Goal: Task Accomplishment & Management: Use online tool/utility

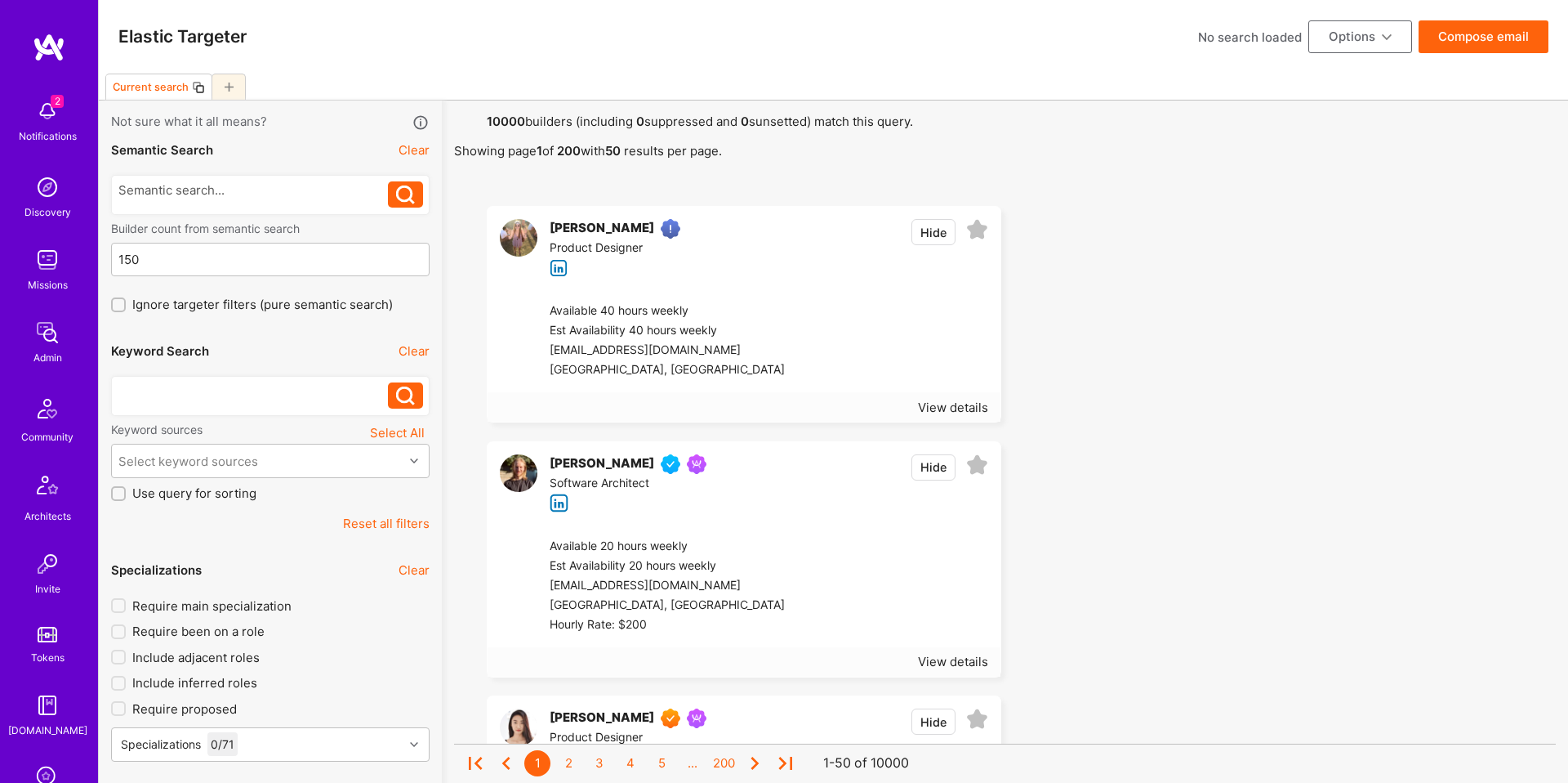
click at [308, 391] on div at bounding box center [253, 391] width 271 height 17
click at [141, 93] on div "Current search" at bounding box center [147, 87] width 83 height 23
type input "ML Eng"
click at [191, 87] on icon at bounding box center [190, 88] width 9 height 9
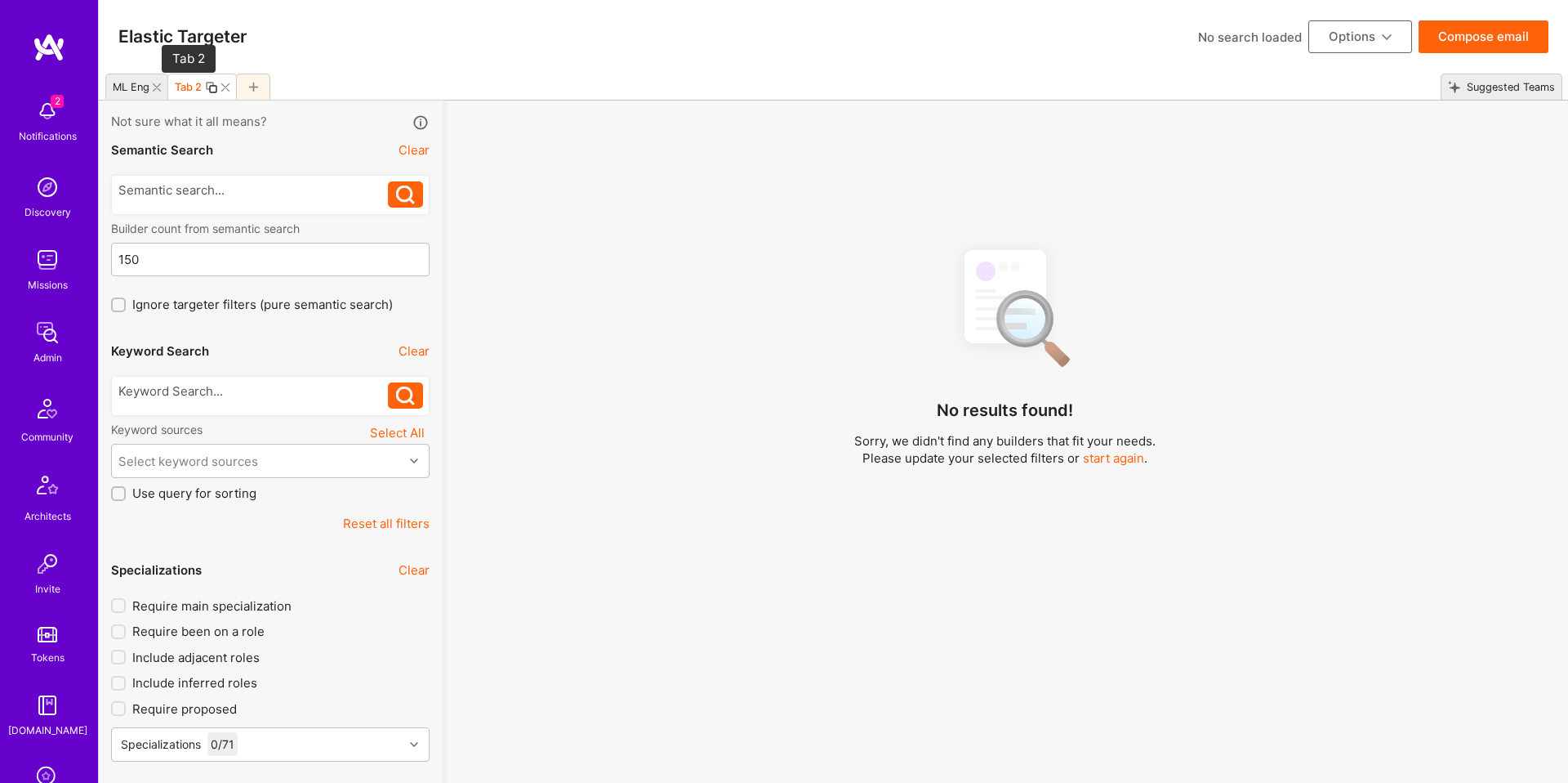
click at [191, 87] on div "Tab 2" at bounding box center [188, 87] width 27 height 12
type input "Data Scientist"
click at [137, 88] on div "ML Eng" at bounding box center [131, 87] width 37 height 12
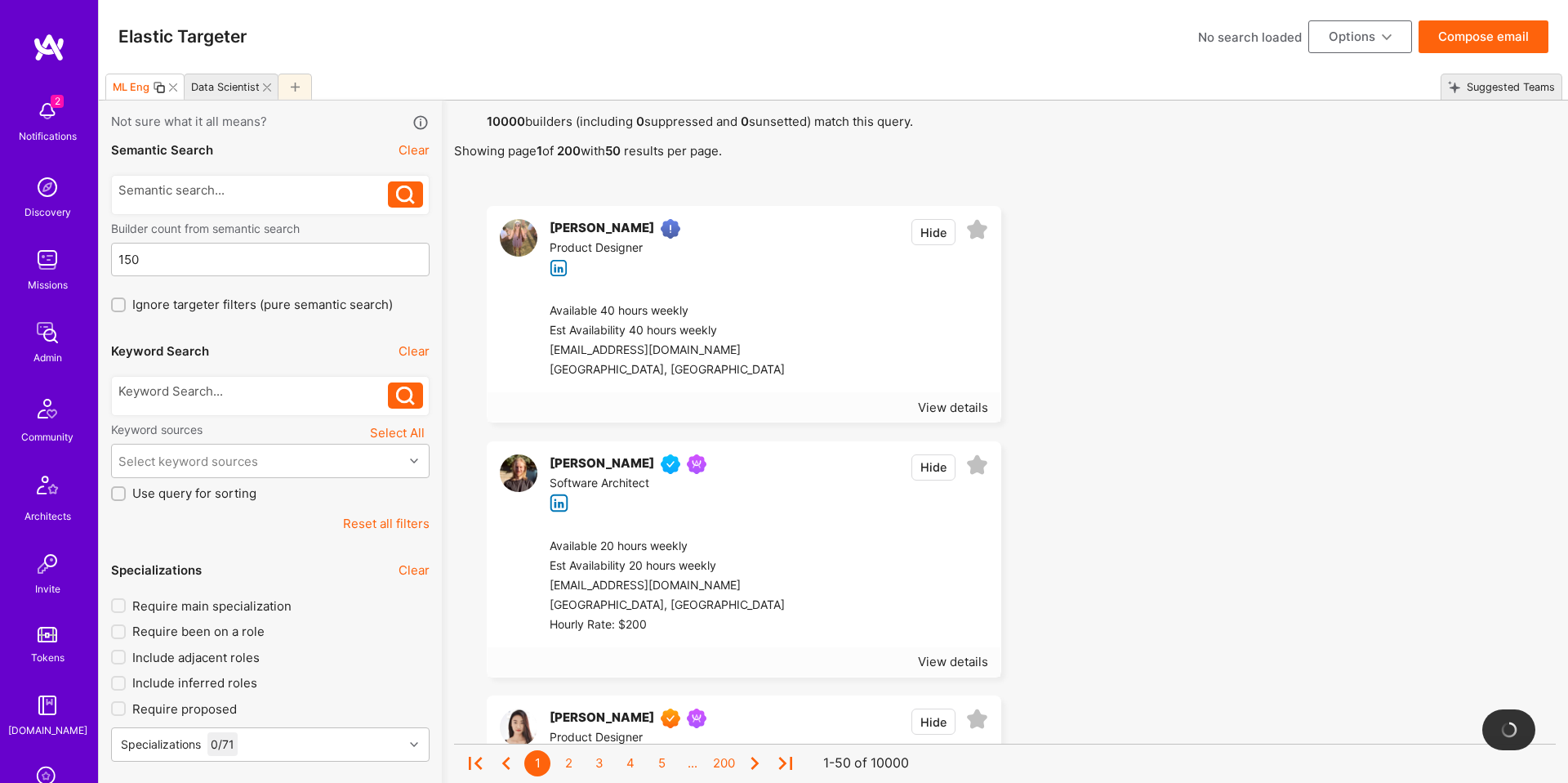
click at [132, 91] on div "ML Eng" at bounding box center [131, 87] width 37 height 12
type input "ML Engineer"
click at [323, 88] on icon at bounding box center [322, 88] width 9 height 9
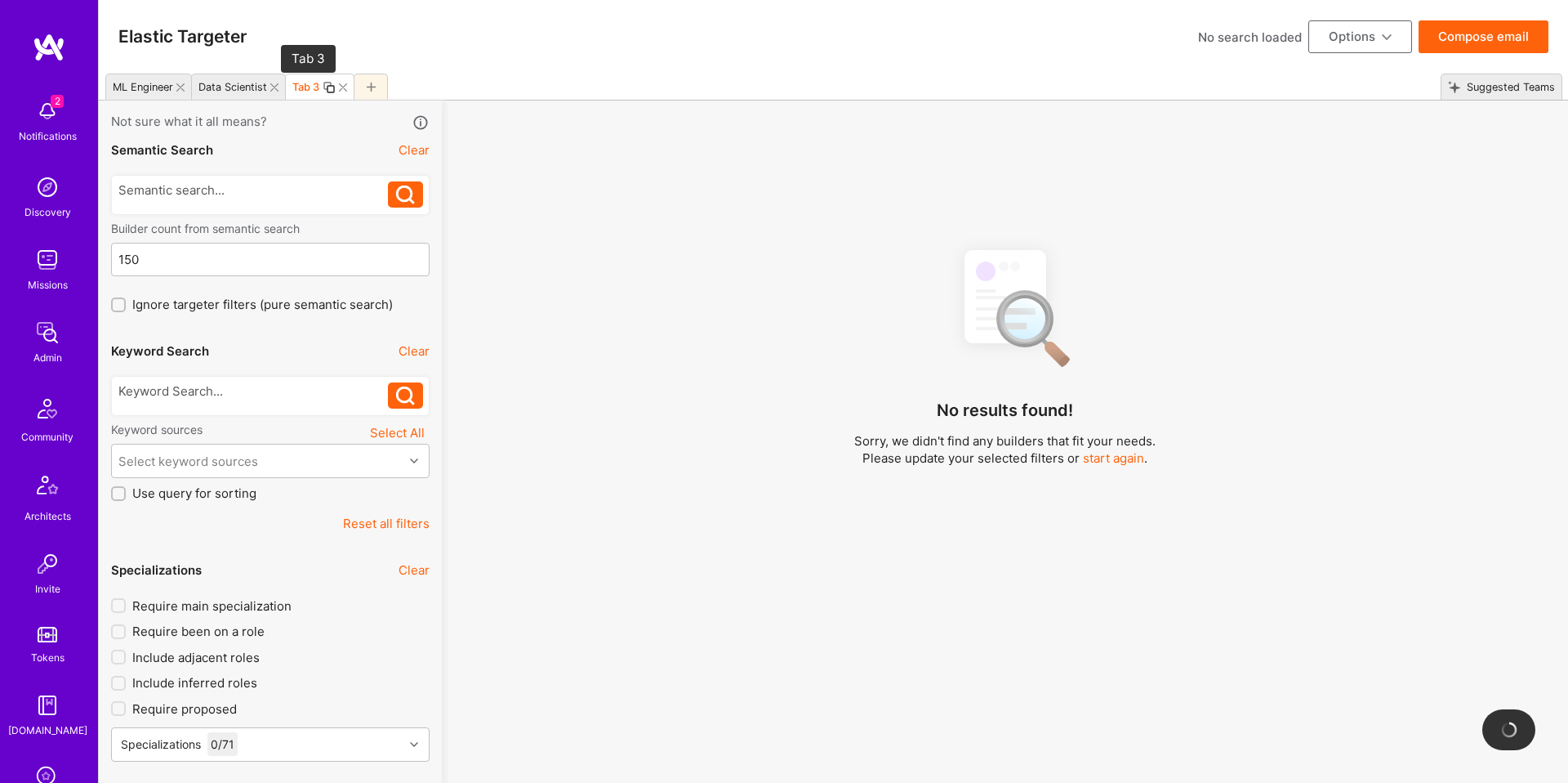
click at [301, 88] on div "Tab 3" at bounding box center [305, 87] width 27 height 12
type input "Data Engineer"
click at [406, 84] on div at bounding box center [414, 87] width 34 height 26
click at [392, 88] on div "Tab 4" at bounding box center [399, 87] width 27 height 12
type input "Full Stack Developer"
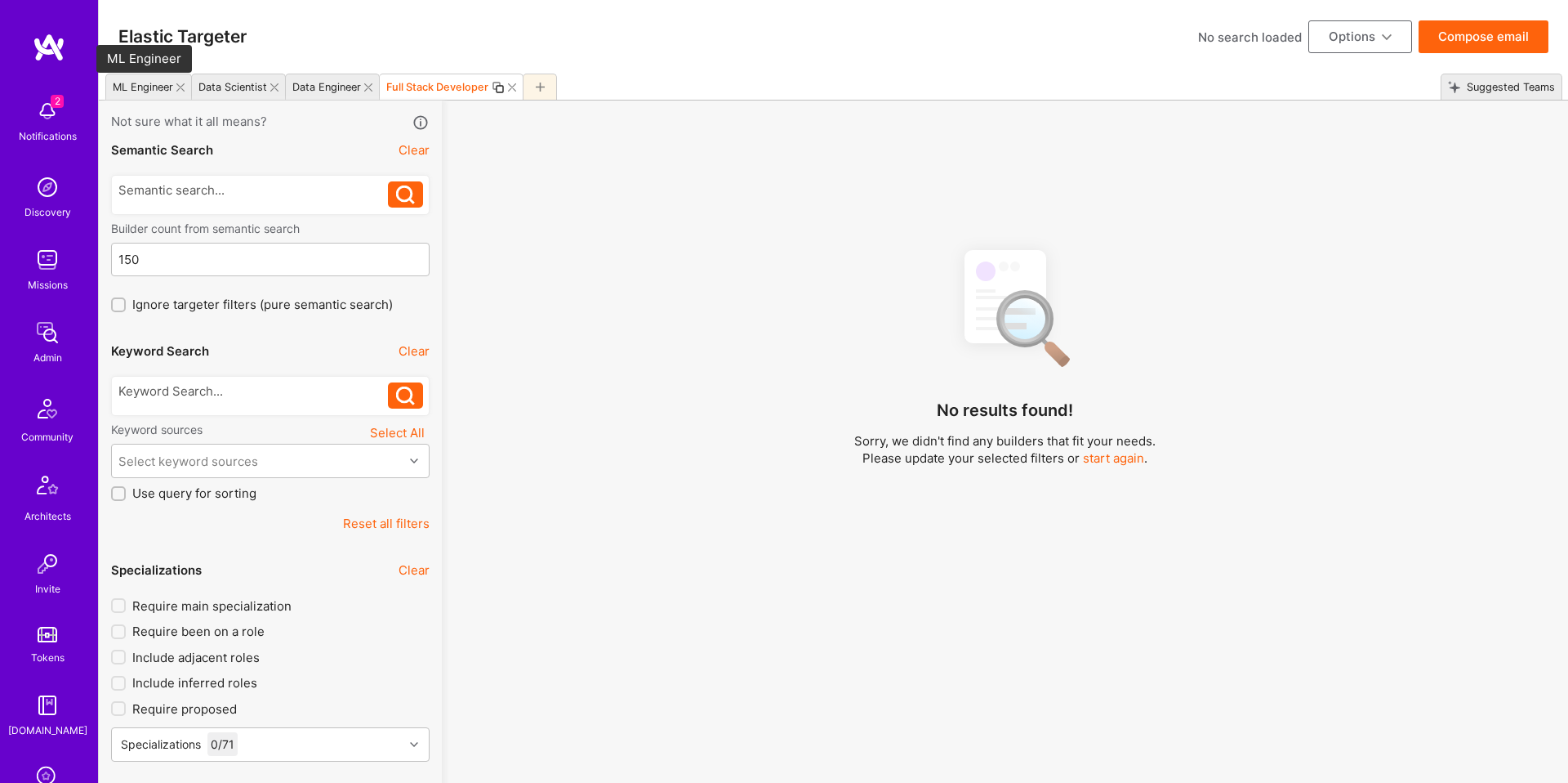
click at [150, 92] on div "ML Engineer" at bounding box center [142, 87] width 60 height 12
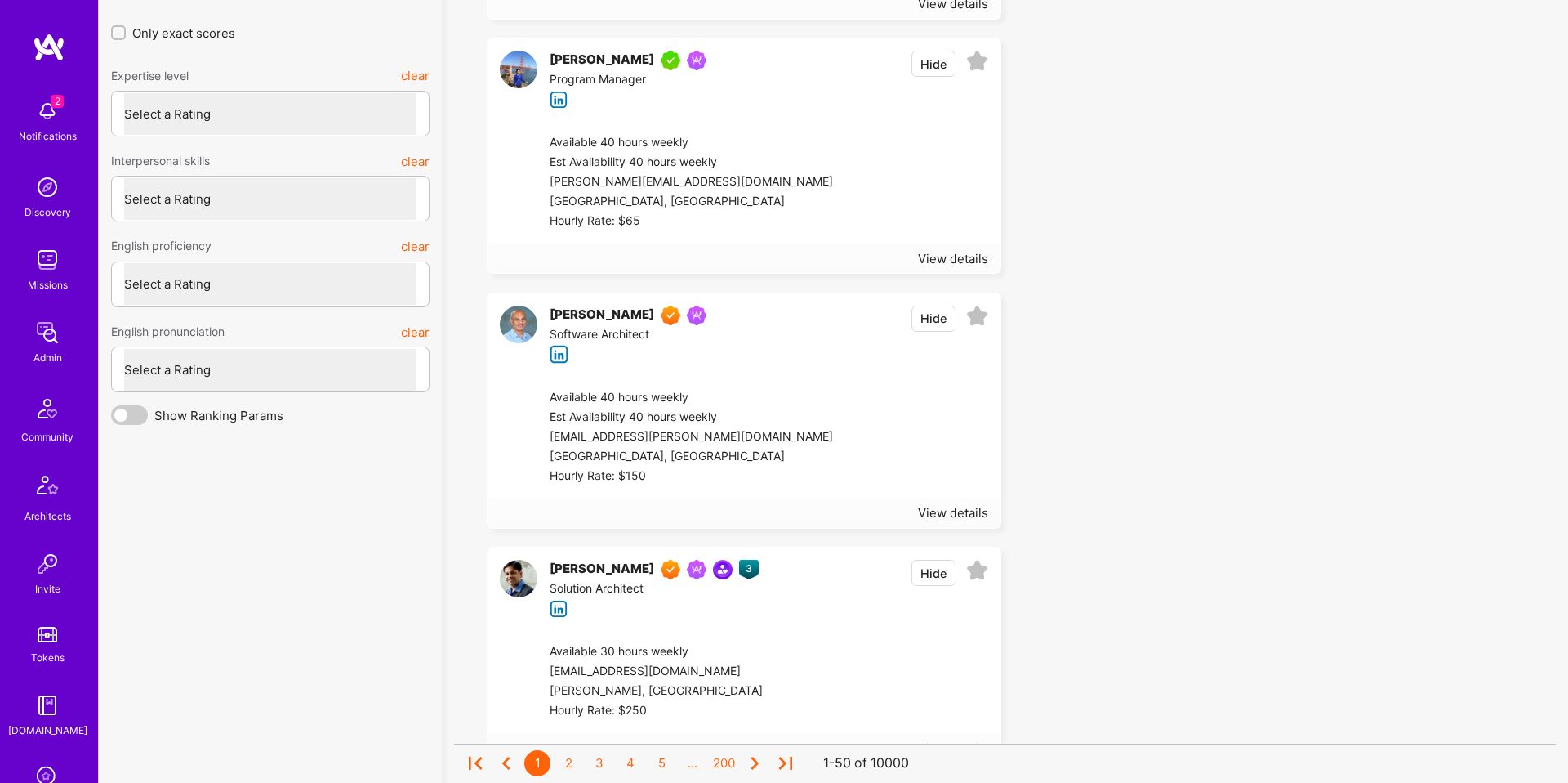
scroll to position [4459, 0]
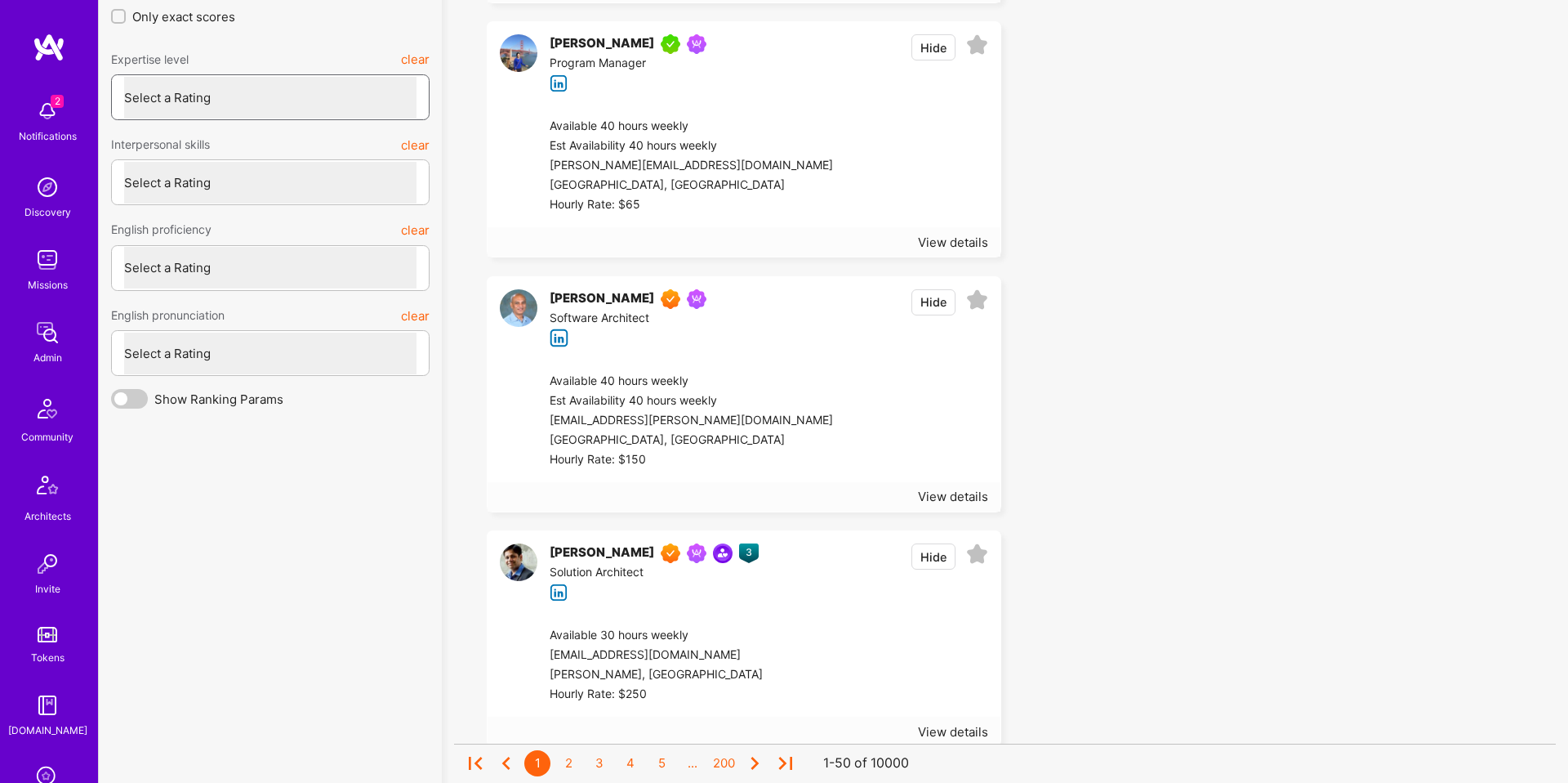
click at [253, 101] on select "Select a Rating Unqualified Junior Adequate Good Very good Superstar" at bounding box center [270, 98] width 292 height 42
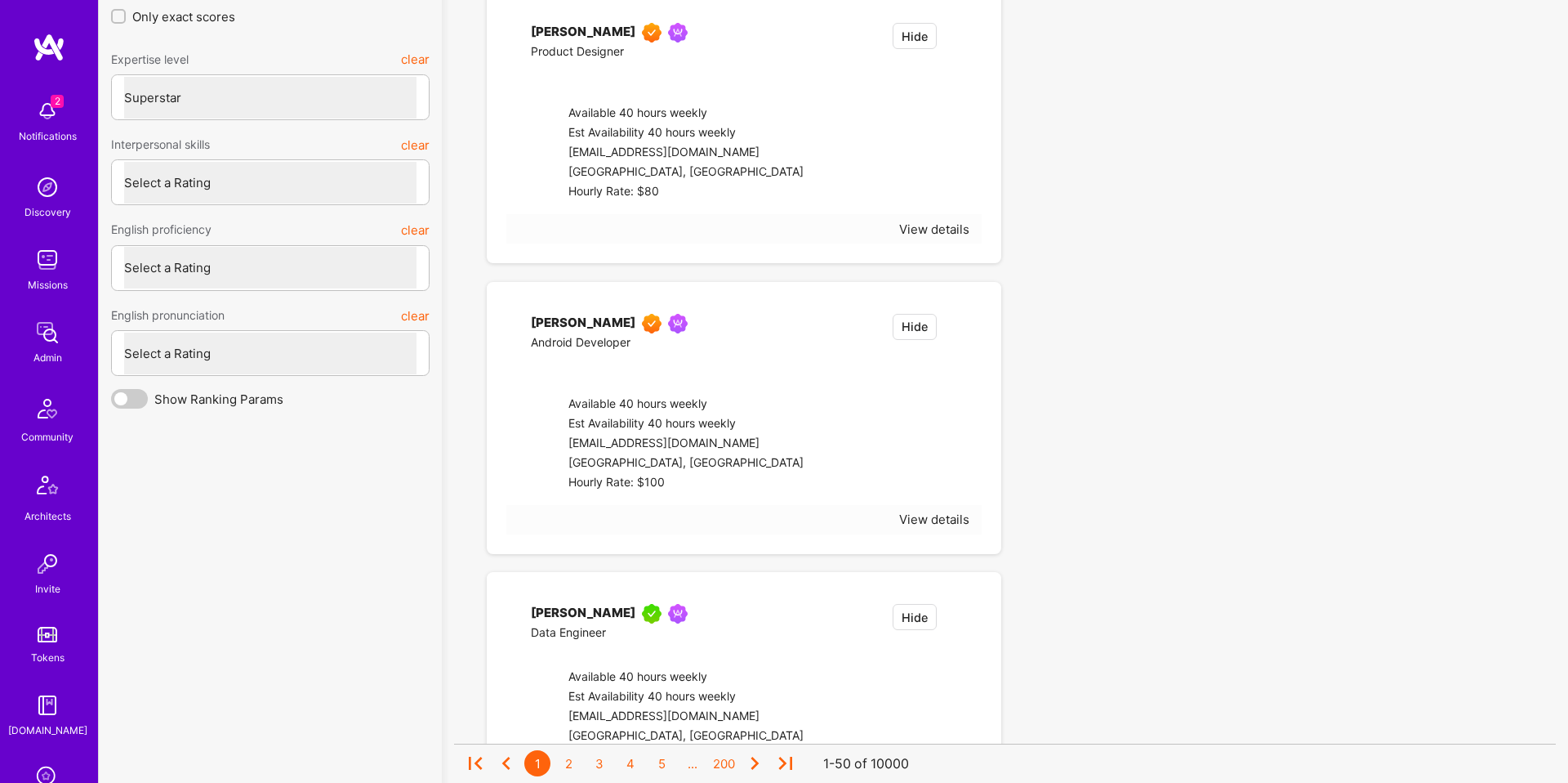
select select "7"
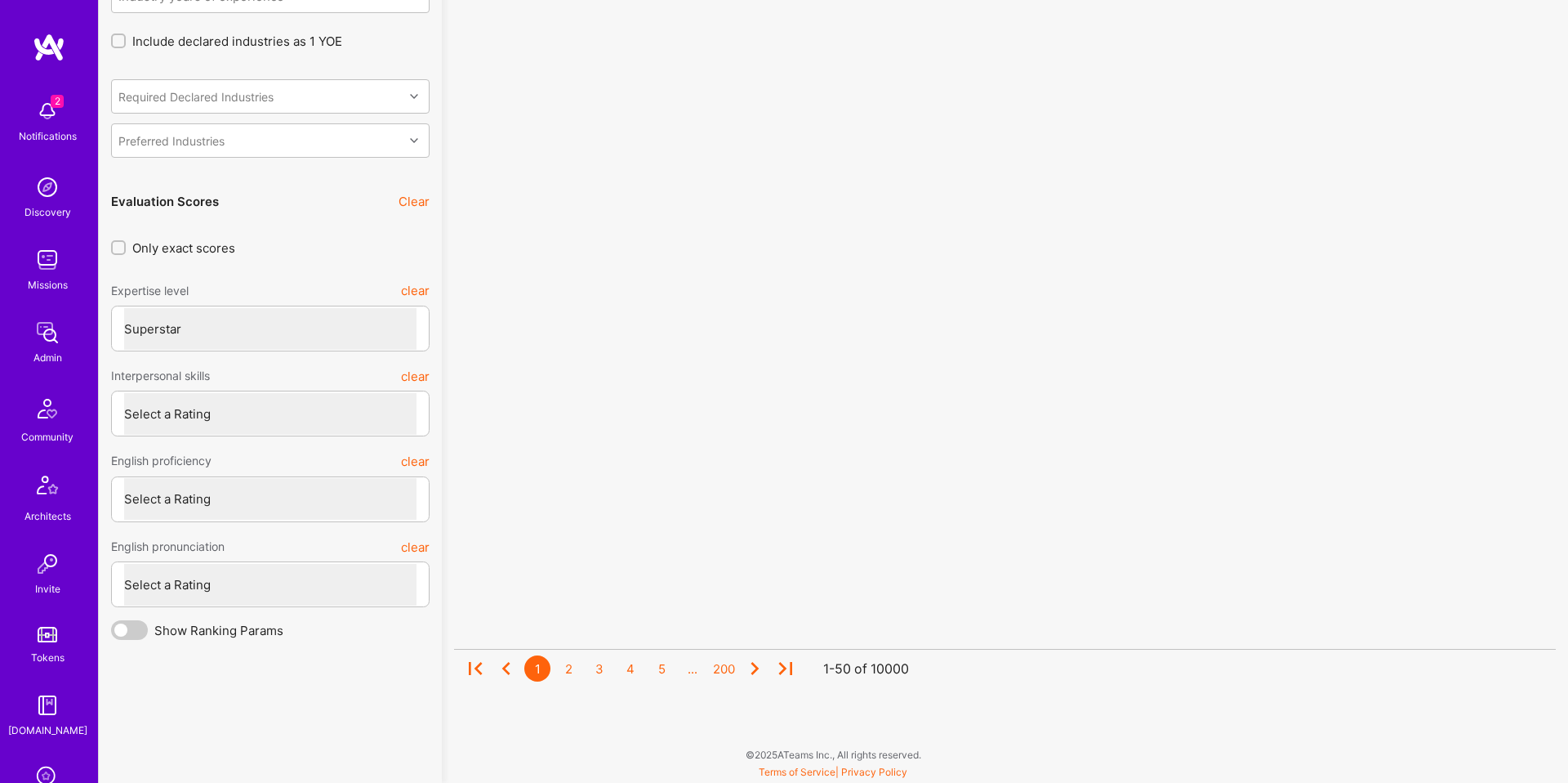
scroll to position [4228, 0]
click at [221, 412] on select "Select a Rating Unqualified Problematic Adequate Good Excellent" at bounding box center [270, 413] width 292 height 42
click at [249, 425] on select "Select a Rating Unqualified Problematic Adequate Good Excellent" at bounding box center [270, 413] width 292 height 42
select select "7"
click at [231, 495] on select "Select a Rating None Limited Good Native or functionally native" at bounding box center [270, 499] width 292 height 42
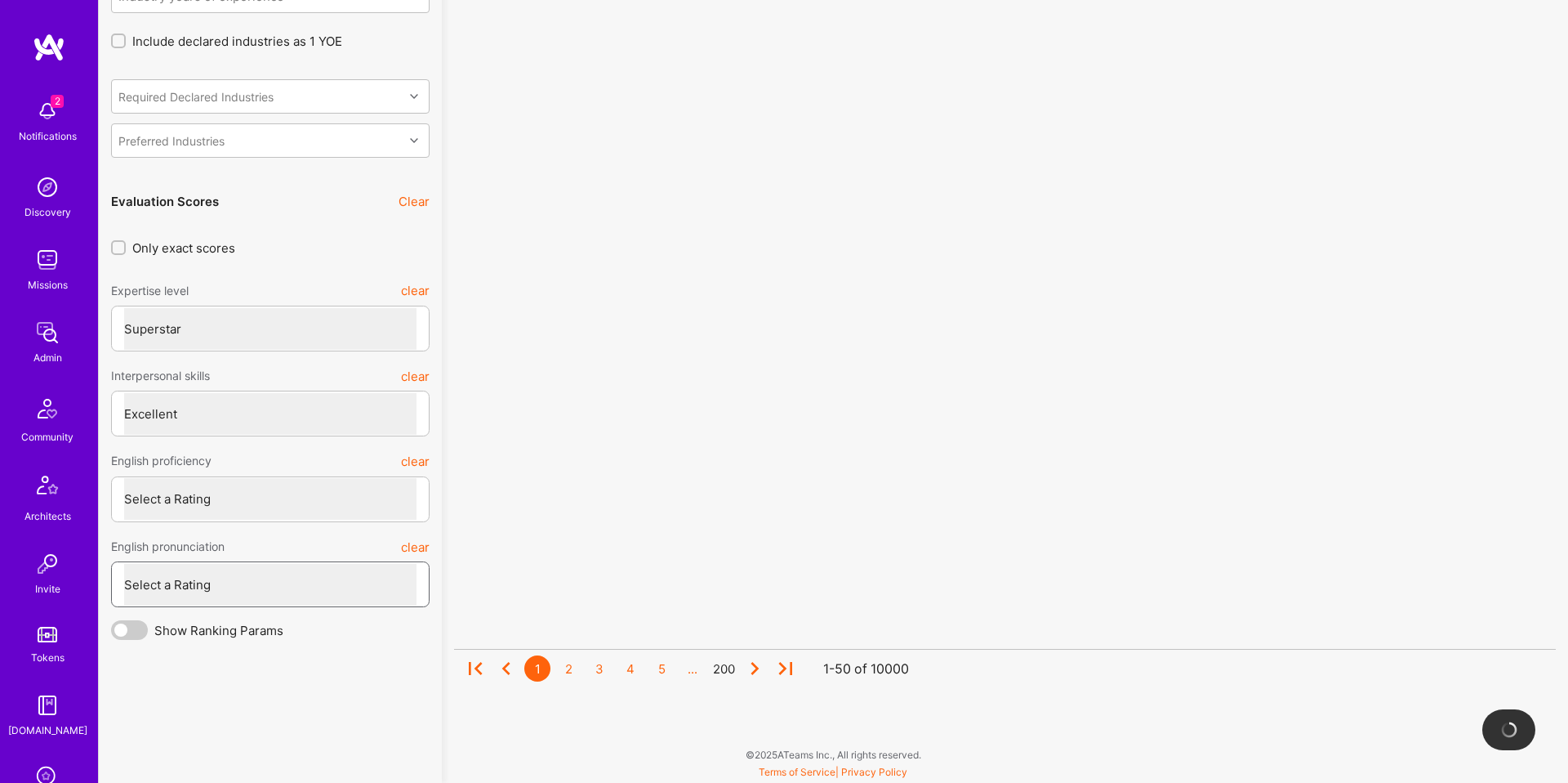
click at [232, 582] on select "Select a Rating Weak Adequate Good Excellent" at bounding box center [270, 585] width 292 height 42
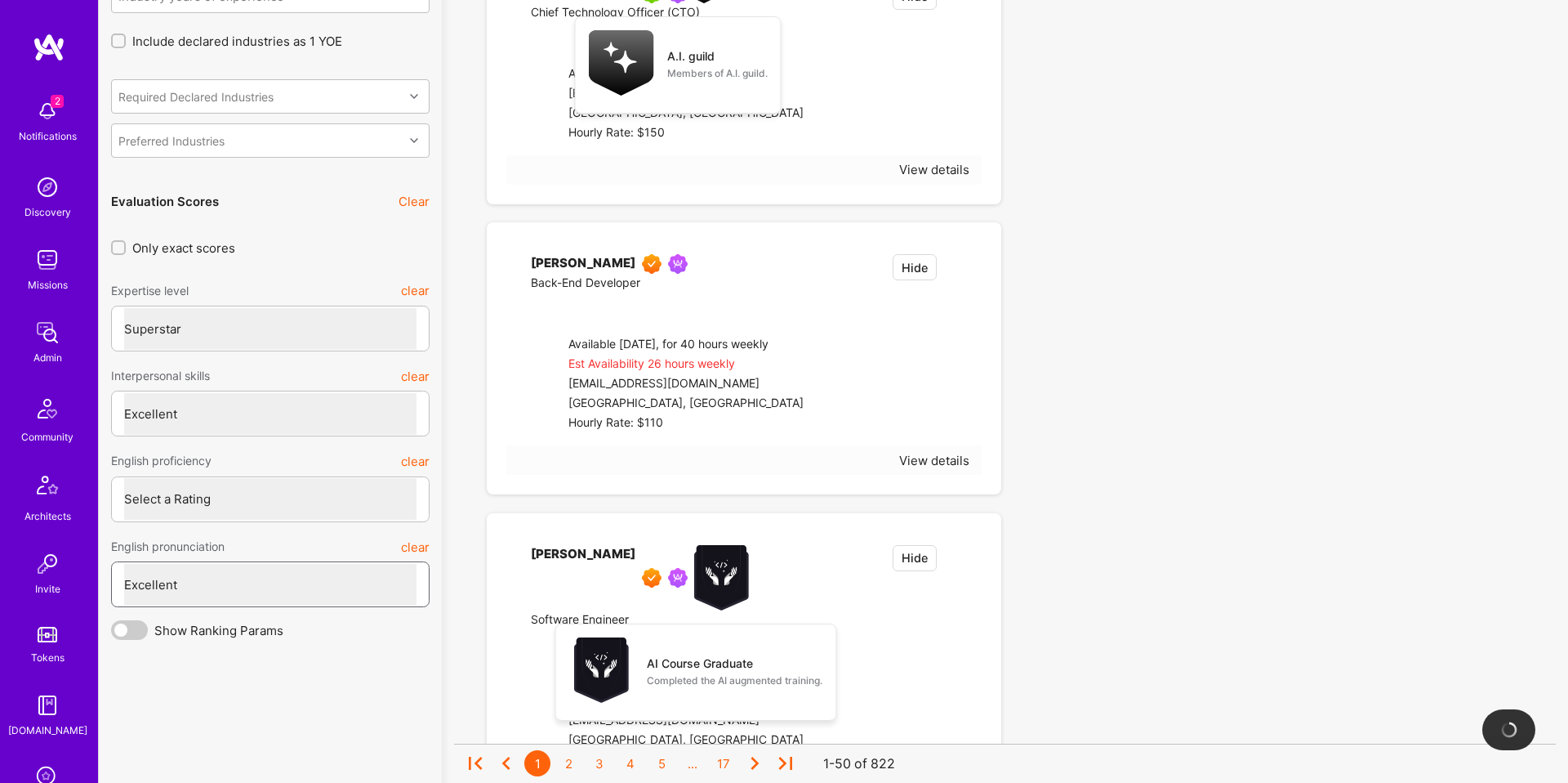
select select "7"
click at [249, 507] on select "Select a Rating None Limited Good Native or functionally native" at bounding box center [270, 499] width 292 height 42
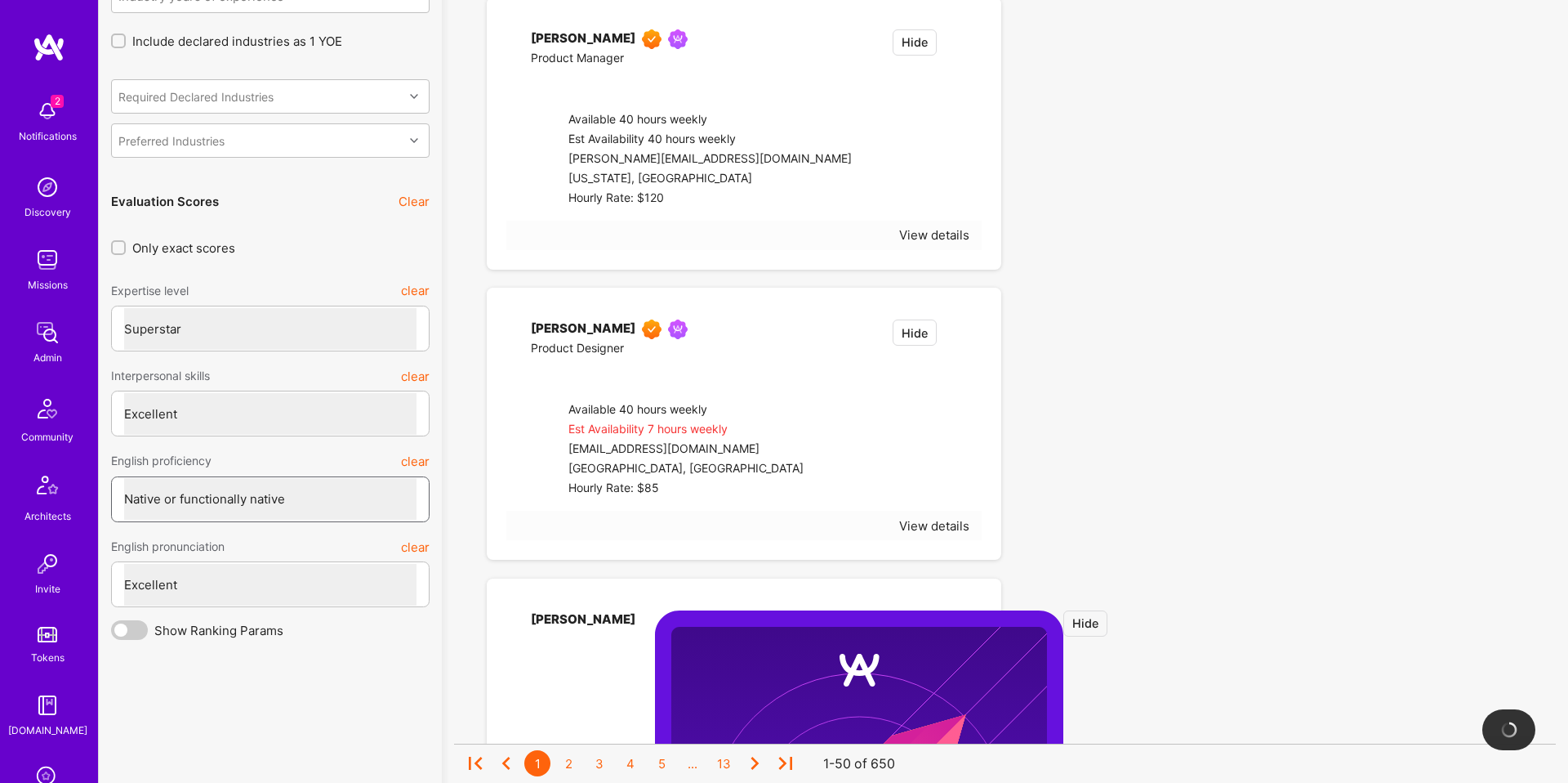
select select "7"
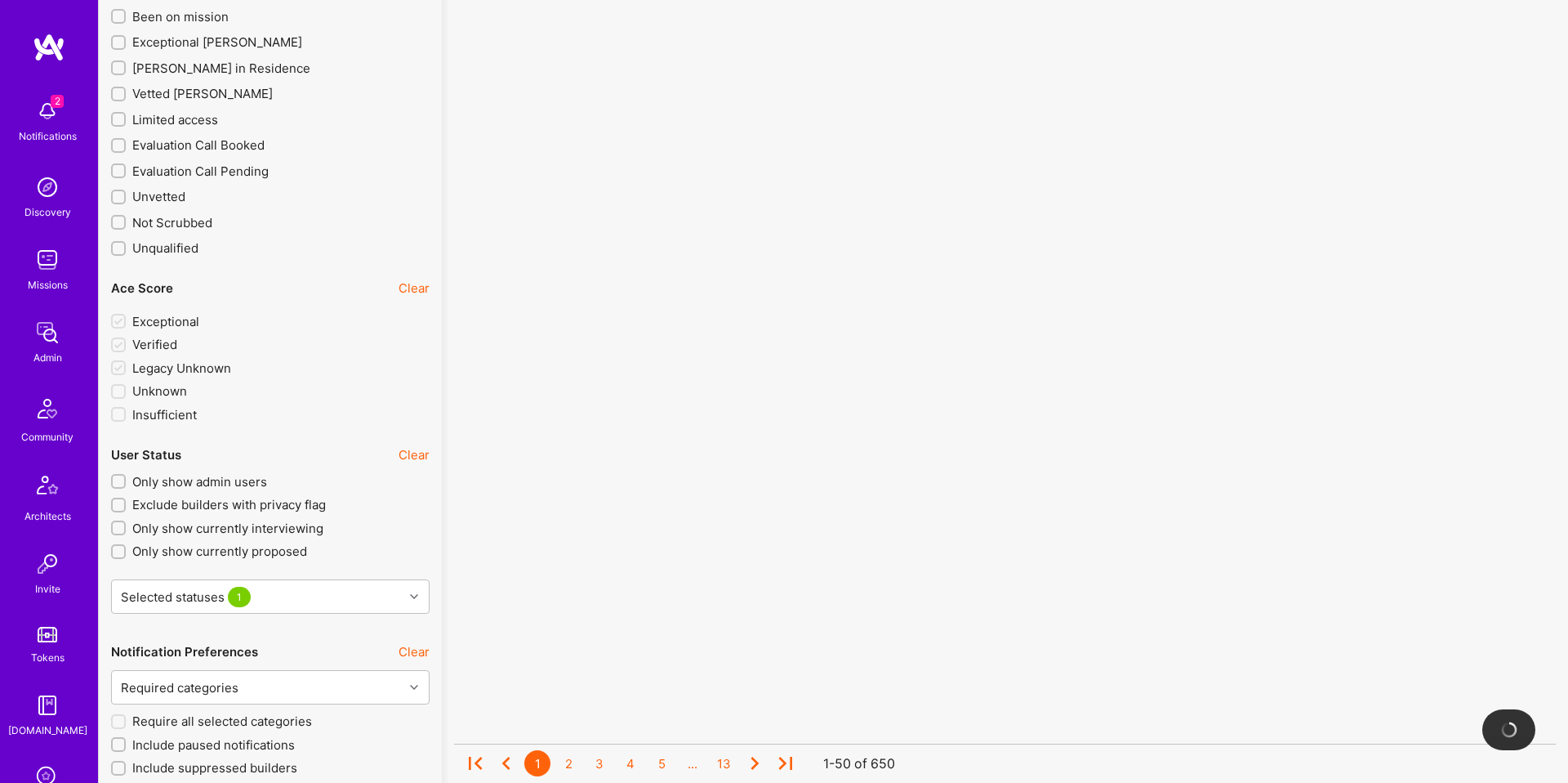
scroll to position [2823, 0]
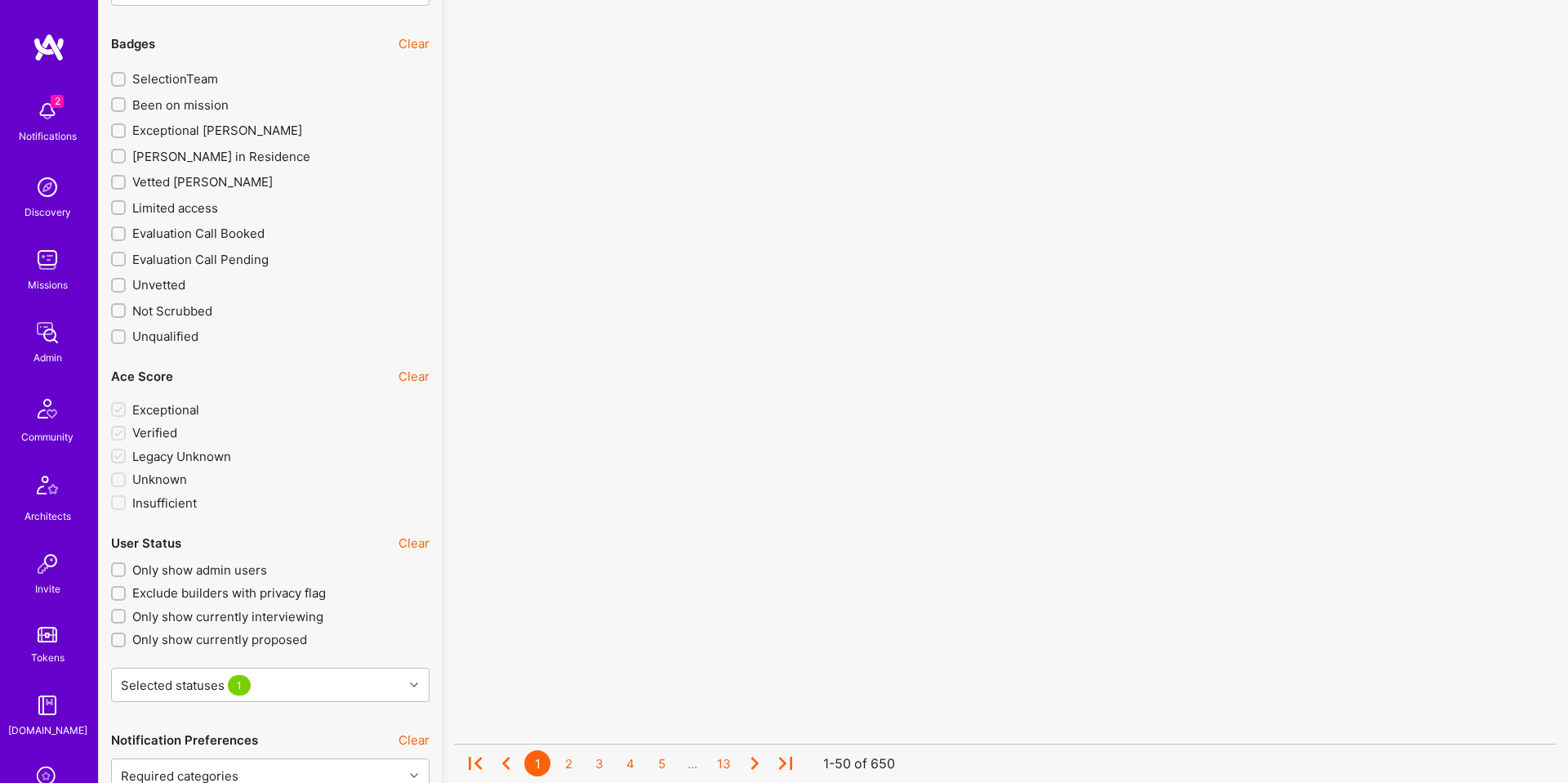
click at [200, 102] on span "Been on mission" at bounding box center [181, 105] width 97 height 17
click at [126, 102] on input "Been on mission" at bounding box center [120, 105] width 11 height 11
checkbox input "true"
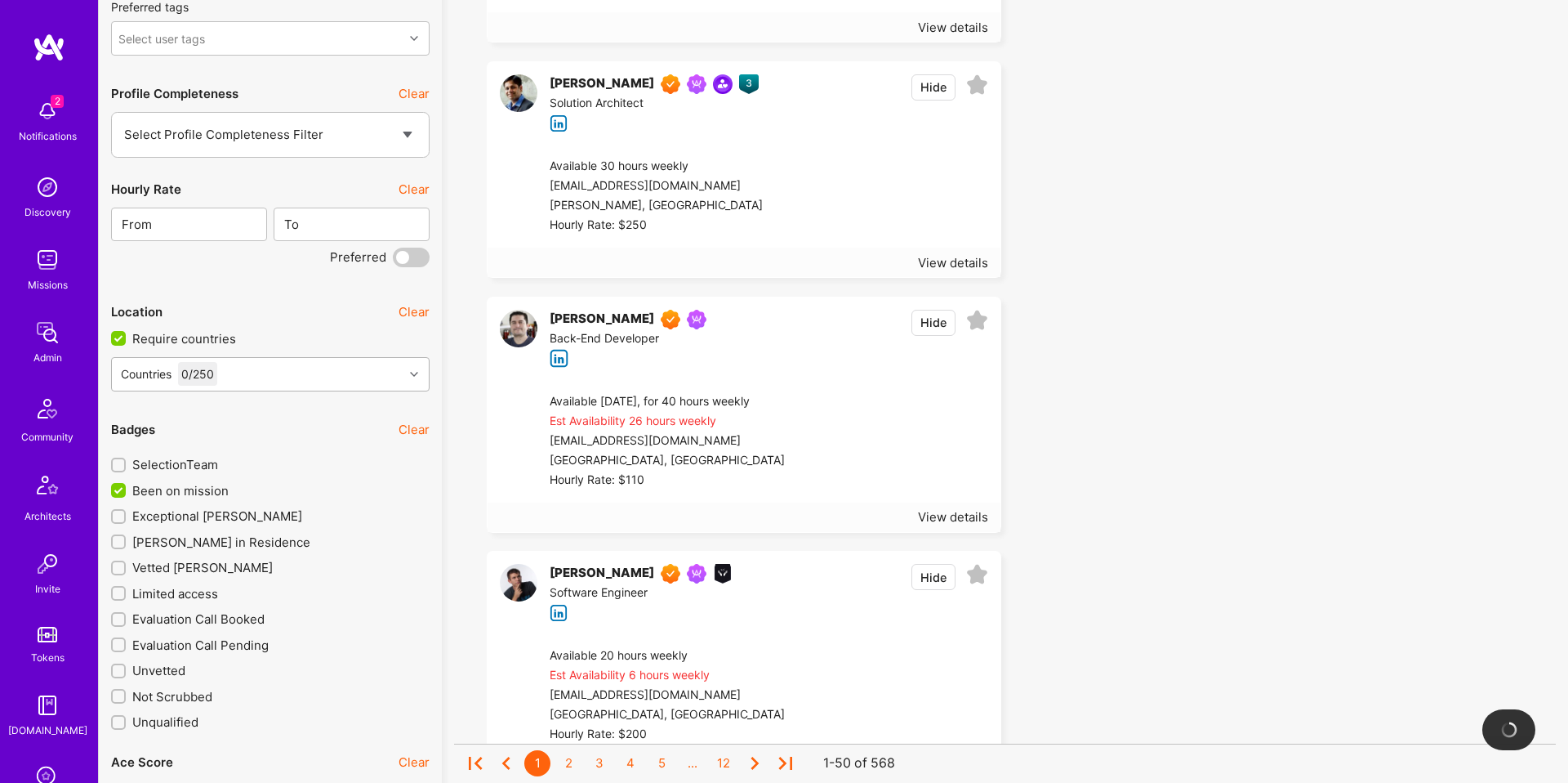
scroll to position [2305, 0]
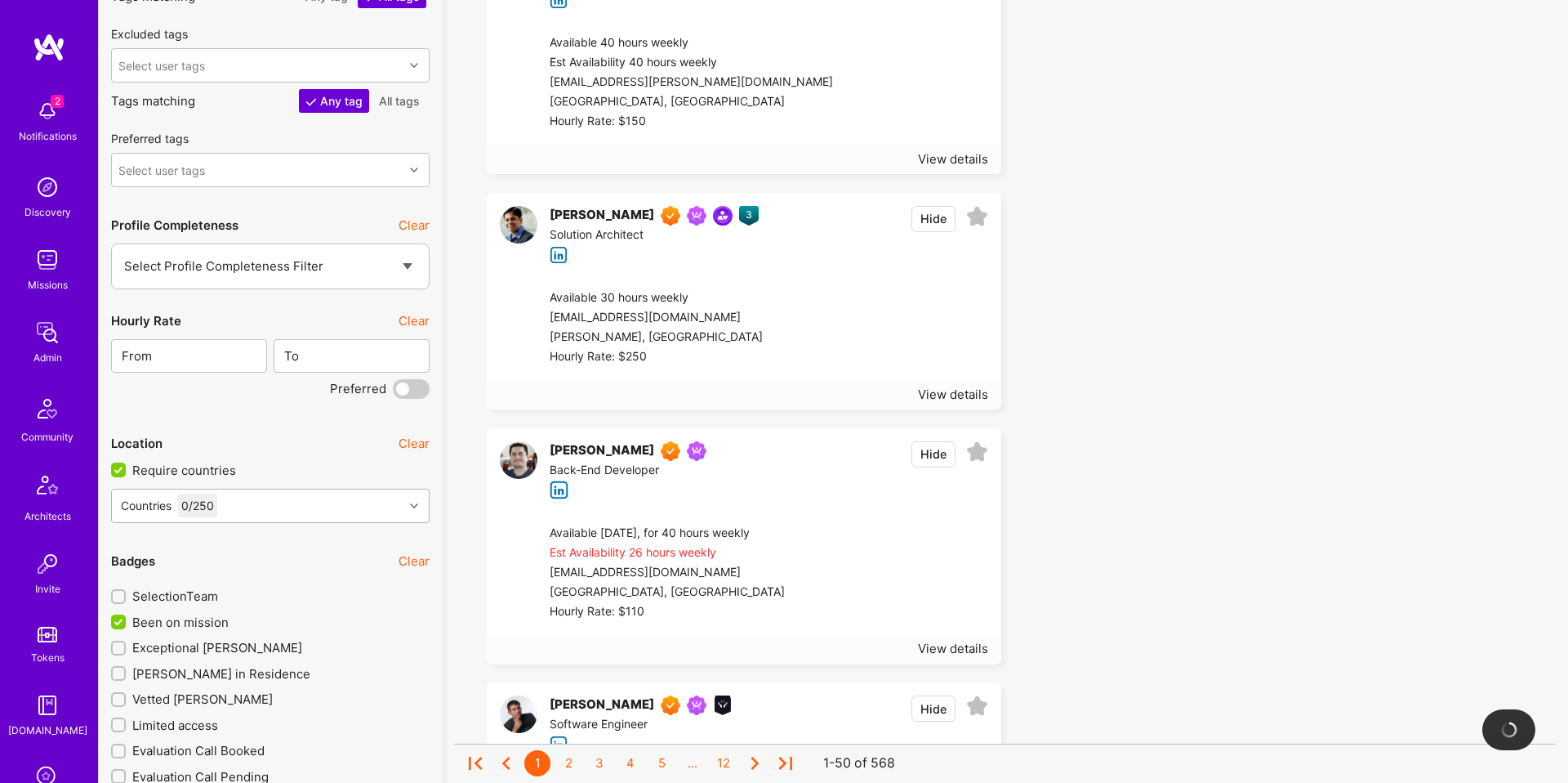
click at [317, 504] on div "Countries 0 / 250" at bounding box center [257, 506] width 291 height 33
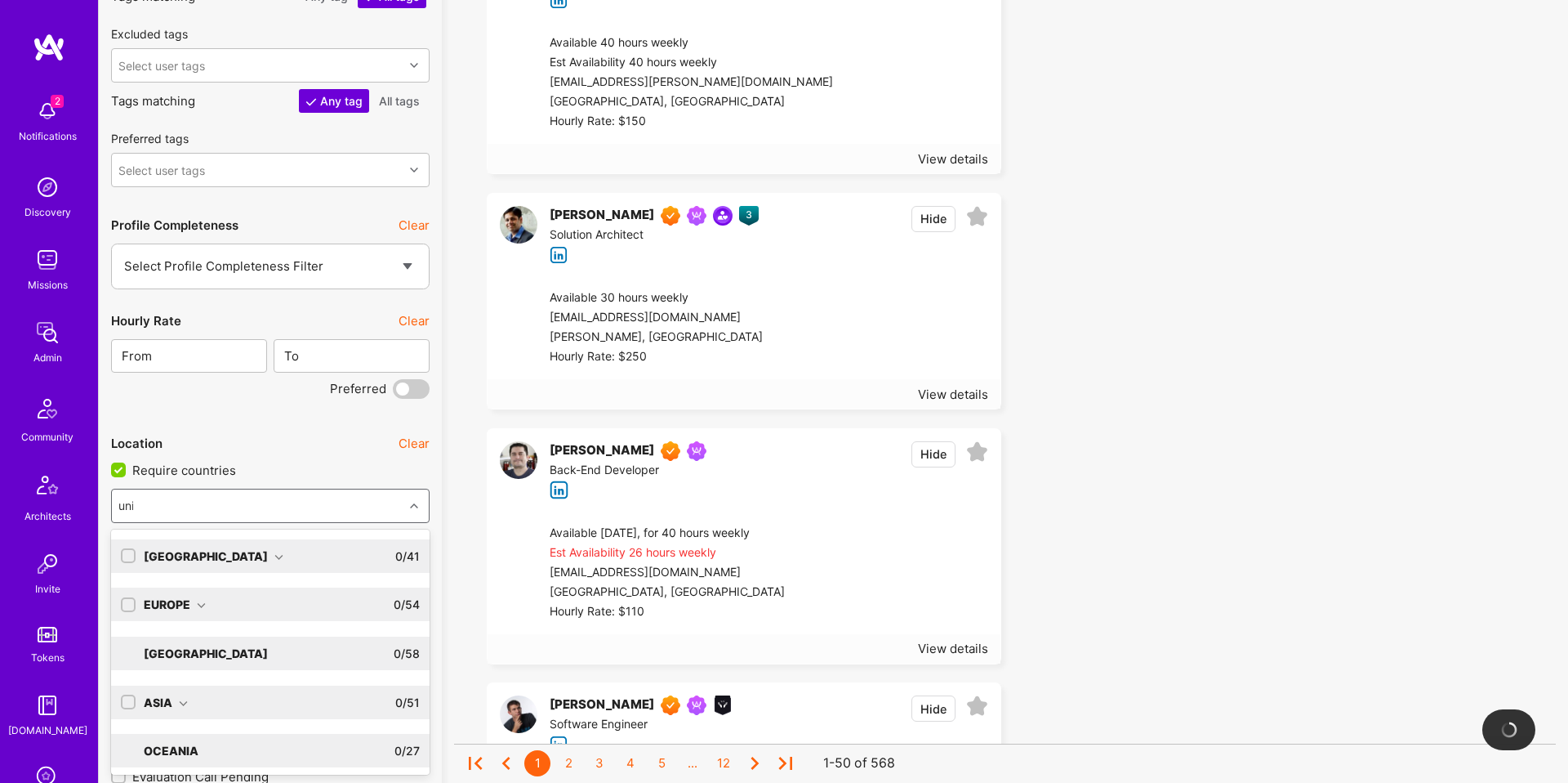
type input "unit"
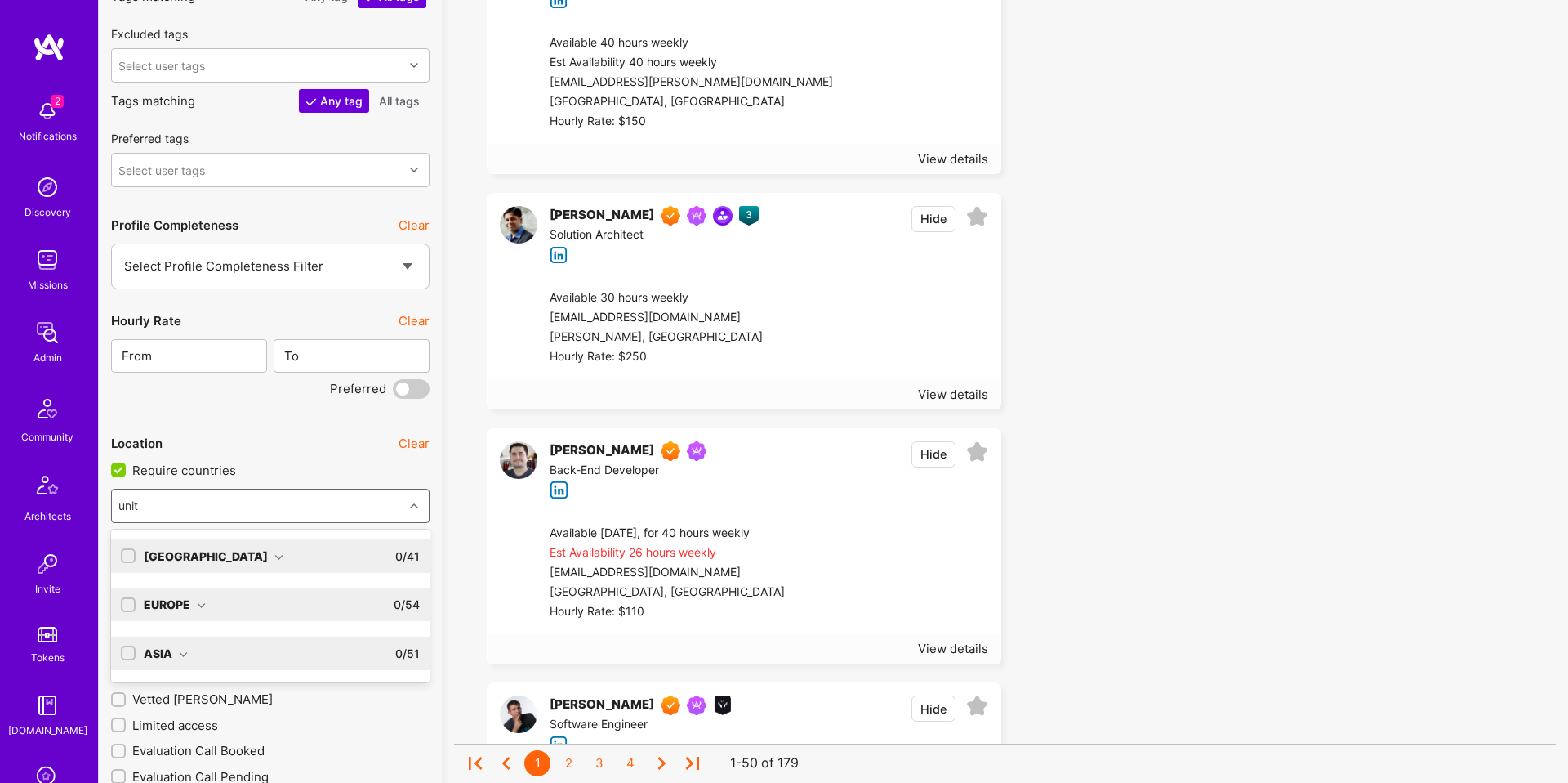
click at [275, 556] on icon at bounding box center [279, 557] width 9 height 9
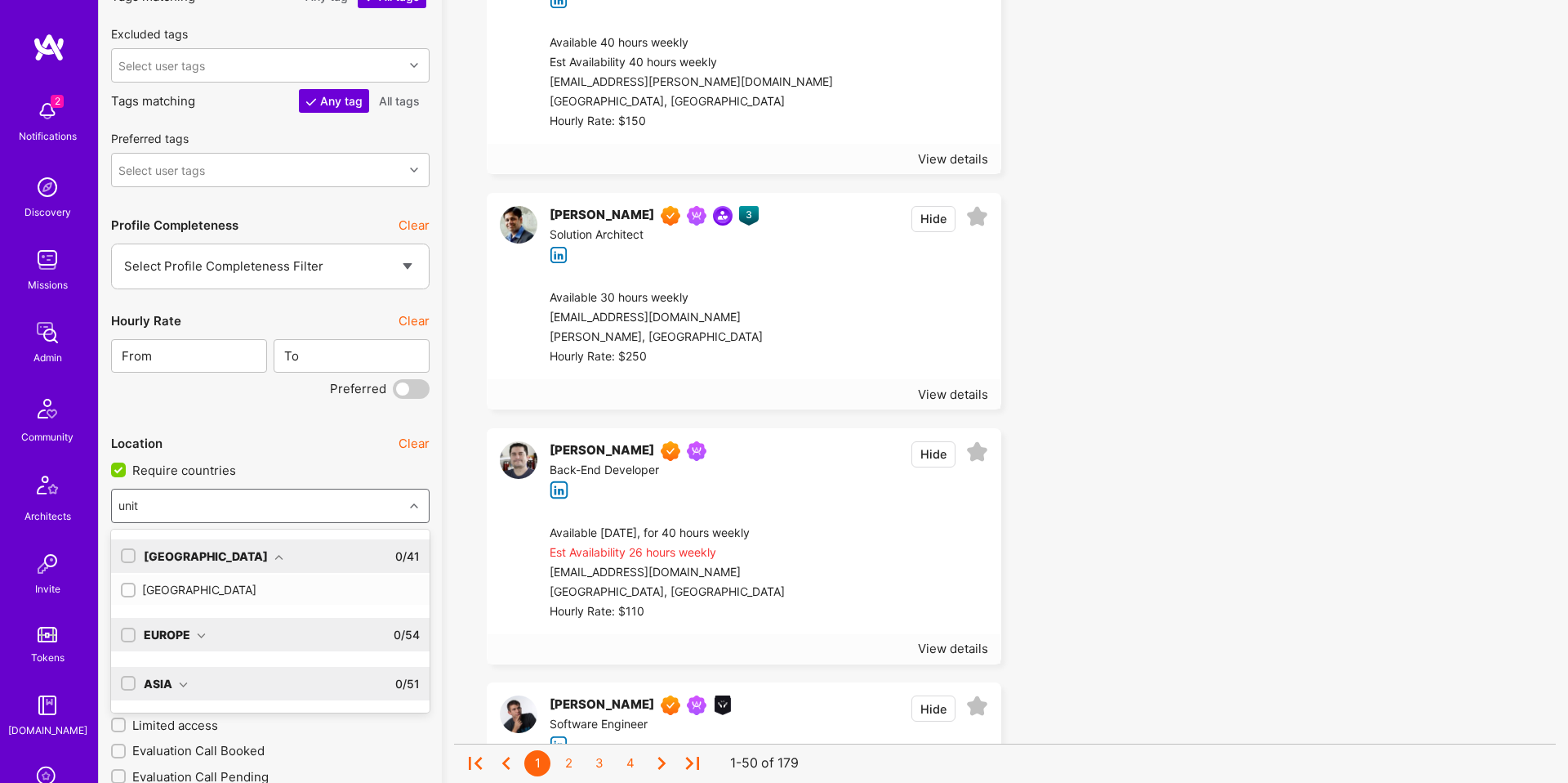
click at [225, 593] on div "[GEOGRAPHIC_DATA]" at bounding box center [270, 589] width 299 height 17
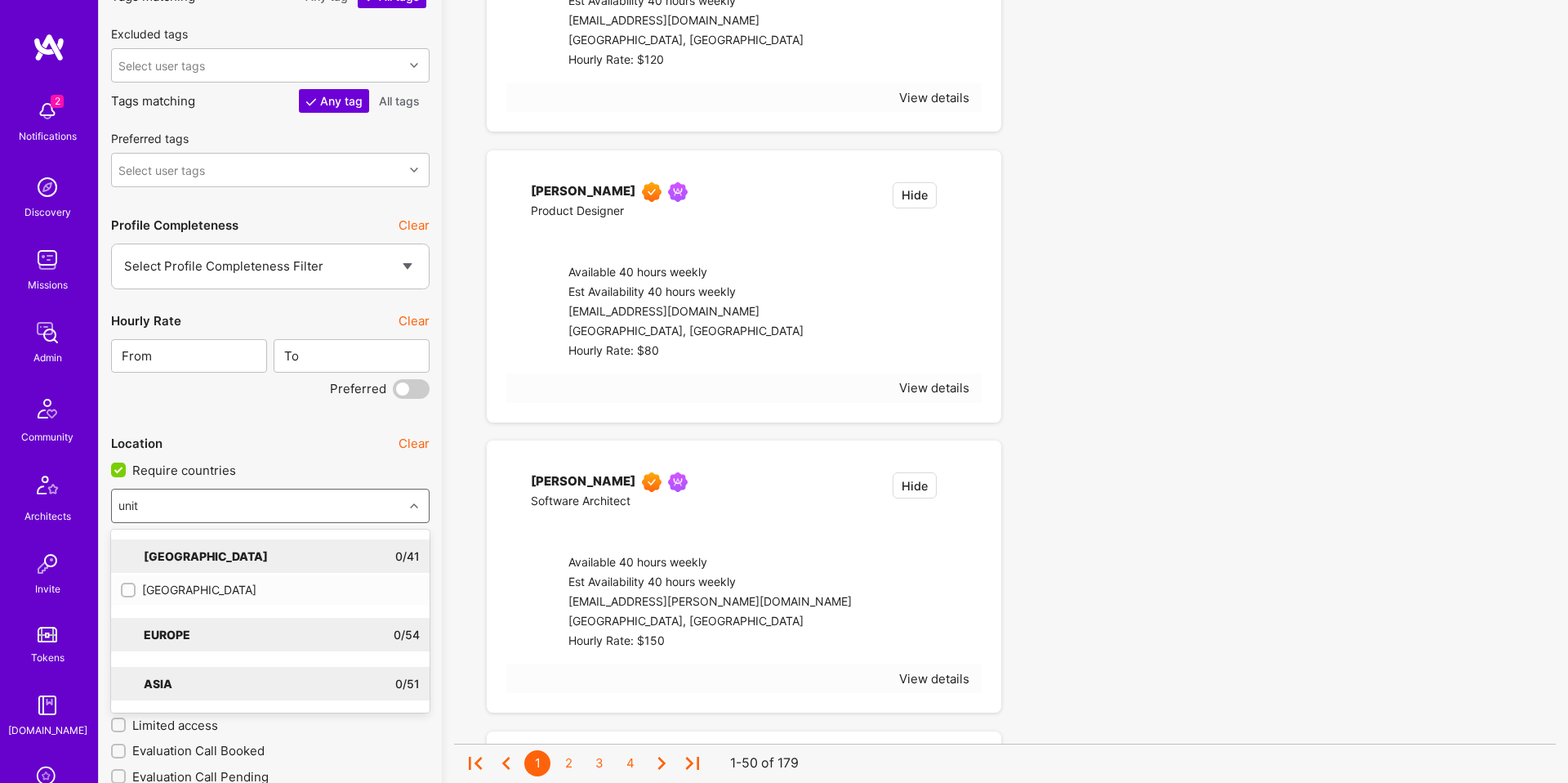
checkbox input "true"
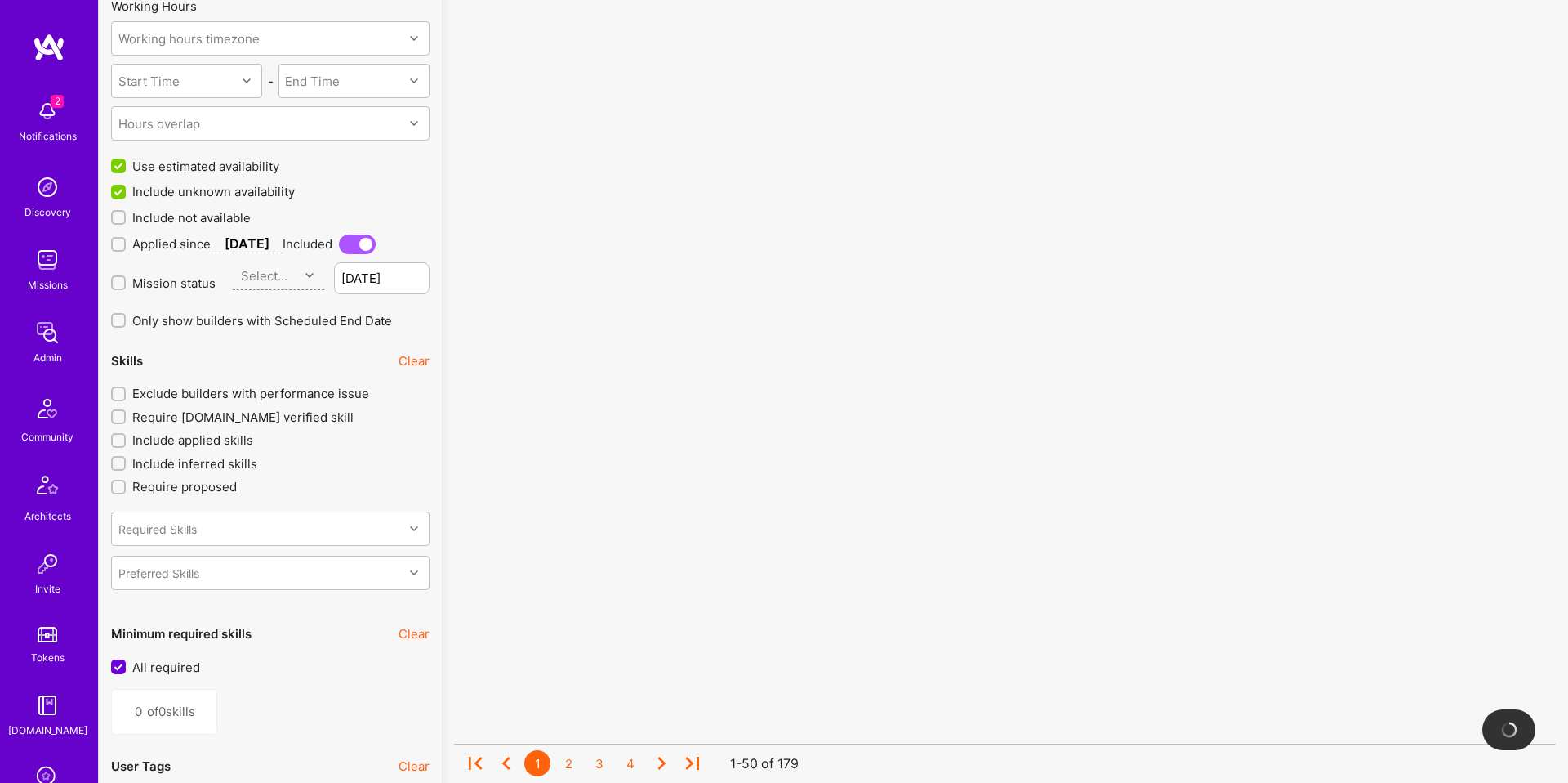
scroll to position [1441, 0]
click at [323, 398] on span "Exclude builders with performance issue" at bounding box center [250, 394] width 237 height 17
click at [126, 398] on input "Exclude builders with performance issue" at bounding box center [120, 396] width 11 height 11
checkbox input "true"
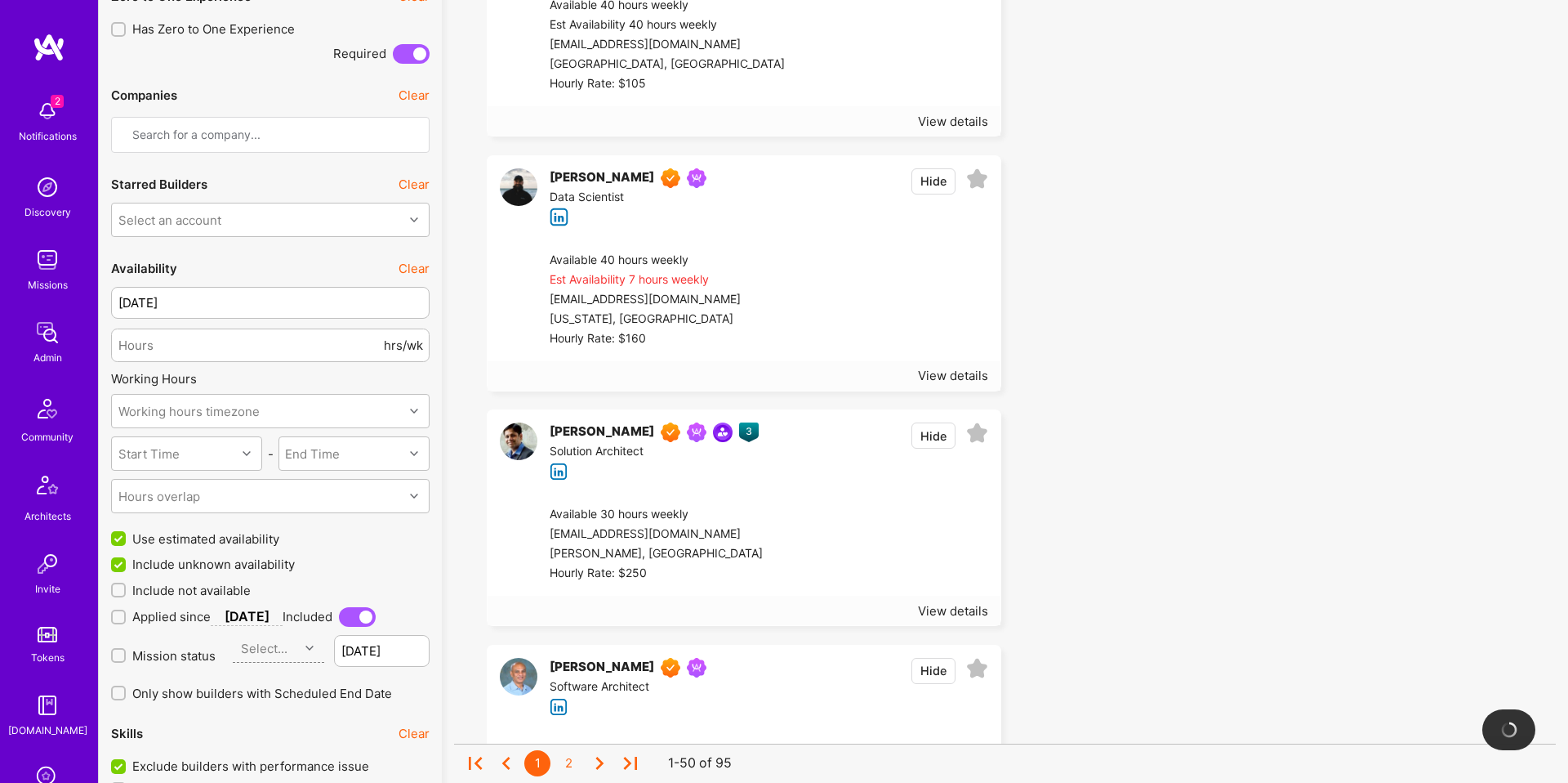
scroll to position [1028, 0]
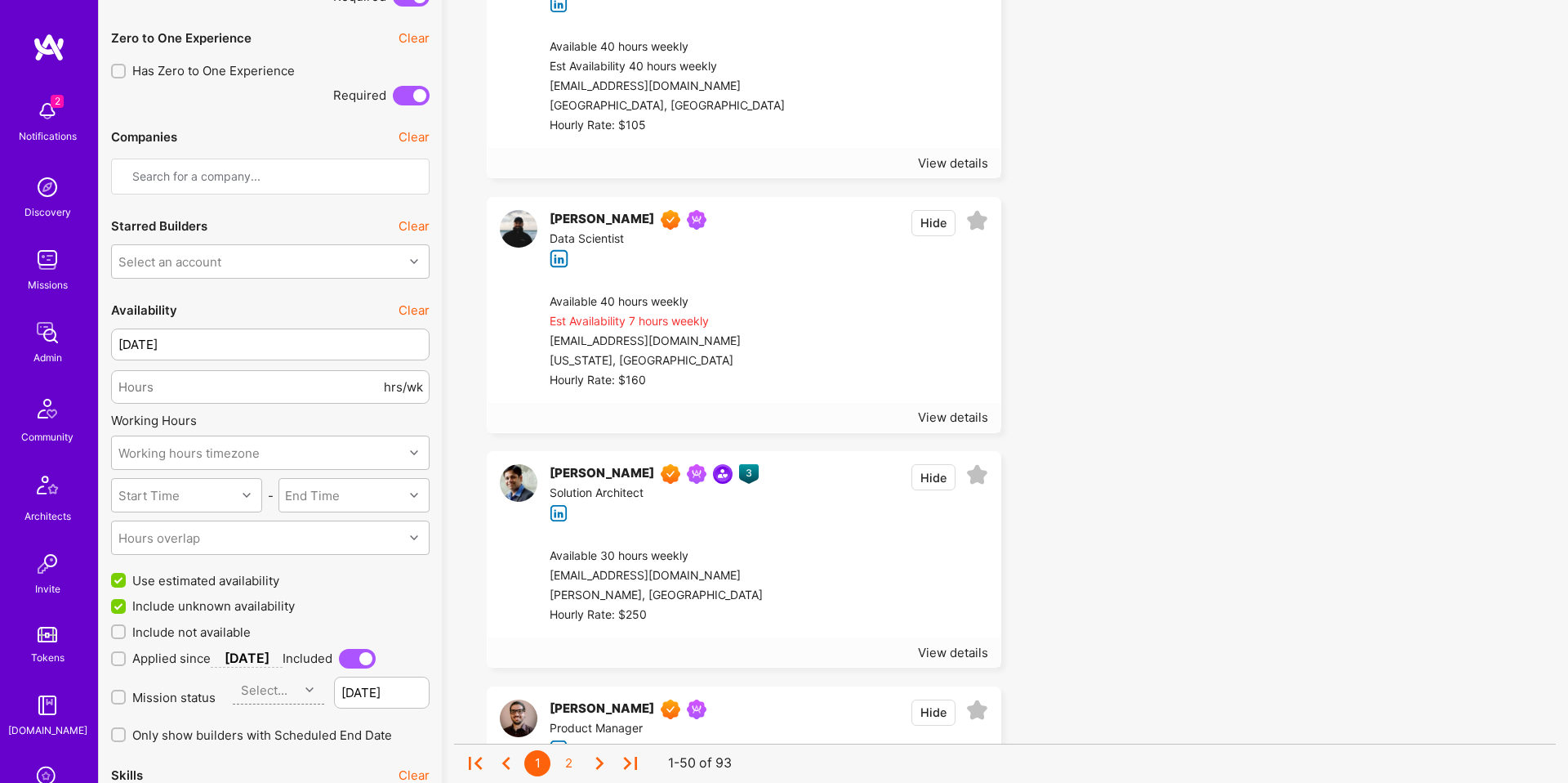
click at [223, 632] on span "Include not available" at bounding box center [191, 632] width 118 height 17
click at [126, 632] on input "Include not available" at bounding box center [120, 632] width 11 height 11
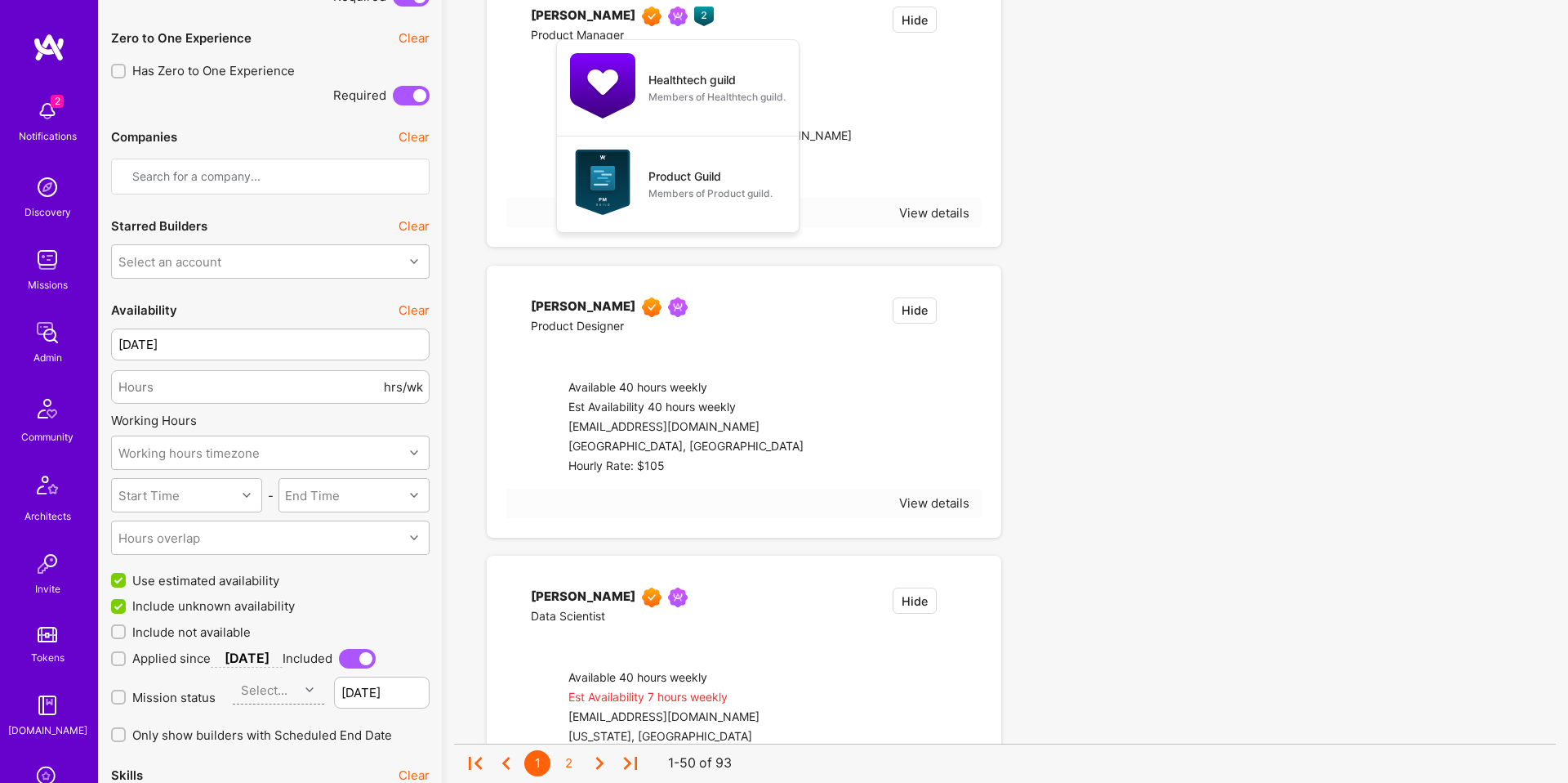
checkbox input "true"
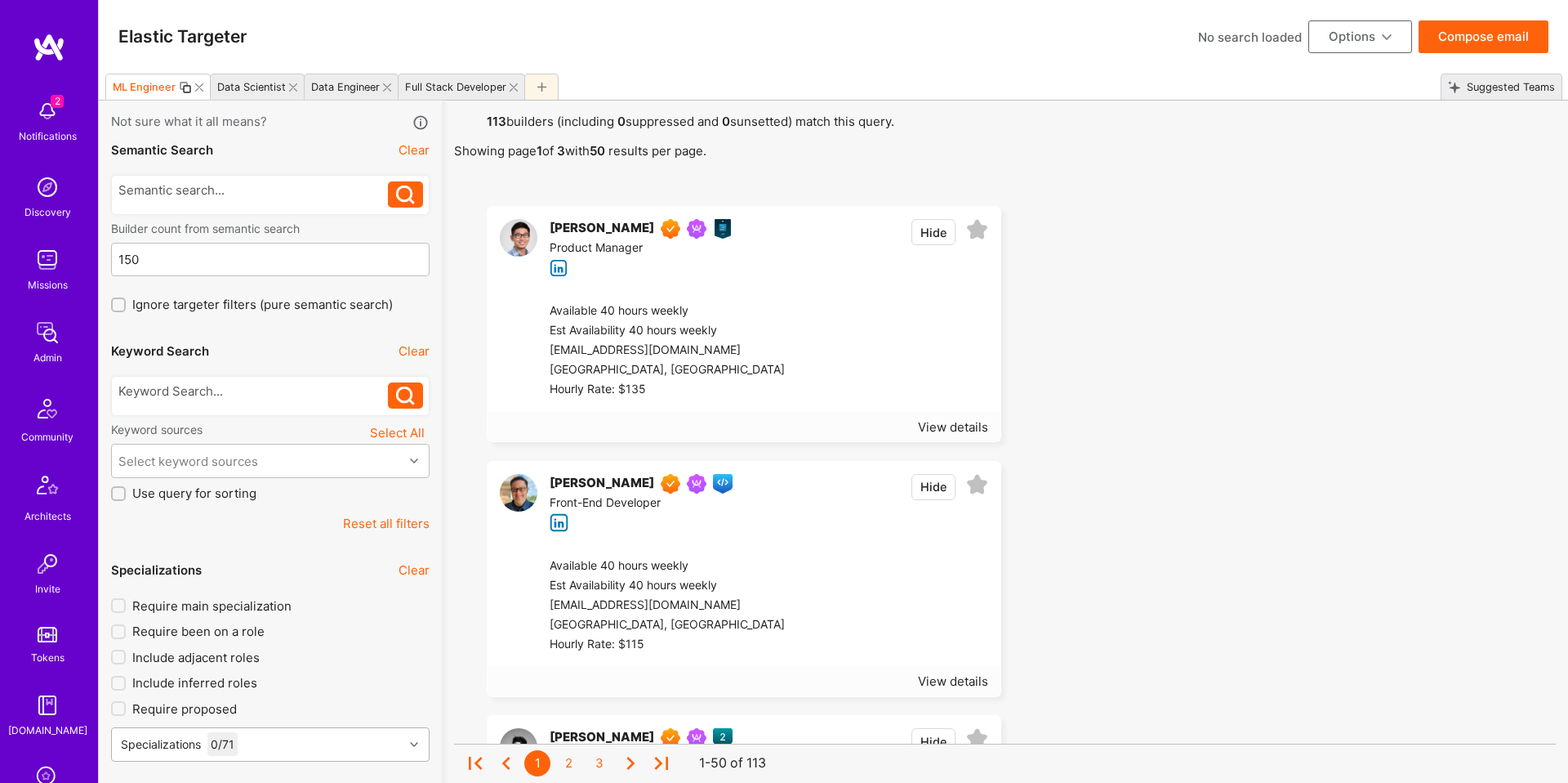
click at [324, 733] on div "Specializations 0 / 71" at bounding box center [270, 744] width 318 height 34
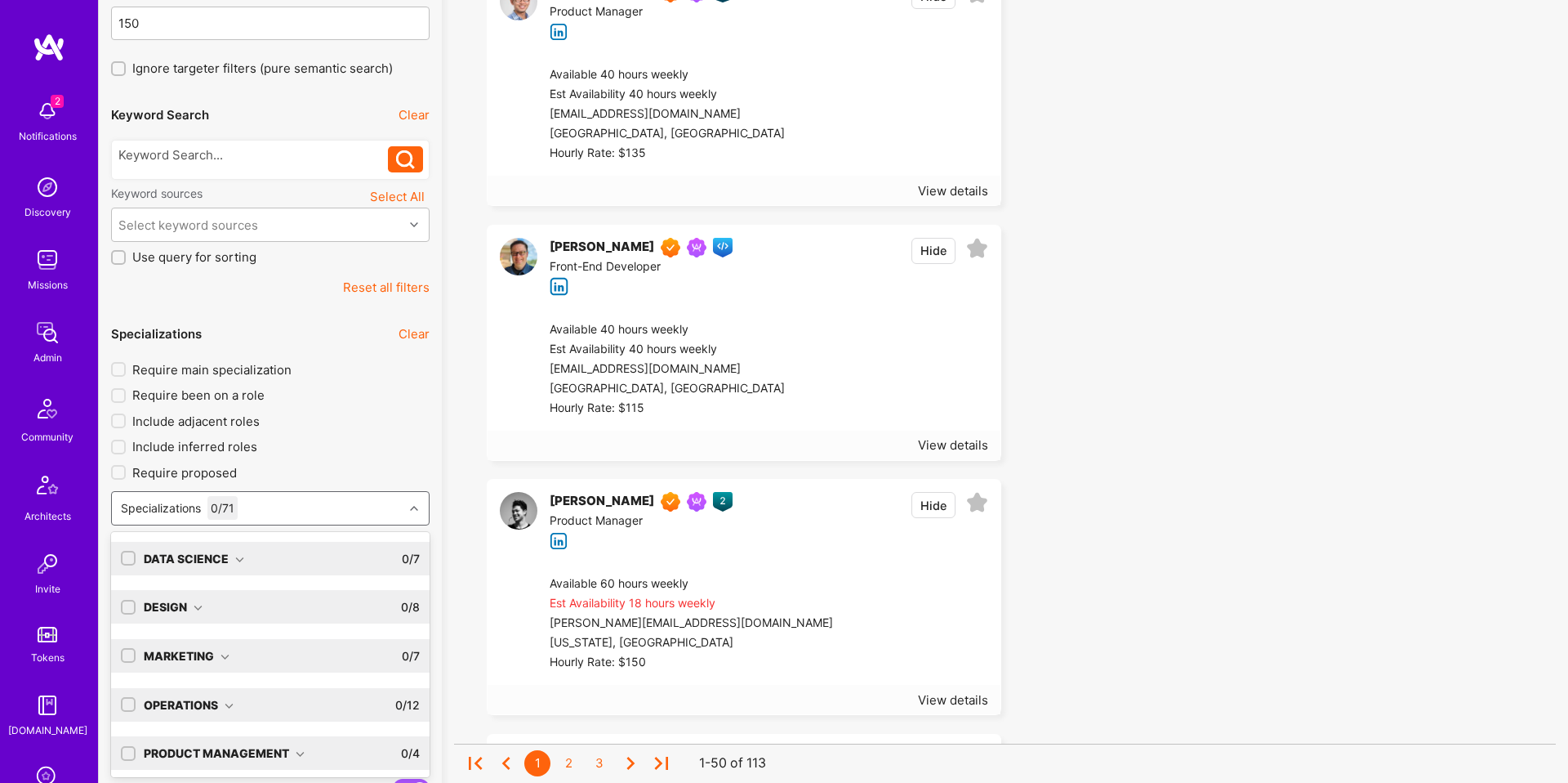
scroll to position [237, 0]
type input "ml"
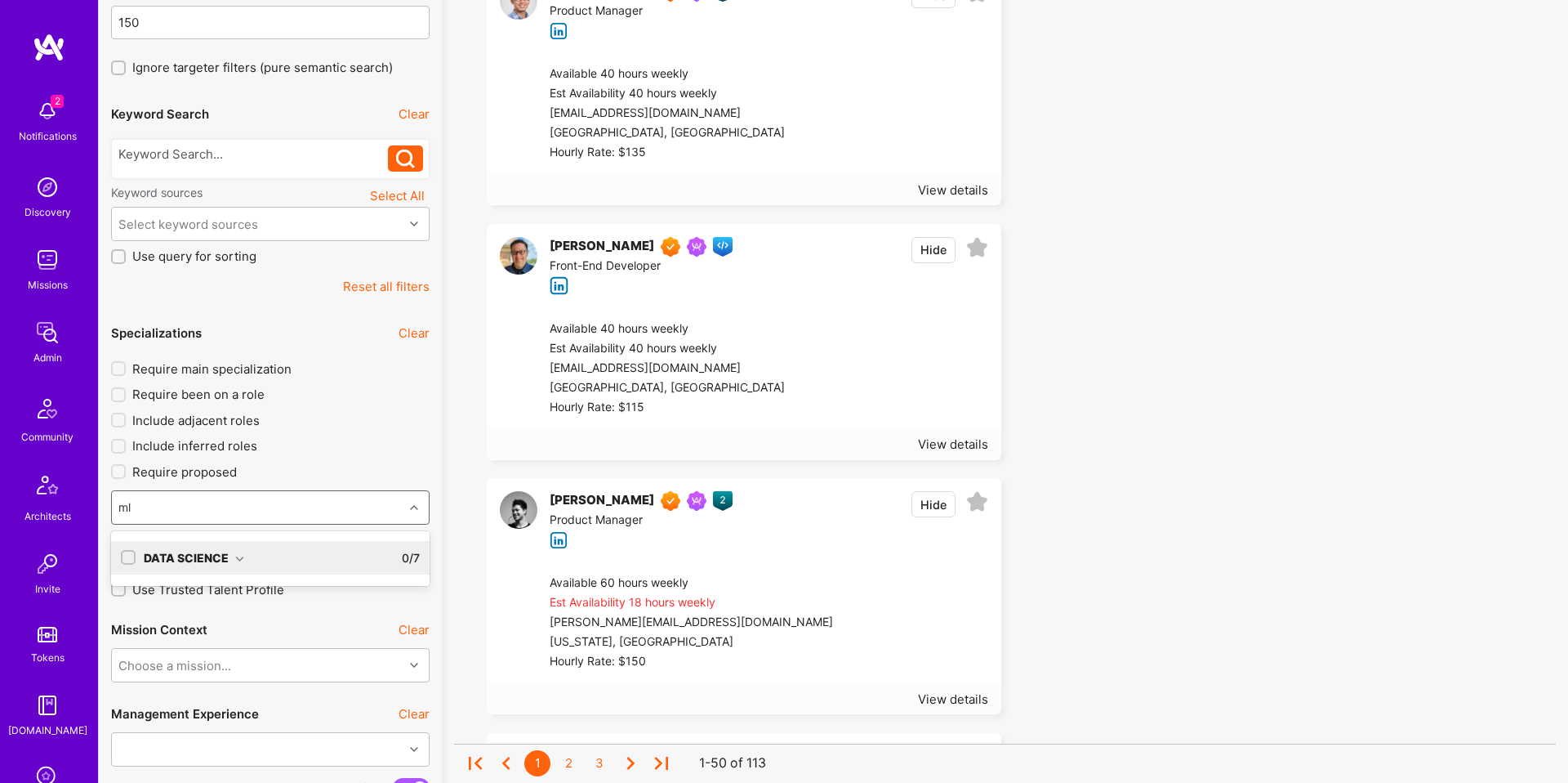
click at [241, 556] on icon at bounding box center [240, 559] width 9 height 9
click at [199, 595] on div "ML Engineer" at bounding box center [270, 591] width 299 height 17
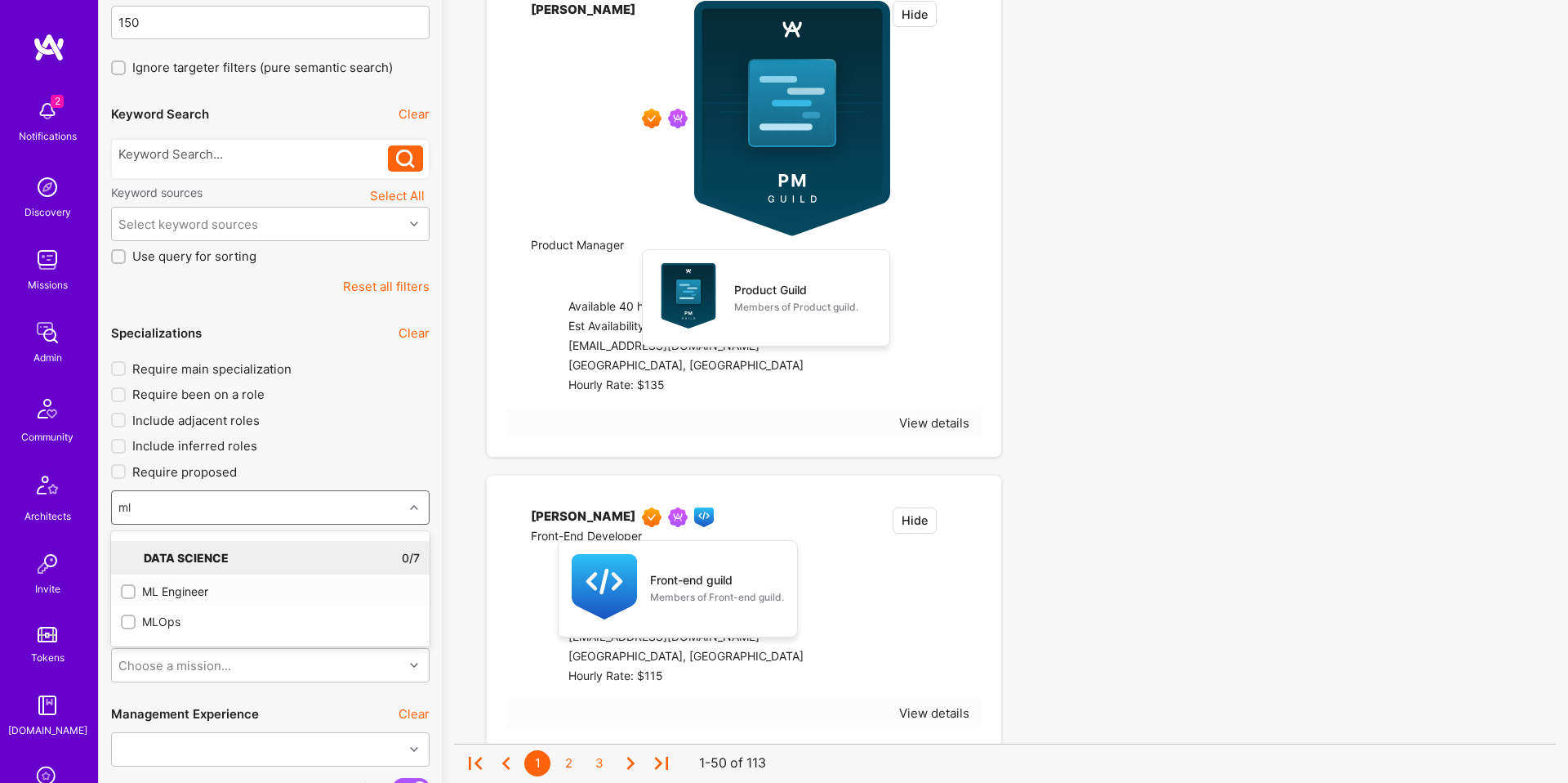
checkbox input "true"
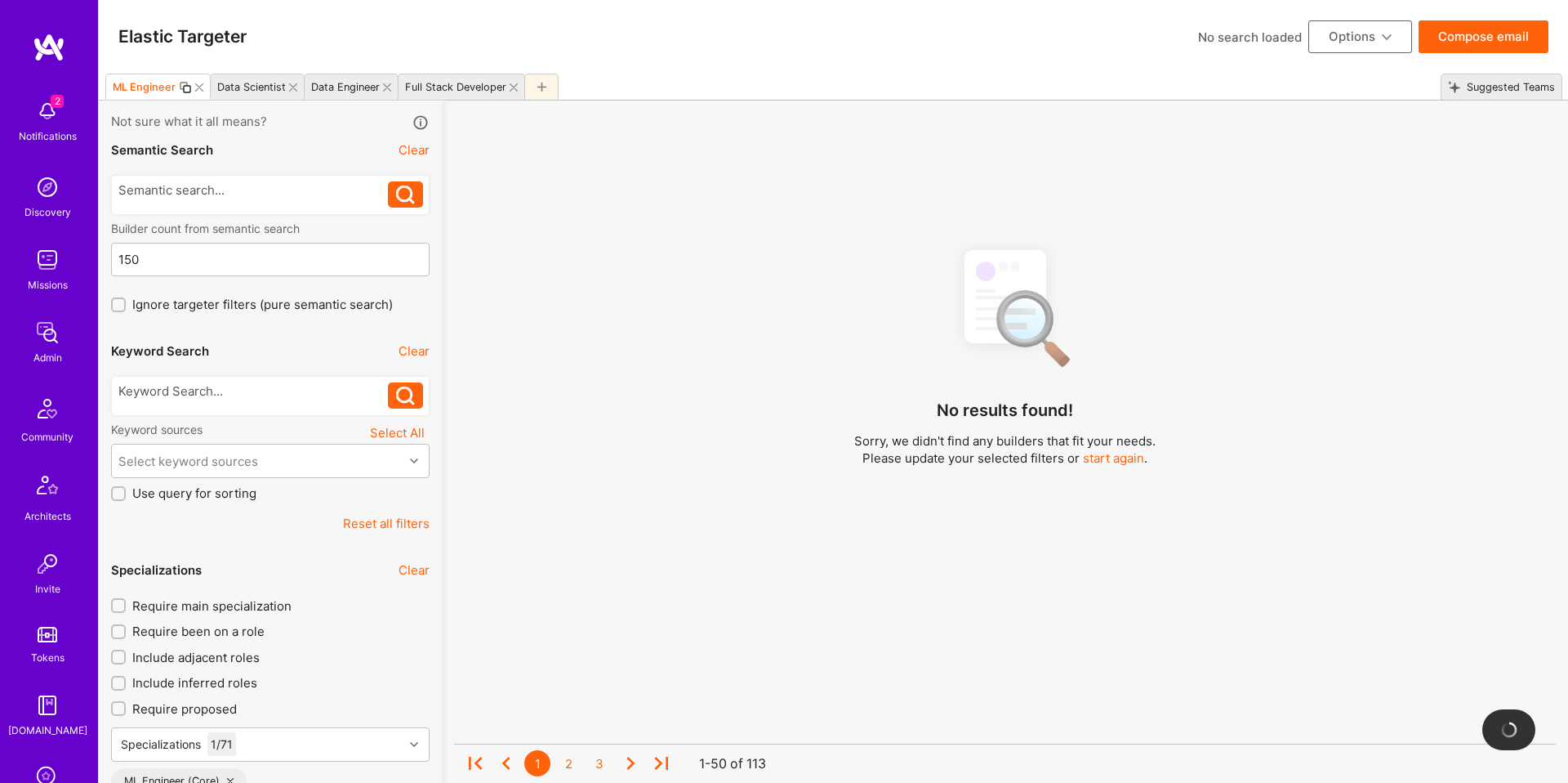
click at [185, 87] on icon at bounding box center [185, 88] width 13 height 13
click at [538, 88] on div "Copy of ML Engineer" at bounding box center [565, 87] width 104 height 12
type input "Data Scientist"
click at [277, 85] on icon at bounding box center [275, 88] width 8 height 8
click at [447, 88] on div "Data Scientist1" at bounding box center [456, 87] width 74 height 12
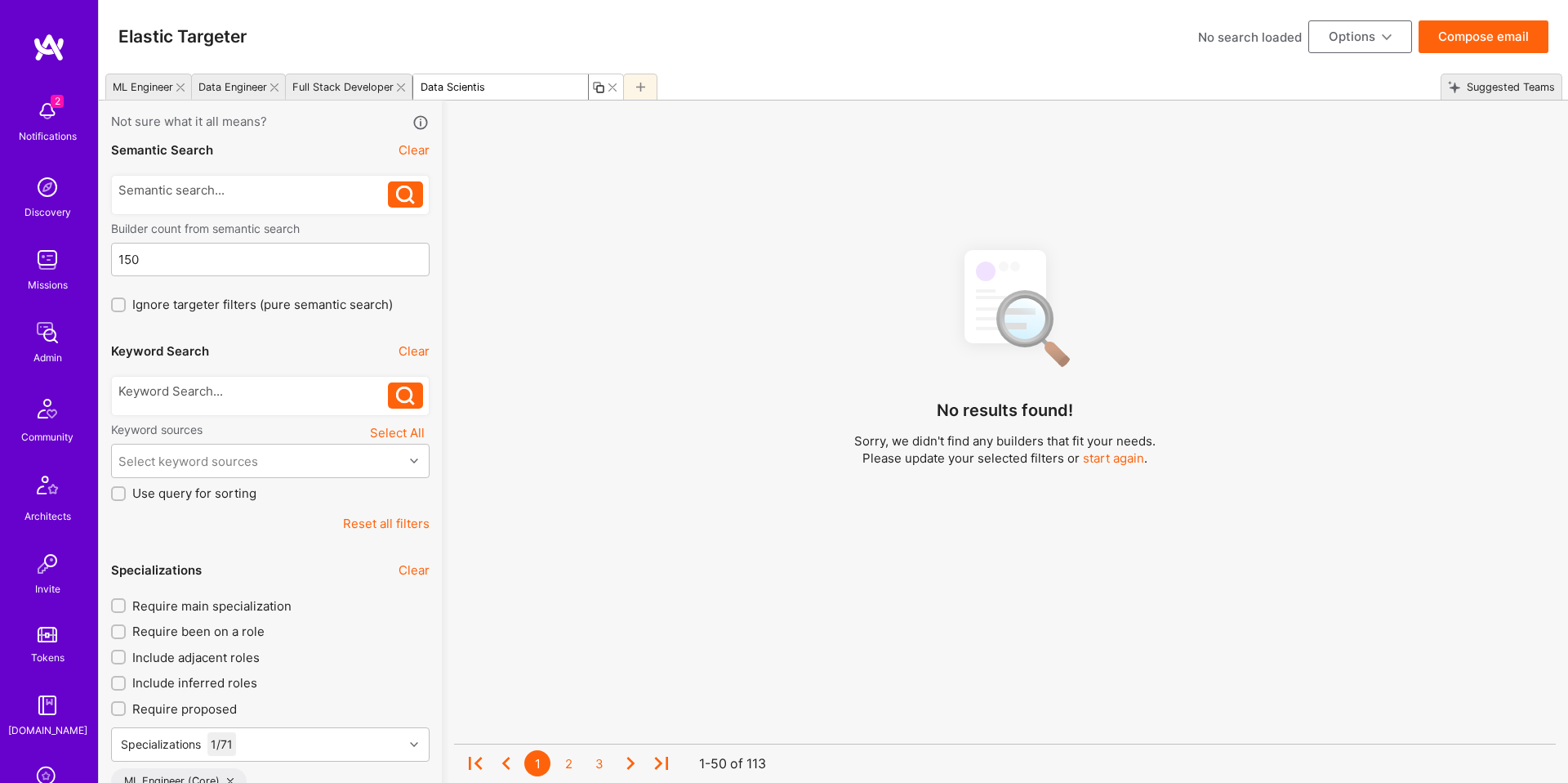
type input "Data Scientist"
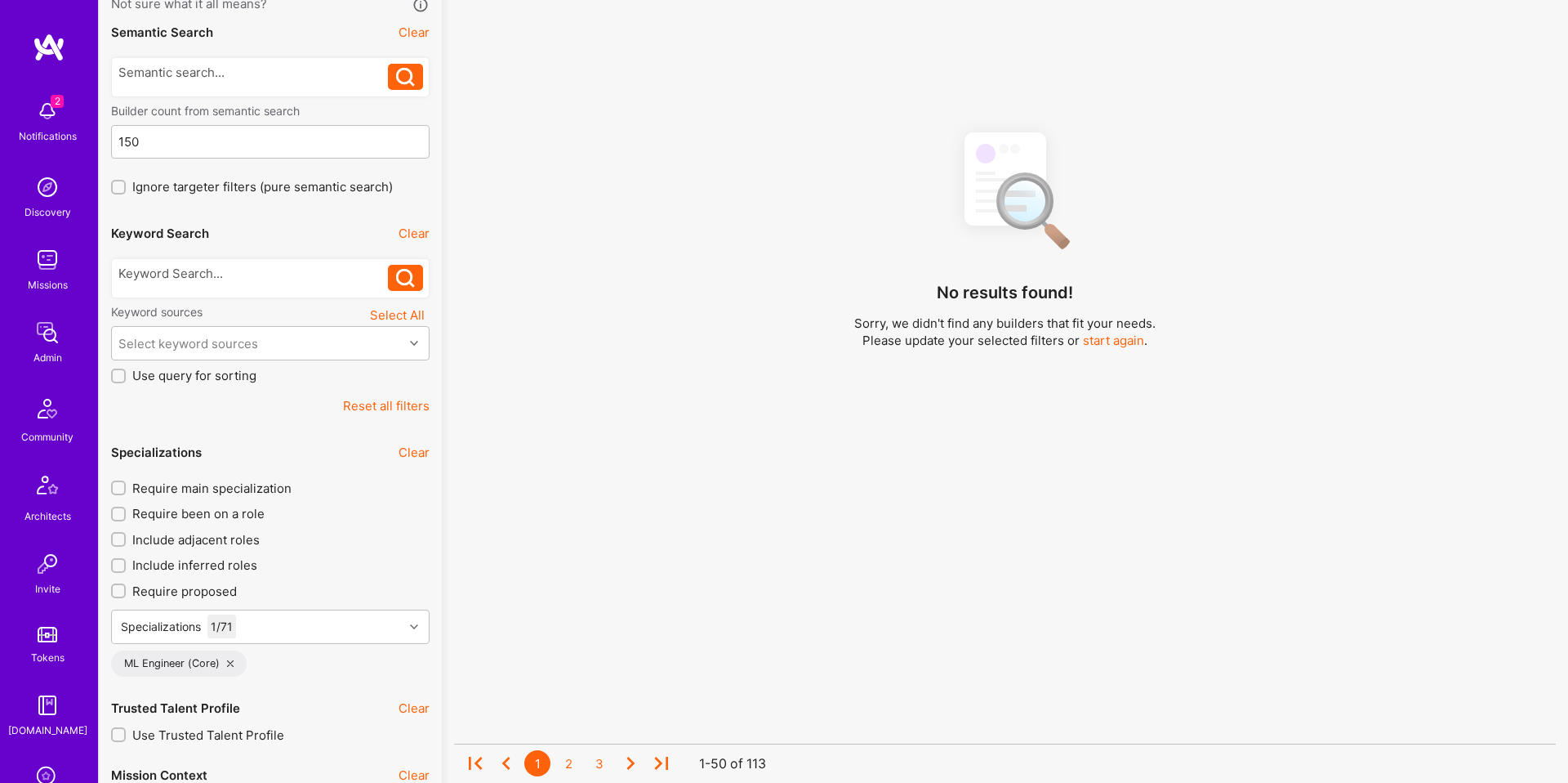
scroll to position [234, 0]
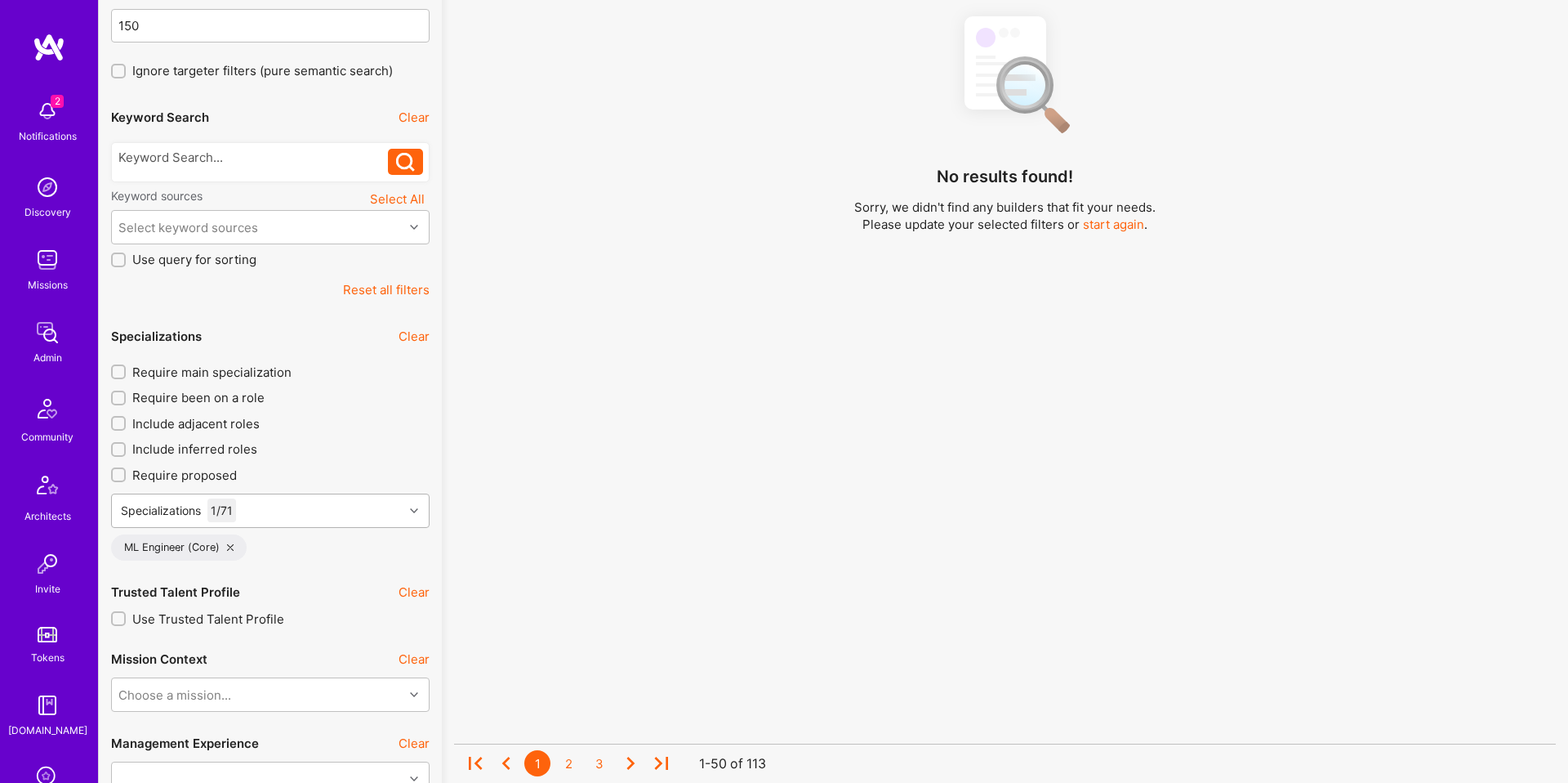
click at [275, 500] on div "Specializations 1 / 71" at bounding box center [257, 510] width 291 height 33
type input "data"
click at [237, 559] on icon at bounding box center [240, 562] width 9 height 9
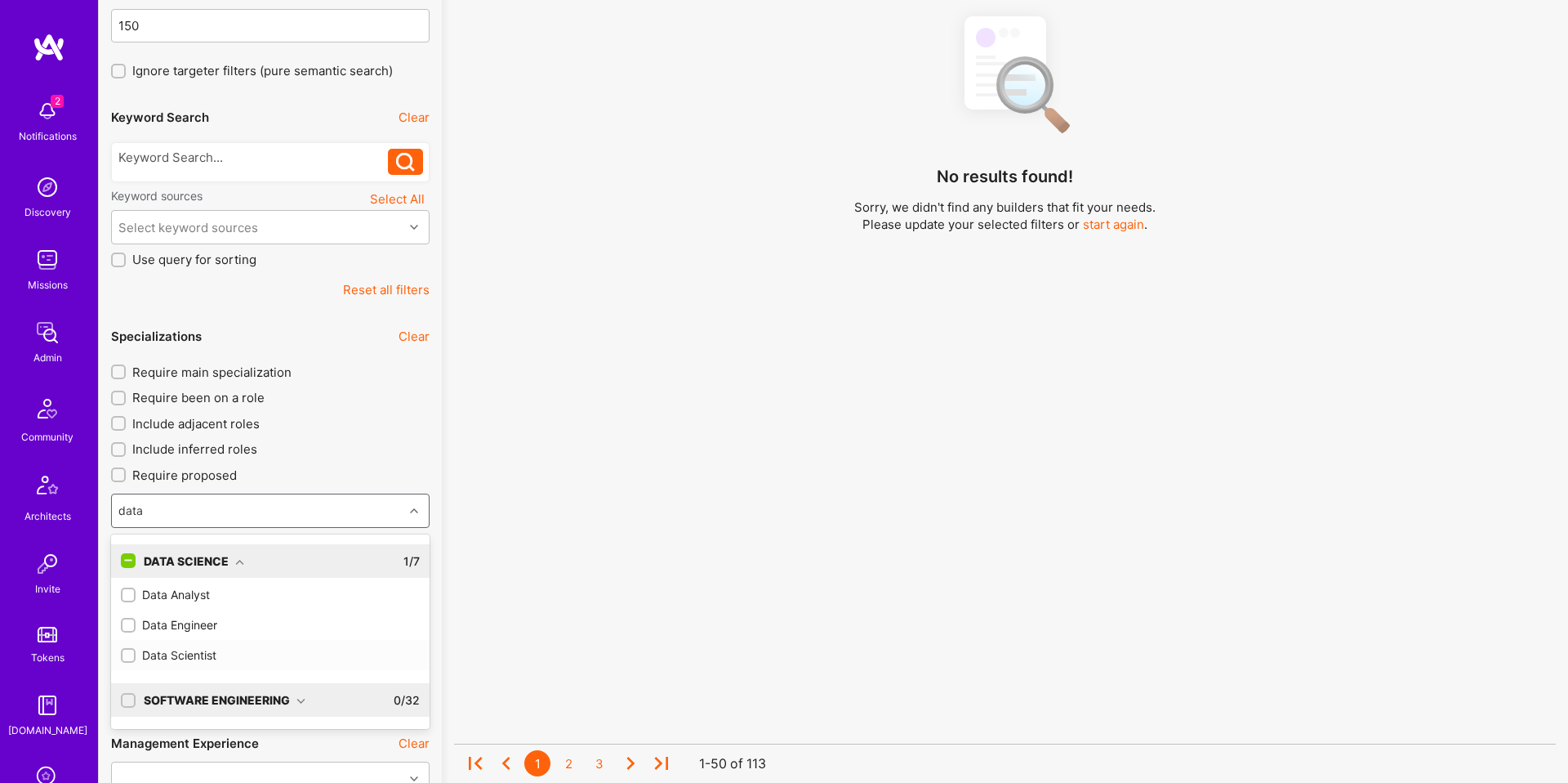
click at [165, 654] on div "Data Scientist" at bounding box center [270, 655] width 299 height 17
checkbox input "true"
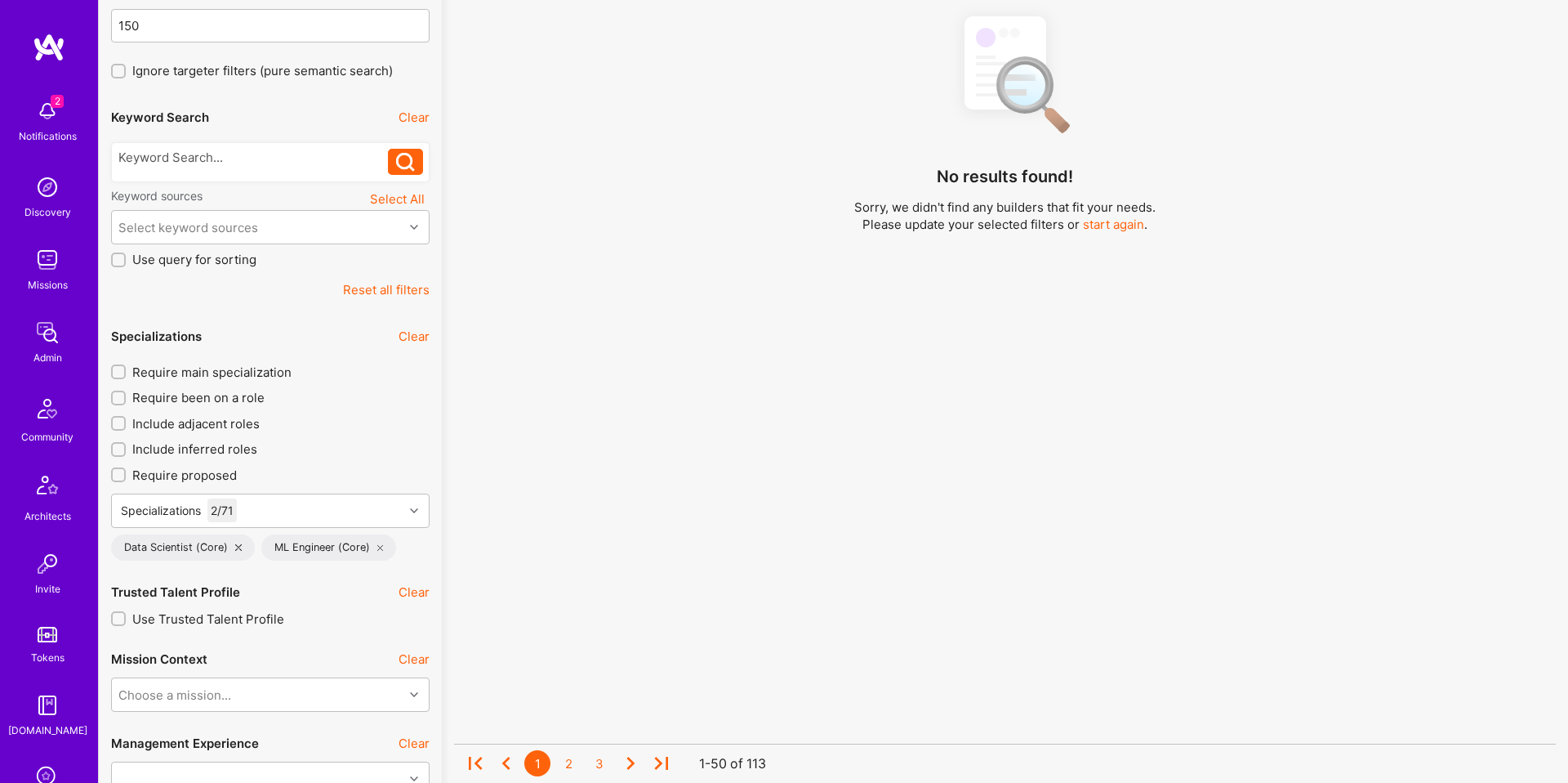
click at [476, 450] on div "No results found! Sorry, we didn't find any builders that fit your needs. Pleas…" at bounding box center [1005, 315] width 1102 height 626
click at [378, 546] on icon at bounding box center [381, 547] width 7 height 7
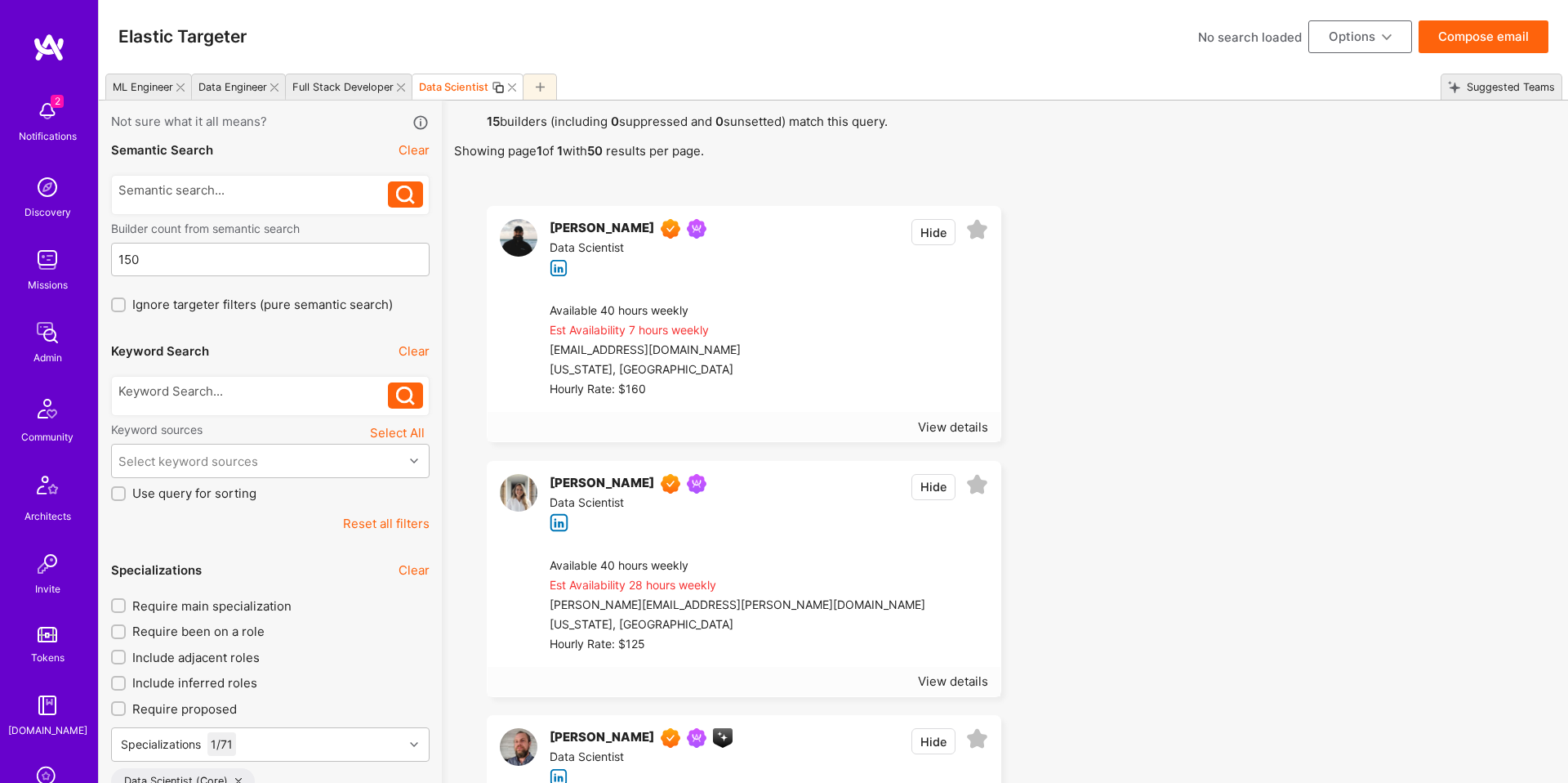
click at [276, 90] on icon at bounding box center [275, 88] width 8 height 8
click at [402, 87] on icon at bounding box center [404, 88] width 13 height 13
click at [263, 745] on div "Specializations 1 / 71" at bounding box center [270, 744] width 318 height 34
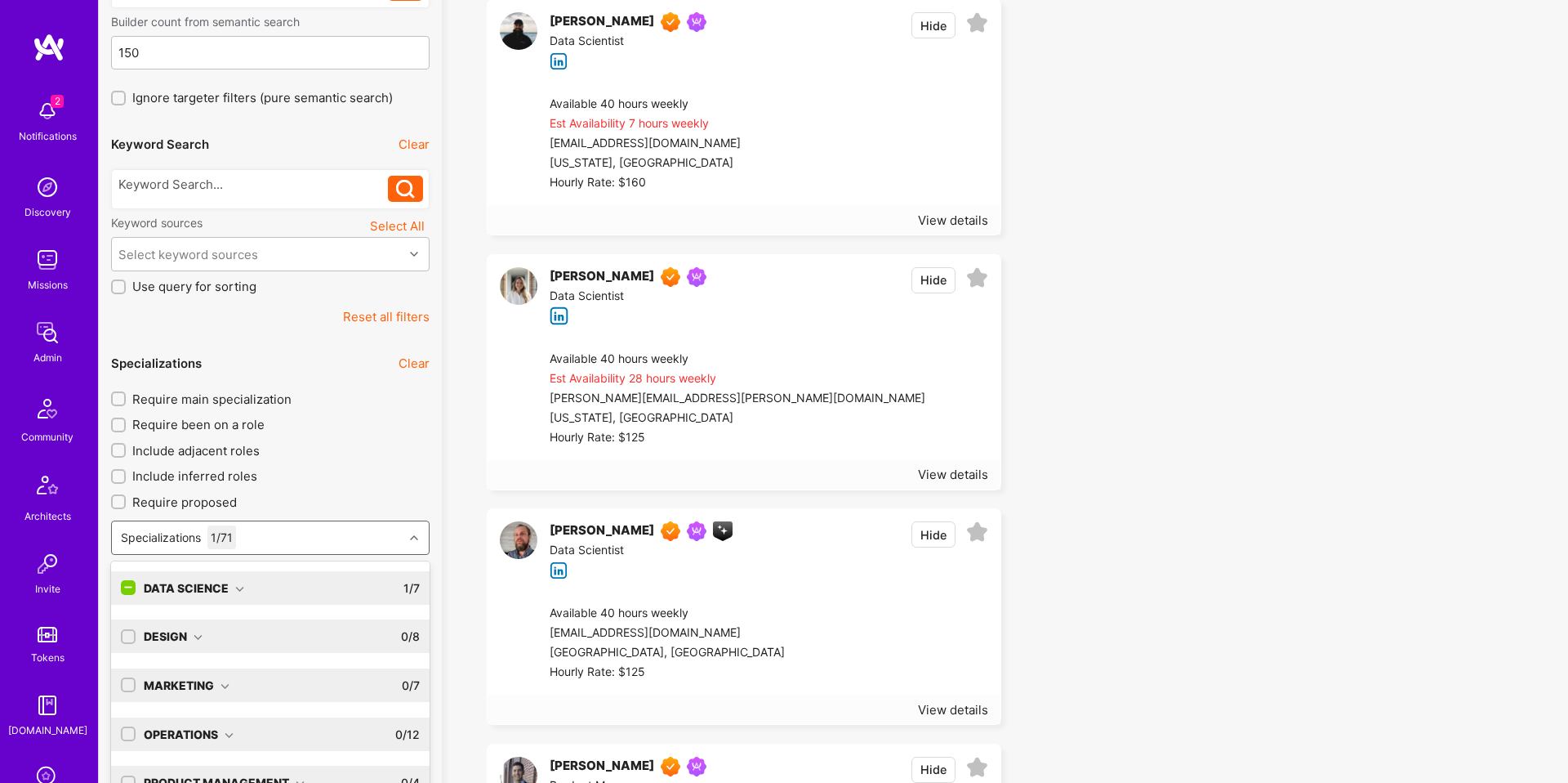
scroll to position [237, 0]
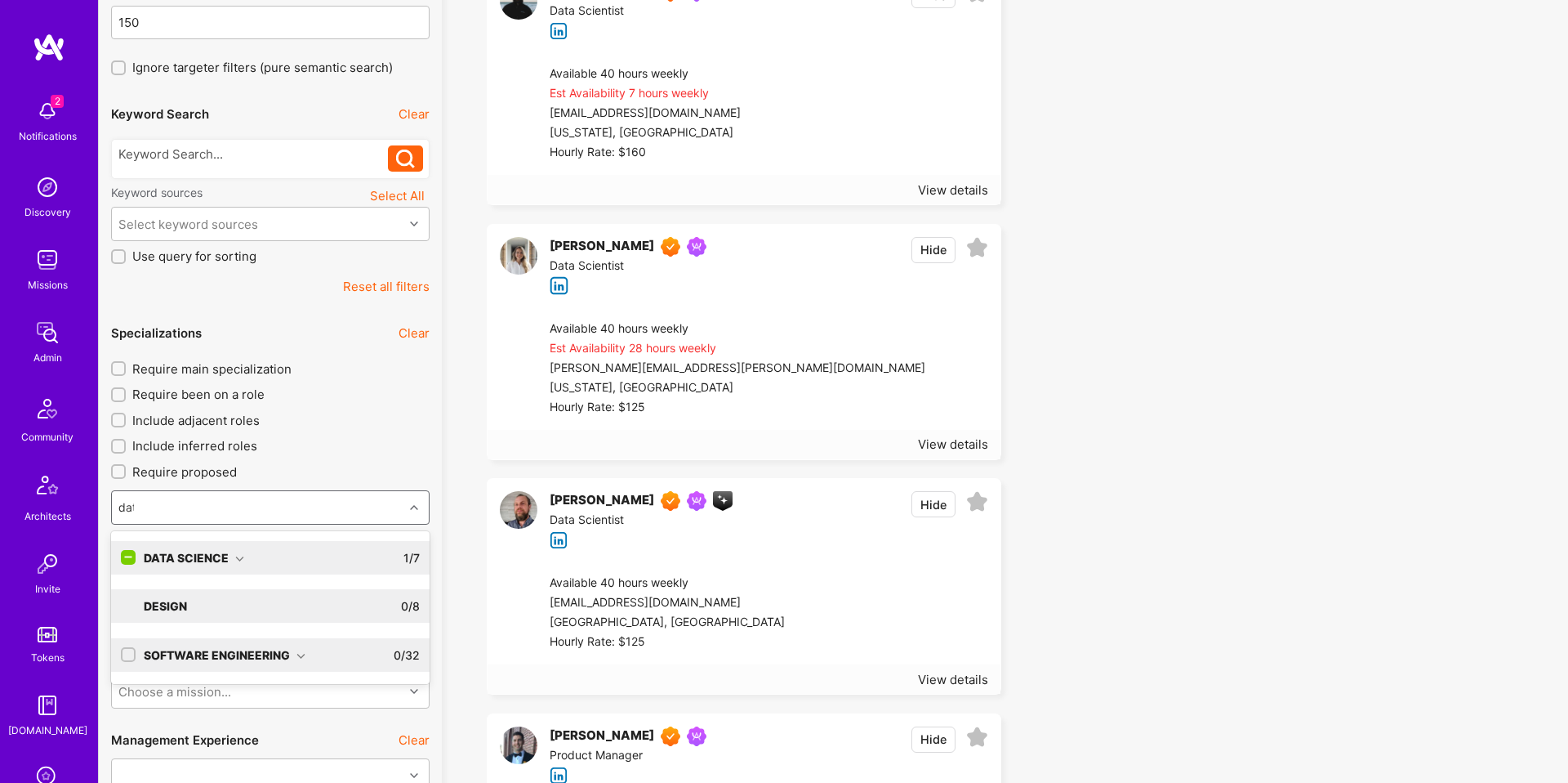
type input "data"
click at [244, 559] on div "Data Science 1 / 7" at bounding box center [277, 558] width 284 height 34
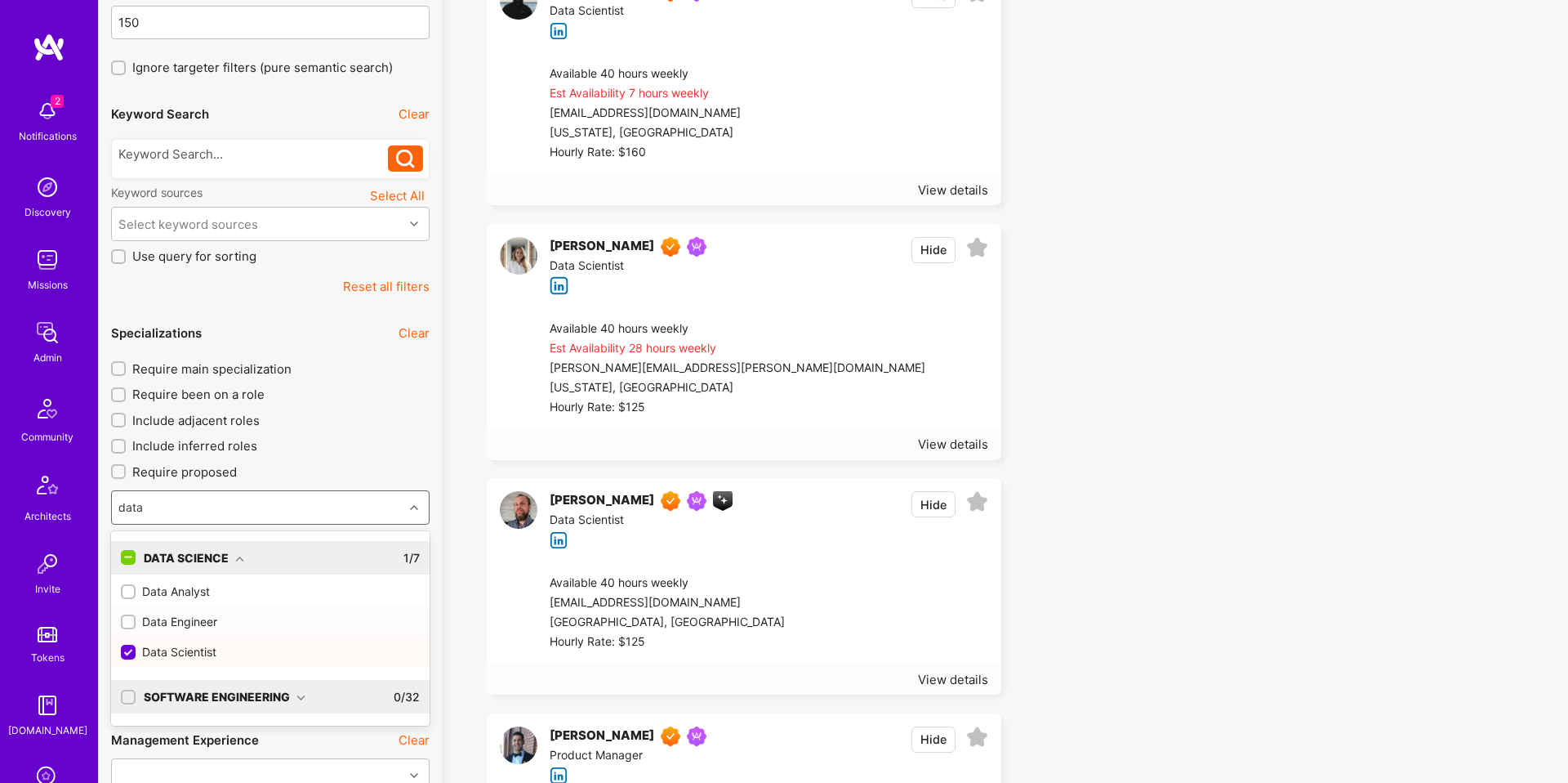
drag, startPoint x: 202, startPoint y: 626, endPoint x: 202, endPoint y: 652, distance: 26.0
click at [202, 626] on div "Data Engineer" at bounding box center [270, 621] width 299 height 17
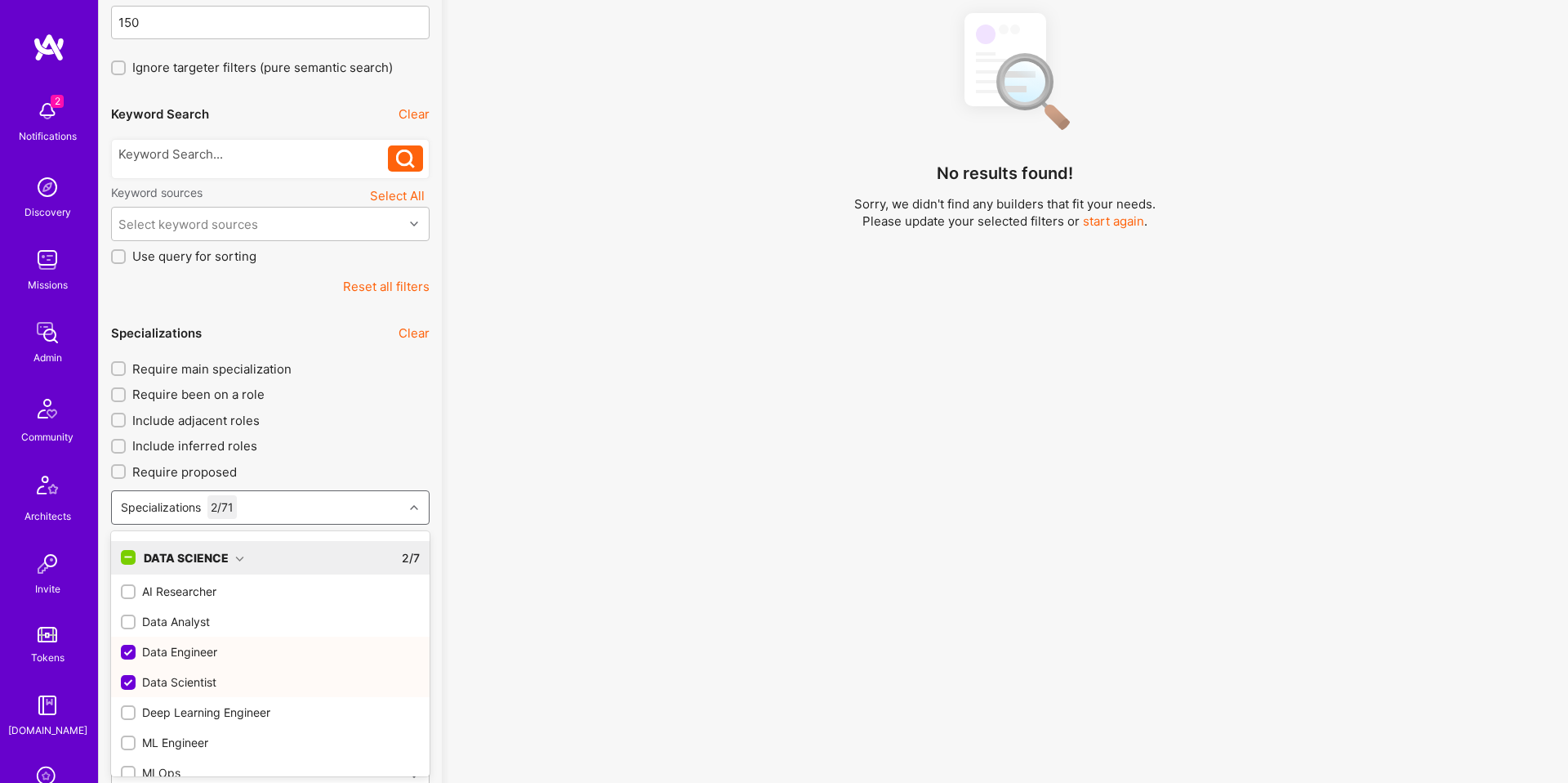
click at [202, 652] on div "Data Engineer" at bounding box center [270, 652] width 299 height 17
checkbox input "true"
click at [202, 673] on div "Data Scientist" at bounding box center [270, 682] width 299 height 17
checkbox input "false"
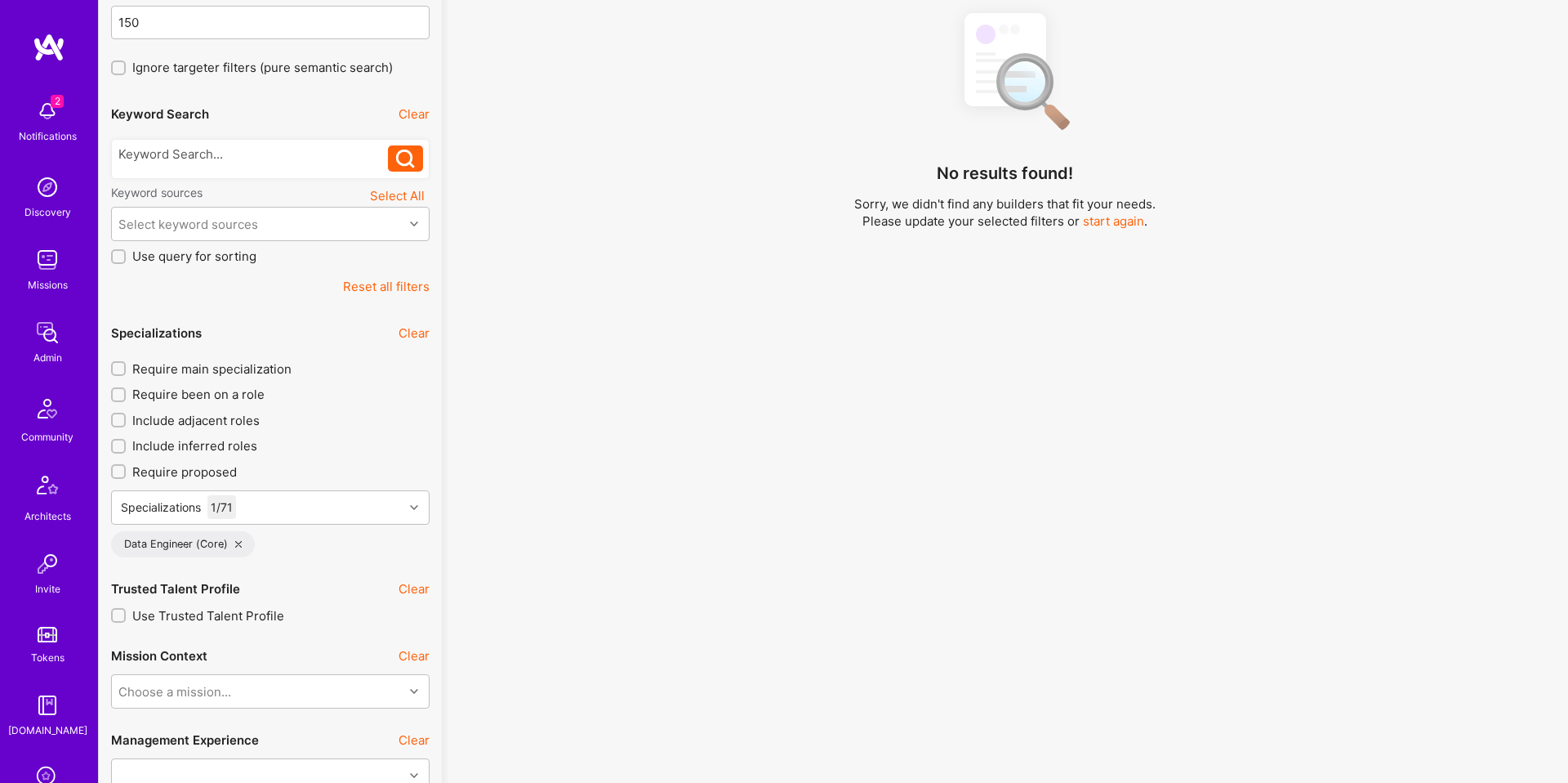
click at [471, 424] on div "No results found! Sorry, we didn't find any builders that fit your needs. Pleas…" at bounding box center [1005, 311] width 1102 height 626
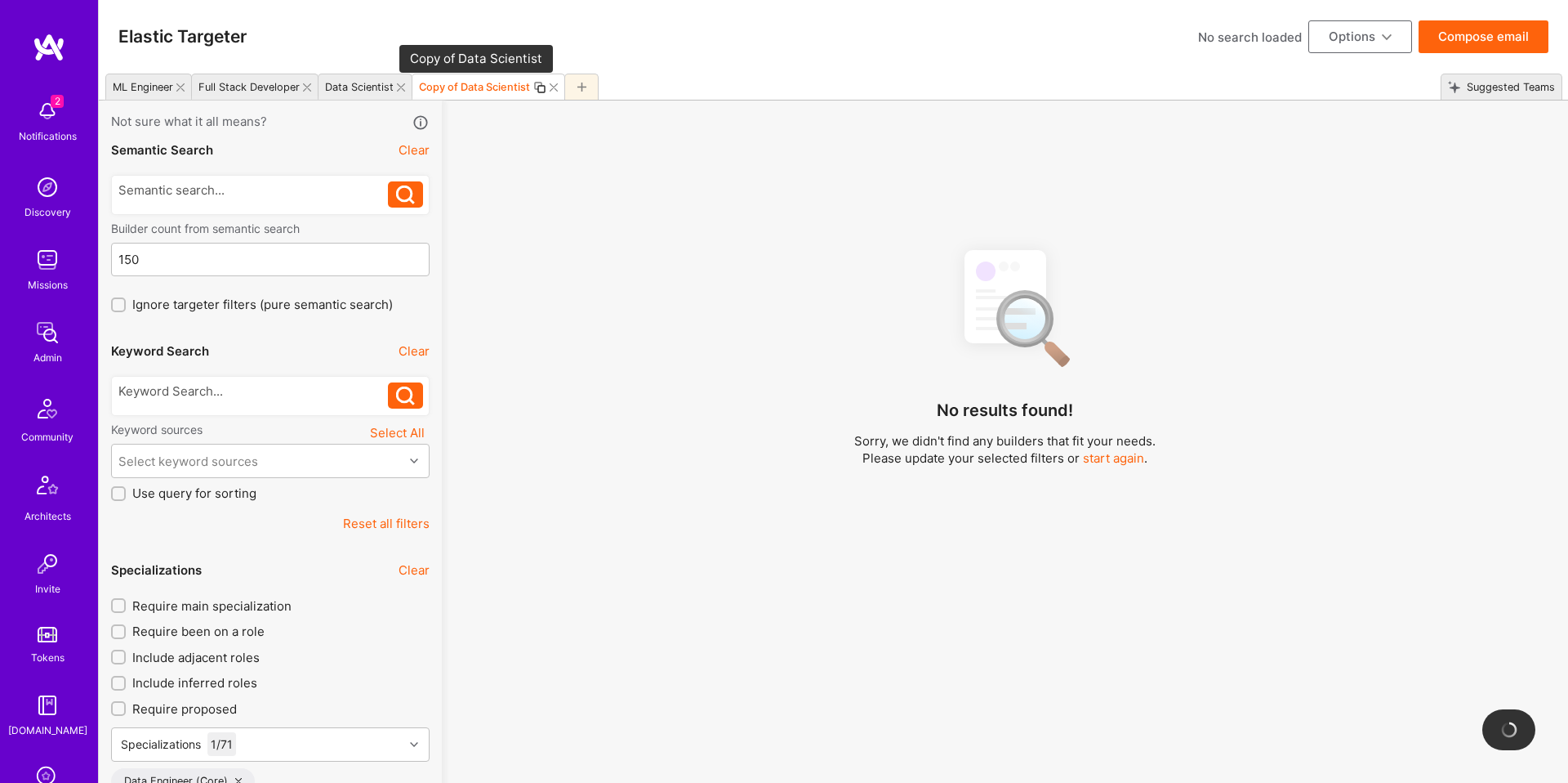
click at [488, 88] on div "Copy of Data Scientist" at bounding box center [474, 87] width 111 height 12
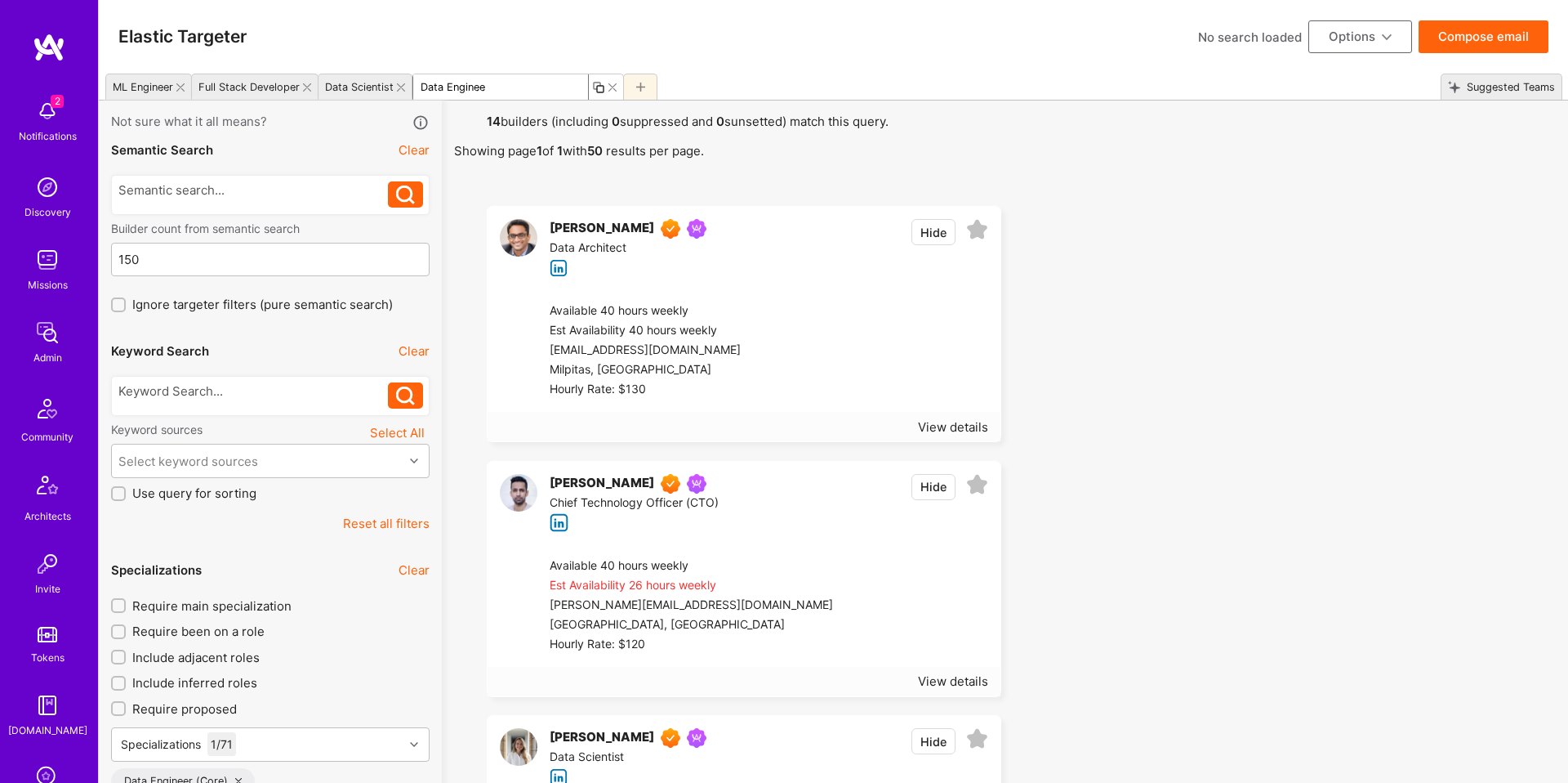
type input "Data Engineer"
click at [308, 88] on icon at bounding box center [307, 88] width 8 height 8
click at [370, 86] on icon at bounding box center [373, 88] width 13 height 13
click at [440, 84] on div "Copy of Data Engineer" at bounding box center [442, 87] width 113 height 12
type input "Full Stack Developer"
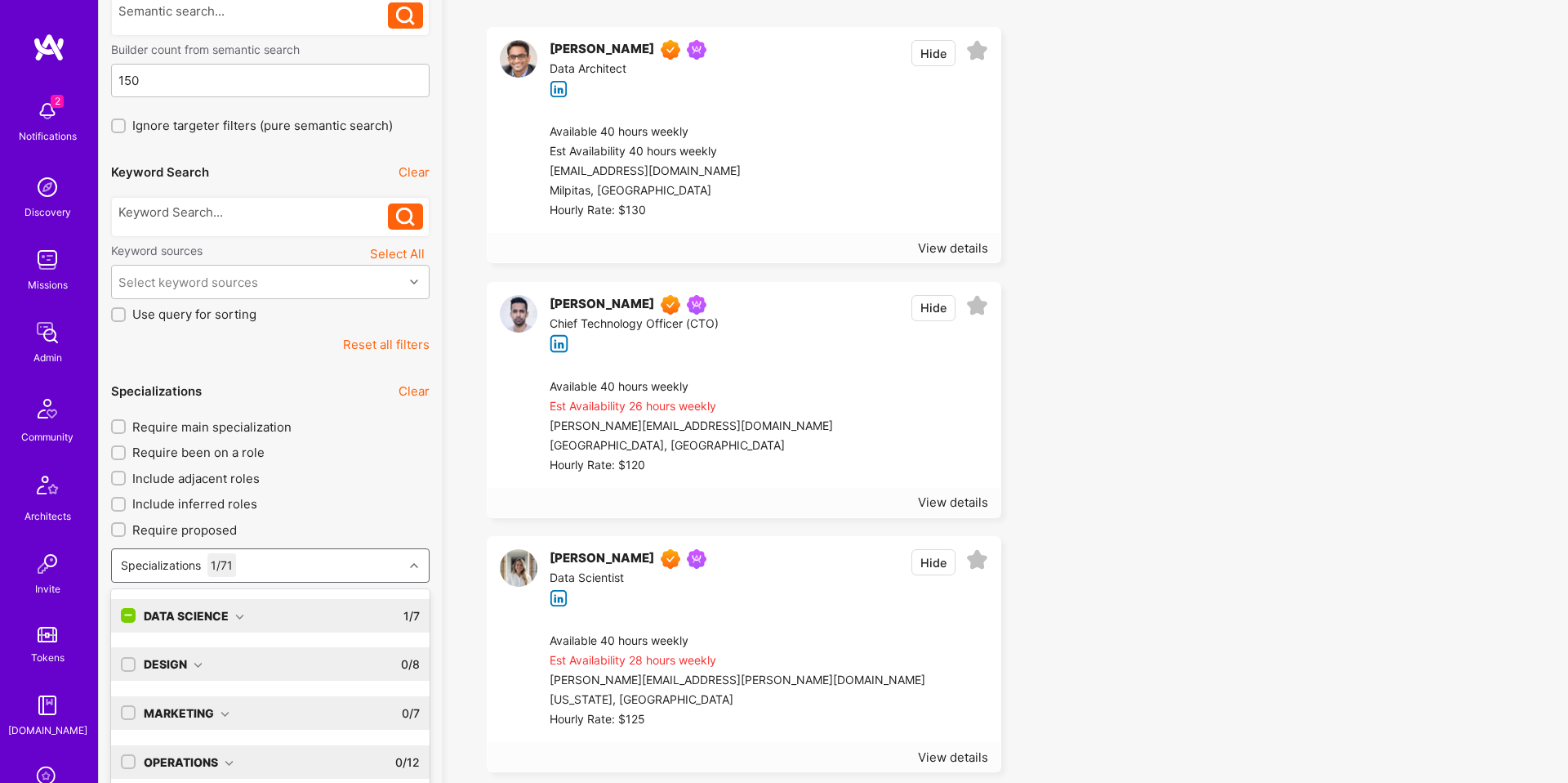
click at [333, 583] on div "option Data Scientist, deselected. option AI Researcher focused, 0 of 9. 72 res…" at bounding box center [270, 565] width 318 height 34
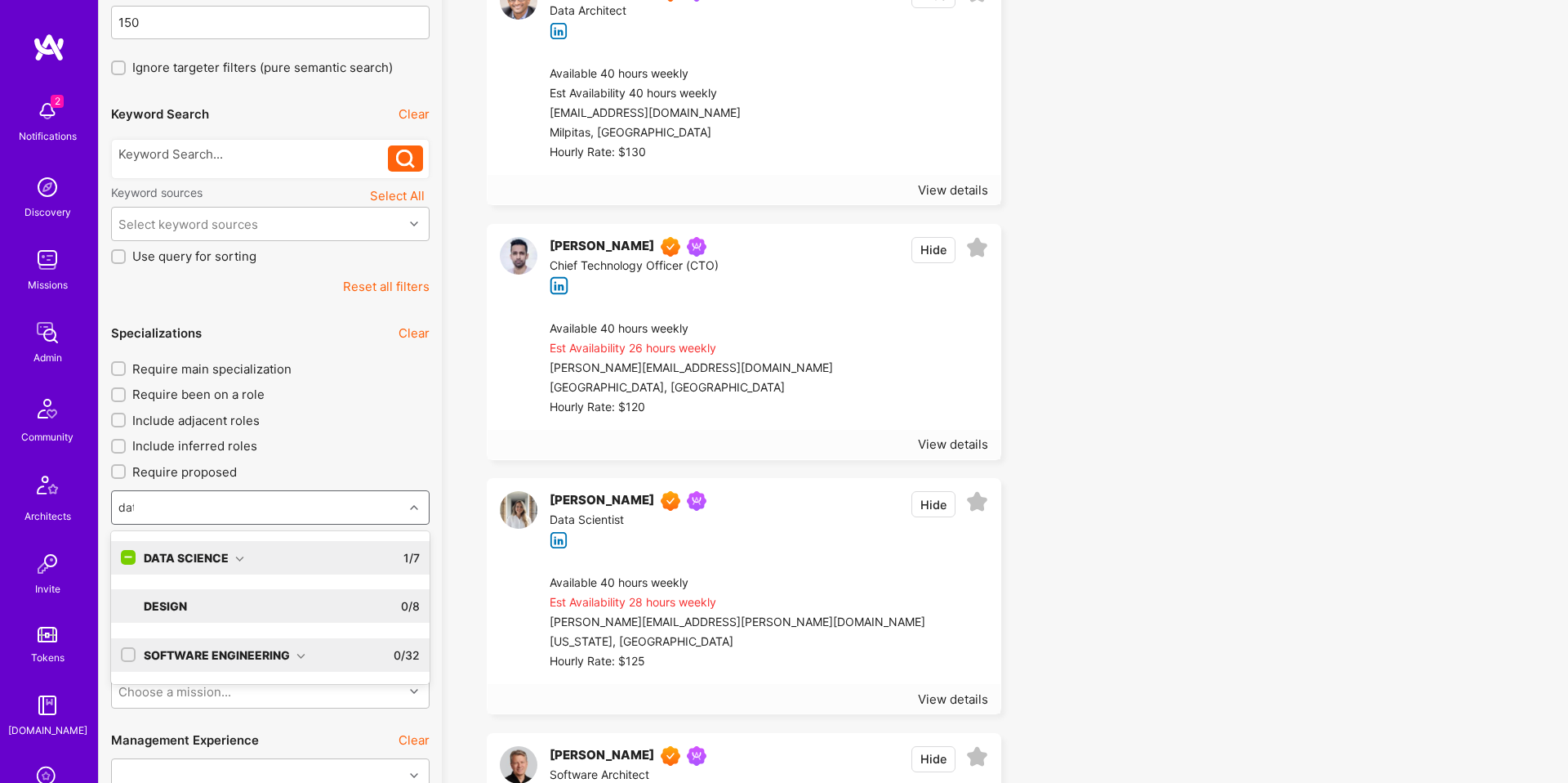
type input "data"
drag, startPoint x: 237, startPoint y: 558, endPoint x: 224, endPoint y: 569, distance: 17.0
click at [237, 558] on icon at bounding box center [240, 559] width 9 height 9
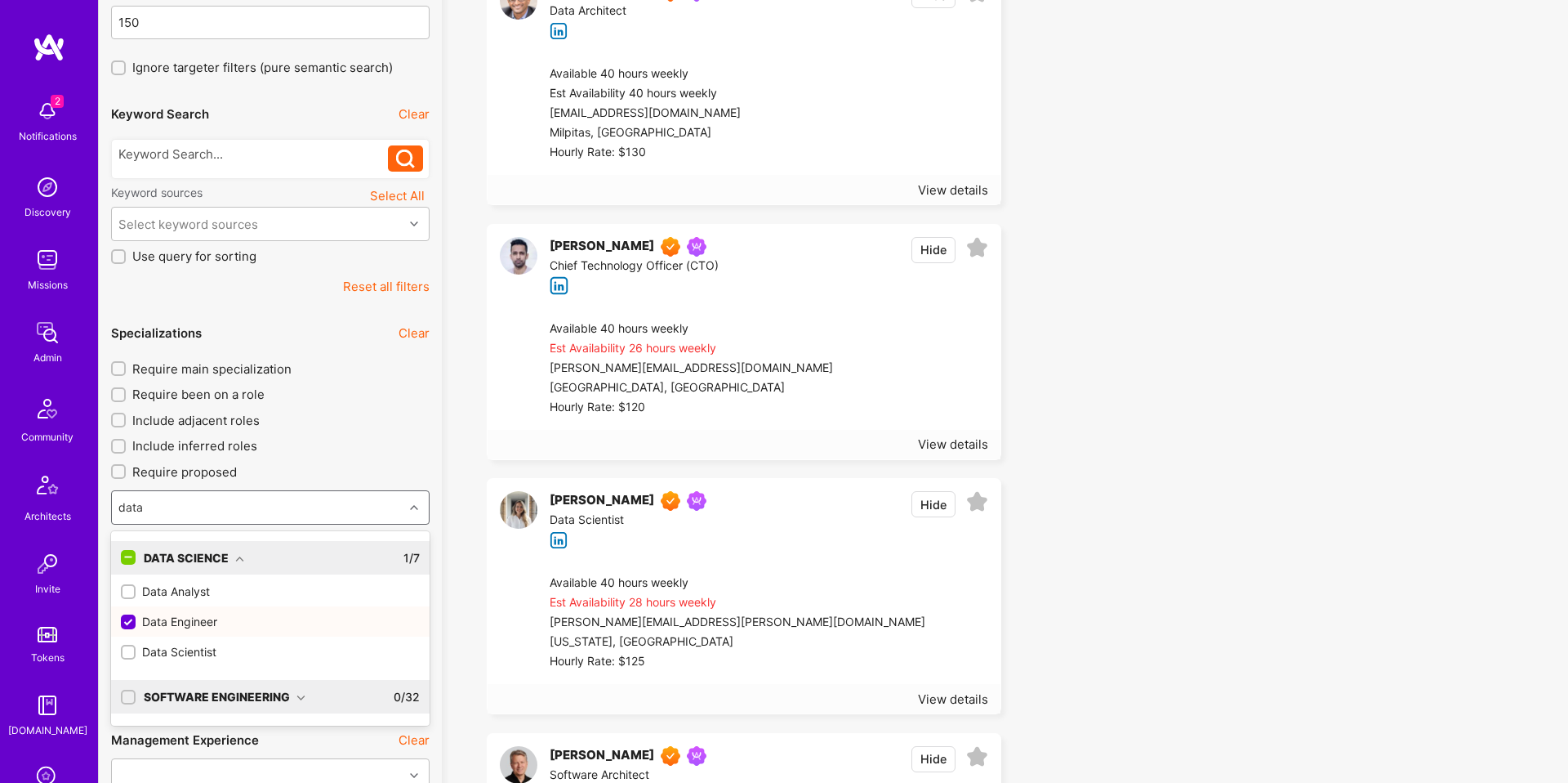
click at [181, 619] on div "Data Engineer" at bounding box center [270, 621] width 299 height 17
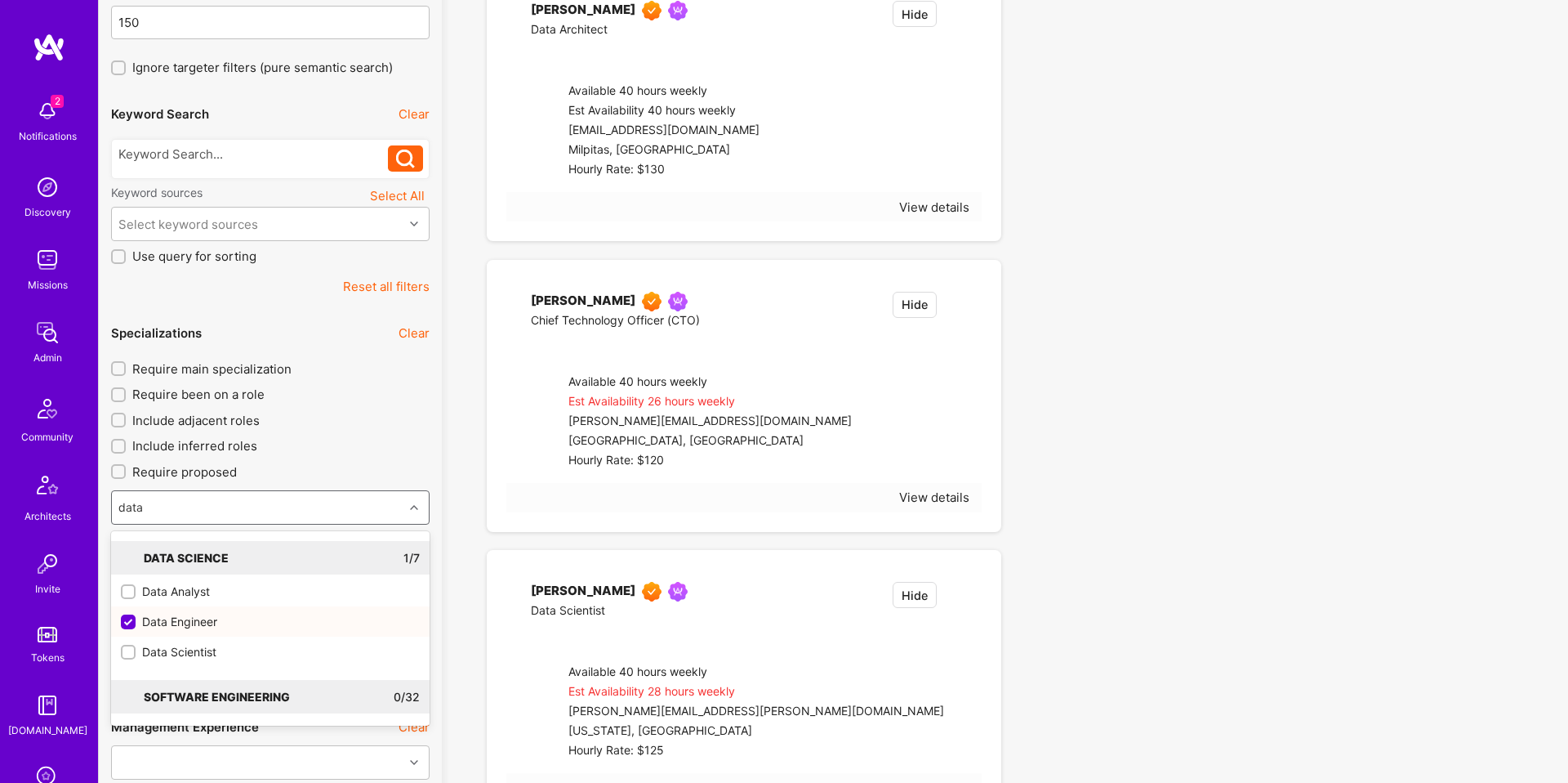
checkbox input "false"
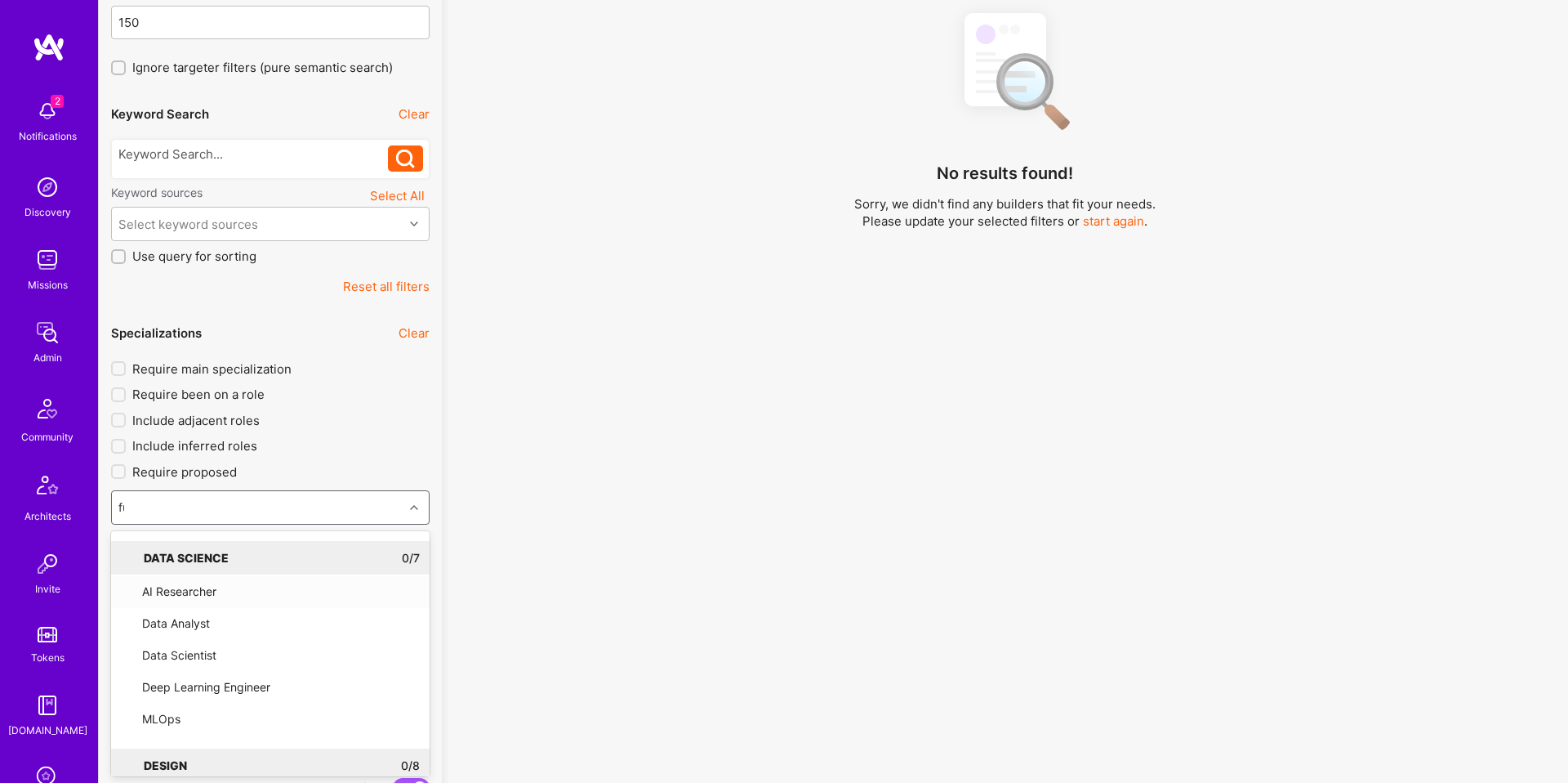
type input "full"
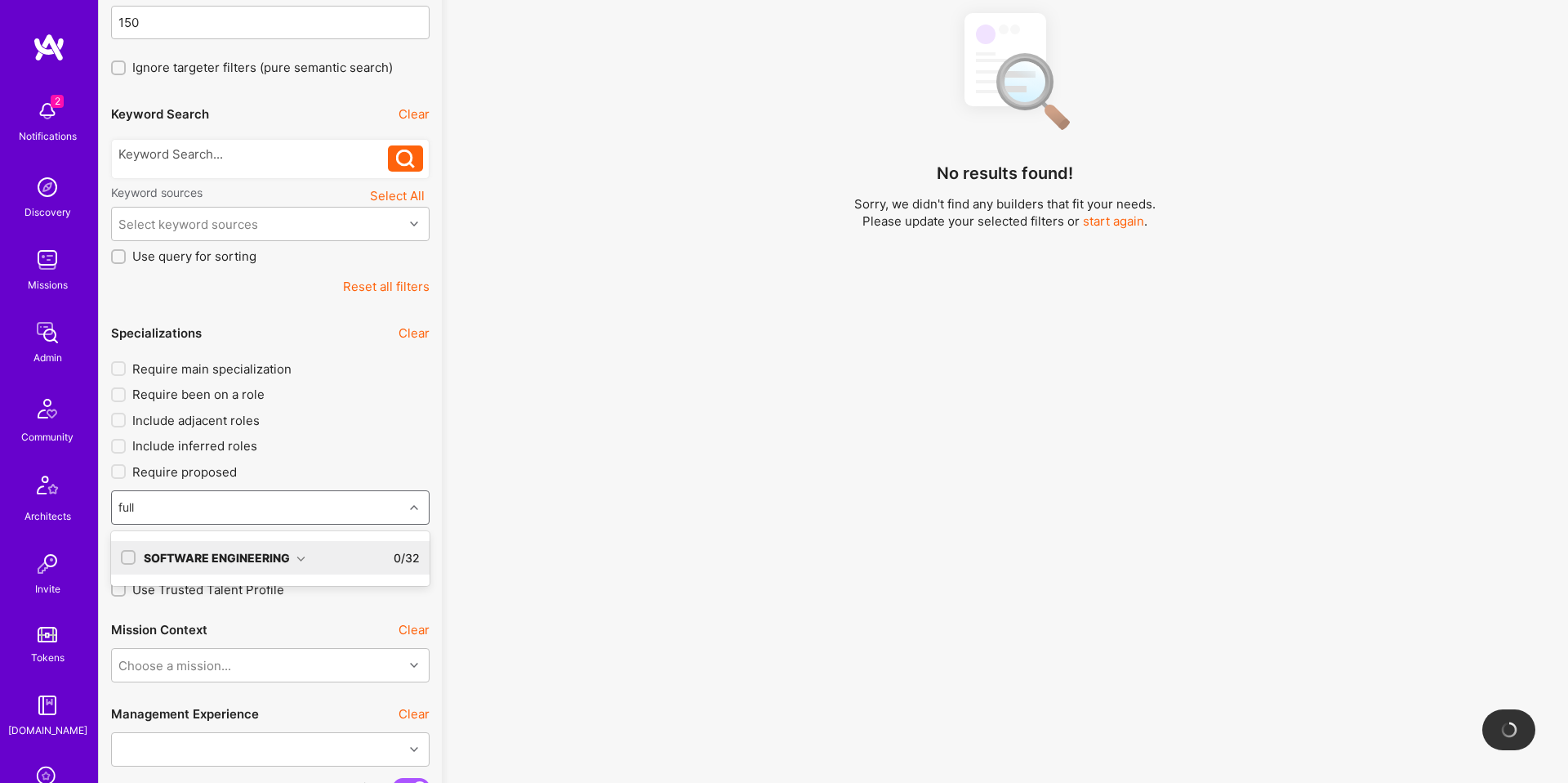
click at [290, 557] on div "Software Engineering" at bounding box center [224, 558] width 162 height 17
click at [211, 592] on div "Full-Stack Developer" at bounding box center [270, 591] width 299 height 17
checkbox input "true"
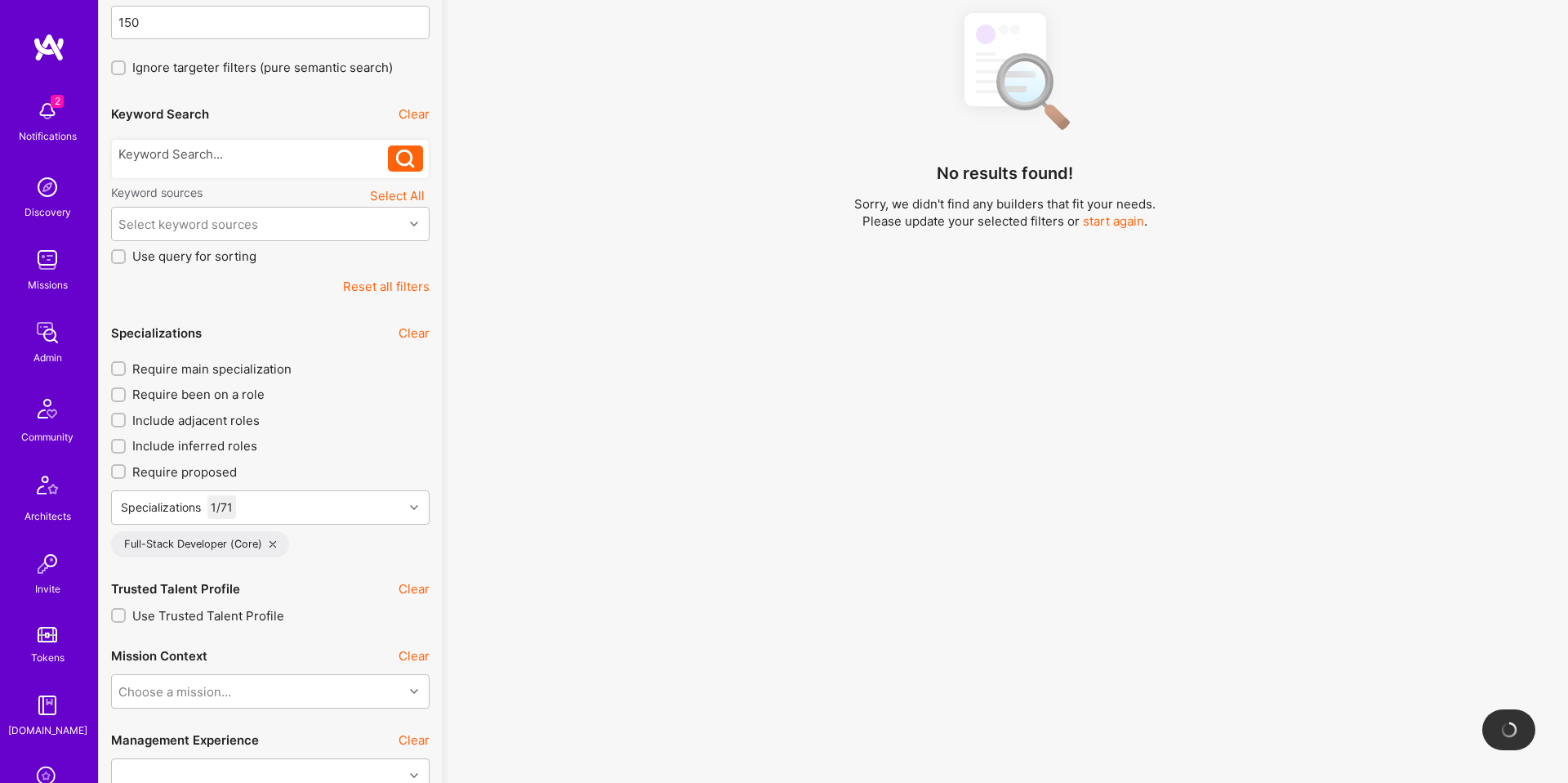
click at [459, 455] on div "No results found! Sorry, we didn't find any builders that fit your needs. Pleas…" at bounding box center [1005, 311] width 1102 height 626
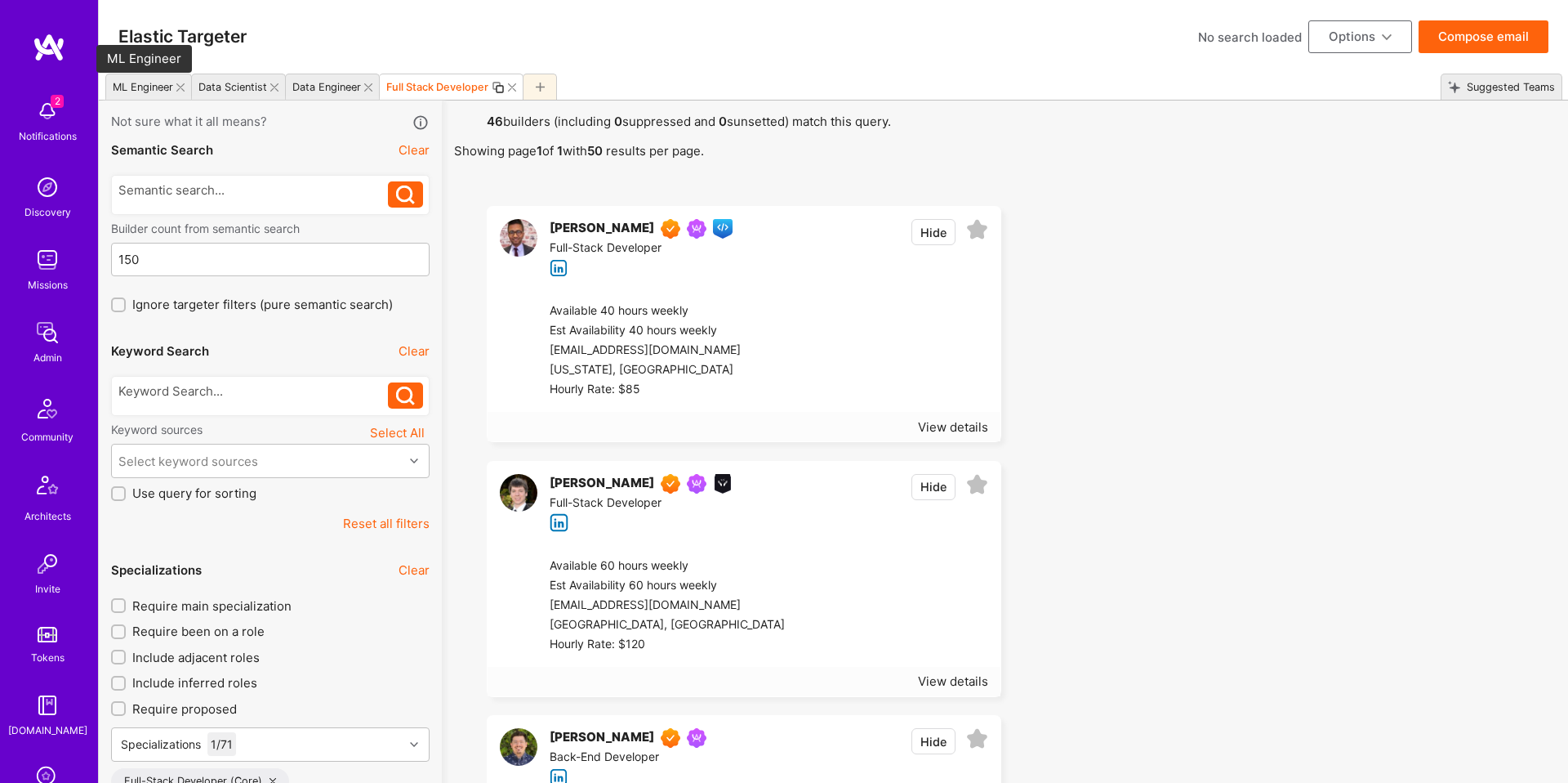
click at [144, 87] on div "ML Engineer" at bounding box center [142, 87] width 60 height 12
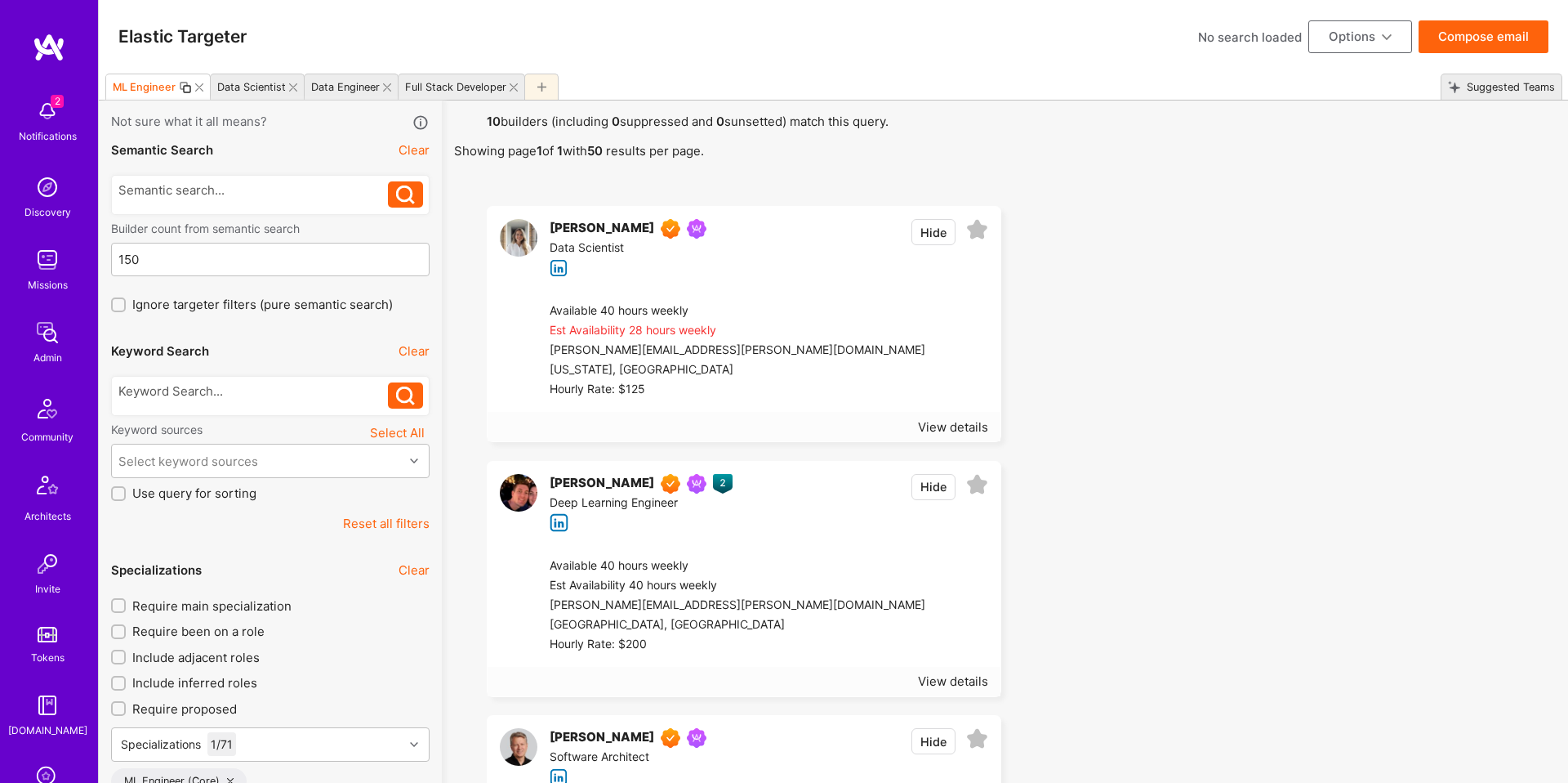
click at [275, 610] on span "Require main specialization" at bounding box center [211, 606] width 159 height 17
click at [126, 610] on input "Require main specialization" at bounding box center [120, 606] width 11 height 11
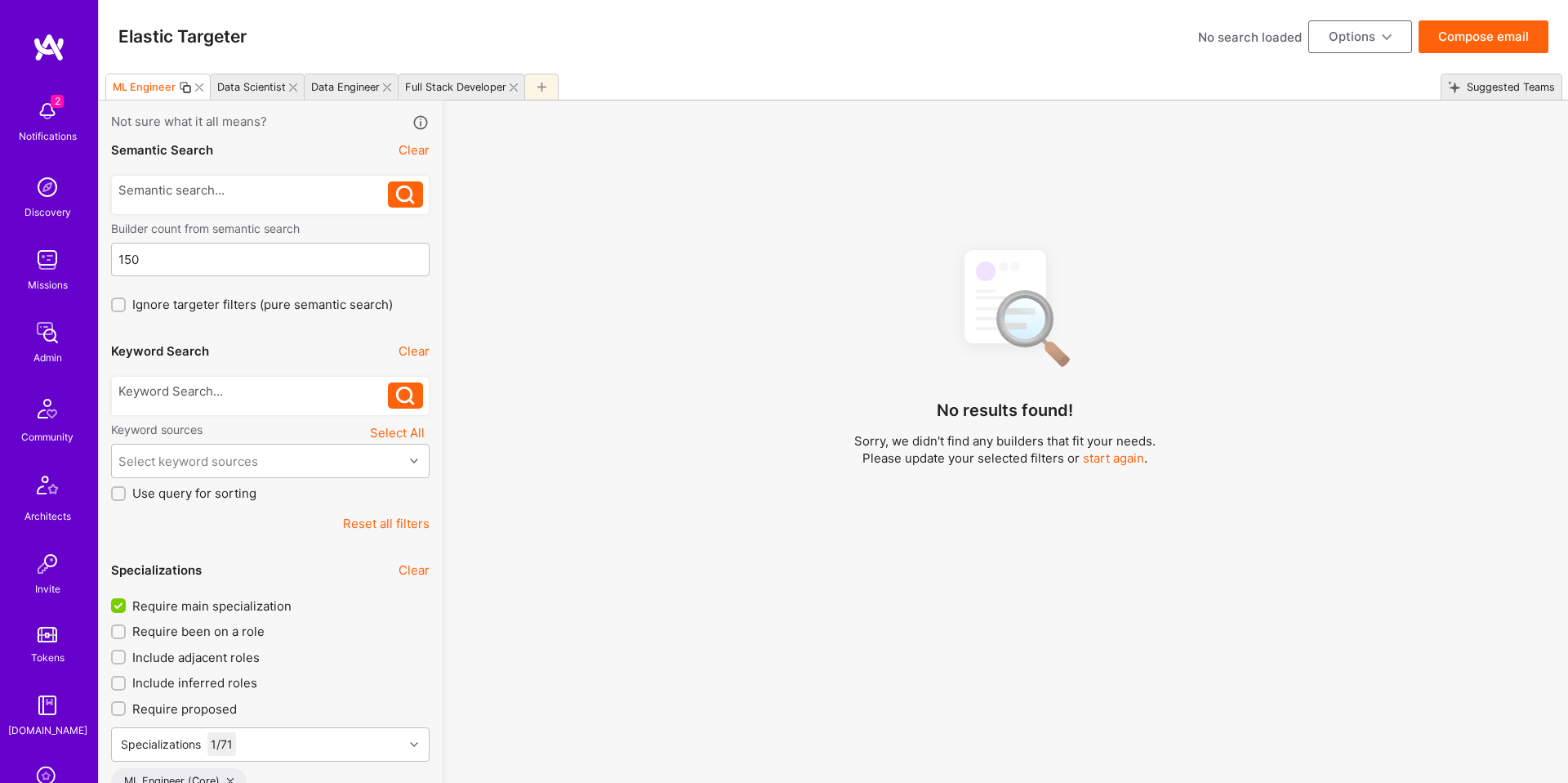
click at [237, 601] on span "Require main specialization" at bounding box center [211, 606] width 159 height 17
click at [127, 601] on input "Require main specialization" at bounding box center [120, 606] width 15 height 15
checkbox input "false"
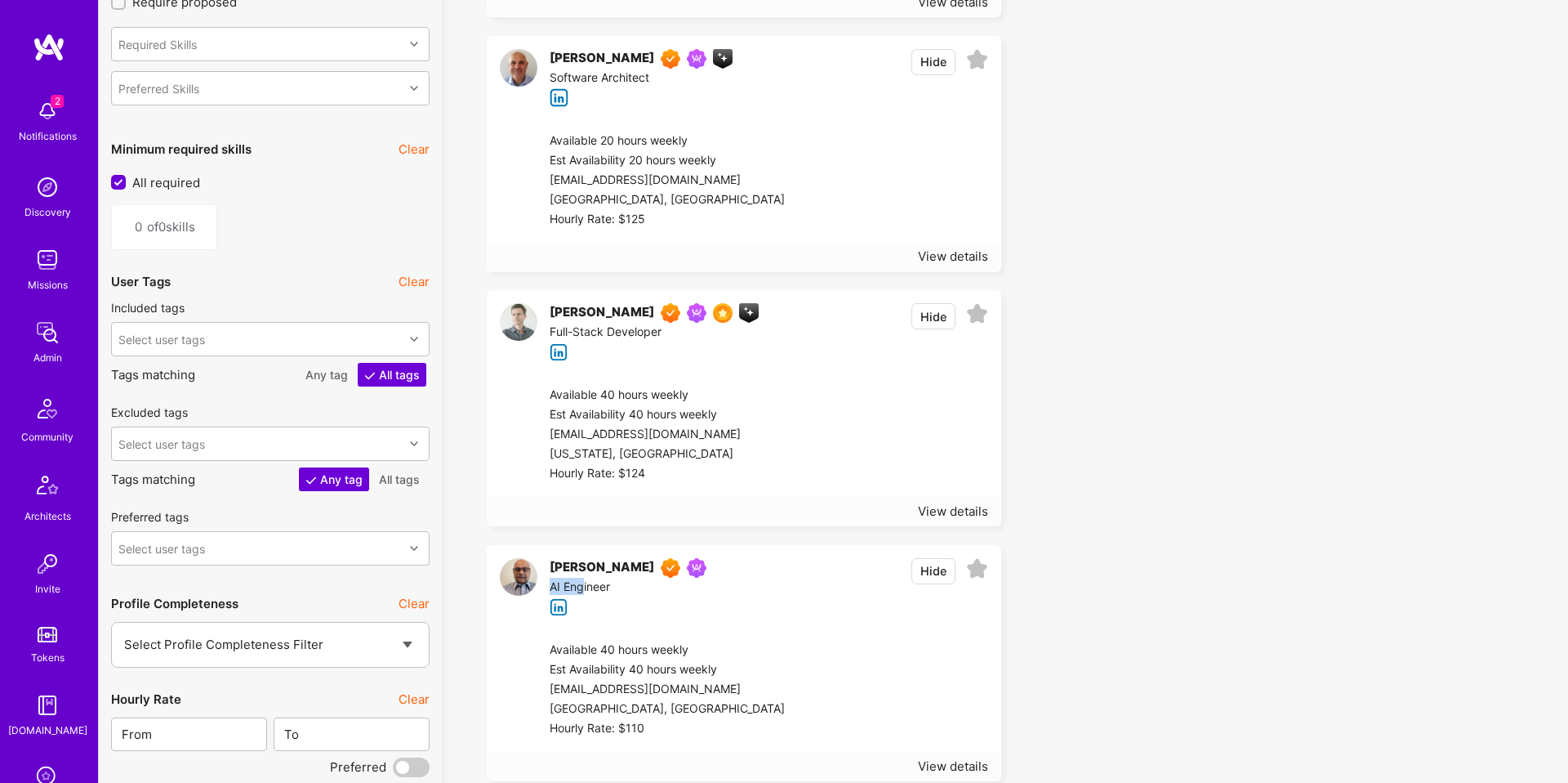
scroll to position [1982, 0]
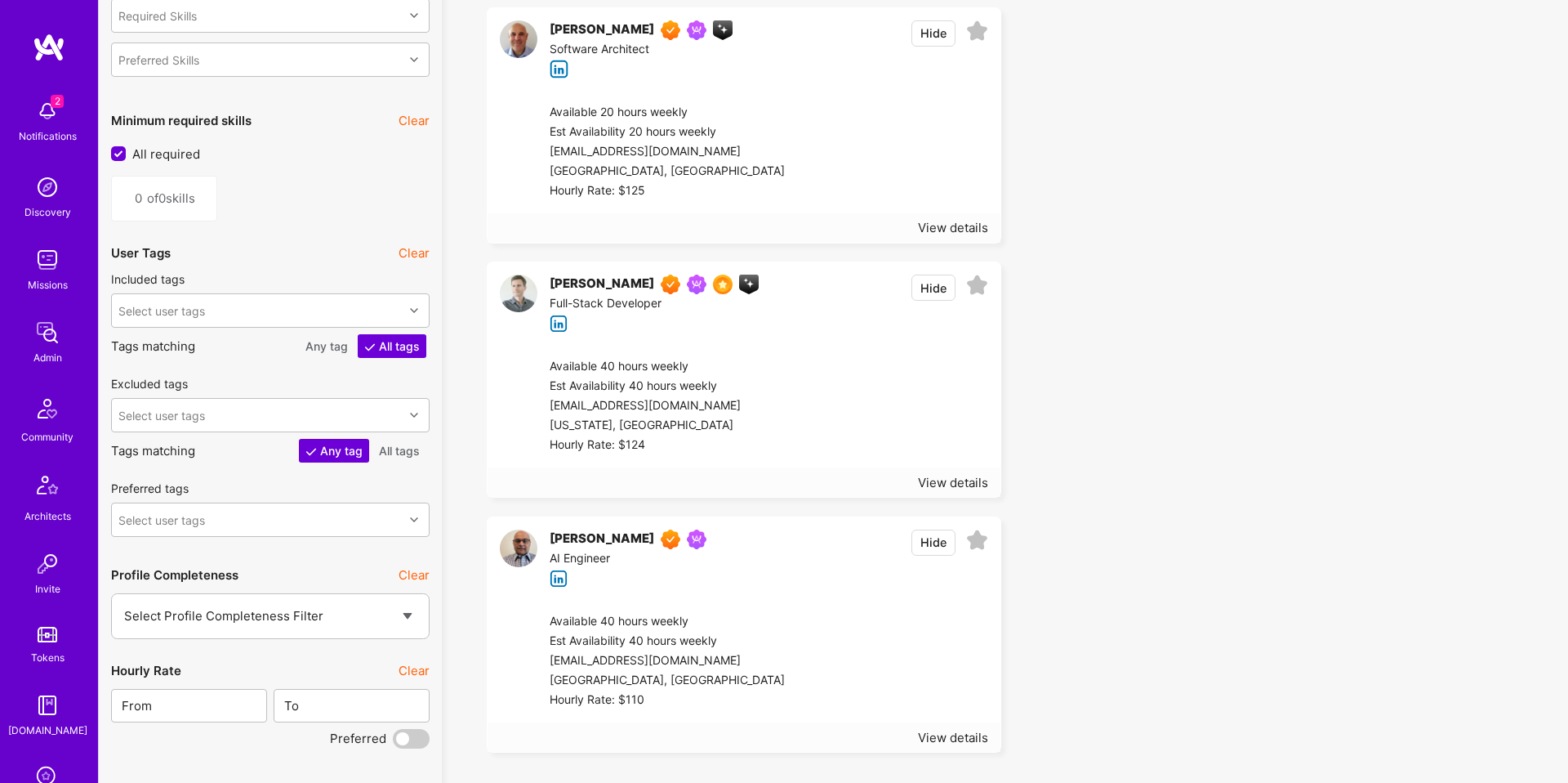
click at [703, 553] on div "Pratik Biswas AI Engineer Hide" at bounding box center [744, 559] width 513 height 83
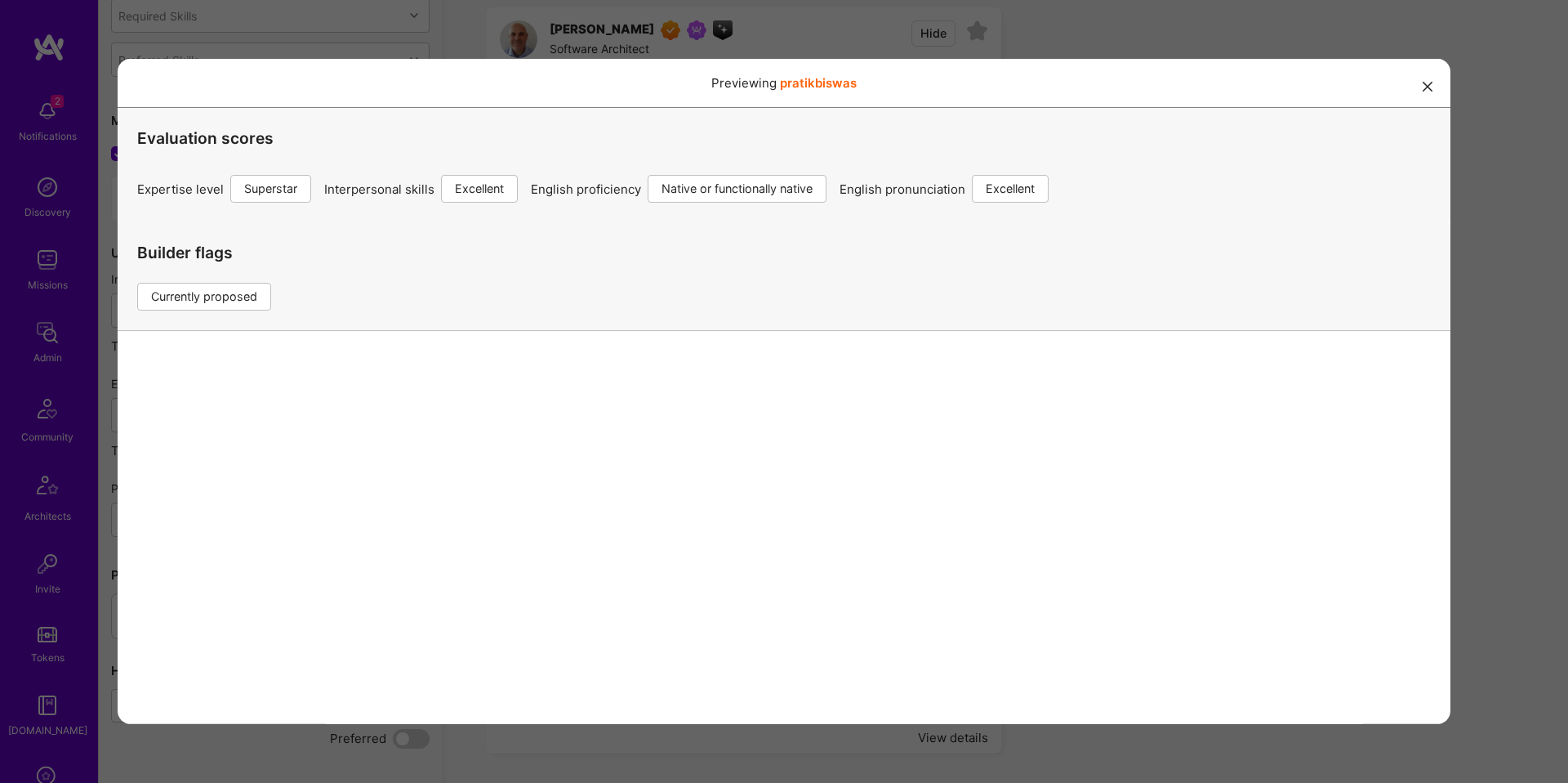
click at [840, 78] on link "pratikbiswas" at bounding box center [818, 83] width 77 height 16
click at [1481, 197] on div "Previewing pratikbiswas Evaluation scores Expertise level Superstar Interperson…" at bounding box center [784, 391] width 1568 height 783
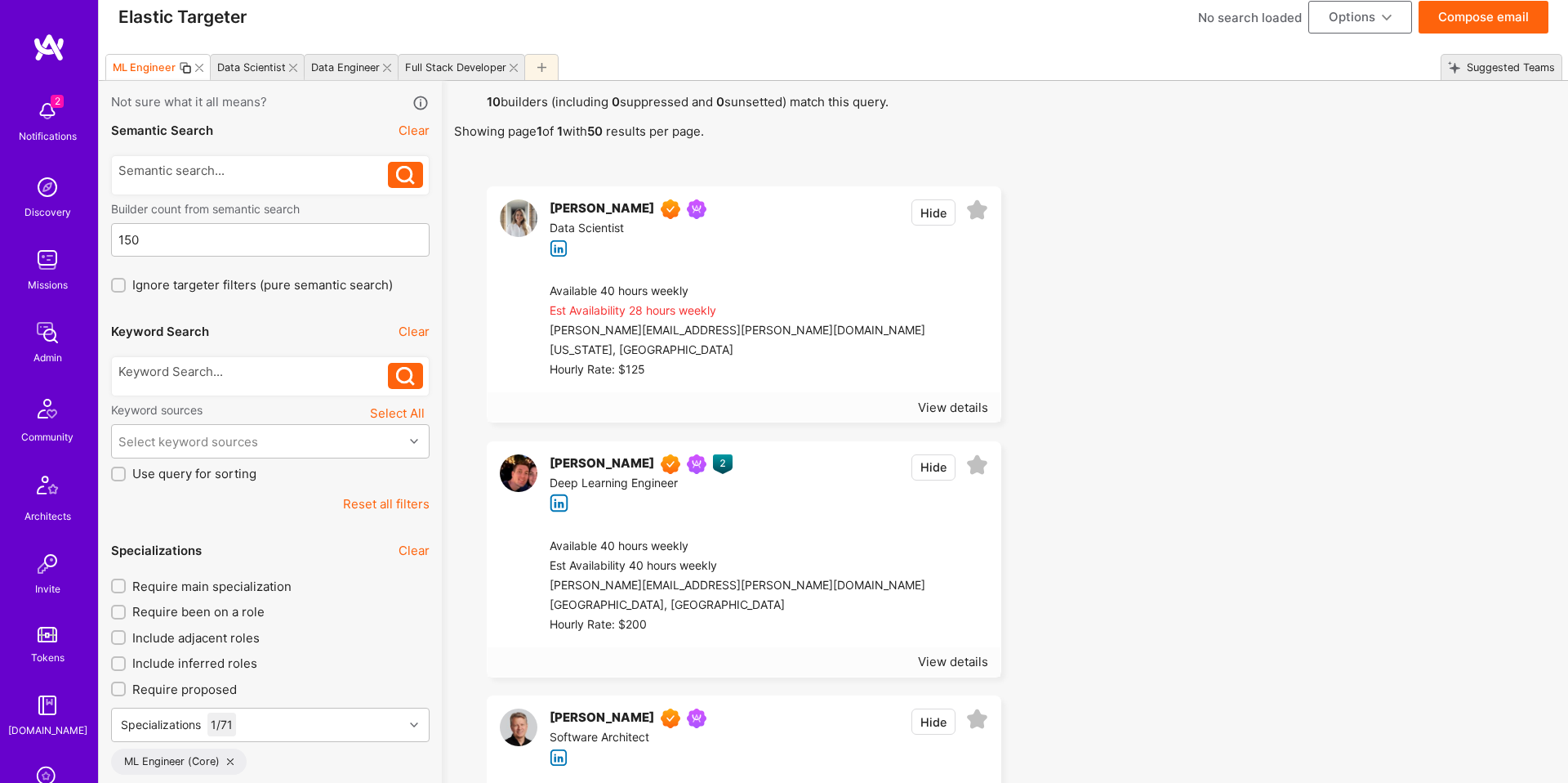
scroll to position [21, 0]
click at [740, 271] on div "Available 40 hours weekly Est Availability 28 hours weekly fiorella.wever@gmail…" at bounding box center [762, 330] width 476 height 123
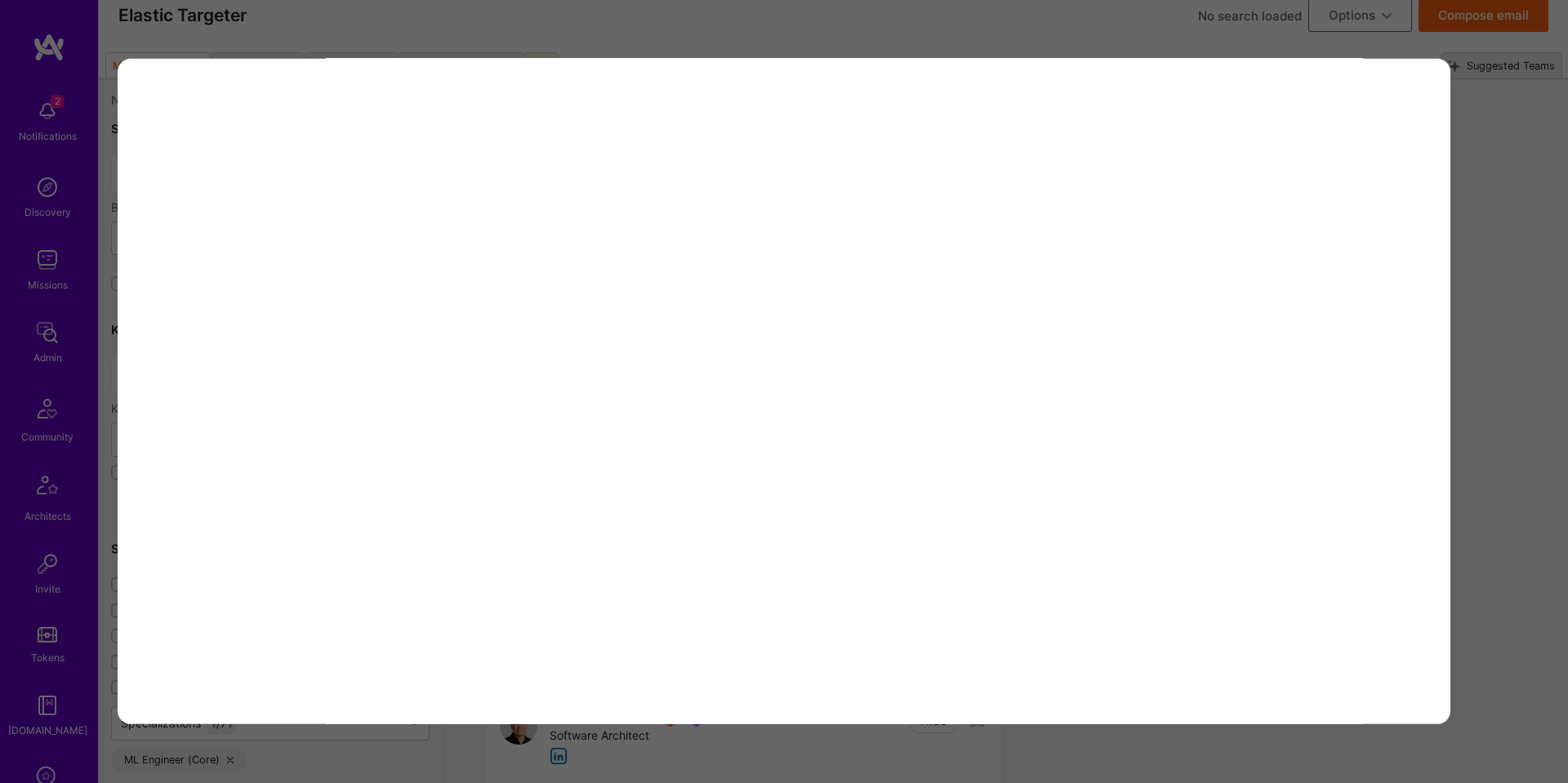
scroll to position [0, 0]
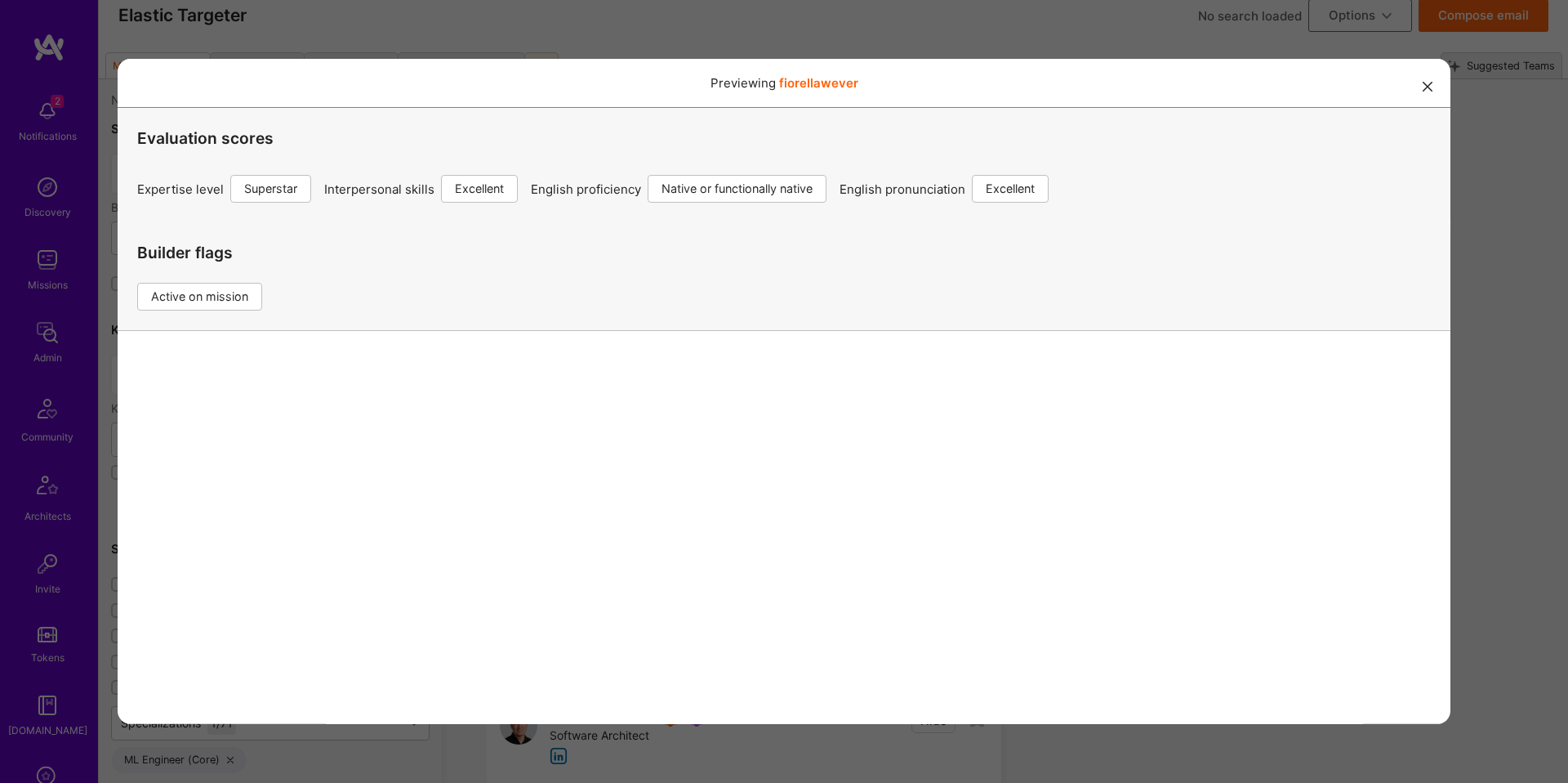
click at [928, 34] on div "Previewing fiorellawever Evaluation scores Expertise level Superstar Interperso…" at bounding box center [784, 391] width 1568 height 783
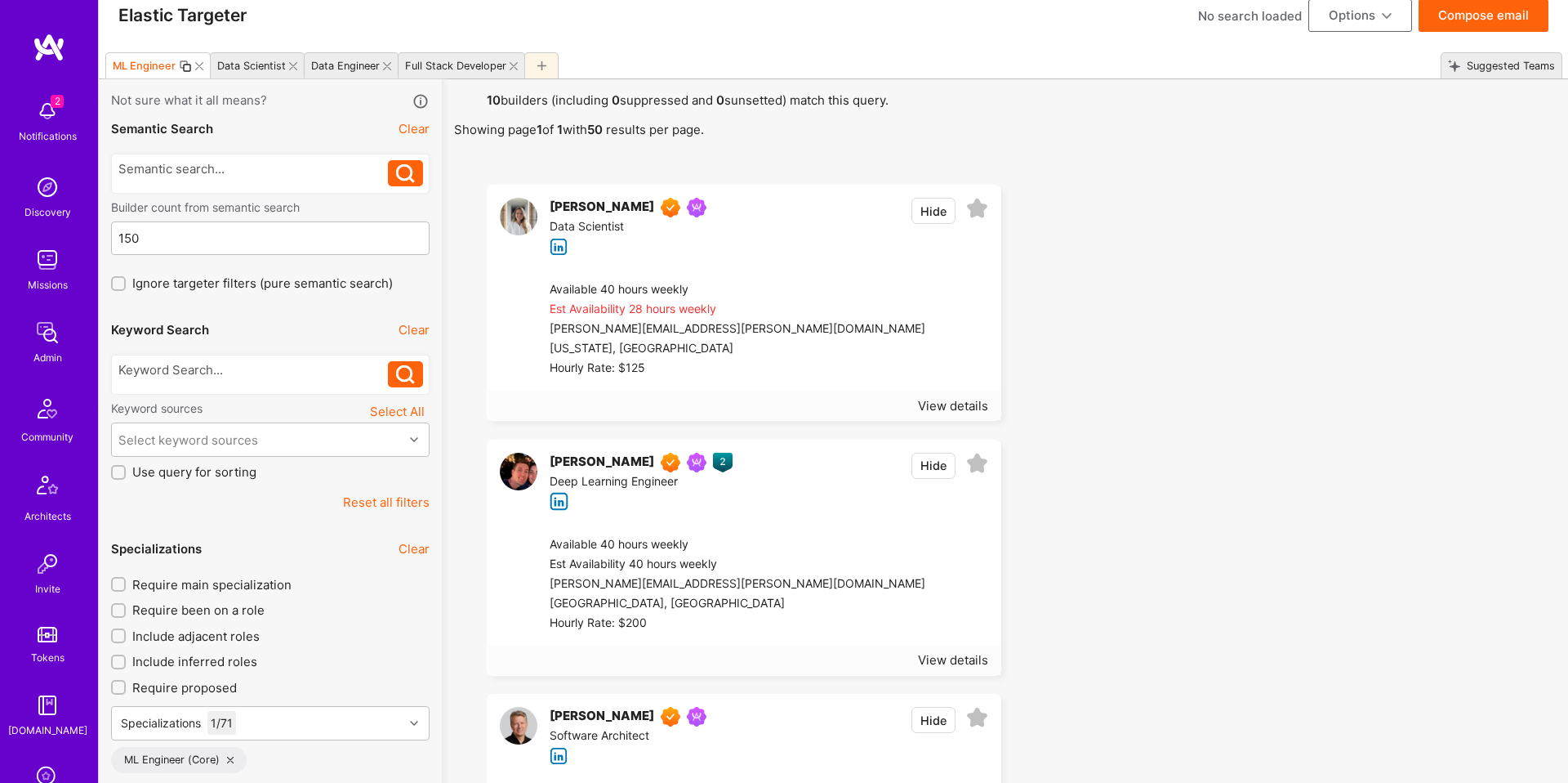
click at [739, 286] on div "Available 40 hours weekly" at bounding box center [738, 290] width 376 height 20
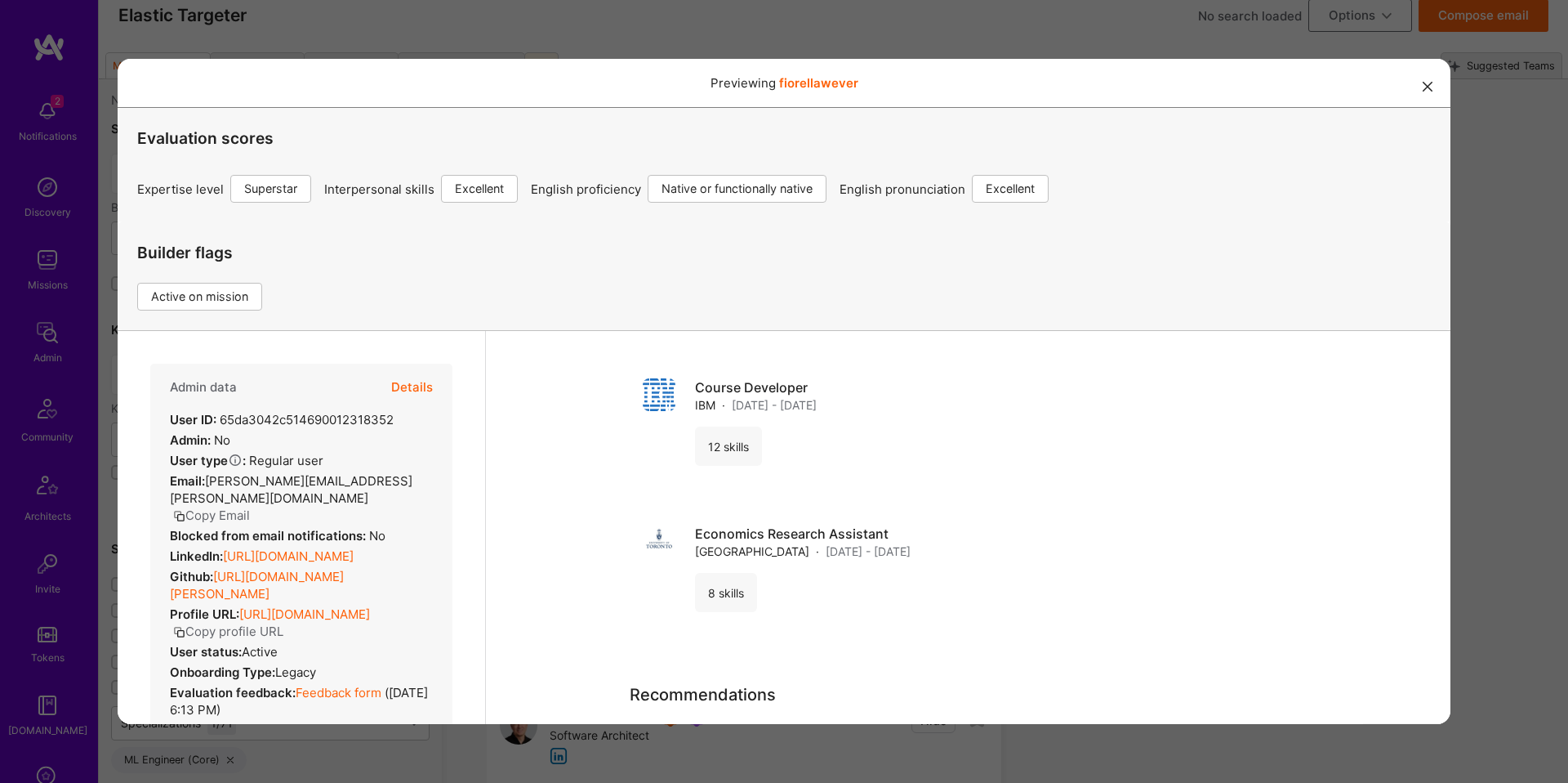
scroll to position [2517, 0]
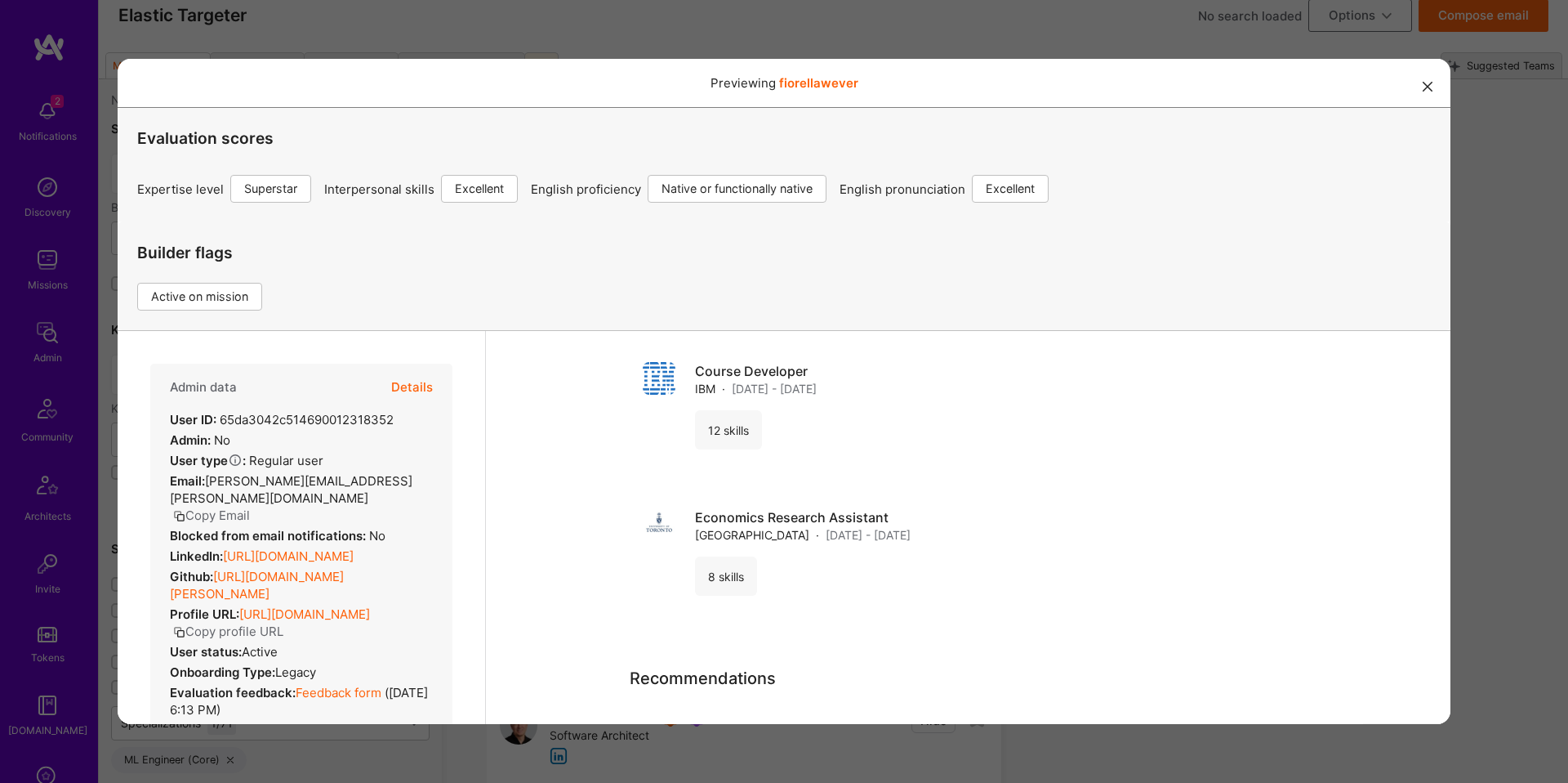
click at [1532, 365] on div "Previewing fiorellawever Evaluation scores Expertise level Superstar Interperso…" at bounding box center [784, 391] width 1568 height 783
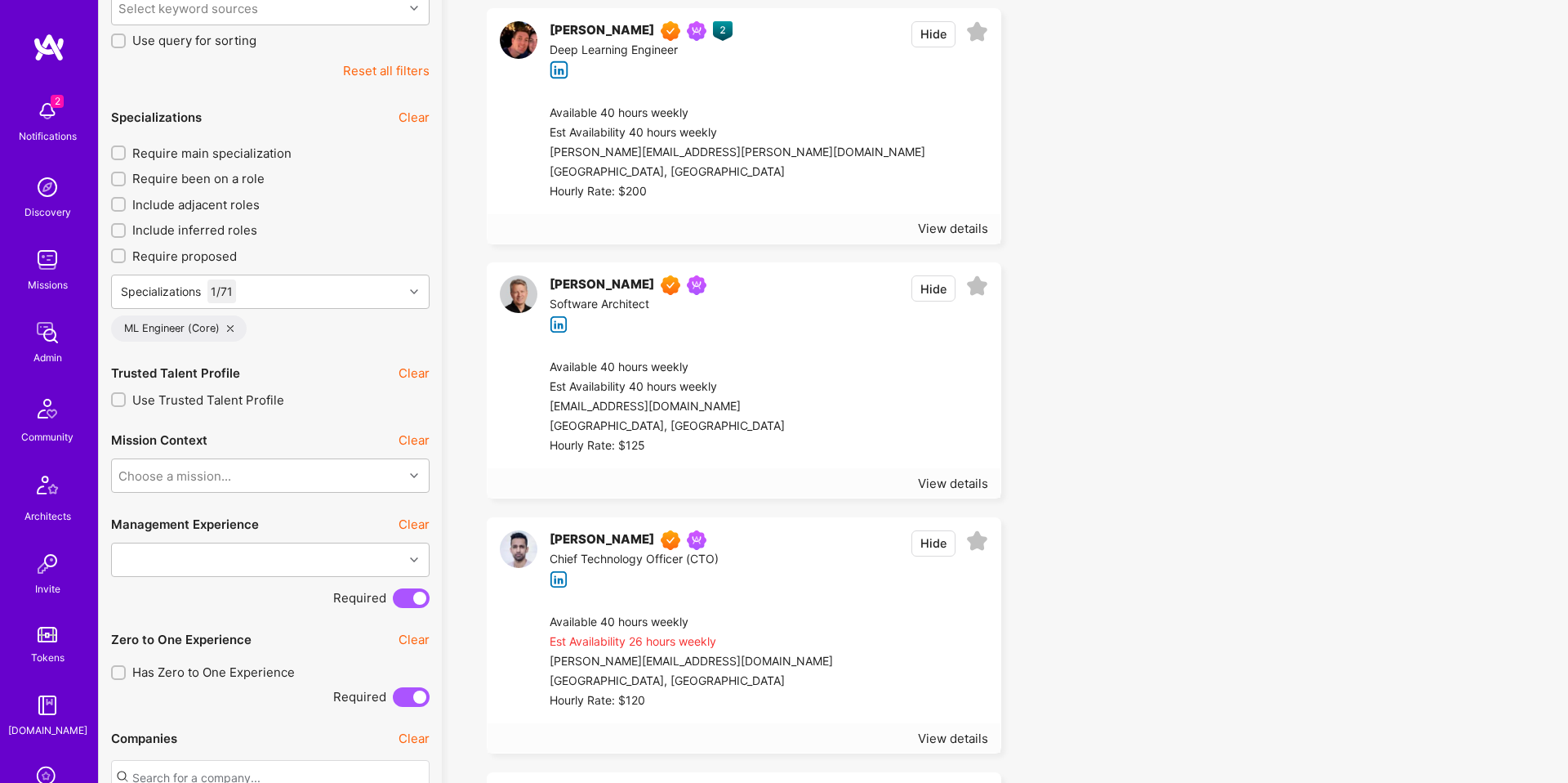
scroll to position [452, 0]
click at [651, 387] on div "Est Availability 40 hours weekly" at bounding box center [667, 387] width 235 height 20
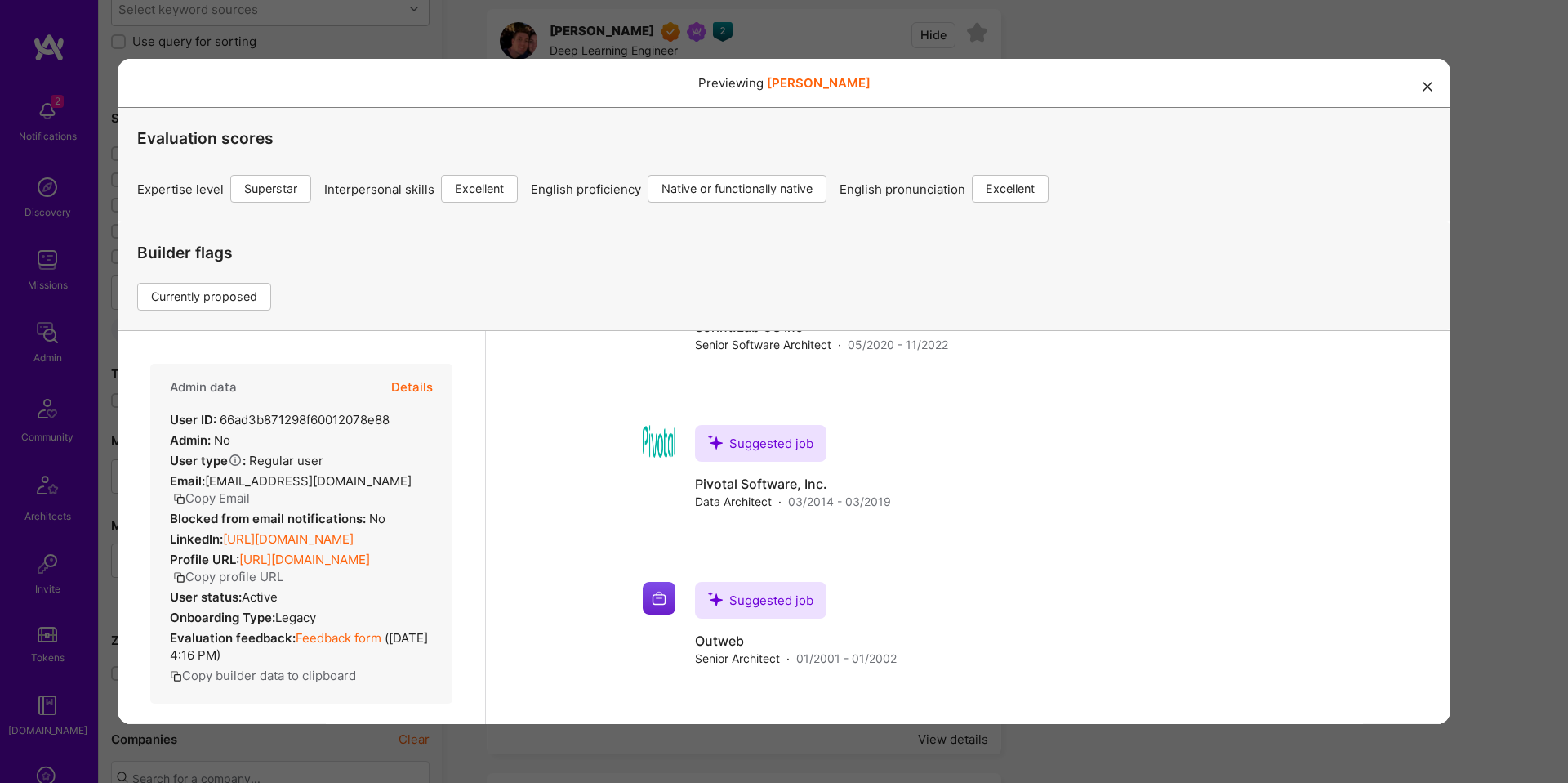
scroll to position [4606, 0]
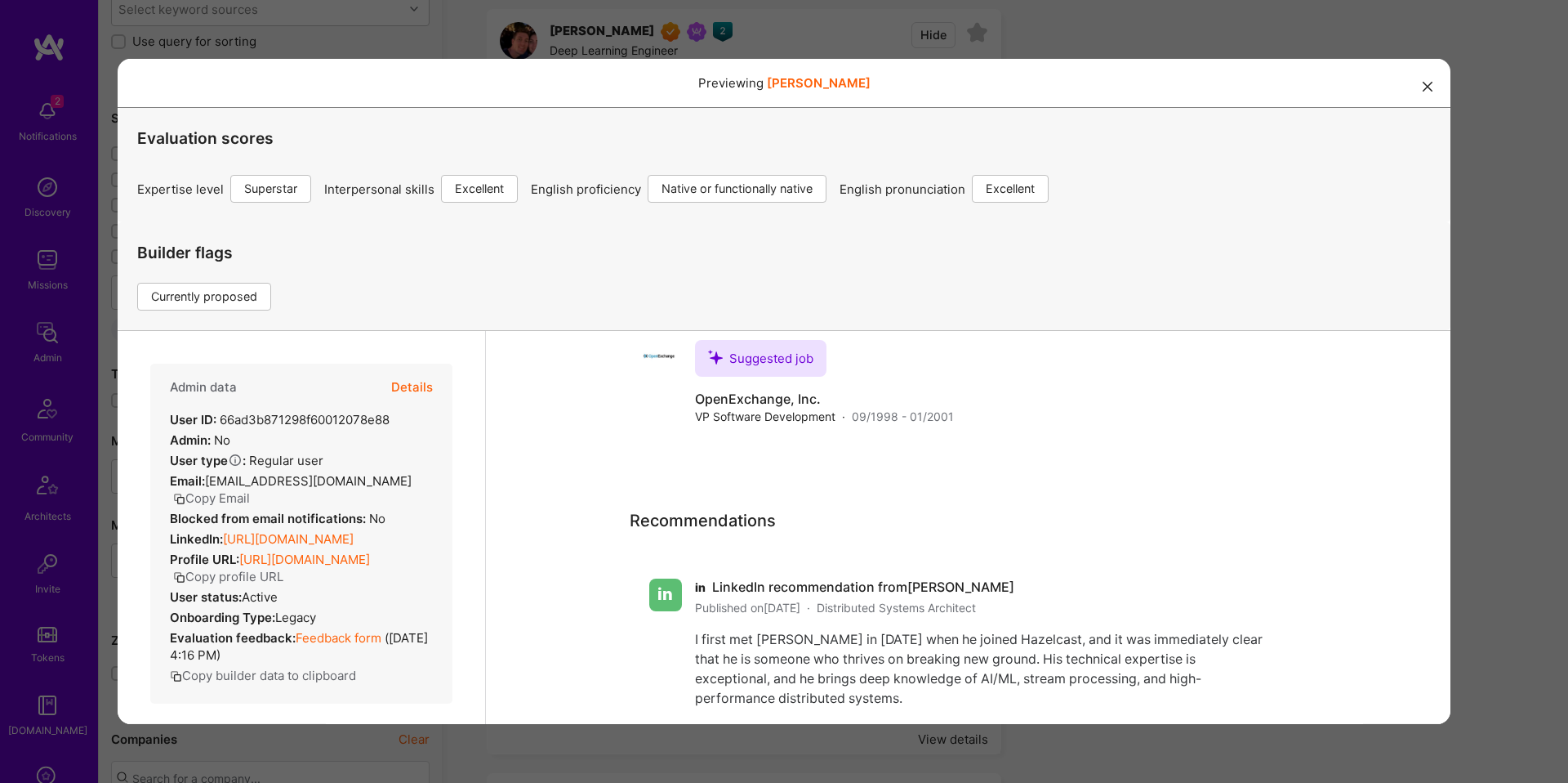
click at [846, 34] on div "Previewing randymay Evaluation scores Expertise level Superstar Interpersonal s…" at bounding box center [784, 391] width 1568 height 783
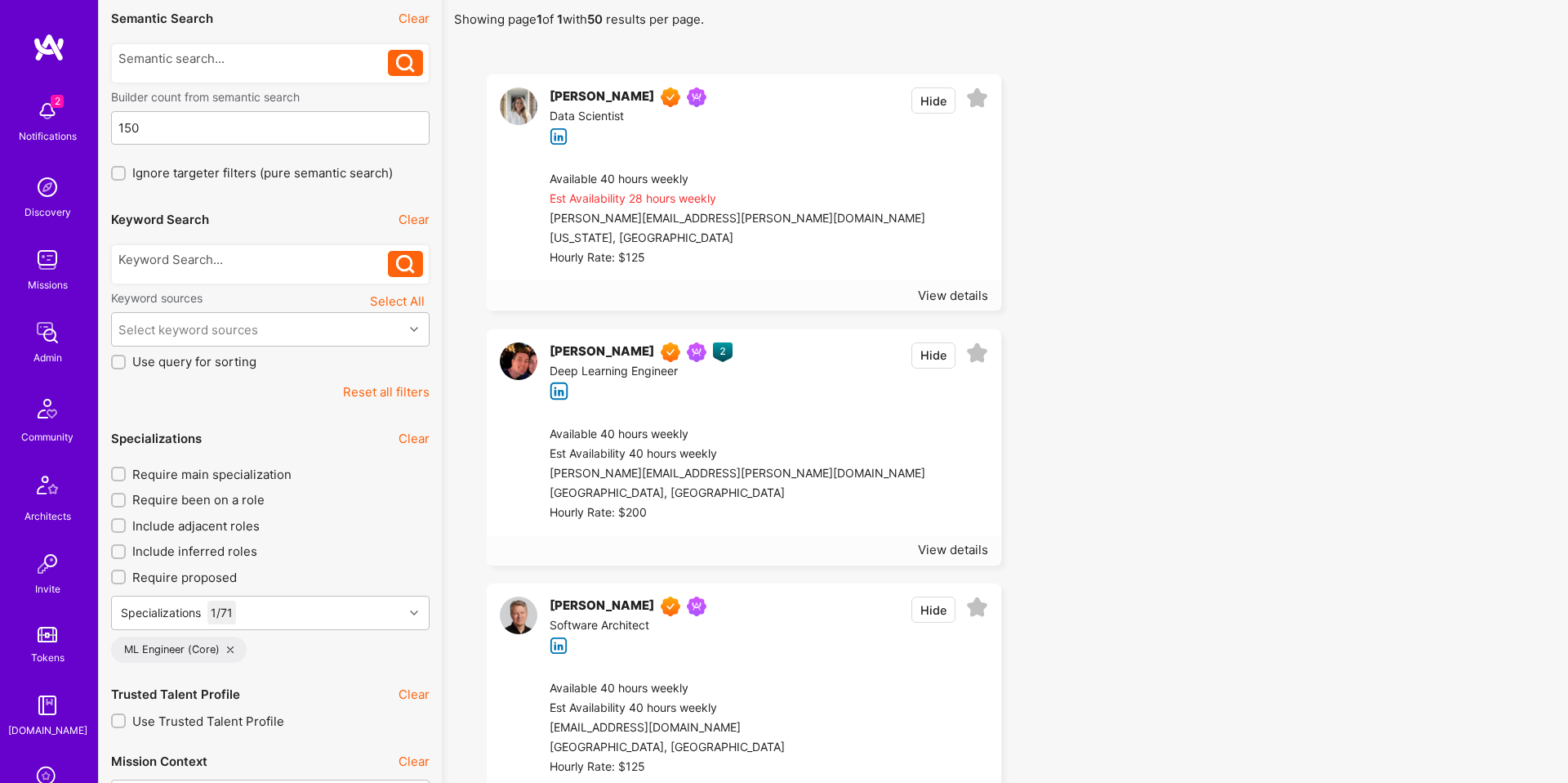
scroll to position [72, 0]
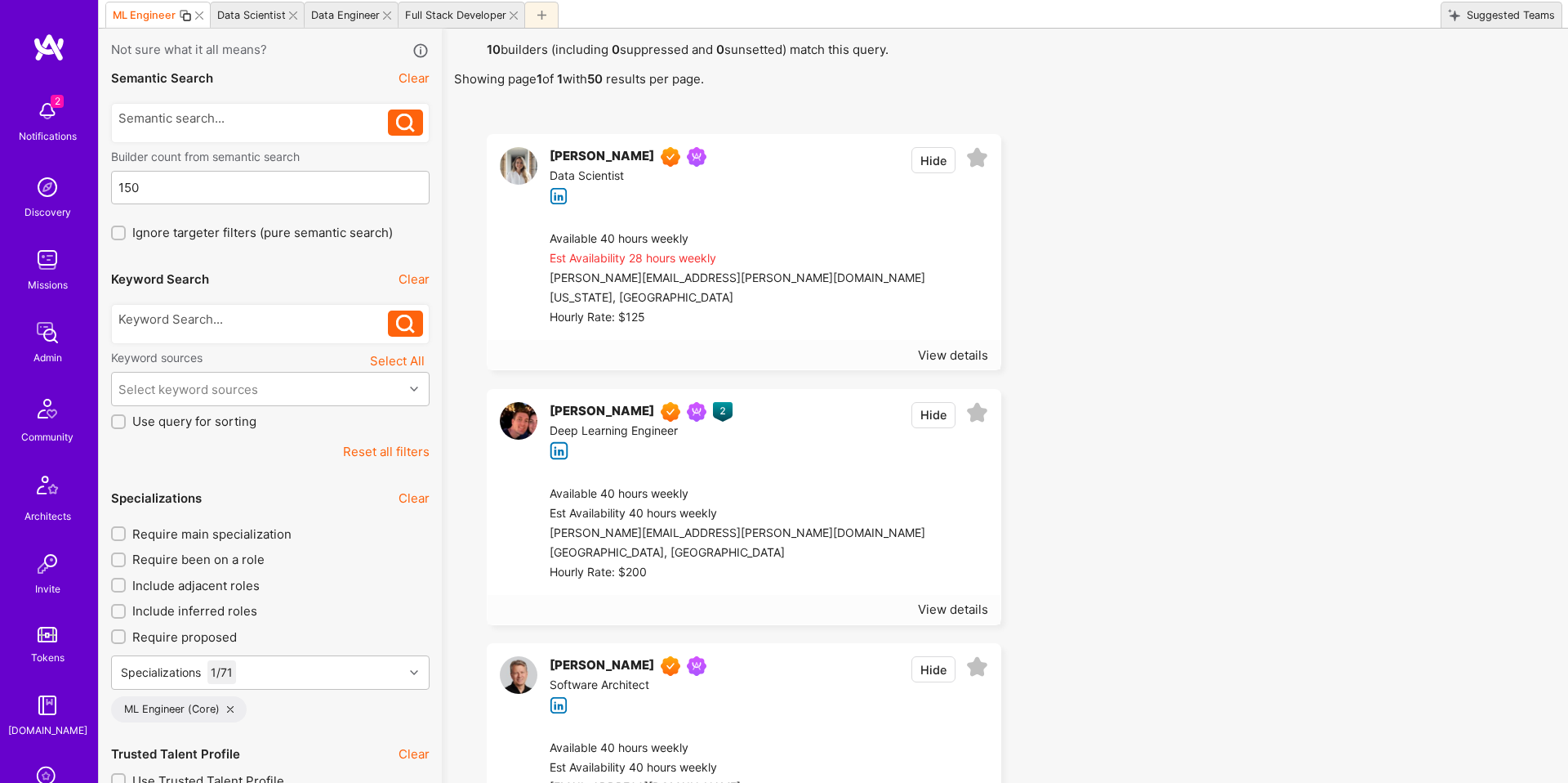
click at [233, 332] on div at bounding box center [253, 324] width 271 height 26
click at [224, 317] on div at bounding box center [253, 319] width 271 height 17
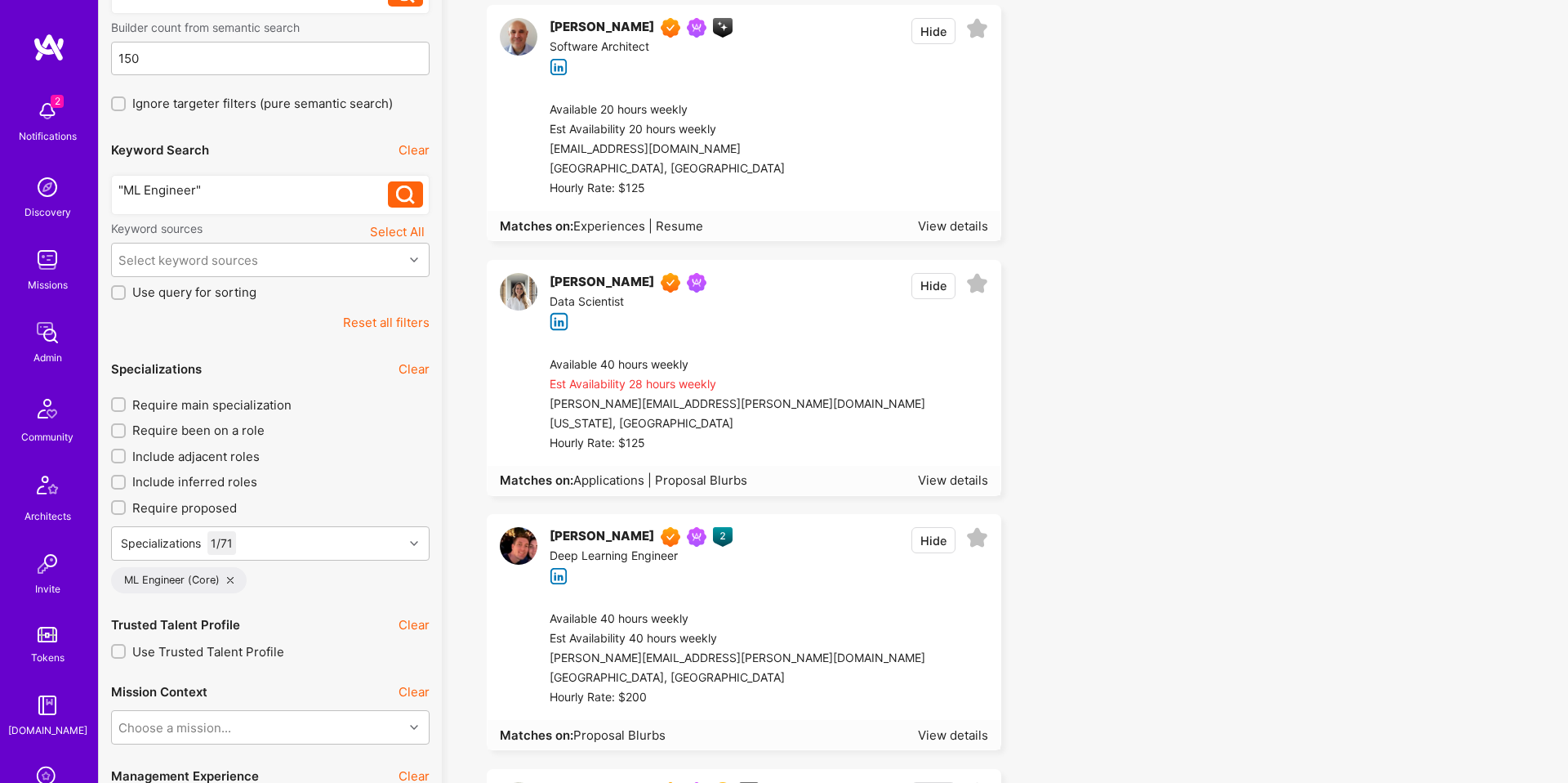
scroll to position [300, 0]
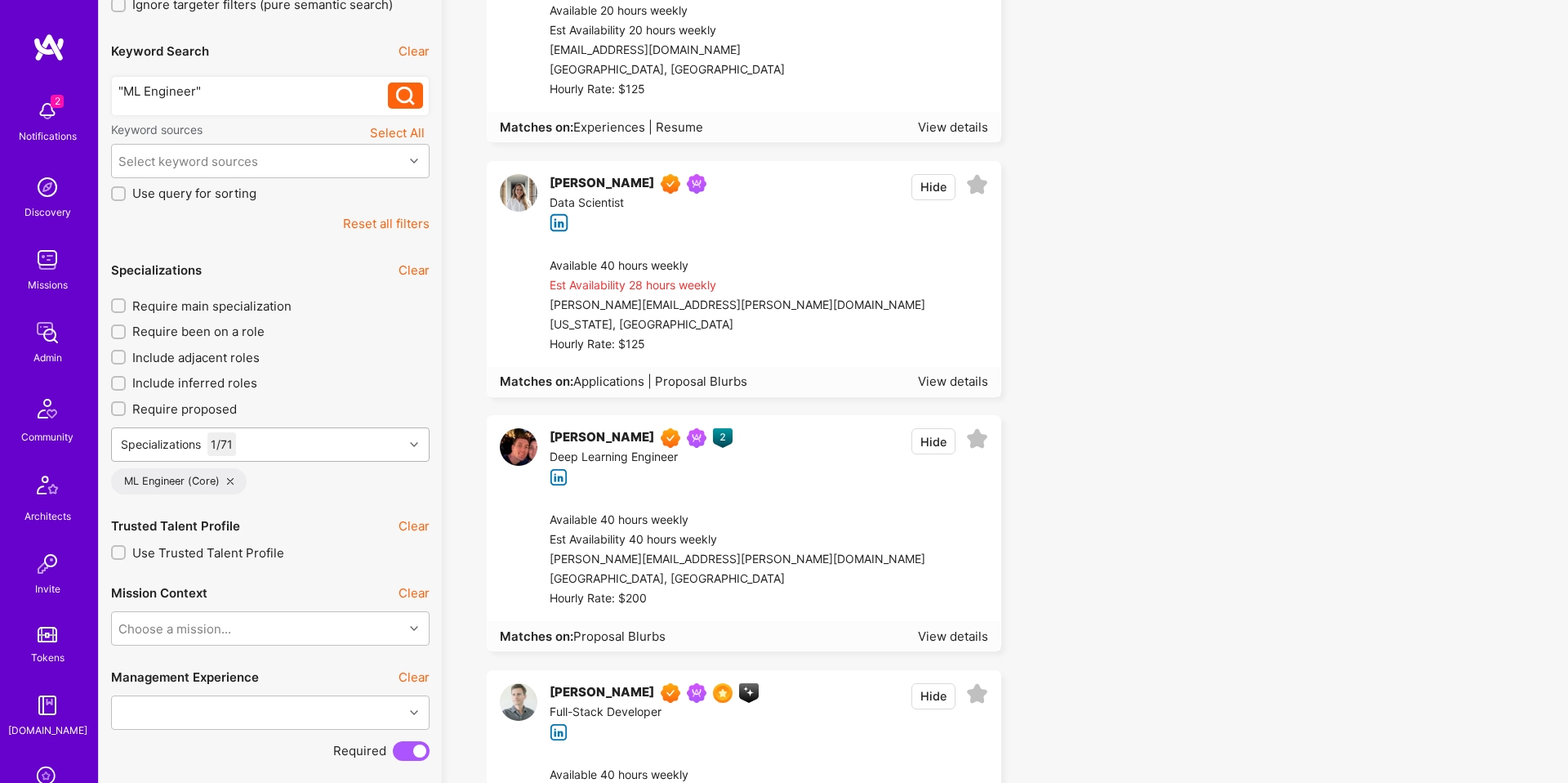
click at [317, 437] on div "Specializations 1 / 71" at bounding box center [257, 444] width 291 height 33
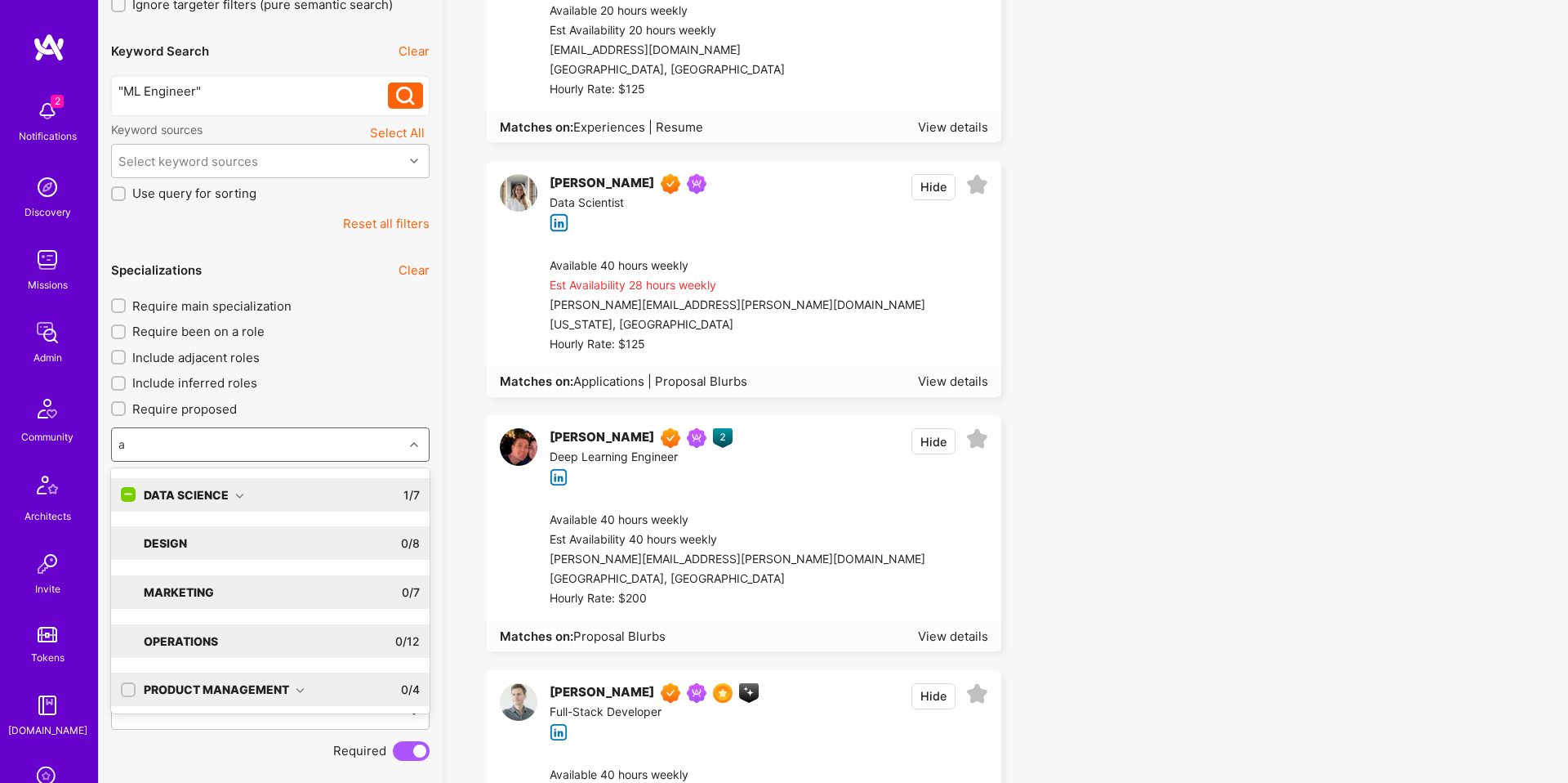
type input "ai"
click at [288, 592] on div "Software Engineering" at bounding box center [224, 592] width 162 height 17
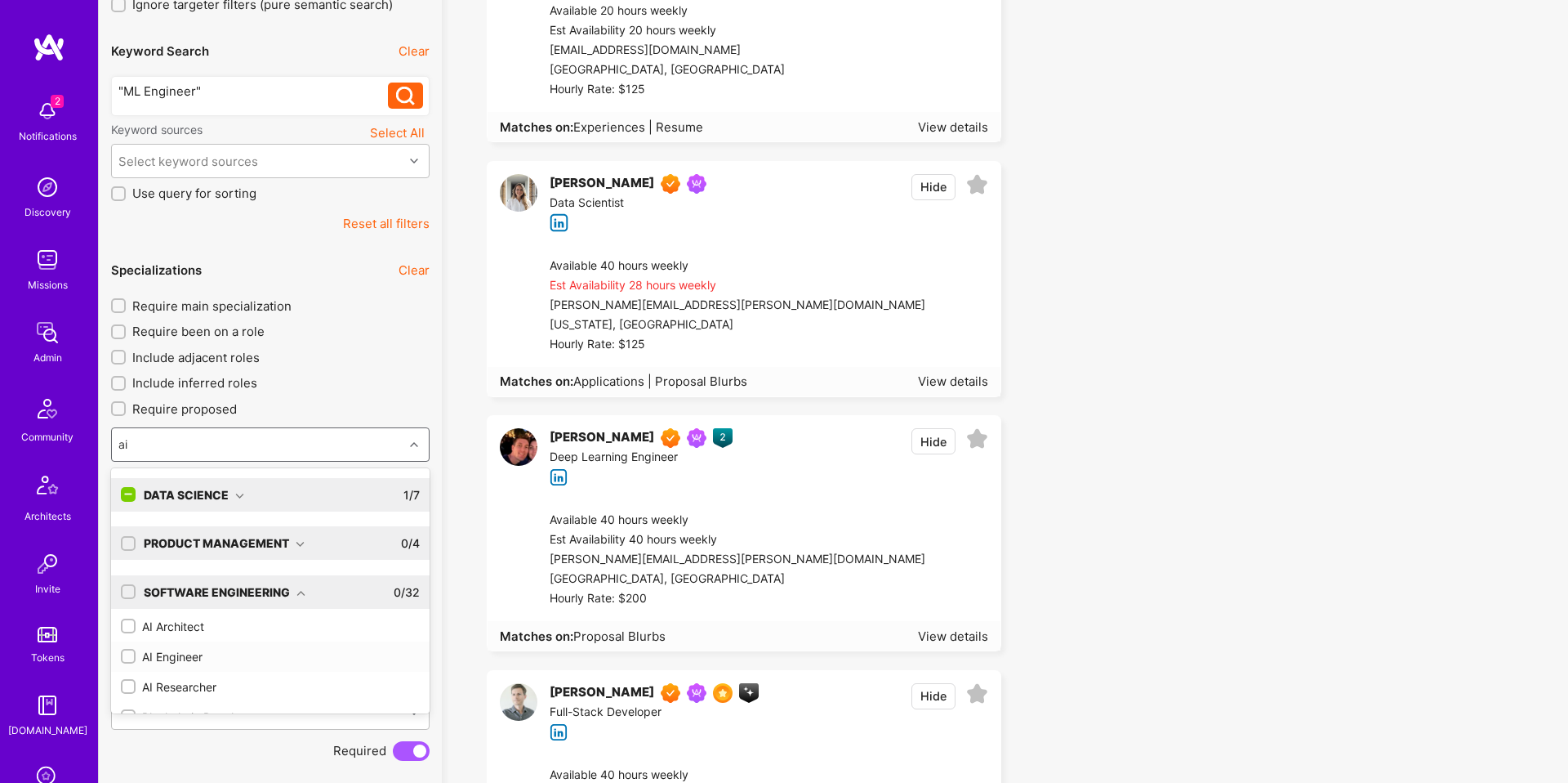
click at [221, 657] on div "AI Engineer" at bounding box center [270, 656] width 299 height 17
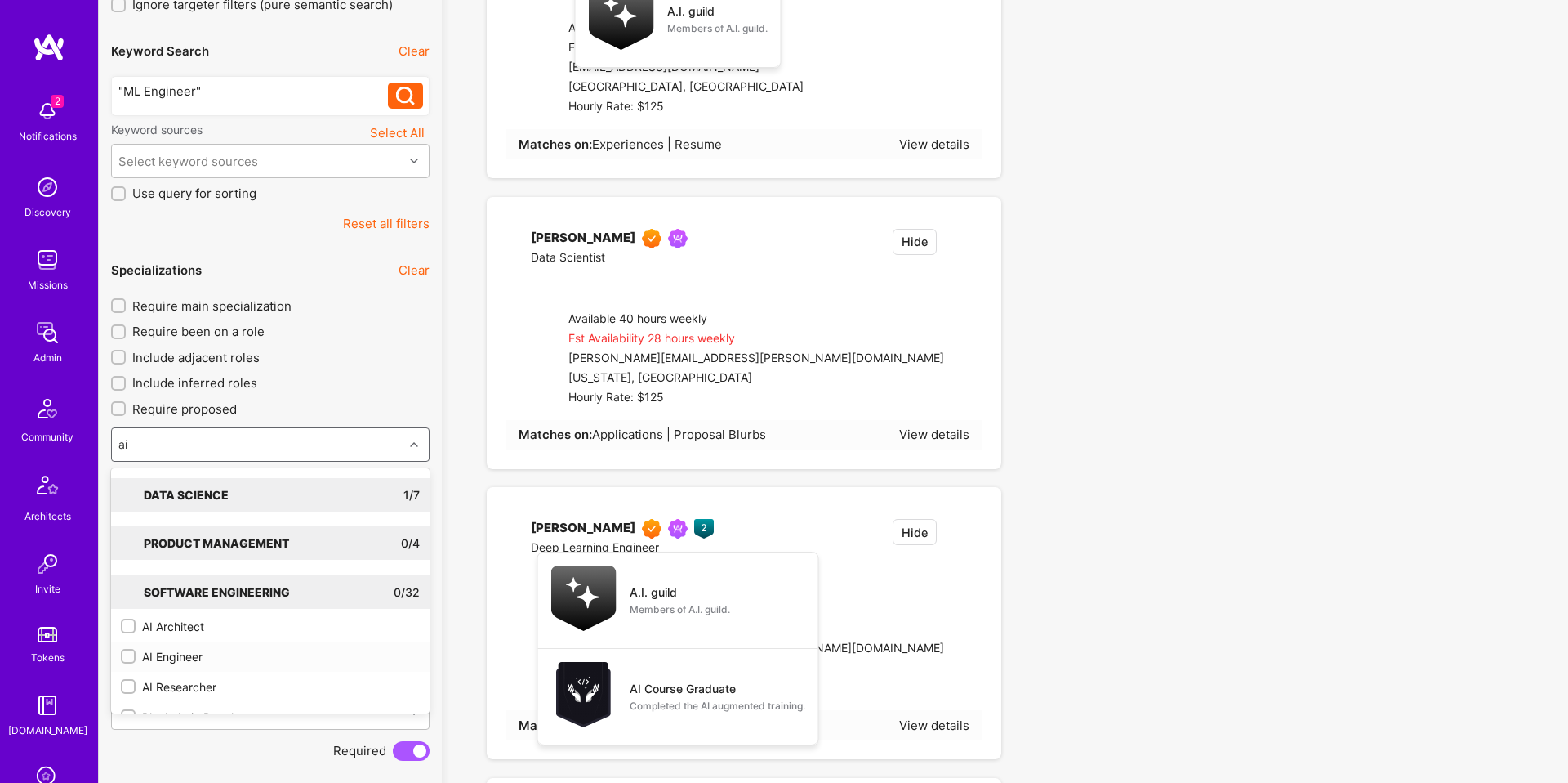
checkbox input "true"
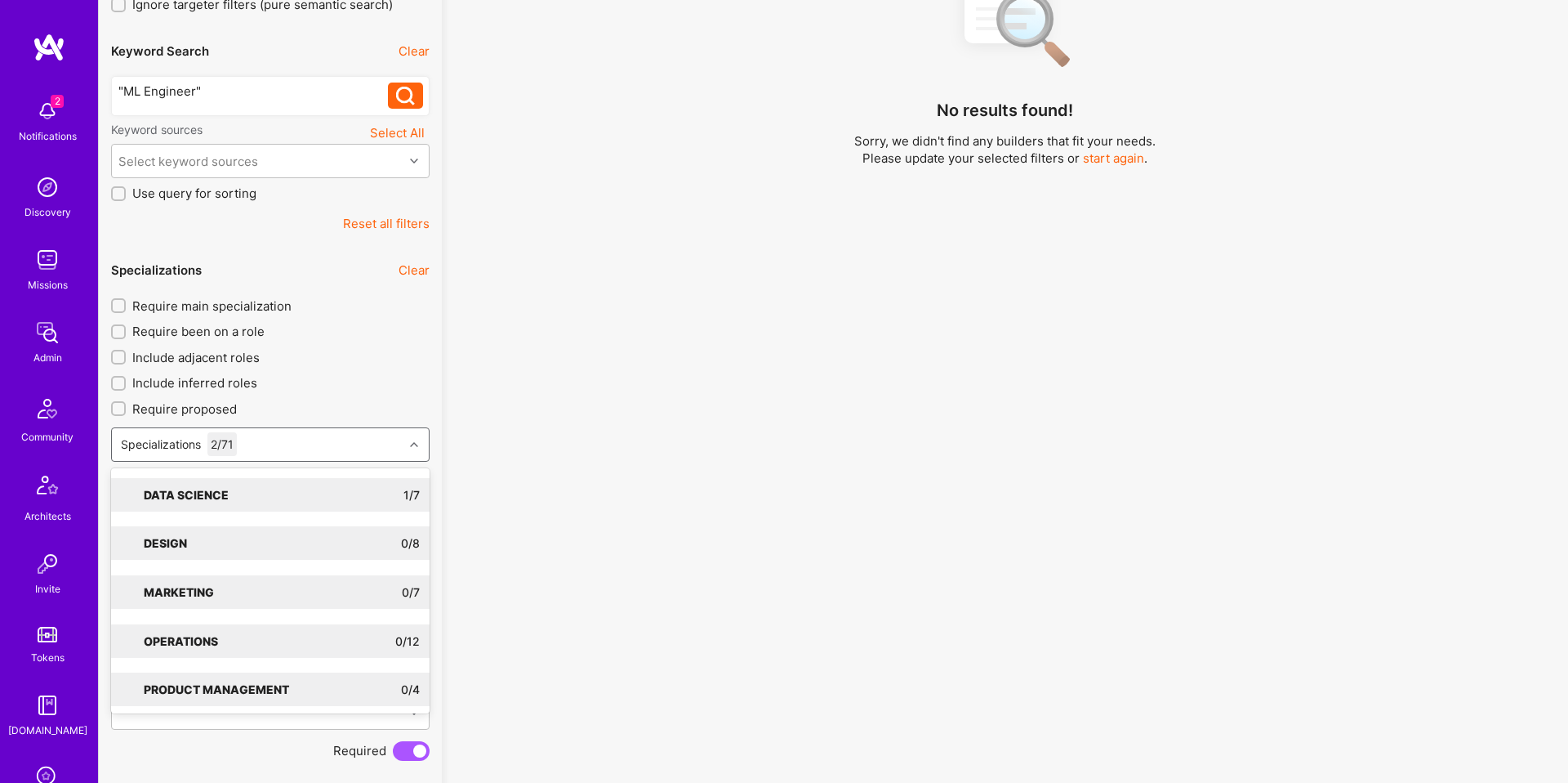
click at [473, 437] on div "No results found! Sorry, we didn't find any builders that fit your needs. Pleas…" at bounding box center [1005, 249] width 1102 height 626
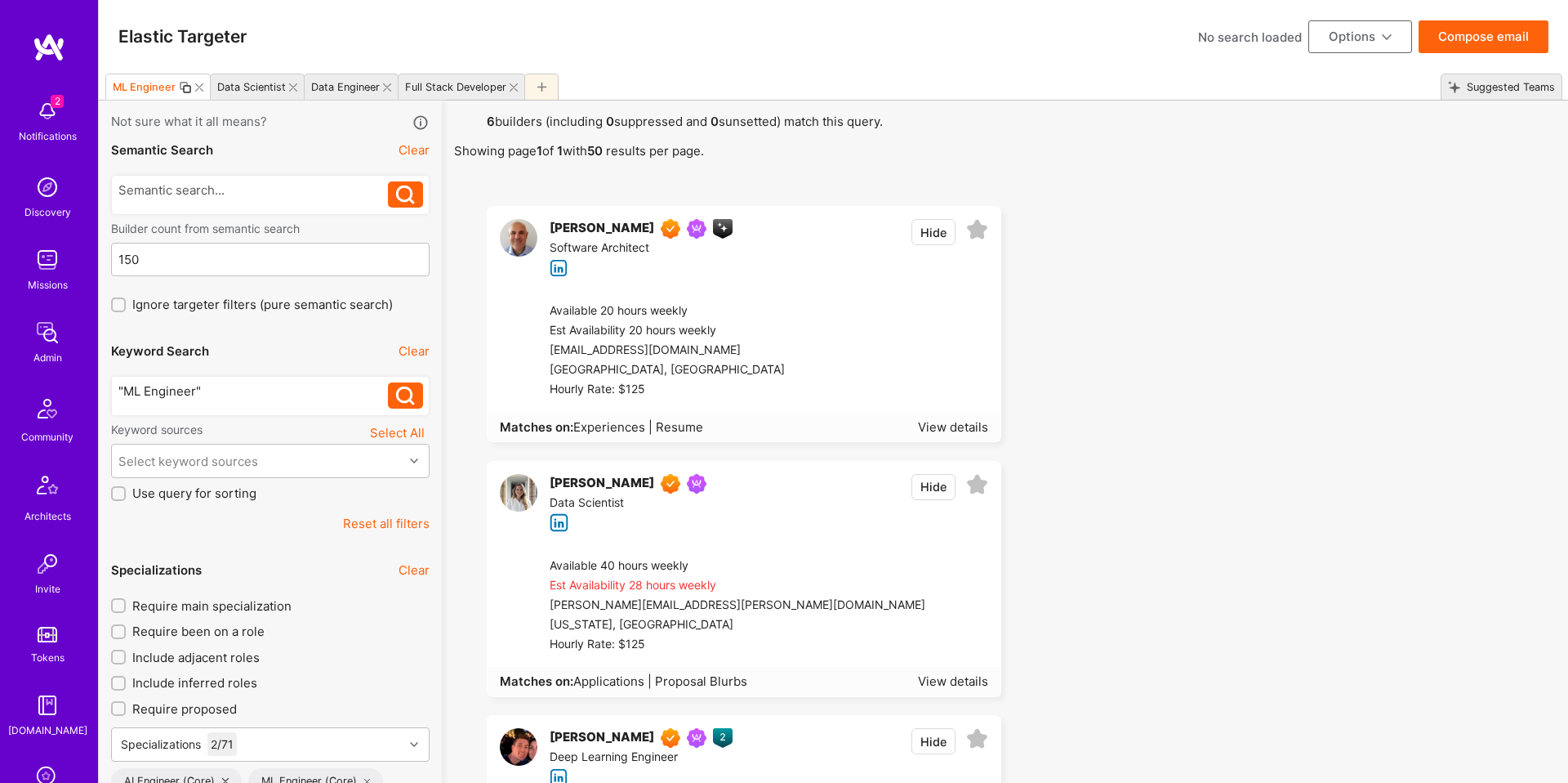
click at [129, 390] on div ""ML Engineer"" at bounding box center [253, 391] width 271 height 17
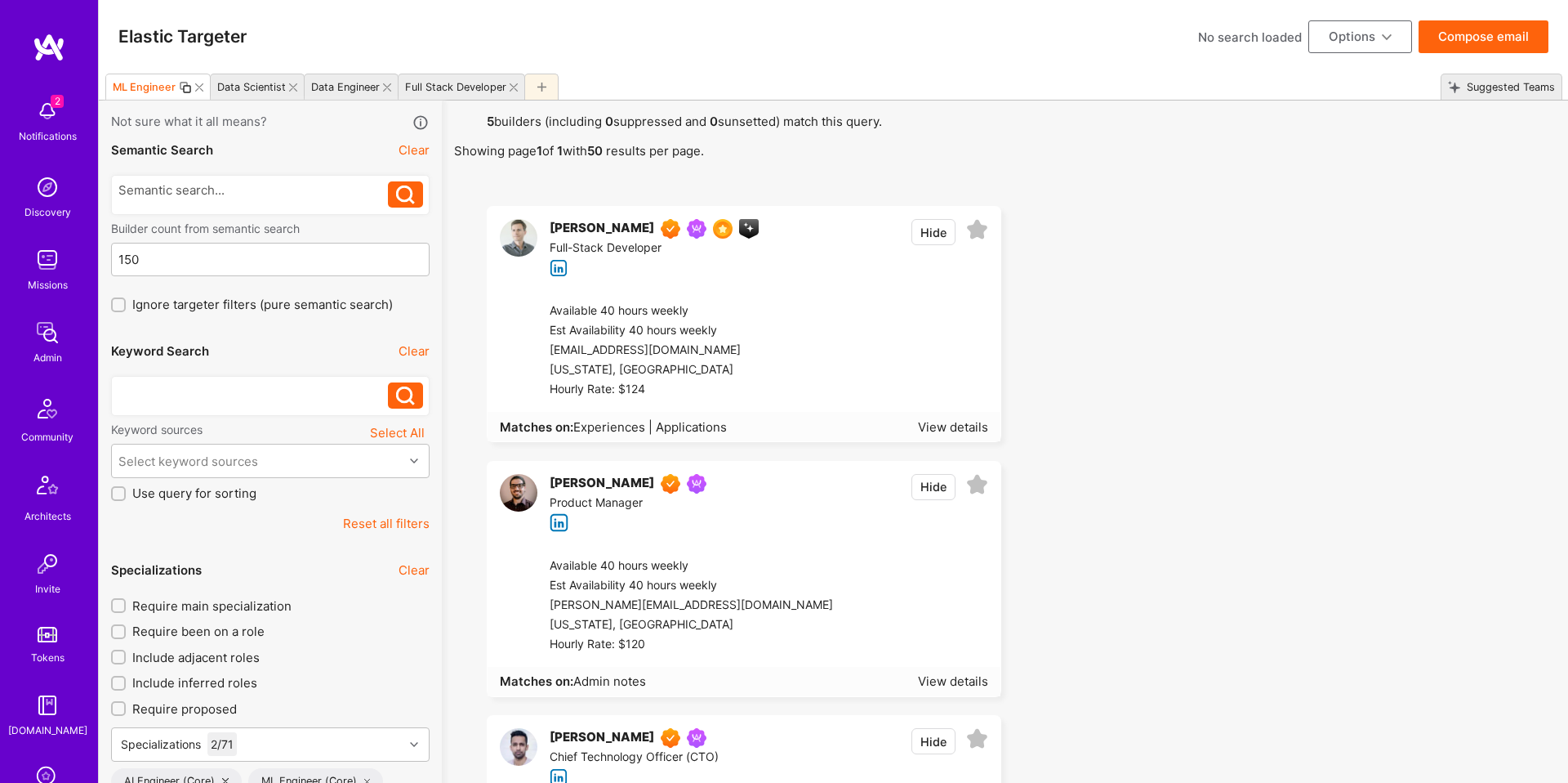
click at [398, 398] on icon at bounding box center [406, 396] width 19 height 19
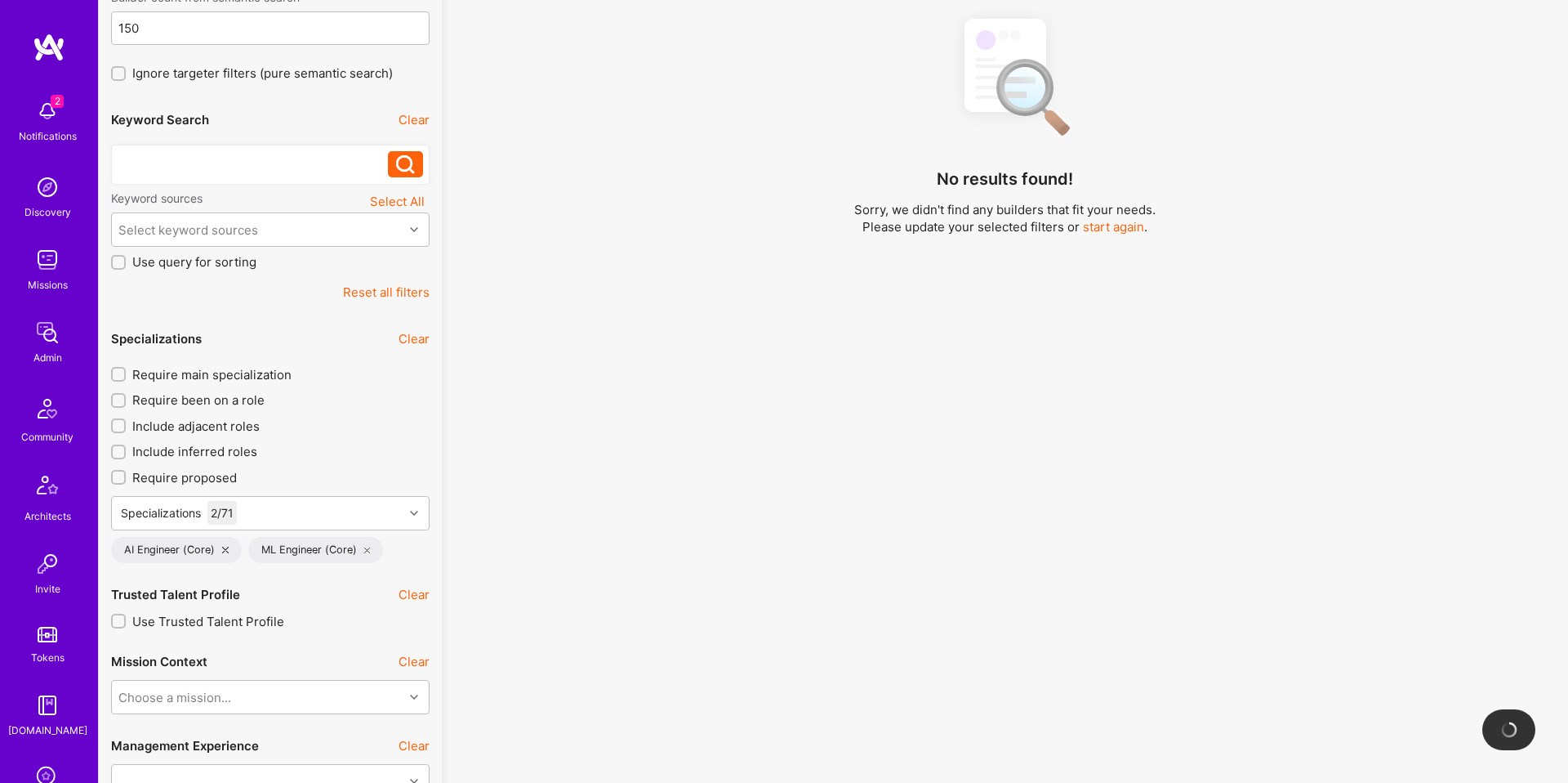
scroll to position [223, 0]
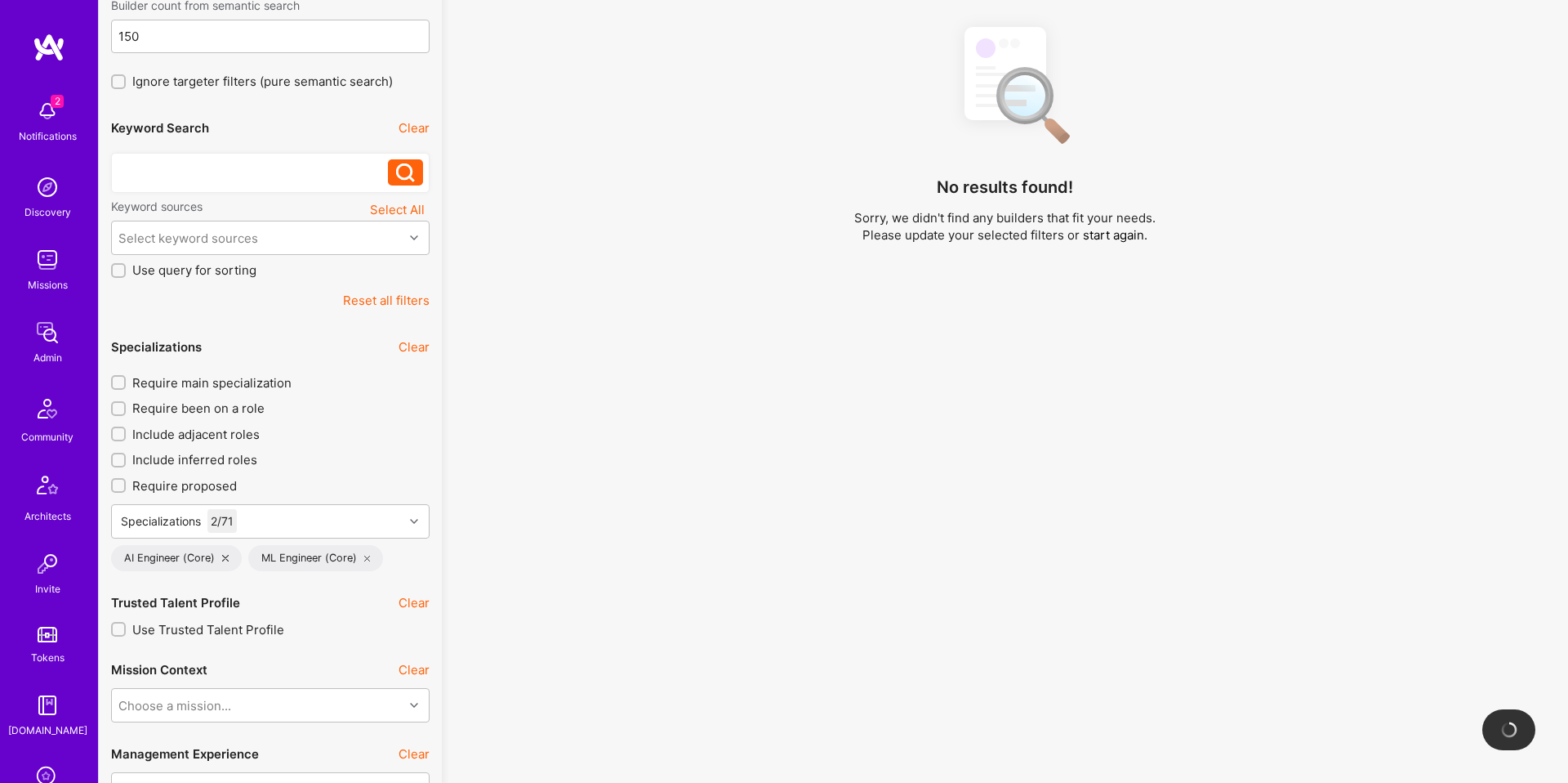
click at [259, 387] on span "Require main specialization" at bounding box center [211, 383] width 159 height 17
click at [126, 387] on input "Require main specialization" at bounding box center [120, 383] width 11 height 11
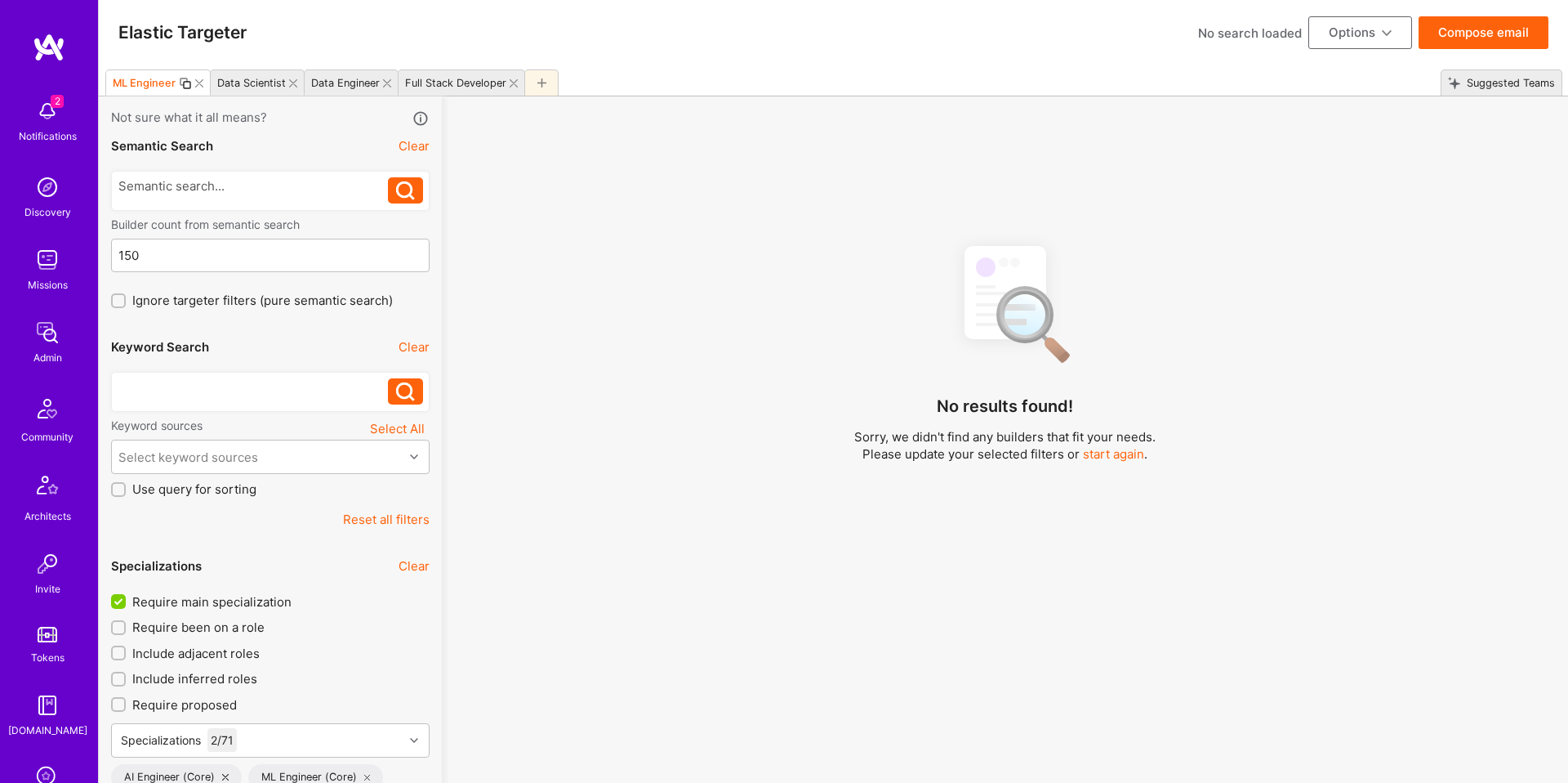
scroll to position [9, 0]
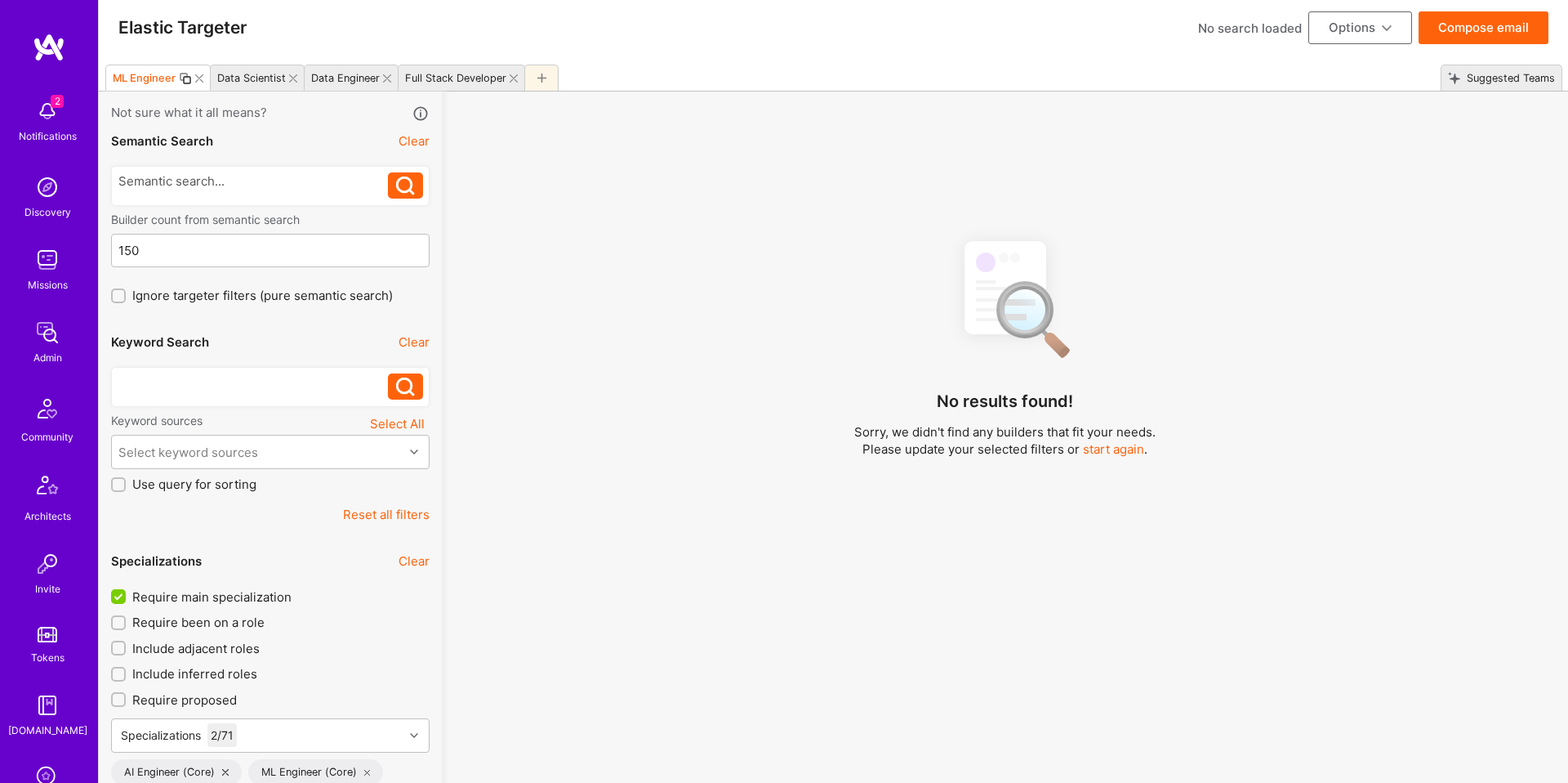
click at [406, 341] on button "Clear" at bounding box center [413, 342] width 31 height 17
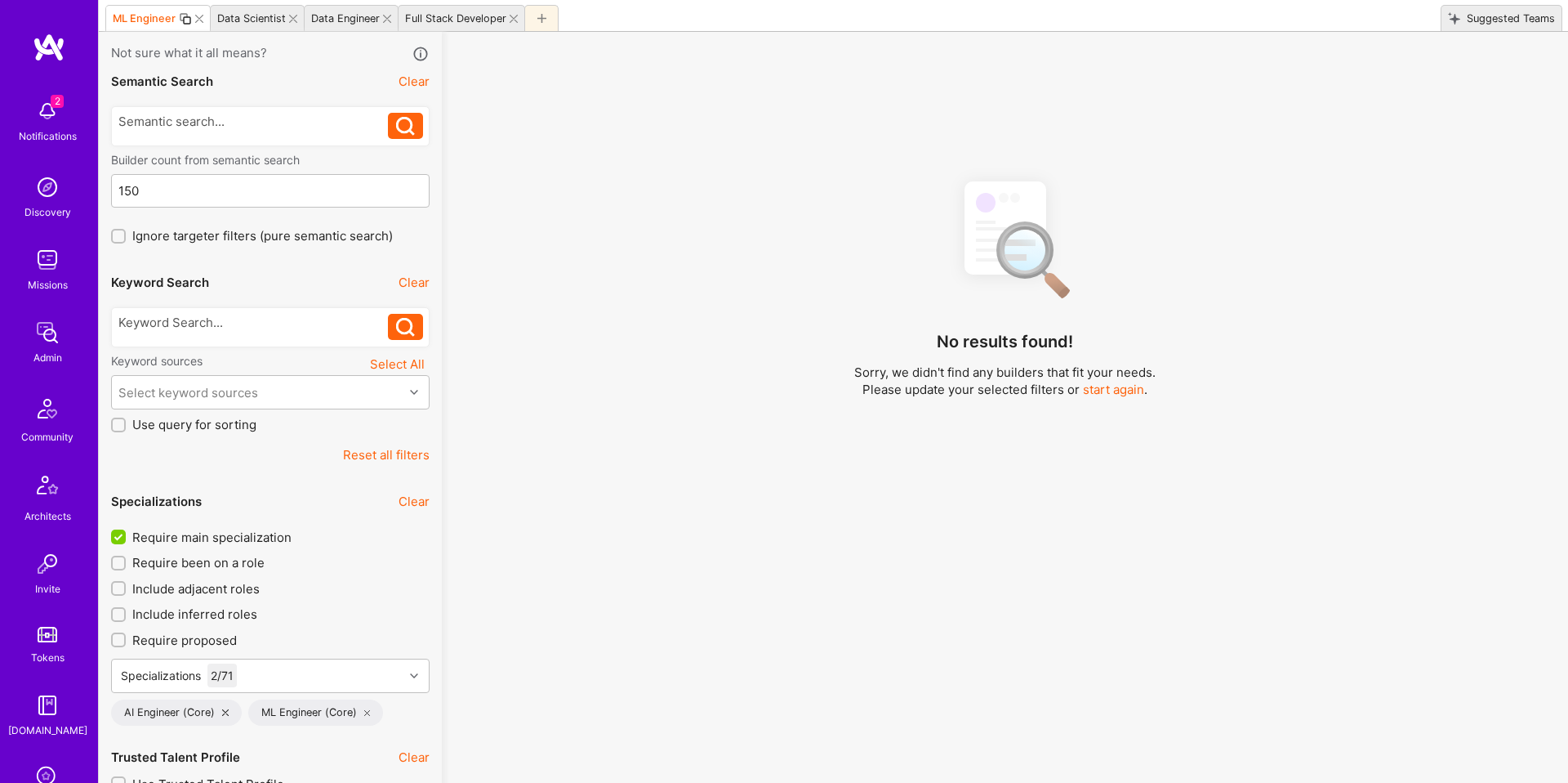
click at [268, 533] on span "Require main specialization" at bounding box center [211, 537] width 159 height 17
click at [127, 533] on input "Require main specialization" at bounding box center [120, 538] width 15 height 15
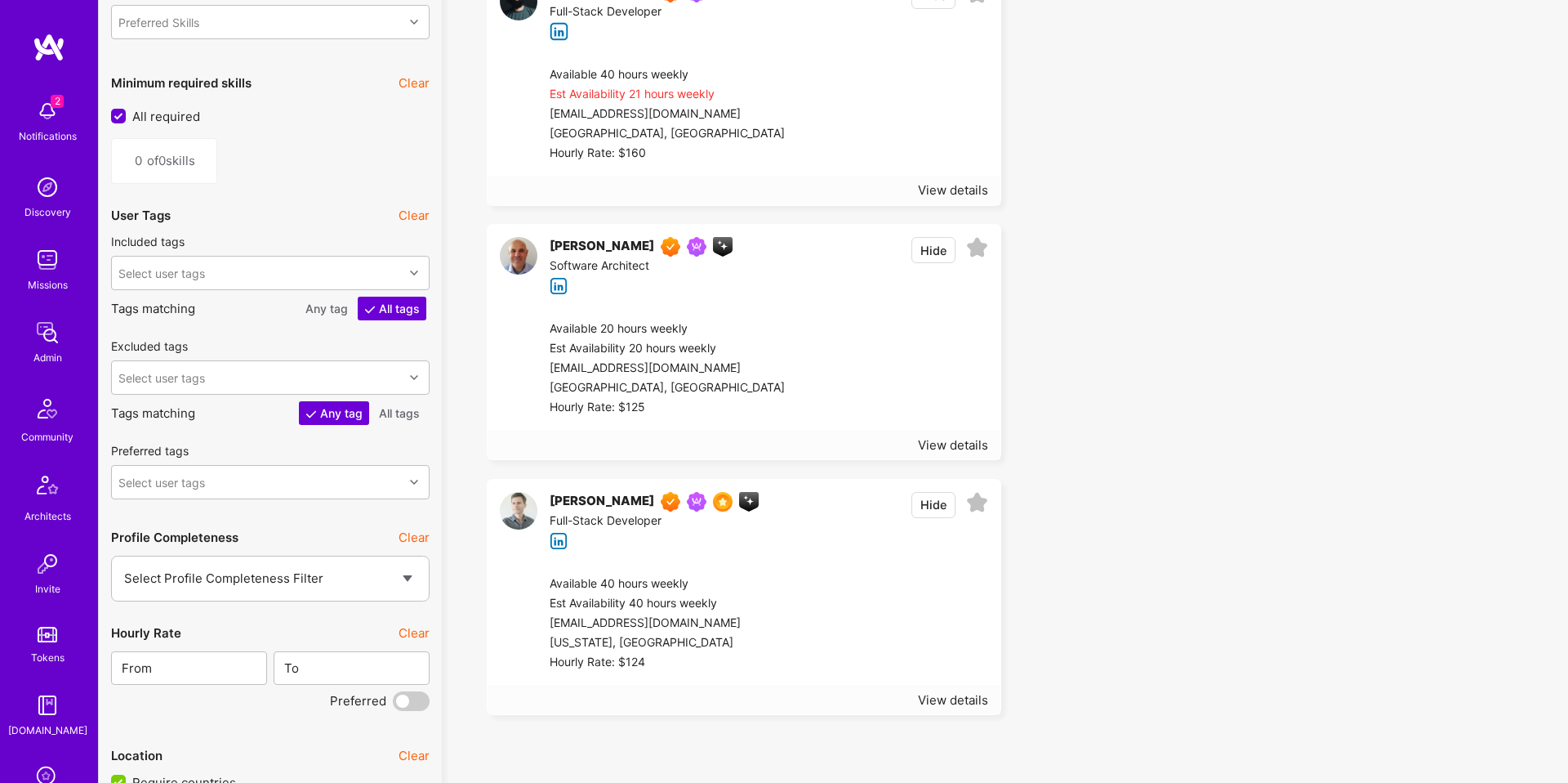
scroll to position [2048, 0]
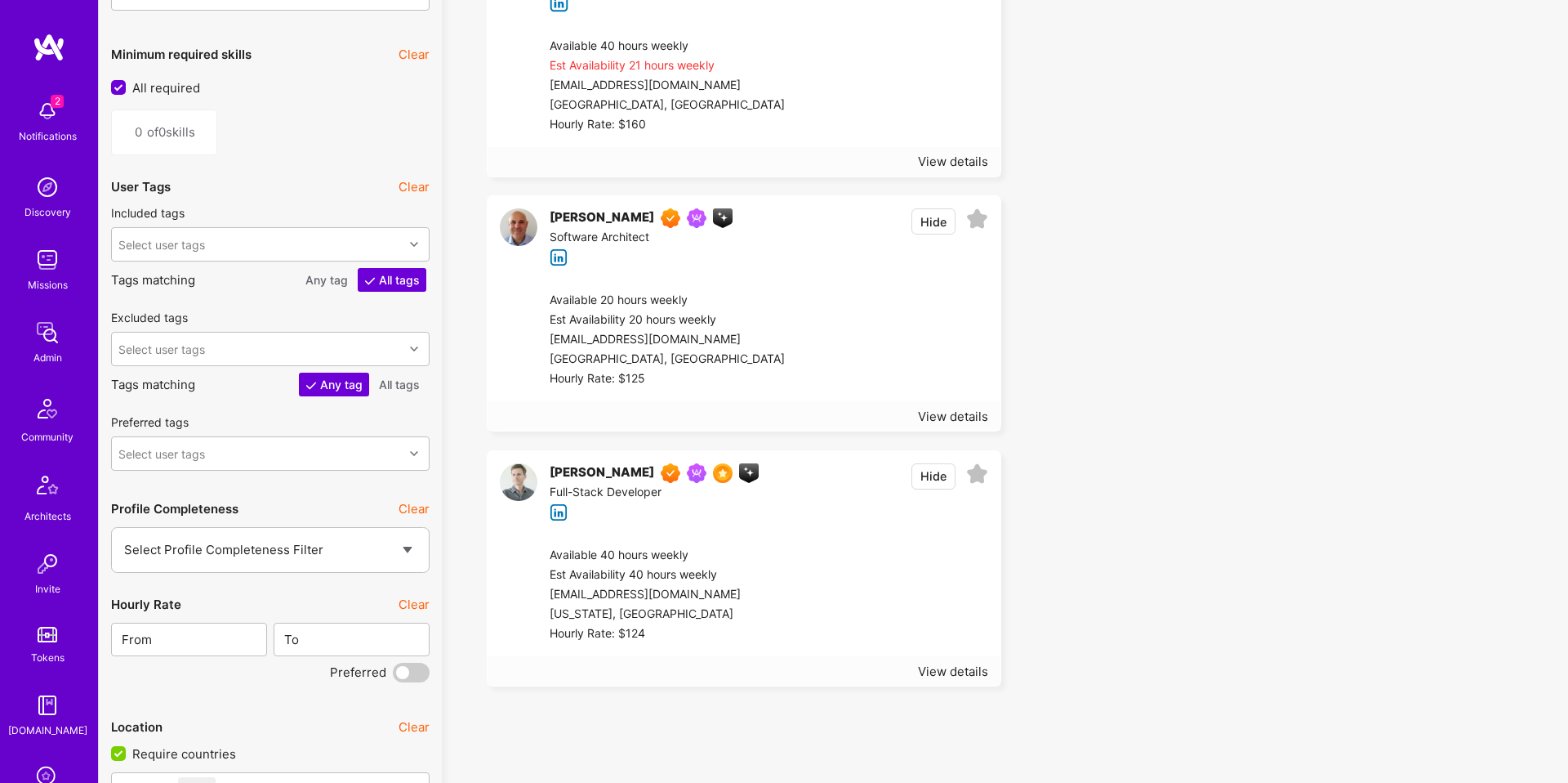
click at [865, 377] on div at bounding box center [887, 339] width 204 height 98
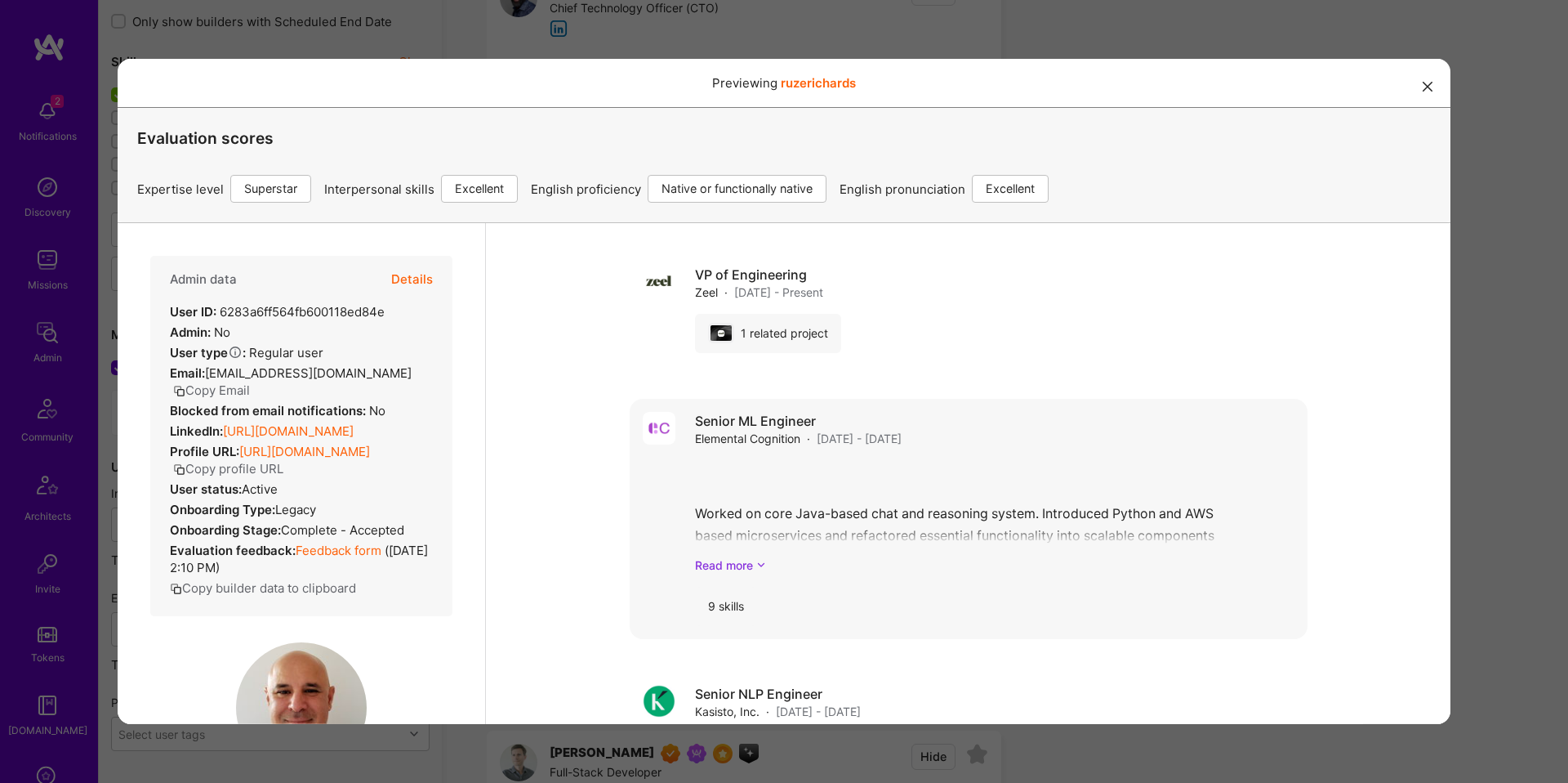
scroll to position [1391, 0]
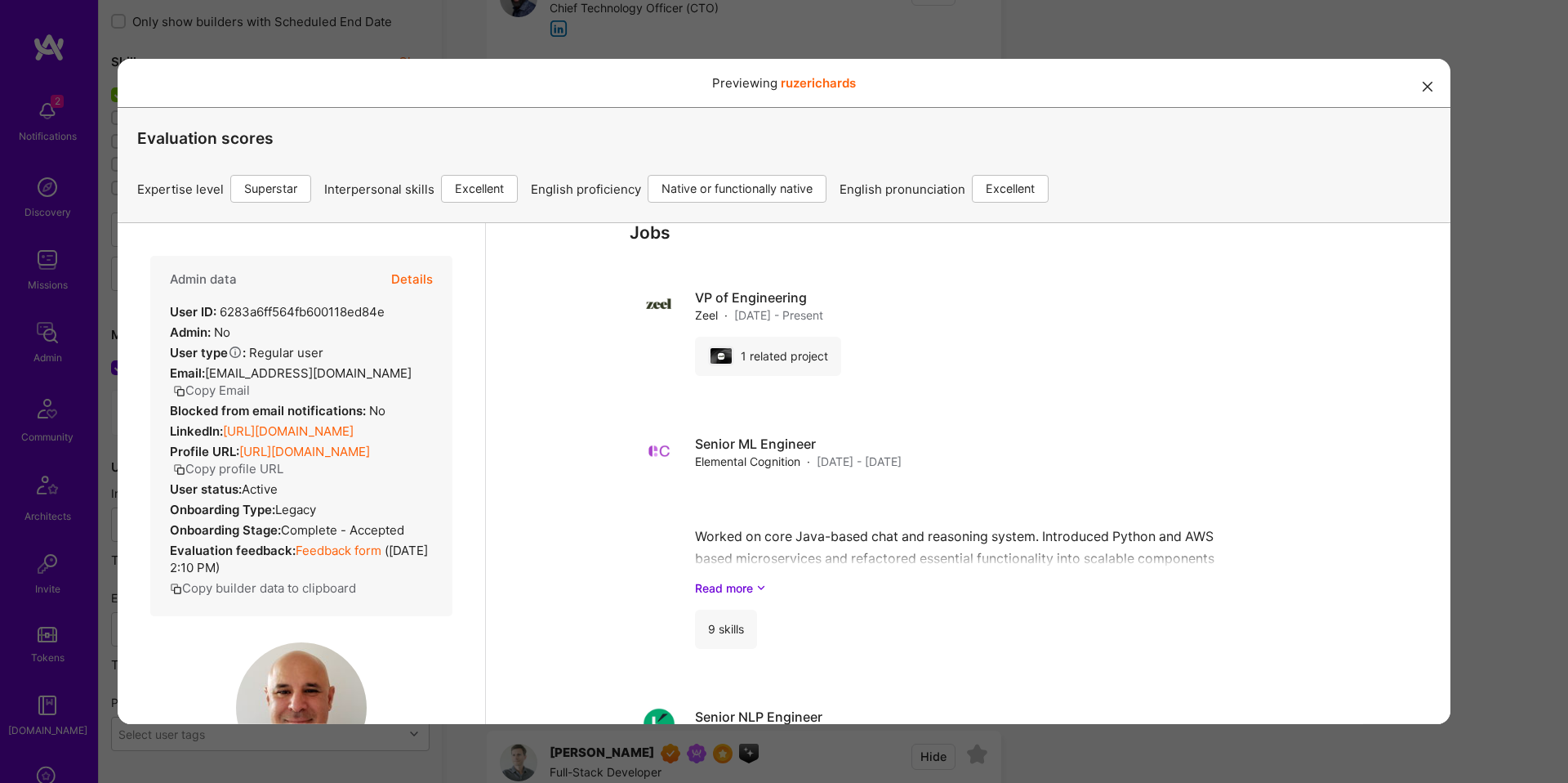
click at [1464, 331] on div "Previewing ruzerichards Evaluation scores Expertise level Superstar Interperson…" at bounding box center [784, 391] width 1568 height 783
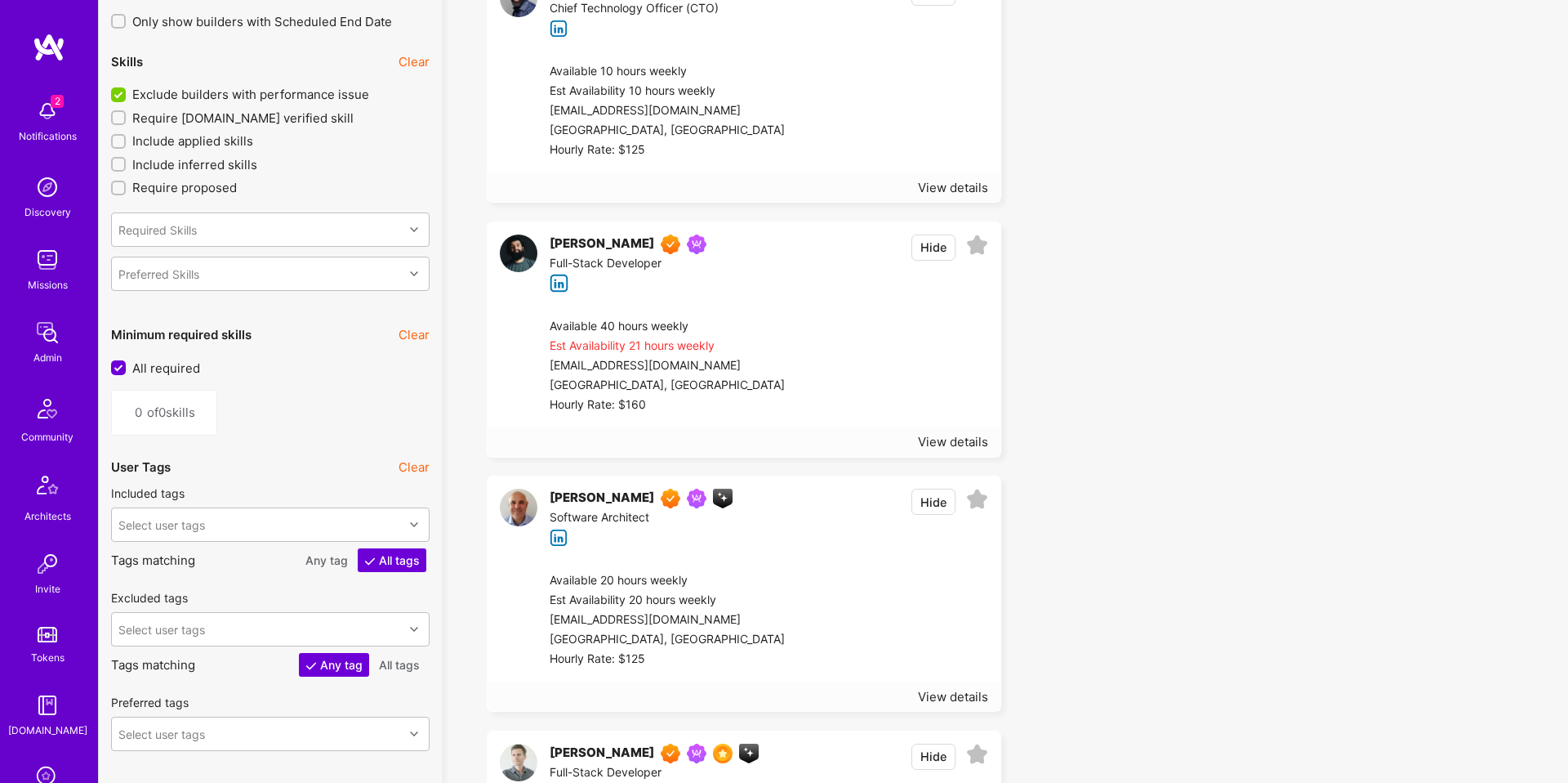
click at [977, 492] on icon at bounding box center [977, 500] width 22 height 22
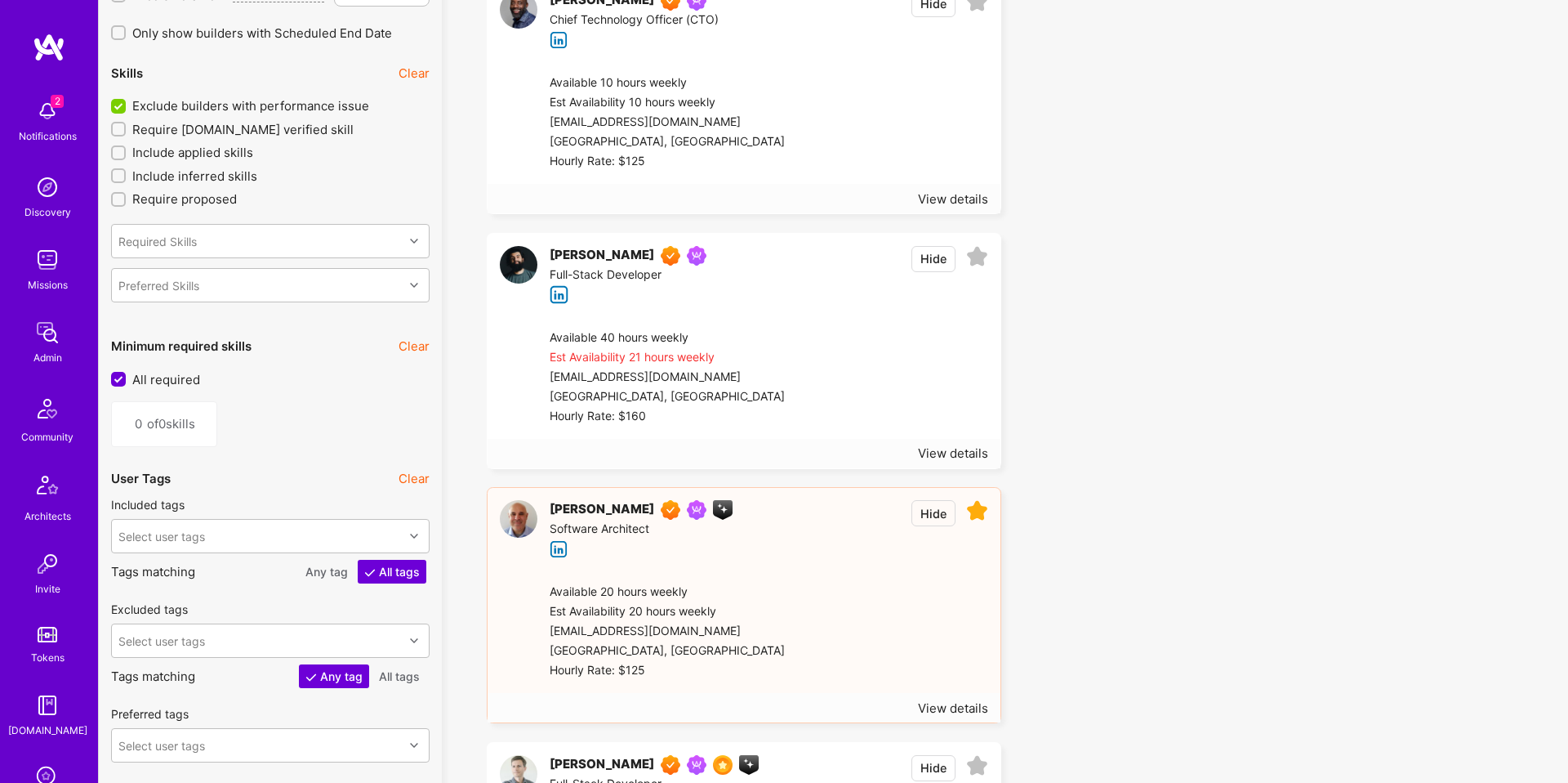
scroll to position [1757, 0]
click at [943, 448] on div "View details" at bounding box center [953, 452] width 70 height 17
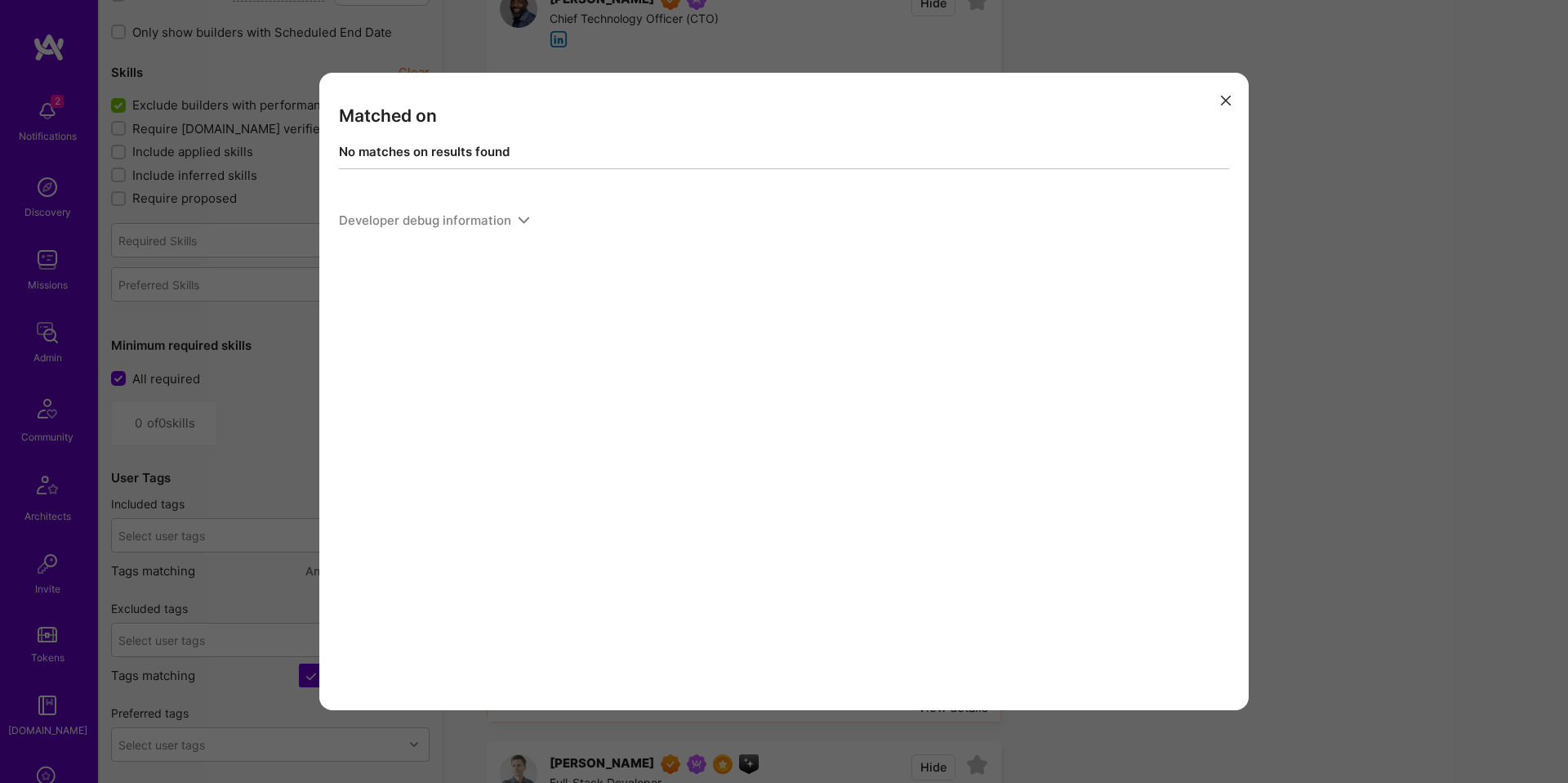
click at [1261, 264] on div "Matched on No matches on results found Developer debug information" at bounding box center [784, 391] width 1568 height 783
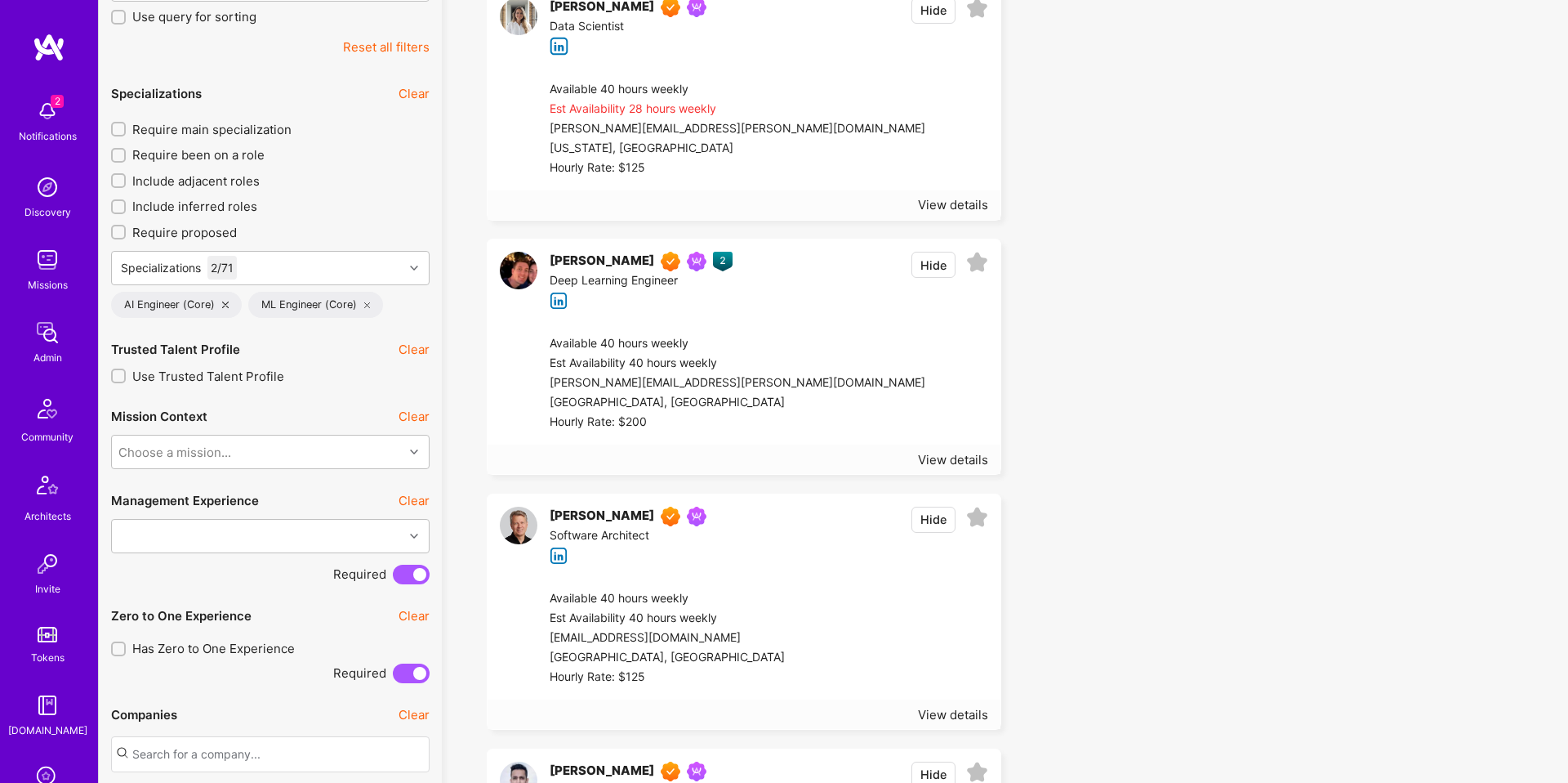
scroll to position [492, 0]
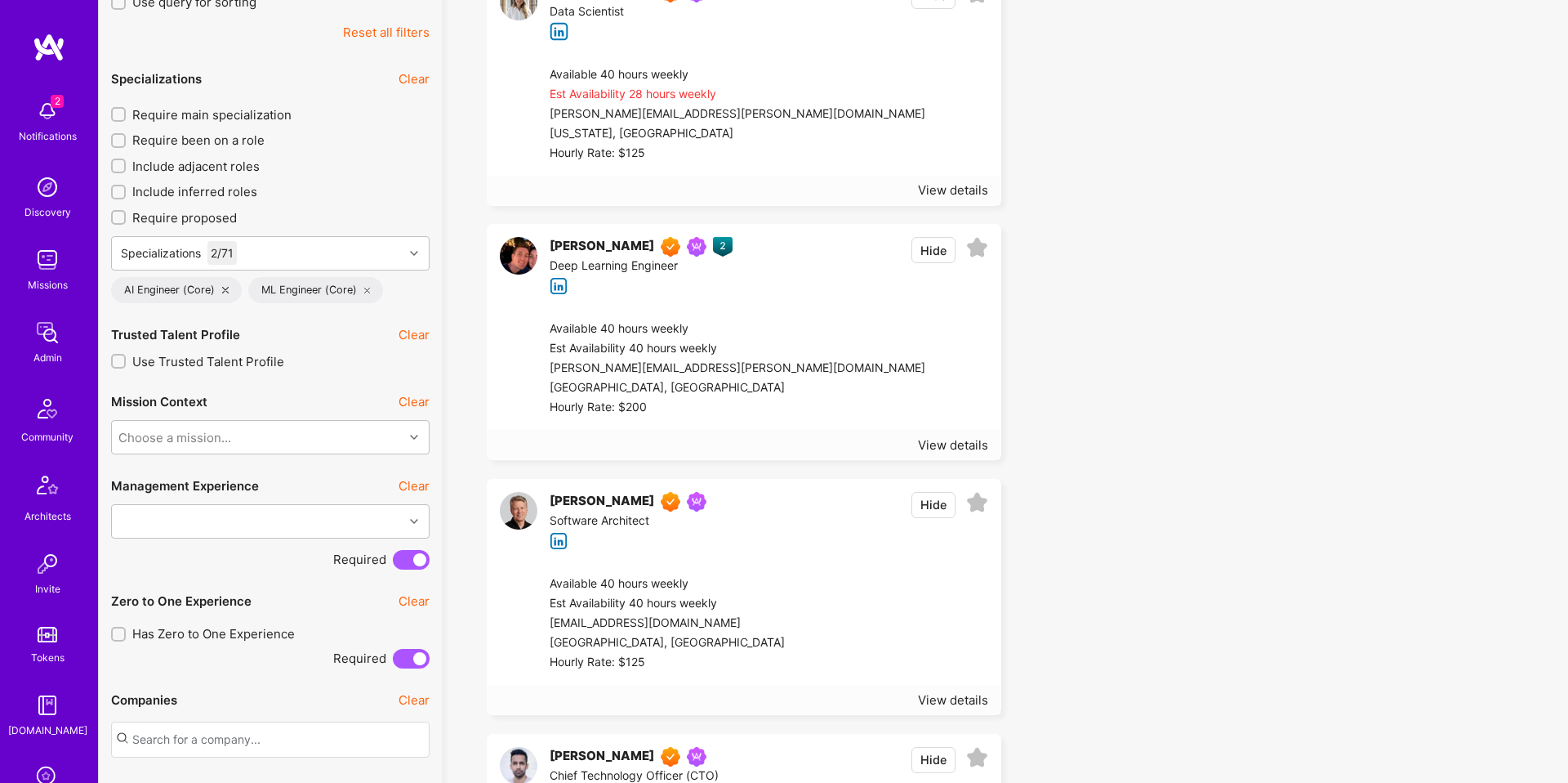
click at [753, 579] on div "Available 40 hours weekly" at bounding box center [667, 584] width 235 height 20
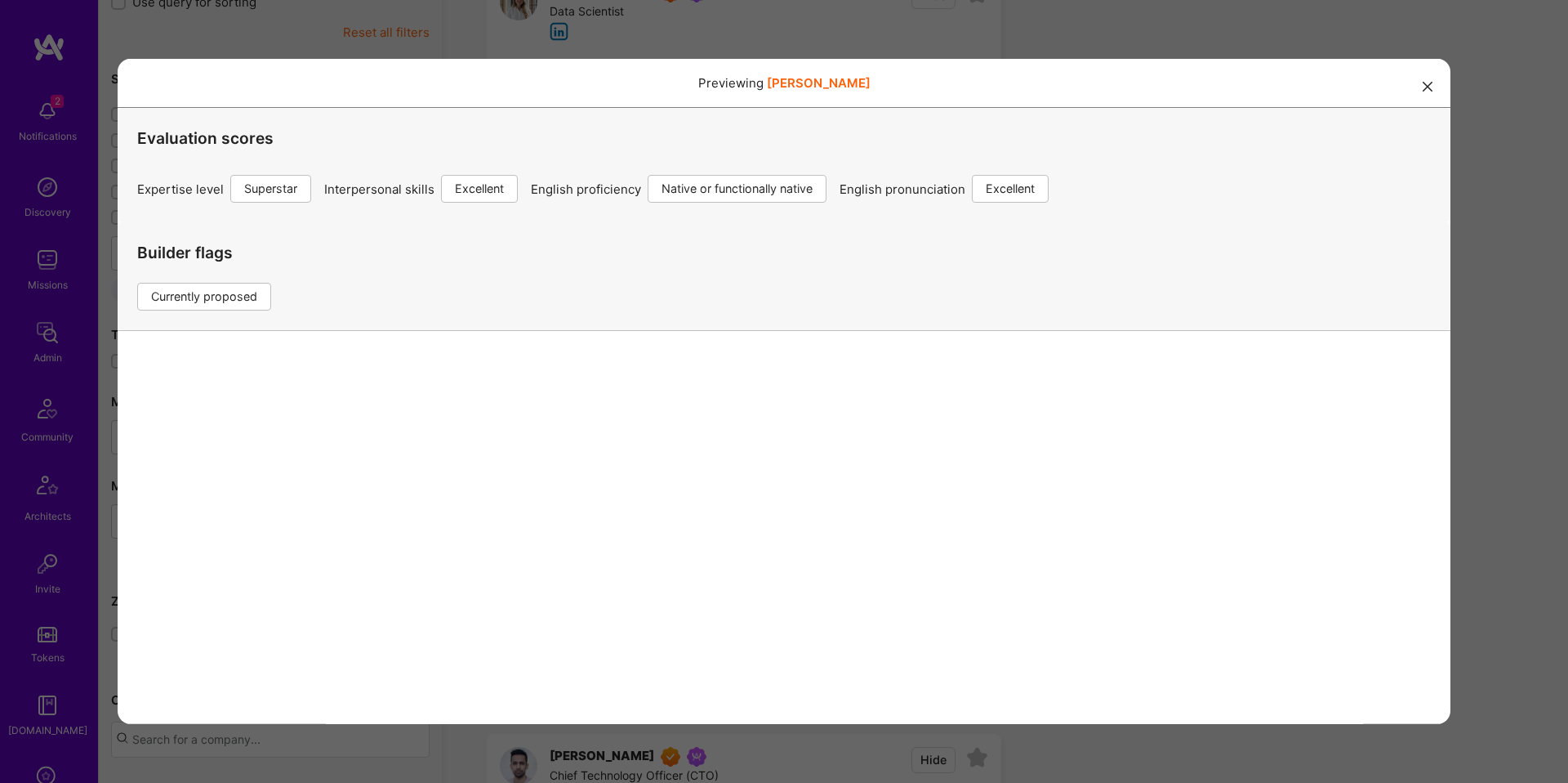
click at [1475, 438] on div "Previewing randymay Evaluation scores Expertise level Superstar Interpersonal s…" at bounding box center [784, 391] width 1568 height 783
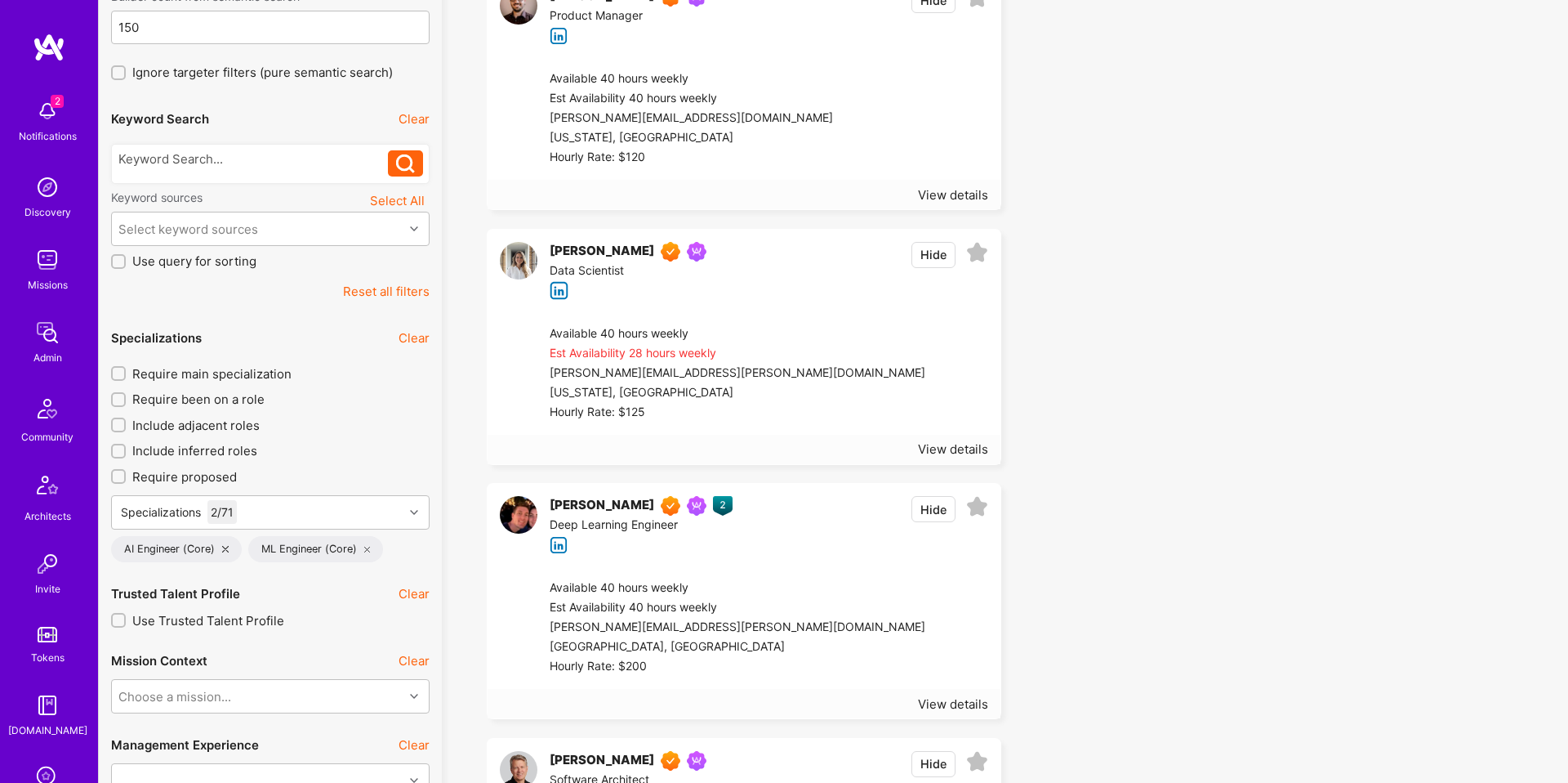
scroll to position [234, 0]
click at [244, 375] on span "Require main specialization" at bounding box center [211, 372] width 159 height 17
click at [126, 375] on input "Require main specialization" at bounding box center [120, 371] width 11 height 11
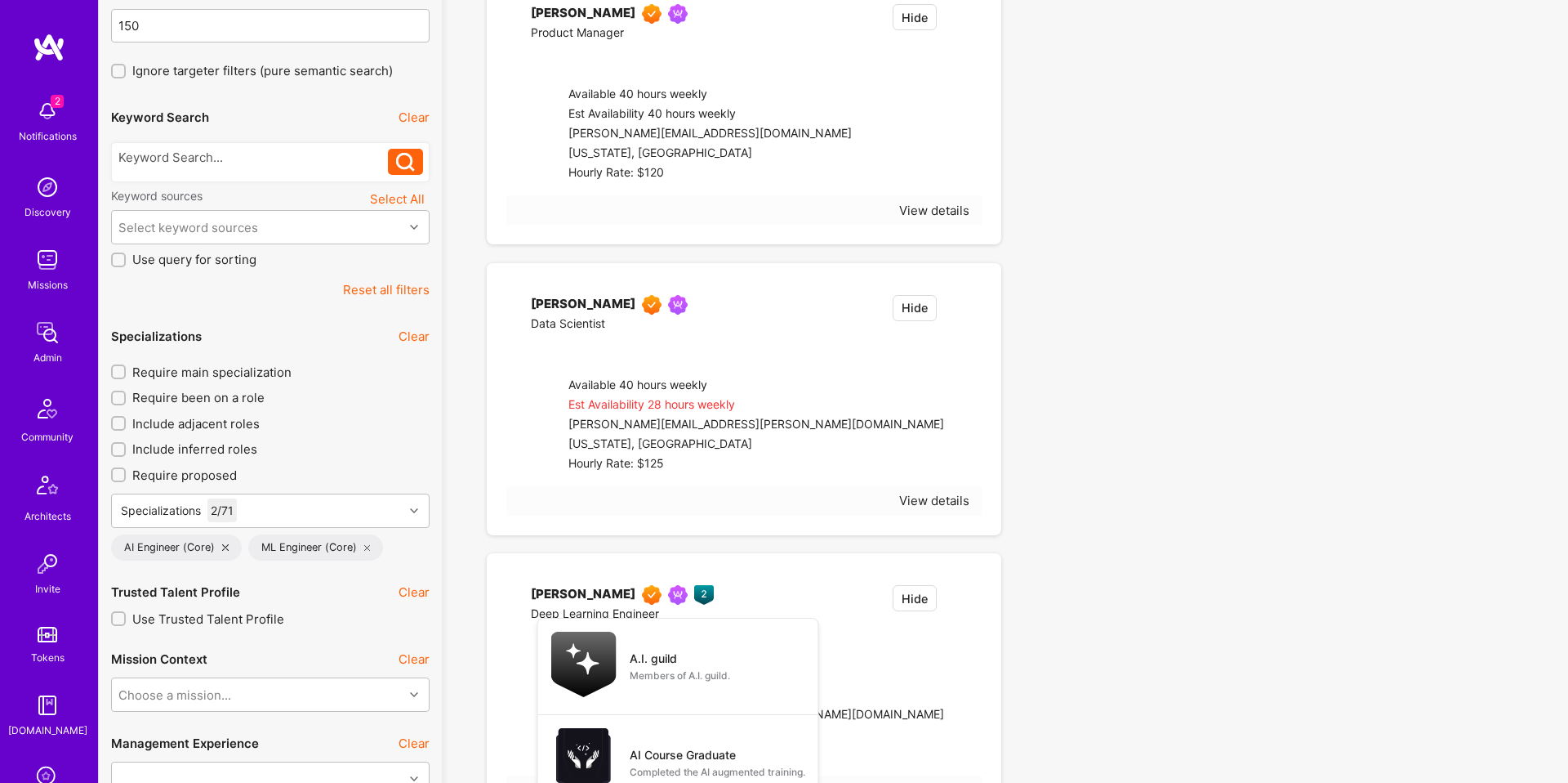
checkbox input "true"
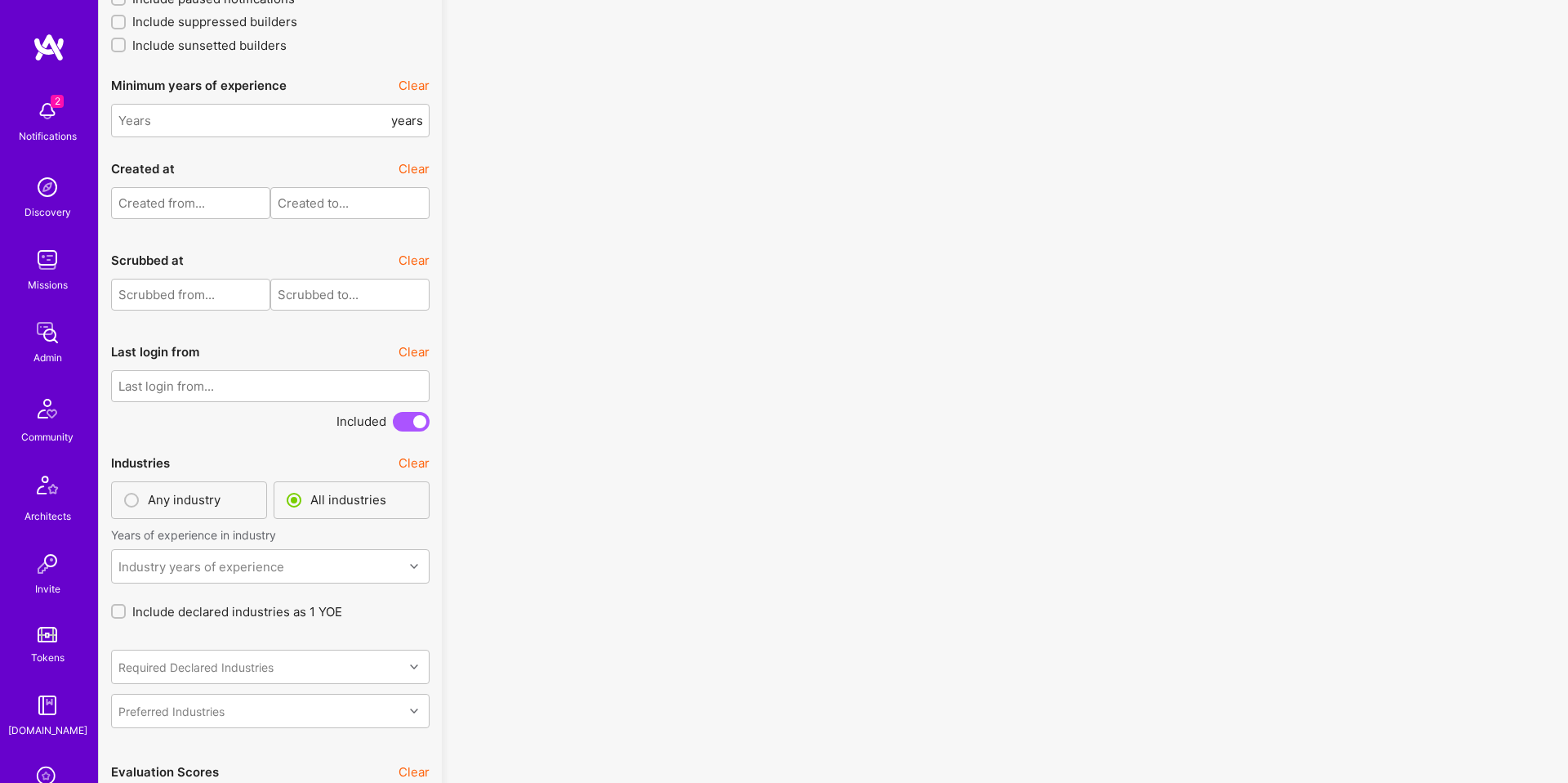
scroll to position [4429, 0]
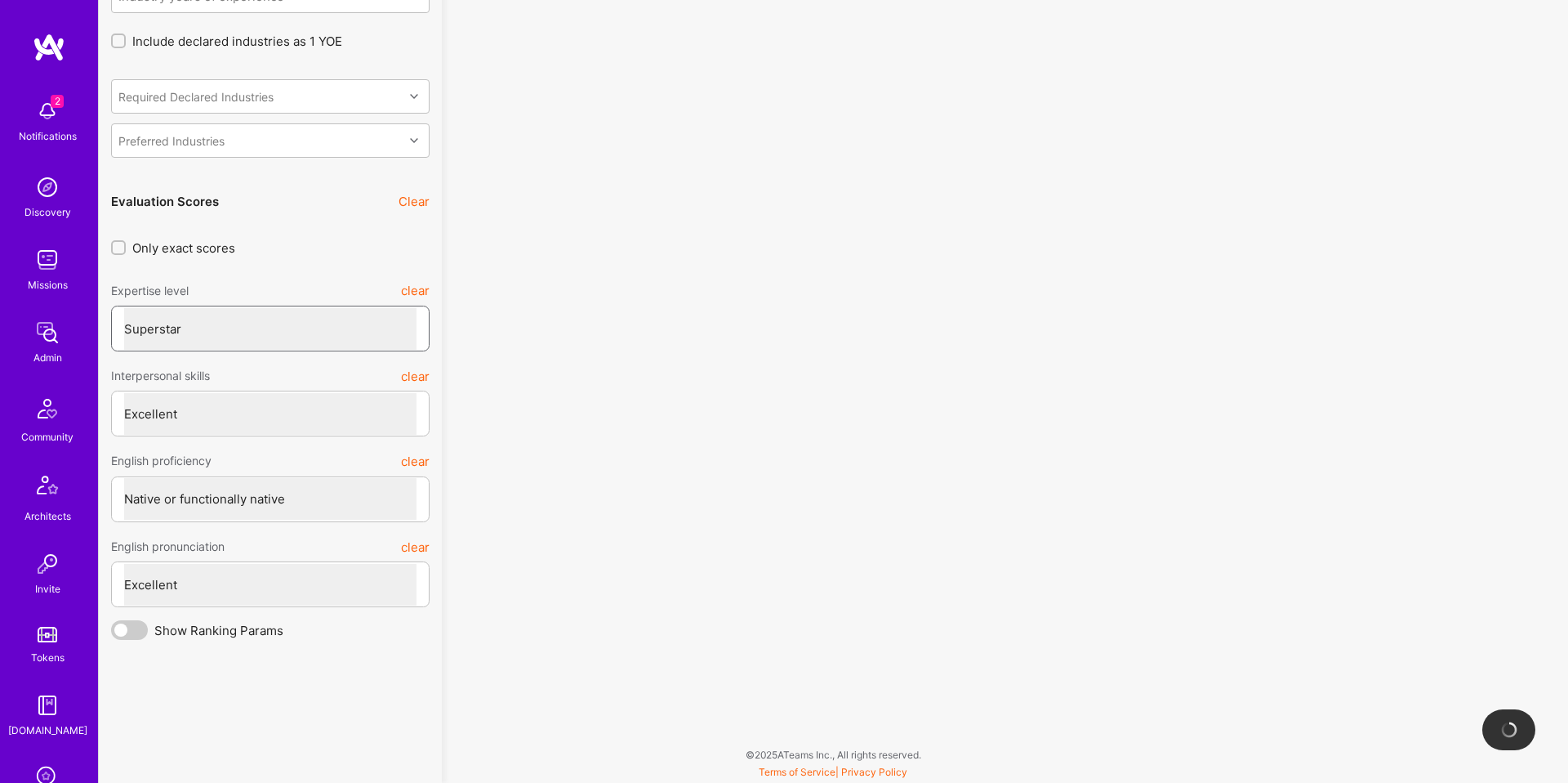
click at [302, 324] on select "Select a Rating Unqualified Junior Adequate Good Very good Superstar" at bounding box center [270, 329] width 292 height 42
select select "5"
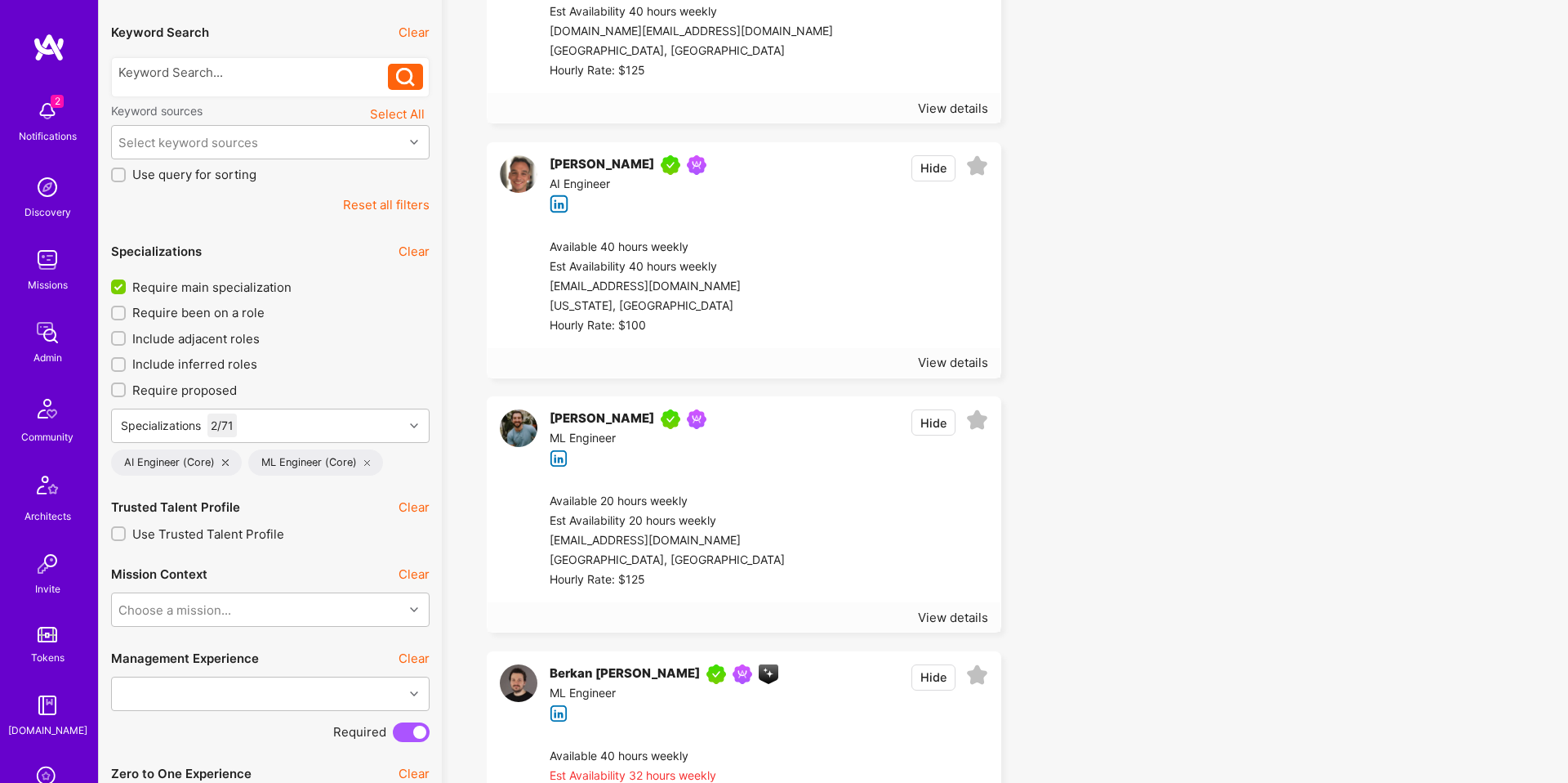
scroll to position [319, 0]
click at [980, 418] on icon at bounding box center [977, 420] width 22 height 22
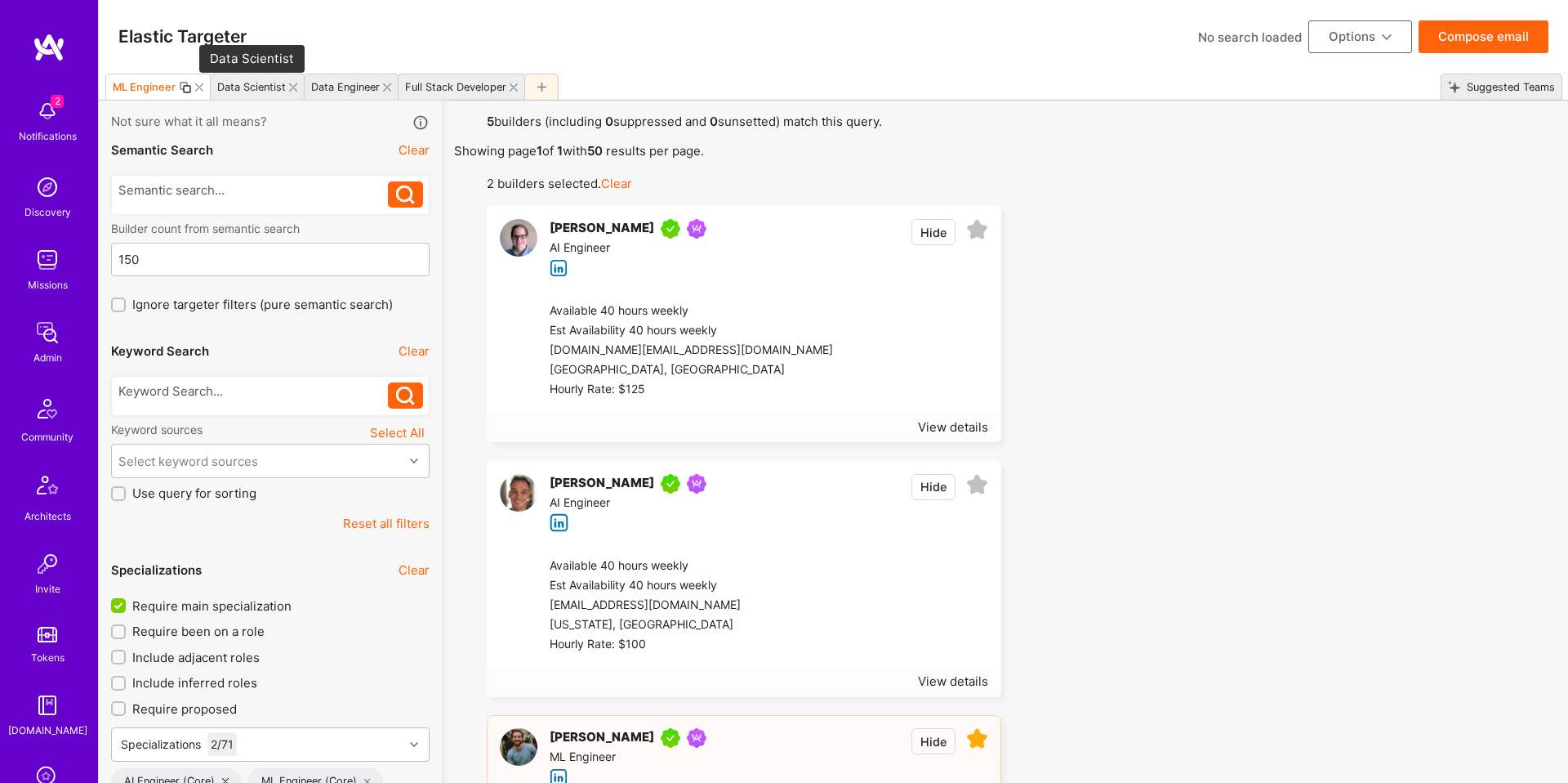
click at [235, 91] on div "Data Scientist" at bounding box center [251, 87] width 69 height 12
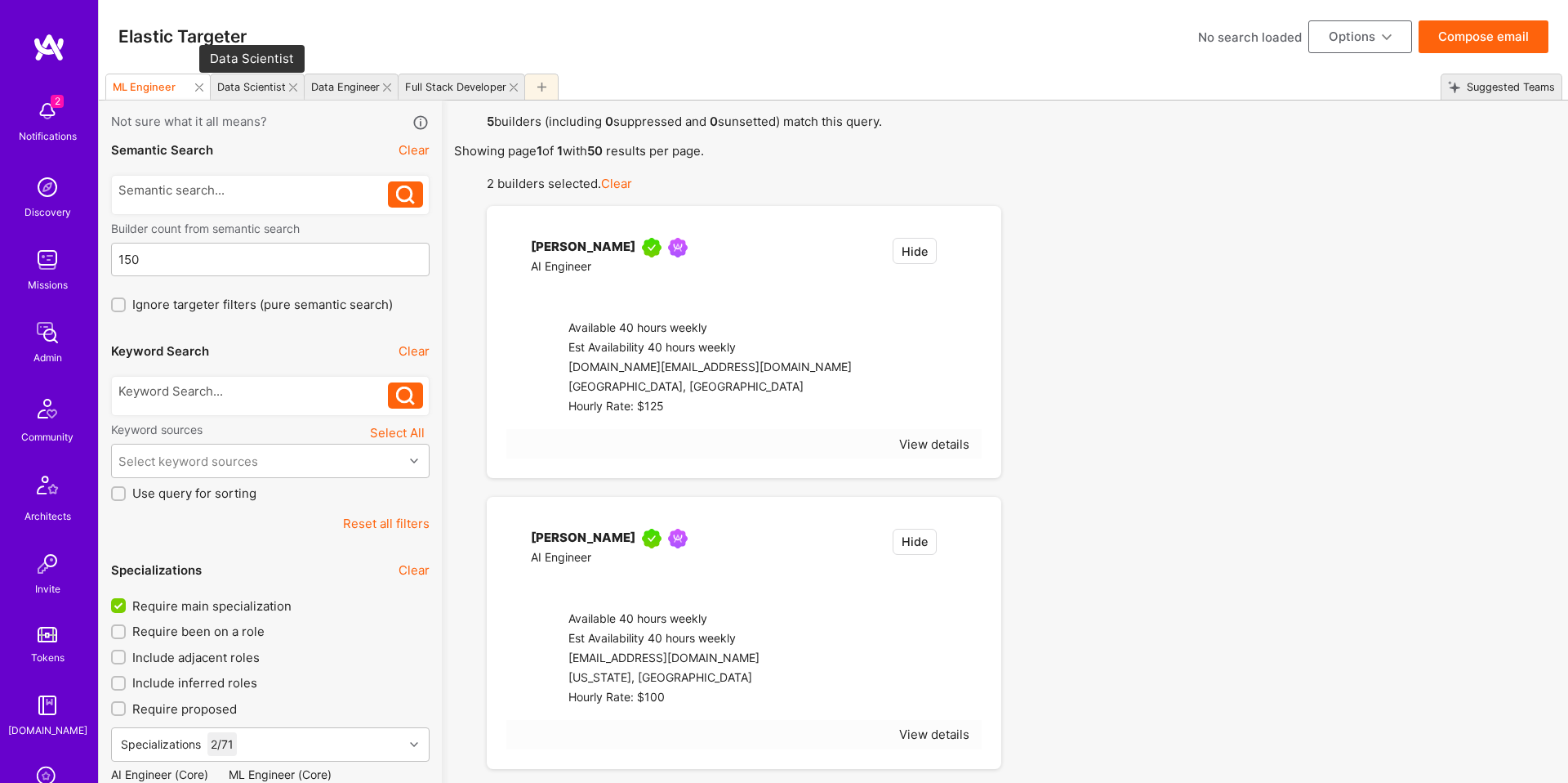
checkbox input "false"
select select "7"
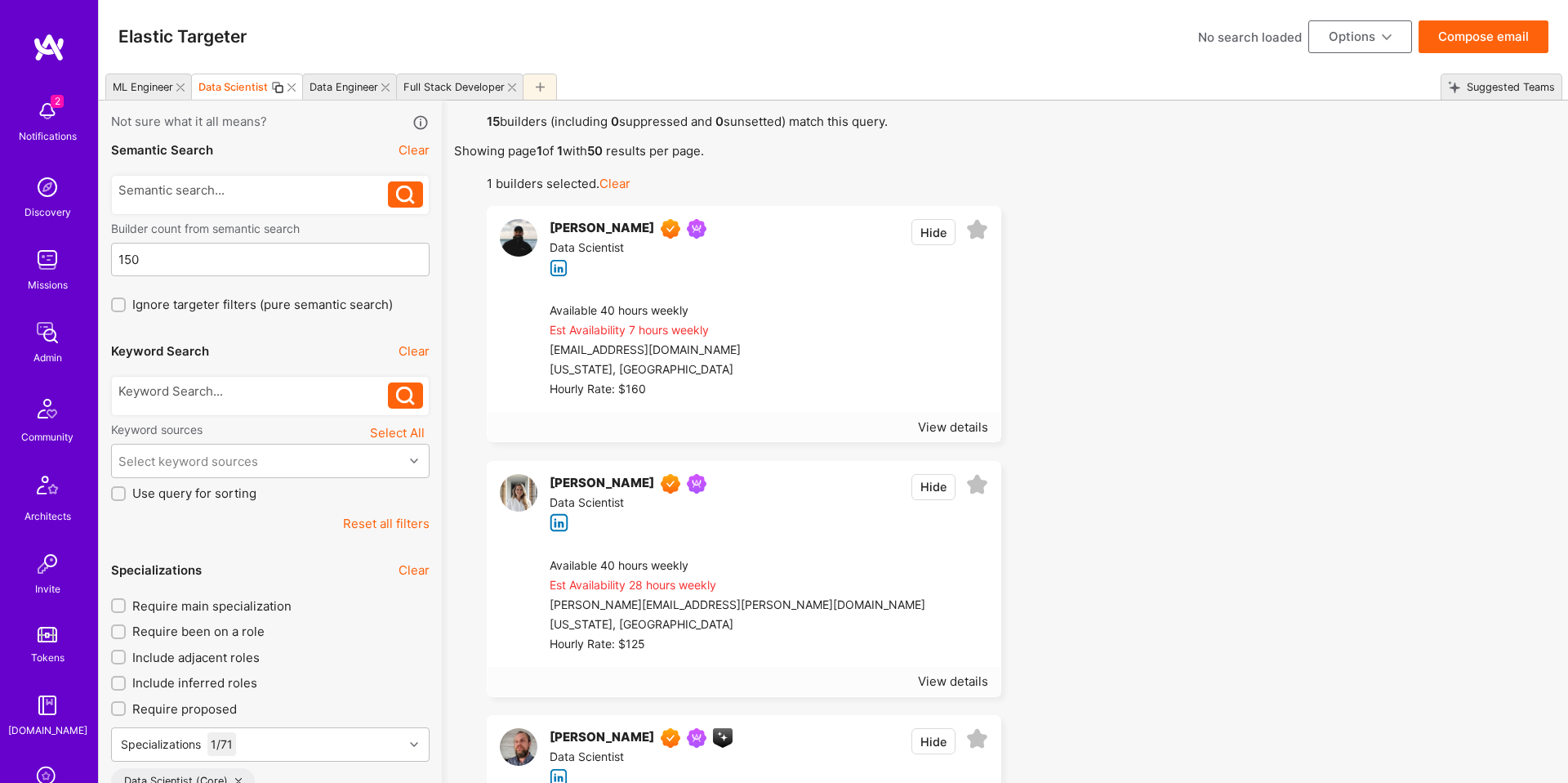
click at [987, 487] on icon at bounding box center [977, 485] width 22 height 22
click at [979, 231] on icon at bounding box center [977, 230] width 22 height 22
click at [835, 270] on div "Yuval Inselberg Data Scientist Hide" at bounding box center [744, 248] width 513 height 83
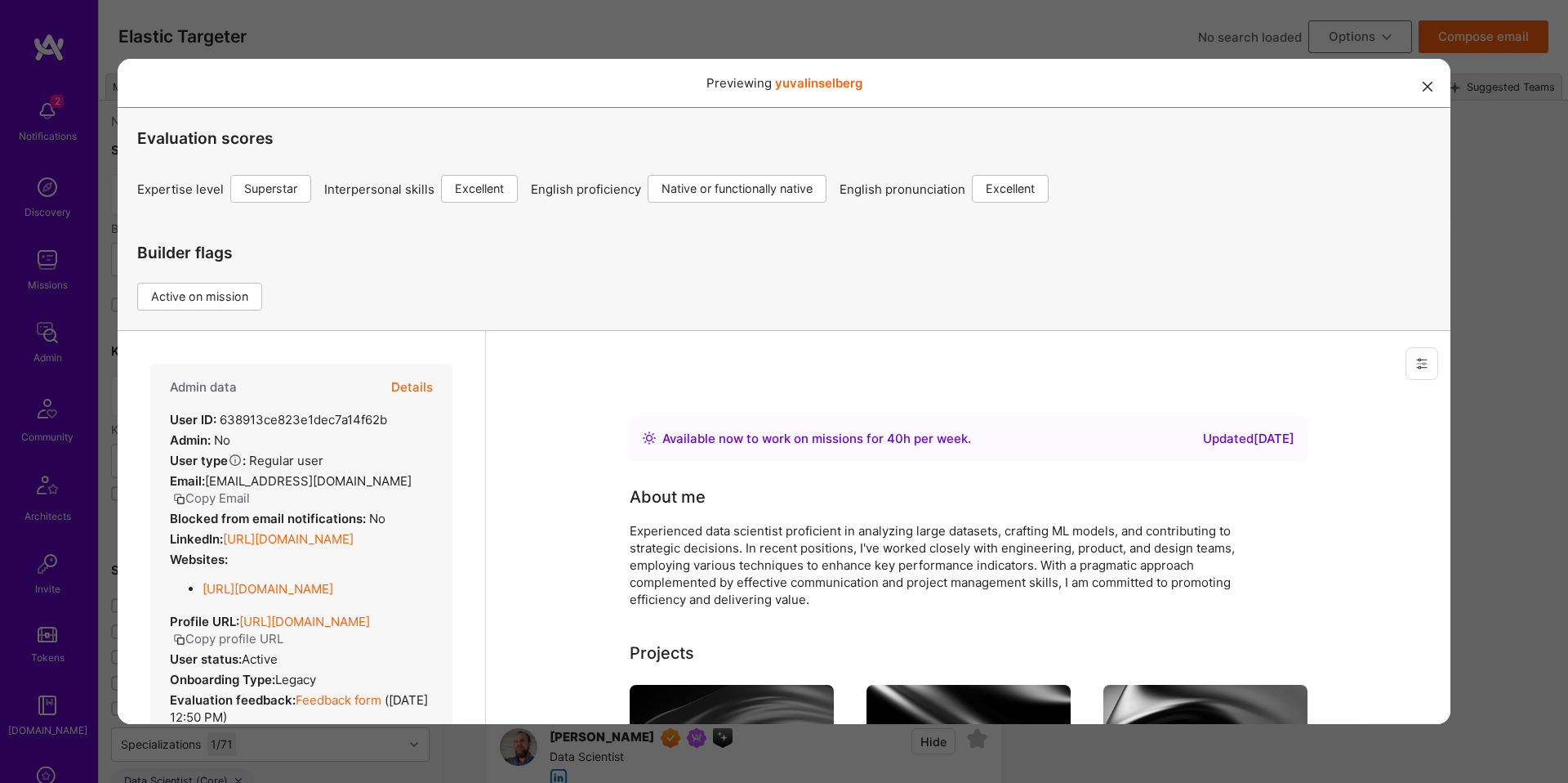
scroll to position [104, 0]
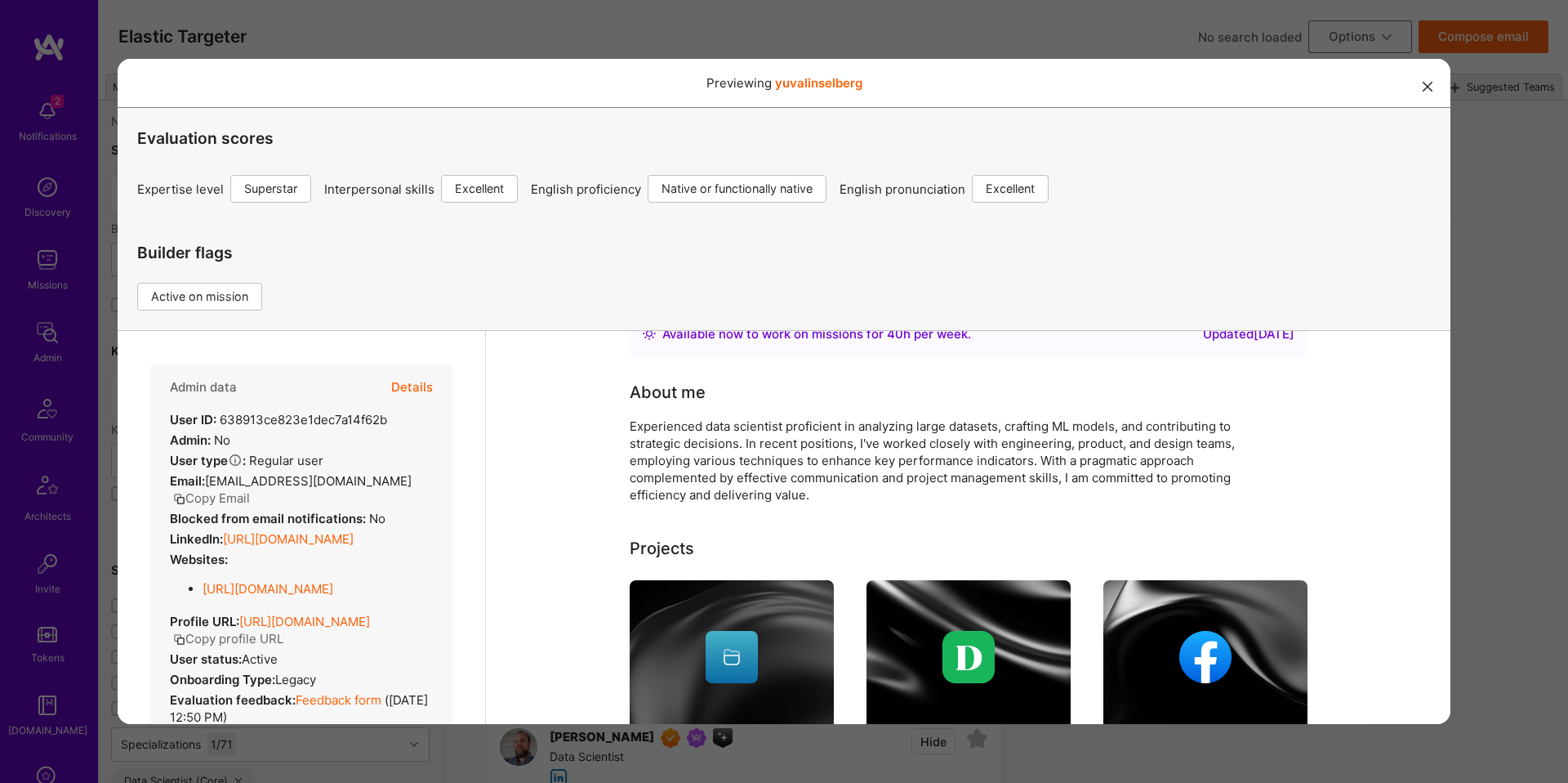
click at [382, 373] on div "Admin data Details" at bounding box center [302, 387] width 263 height 47
click at [406, 378] on button "Details" at bounding box center [411, 387] width 42 height 47
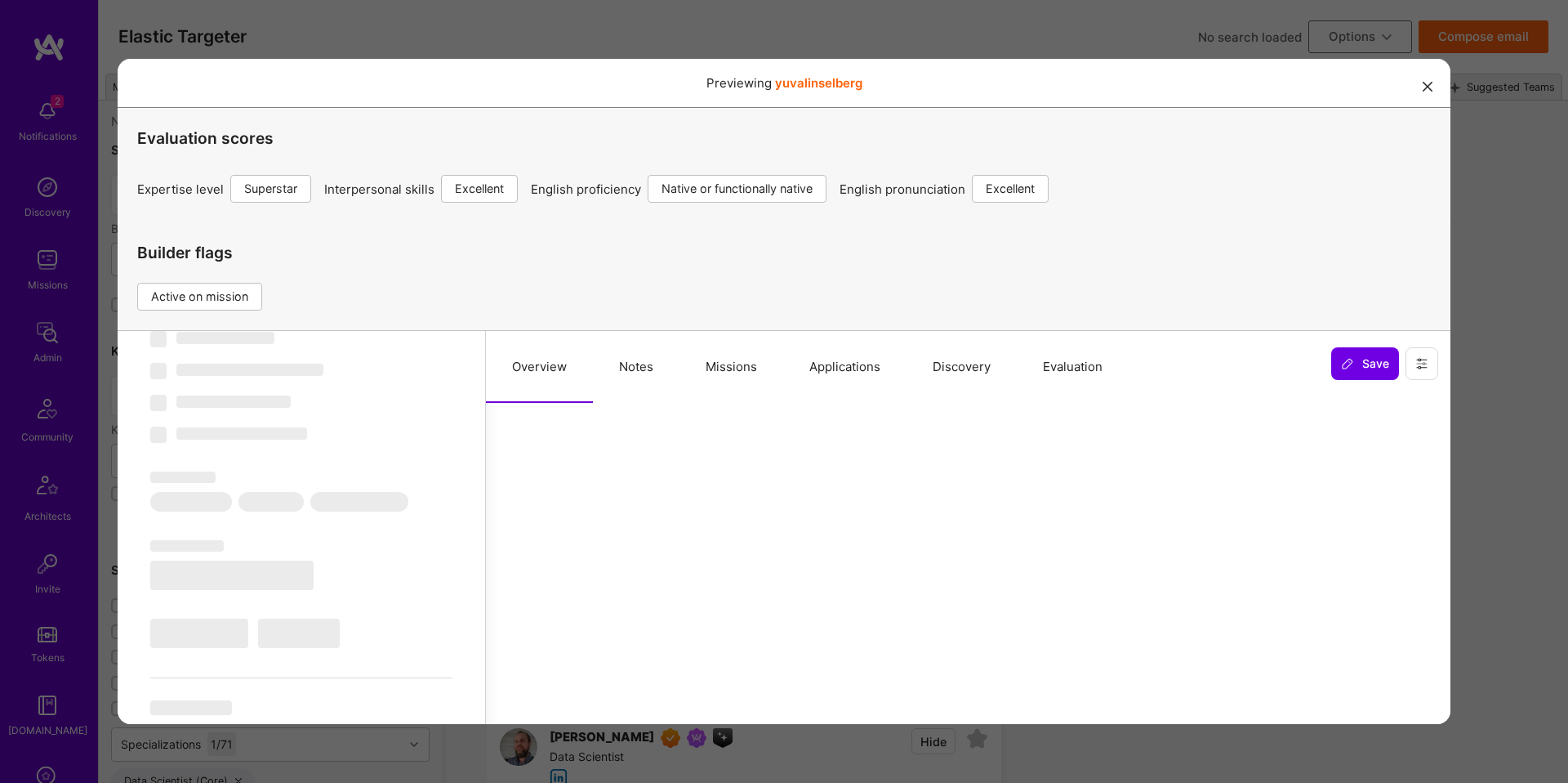
click at [716, 374] on button "Missions" at bounding box center [730, 367] width 103 height 72
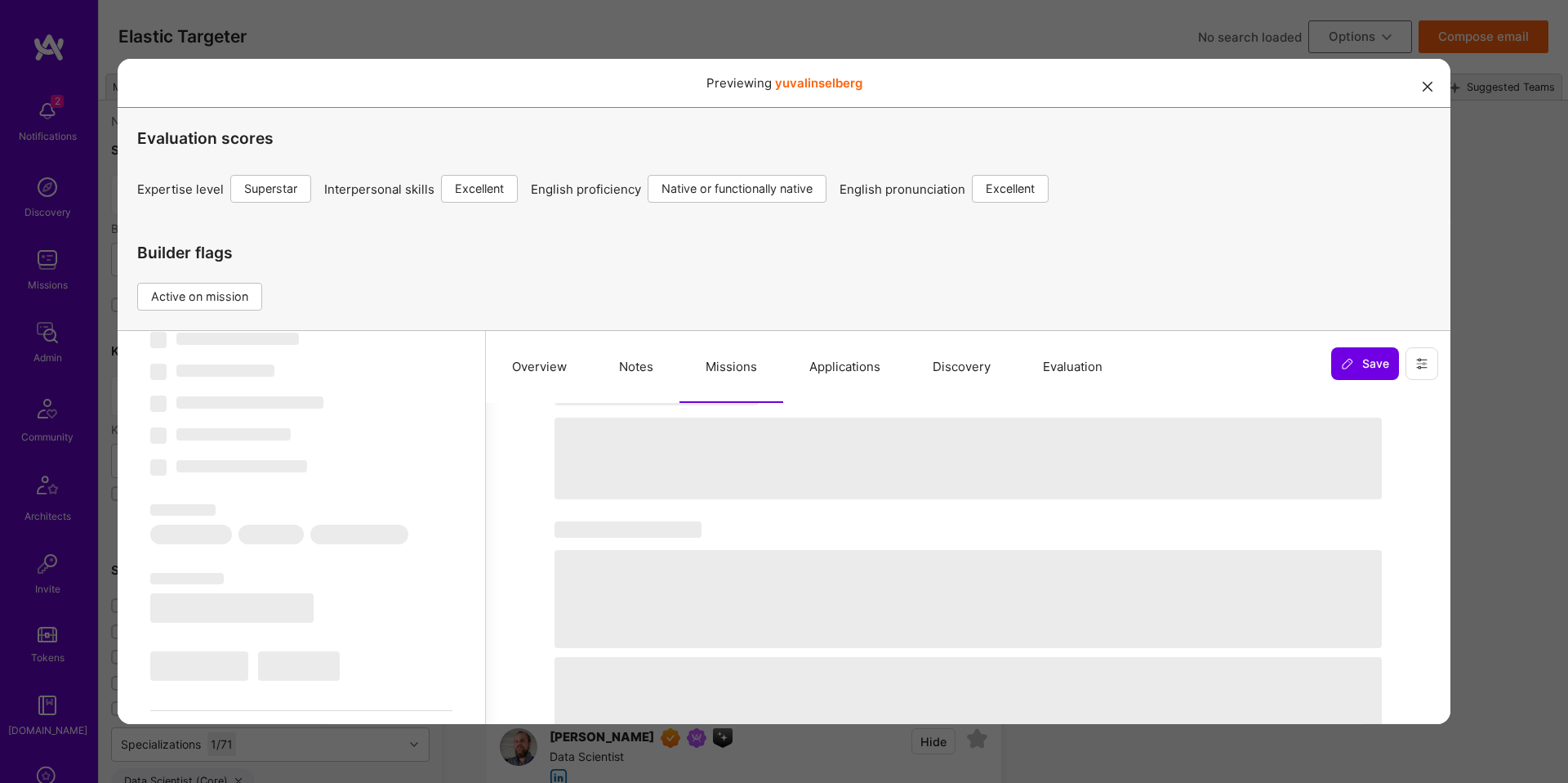
scroll to position [0, 0]
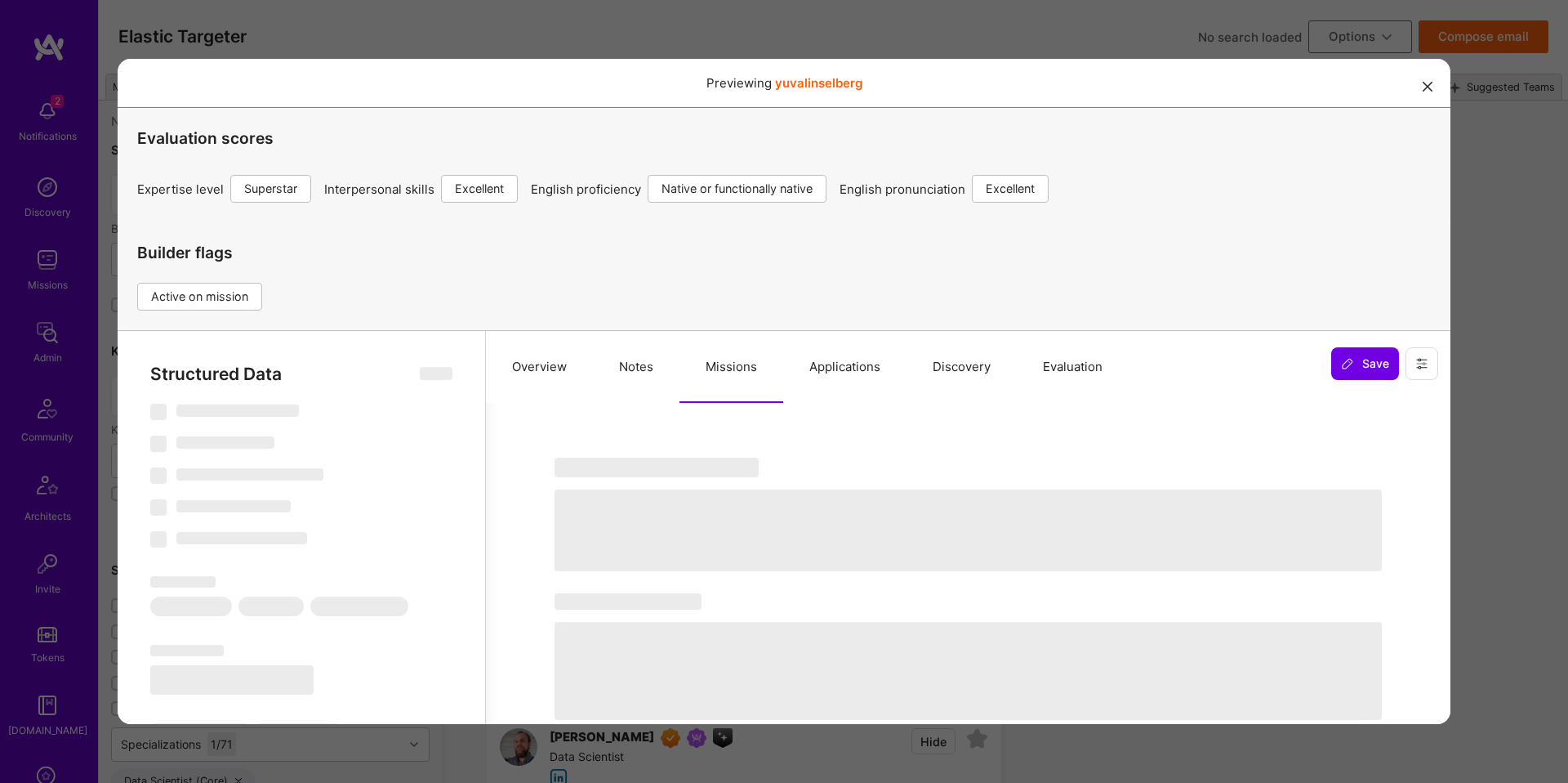
select select "Right Now"
select select "7"
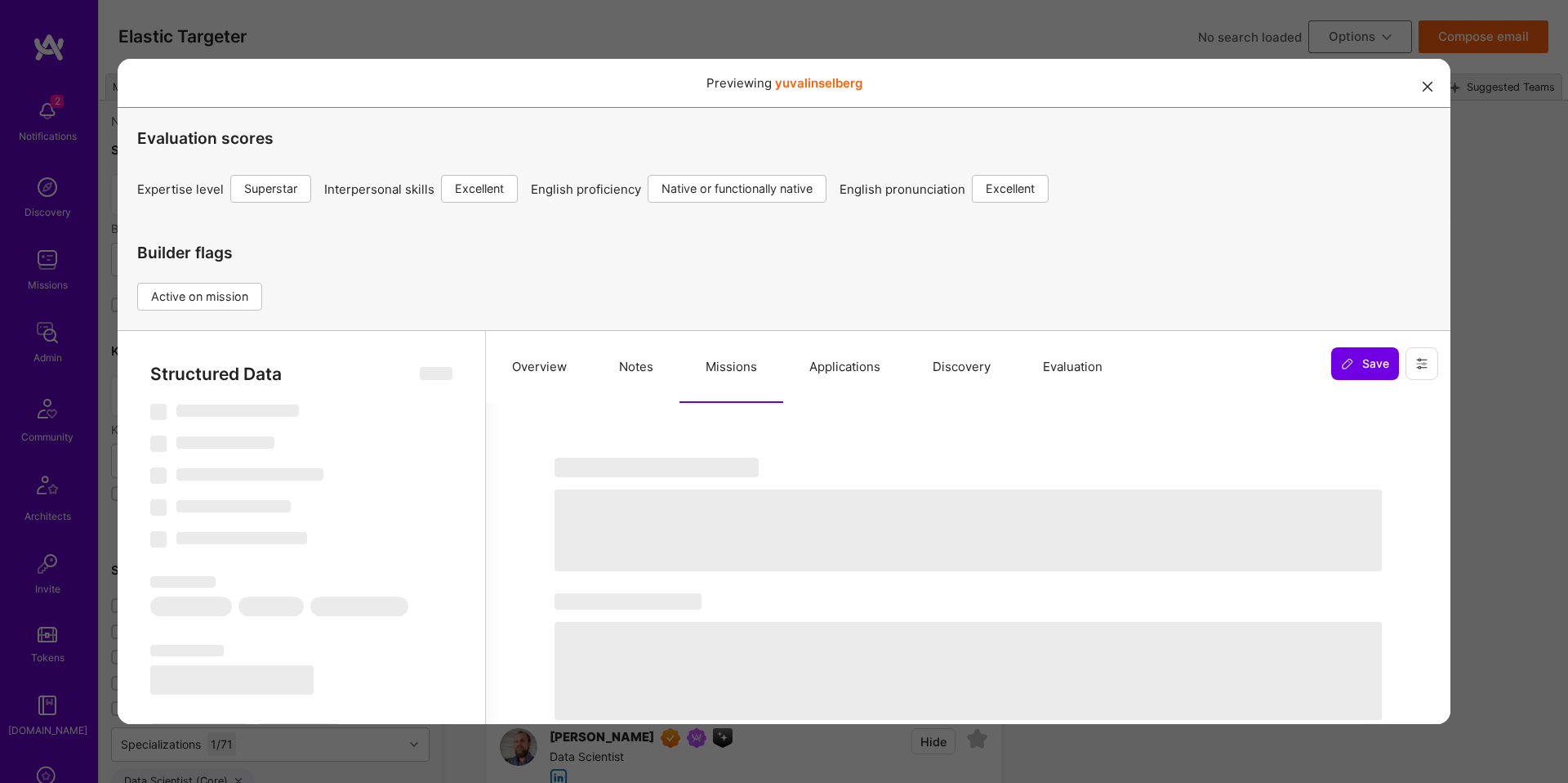
select select "US"
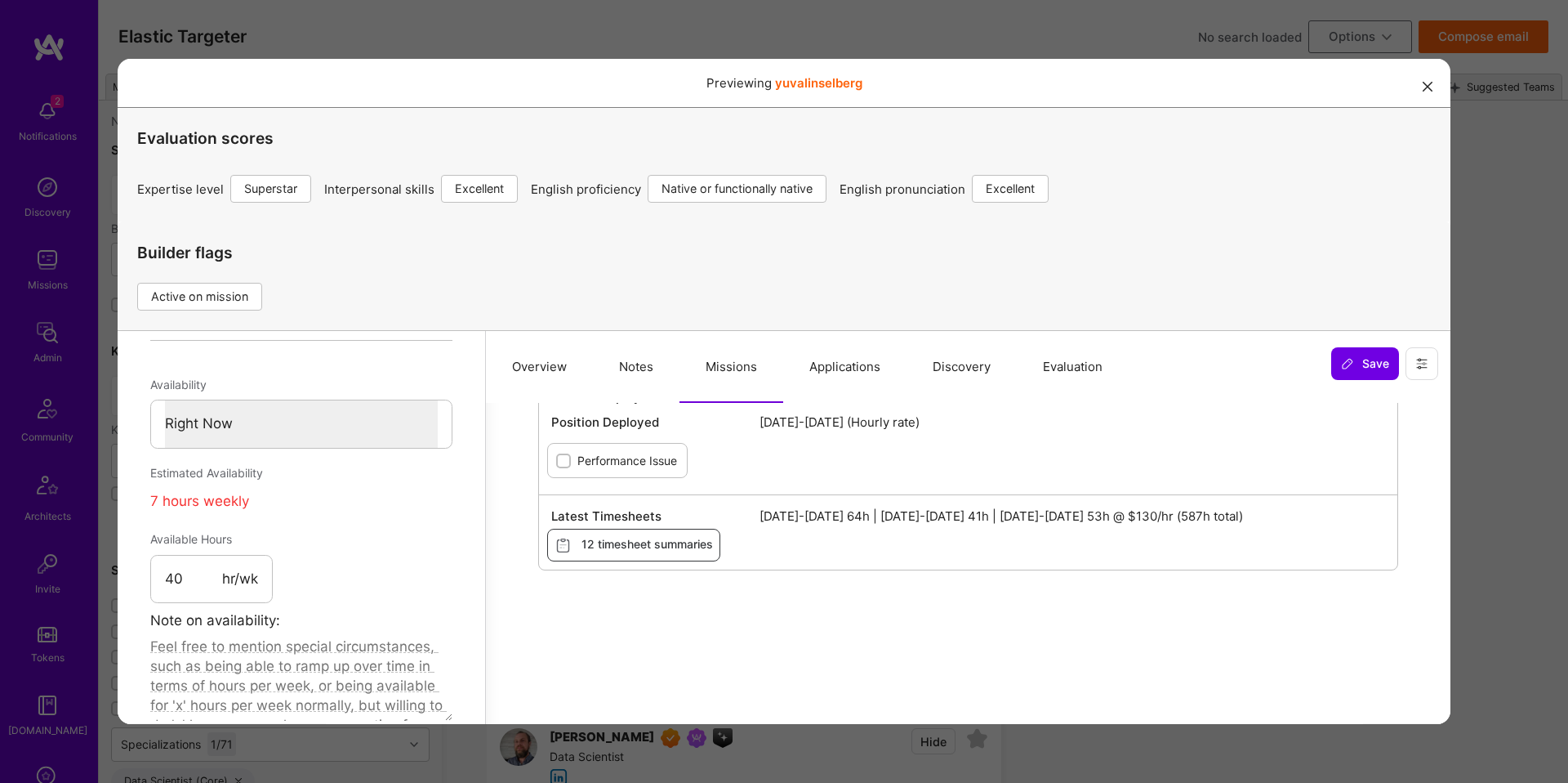
scroll to position [911, 0]
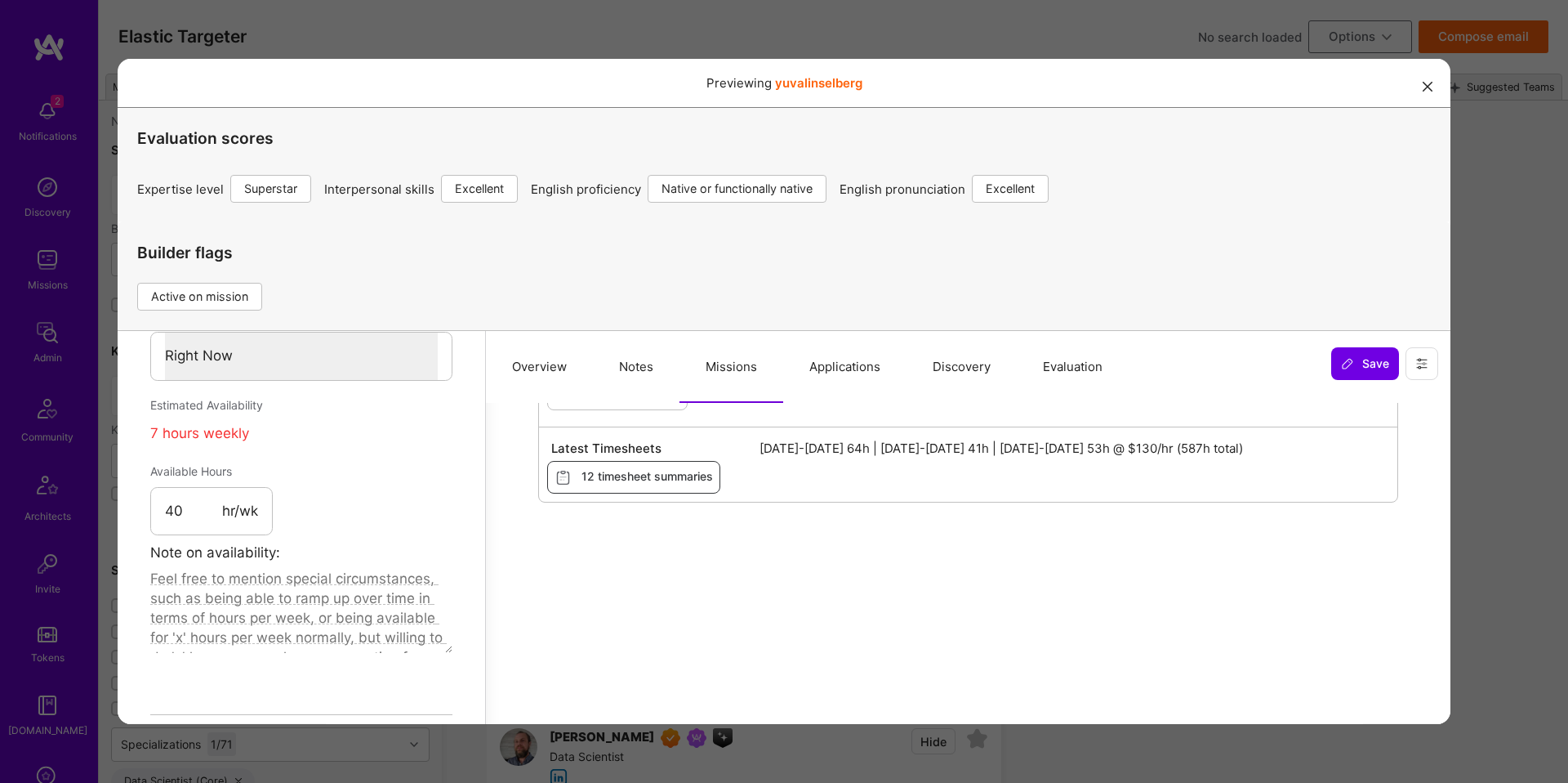
click at [1480, 406] on div "Previewing yuvalinselberg Evaluation scores Expertise level Superstar Interpers…" at bounding box center [784, 391] width 1568 height 783
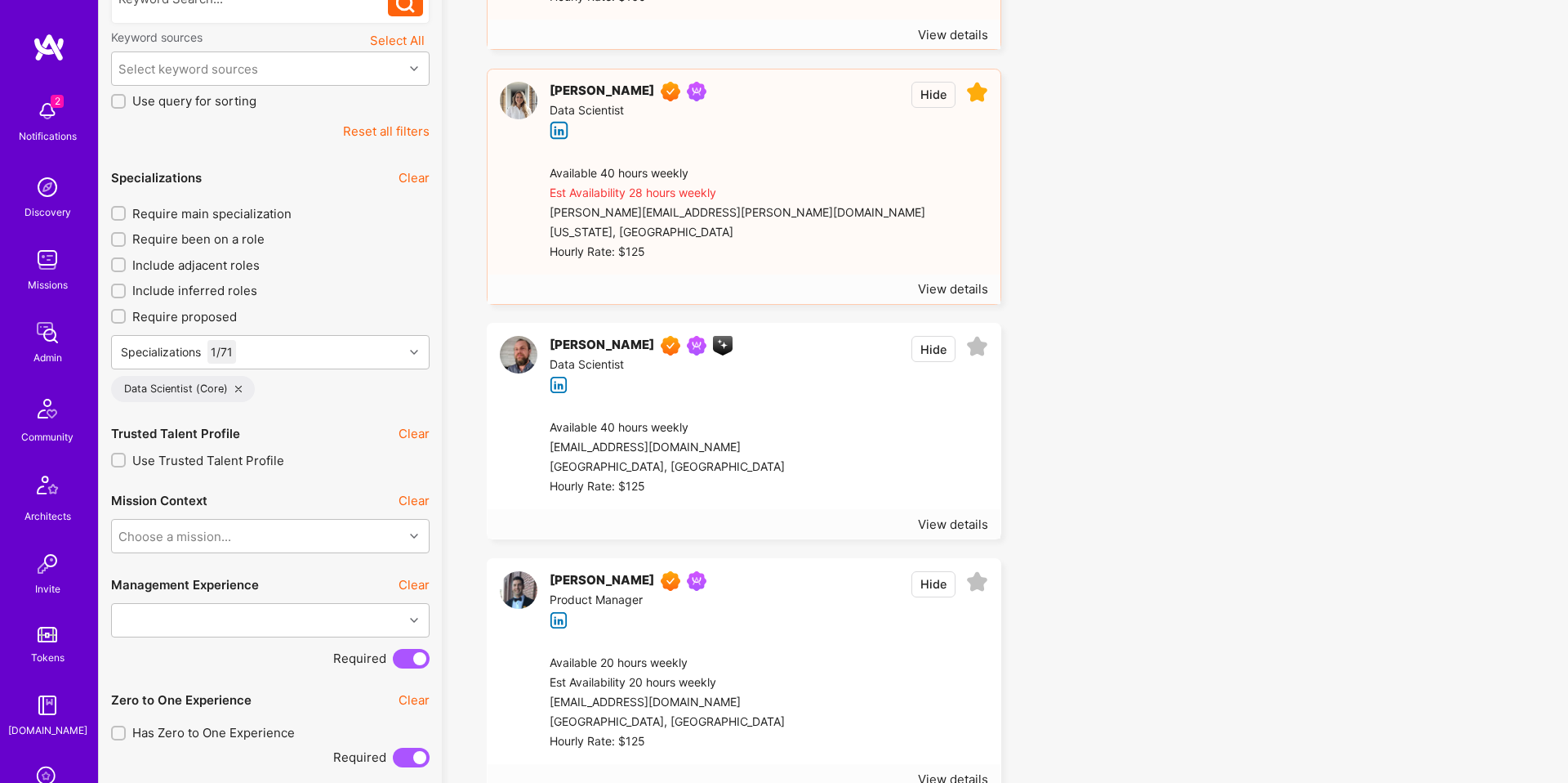
scroll to position [0, 0]
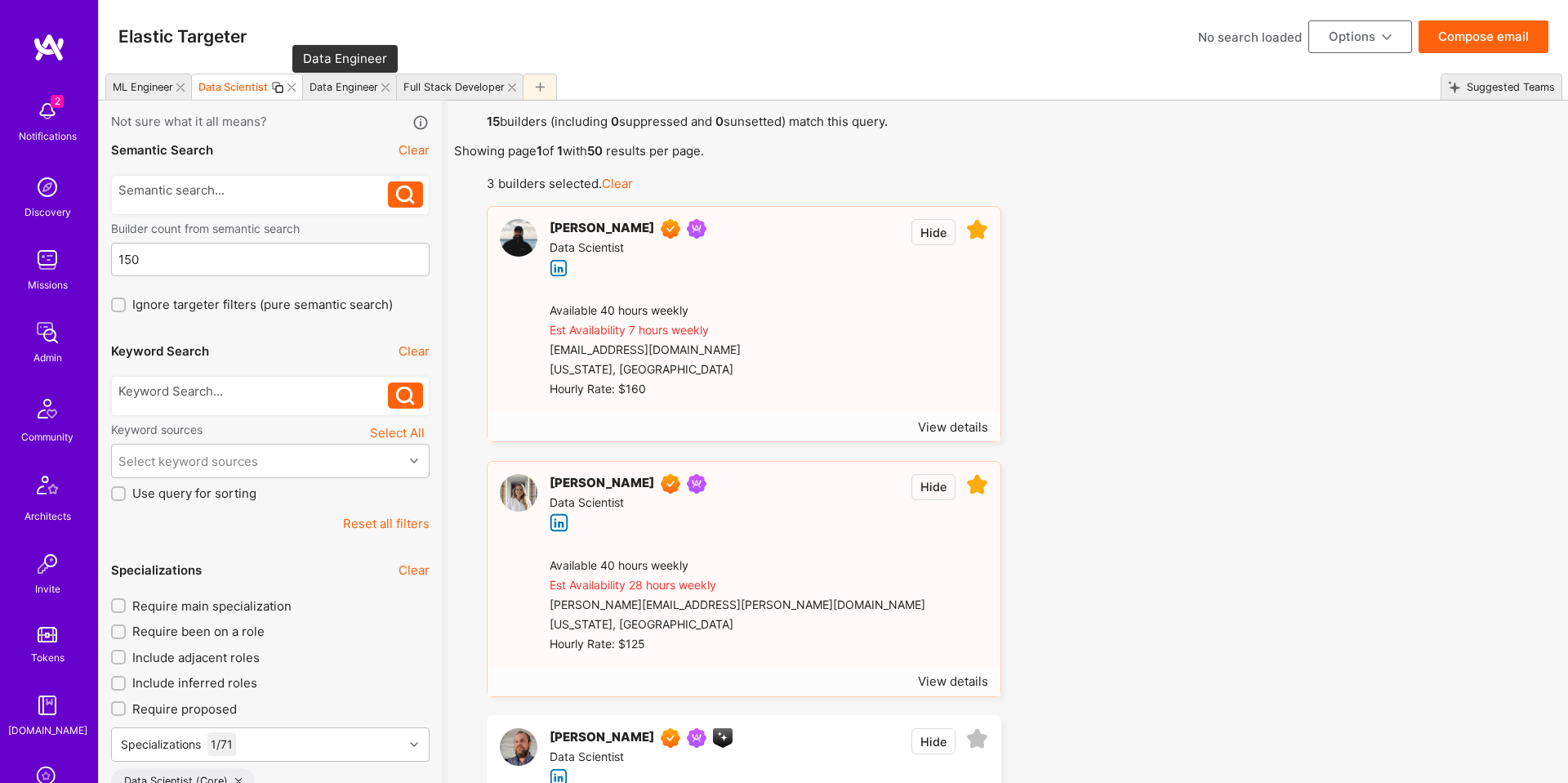
click at [339, 91] on div "Data Engineer" at bounding box center [344, 87] width 69 height 12
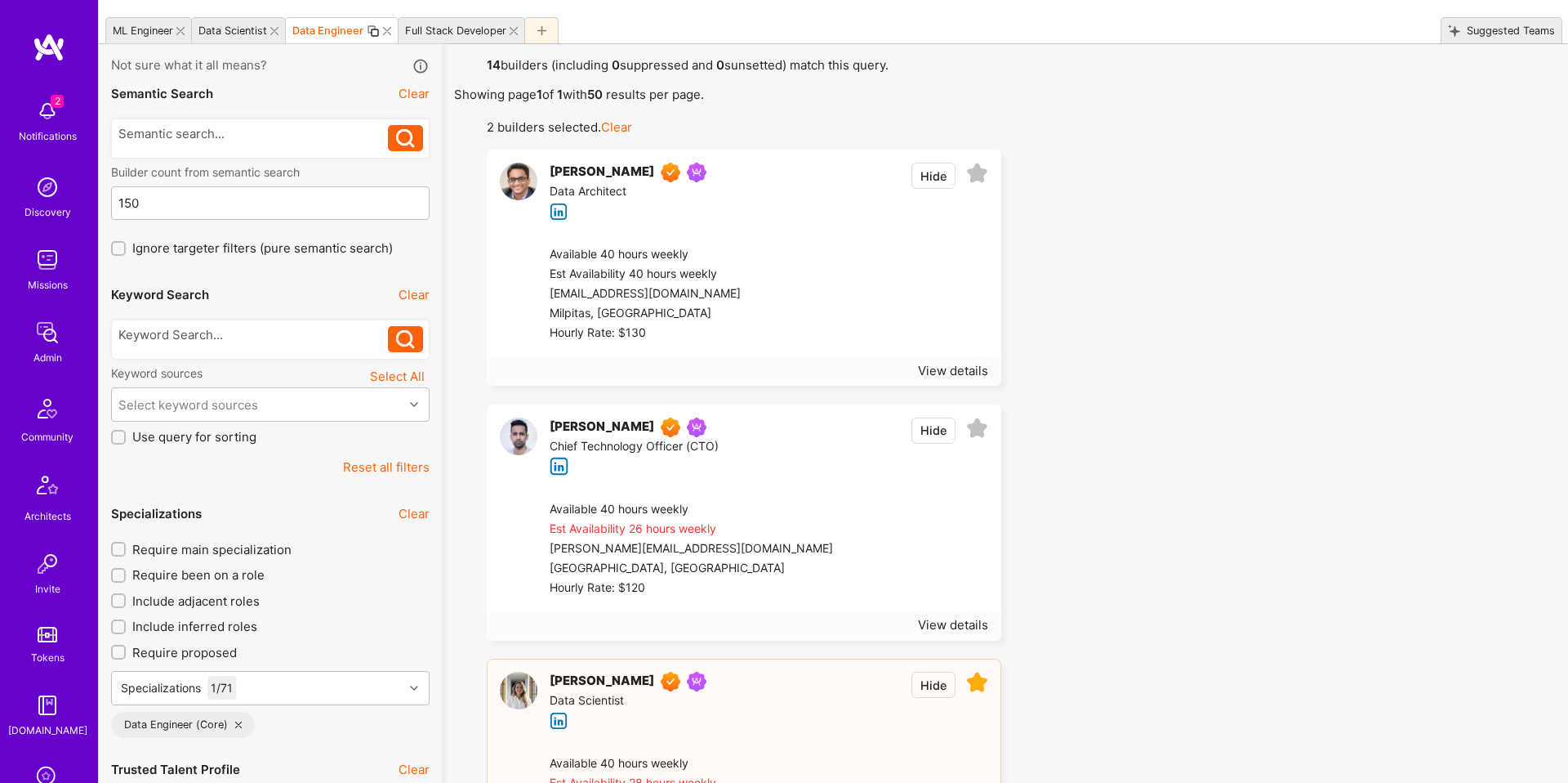
scroll to position [58, 0]
click at [832, 294] on div at bounding box center [878, 292] width 219 height 98
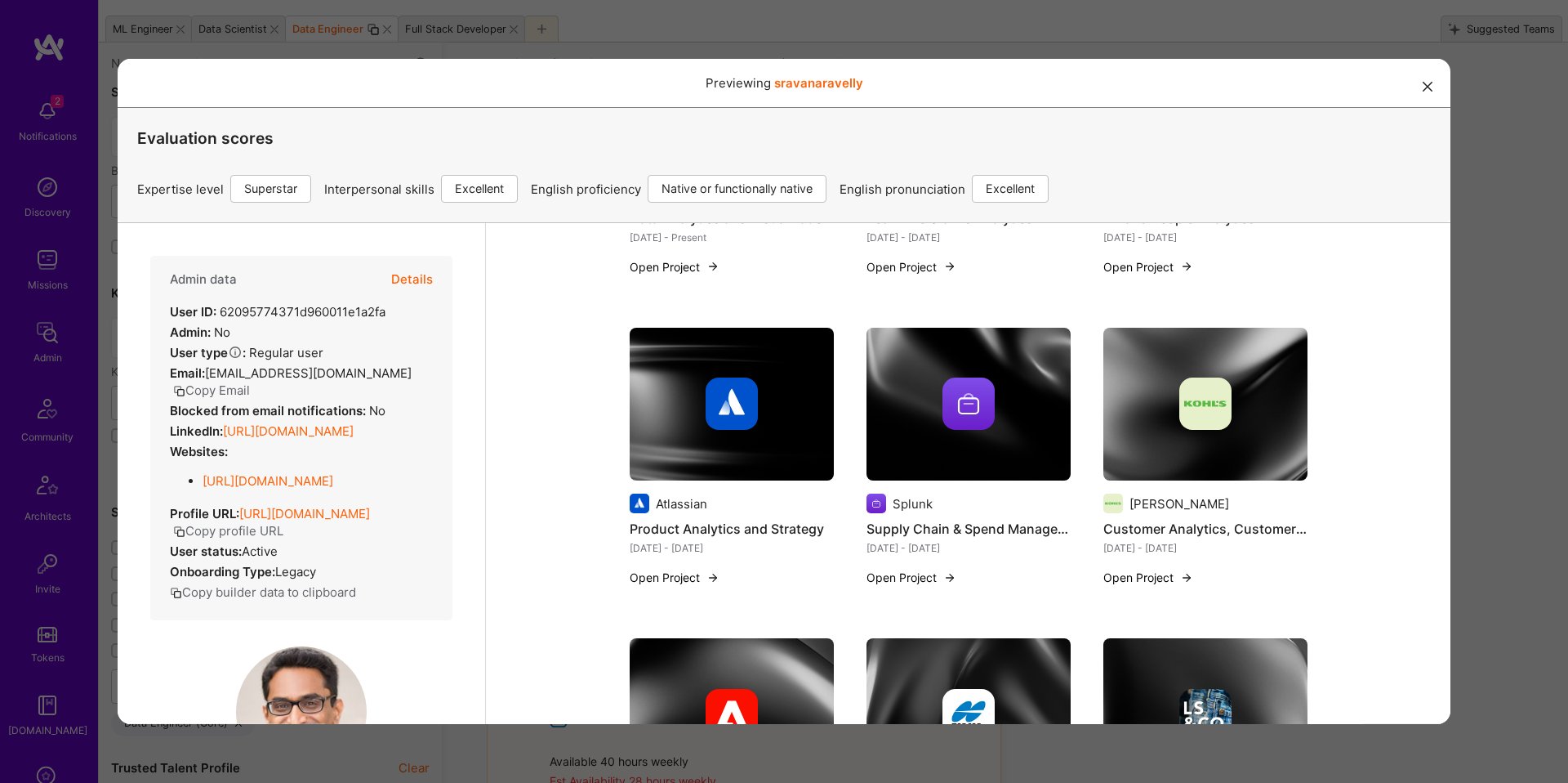
scroll to position [691, 0]
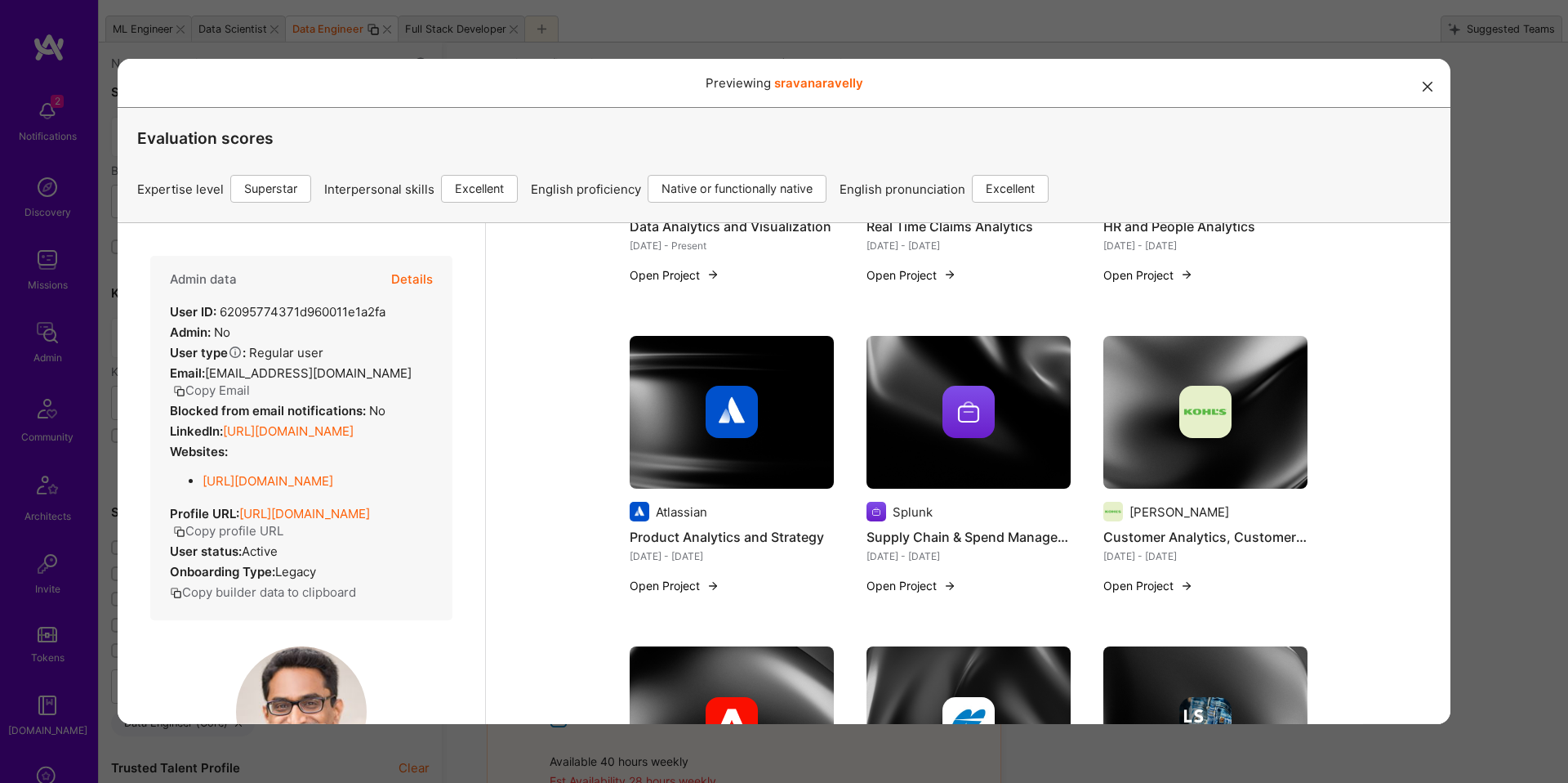
drag, startPoint x: 1476, startPoint y: 368, endPoint x: 1206, endPoint y: 378, distance: 270.2
click at [1476, 368] on div "Previewing sravanaravelly Evaluation scores Expertise level Superstar Interpers…" at bounding box center [784, 391] width 1568 height 783
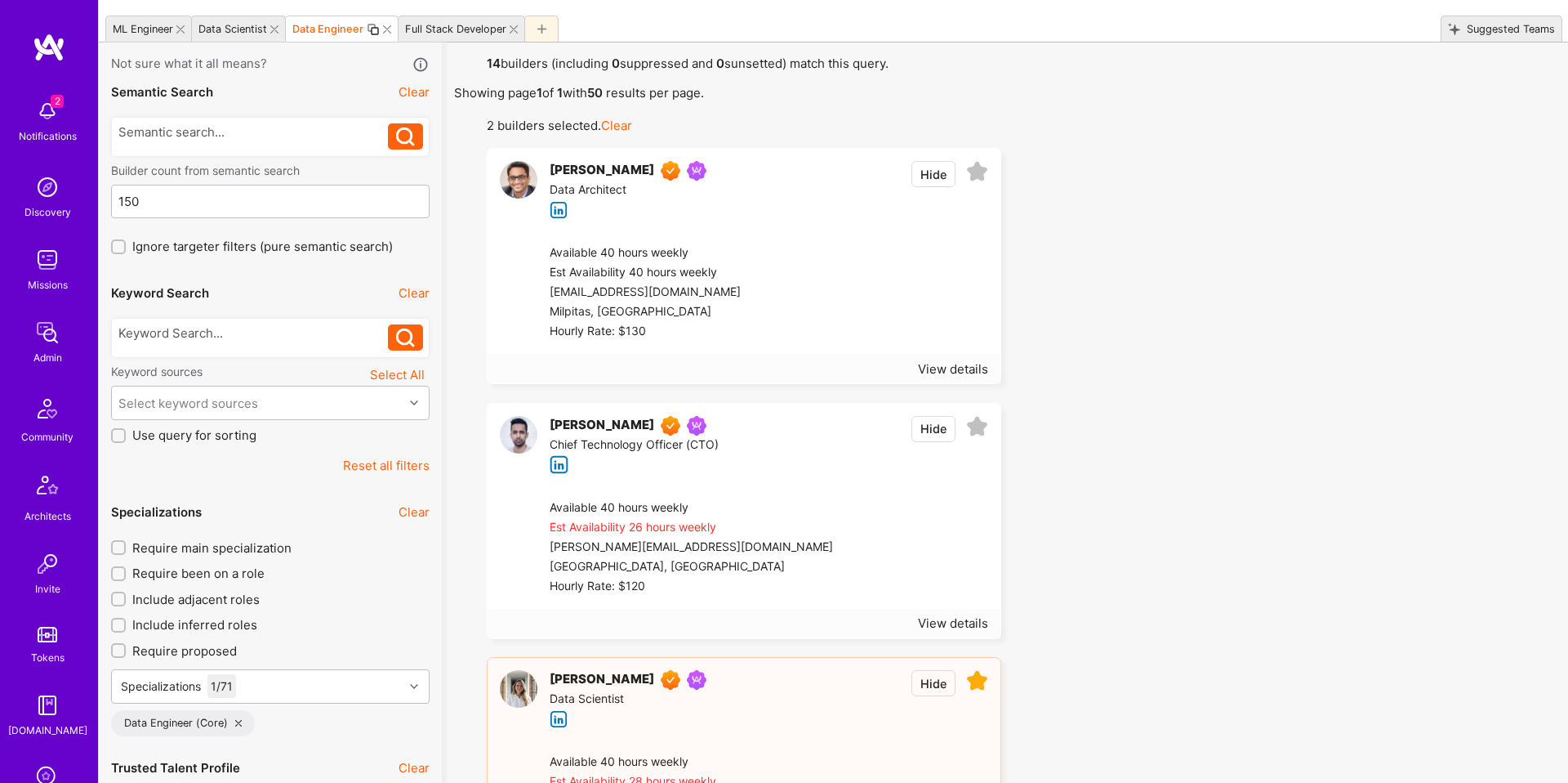
click at [975, 170] on icon at bounding box center [977, 172] width 22 height 22
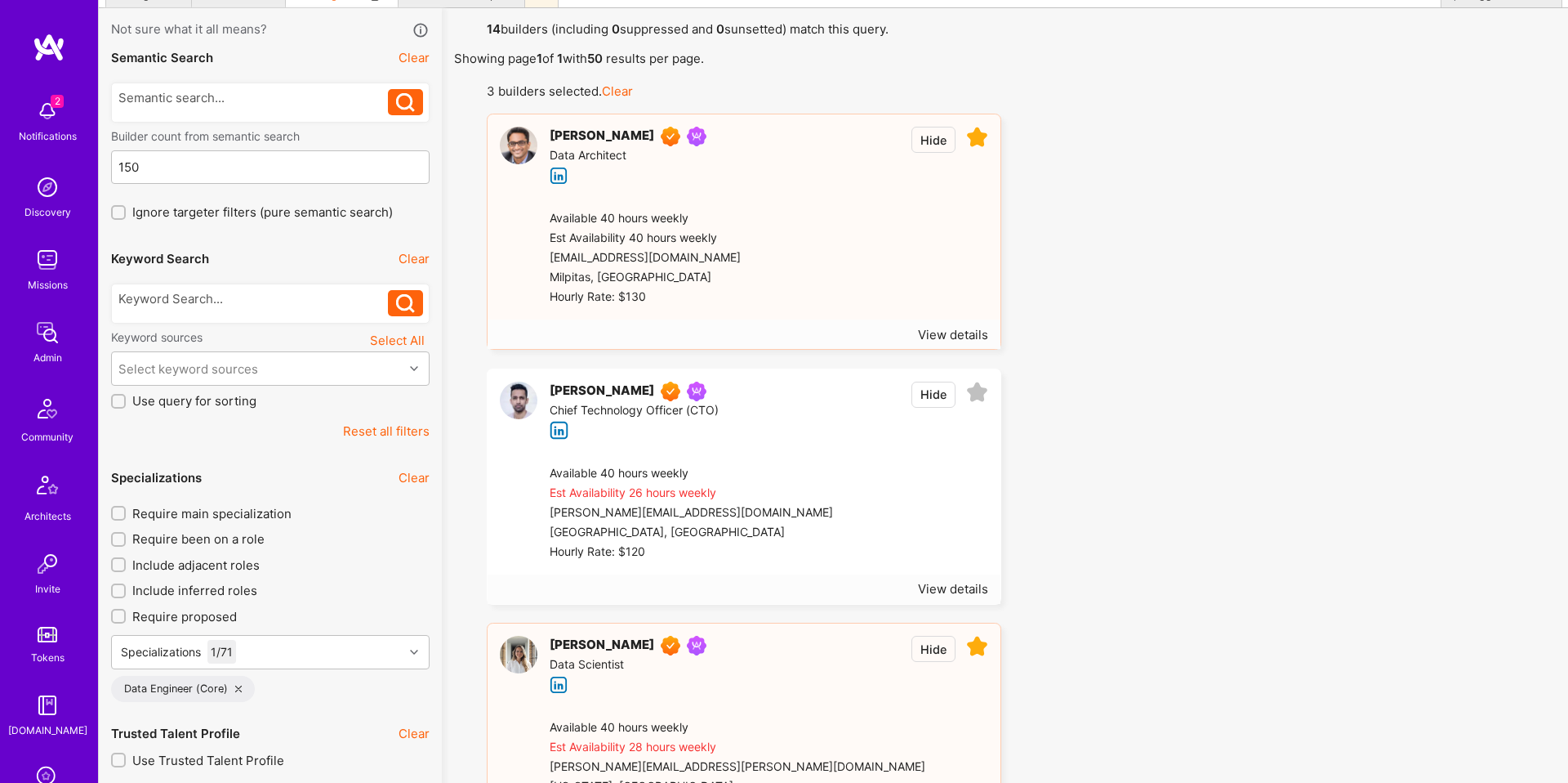
scroll to position [5, 0]
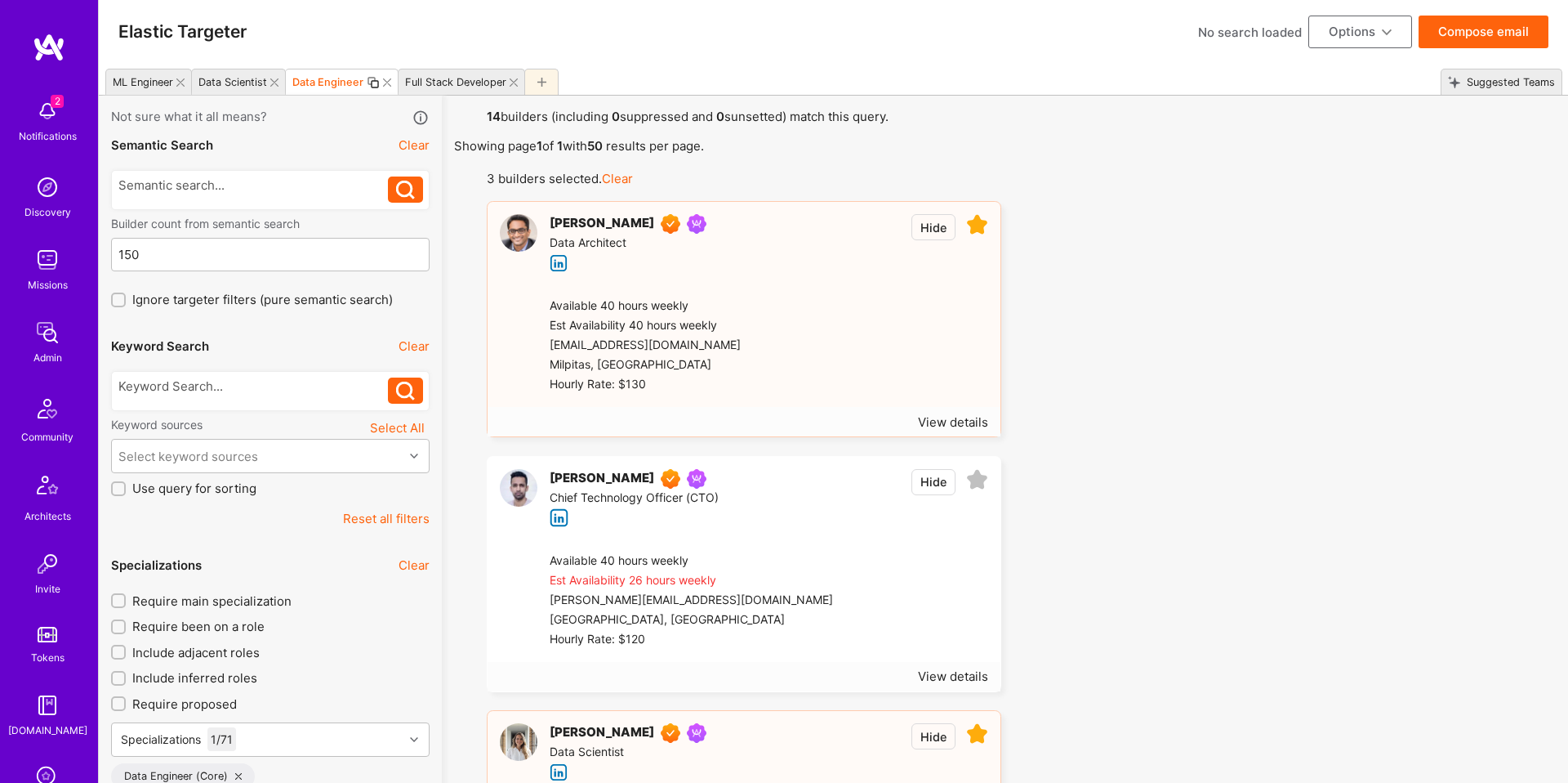
click at [279, 607] on span "Require main specialization" at bounding box center [211, 601] width 159 height 17
click at [126, 607] on input "Require main specialization" at bounding box center [120, 601] width 11 height 11
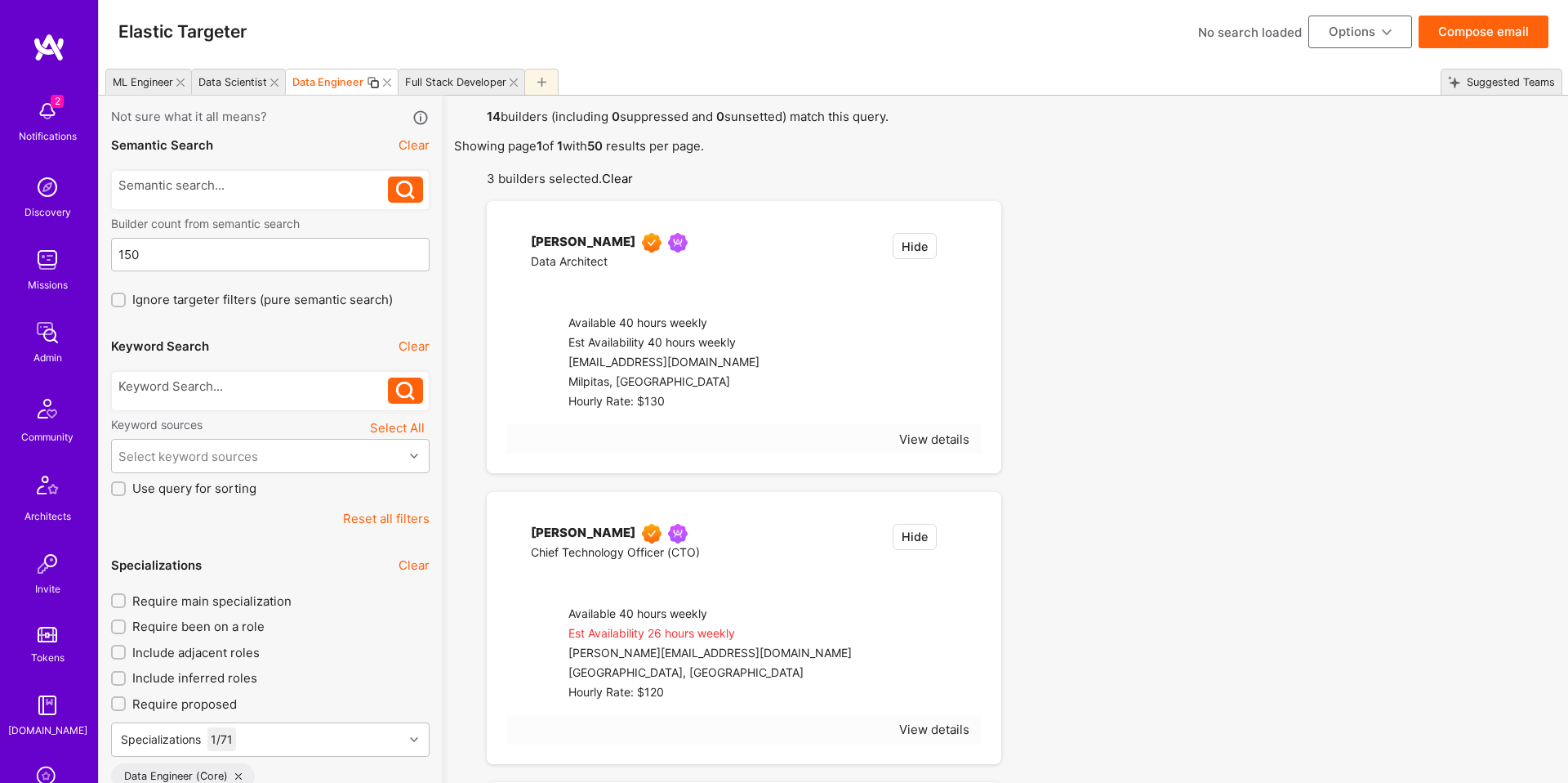
checkbox input "true"
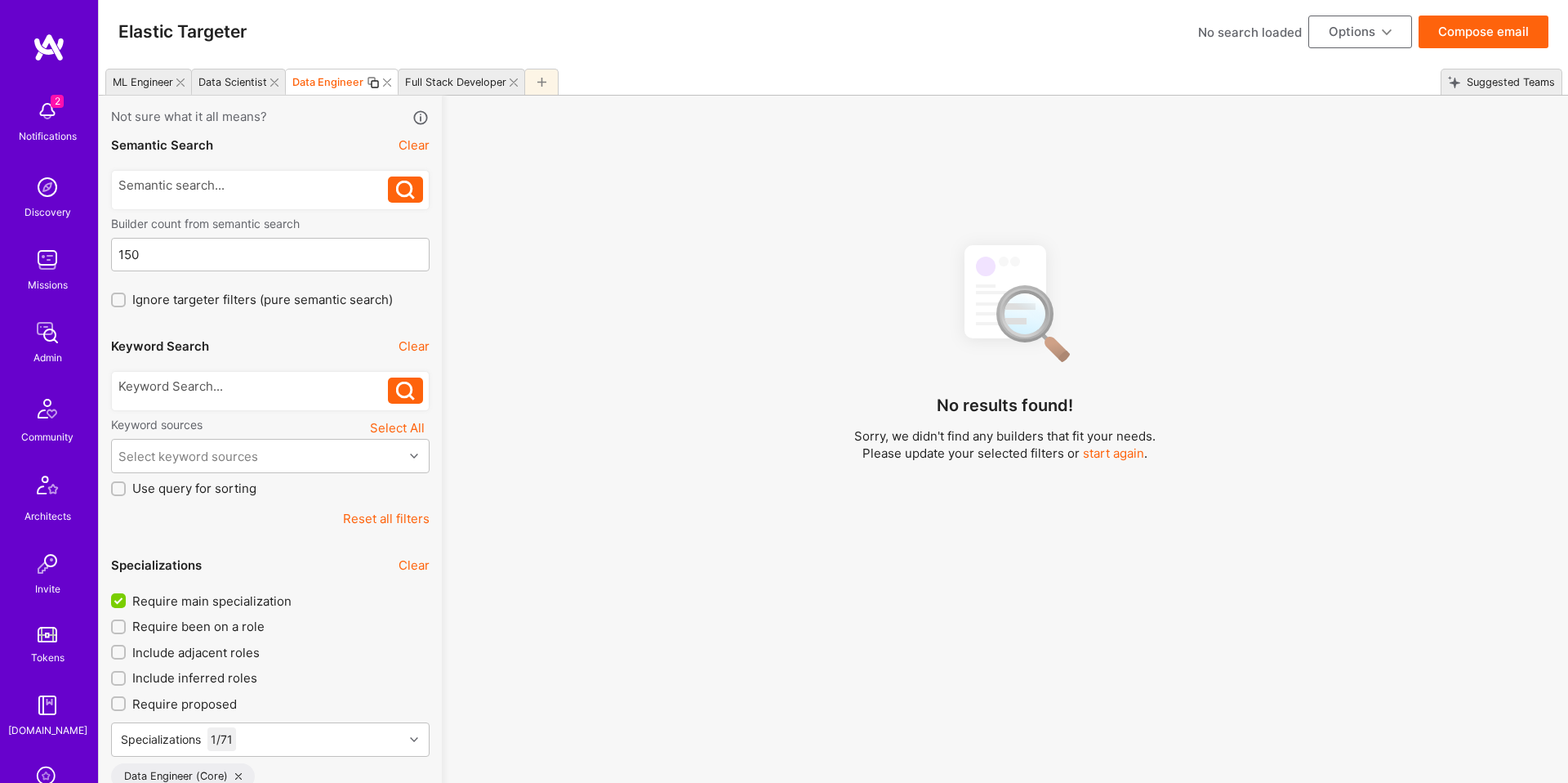
scroll to position [174, 0]
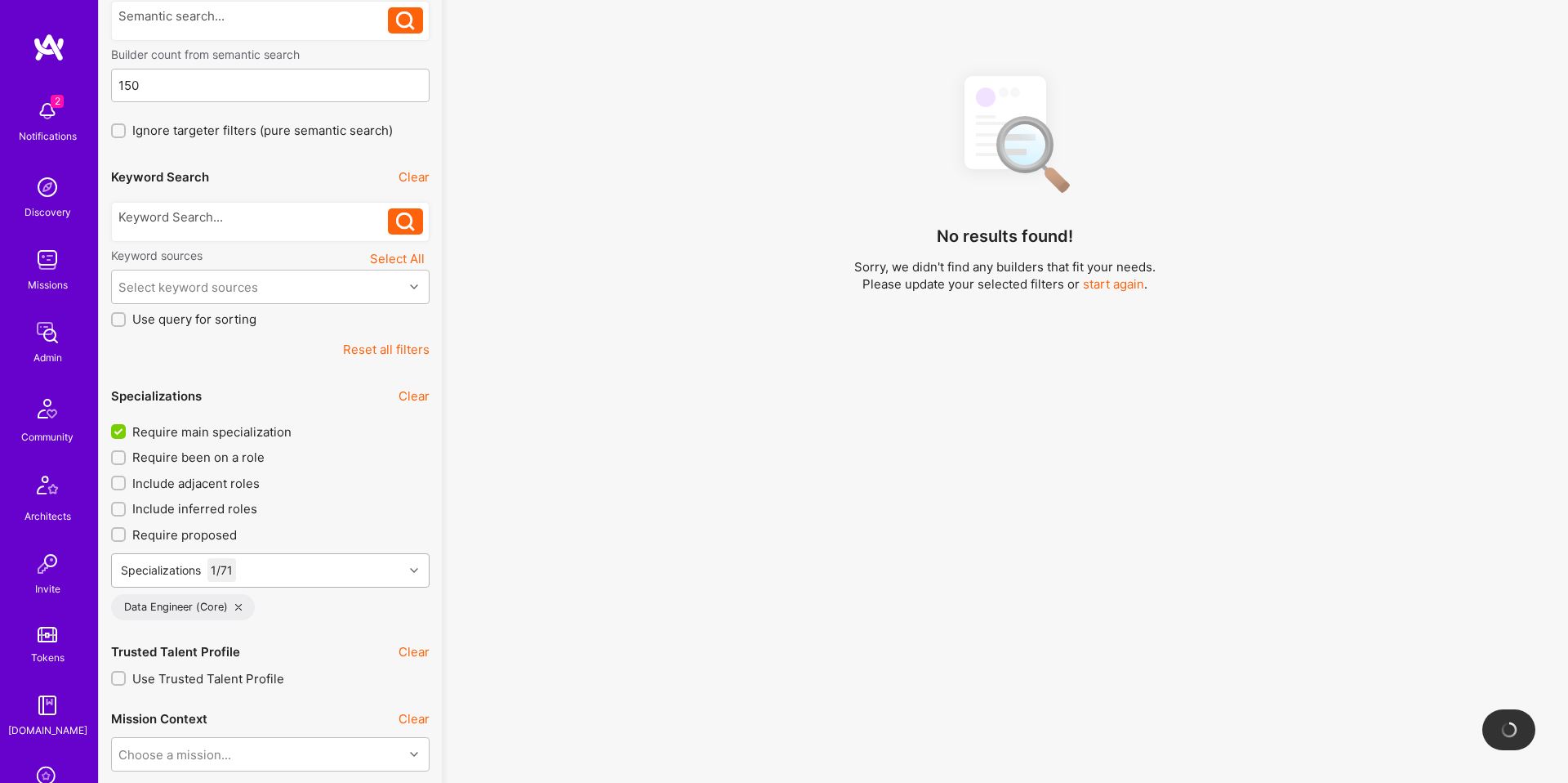
click at [418, 564] on div at bounding box center [416, 570] width 25 height 21
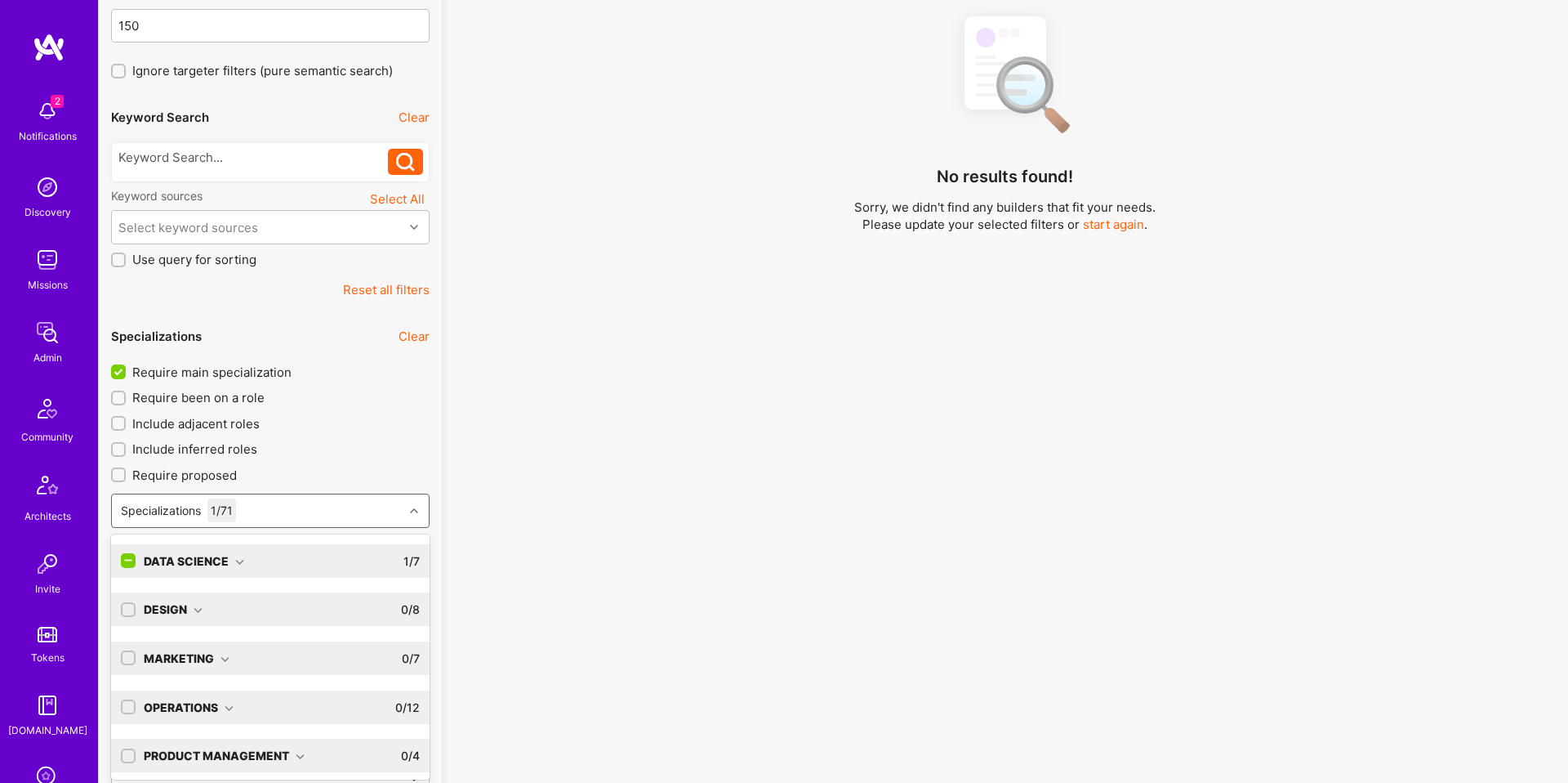
scroll to position [237, 0]
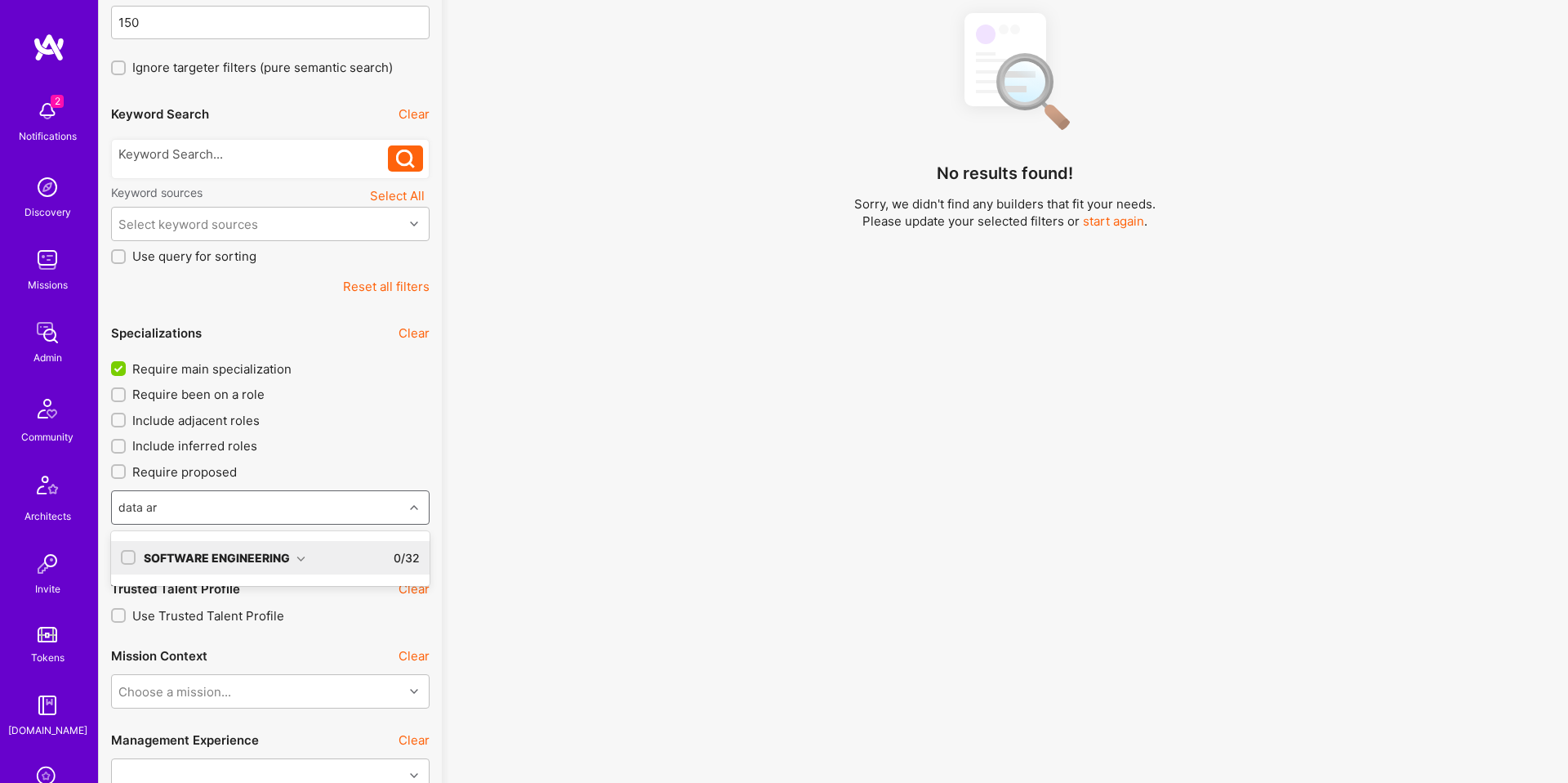
type input "data arc"
click at [248, 559] on div "Software Engineering" at bounding box center [224, 558] width 162 height 17
click at [208, 586] on div "Data Architect" at bounding box center [270, 591] width 299 height 17
checkbox input "true"
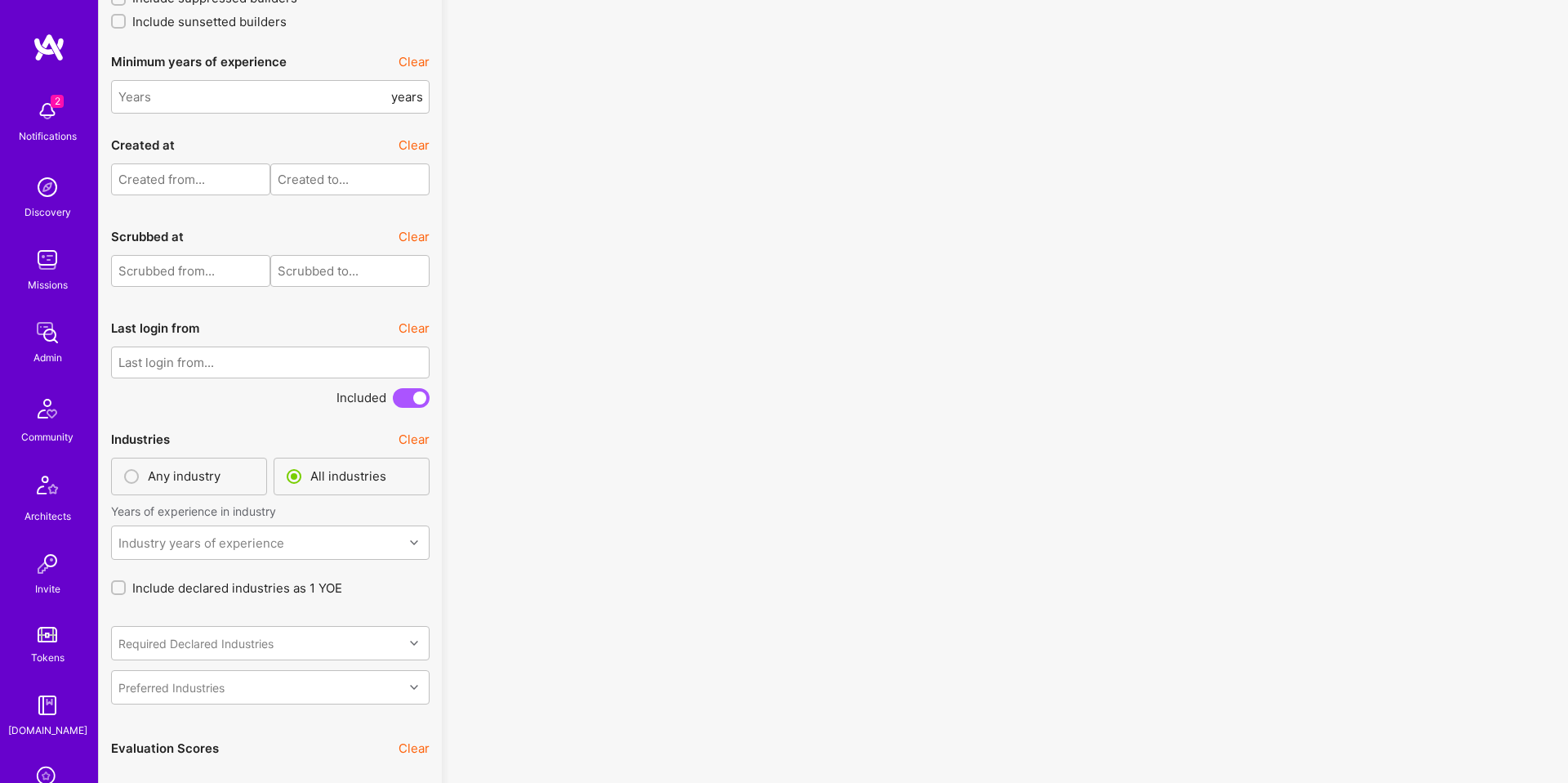
scroll to position [4429, 0]
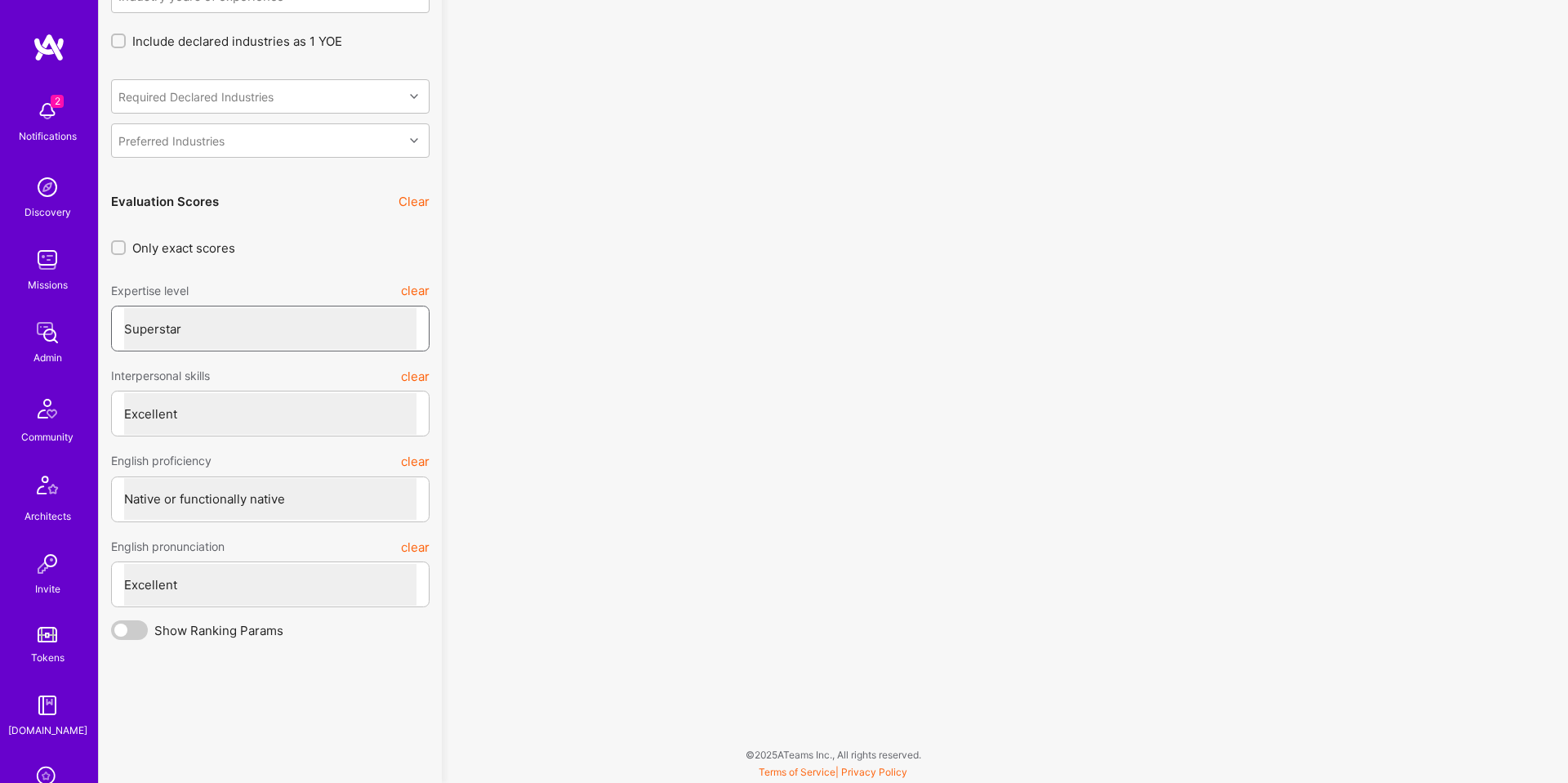
click at [258, 318] on select "Select a Rating Unqualified Junior Adequate Good Very good Superstar" at bounding box center [270, 329] width 292 height 42
select select "5"
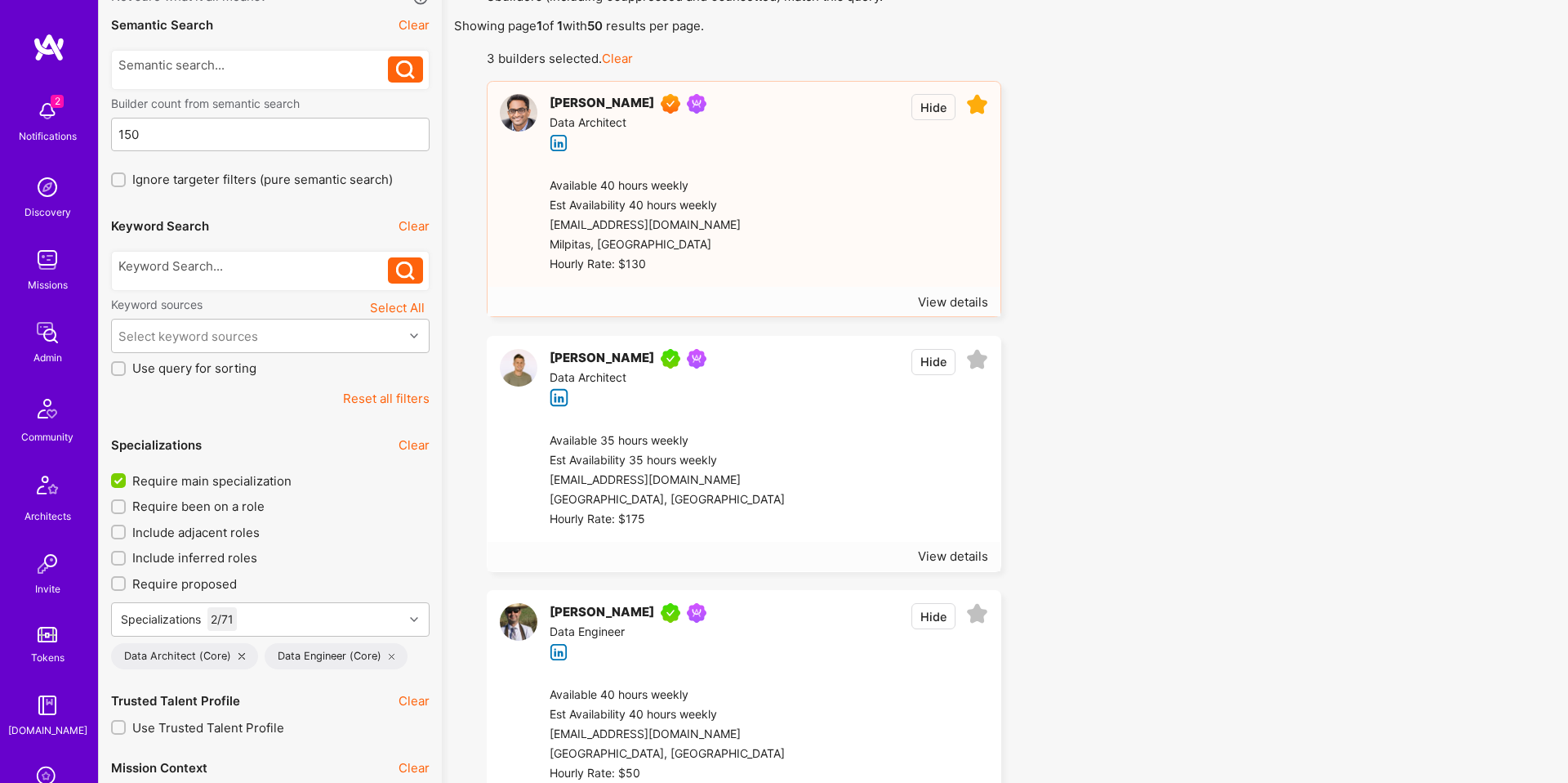
scroll to position [131, 0]
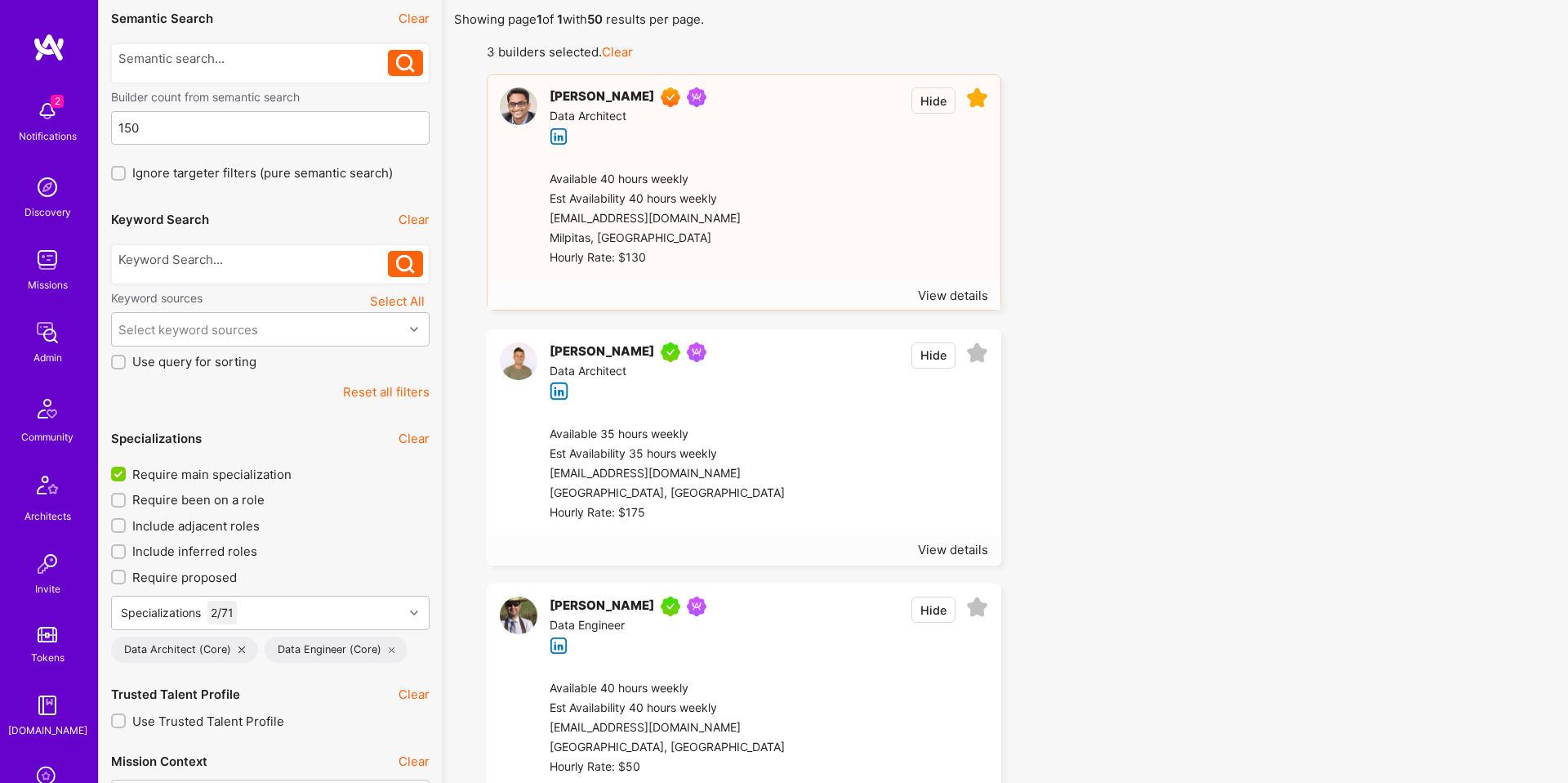
click at [980, 360] on icon at bounding box center [977, 354] width 22 height 22
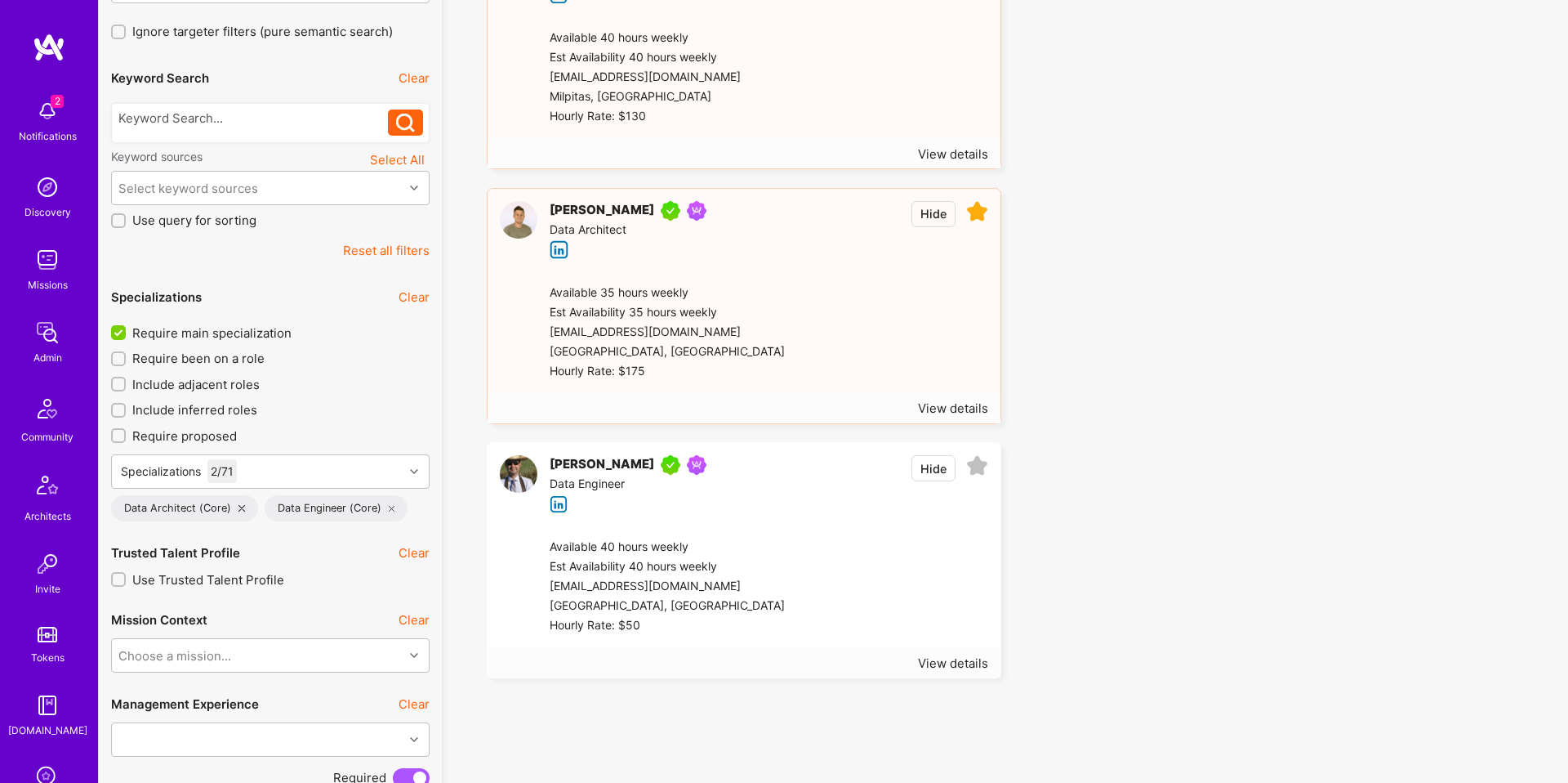
scroll to position [455, 0]
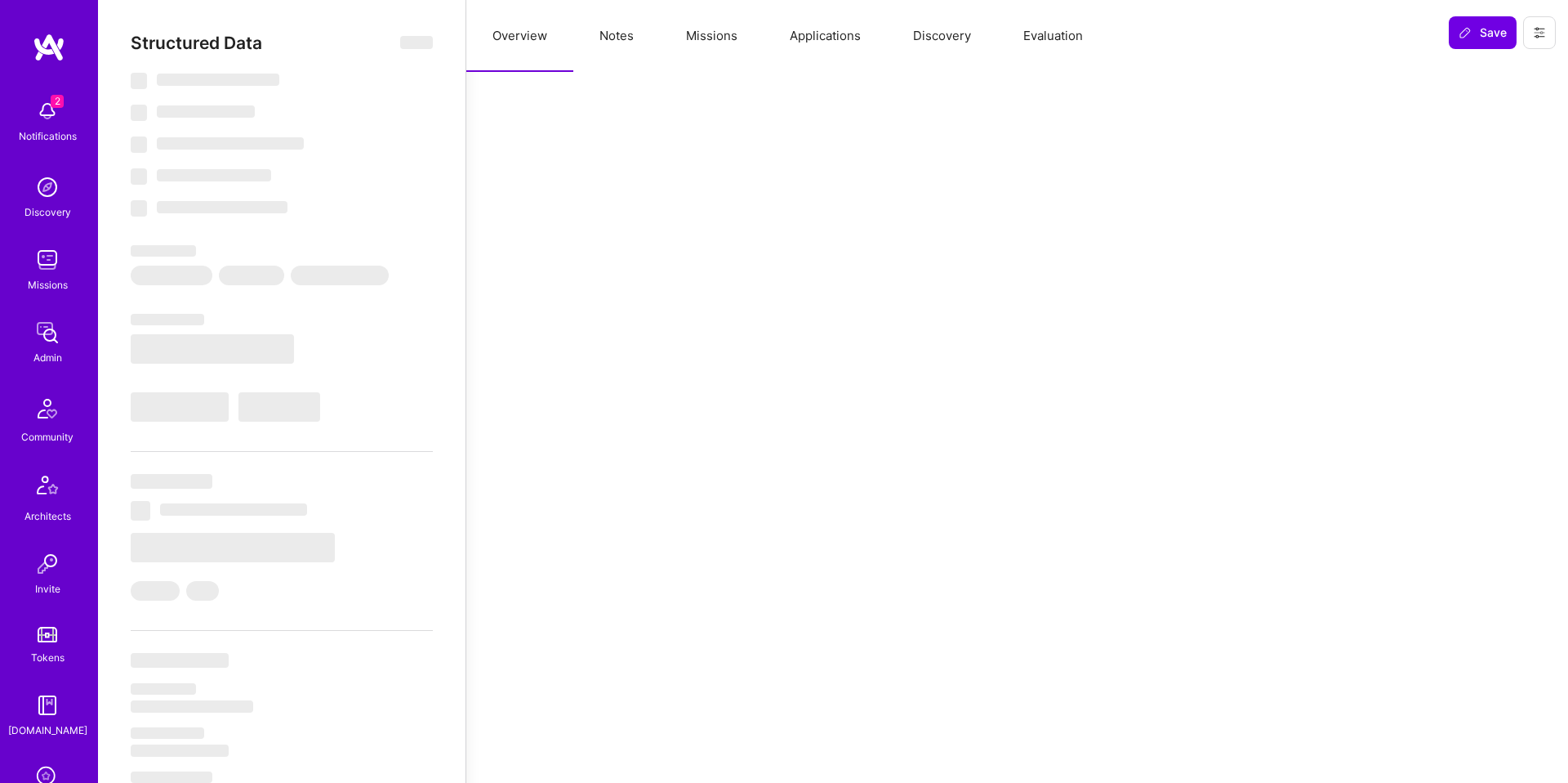
select select "Right Now"
select select "7"
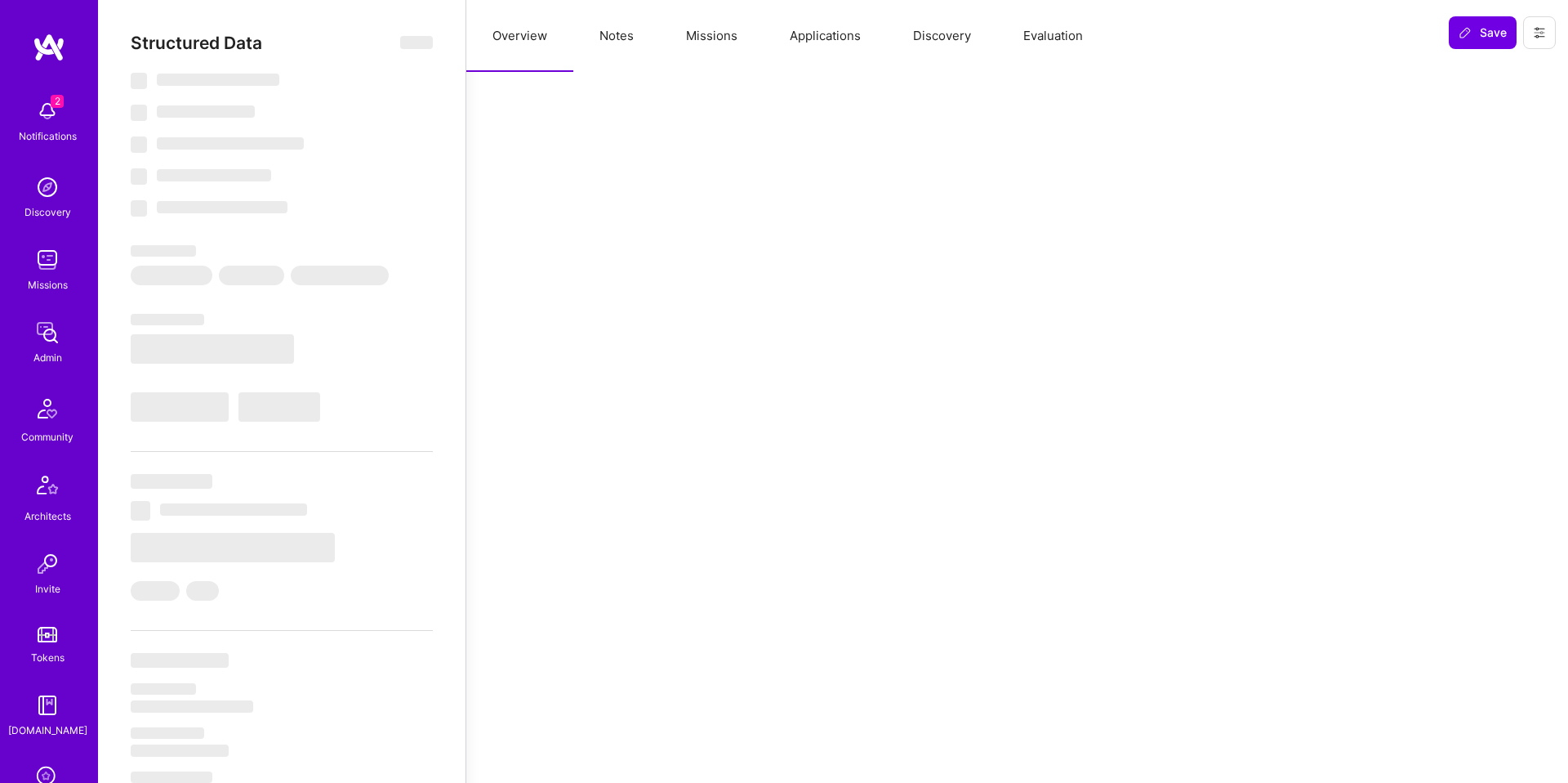
select select "US"
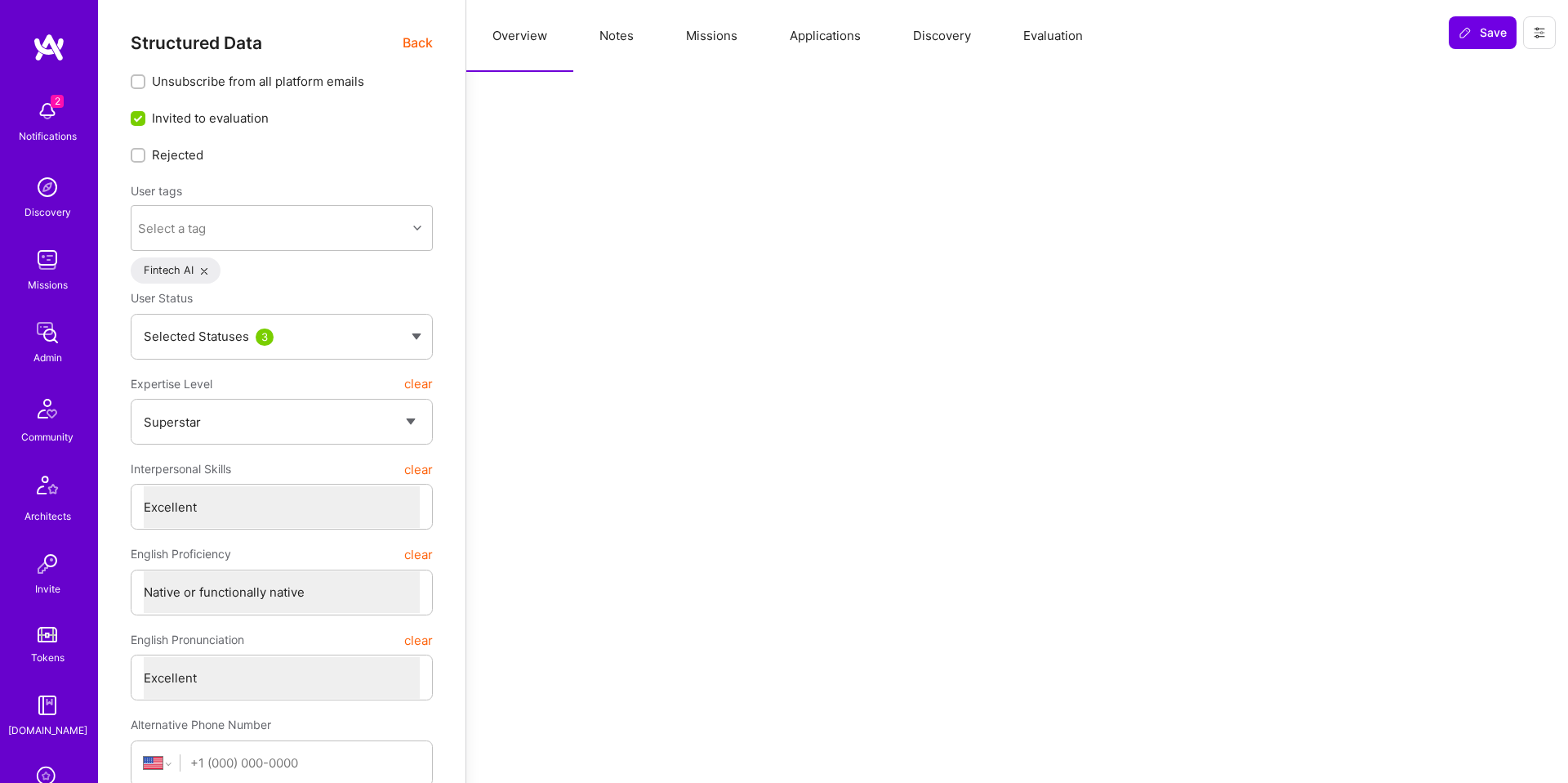
click at [618, 31] on button "Notes" at bounding box center [616, 35] width 87 height 72
type textarea "x"
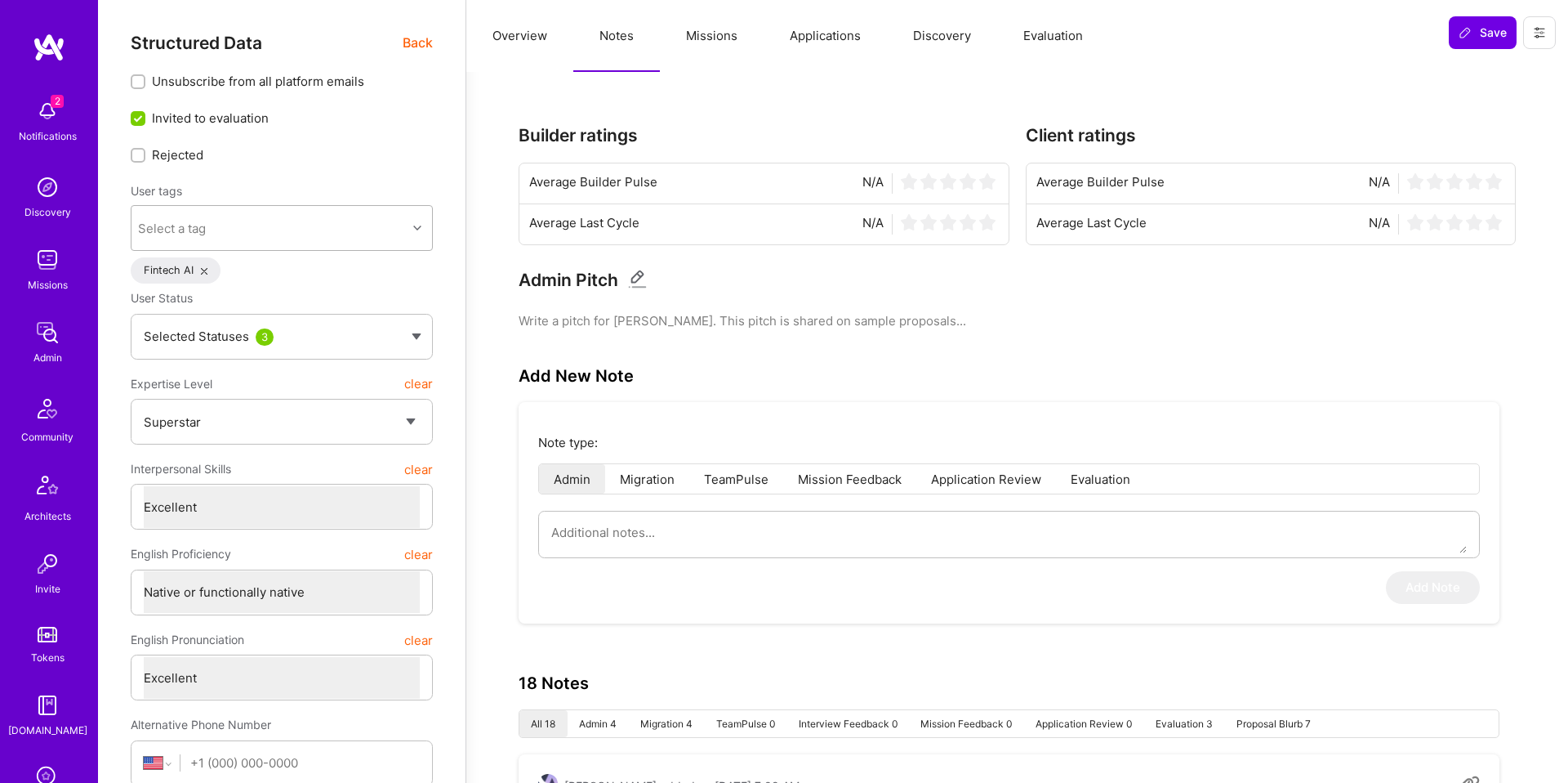
click at [332, 217] on div "Select a tag" at bounding box center [269, 227] width 275 height 33
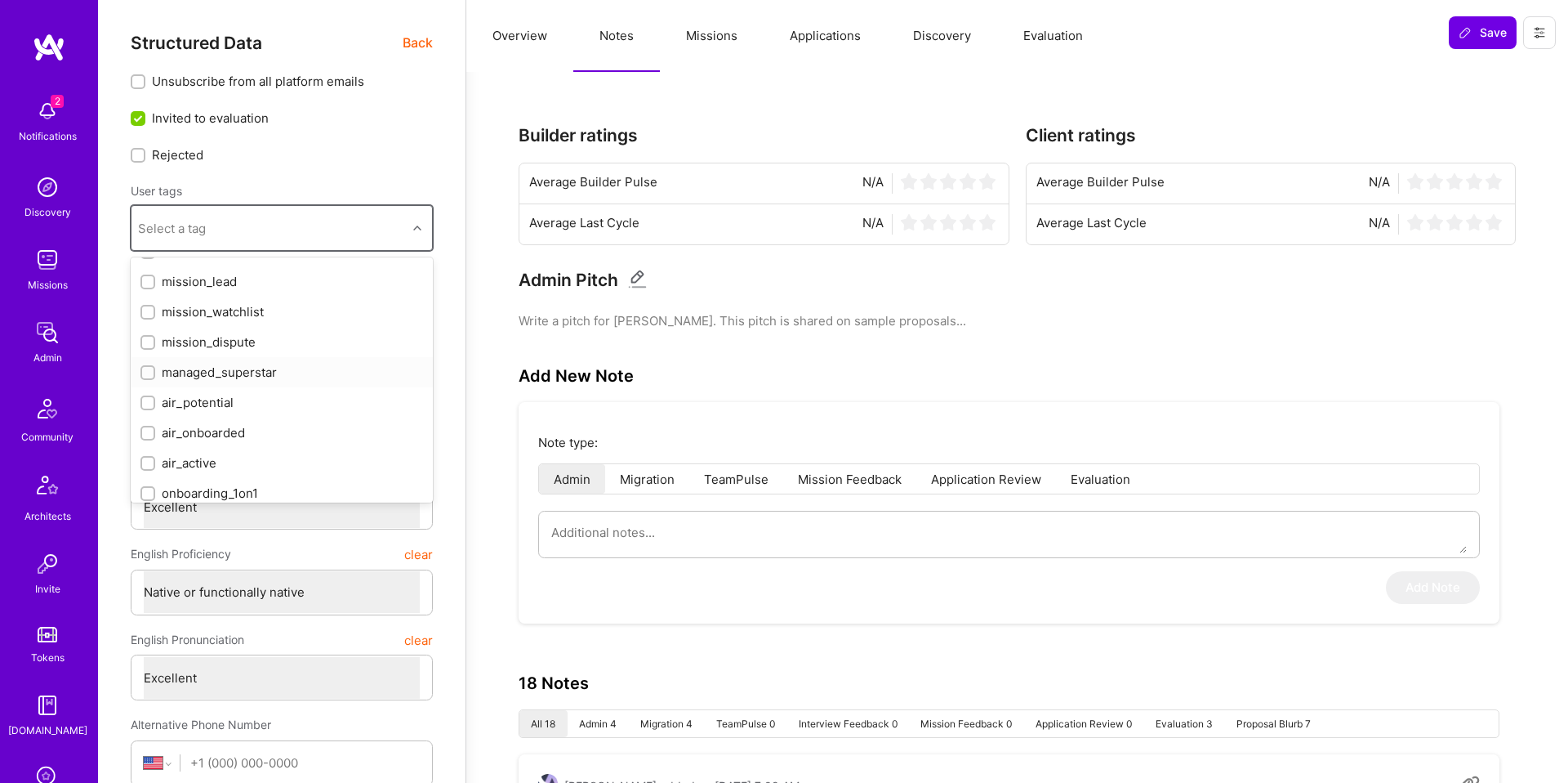
scroll to position [234, 0]
click at [249, 312] on div "mission_watchlist" at bounding box center [282, 314] width 283 height 17
checkbox input "true"
click at [224, 344] on div "mission_dispute" at bounding box center [282, 344] width 283 height 17
checkbox input "true"
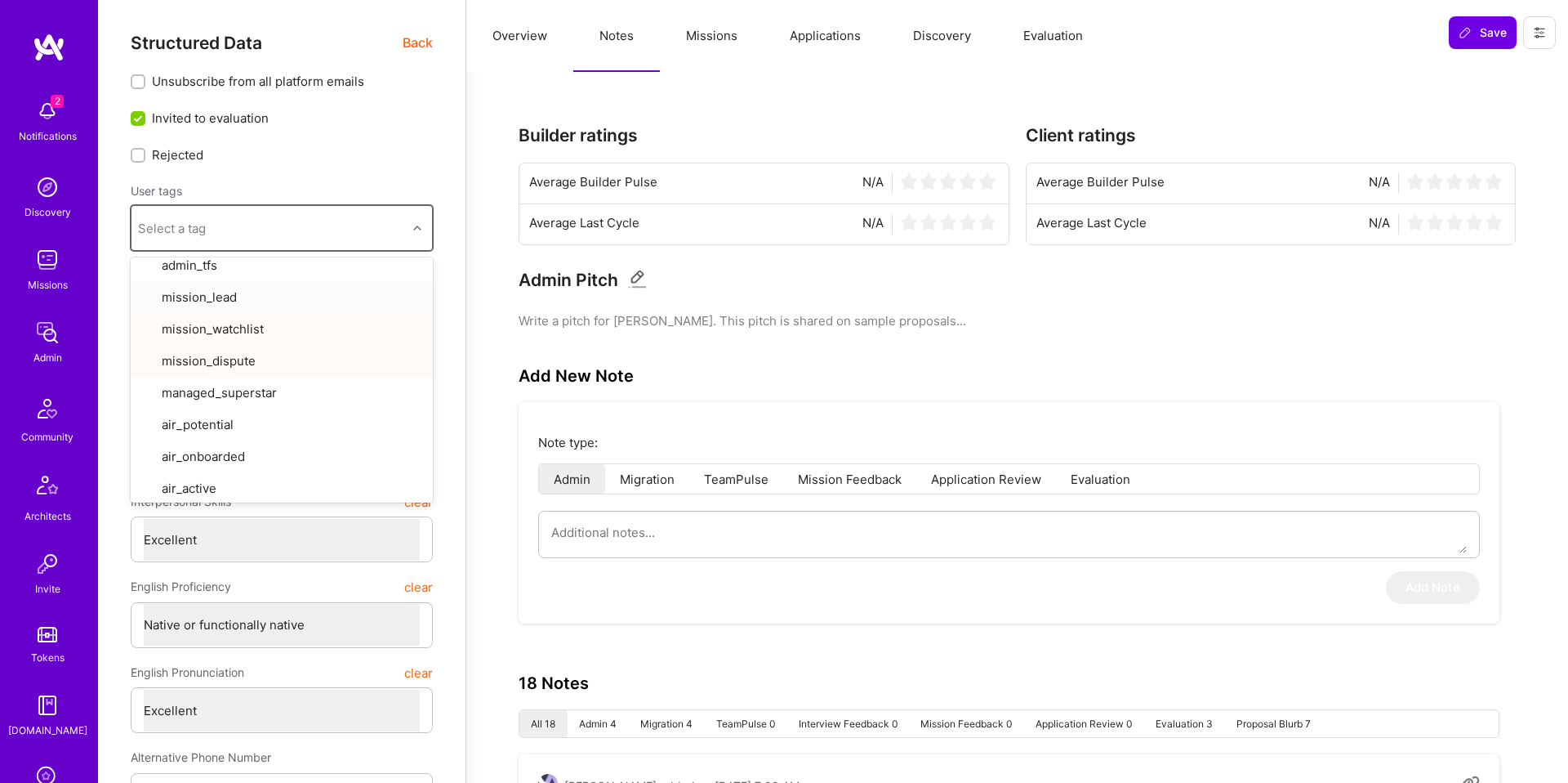
click at [699, 47] on button "Missions" at bounding box center [711, 35] width 103 height 72
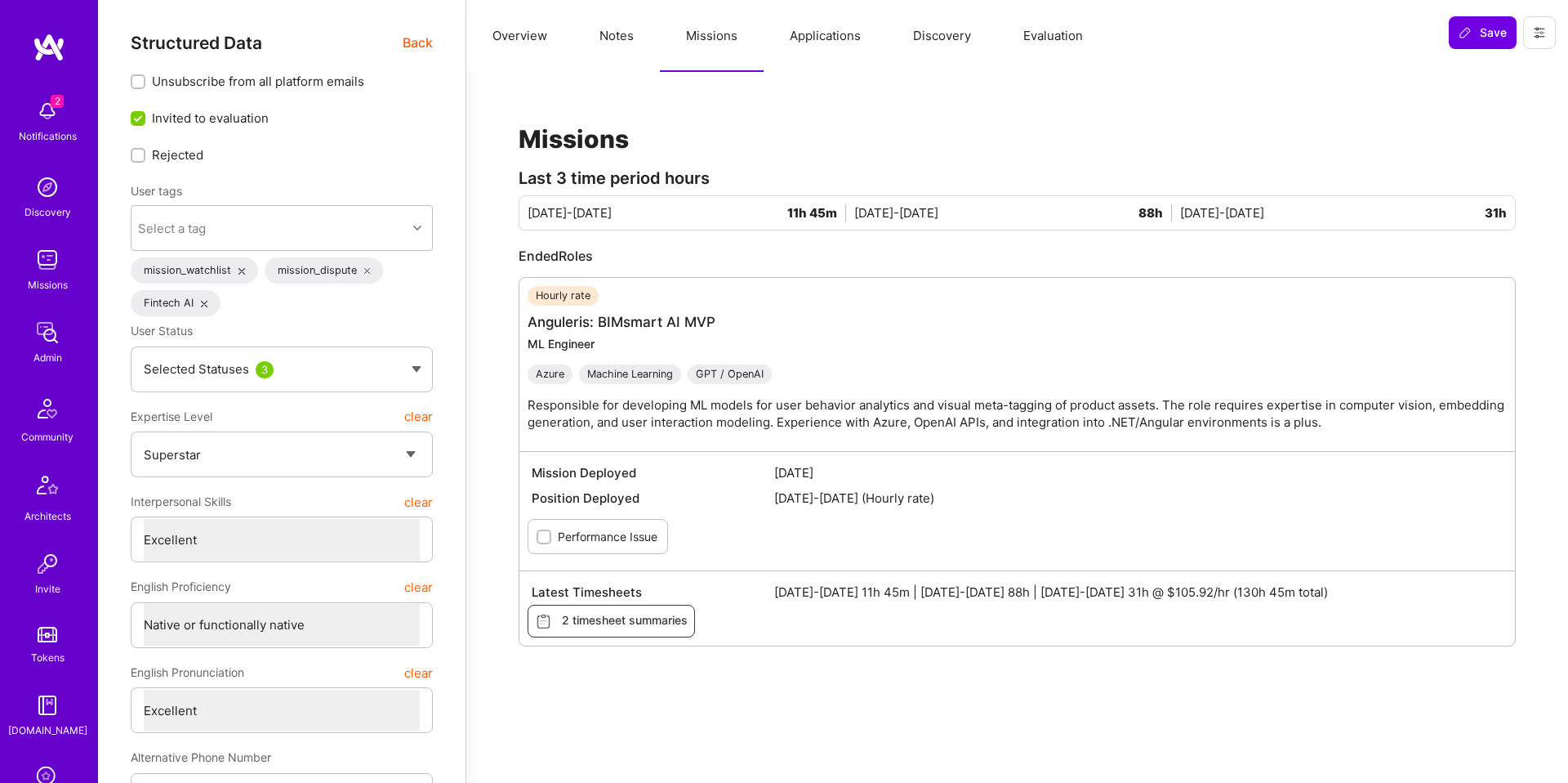
click at [606, 547] on div "Performance Issue" at bounding box center [597, 536] width 141 height 35
click at [611, 539] on label "Performance Issue" at bounding box center [608, 536] width 100 height 17
click at [552, 539] on input "Performance Issue" at bounding box center [545, 537] width 11 height 11
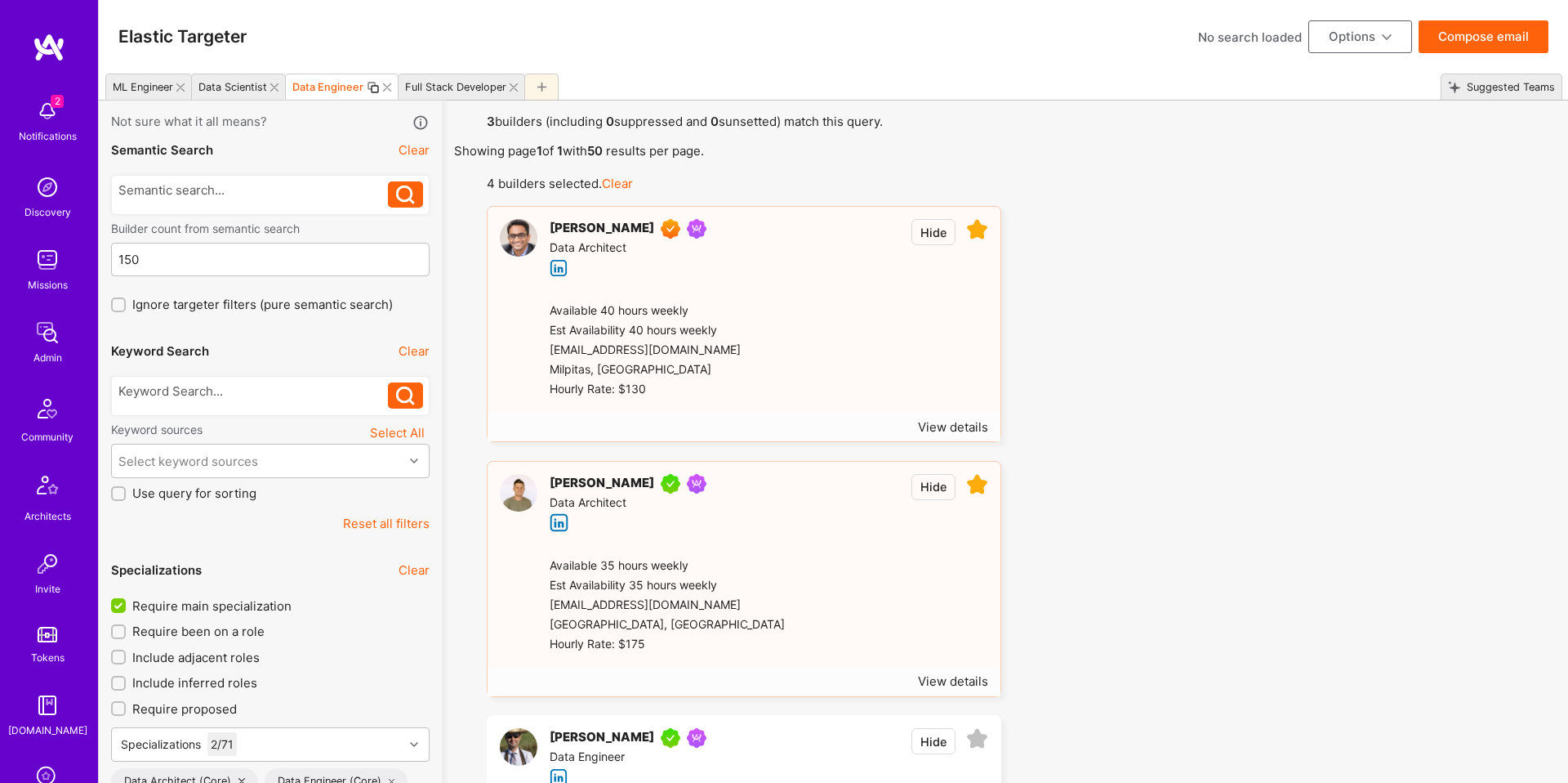
select select "5"
select select "7"
drag, startPoint x: 437, startPoint y: 88, endPoint x: 429, endPoint y: 115, distance: 28.2
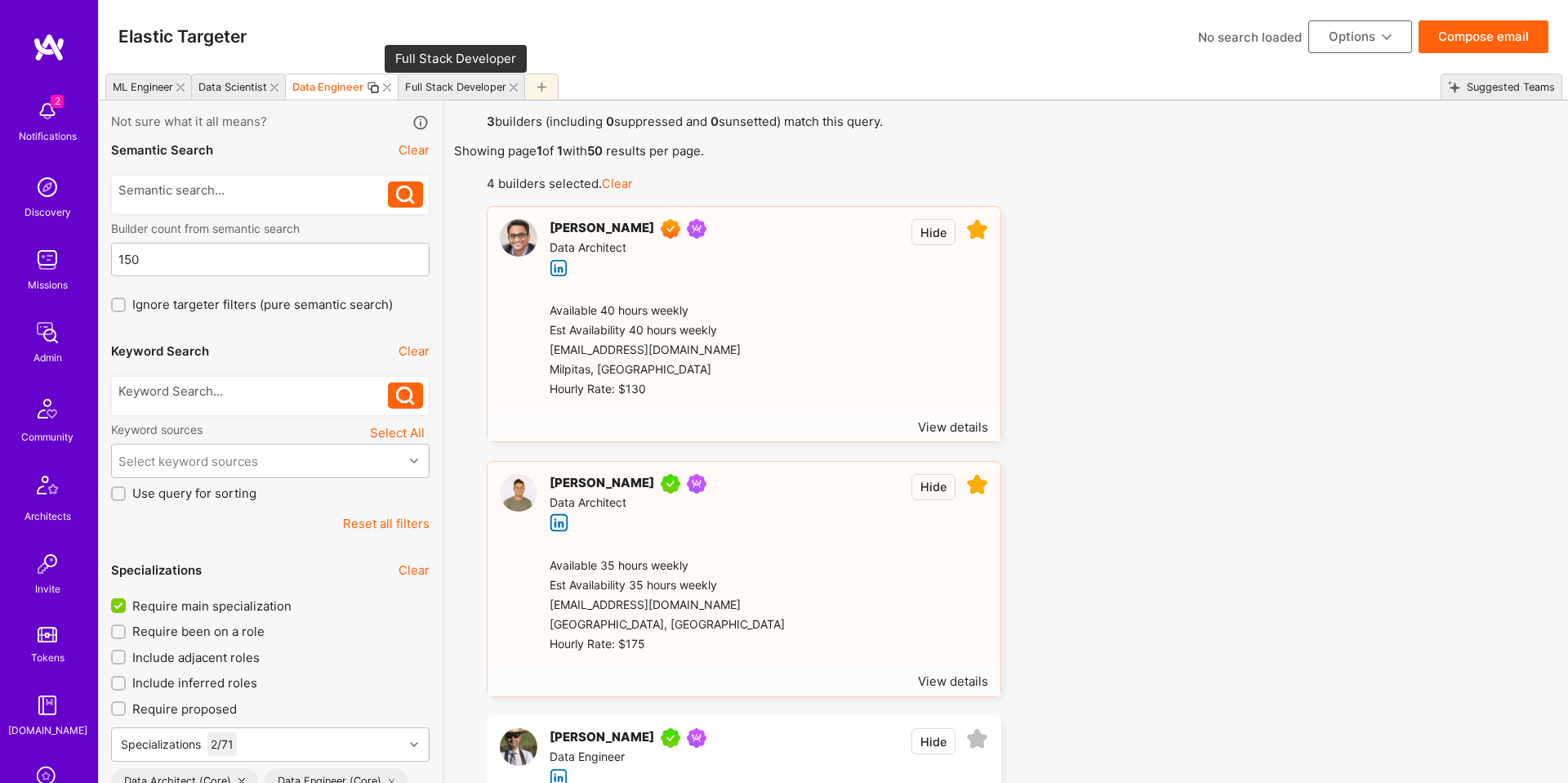
click at [437, 88] on div "Full Stack Developer" at bounding box center [455, 87] width 101 height 12
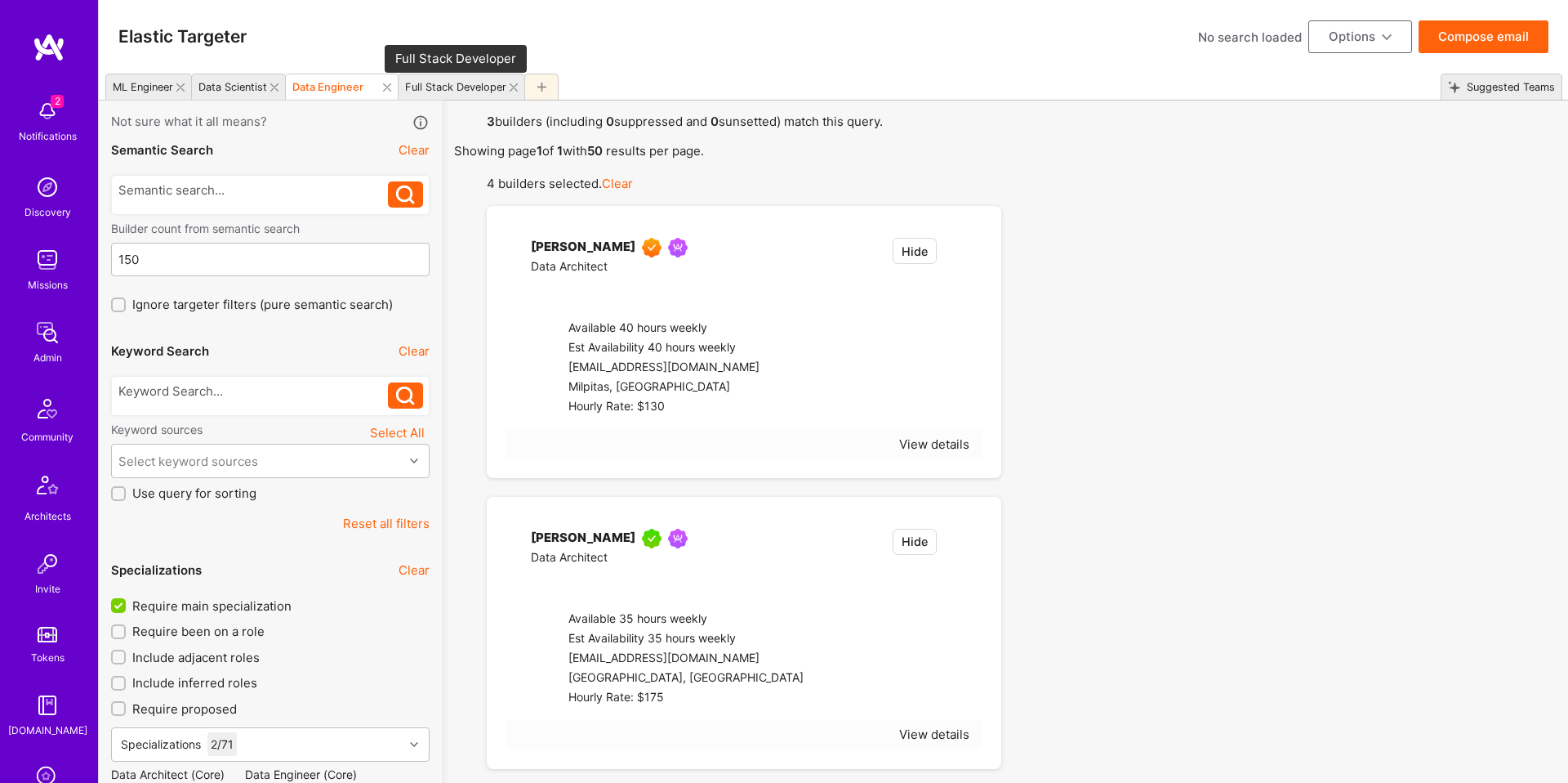
checkbox input "false"
select select "7"
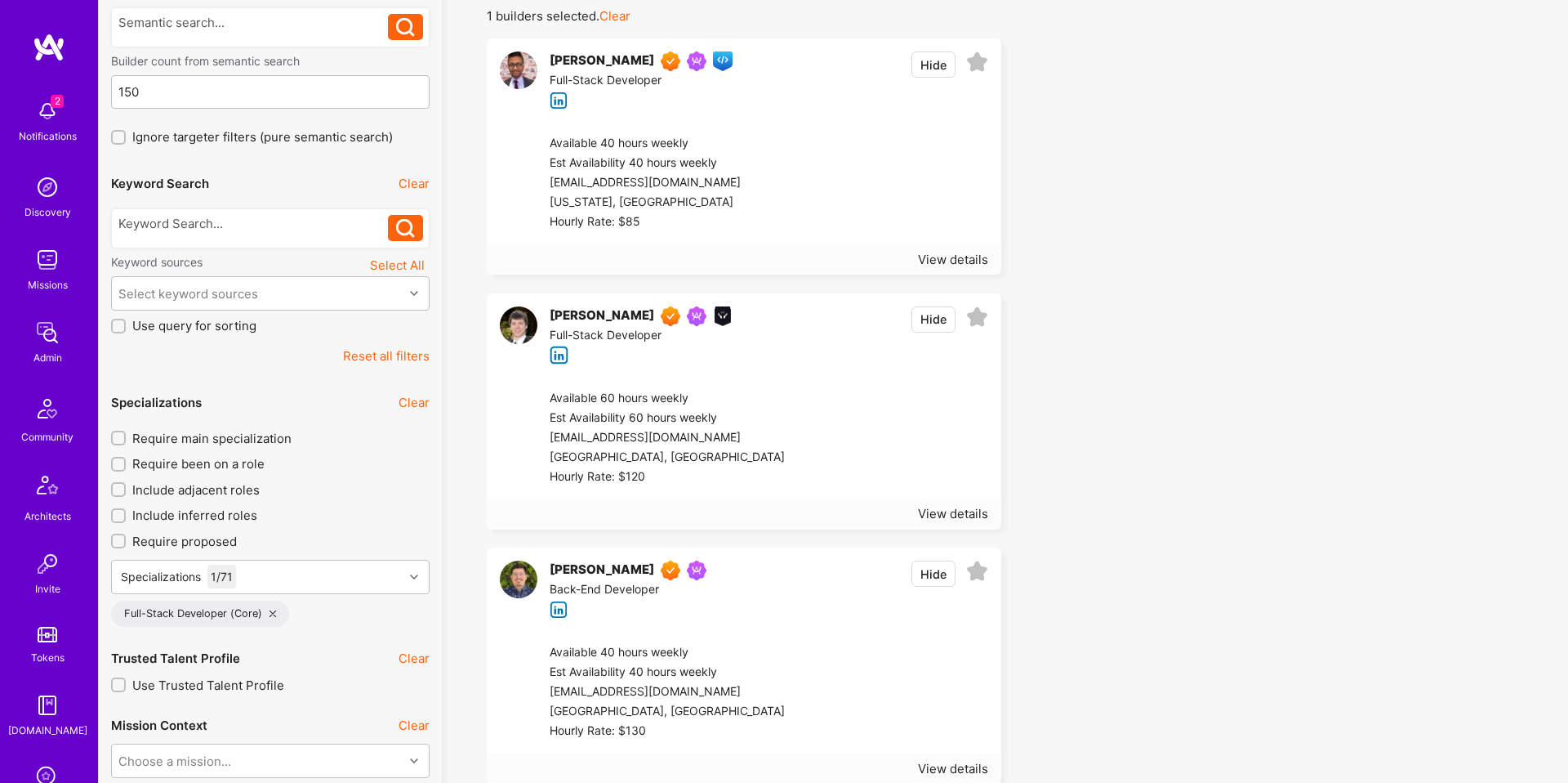
scroll to position [173, 0]
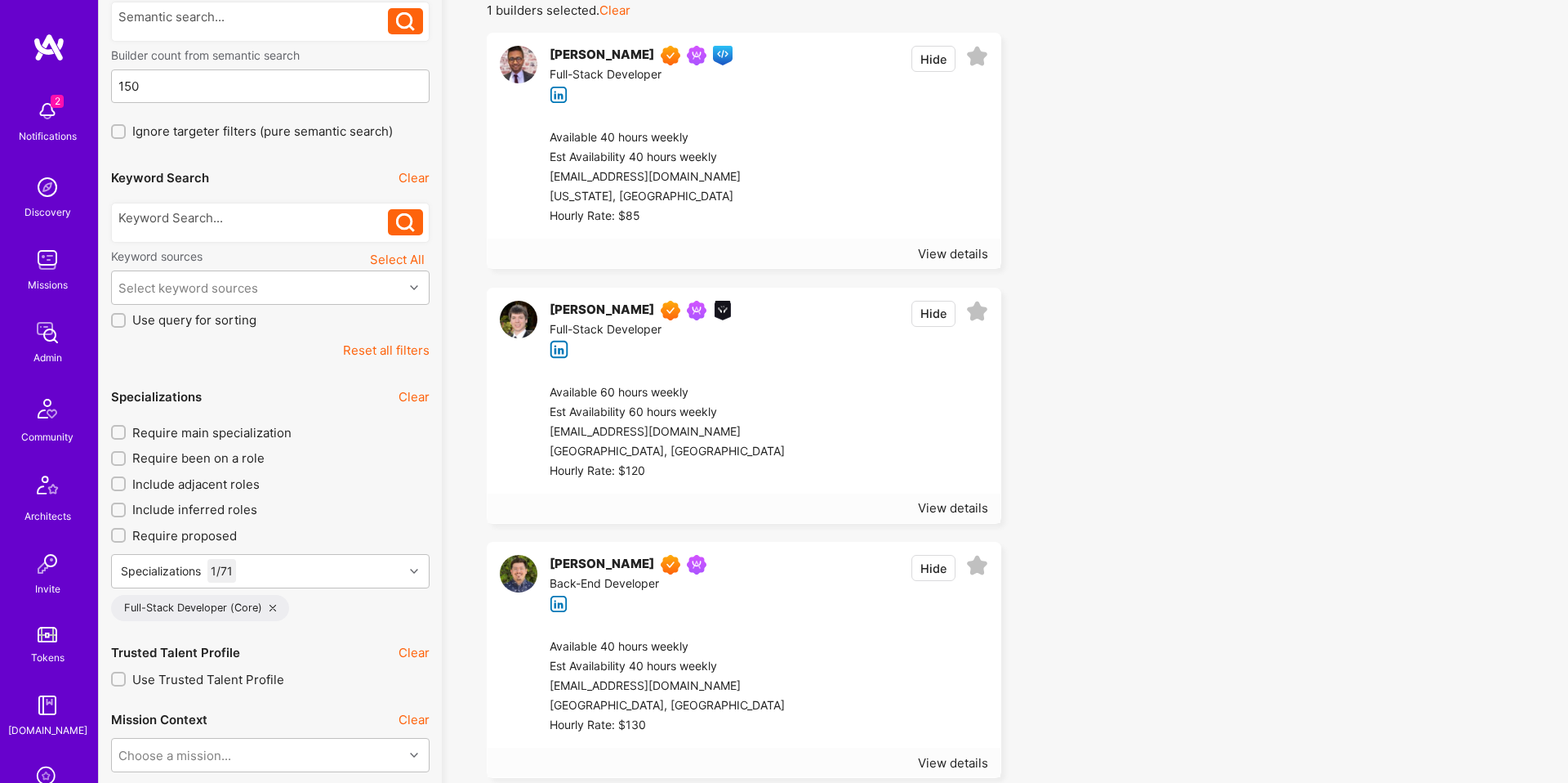
click at [122, 435] on input "Require main specialization" at bounding box center [120, 433] width 11 height 11
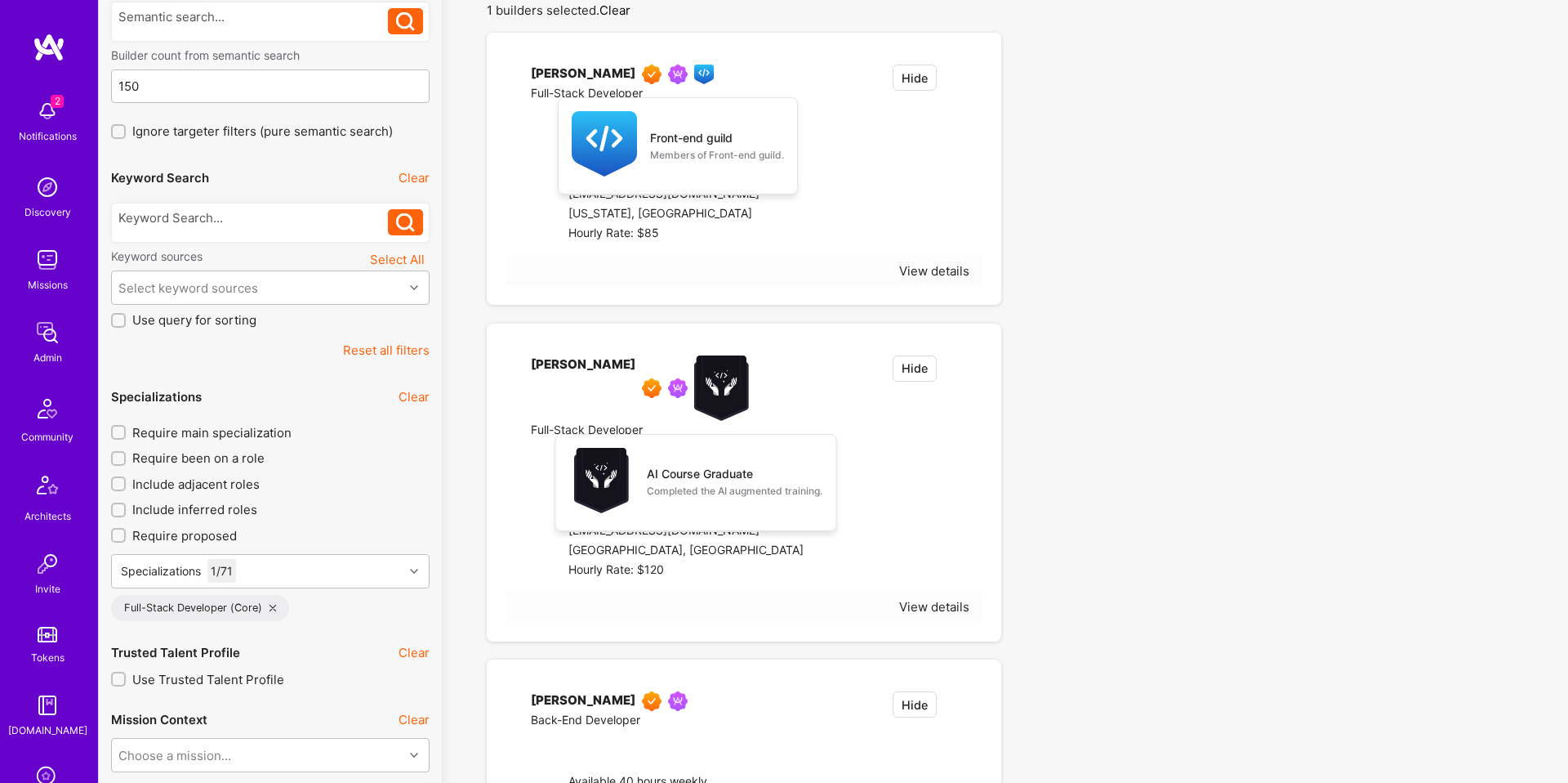
checkbox input "true"
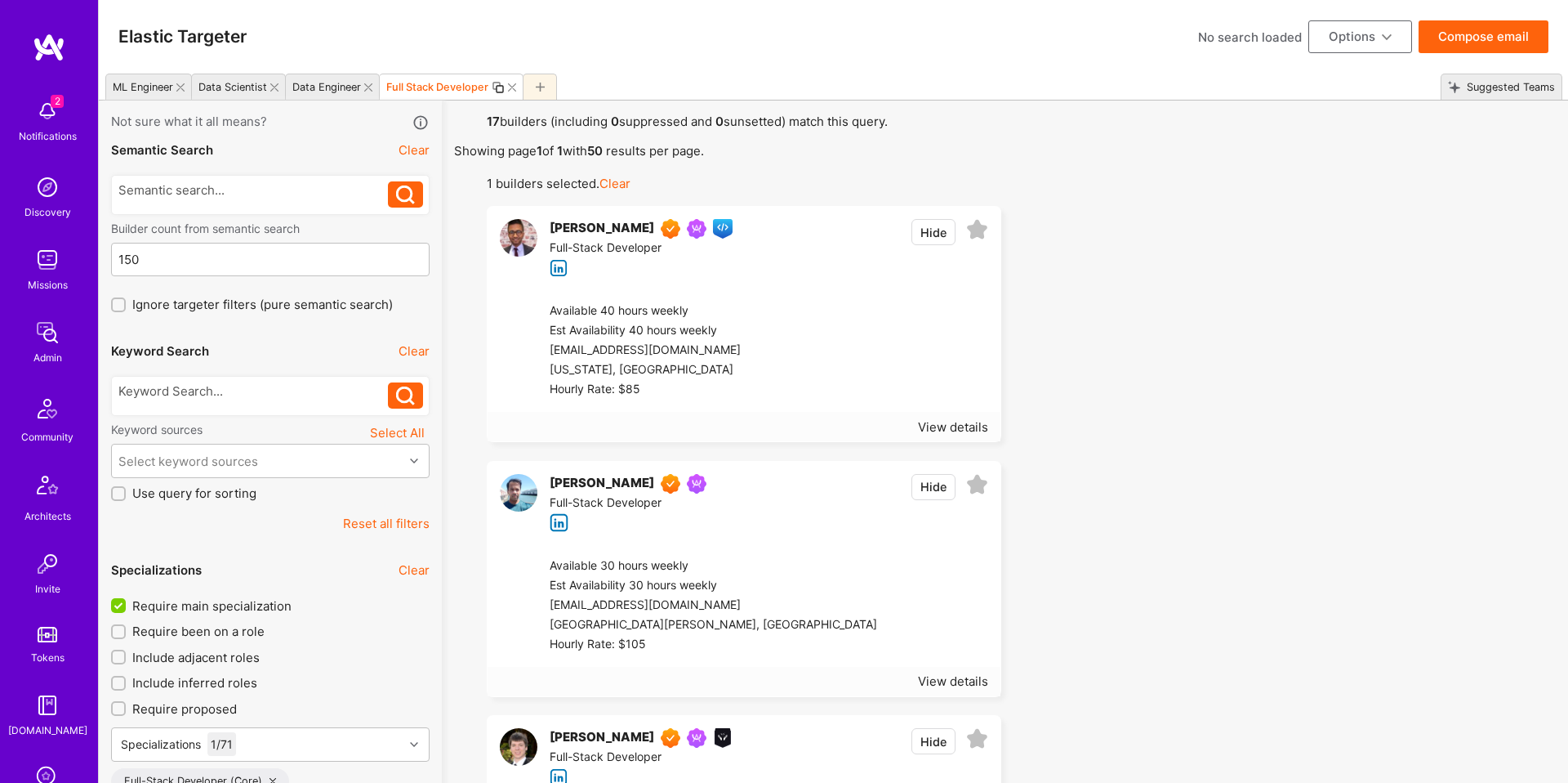
click at [974, 479] on icon at bounding box center [977, 485] width 22 height 22
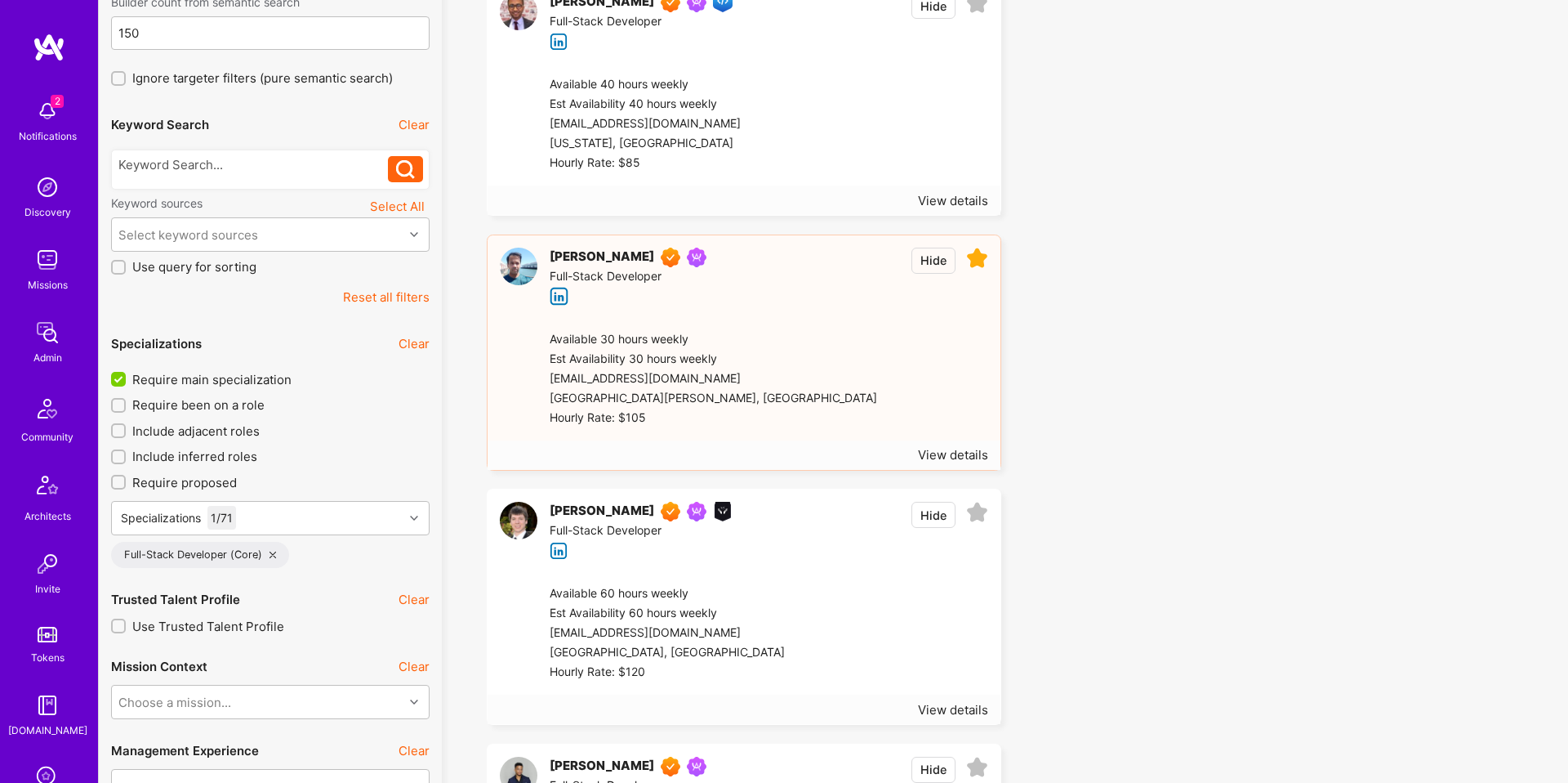
scroll to position [280, 0]
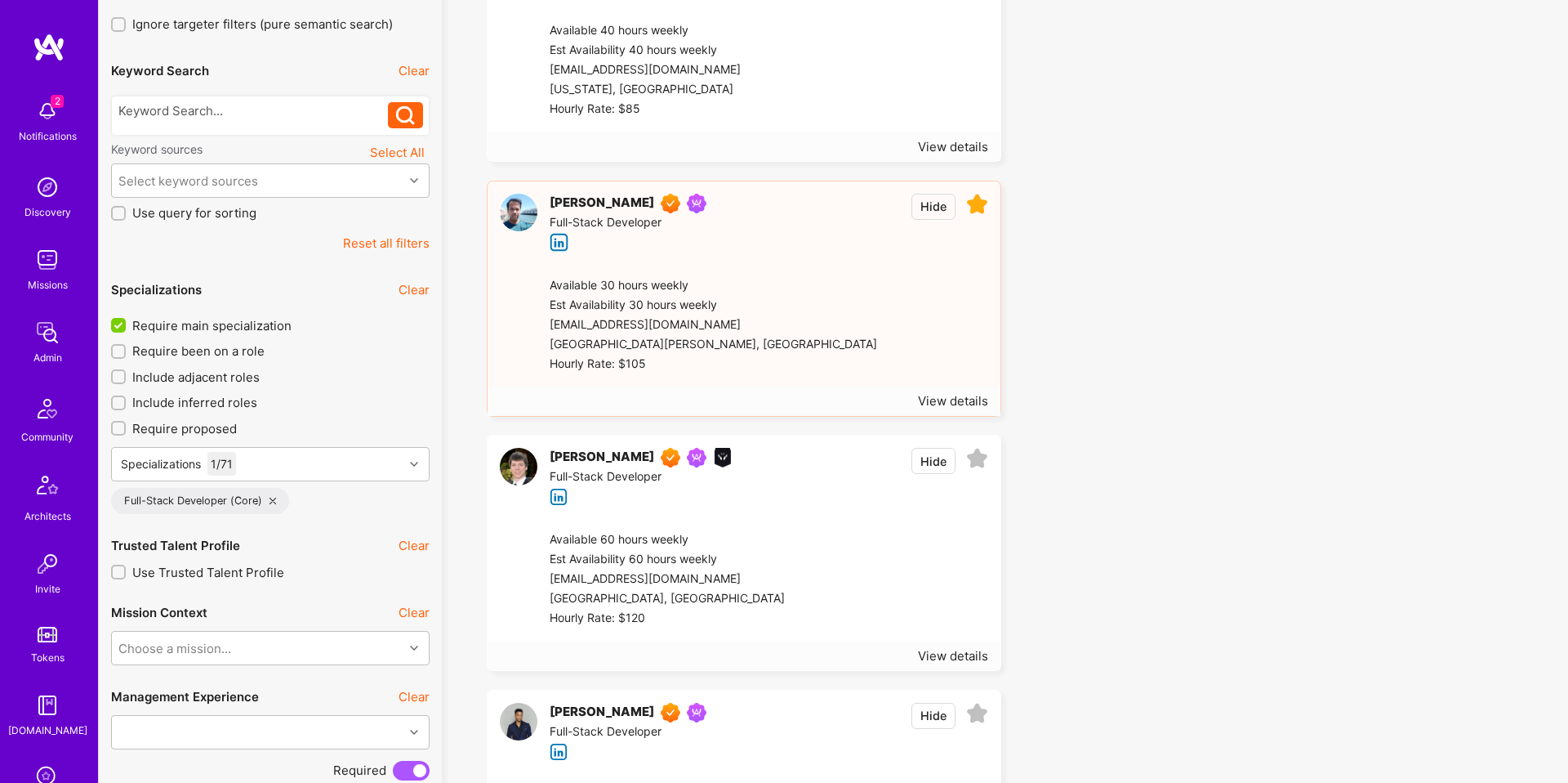
click at [972, 463] on icon at bounding box center [977, 459] width 22 height 22
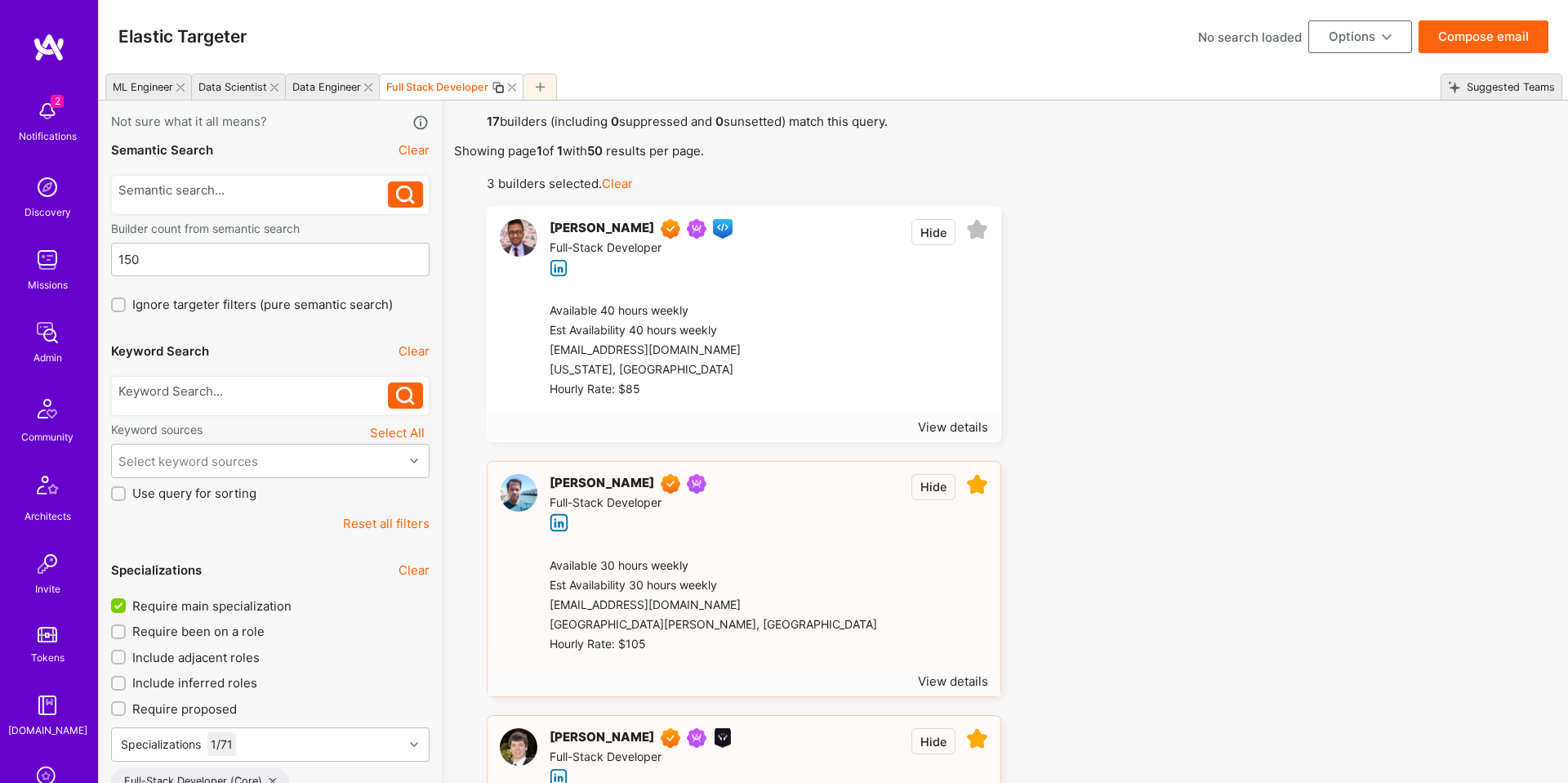
click at [1369, 42] on button "Options" at bounding box center [1360, 36] width 103 height 33
click at [1240, 47] on div "No search loaded Options" at bounding box center [1306, 36] width 214 height 33
click at [1242, 42] on div "No search loaded" at bounding box center [1250, 37] width 103 height 17
type input "BlackBaud"
click at [1243, 44] on div "No search loaded" at bounding box center [1250, 37] width 103 height 17
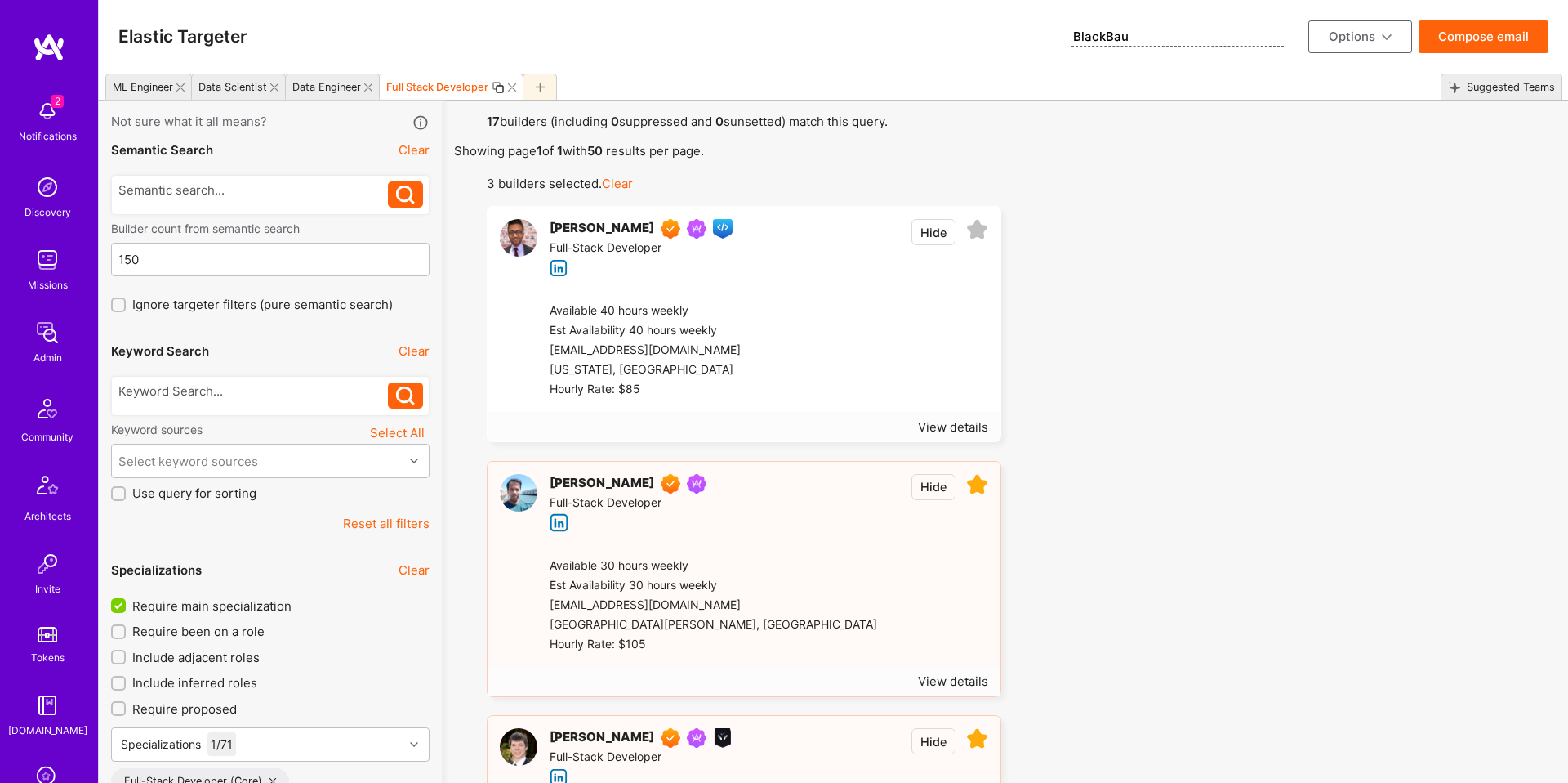
type input "BlackBaud"
click at [1372, 44] on button "Options" at bounding box center [1360, 36] width 103 height 33
click at [1351, 151] on button "Save Search" at bounding box center [1337, 157] width 150 height 42
click at [1290, 39] on icon at bounding box center [1293, 37] width 19 height 19
click at [1289, 40] on icon at bounding box center [1293, 37] width 19 height 19
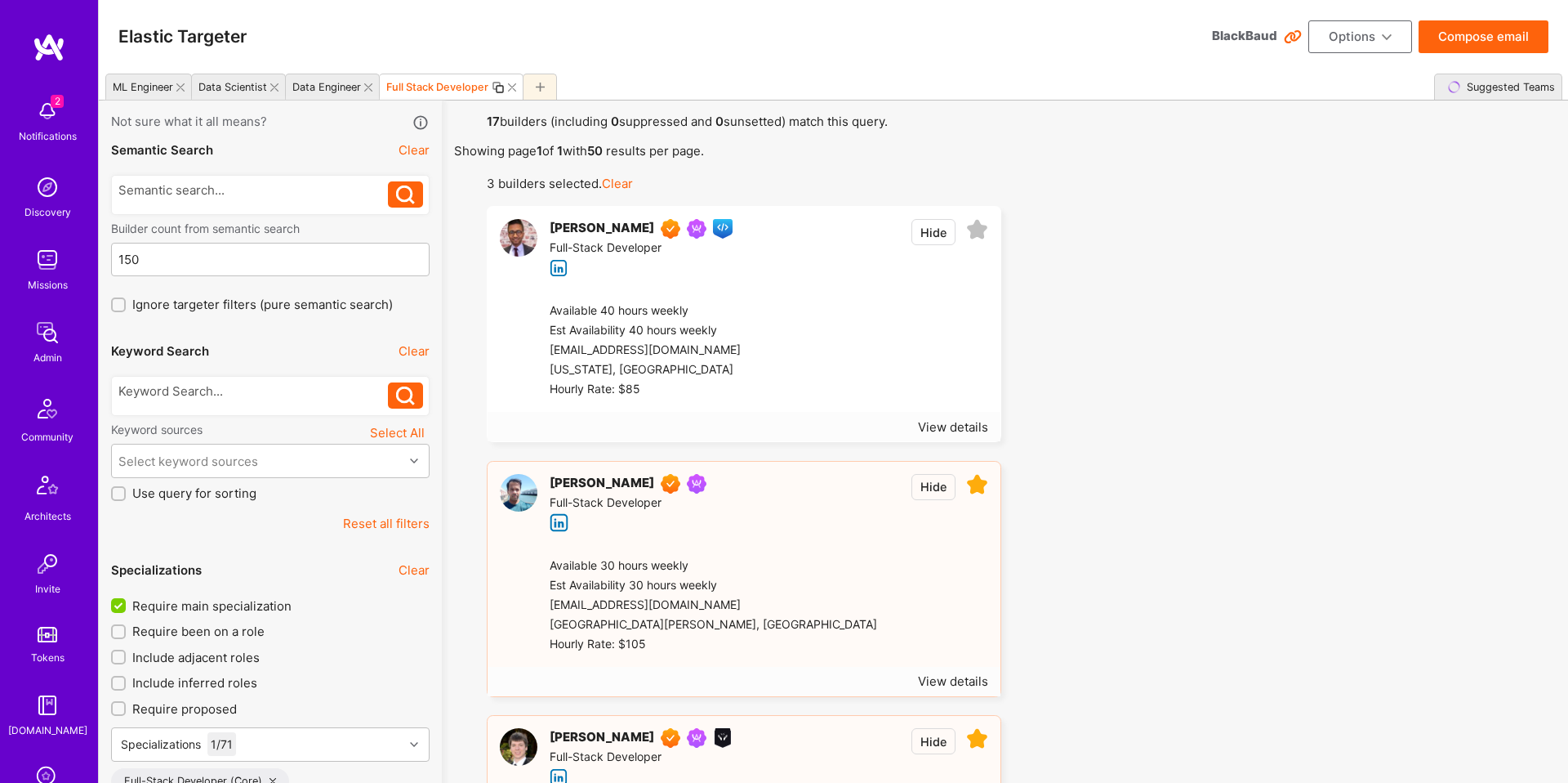
click at [1351, 42] on button "Options" at bounding box center [1360, 36] width 103 height 33
click at [1349, 126] on button "Create team proposal" at bounding box center [1337, 115] width 150 height 42
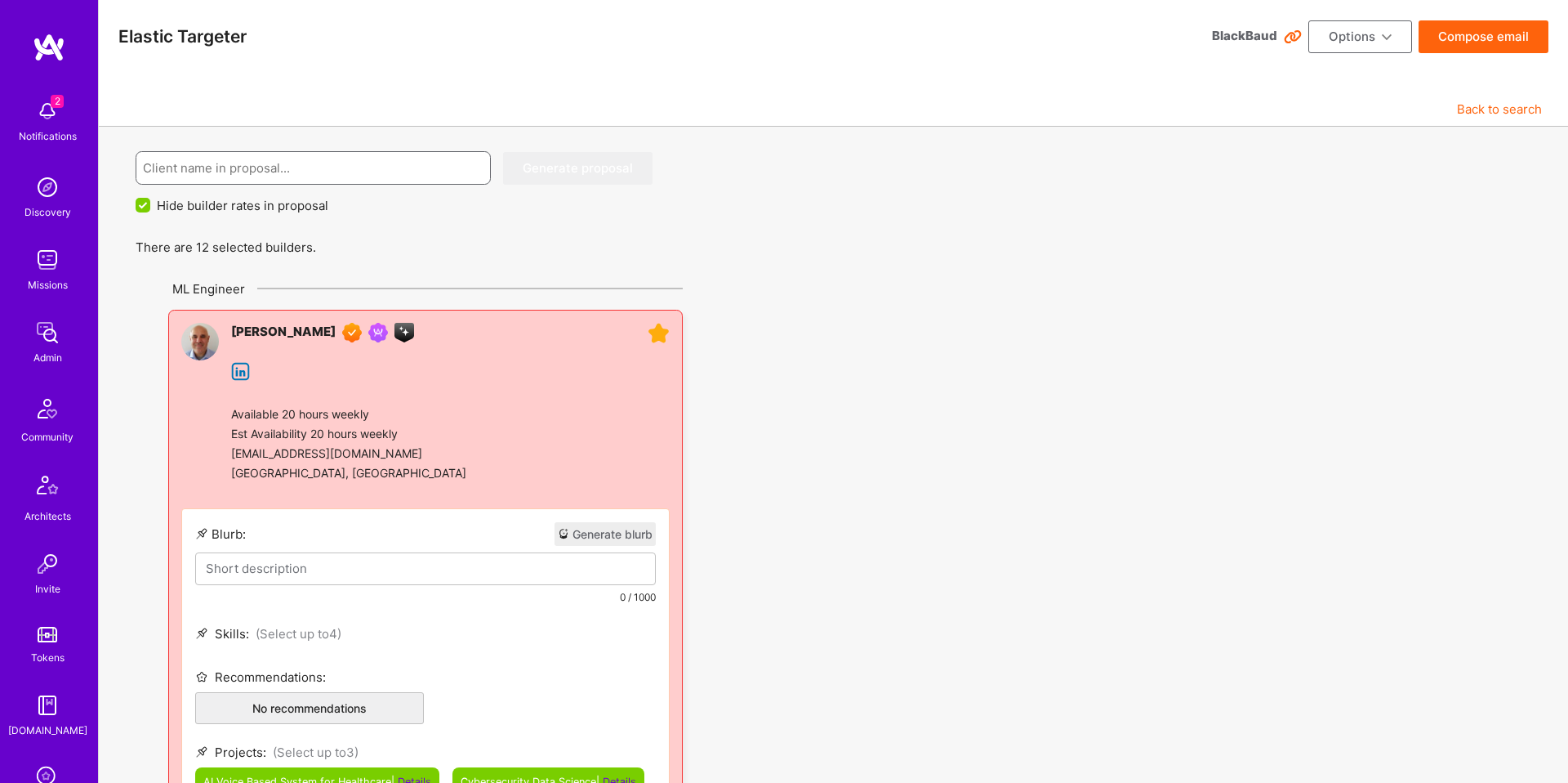
click at [265, 171] on input at bounding box center [314, 168] width 342 height 42
click at [267, 169] on input at bounding box center [314, 168] width 342 height 42
paste input "41158572955/"
type input "41158572955"
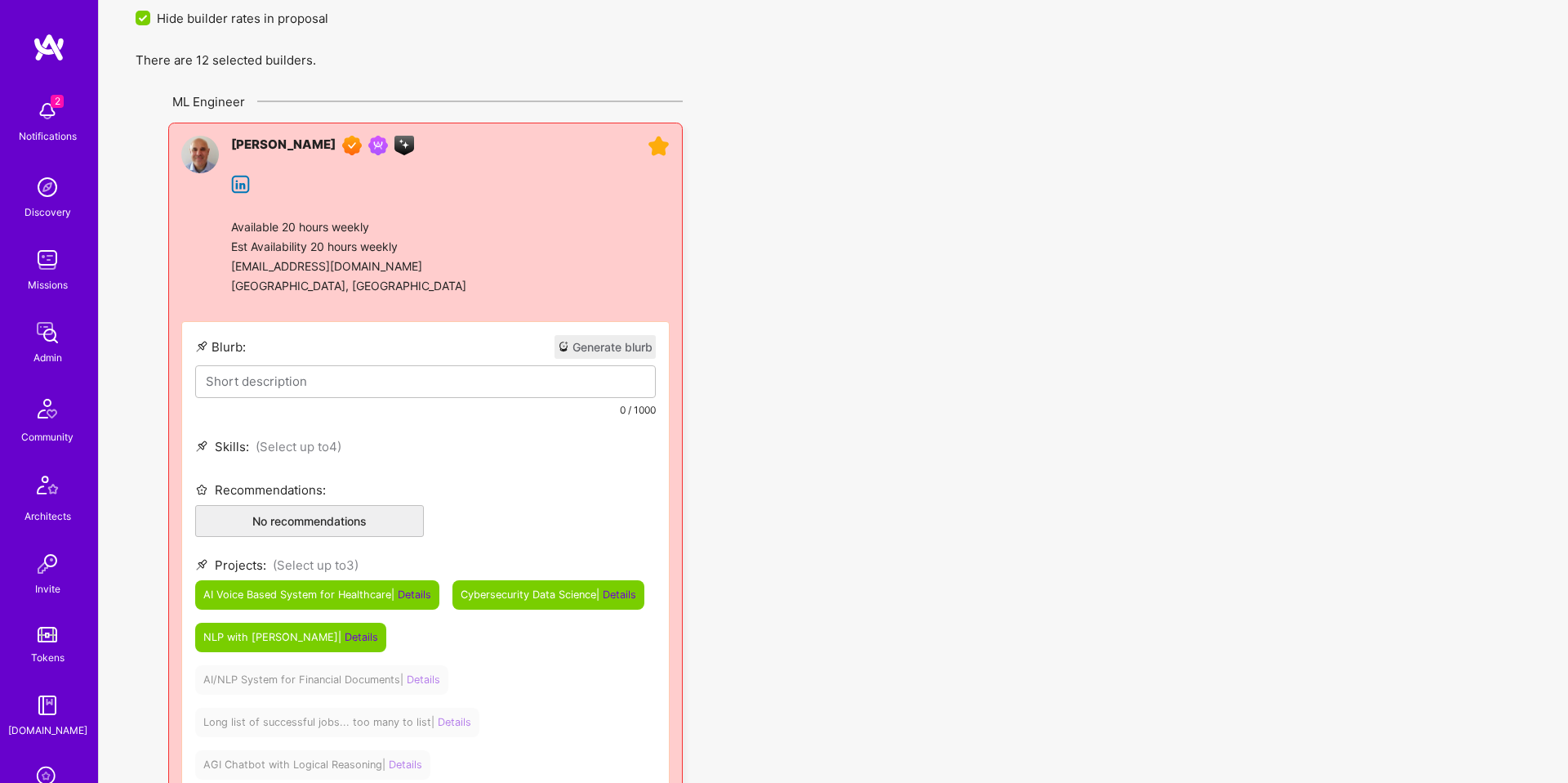
scroll to position [196, 0]
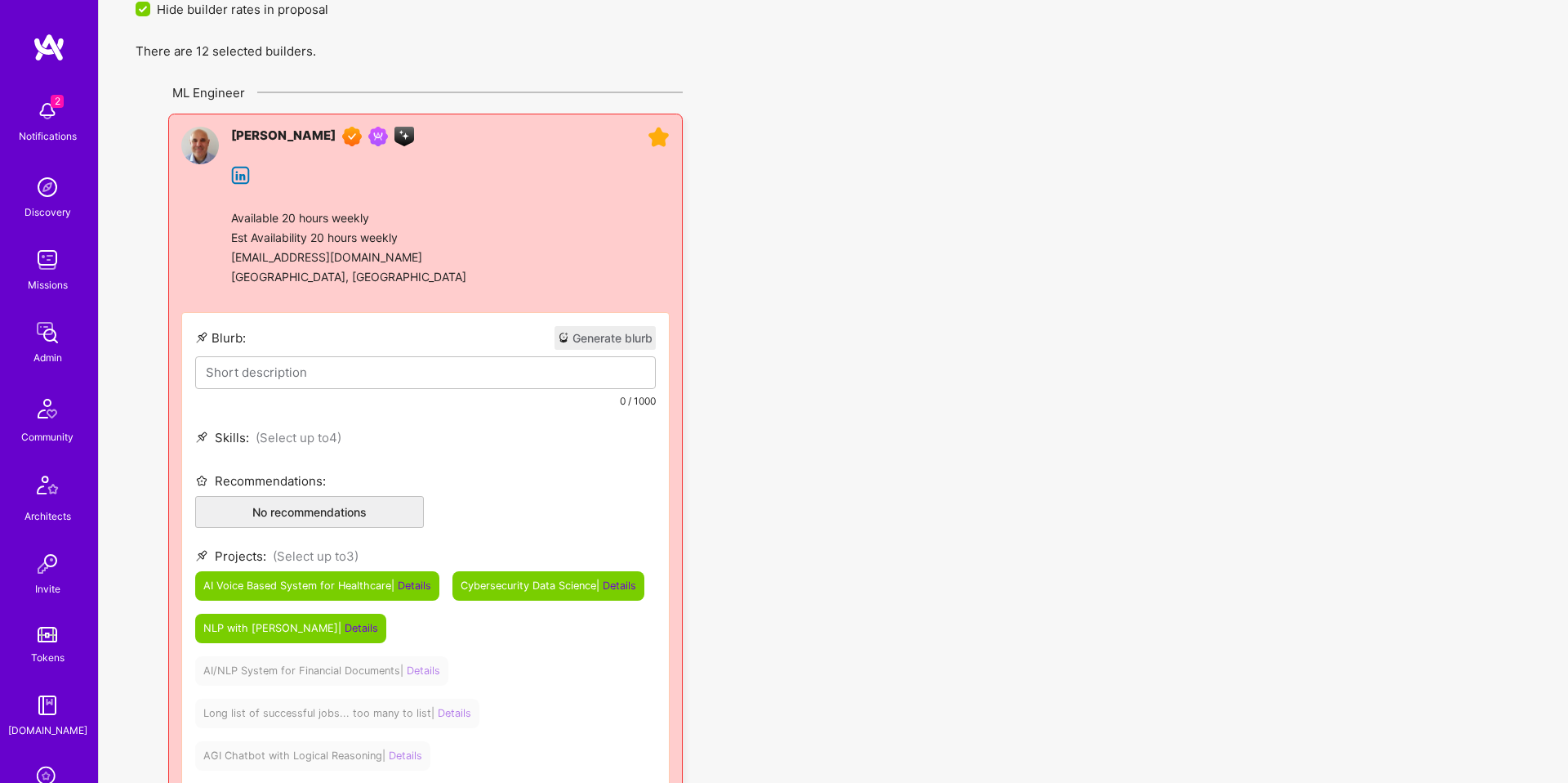
click at [622, 335] on button "Generate blurb" at bounding box center [605, 337] width 101 height 23
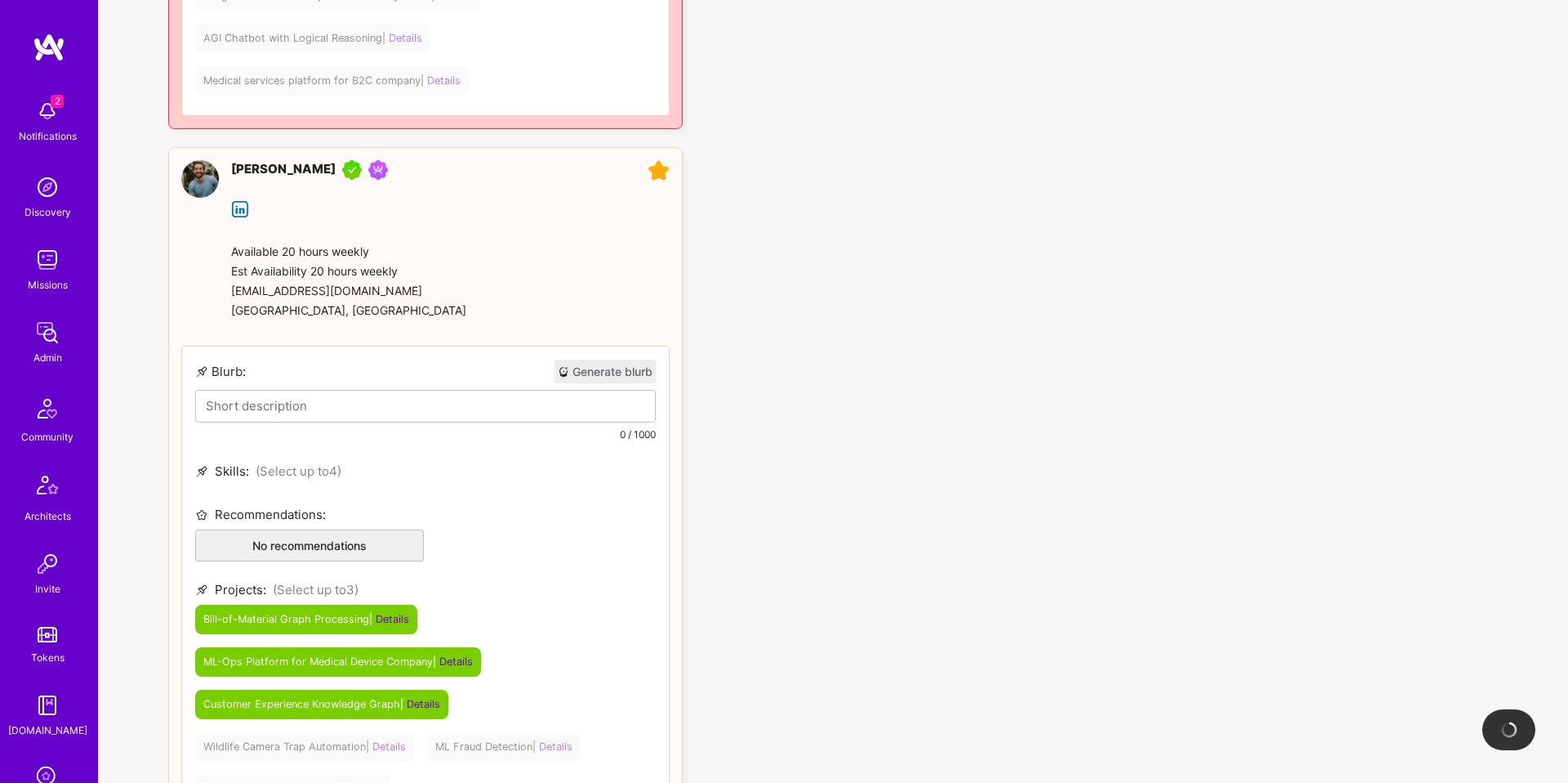
scroll to position [918, 0]
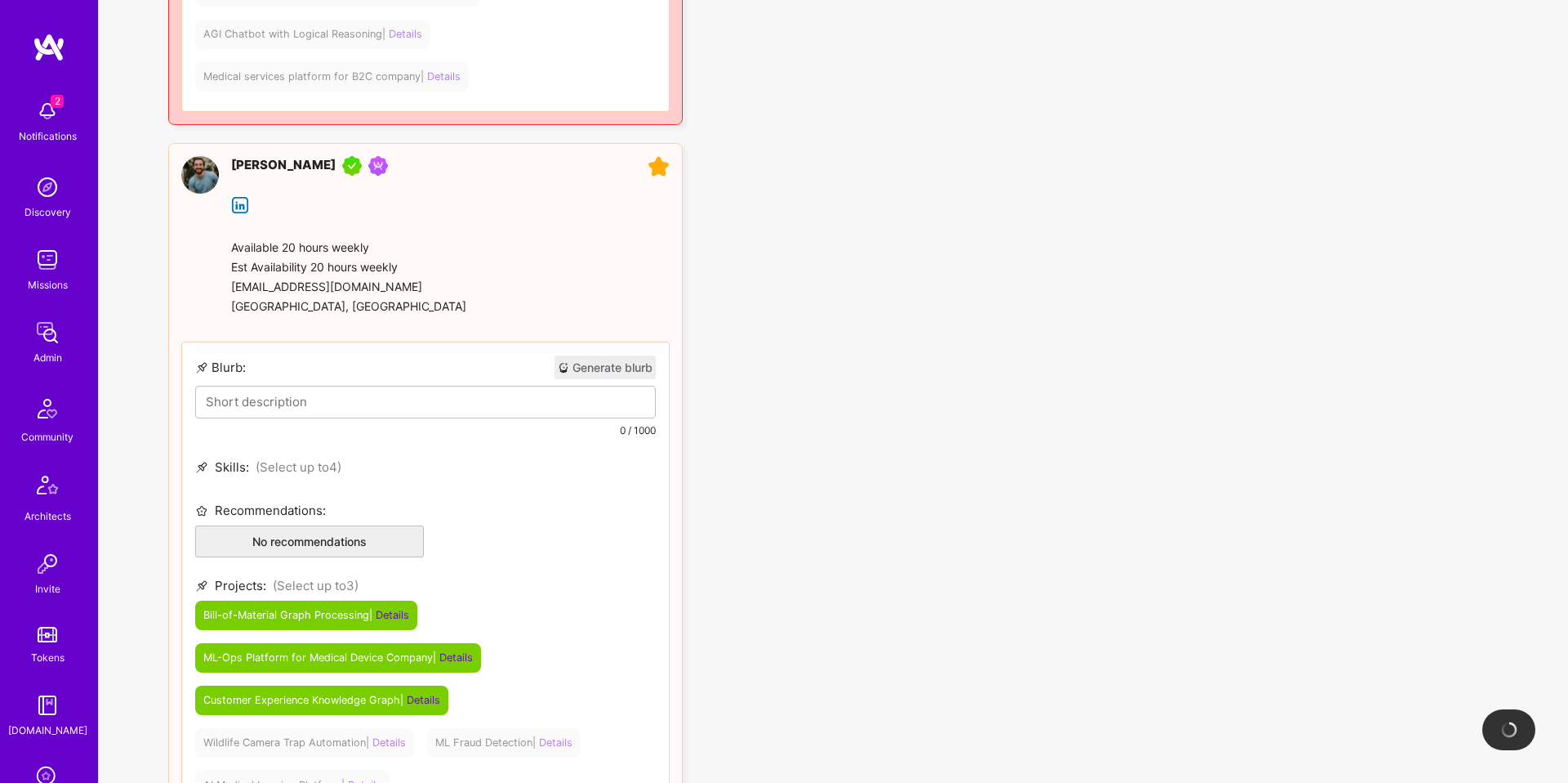
click at [623, 371] on button "Generate blurb" at bounding box center [605, 367] width 101 height 23
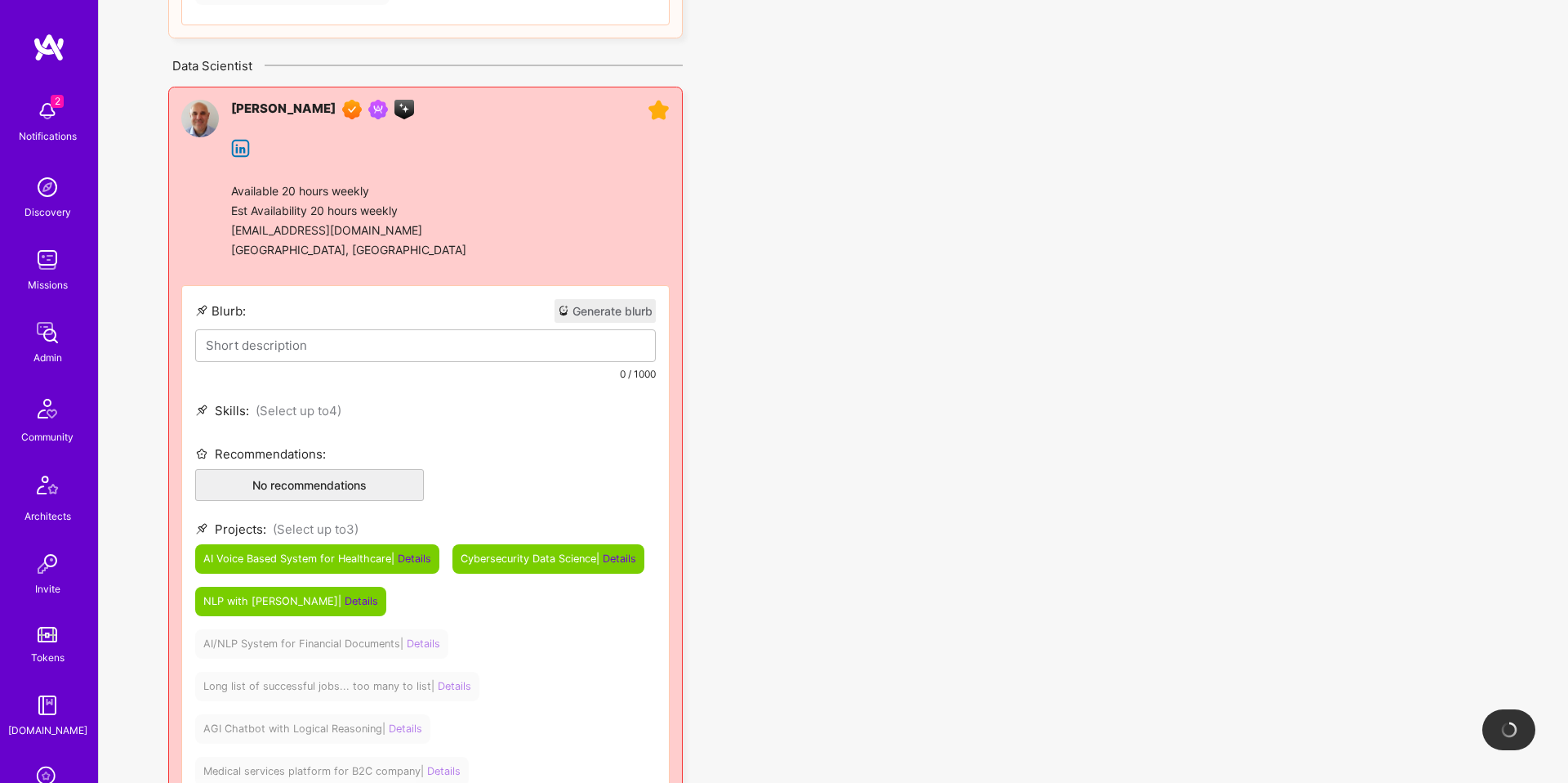
scroll to position [1753, 0]
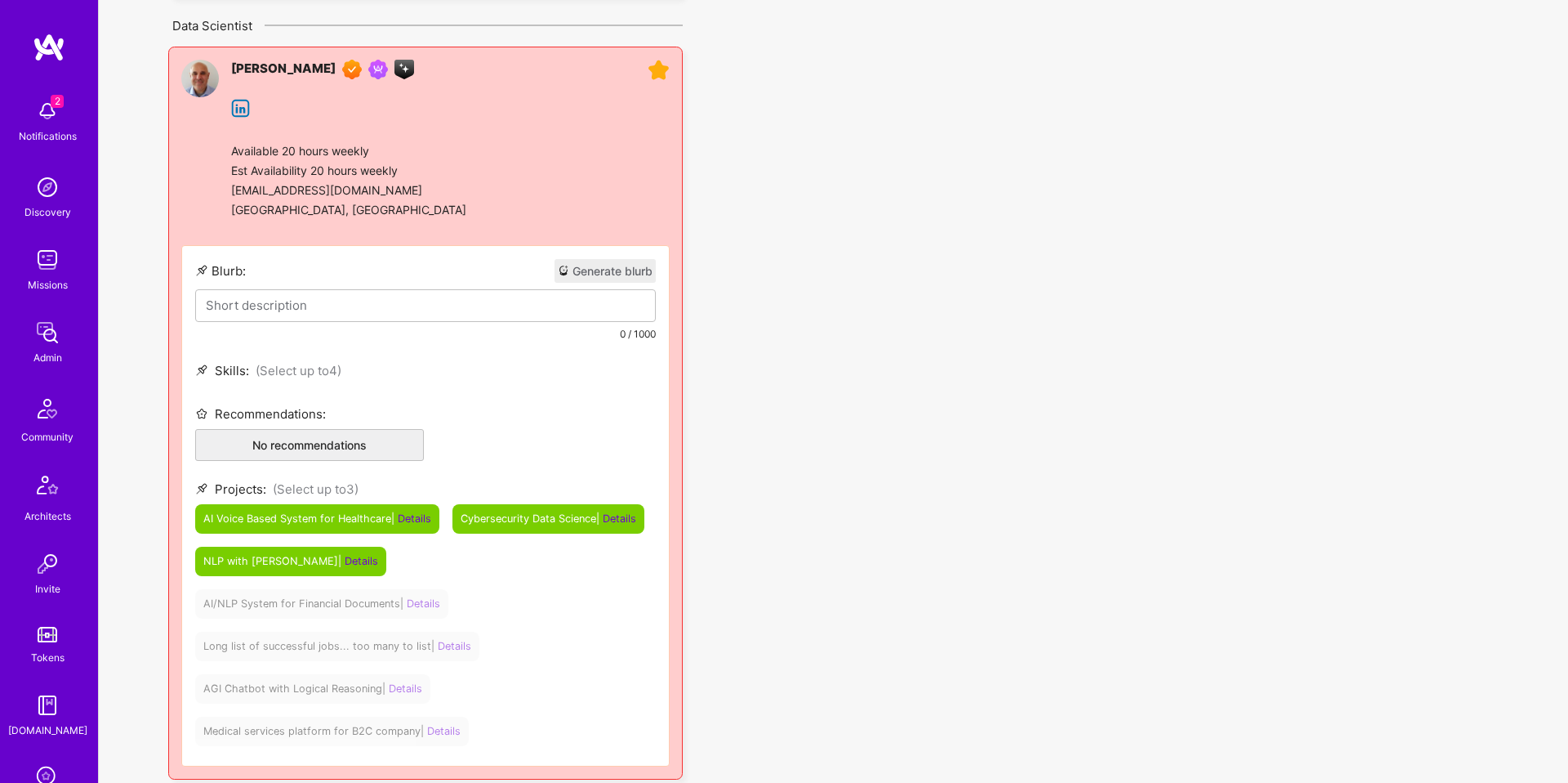
click at [610, 271] on button "Generate blurb" at bounding box center [605, 270] width 101 height 23
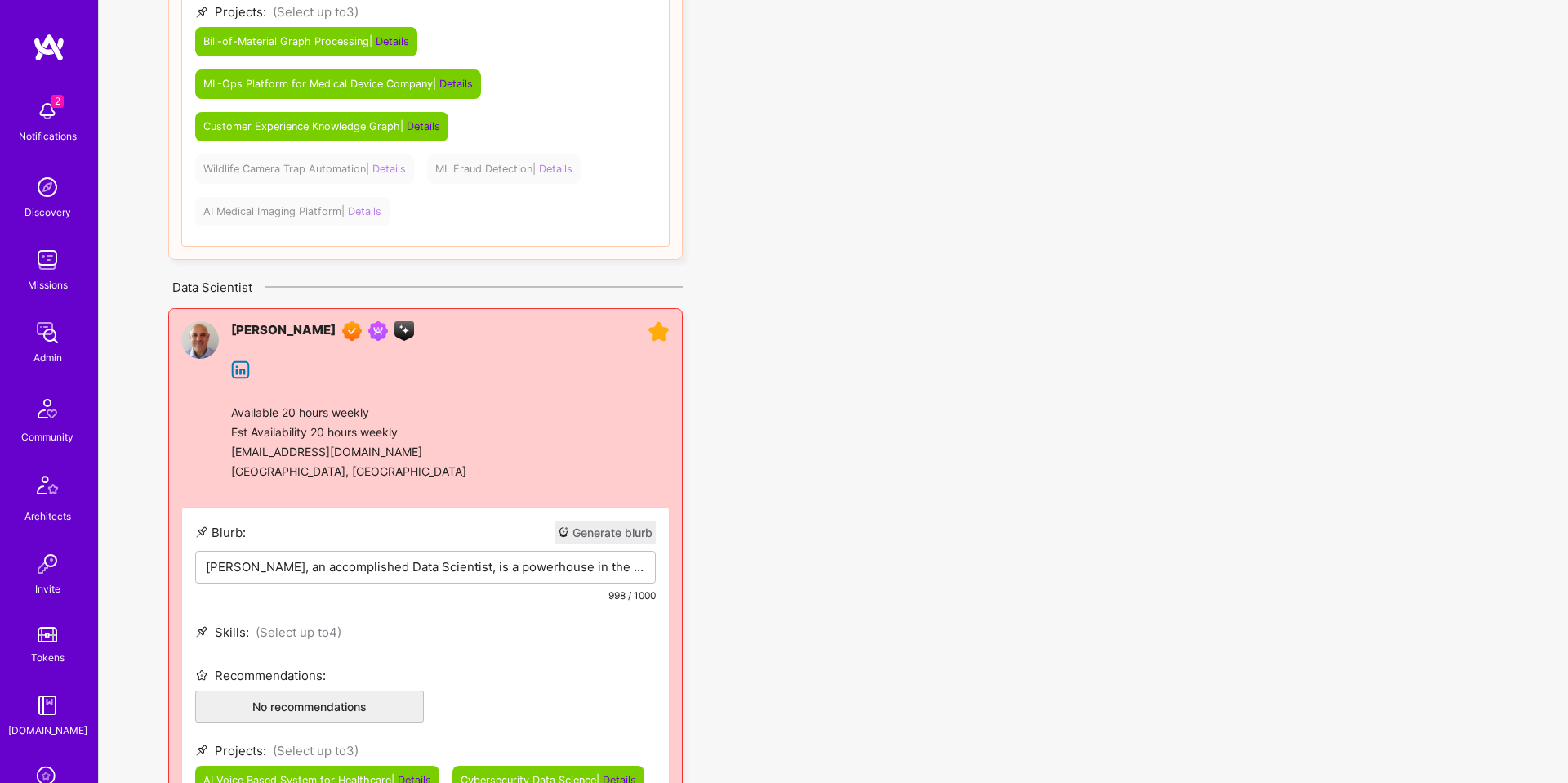
scroll to position [1578, 0]
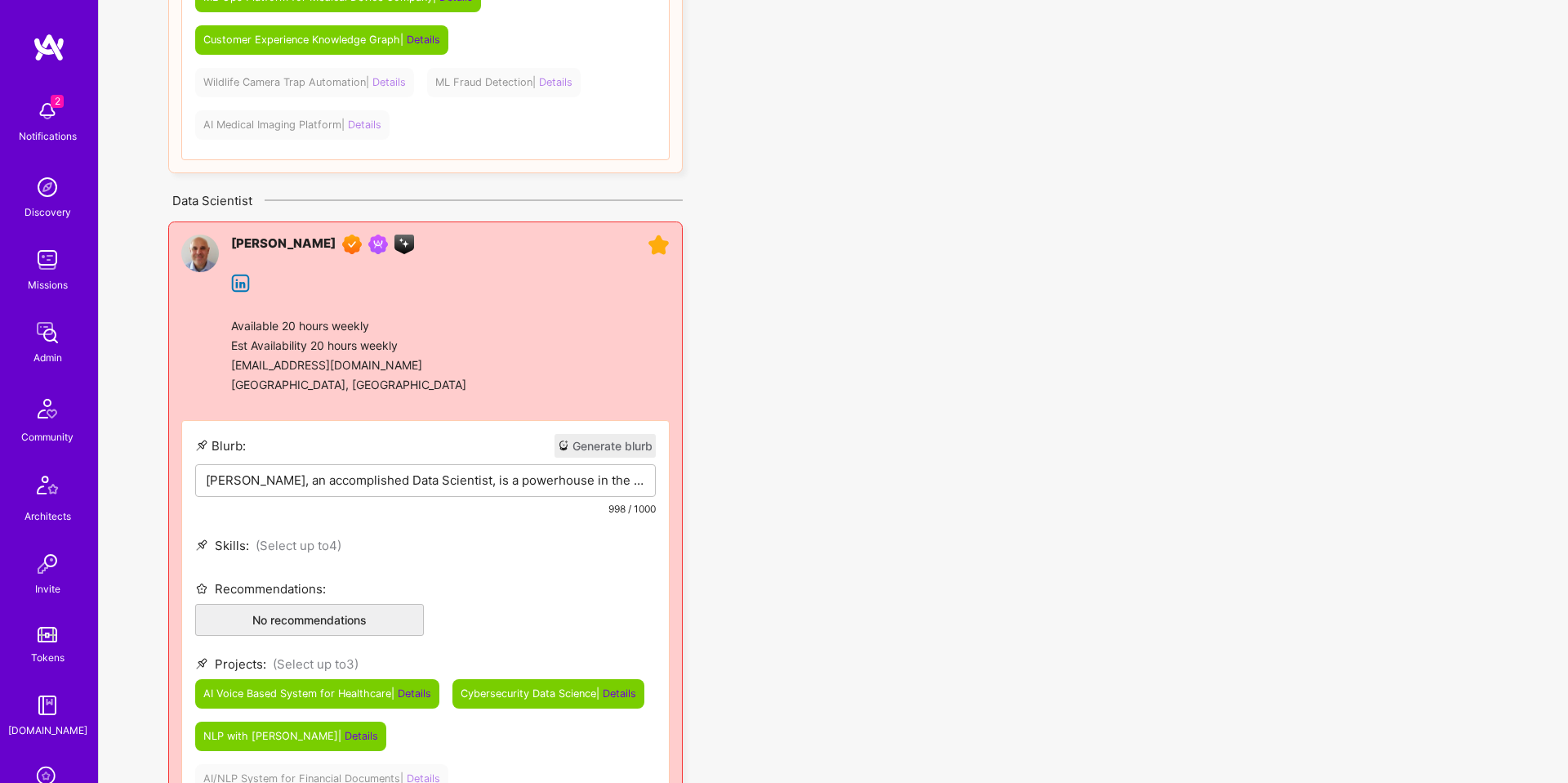
click at [662, 241] on icon at bounding box center [659, 246] width 22 height 22
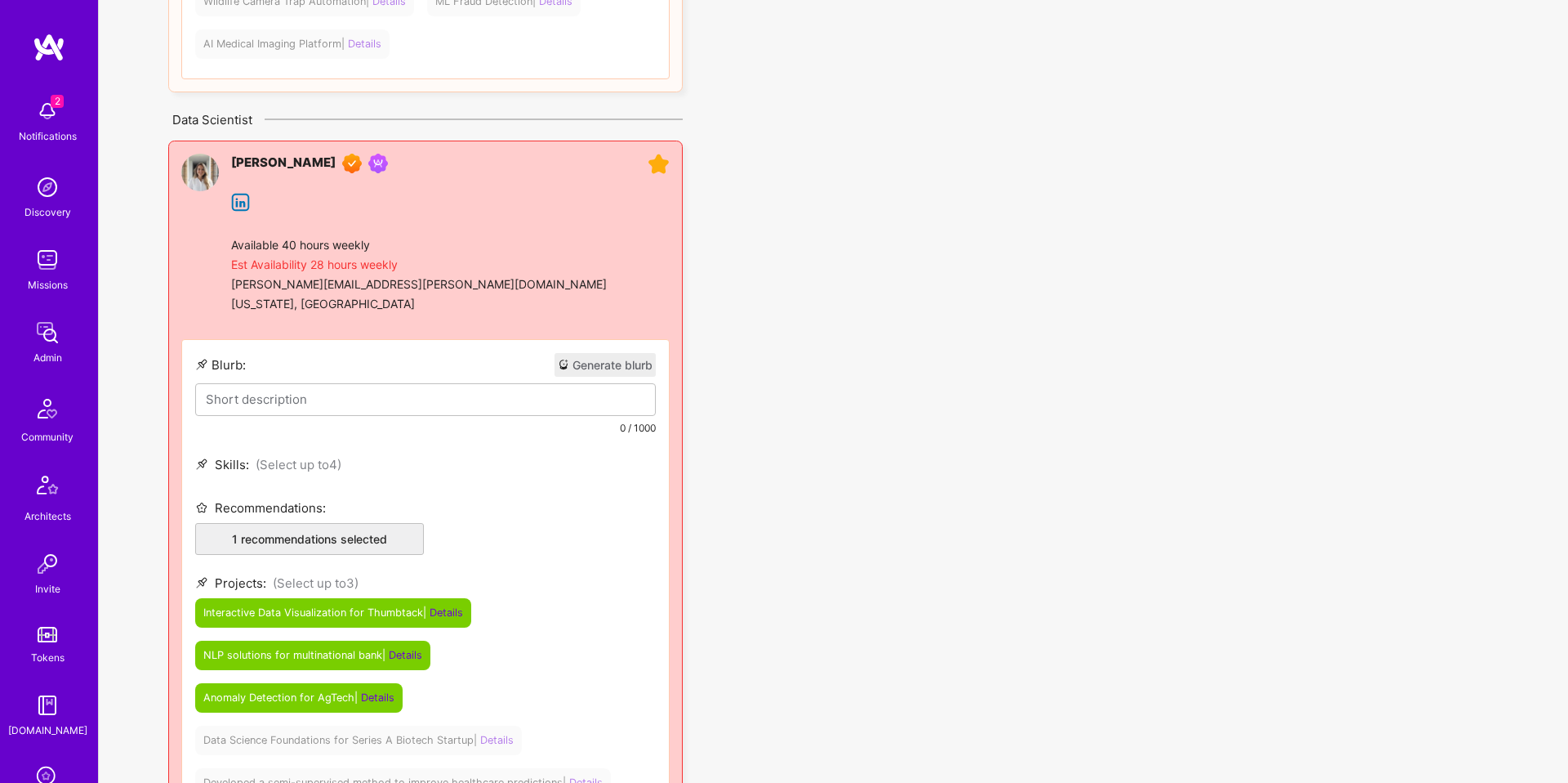
scroll to position [1666, 0]
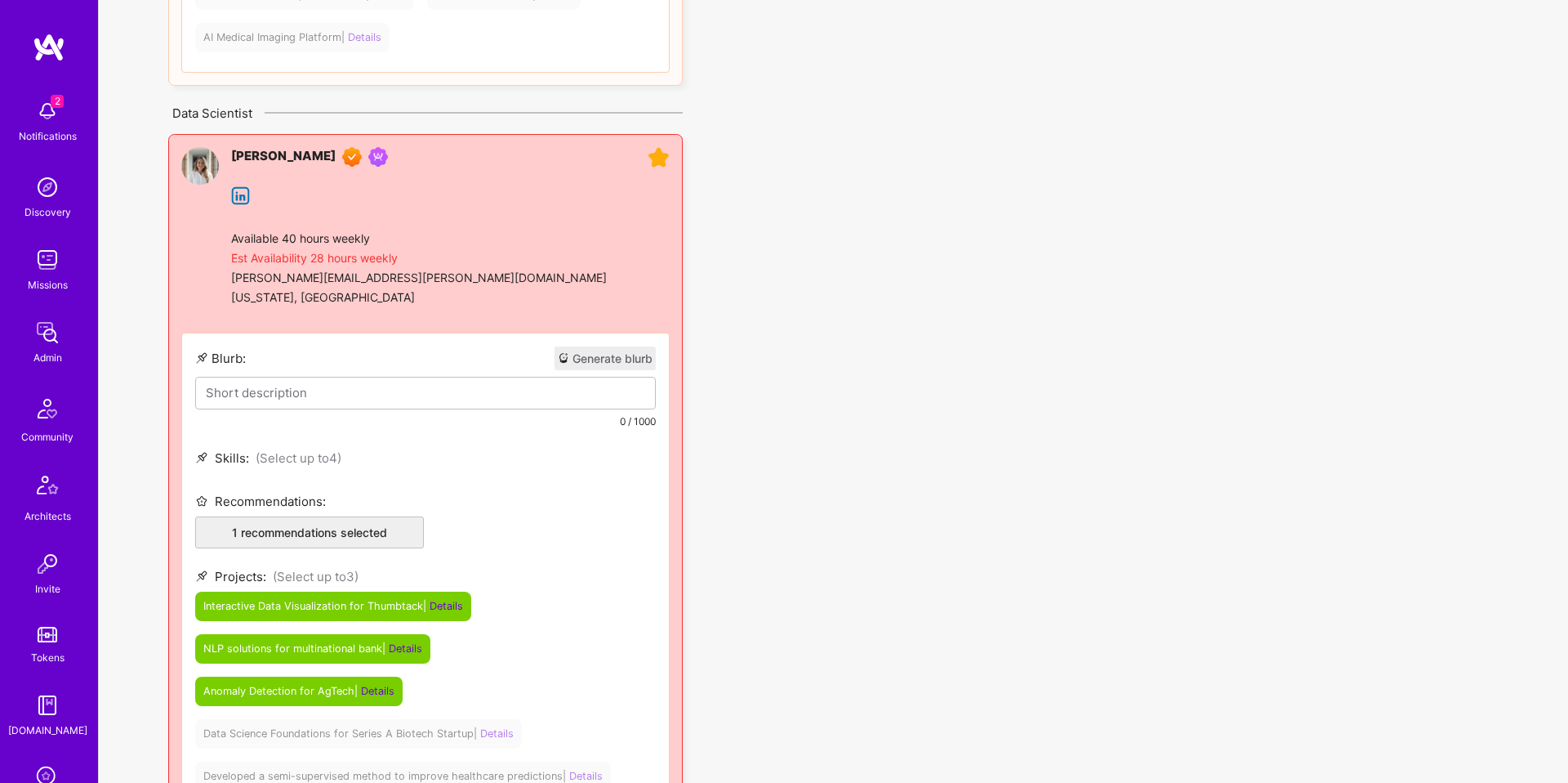
click at [612, 347] on button "Generate blurb" at bounding box center [605, 358] width 101 height 23
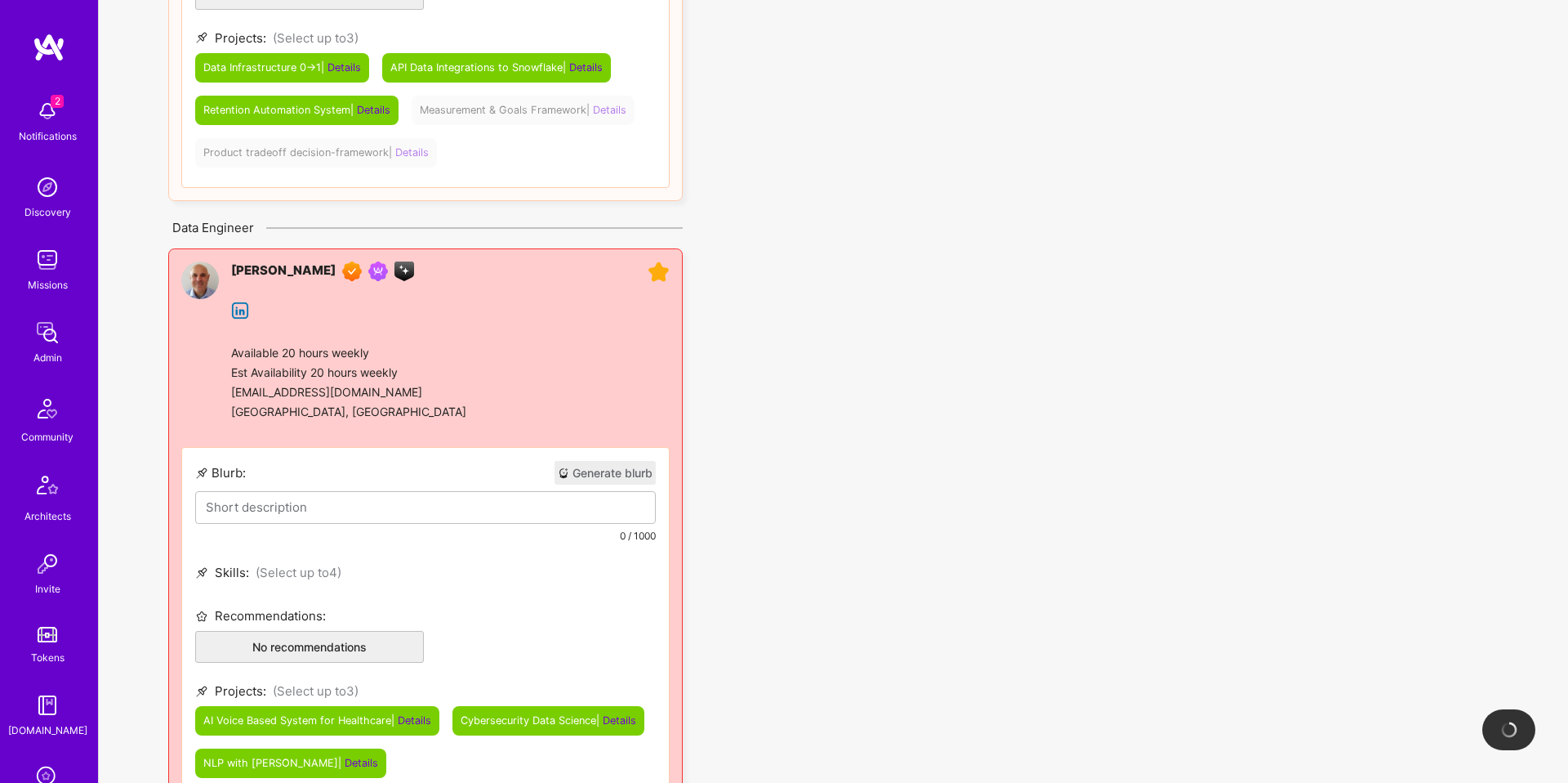
scroll to position [2914, 0]
click at [658, 271] on icon at bounding box center [659, 272] width 22 height 22
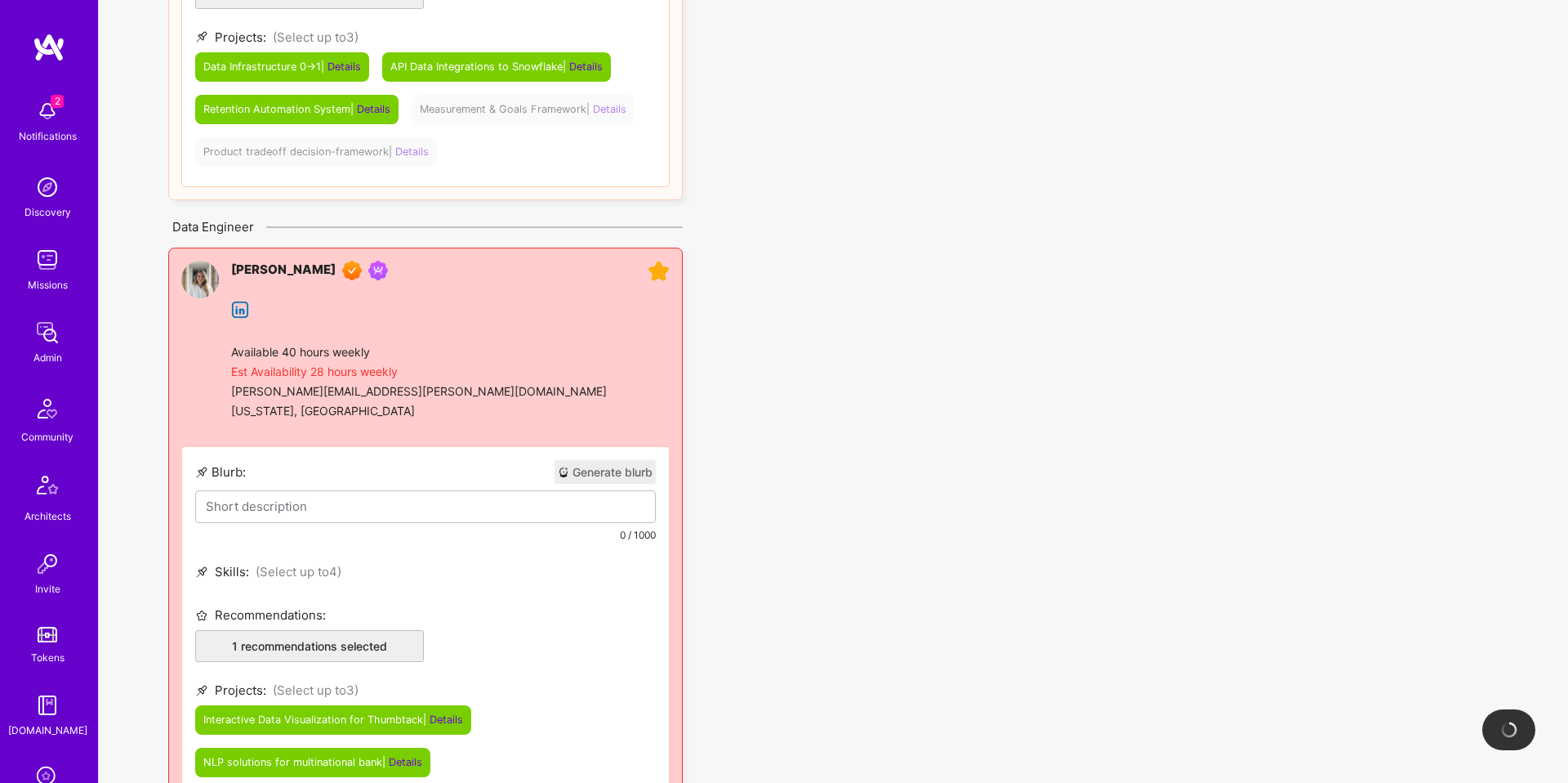
click at [658, 271] on icon at bounding box center [659, 272] width 22 height 22
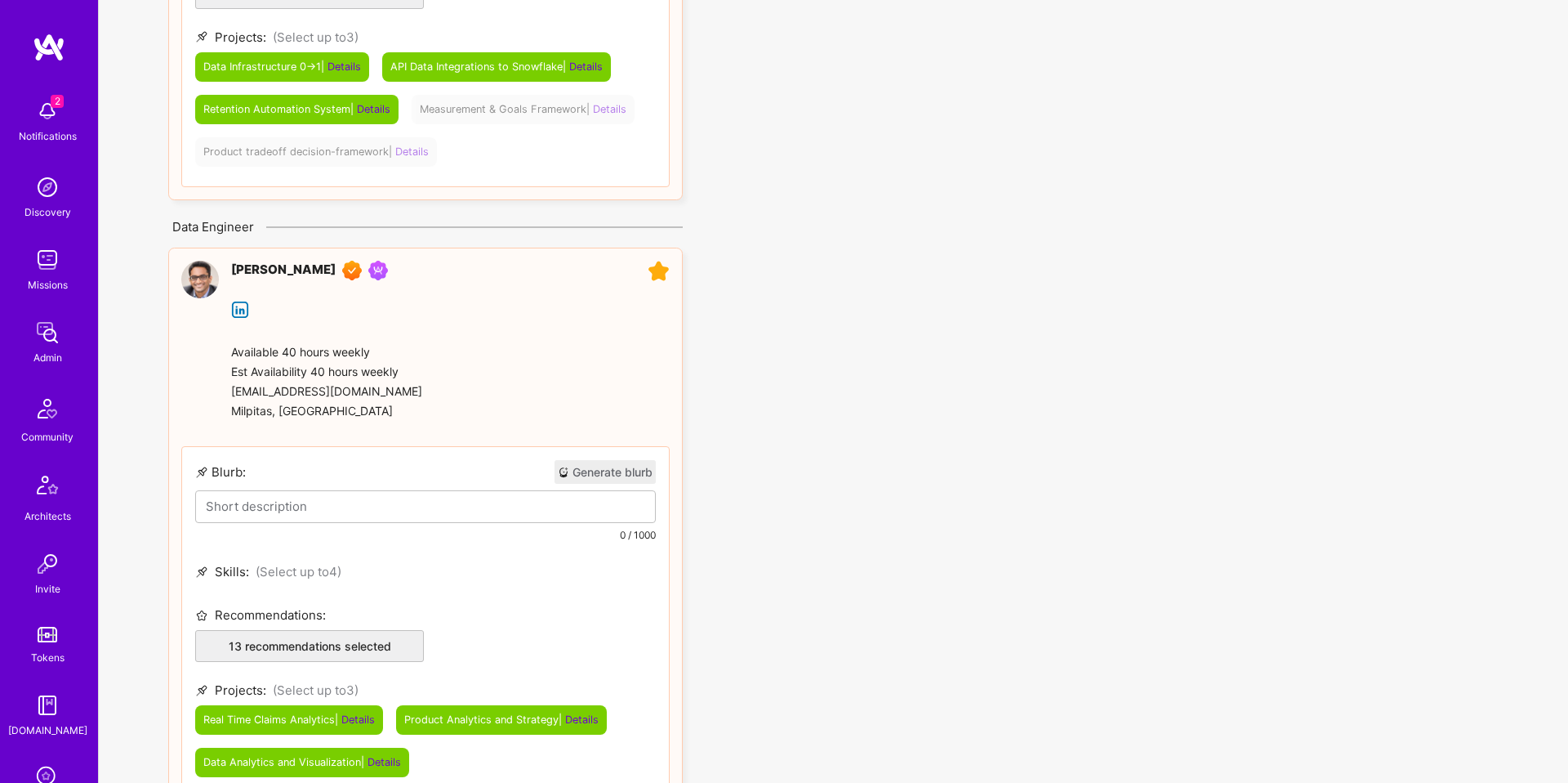
click at [601, 476] on button "Generate blurb" at bounding box center [605, 471] width 101 height 23
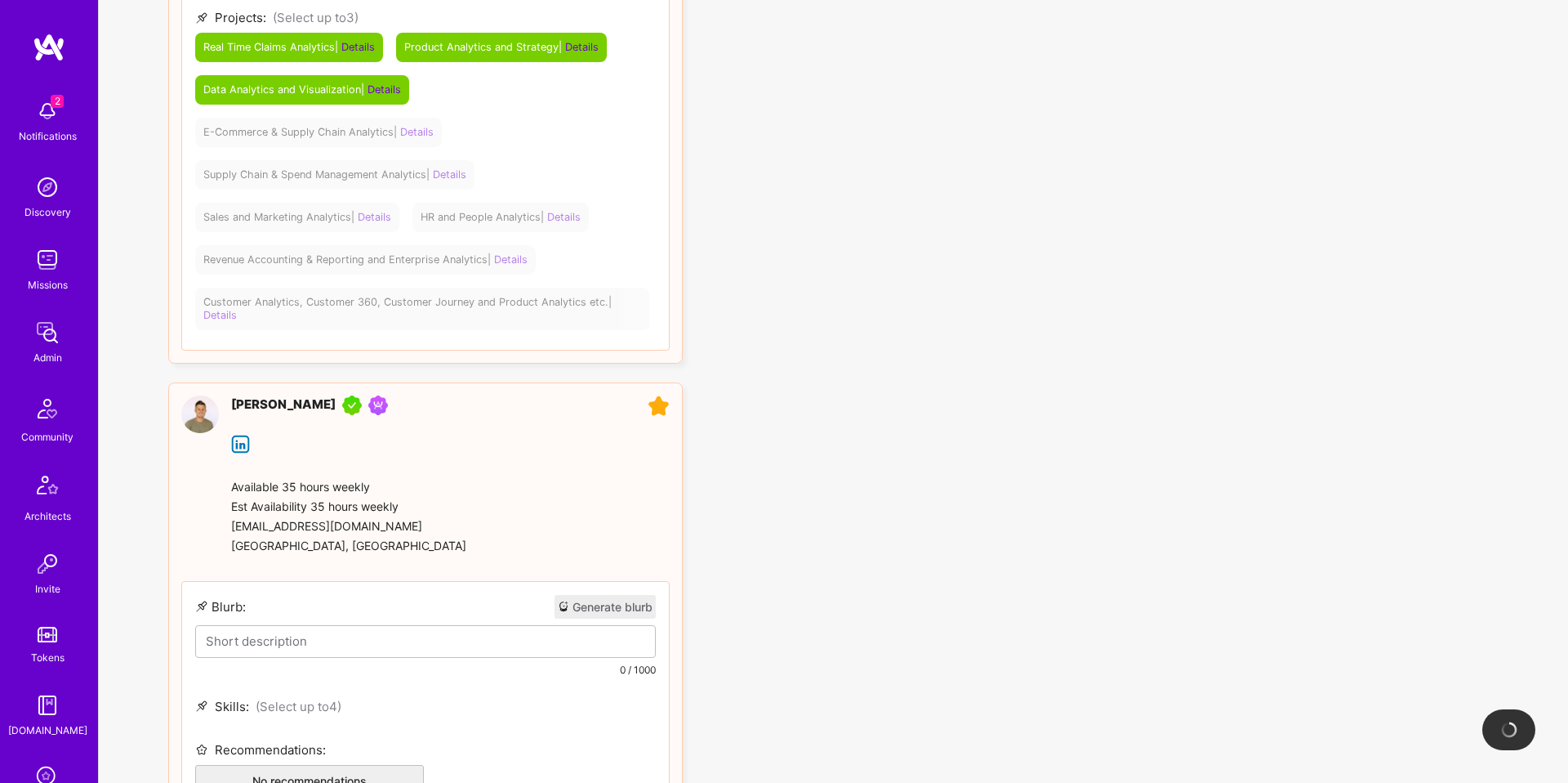
scroll to position [3680, 0]
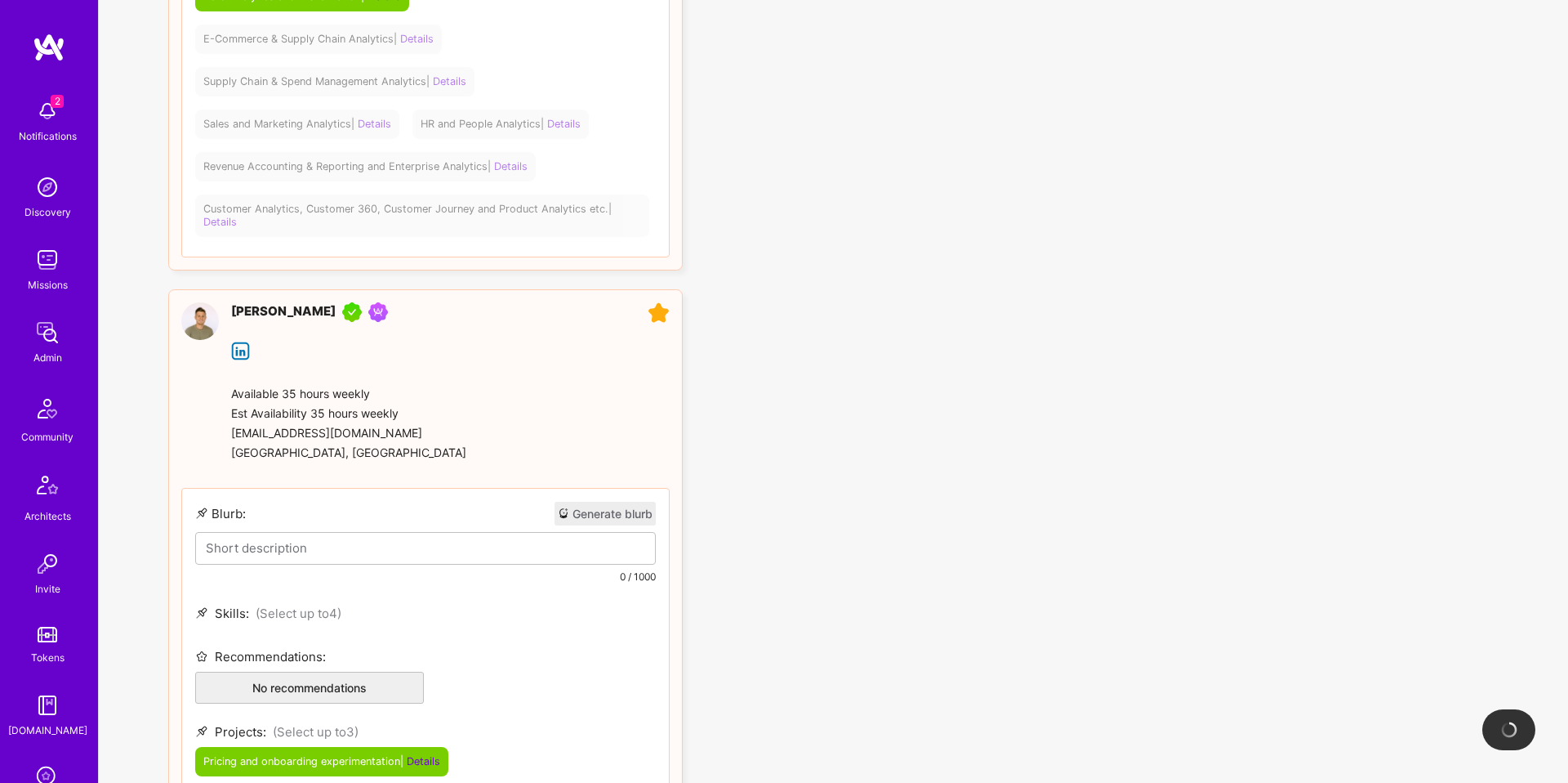
click at [601, 503] on button "Generate blurb" at bounding box center [605, 513] width 101 height 23
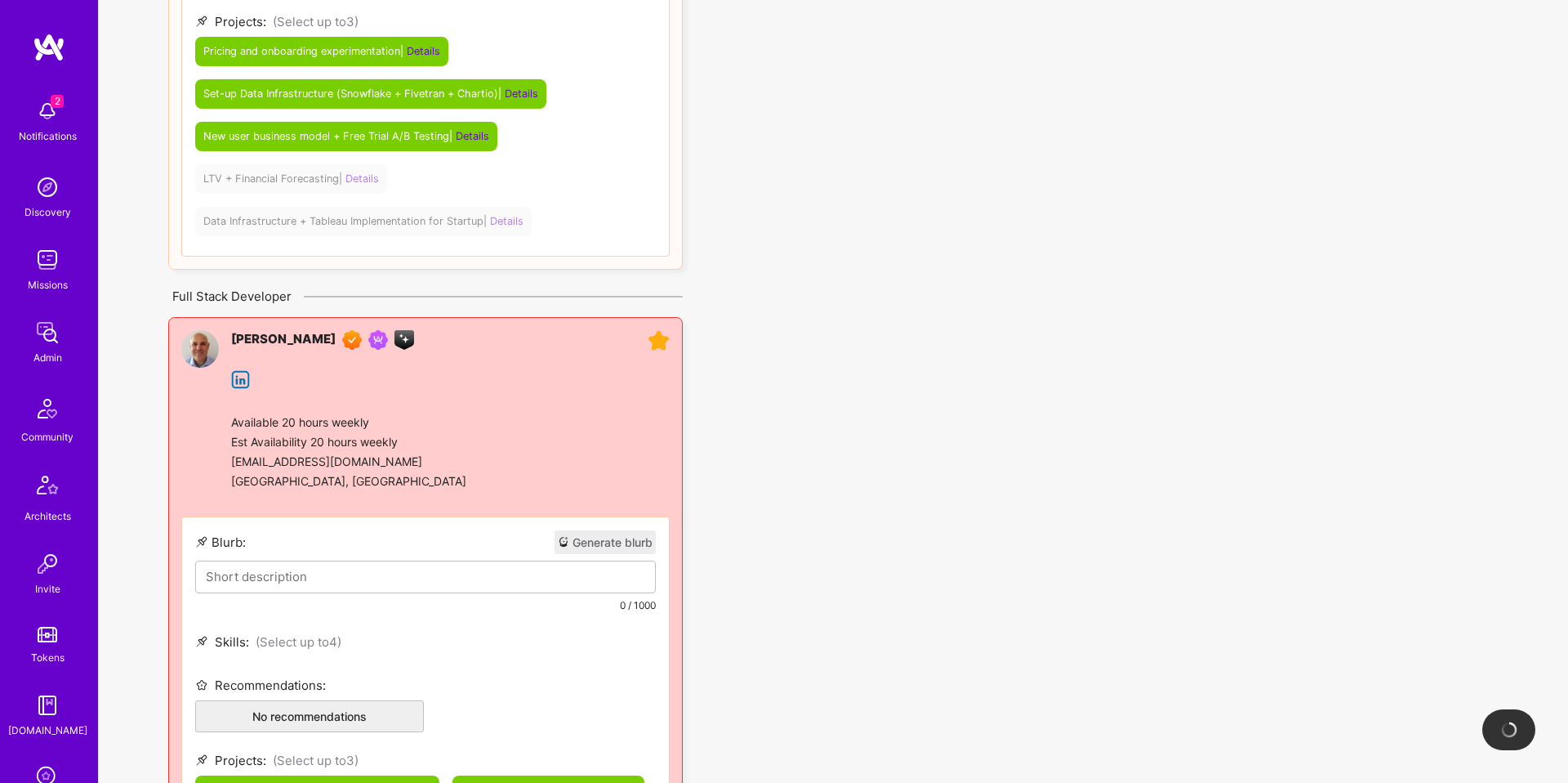
scroll to position [4469, 0]
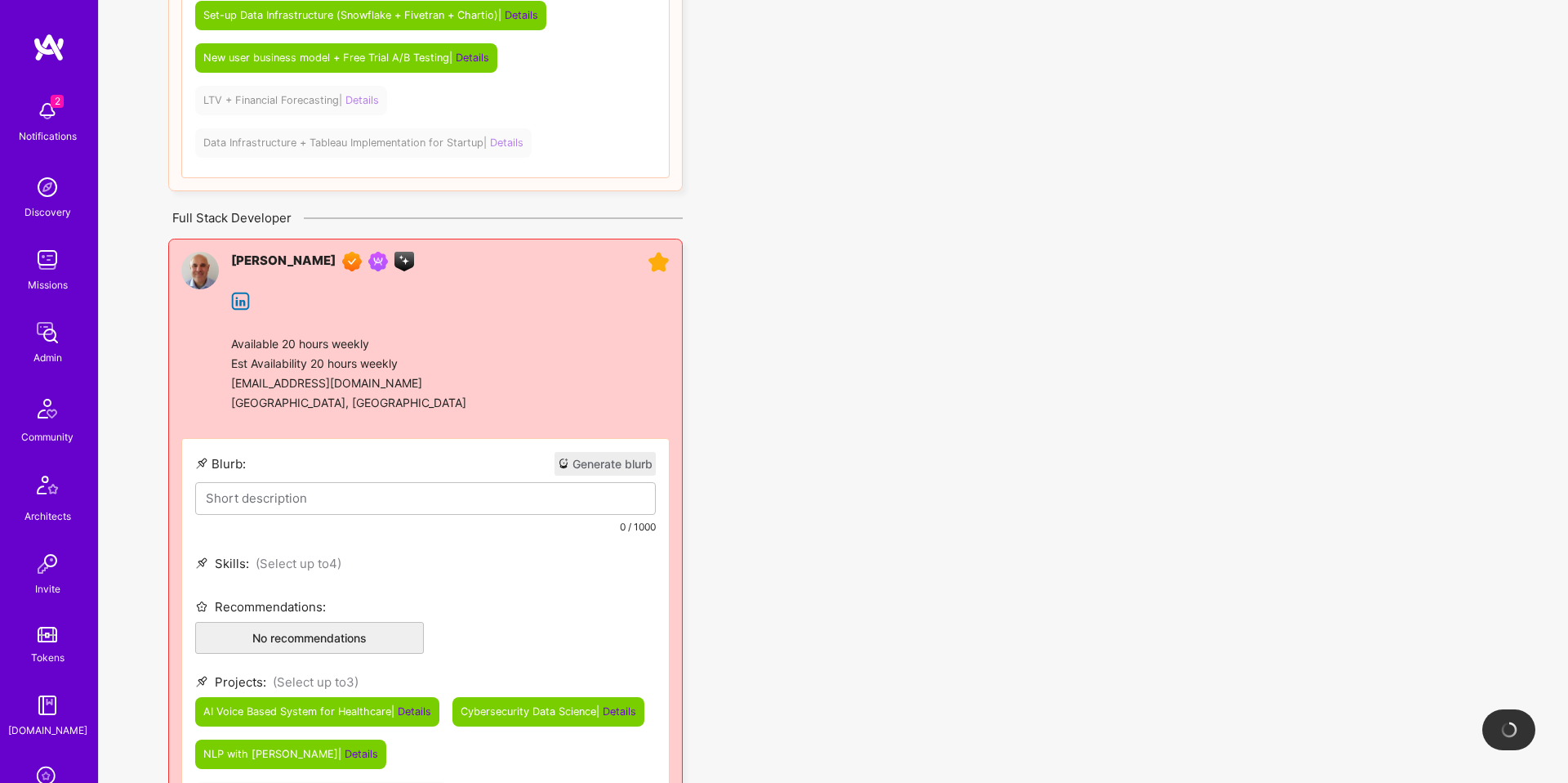
click at [657, 265] on icon at bounding box center [659, 263] width 22 height 22
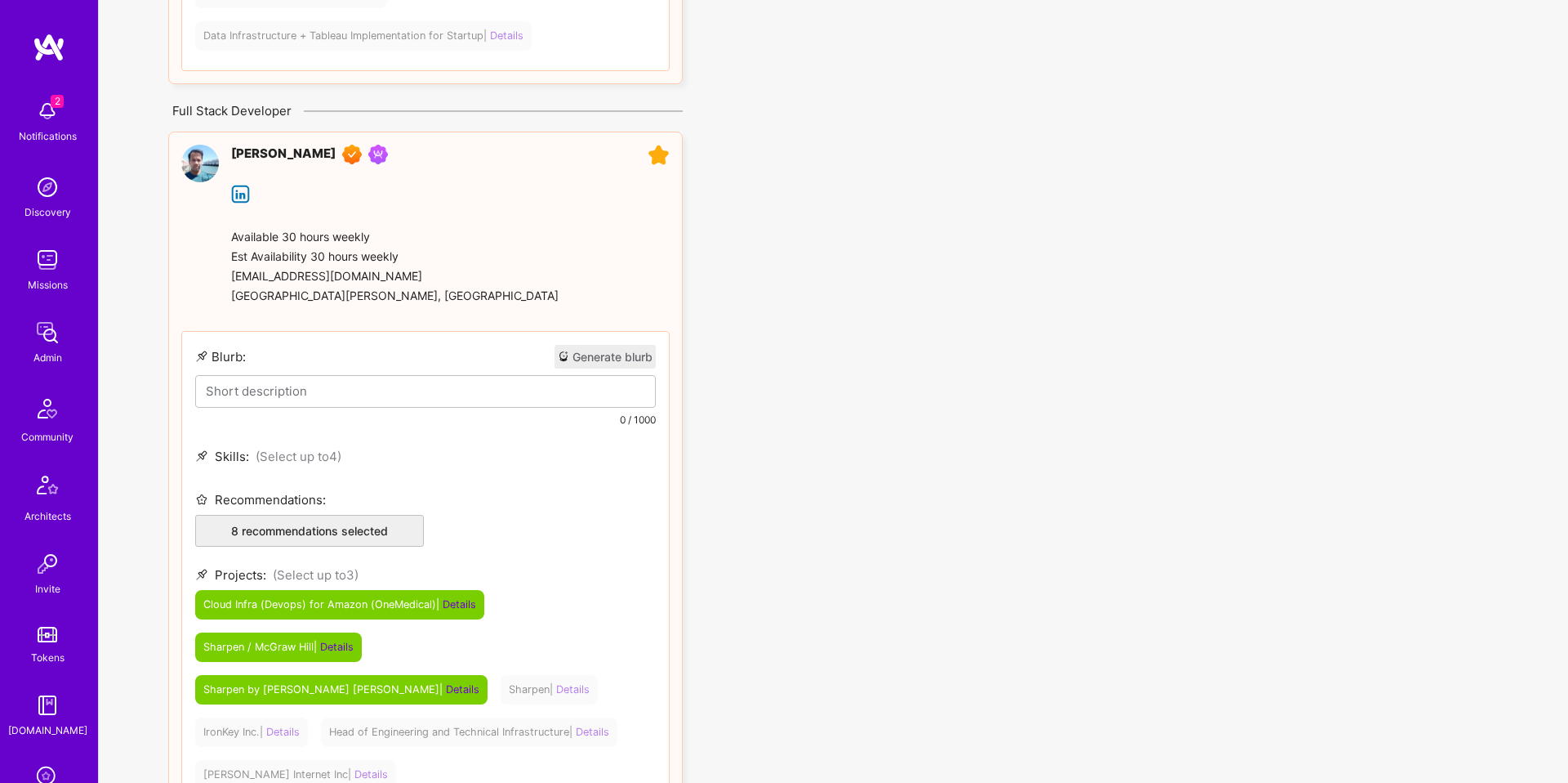
click at [585, 358] on button "Generate blurb" at bounding box center [605, 356] width 101 height 23
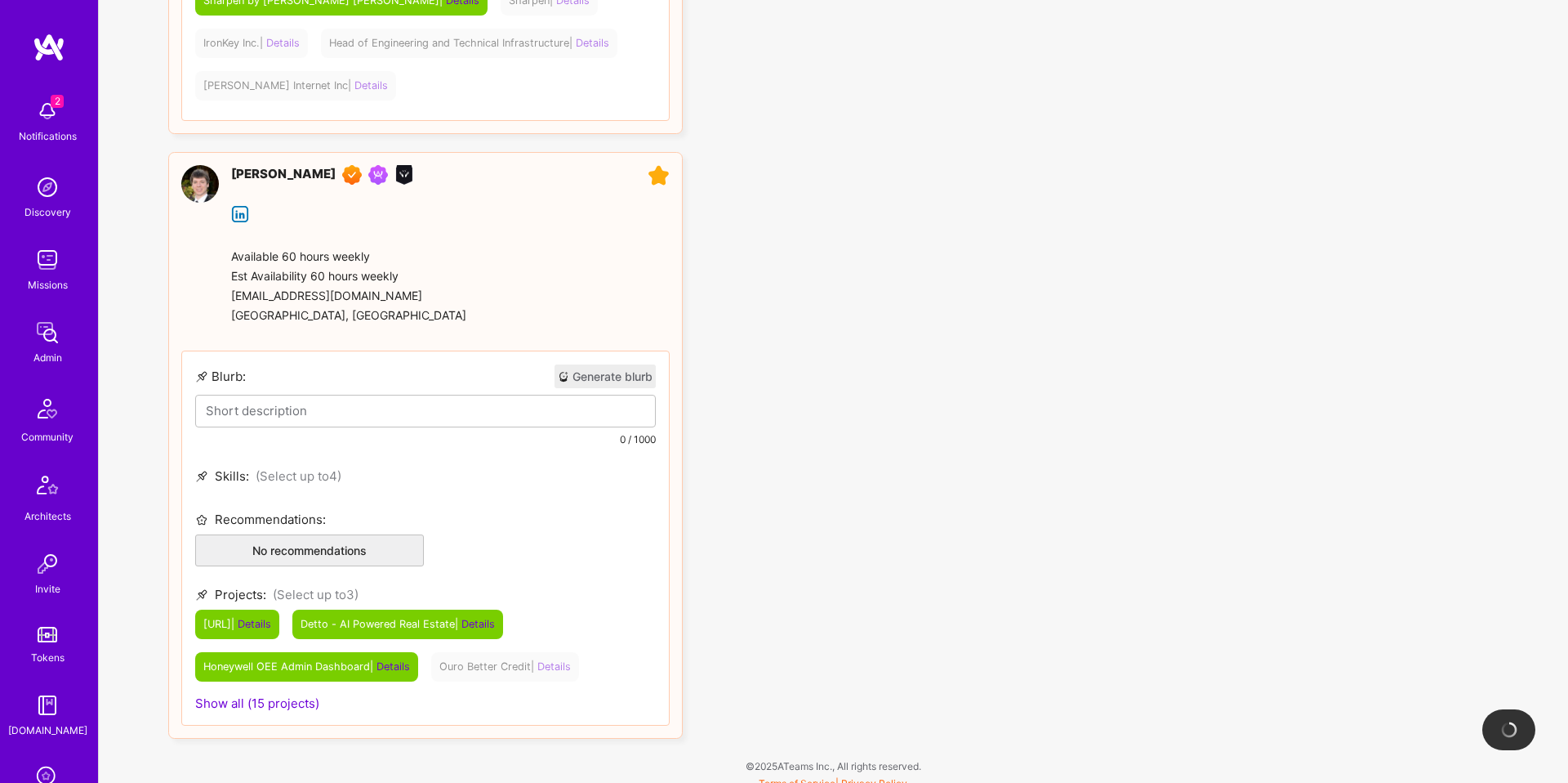
scroll to position [5272, 0]
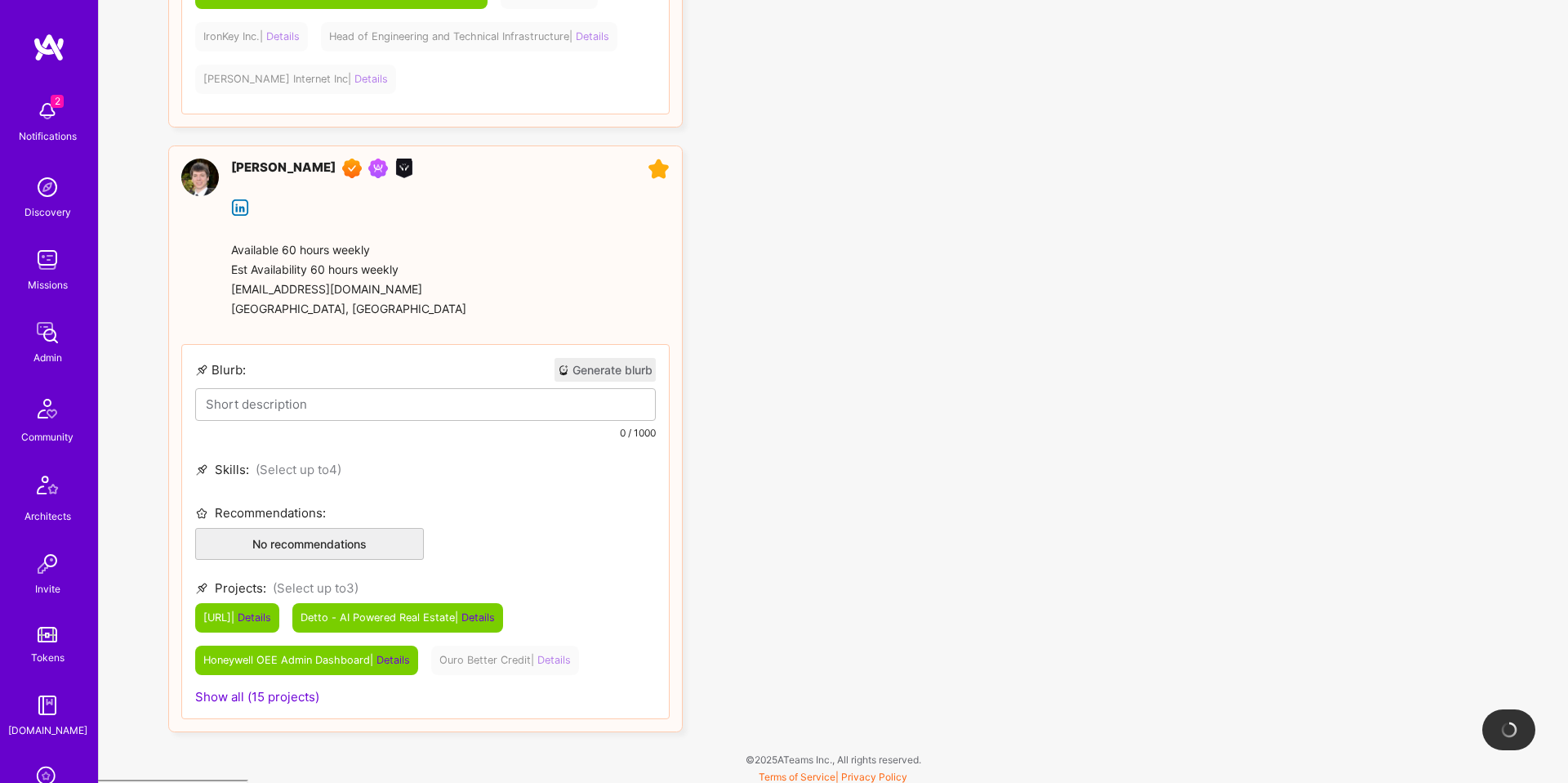
click at [584, 368] on button "Generate blurb" at bounding box center [605, 369] width 101 height 23
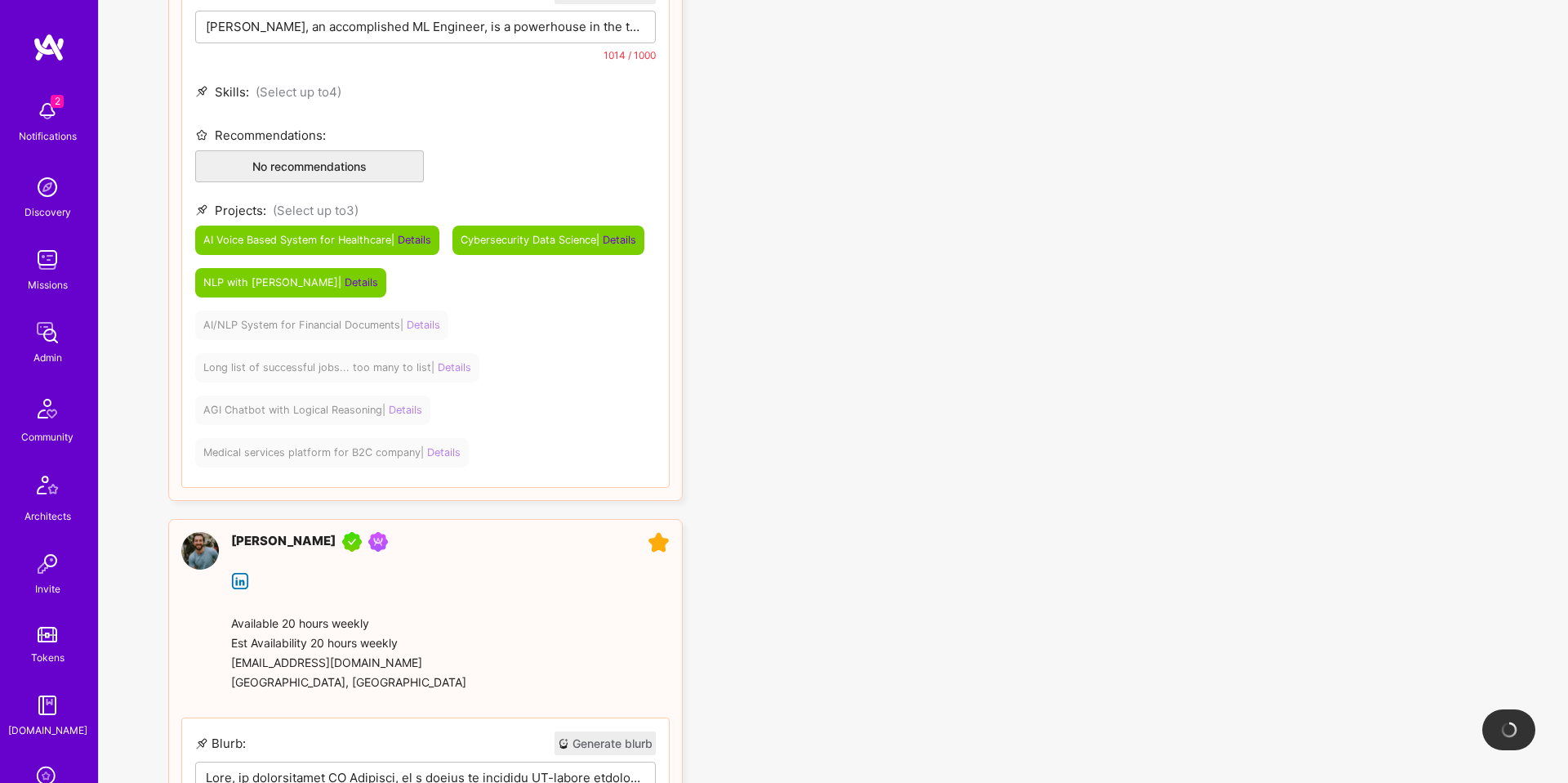
scroll to position [0, 0]
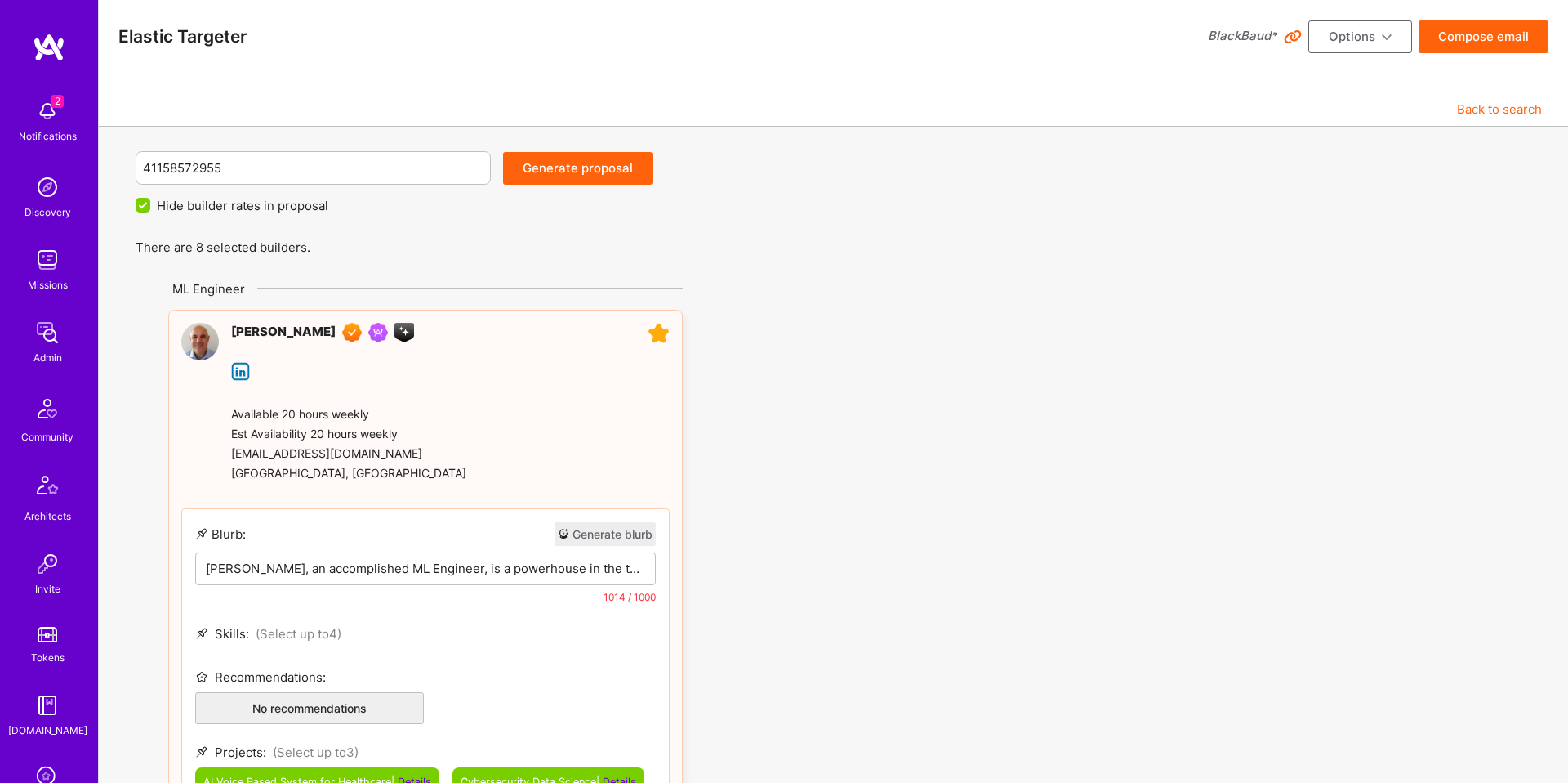
click at [413, 565] on p "Ruze Richards, an accomplished ML Engineer, is a powerhouse in the tech industr…" at bounding box center [425, 568] width 439 height 17
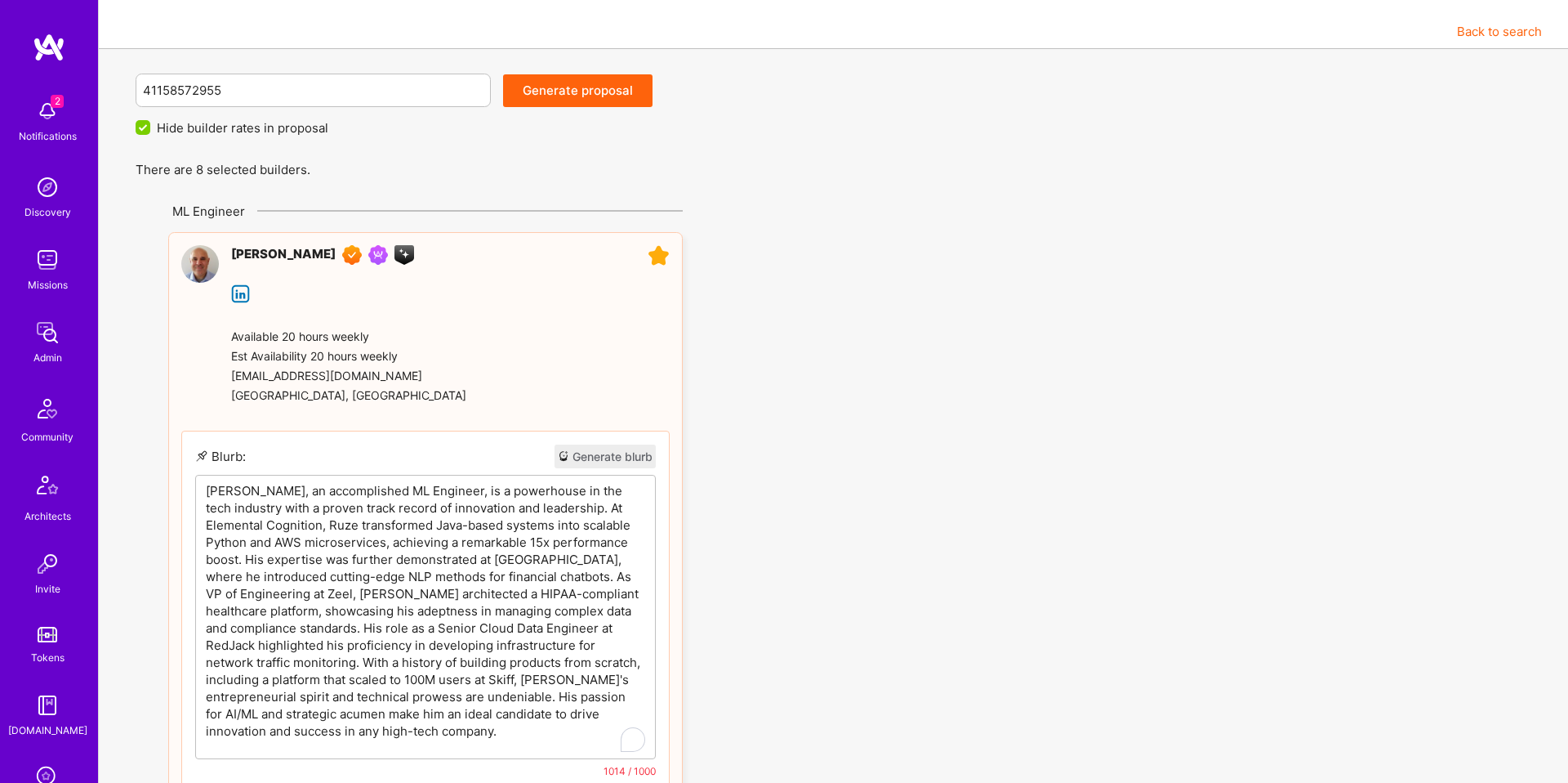
scroll to position [147, 0]
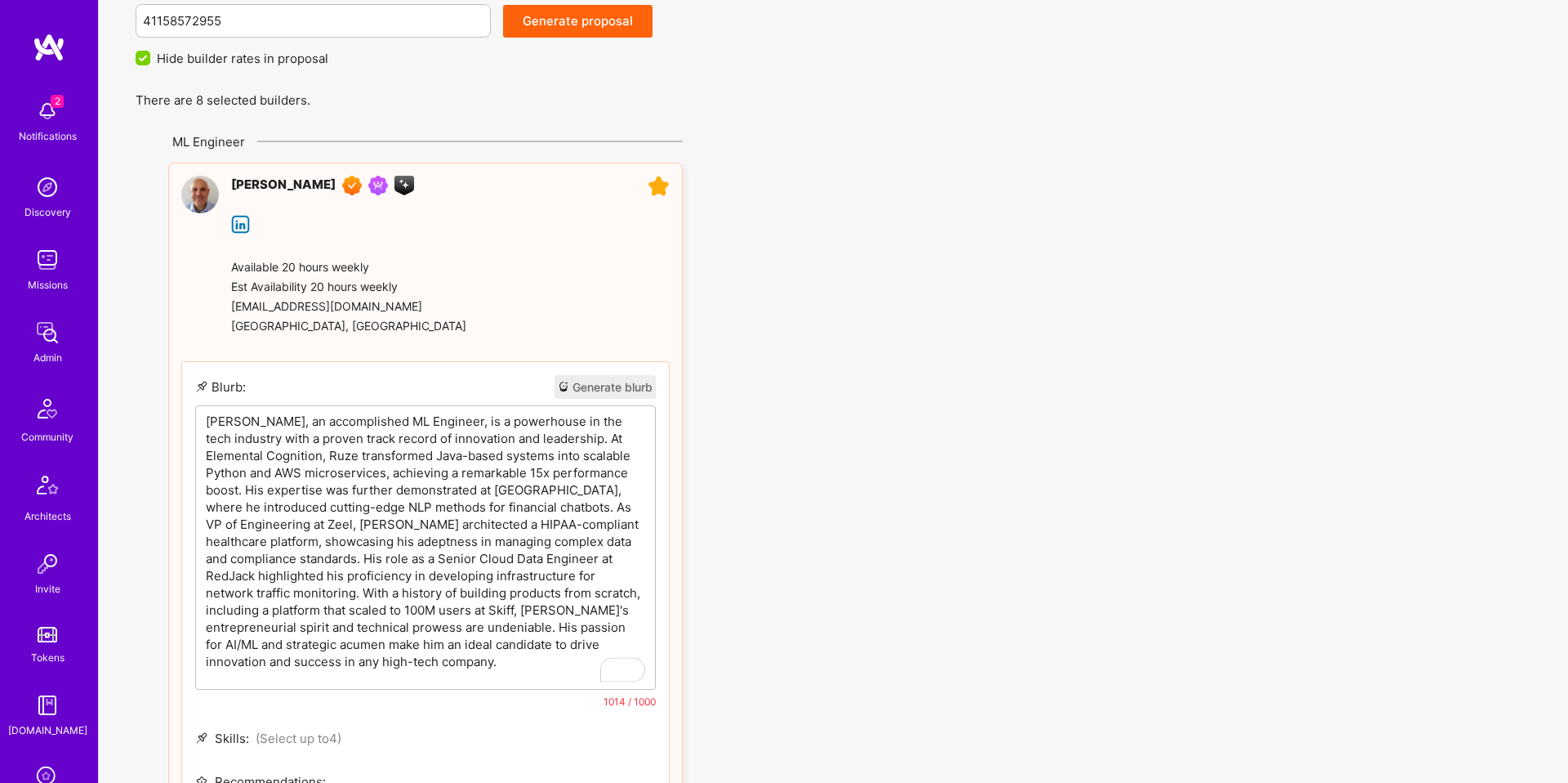
click at [391, 445] on p "Ruze Richards, an accomplished ML Engineer, is a powerhouse in the tech industr…" at bounding box center [425, 541] width 439 height 258
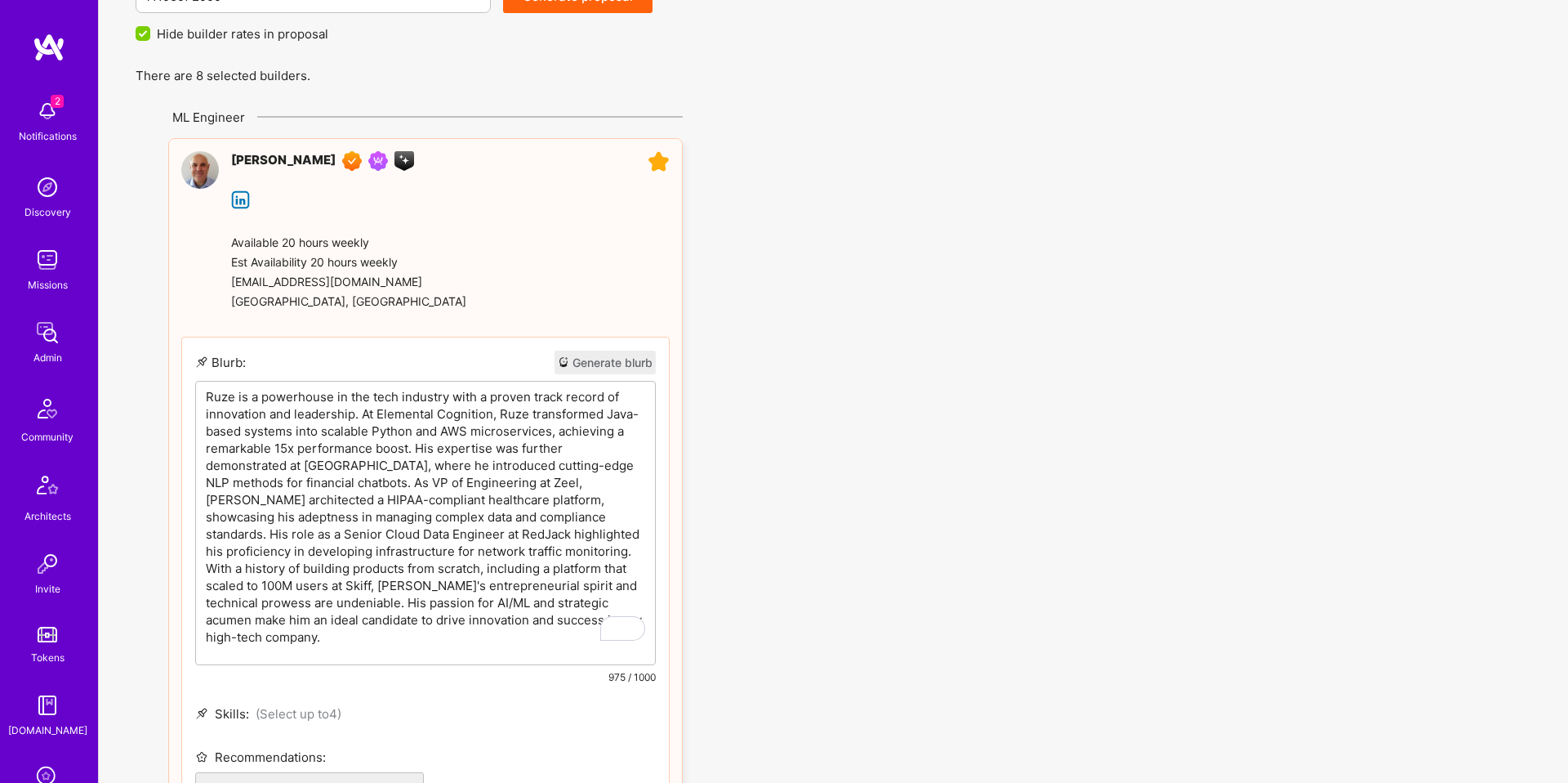
scroll to position [174, 0]
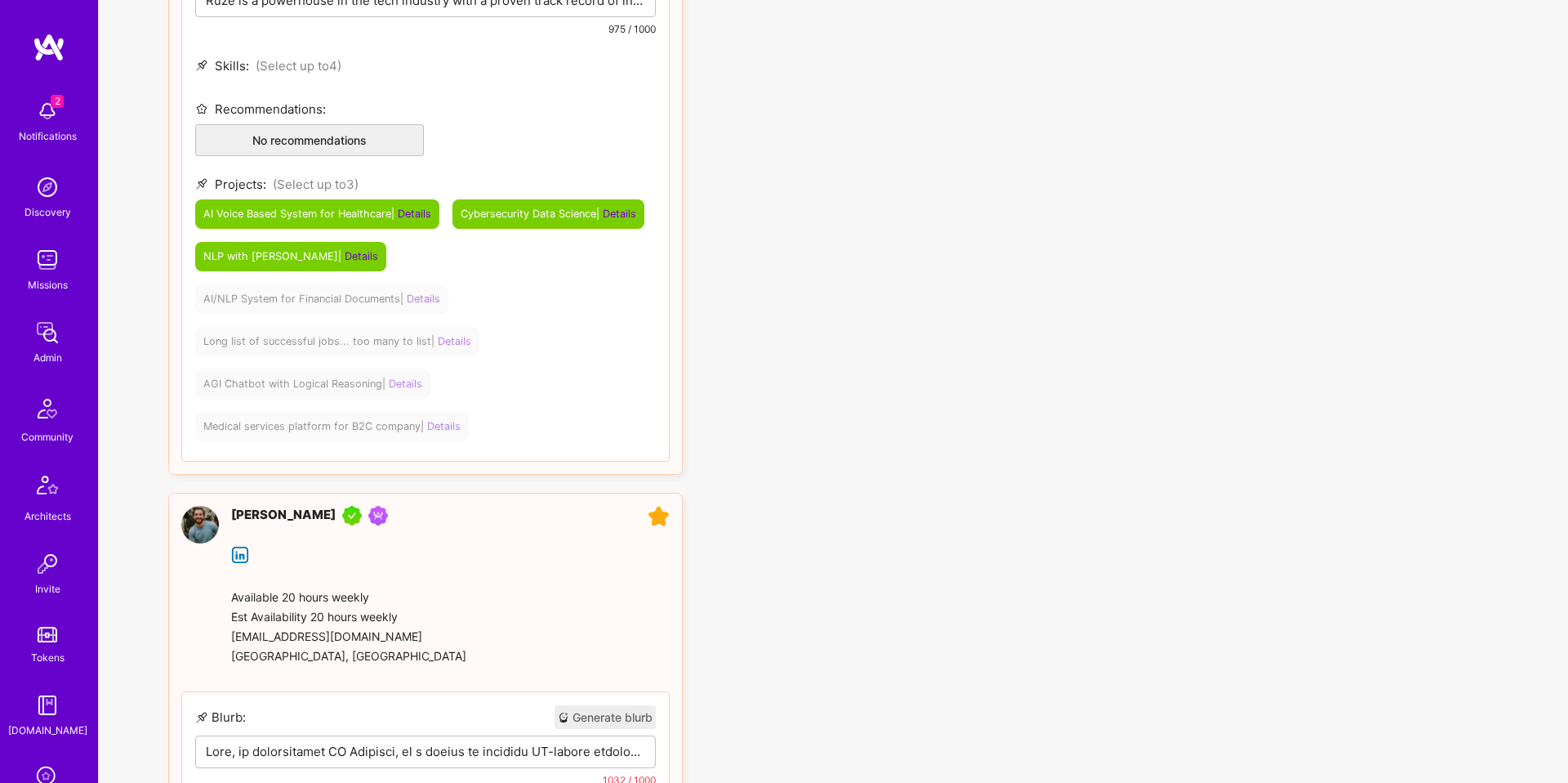
scroll to position [565, 0]
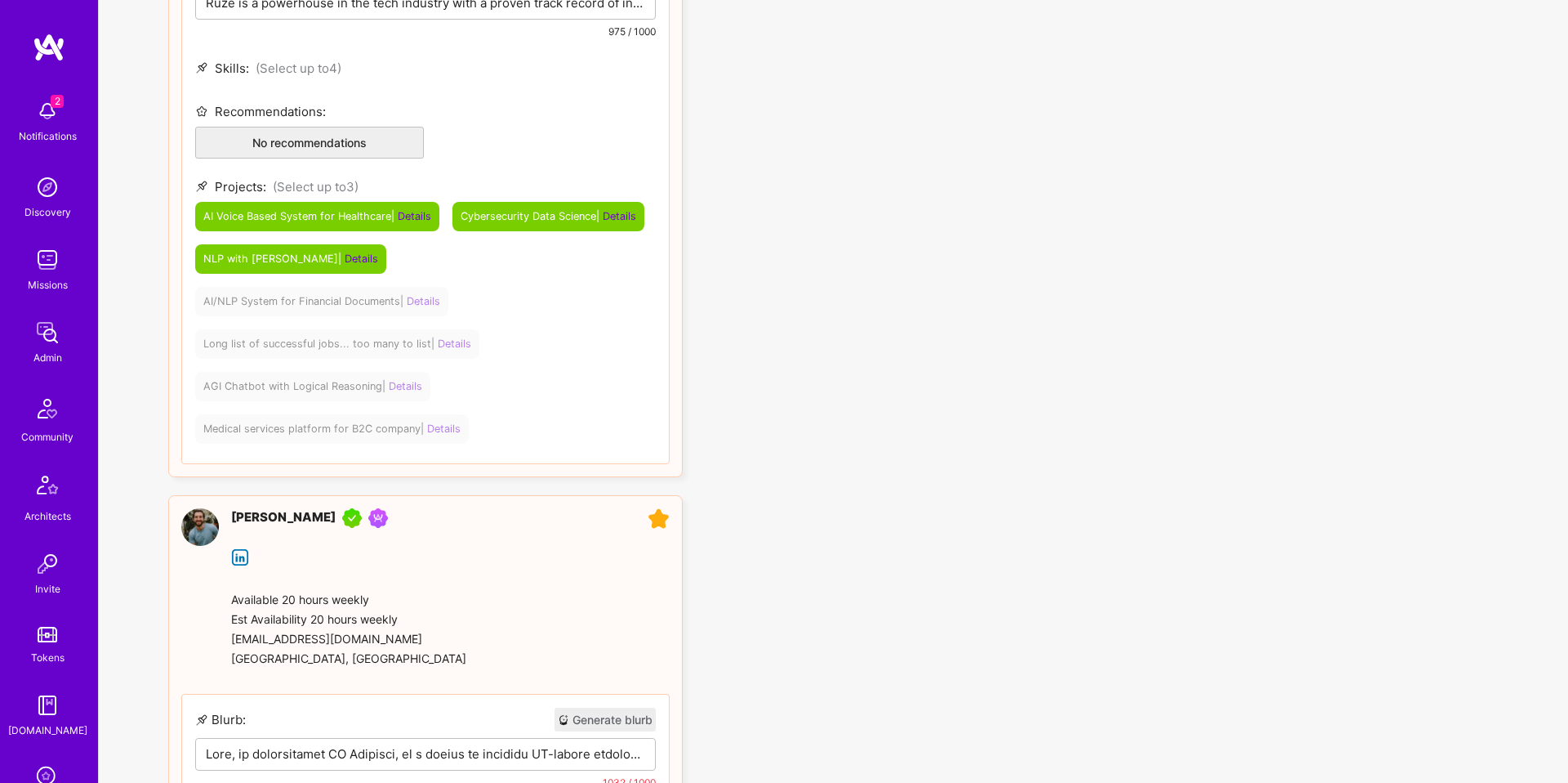
click at [461, 223] on span "Cybersecurity Data Science | Details" at bounding box center [548, 216] width 176 height 12
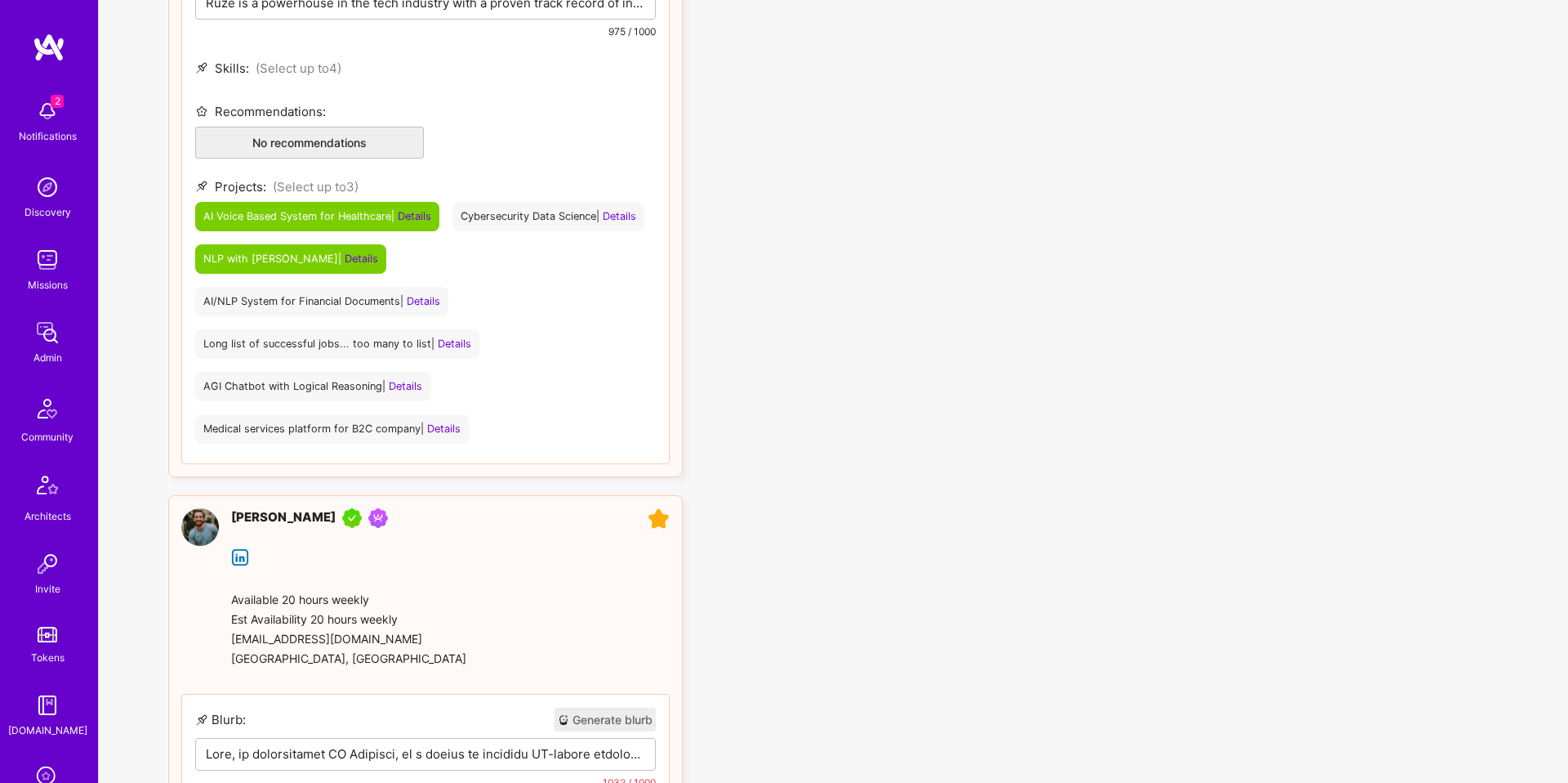
click at [299, 301] on span "AI/NLP System for Financial Documents | Details" at bounding box center [322, 301] width 237 height 12
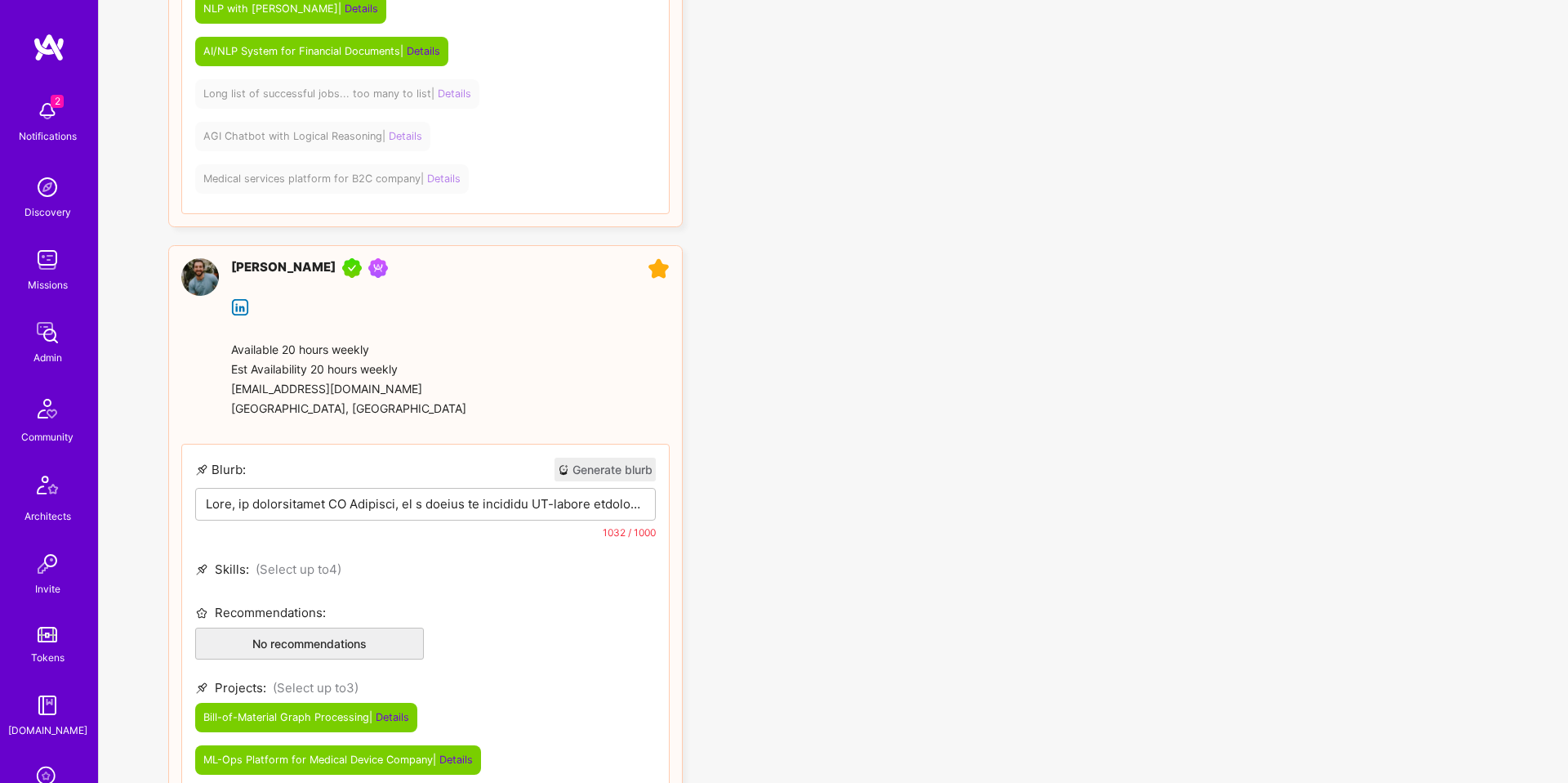
scroll to position [819, 0]
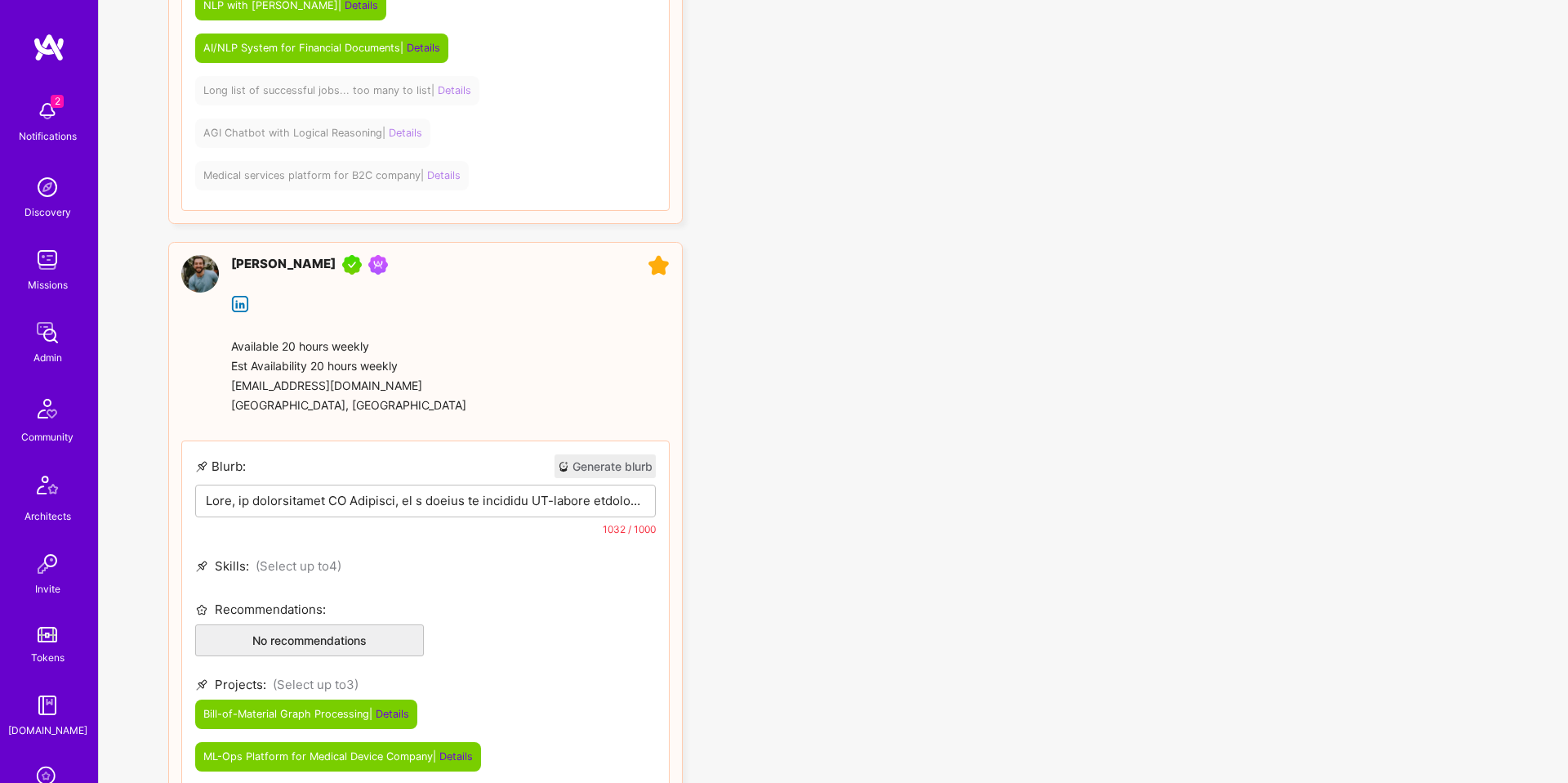
click at [502, 508] on p at bounding box center [425, 500] width 439 height 17
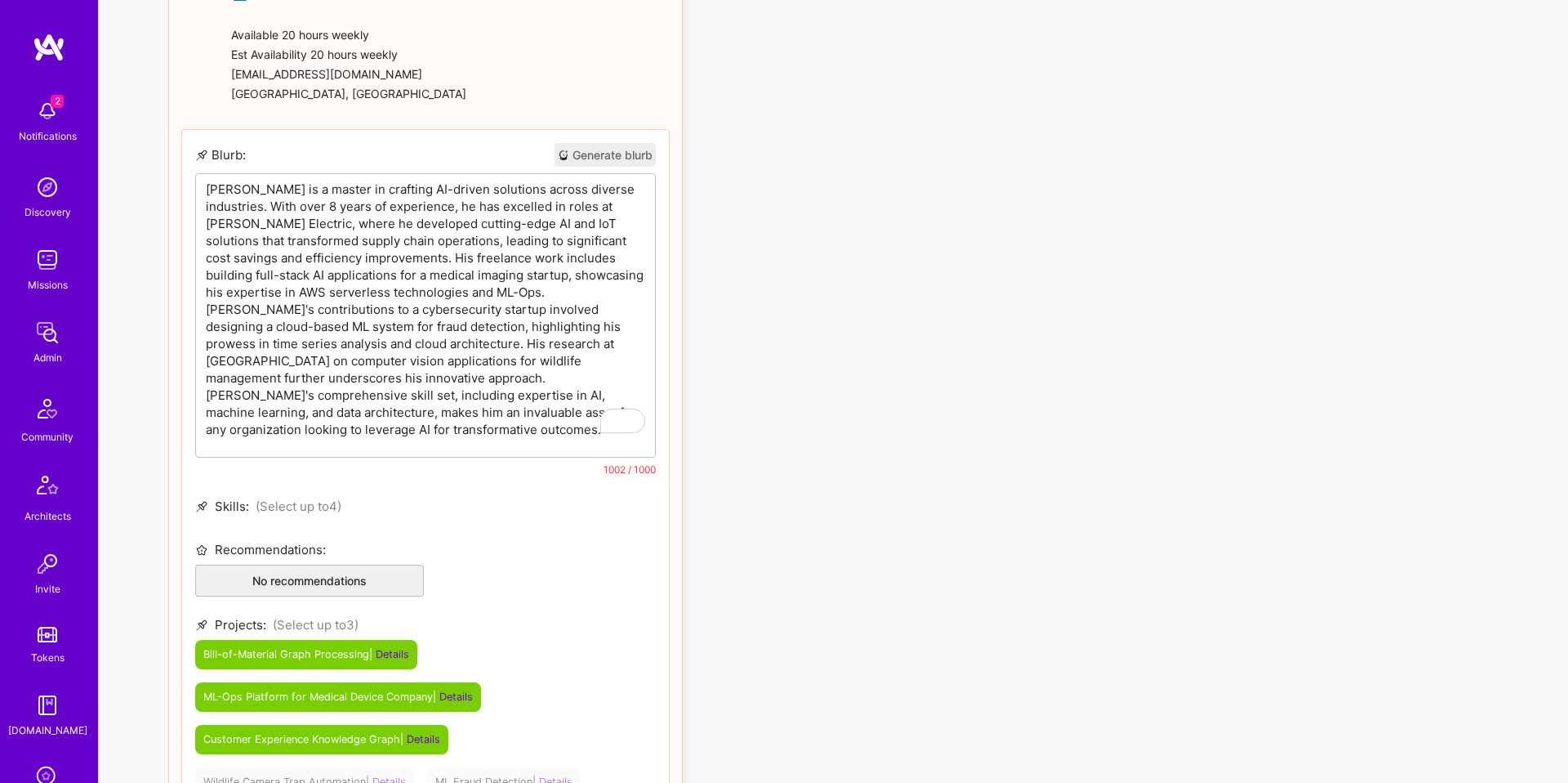
scroll to position [1132, 0]
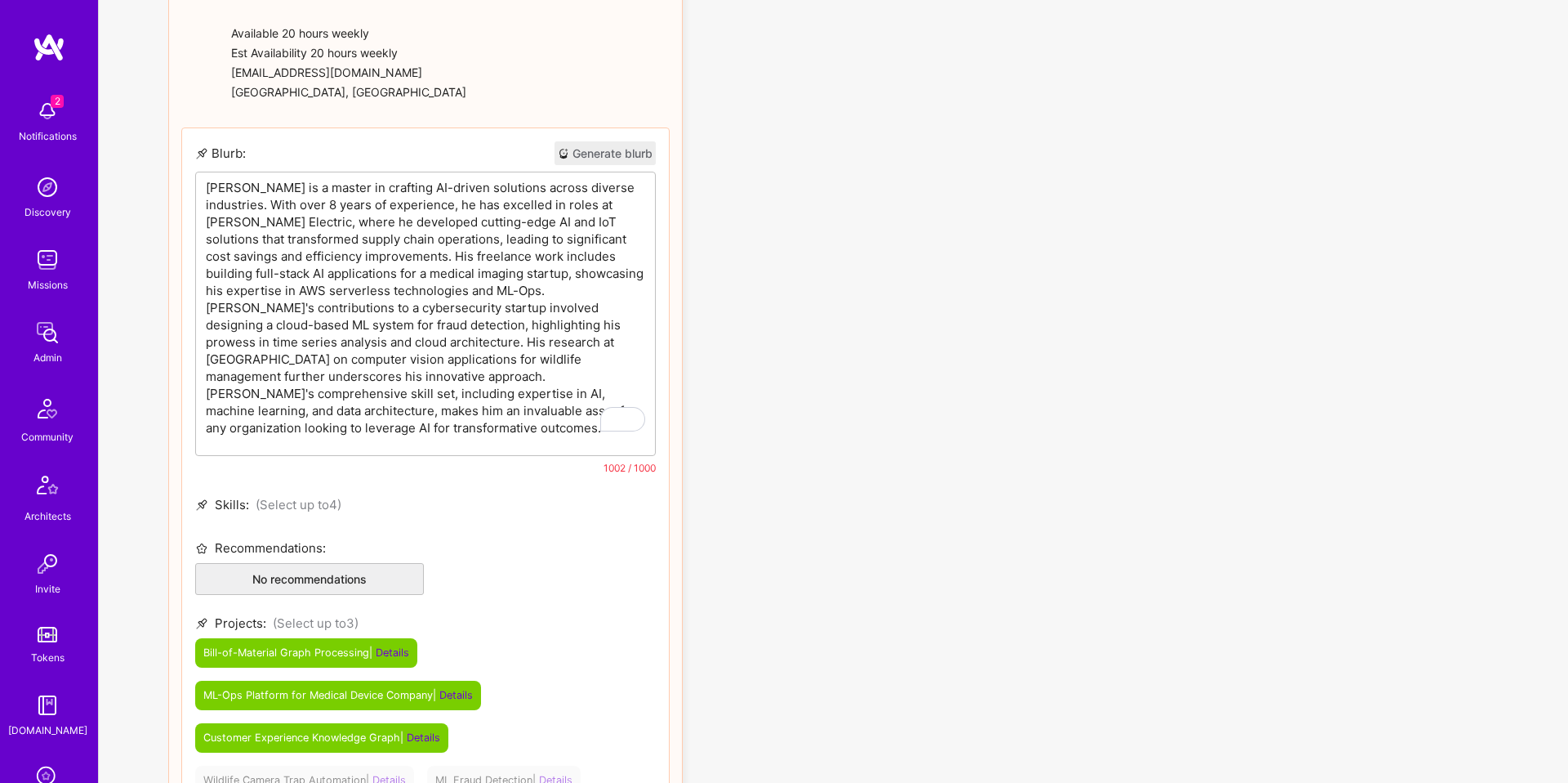
click at [435, 337] on p "Nick is a master in crafting AI-driven solutions across diverse industries. Wit…" at bounding box center [425, 307] width 439 height 258
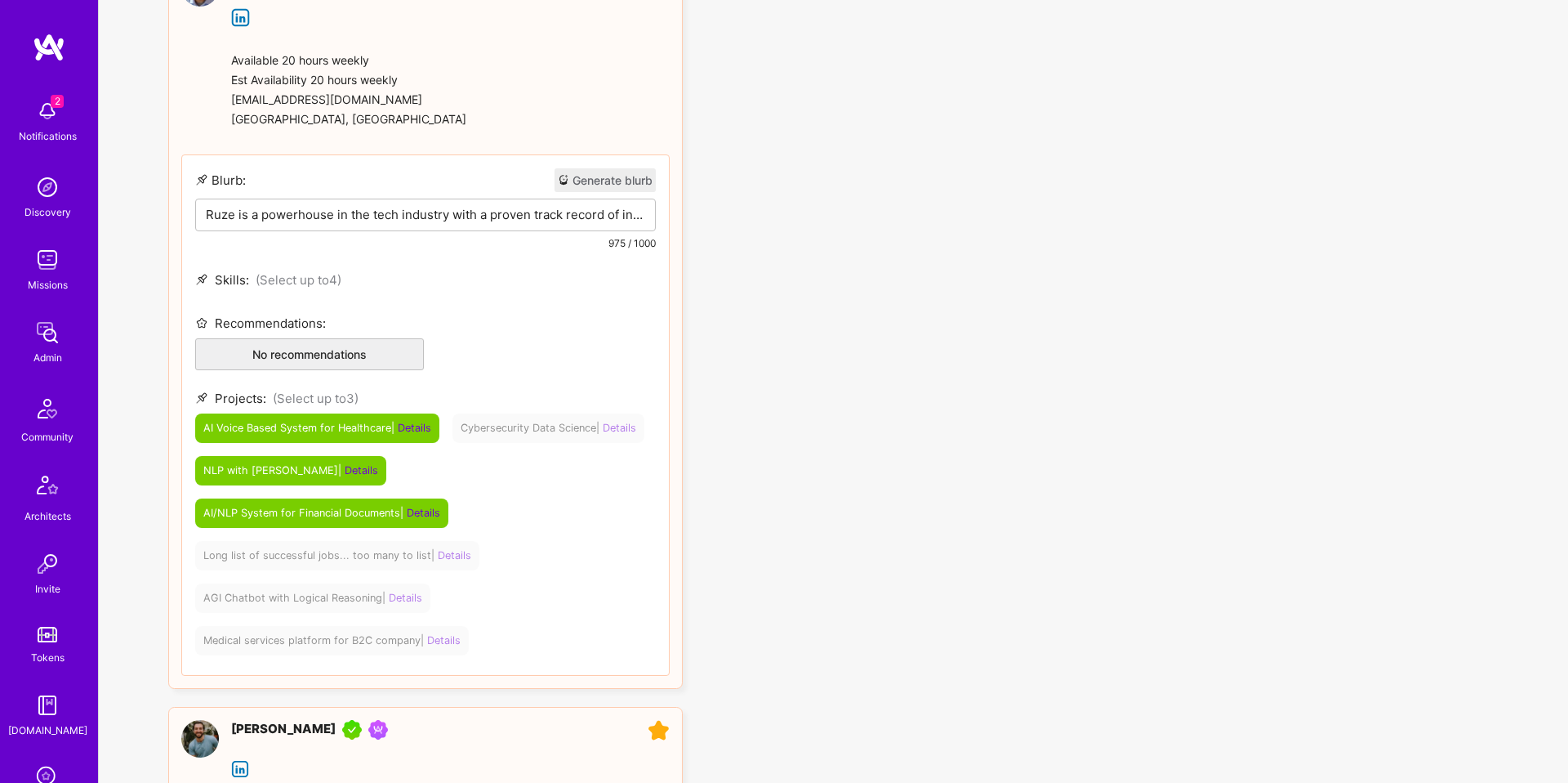
scroll to position [355, 0]
click at [539, 220] on p "Ruze is a powerhouse in the tech industry with a proven track record of innovat…" at bounding box center [425, 213] width 439 height 17
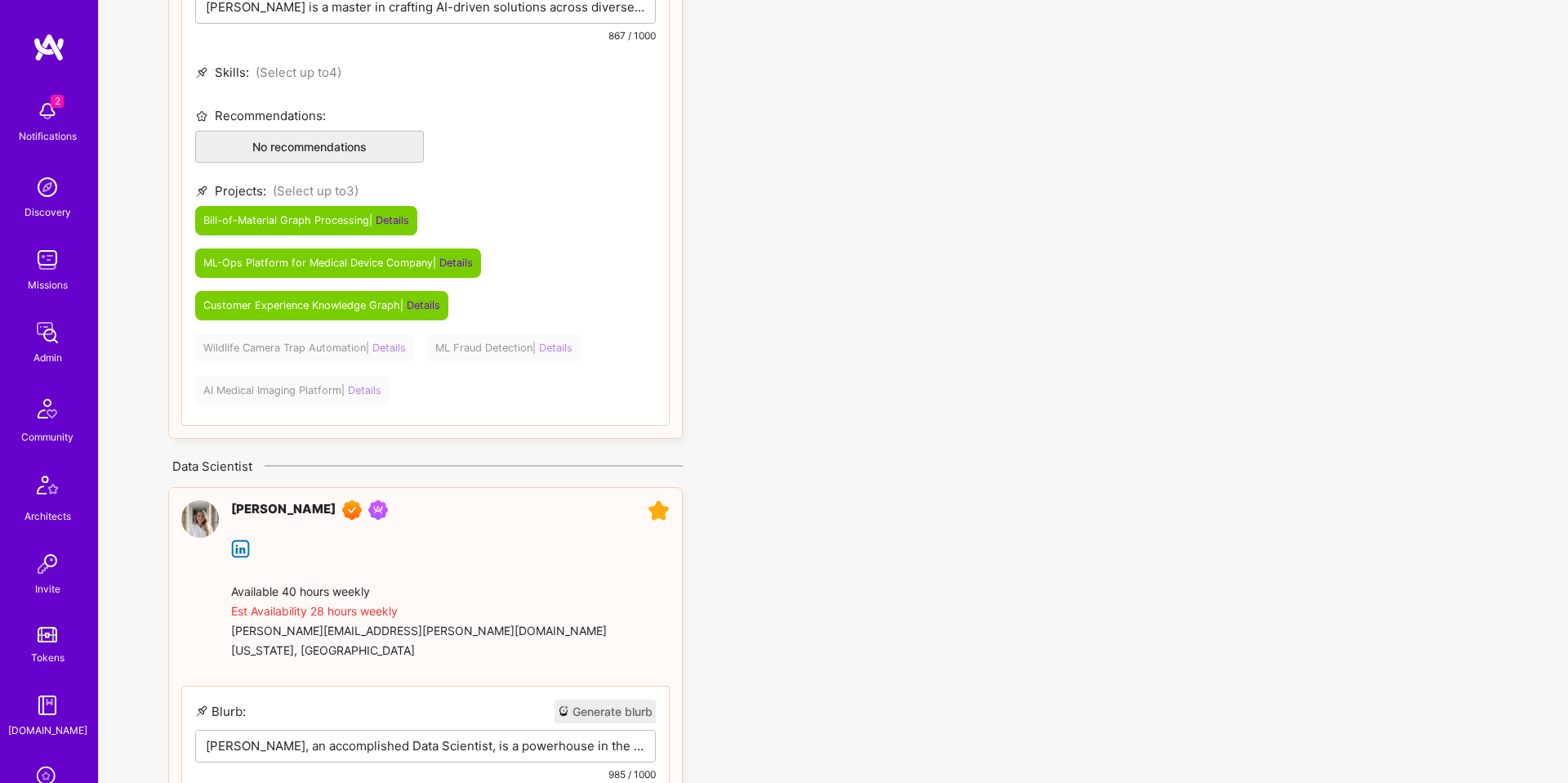
scroll to position [1568, 0]
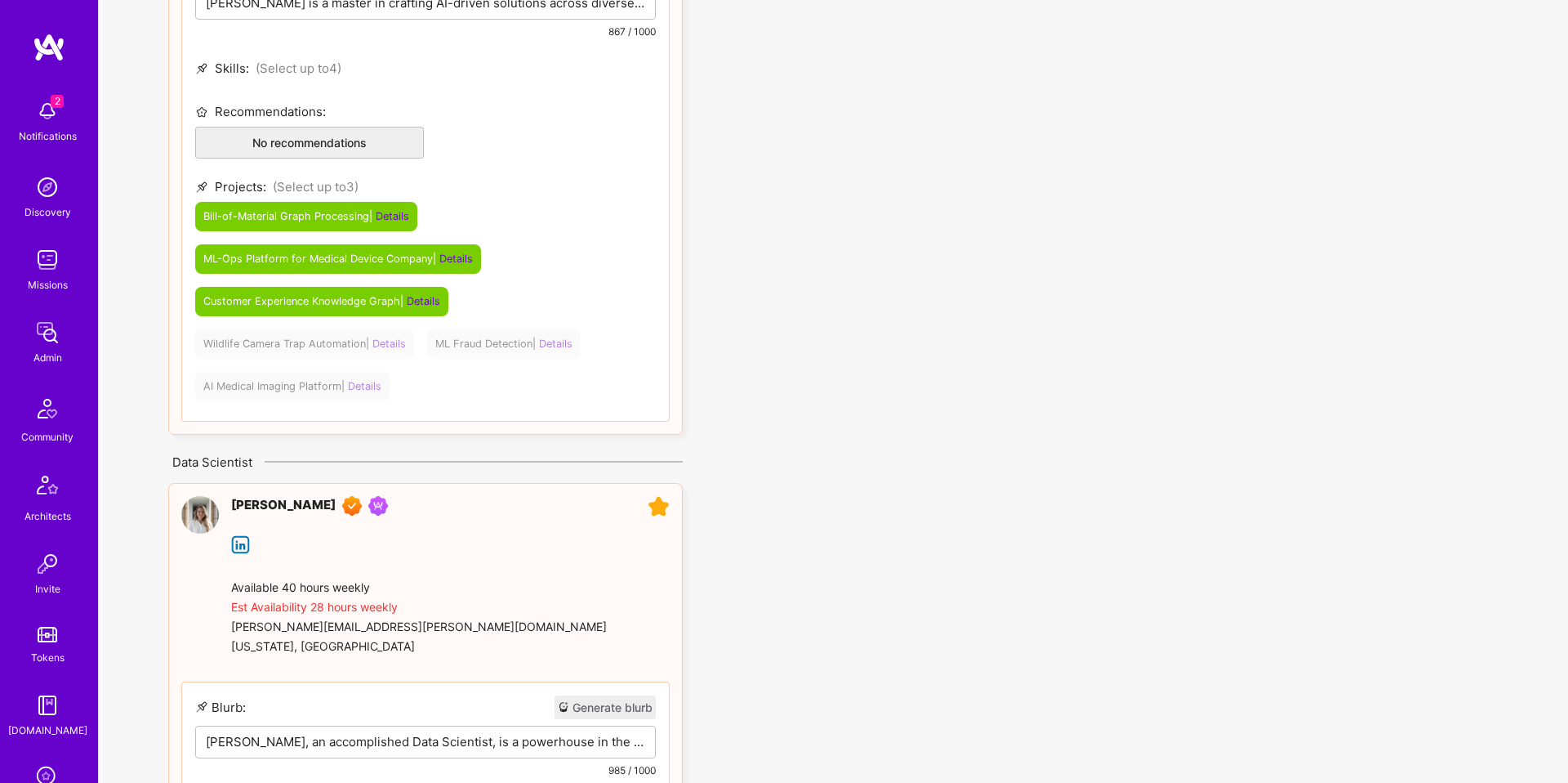
click at [345, 295] on span "Customer Experience Knowledge Graph | Details" at bounding box center [322, 301] width 237 height 12
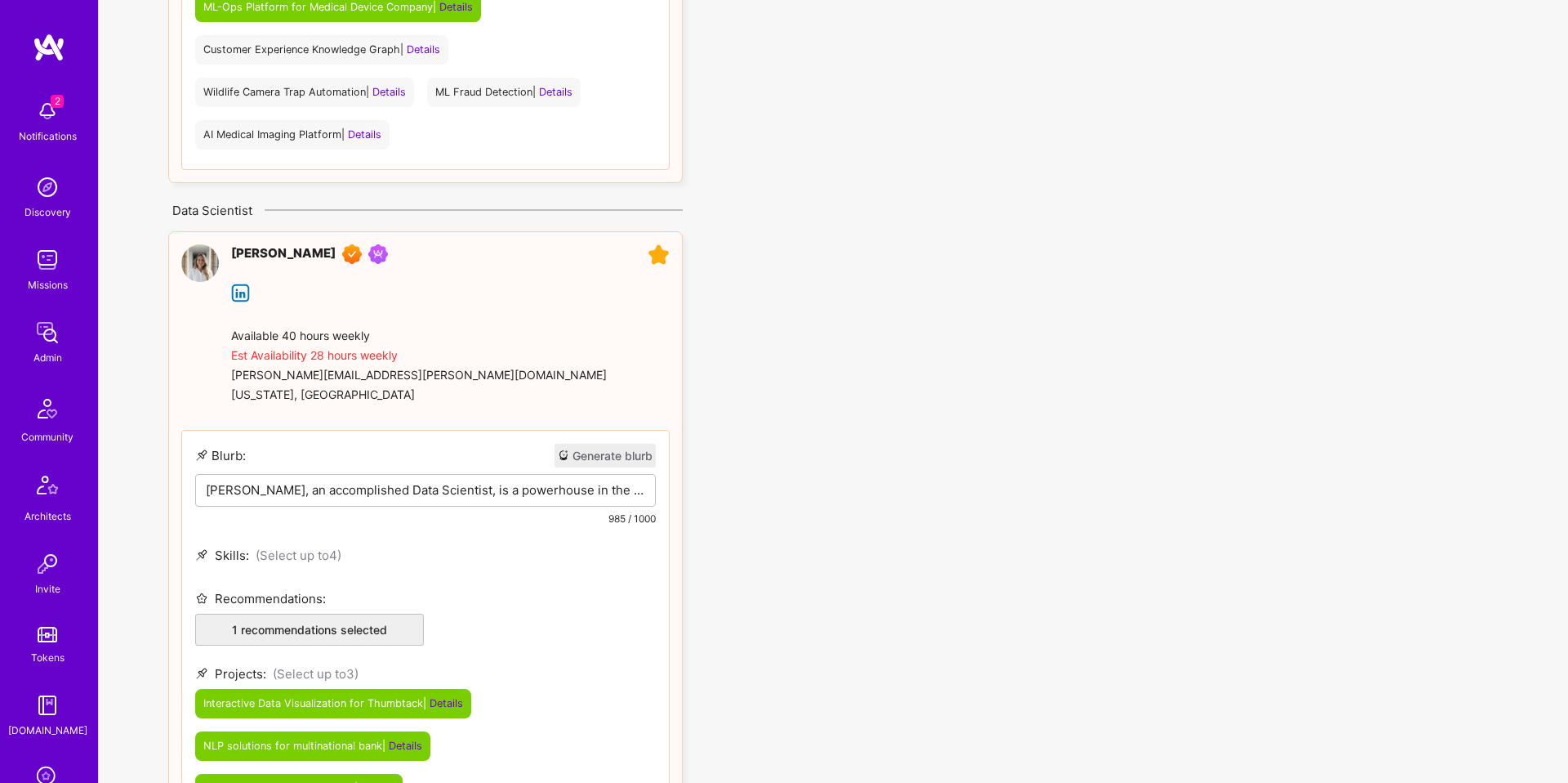
scroll to position [1334, 0]
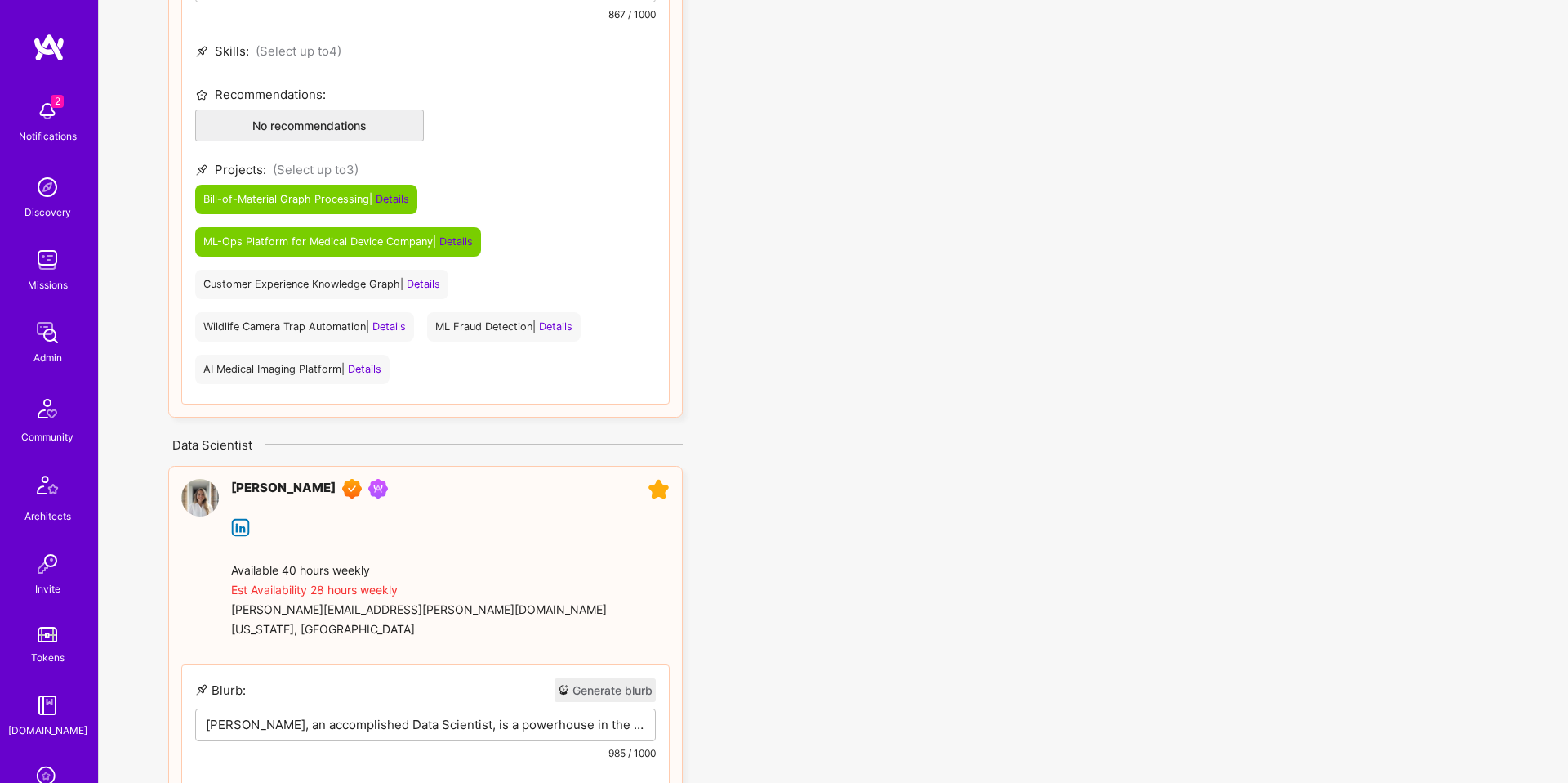
click at [451, 318] on div "ML Fraud Detection | Details" at bounding box center [503, 327] width 154 height 30
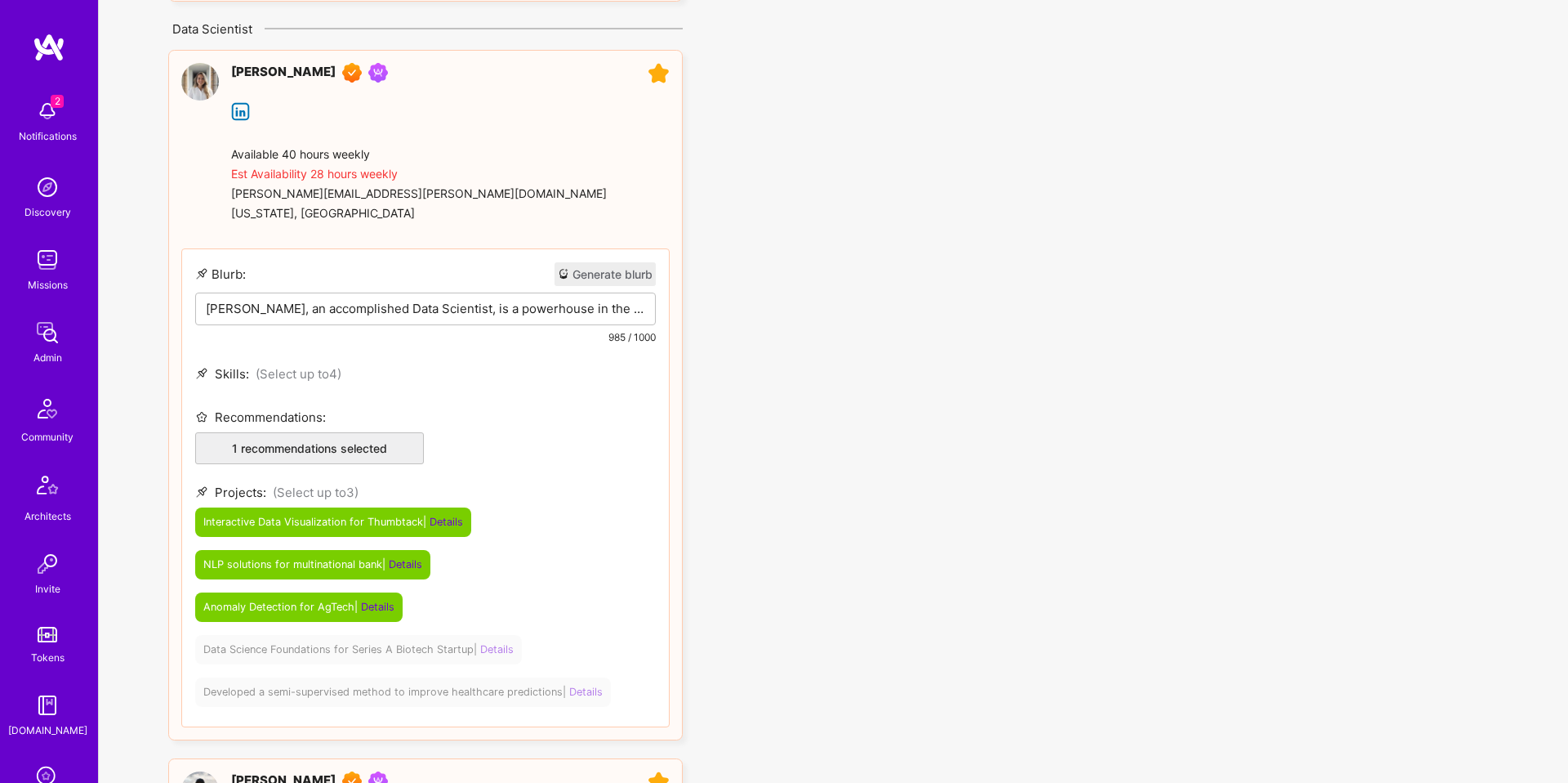
scroll to position [1756, 0]
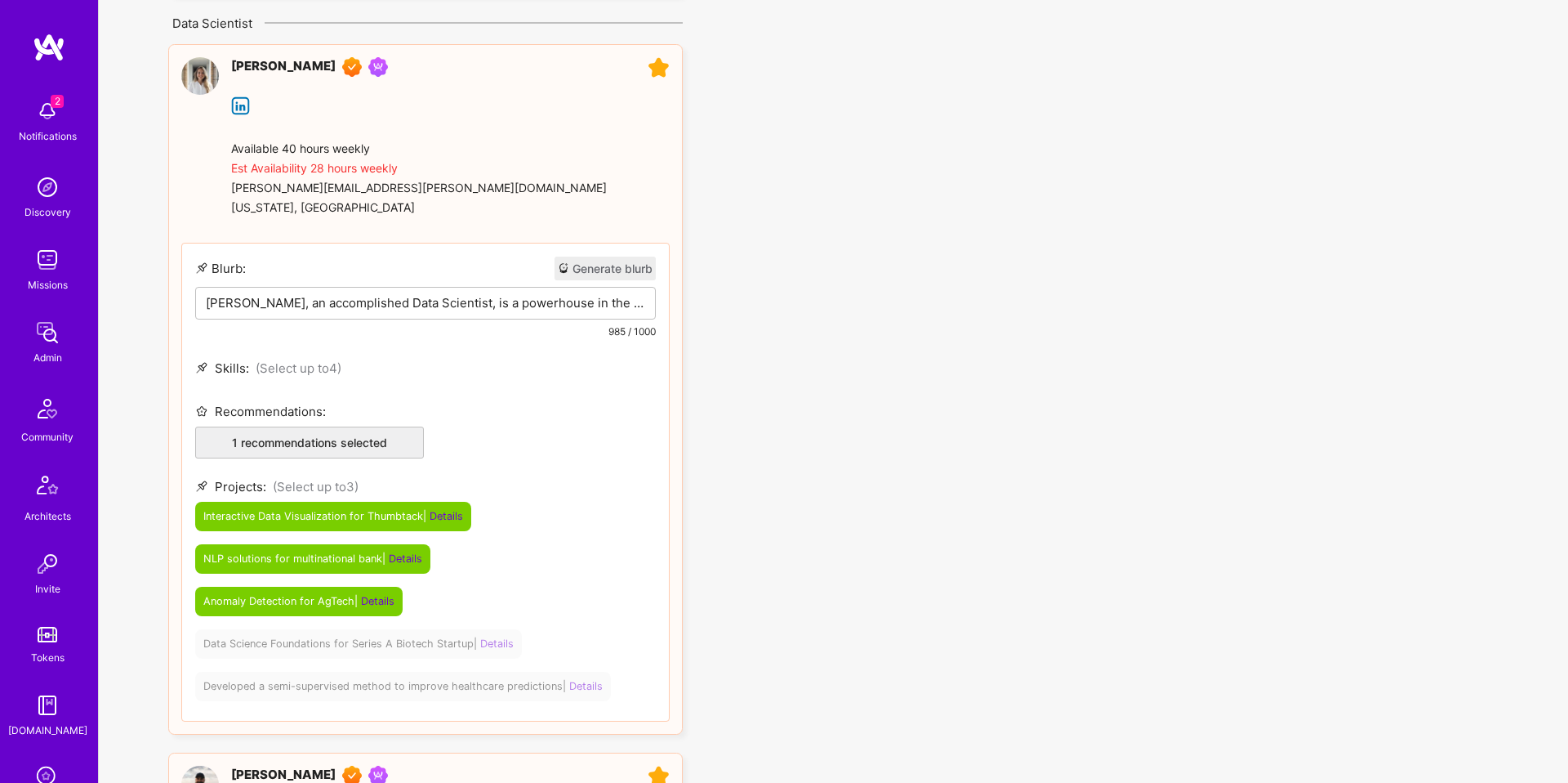
click at [437, 304] on p "Fiorella, an accomplished Data Scientist, is a powerhouse in the realm of data …" at bounding box center [425, 303] width 439 height 17
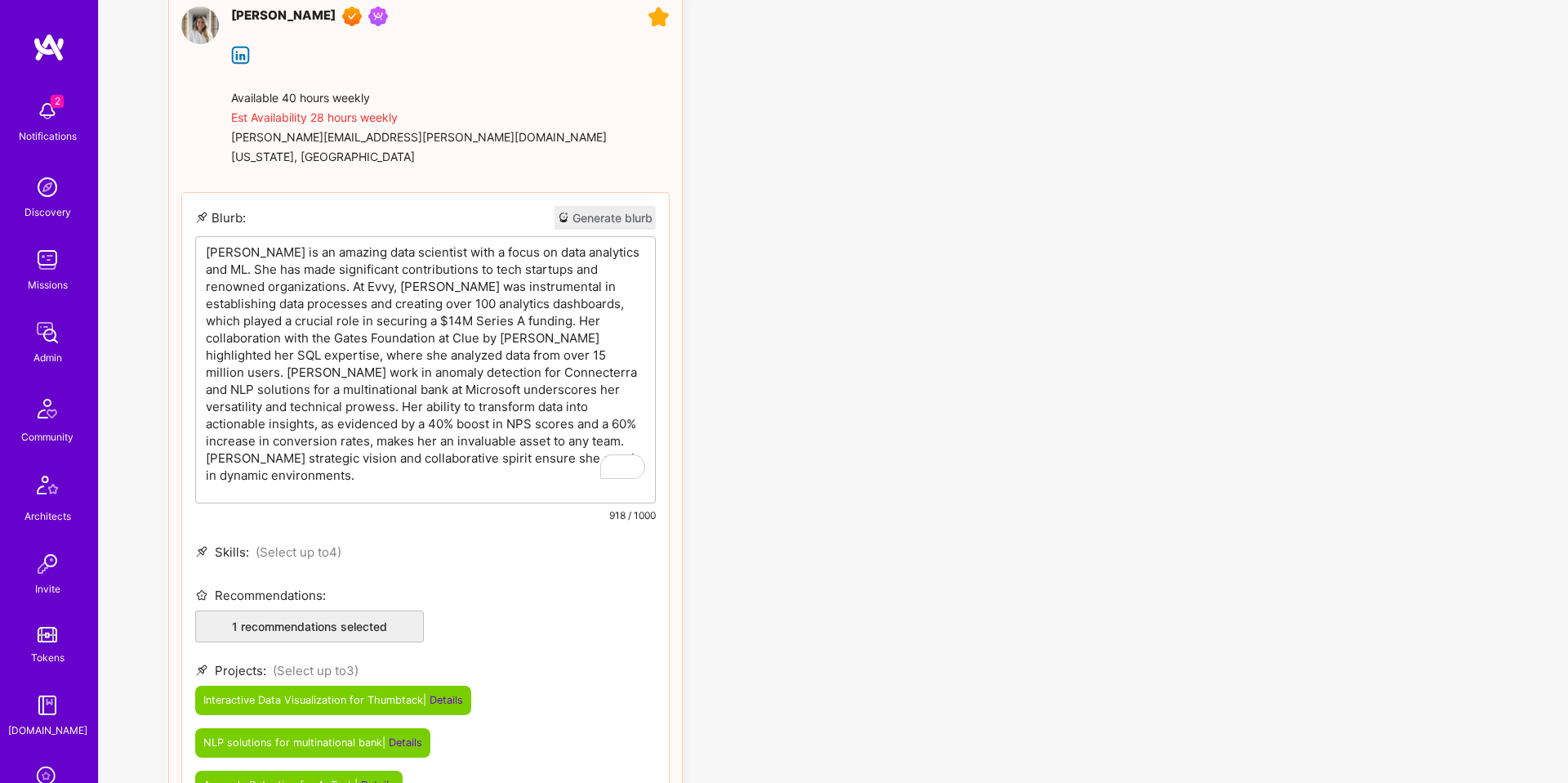
scroll to position [1809, 0]
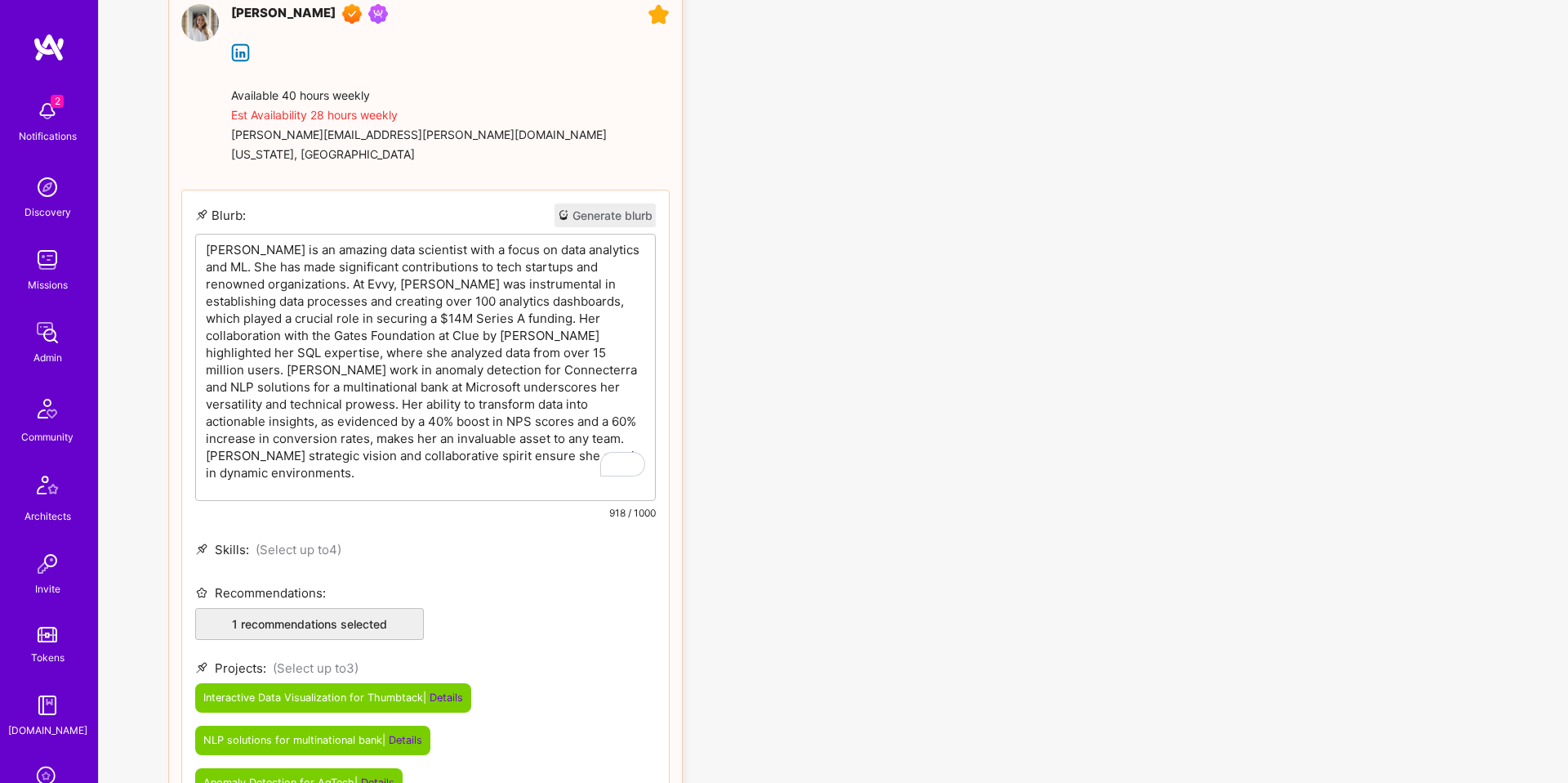
click at [567, 334] on p "Fiorella is an amazing data scientist with a focus on data analytics and ML. Sh…" at bounding box center [425, 361] width 439 height 240
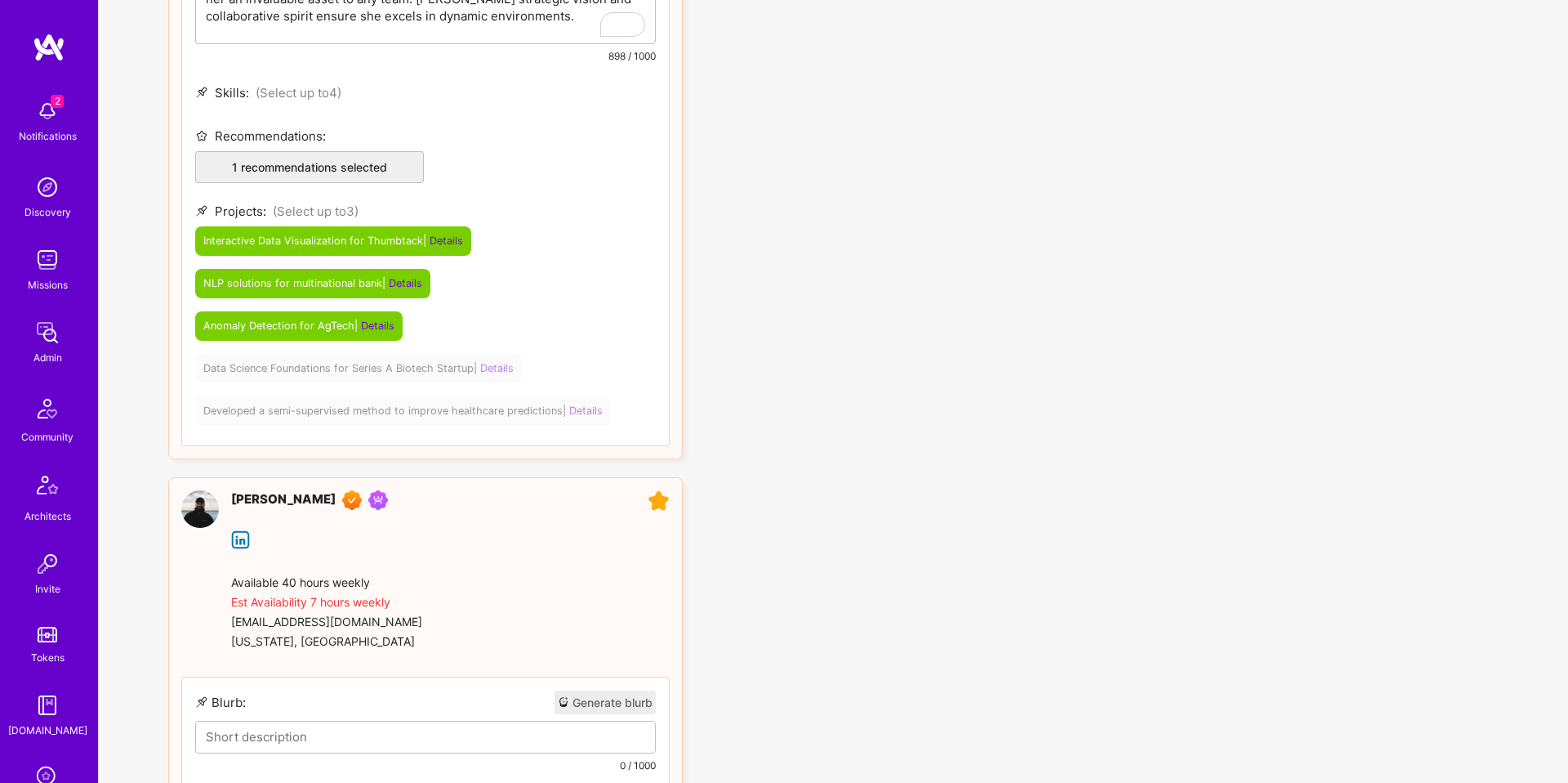
scroll to position [2251, 0]
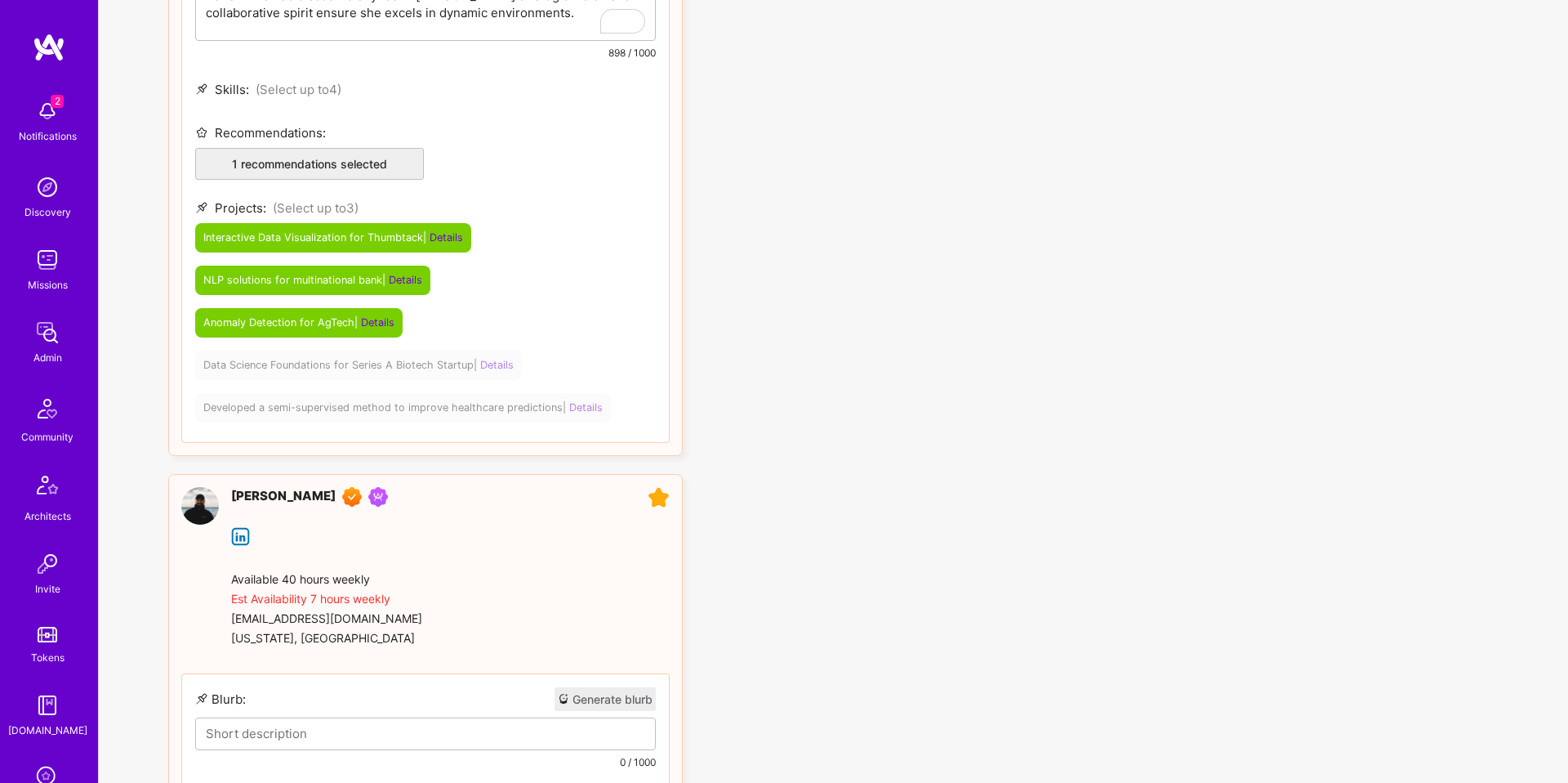
click at [309, 328] on ul "Fiorella Wever Available 40 hours weekly Est Availability 28 hours weekly fiore…" at bounding box center [846, 315] width 1420 height 1532
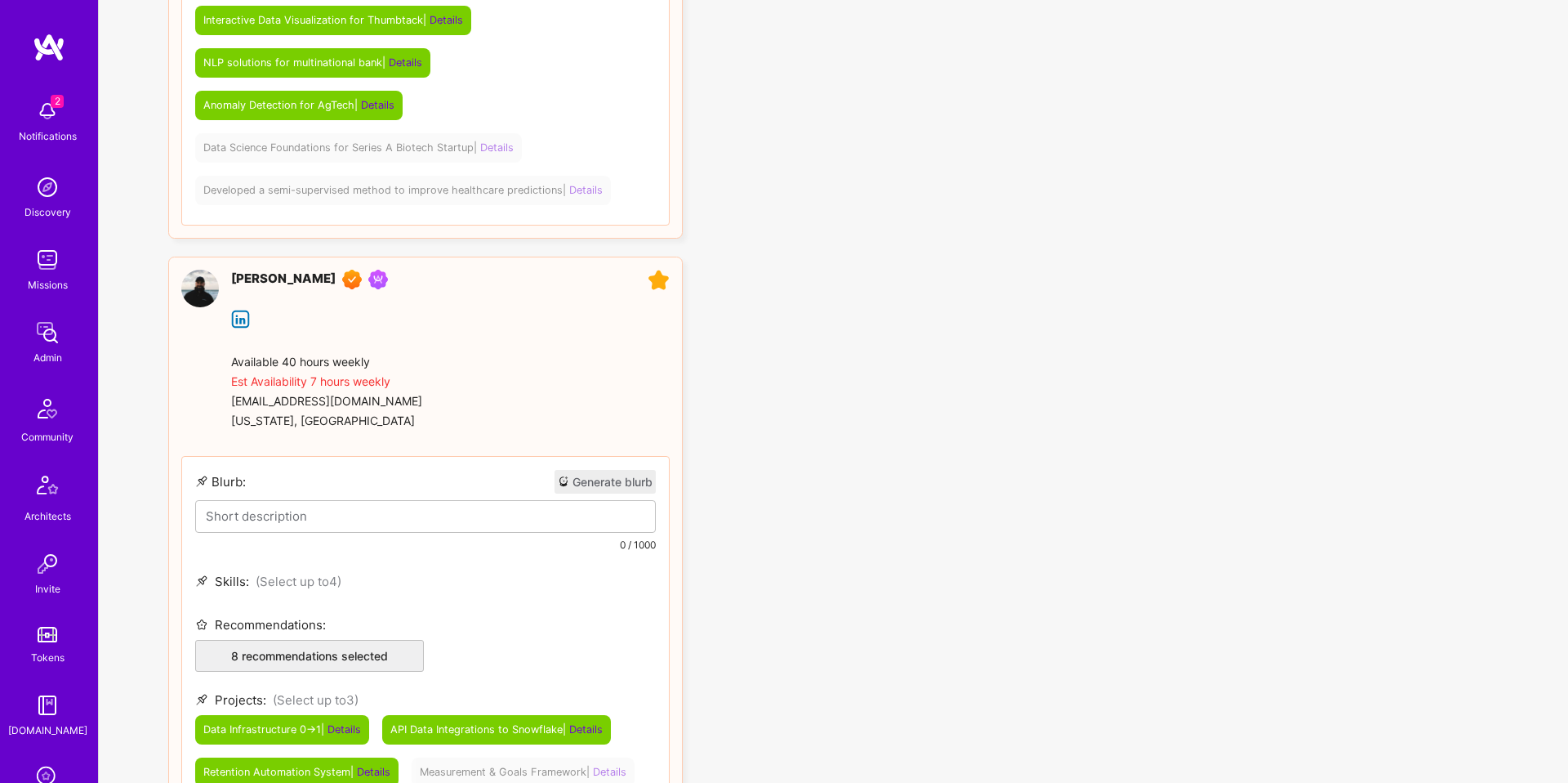
click at [261, 105] on span "Anomaly Detection for AgTech | Details" at bounding box center [299, 104] width 191 height 12
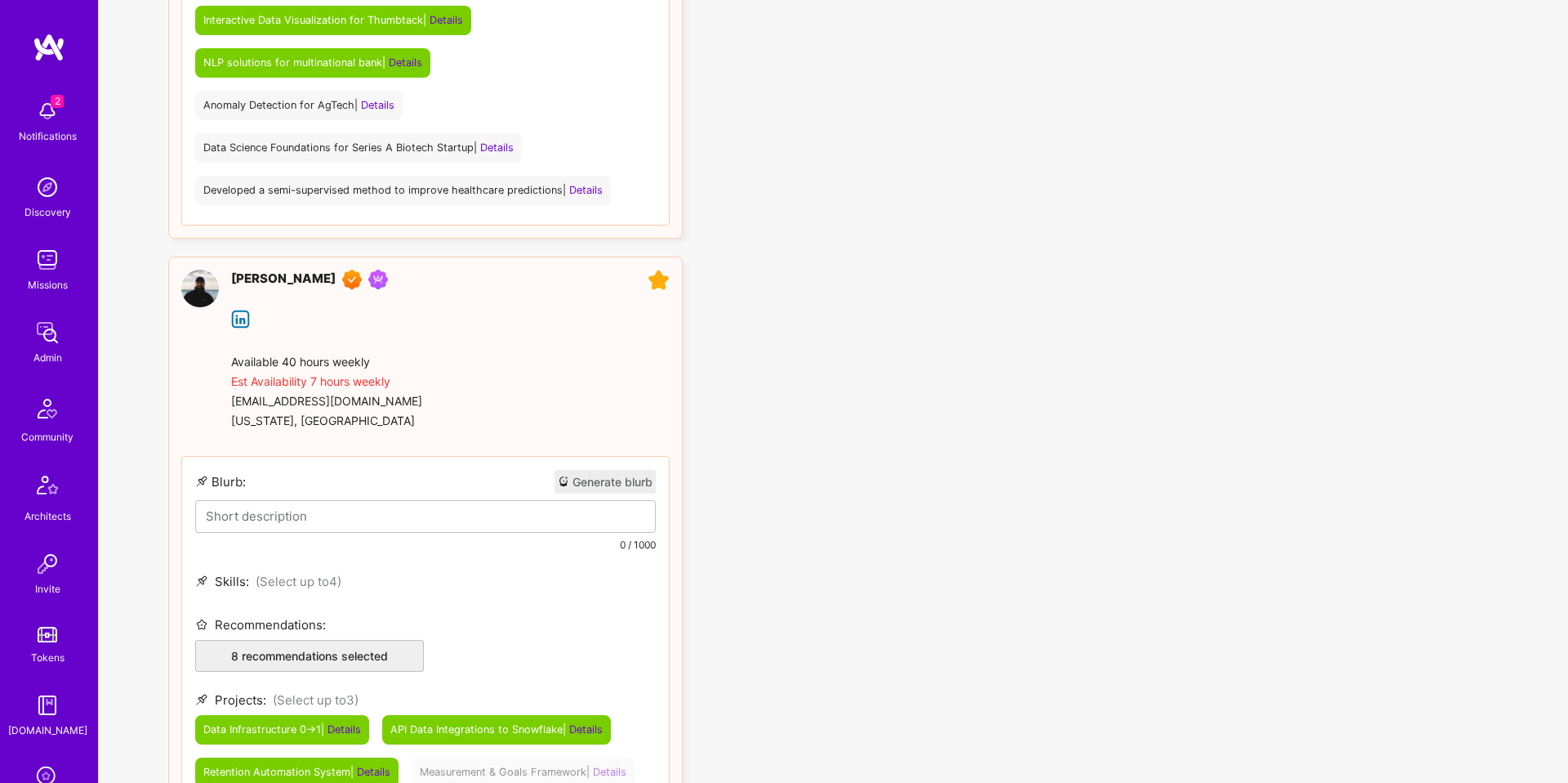
click at [270, 140] on div "Data Science Foundations for Series A Biotech Startup | Details" at bounding box center [358, 148] width 327 height 30
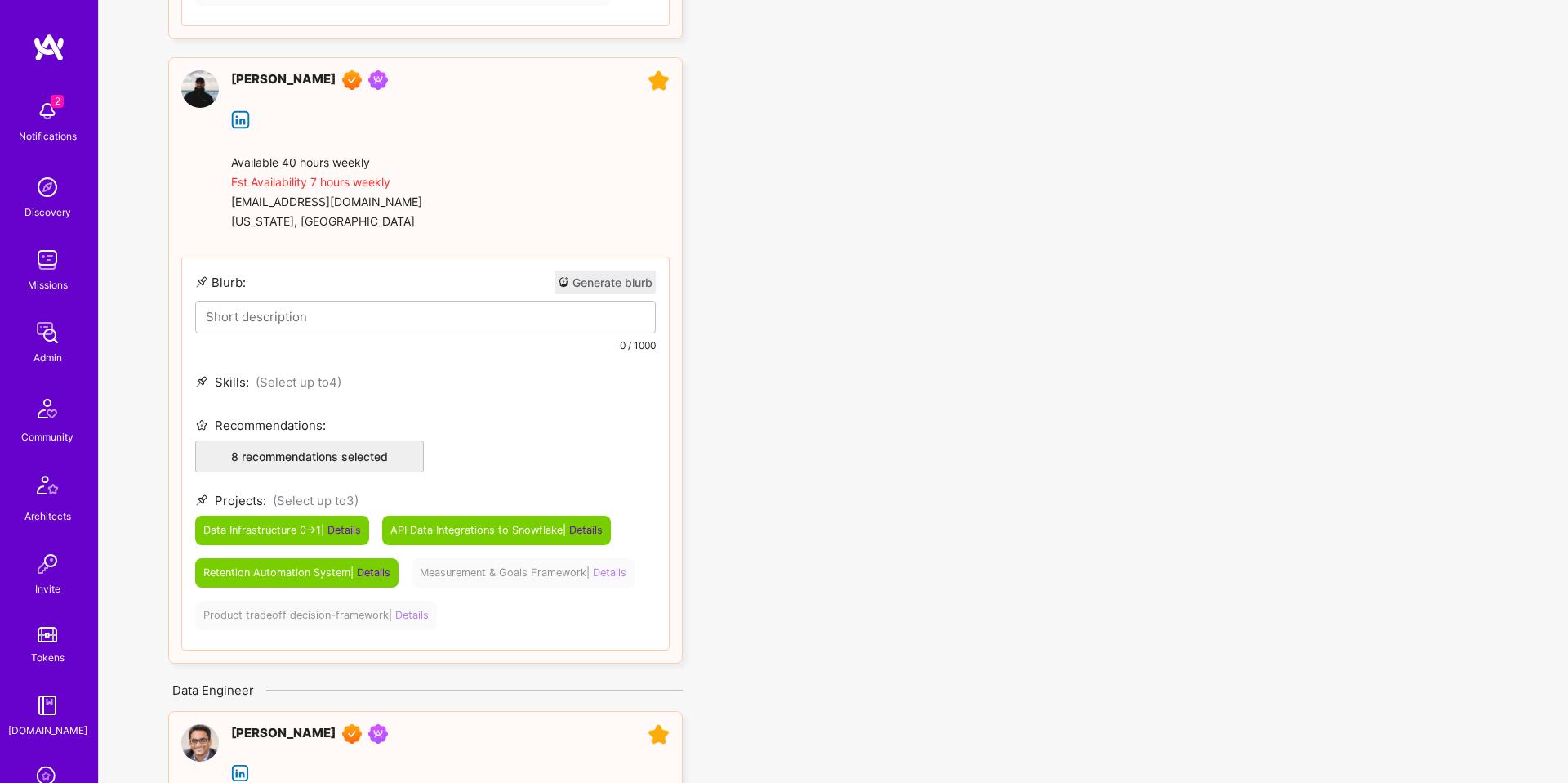
scroll to position [2454, 0]
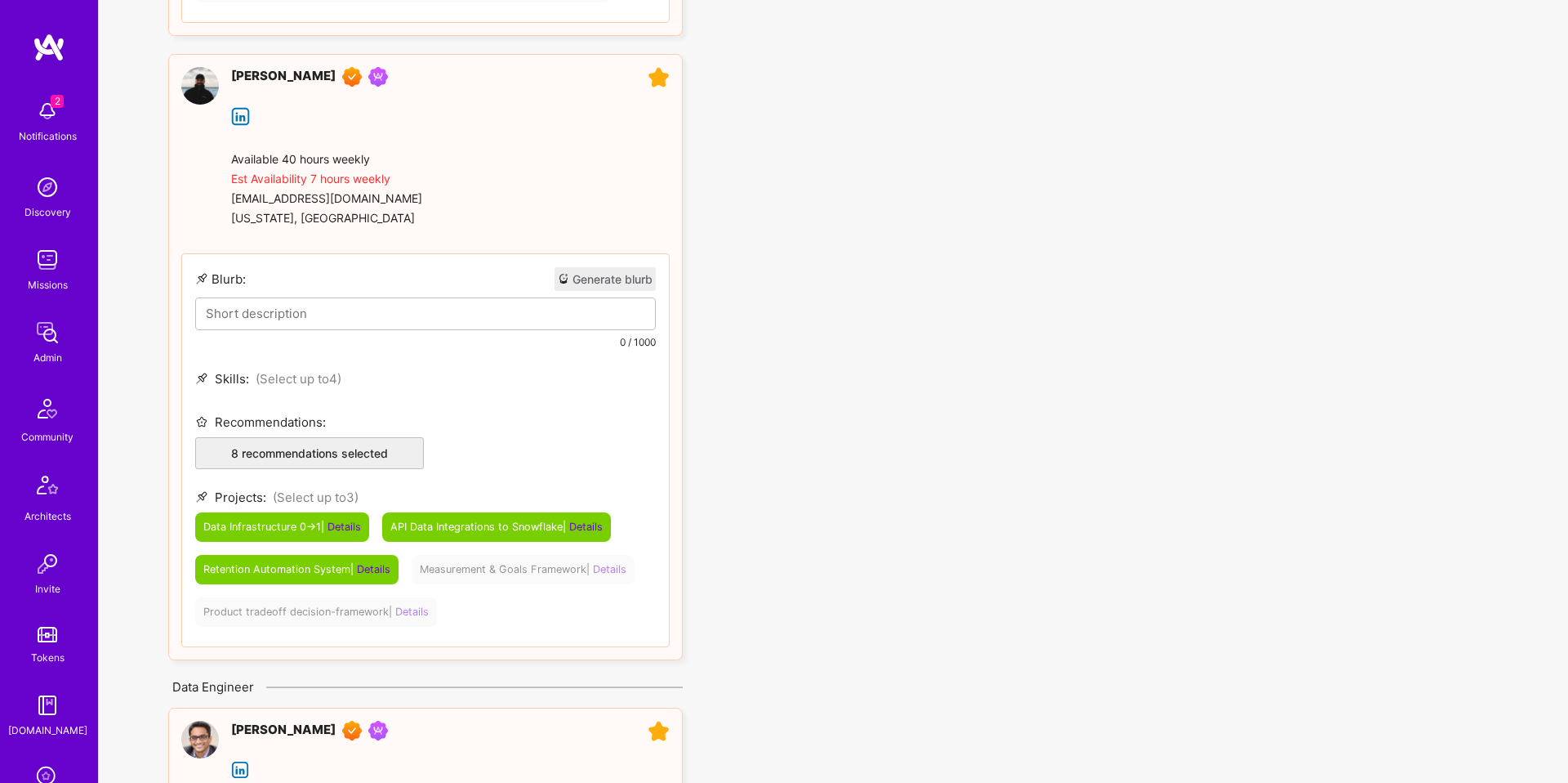
click at [571, 277] on button "Generate blurb" at bounding box center [605, 278] width 101 height 23
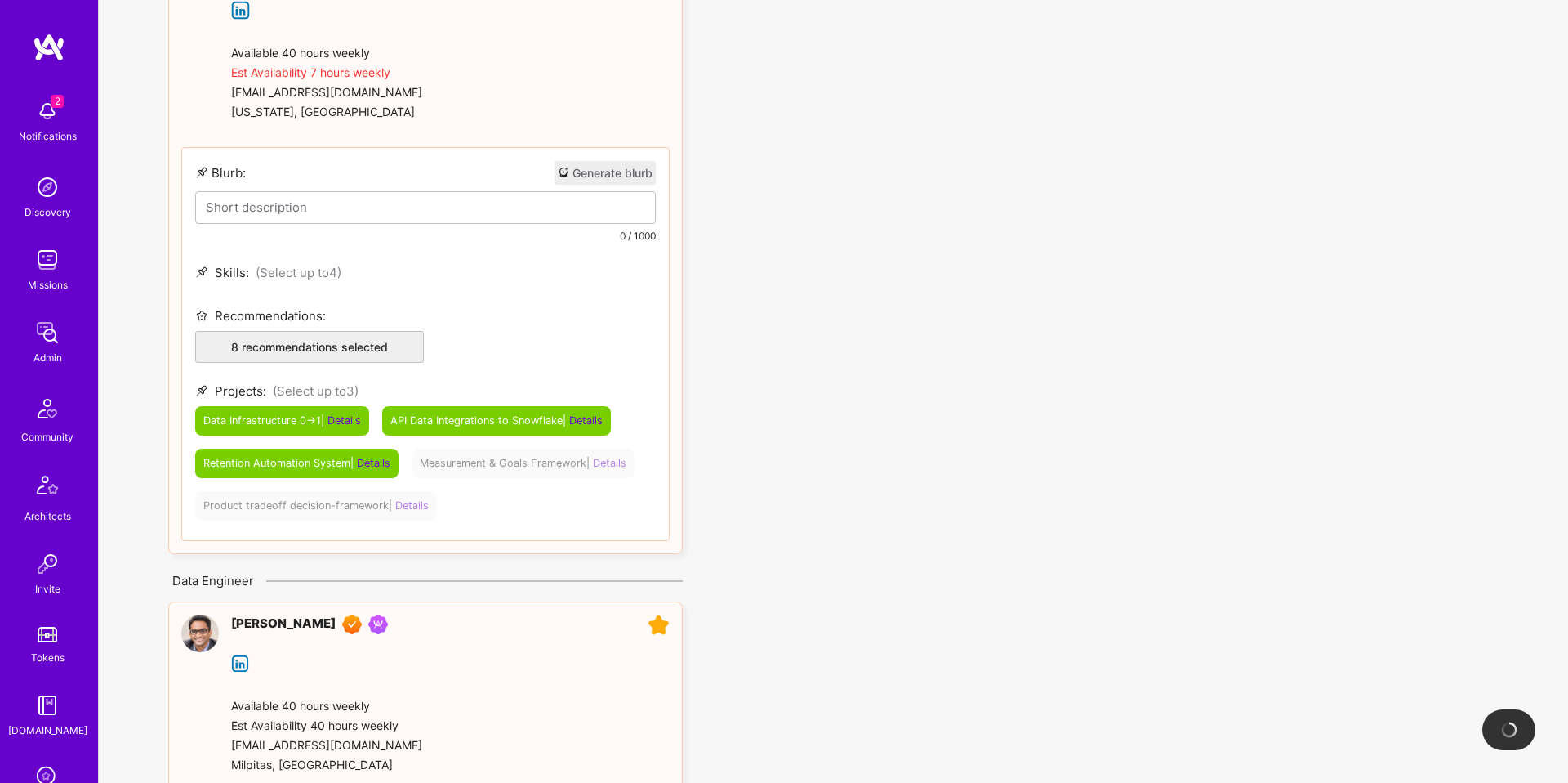
scroll to position [2562, 0]
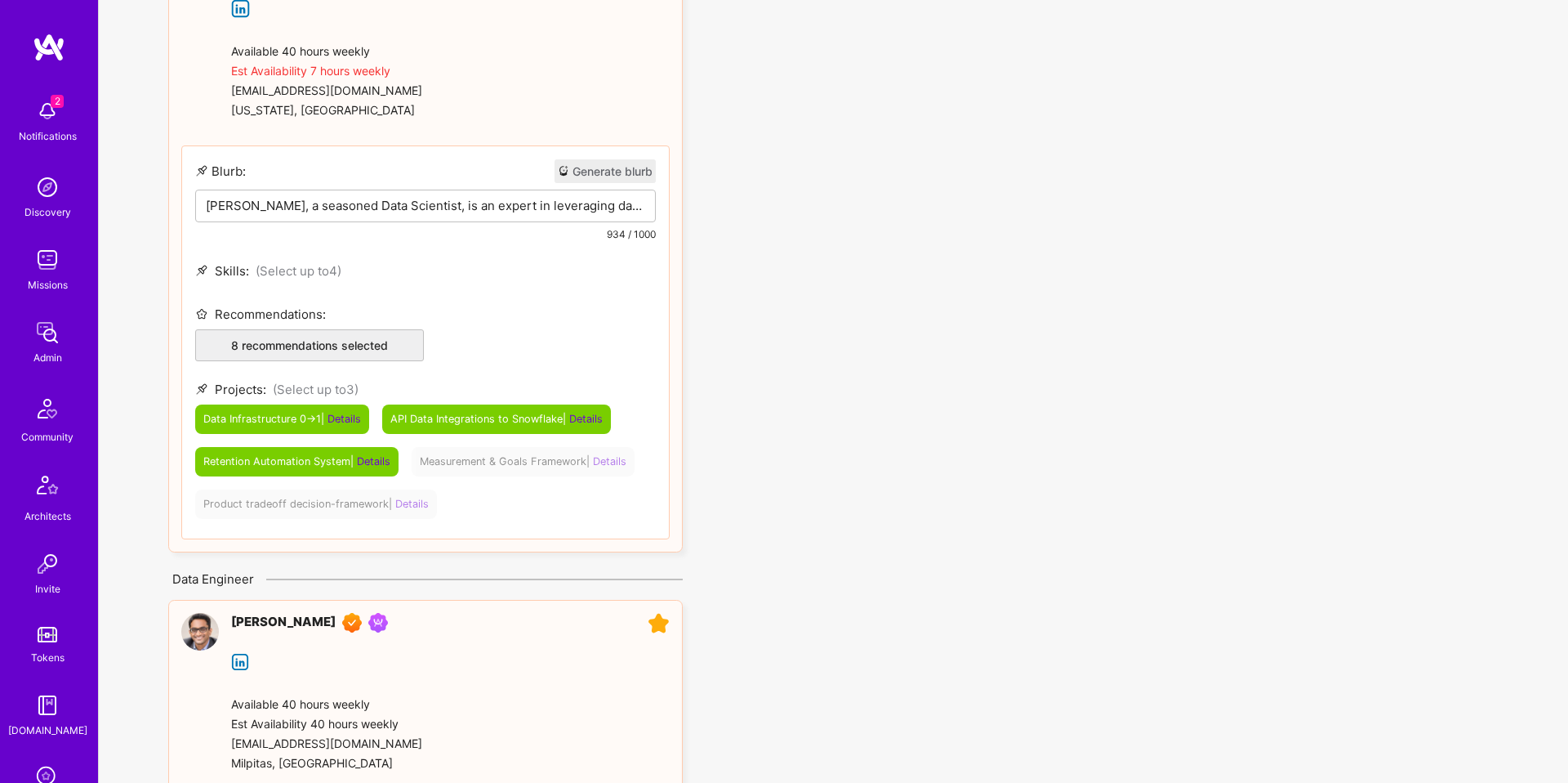
click at [394, 195] on div "Yuval Inselberg, a seasoned Data Scientist, is an expert in leveraging data to …" at bounding box center [425, 232] width 459 height 82
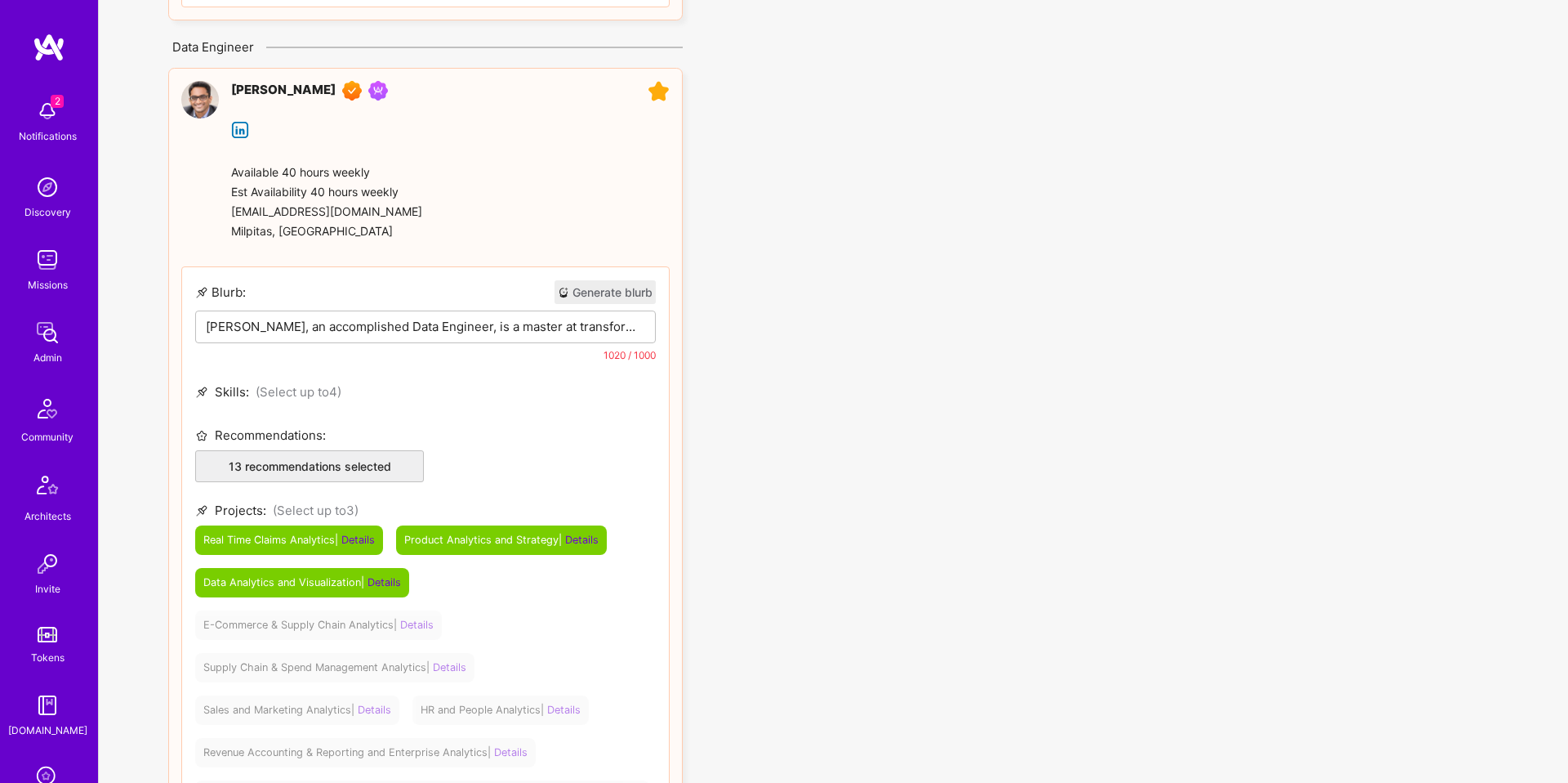
scroll to position [3353, 0]
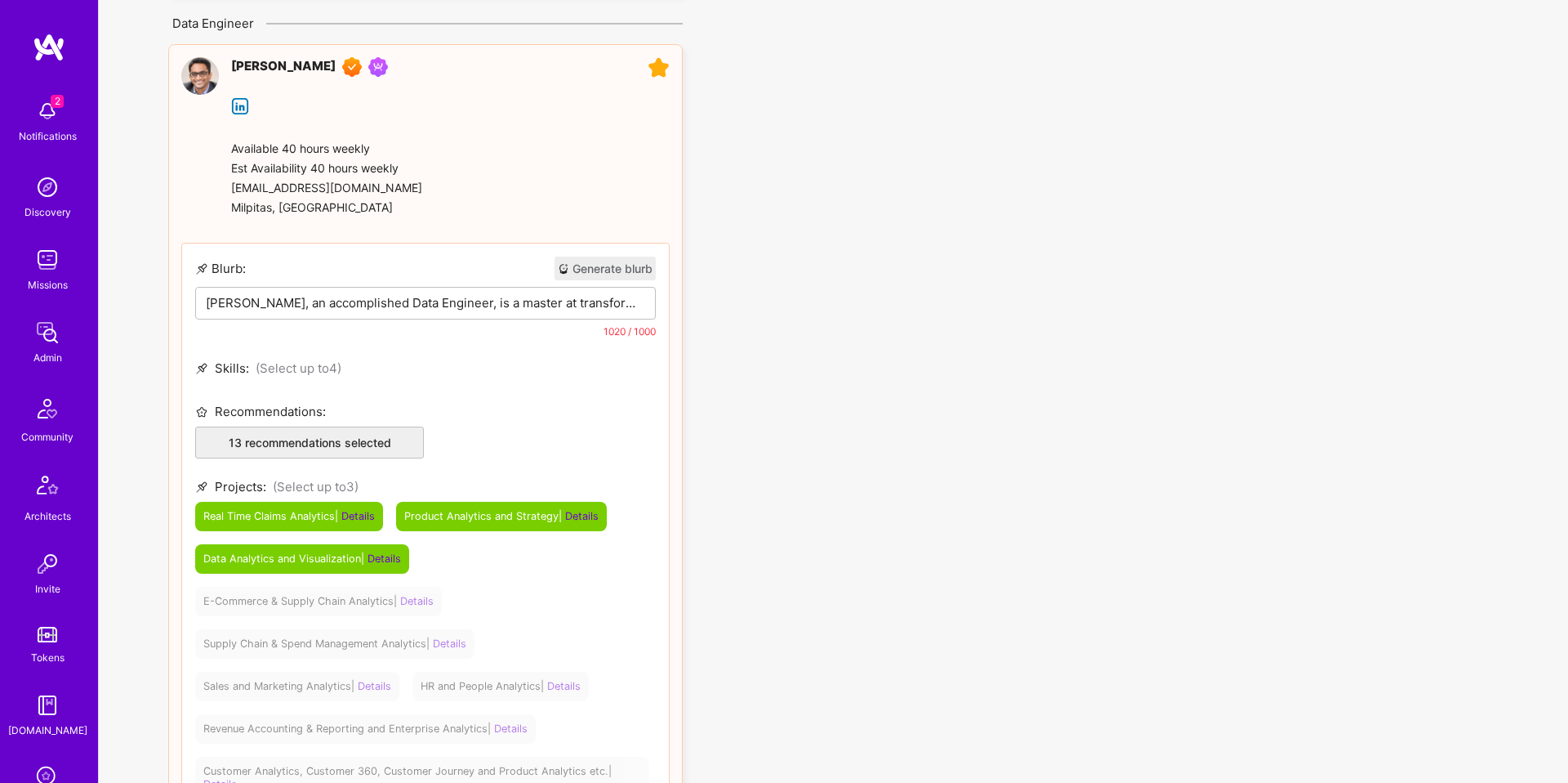
click at [363, 294] on p "Sravan Aravelly, an accomplished Data Engineer, is a master at transforming com…" at bounding box center [425, 303] width 439 height 17
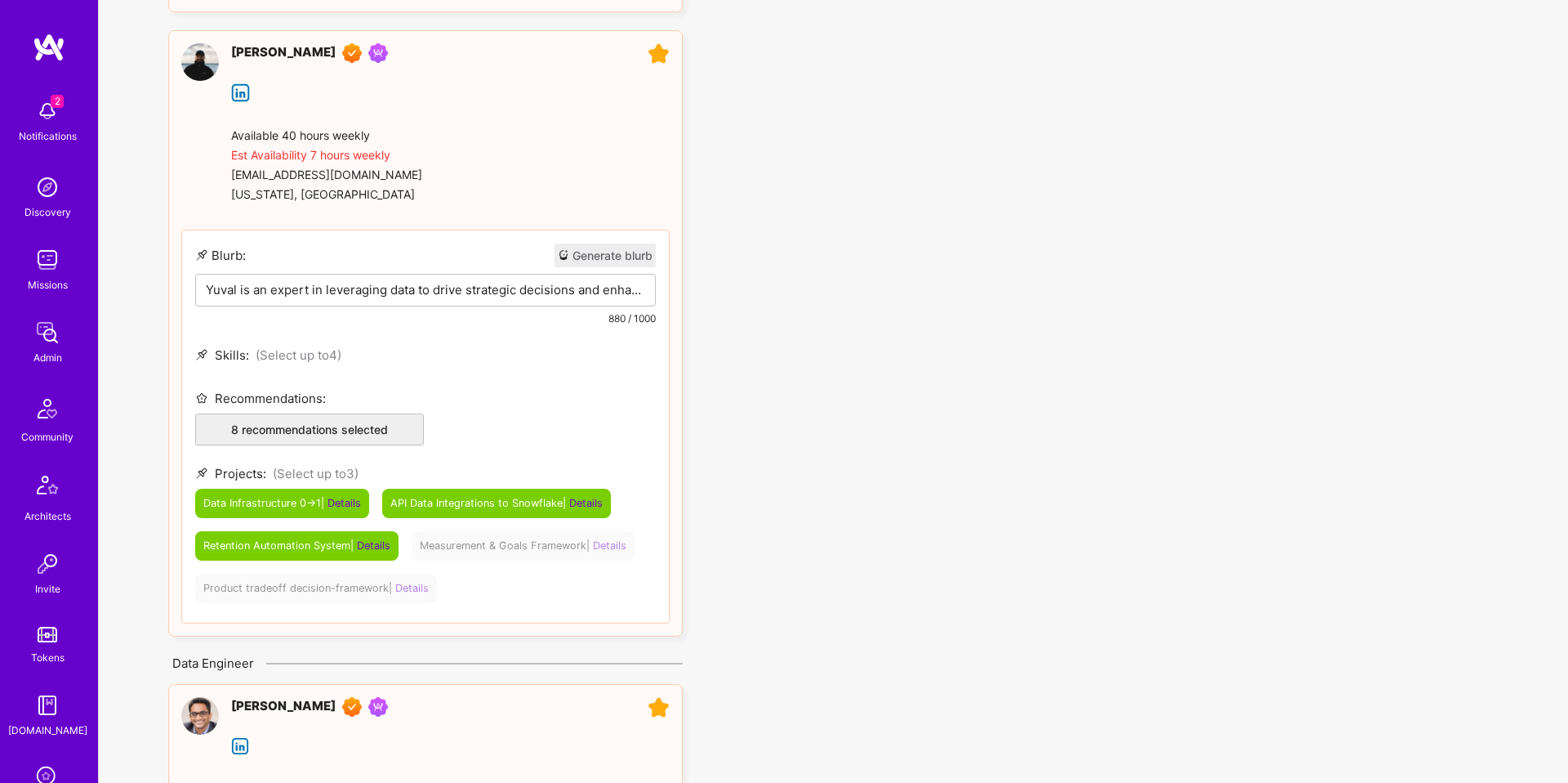
scroll to position [2471, 0]
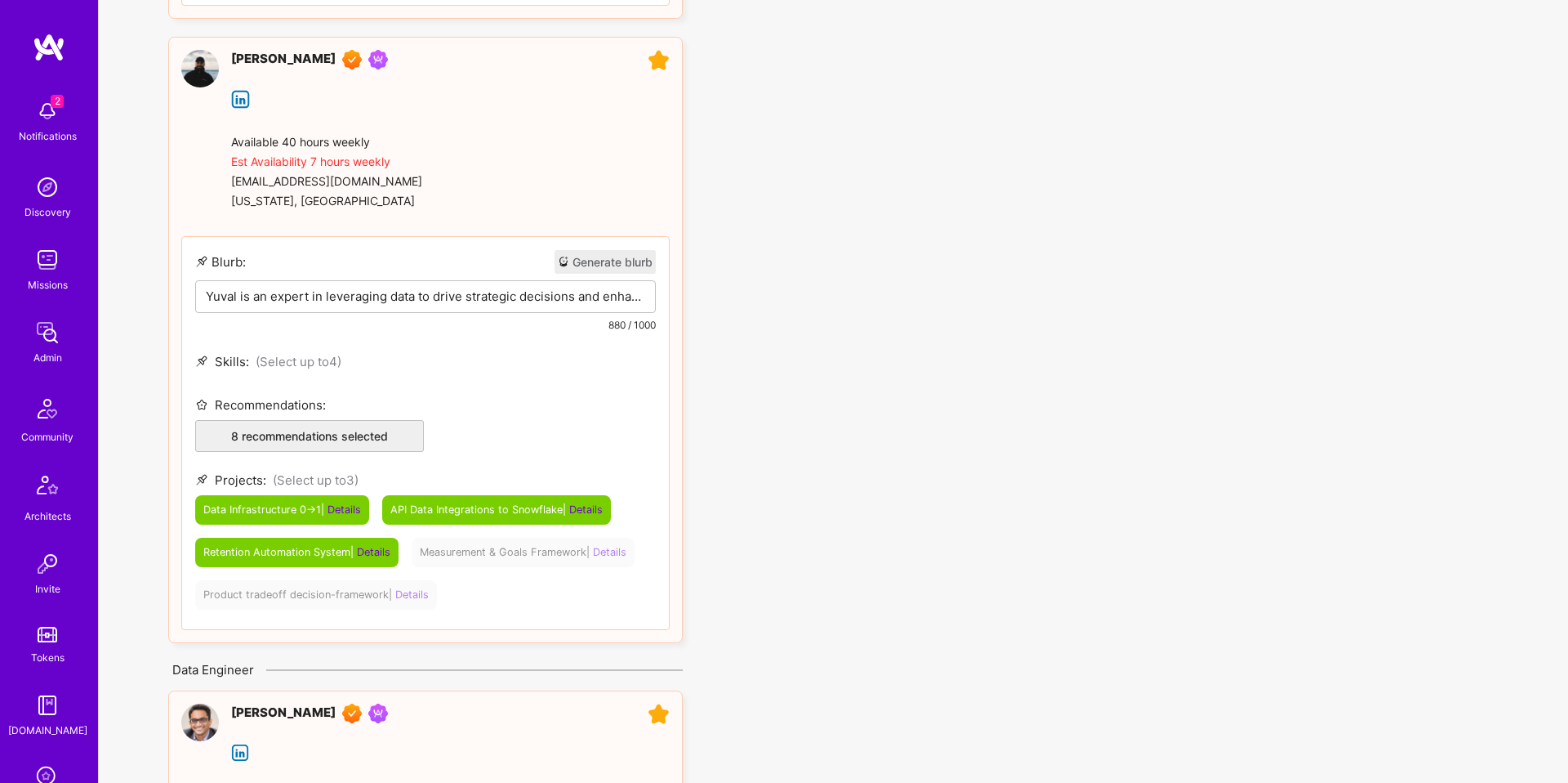
click at [544, 289] on p "Yuval is an expert in leveraging data to drive strategic decisions and enhance …" at bounding box center [425, 296] width 439 height 17
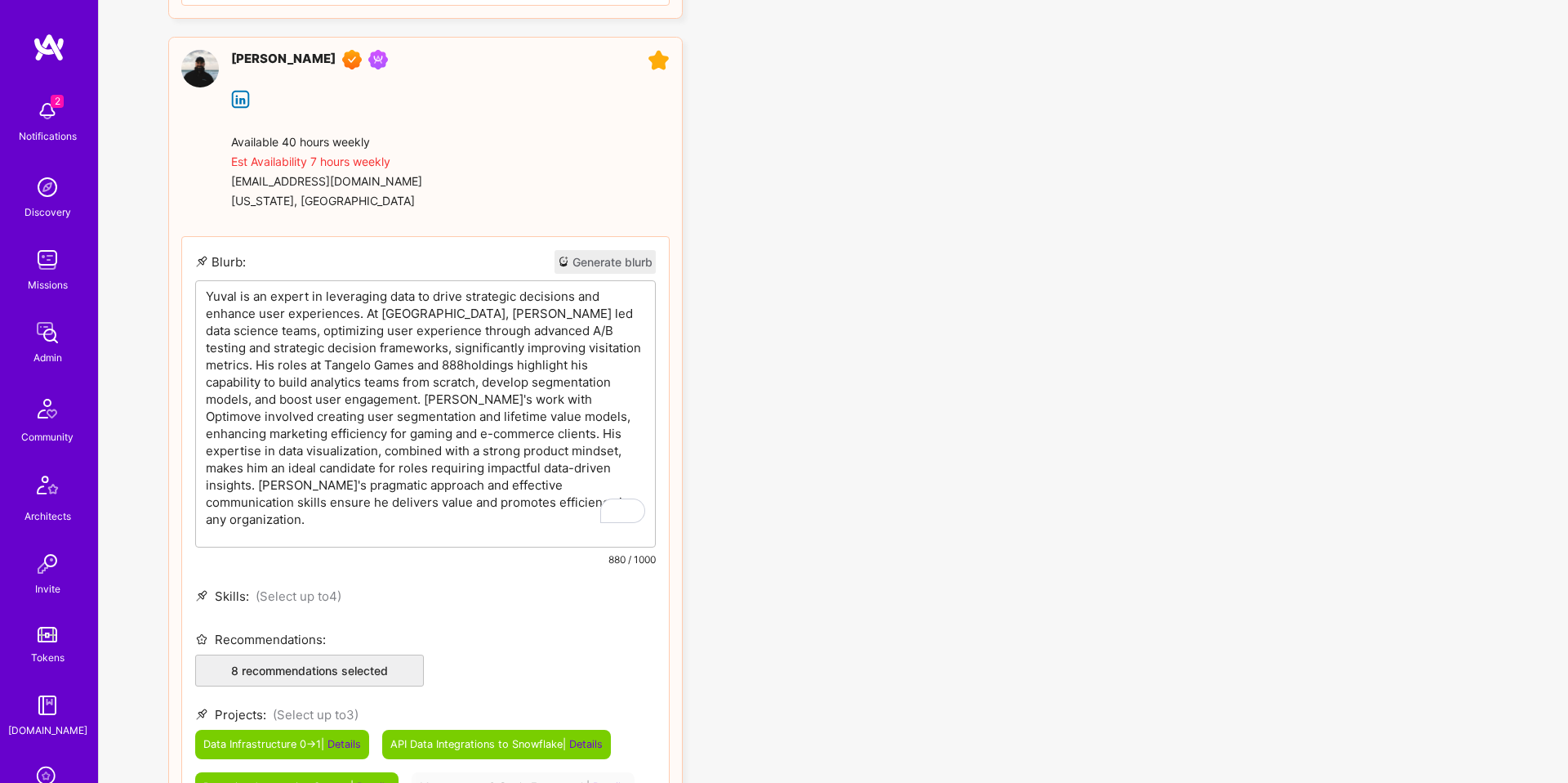
click at [424, 488] on p "Yuval is an expert in leveraging data to drive strategic decisions and enhance …" at bounding box center [425, 408] width 439 height 240
click at [405, 506] on p "Yuval is an expert in leveraging data to drive strategic decisions and enhance …" at bounding box center [425, 408] width 439 height 240
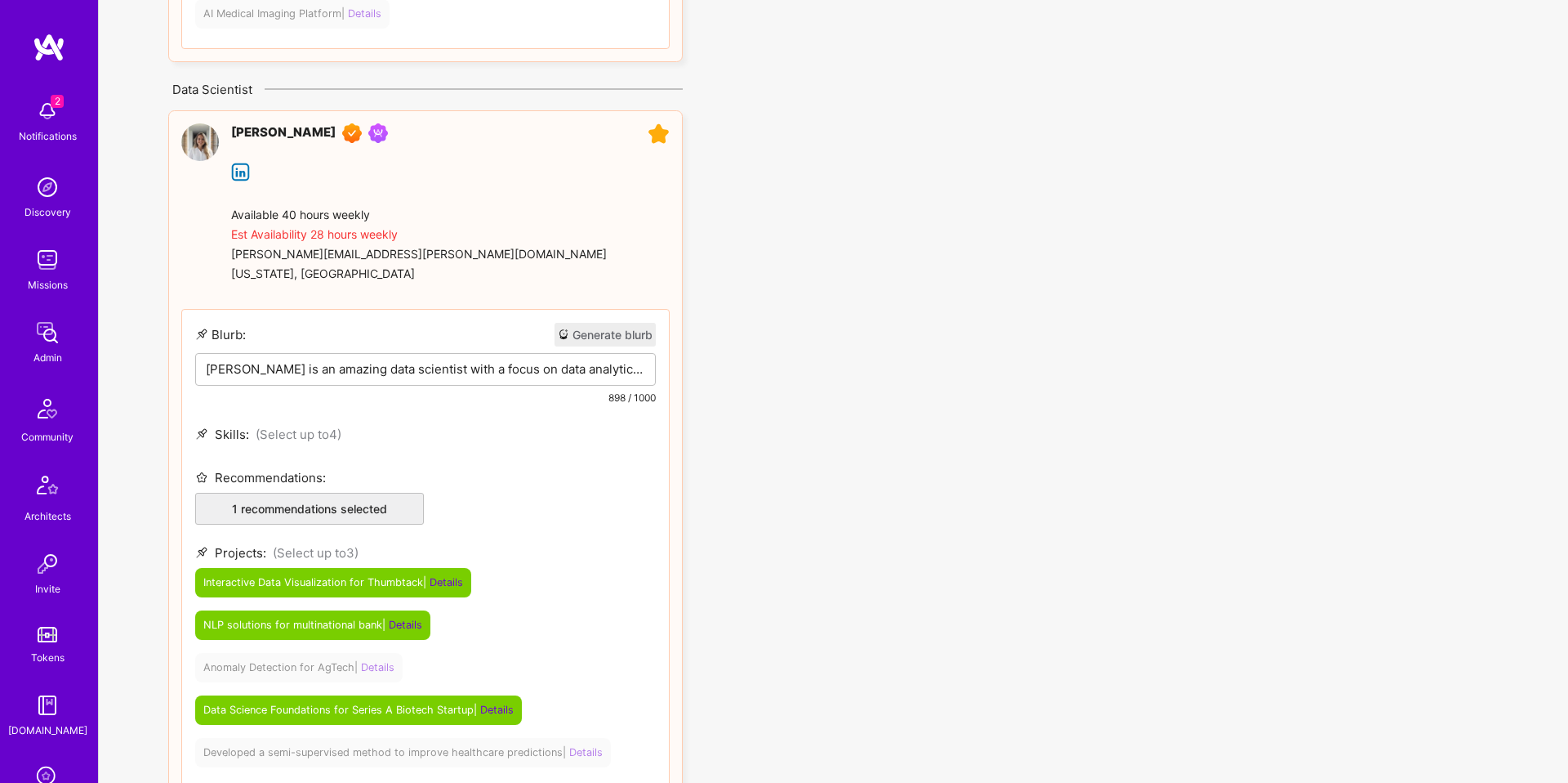
scroll to position [1628, 0]
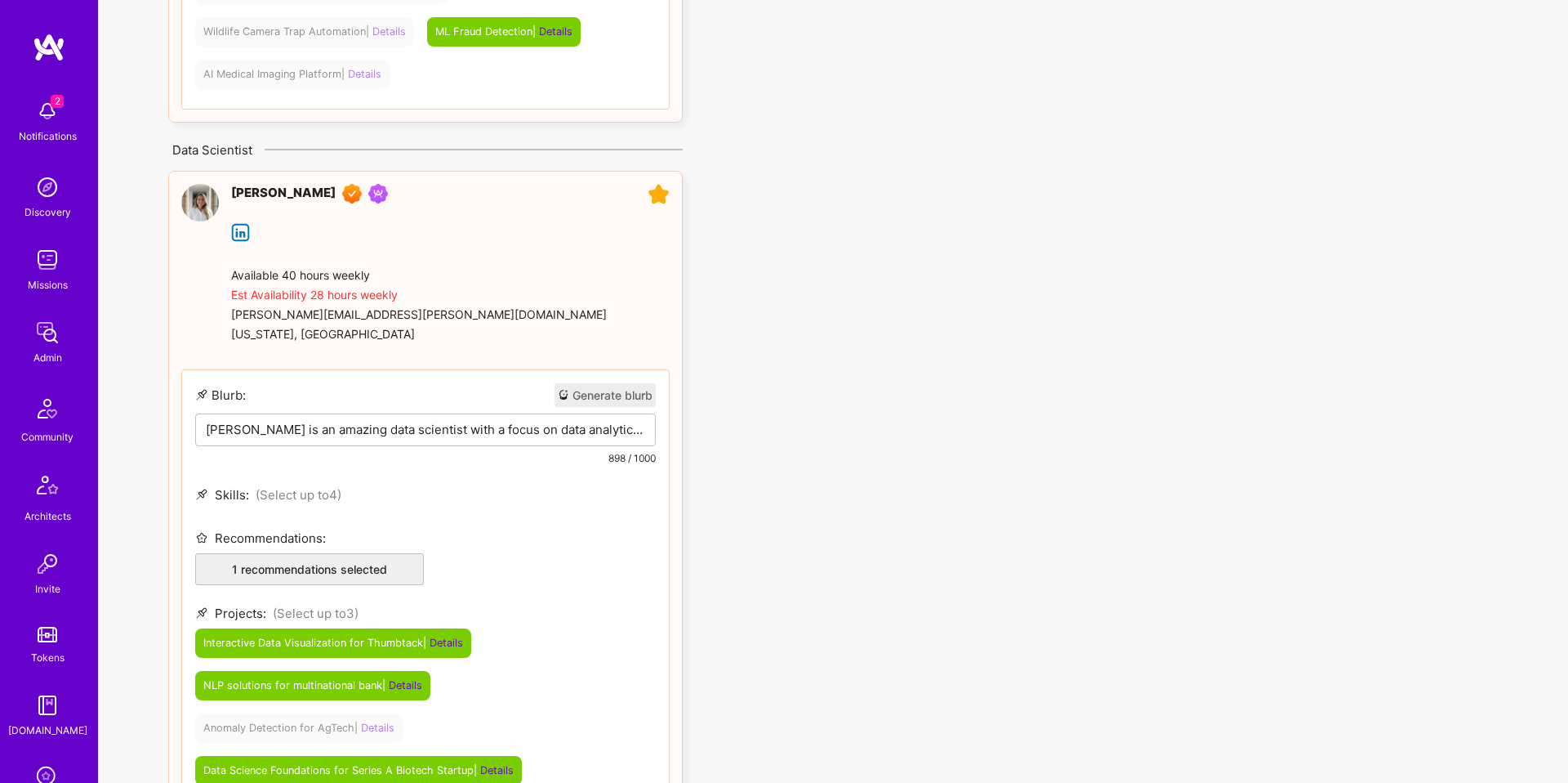
click at [576, 431] on p "[PERSON_NAME] is an amazing data scientist with a focus on data analytics and M…" at bounding box center [425, 429] width 439 height 17
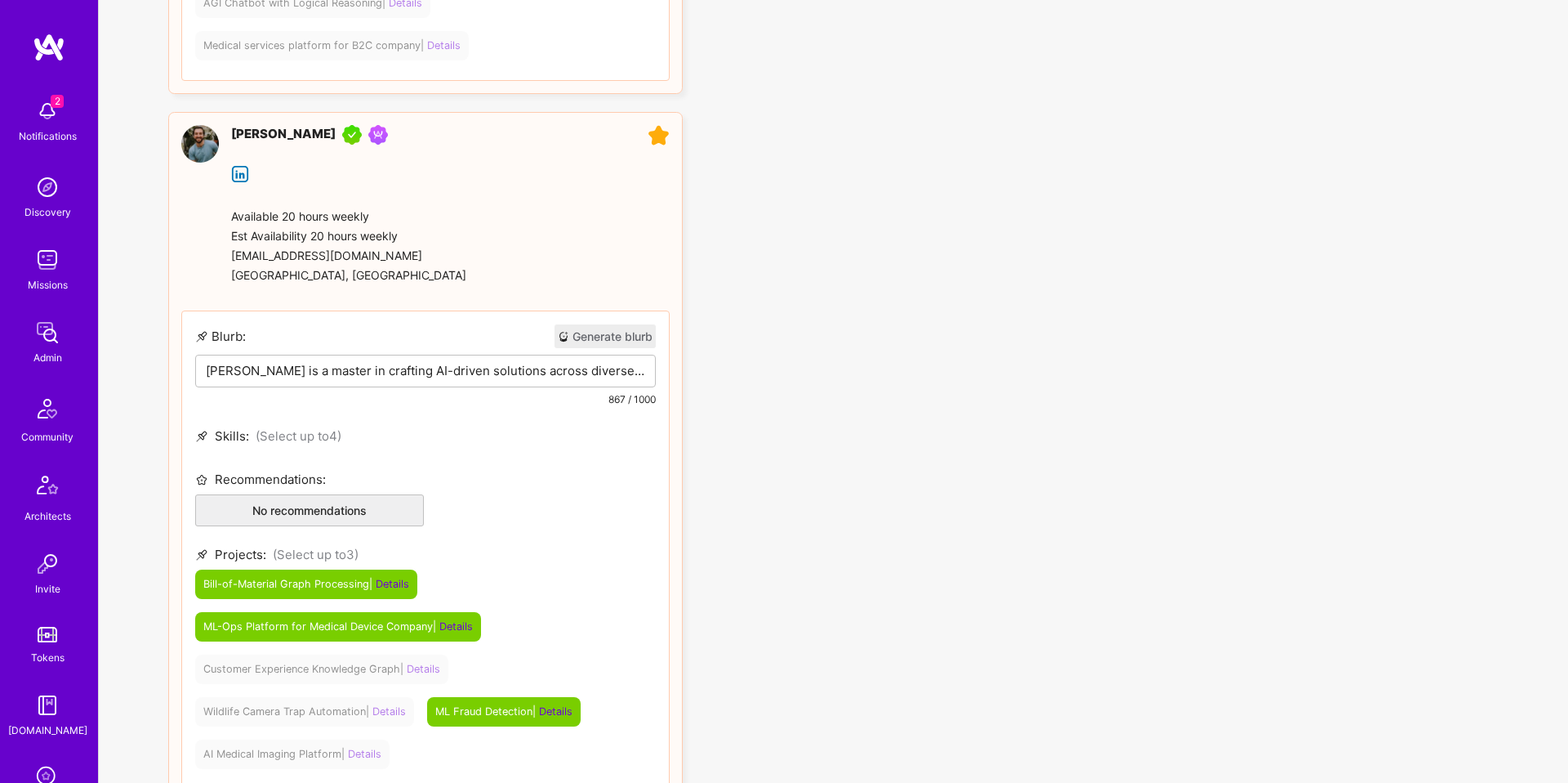
scroll to position [936, 0]
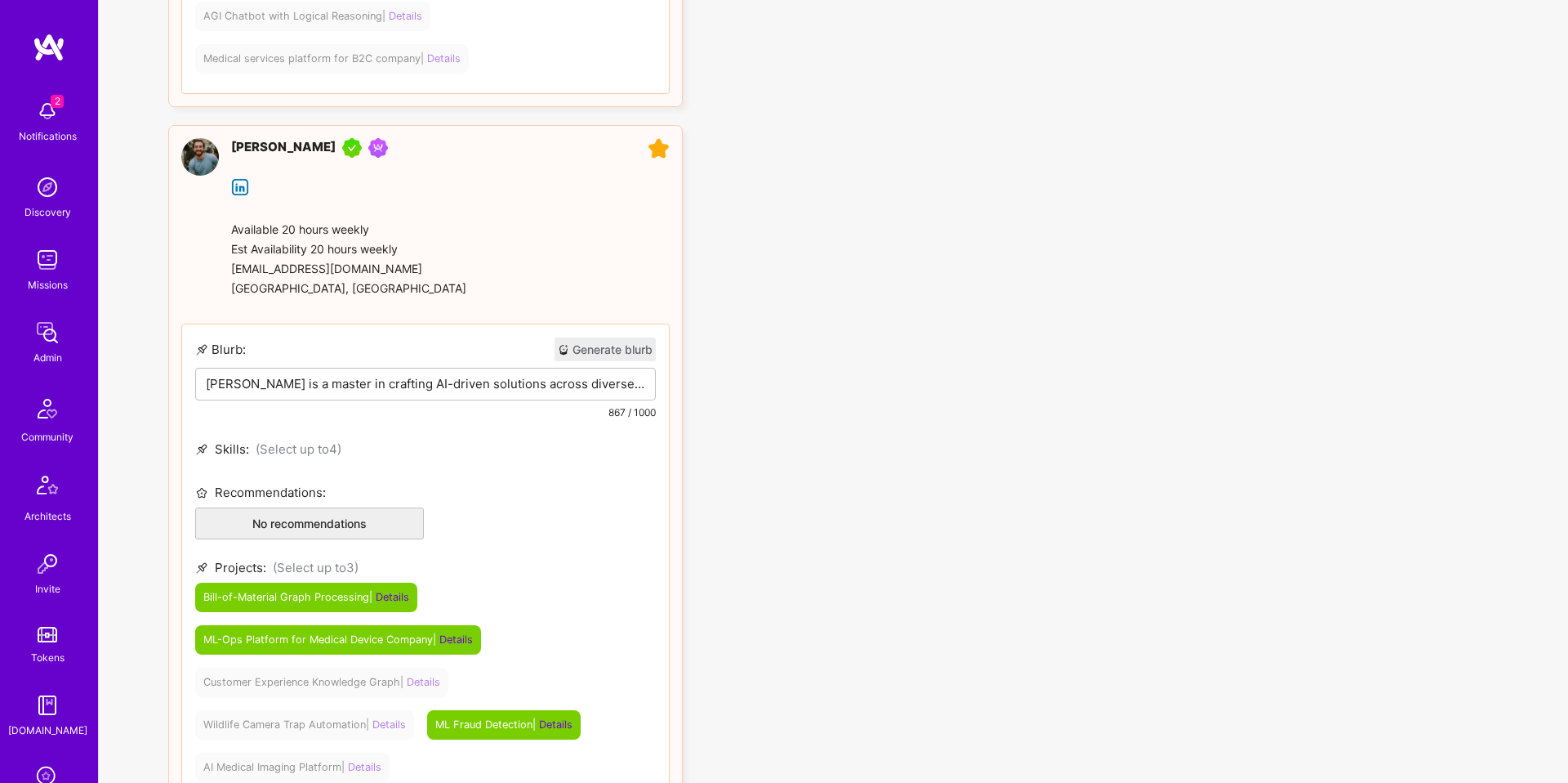
click at [442, 388] on p "[PERSON_NAME] is a master in crafting AI-driven solutions across diverse indust…" at bounding box center [425, 384] width 439 height 17
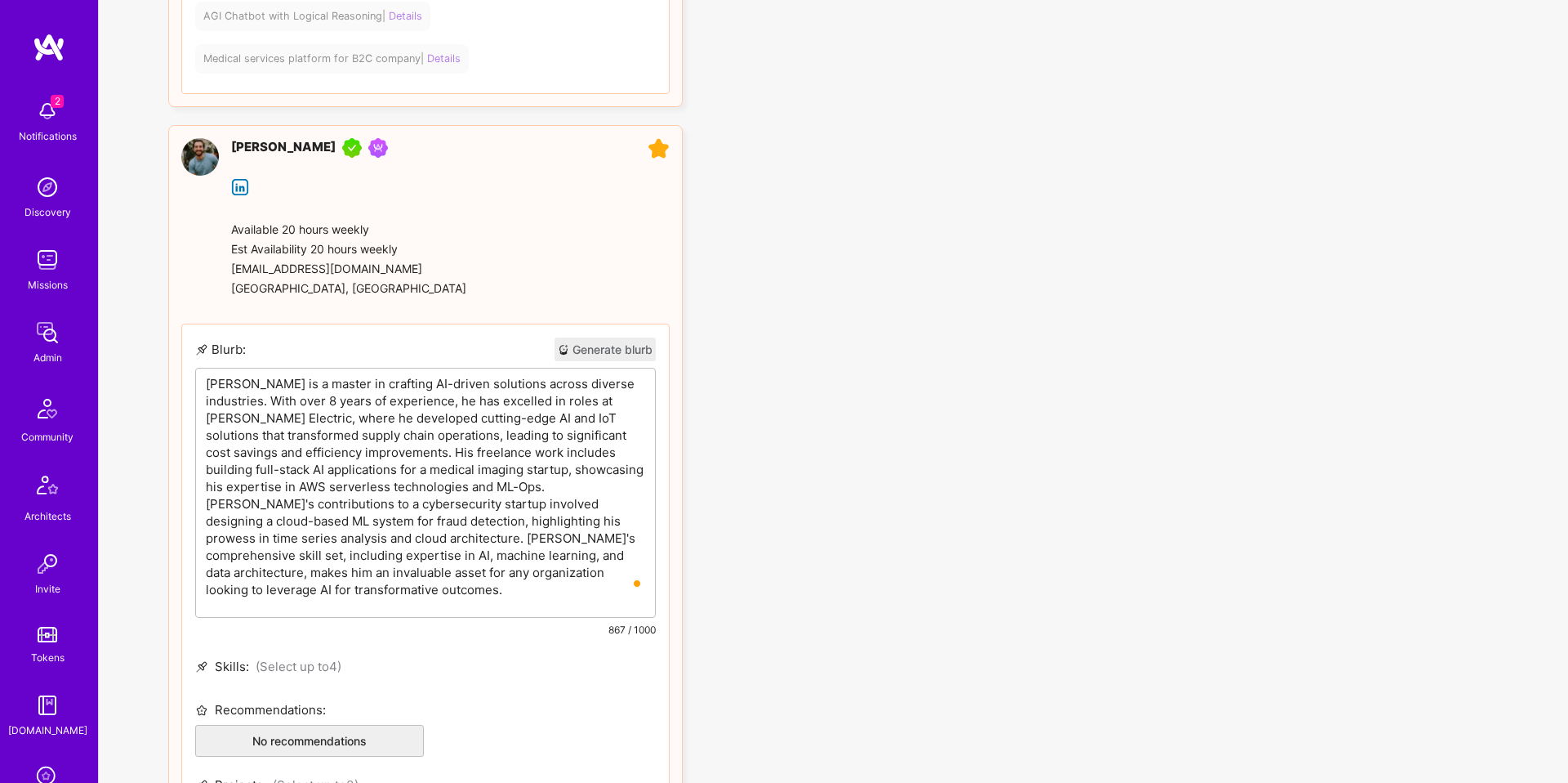
click at [471, 554] on p "[PERSON_NAME] is a master in crafting AI-driven solutions across diverse indust…" at bounding box center [425, 487] width 439 height 223
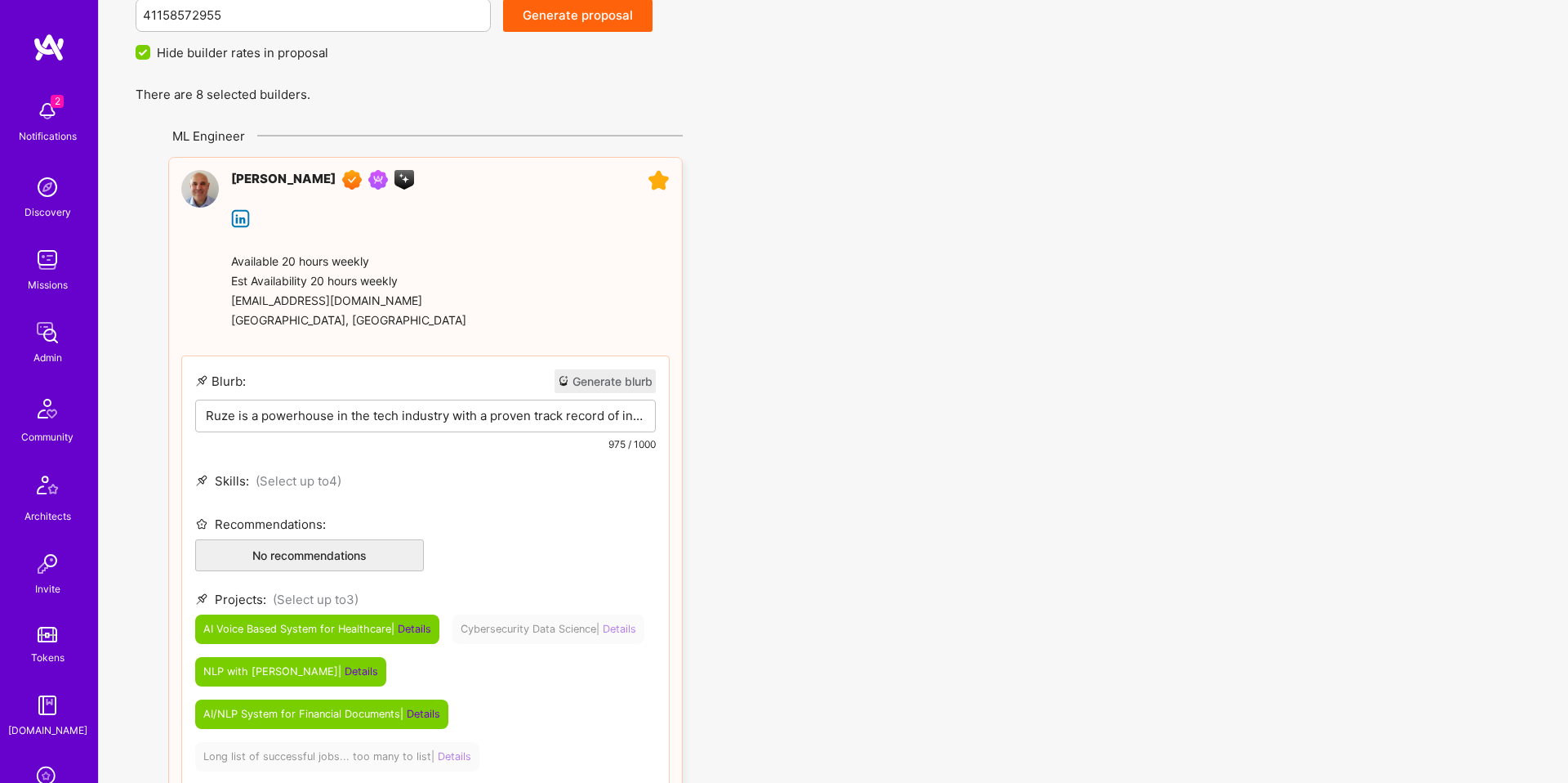
scroll to position [155, 0]
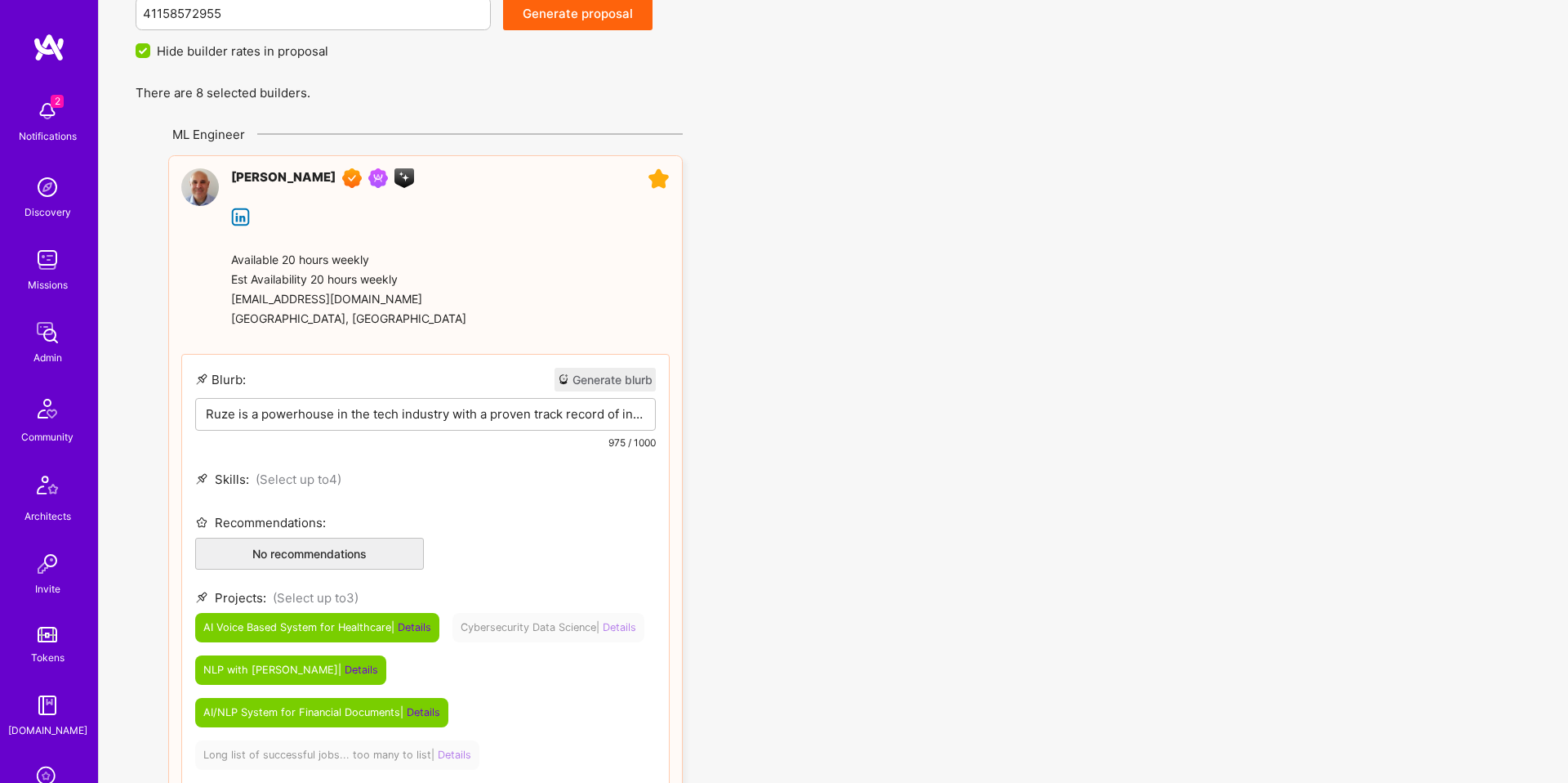
click at [520, 427] on div "Ruze is a powerhouse in the tech industry with a proven track record of innovat…" at bounding box center [425, 439] width 459 height 82
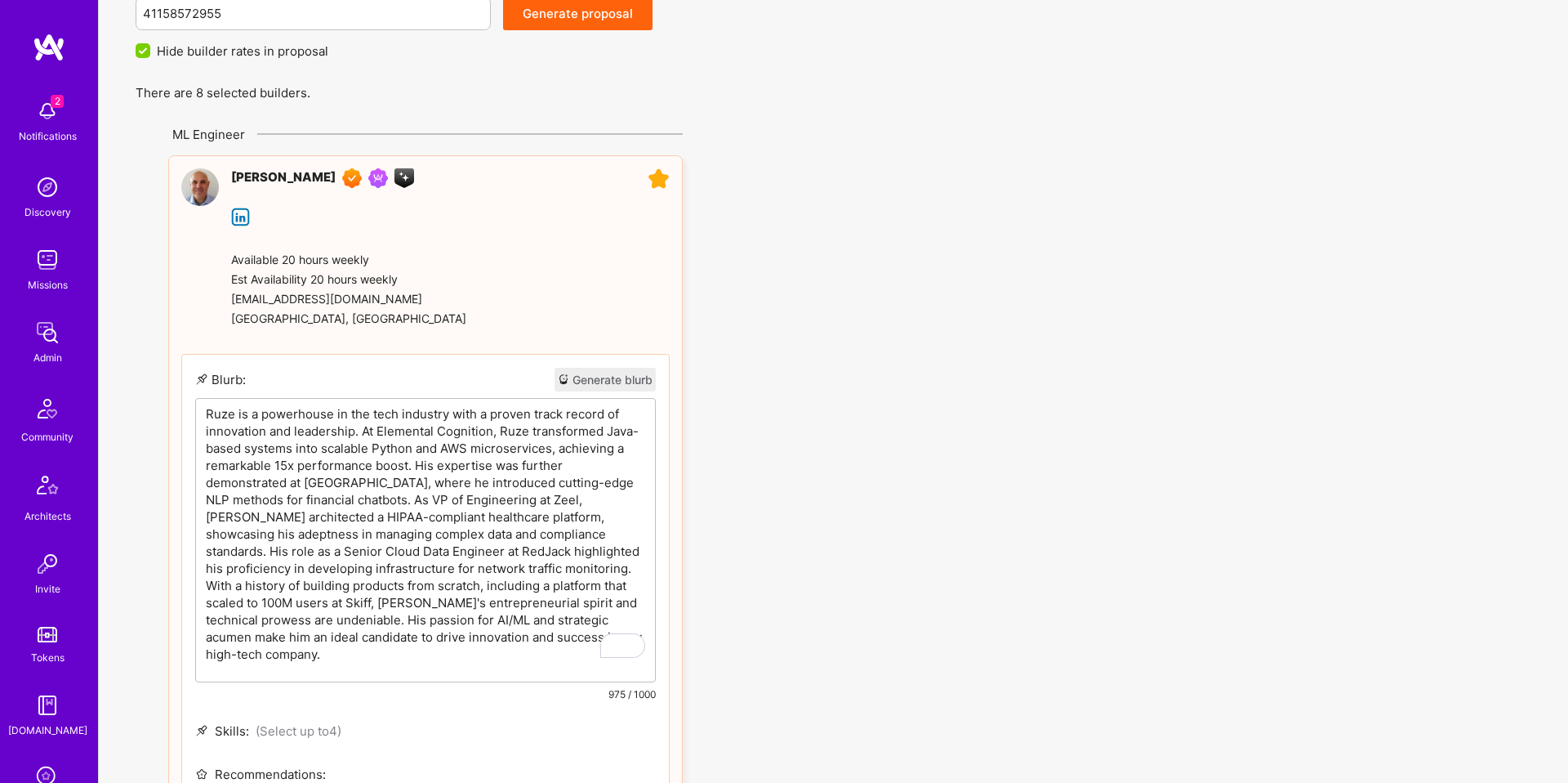
click at [478, 614] on p "Ruze is a powerhouse in the tech industry with a proven track record of innovat…" at bounding box center [425, 533] width 439 height 258
click at [494, 561] on p "Ruze is a powerhouse in the tech industry with a proven track record of innovat…" at bounding box center [425, 533] width 439 height 258
click at [491, 618] on p "Ruze is a powerhouse in the tech industry with a proven track record of innovat…" at bounding box center [425, 533] width 439 height 258
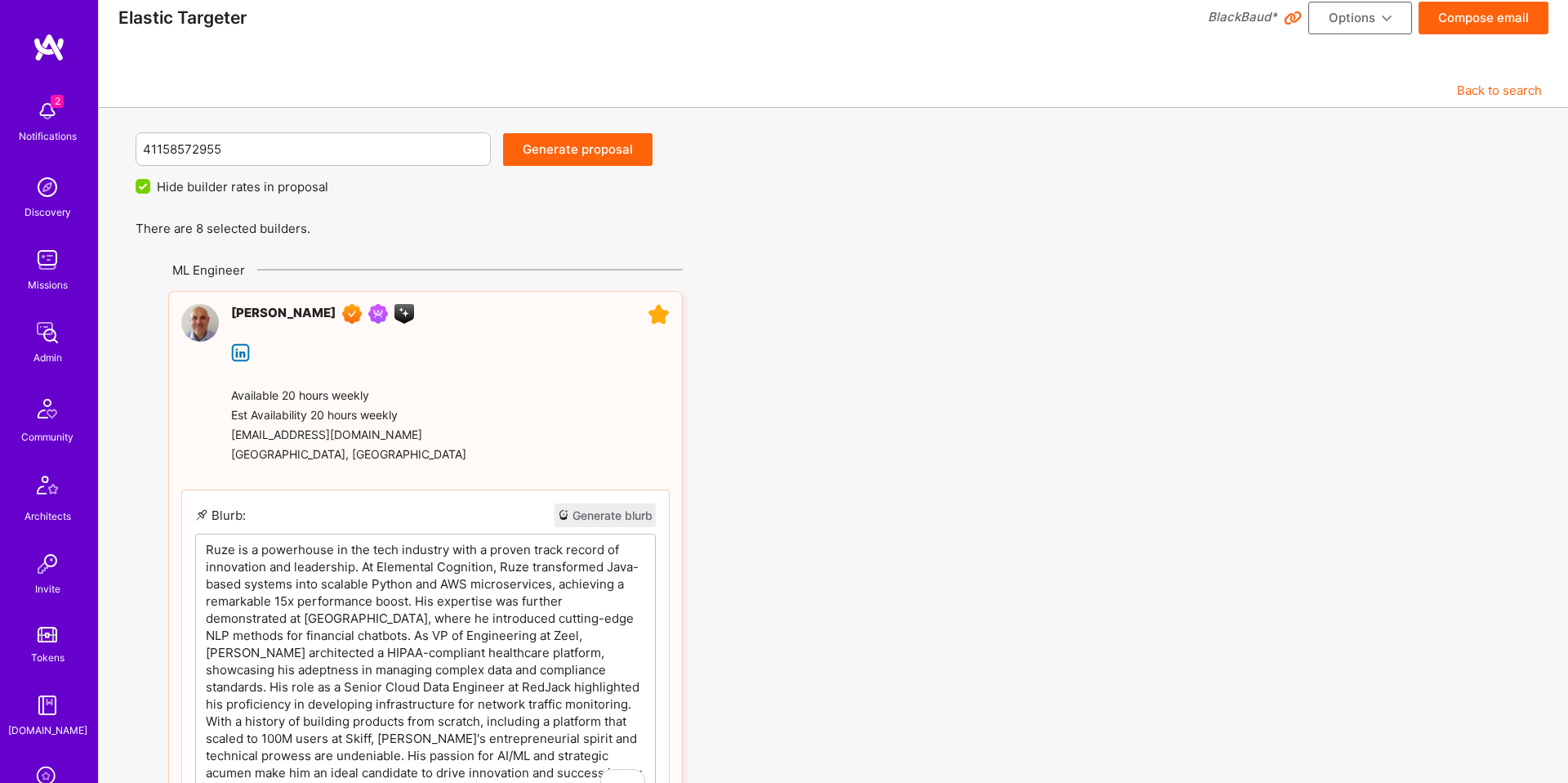
scroll to position [0, 0]
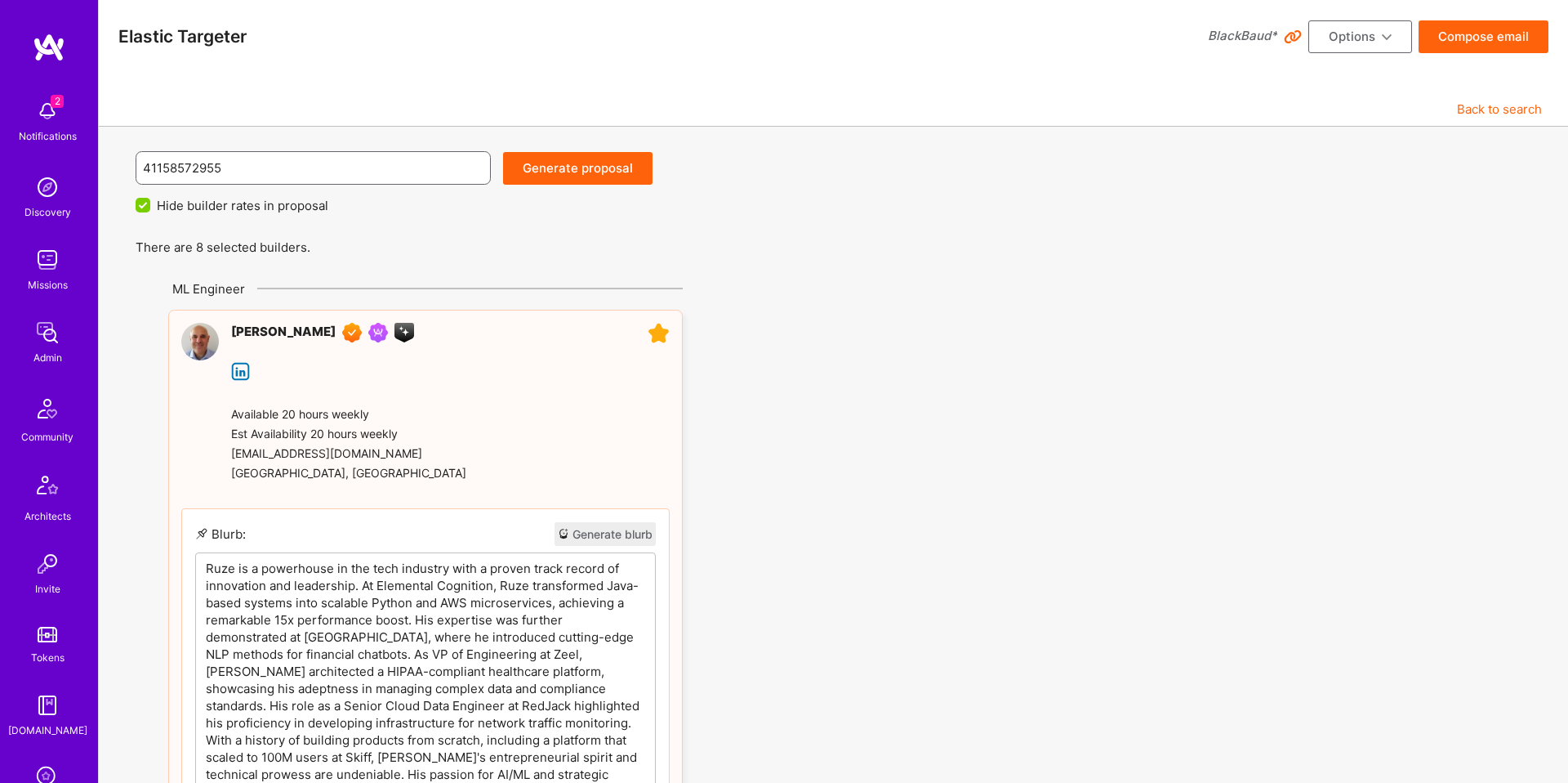
click at [397, 169] on input "41158572955" at bounding box center [314, 168] width 342 height 42
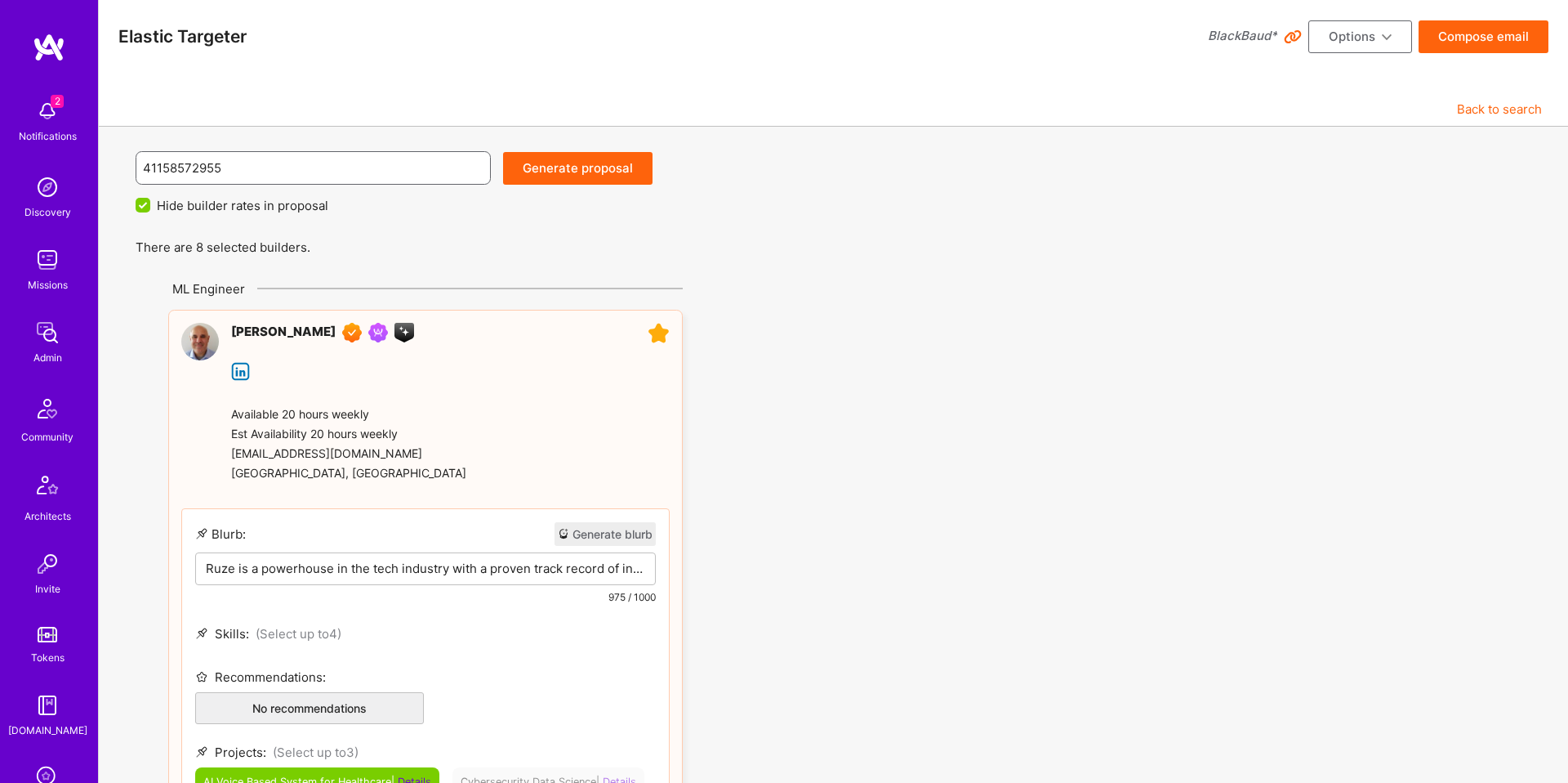
click at [397, 169] on input "41158572955" at bounding box center [314, 168] width 342 height 42
paste input "41158572955"
type input "41158572955"
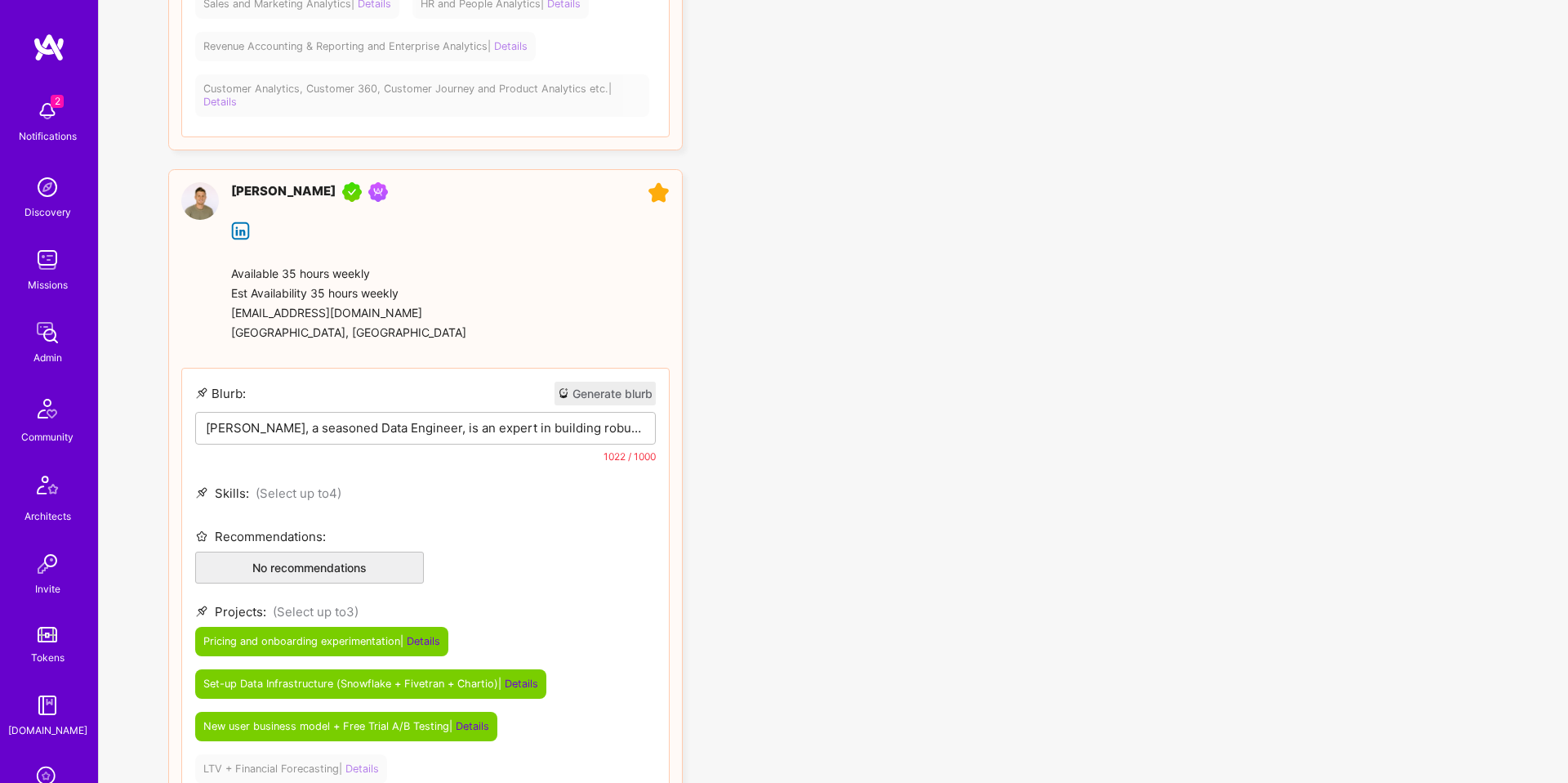
scroll to position [3832, 0]
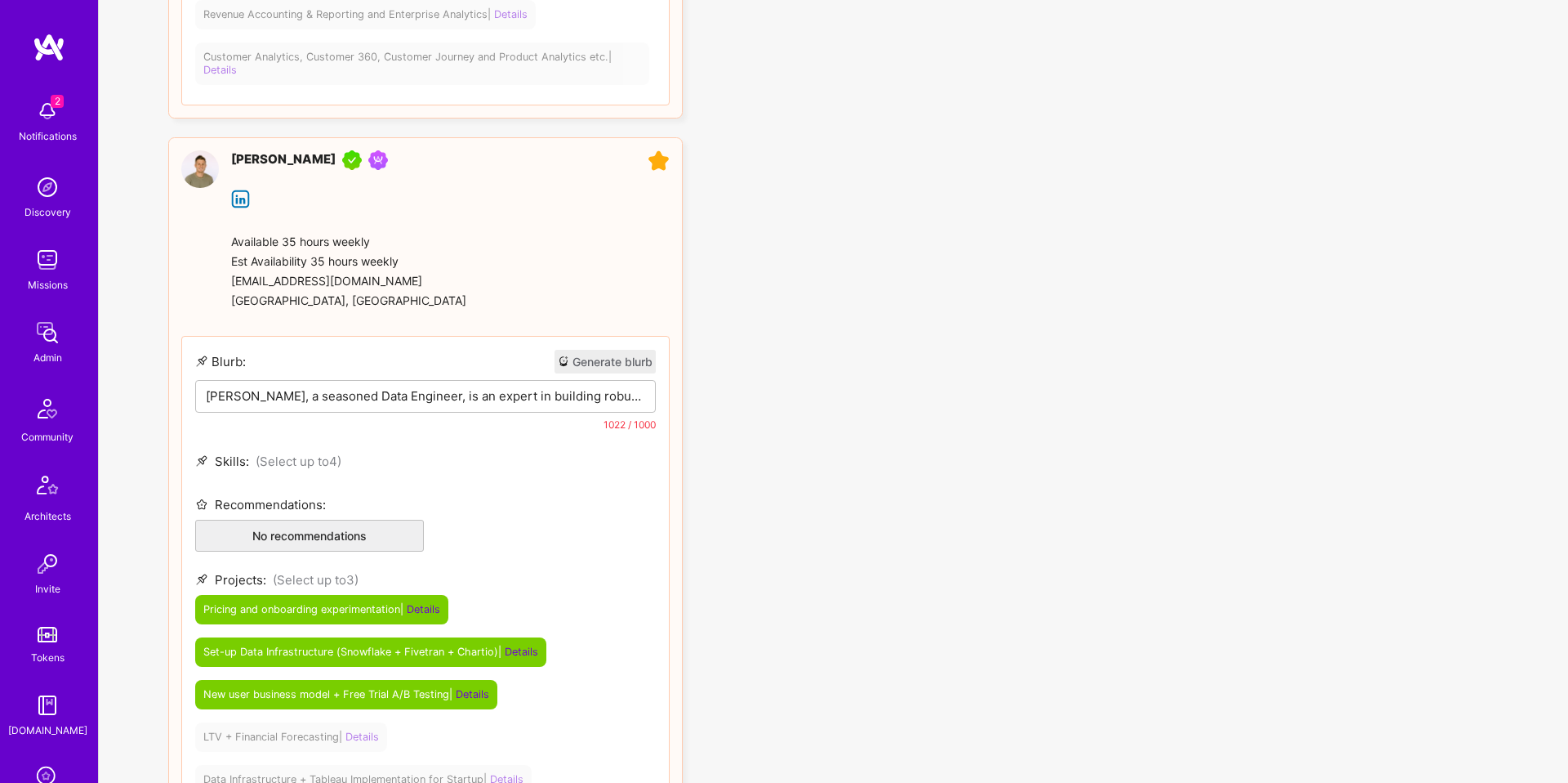
click at [344, 395] on p "[PERSON_NAME], a seasoned Data Engineer, is an expert in building robust data i…" at bounding box center [425, 396] width 439 height 17
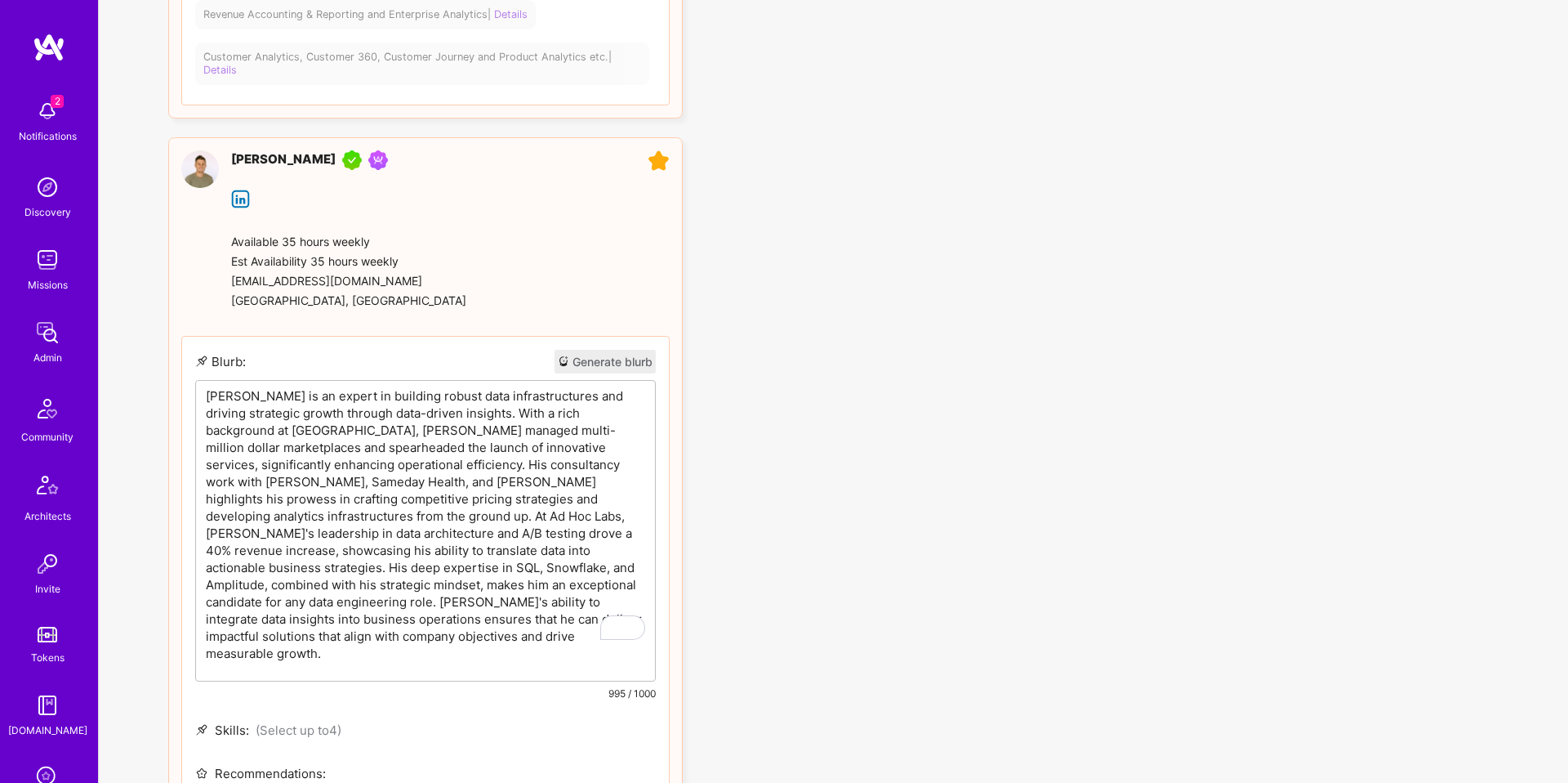
click at [440, 398] on p "[PERSON_NAME] is an expert in building robust data infrastructures and driving …" at bounding box center [425, 524] width 439 height 275
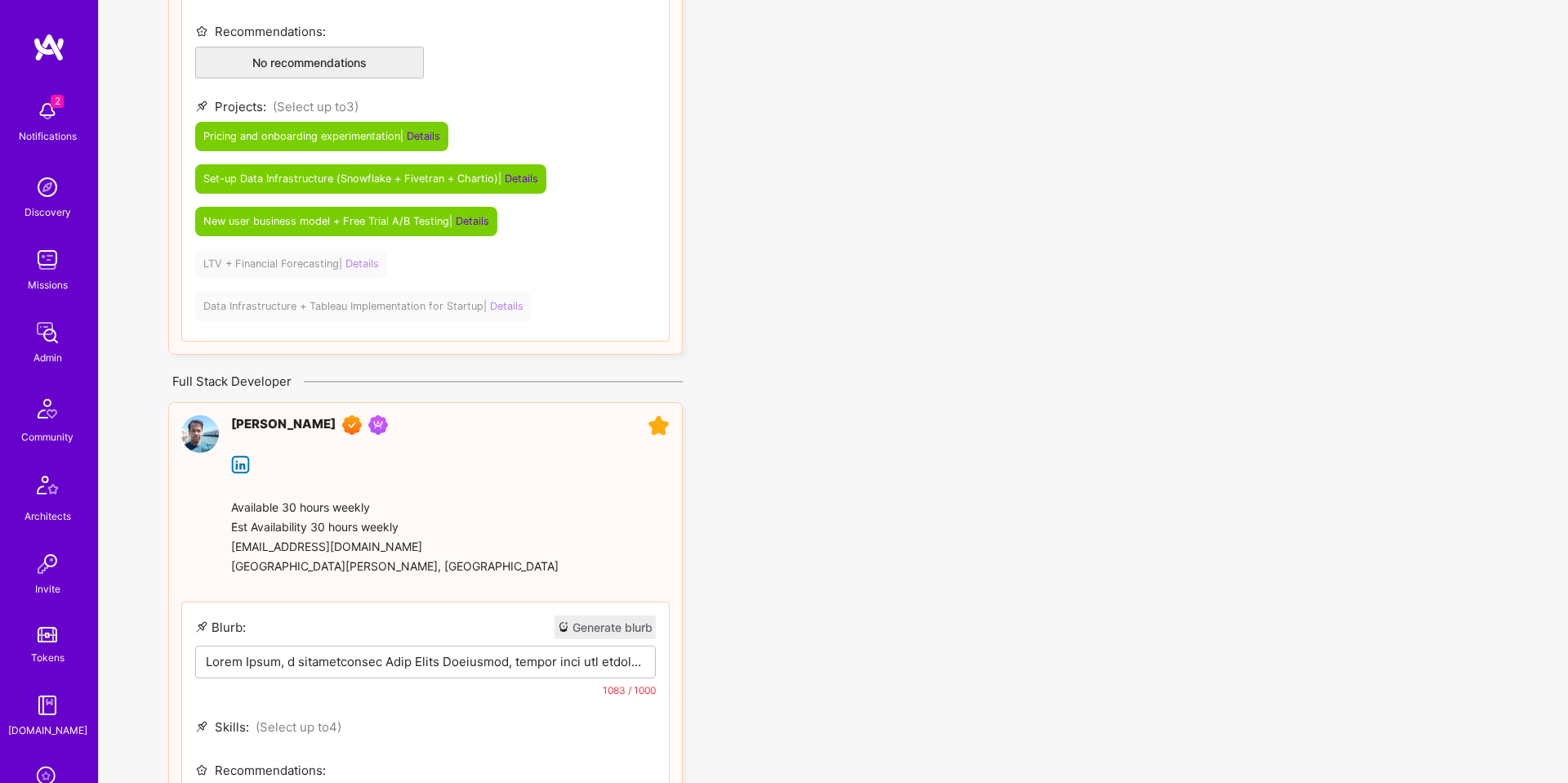
scroll to position [4524, 0]
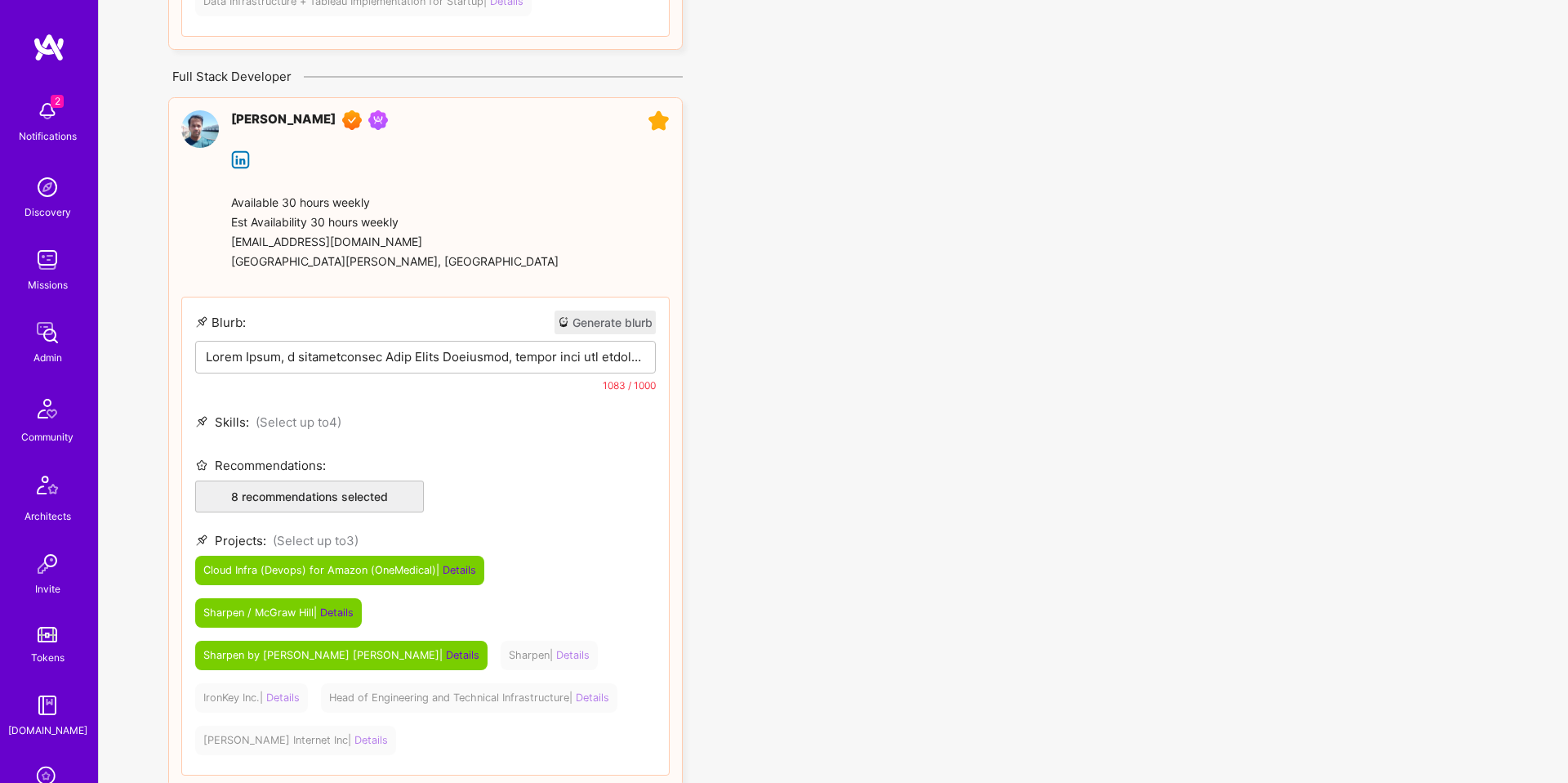
click at [456, 348] on p at bounding box center [425, 357] width 439 height 17
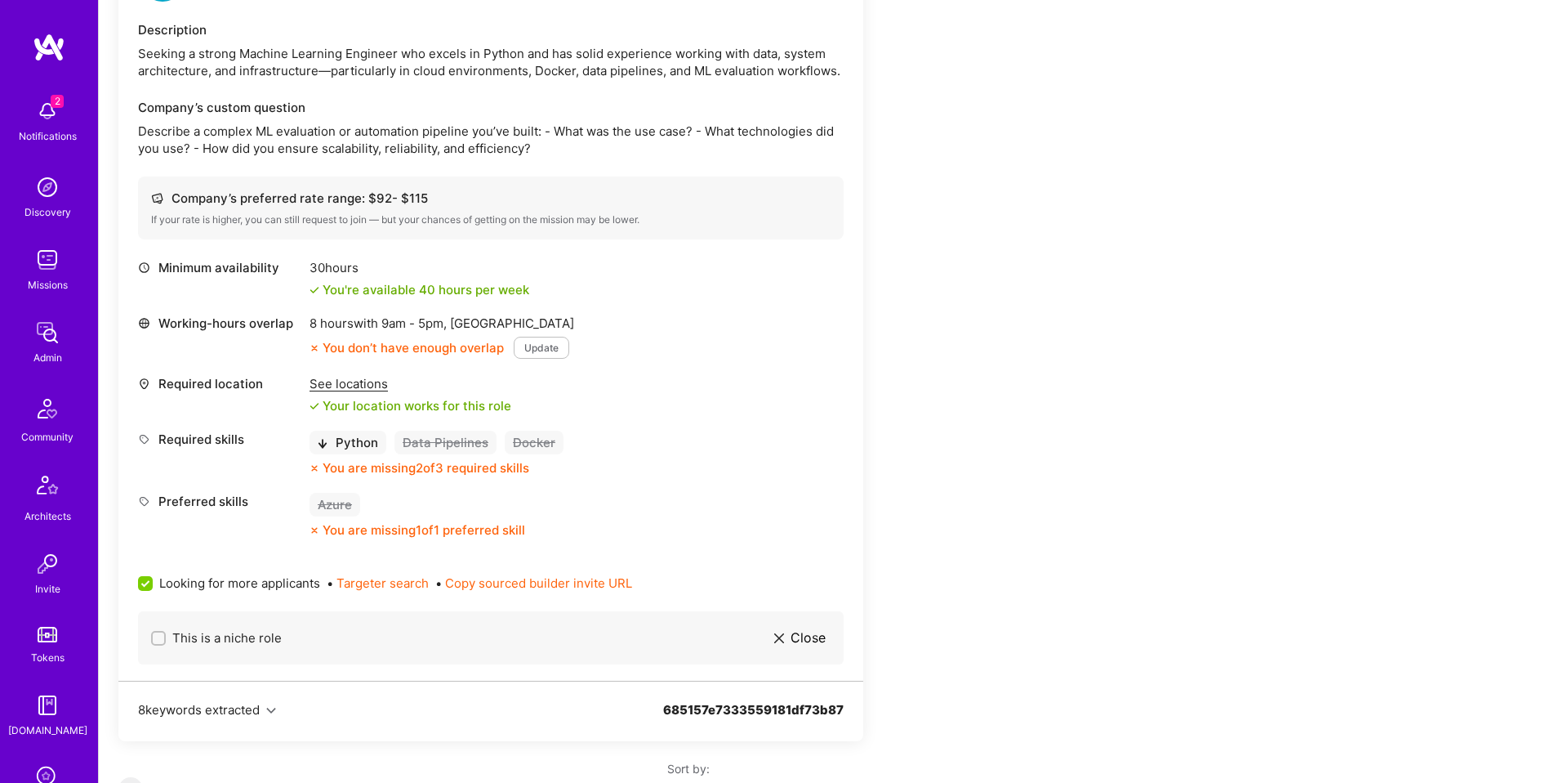
scroll to position [592, 0]
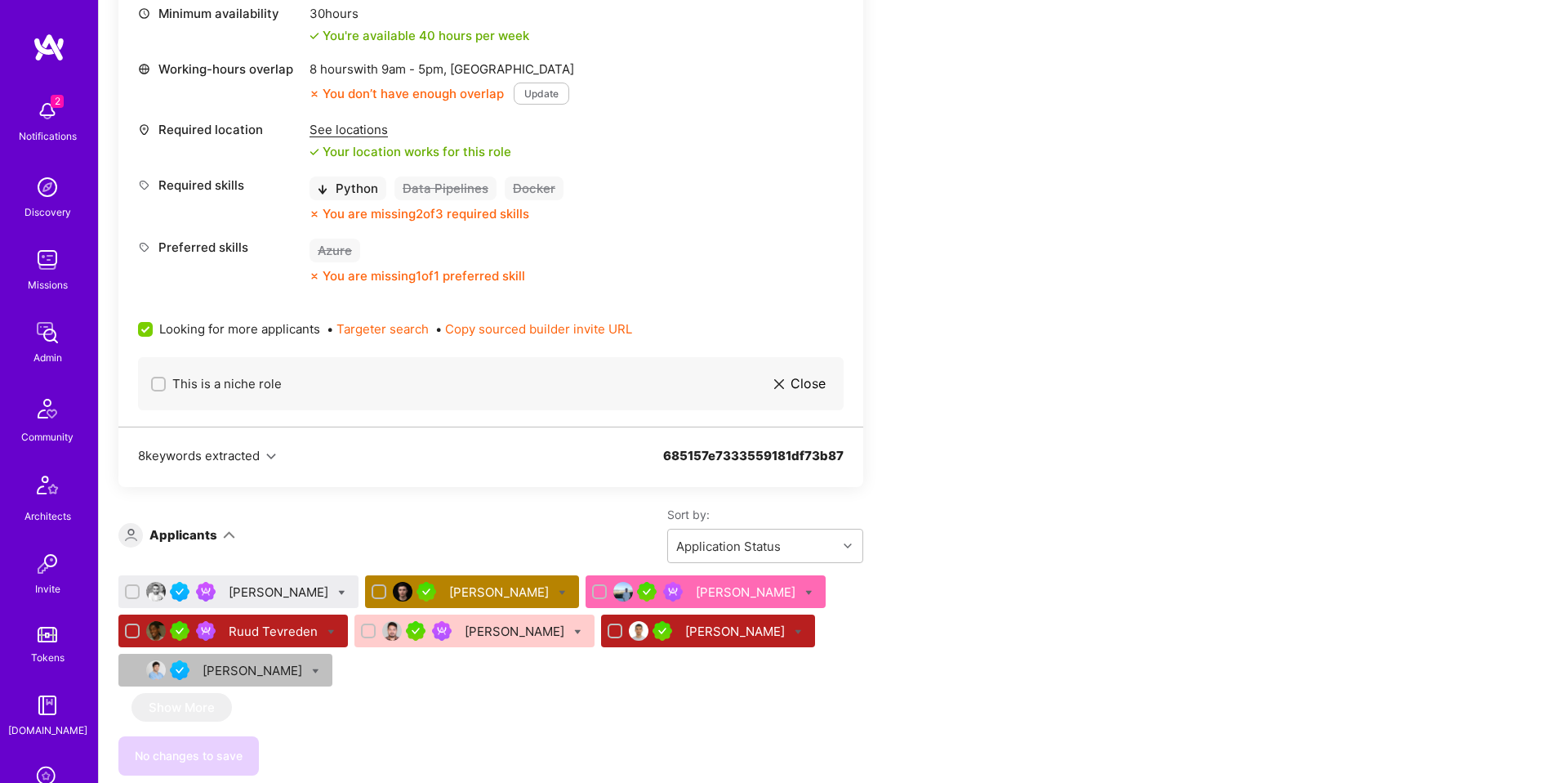
scroll to position [719, 0]
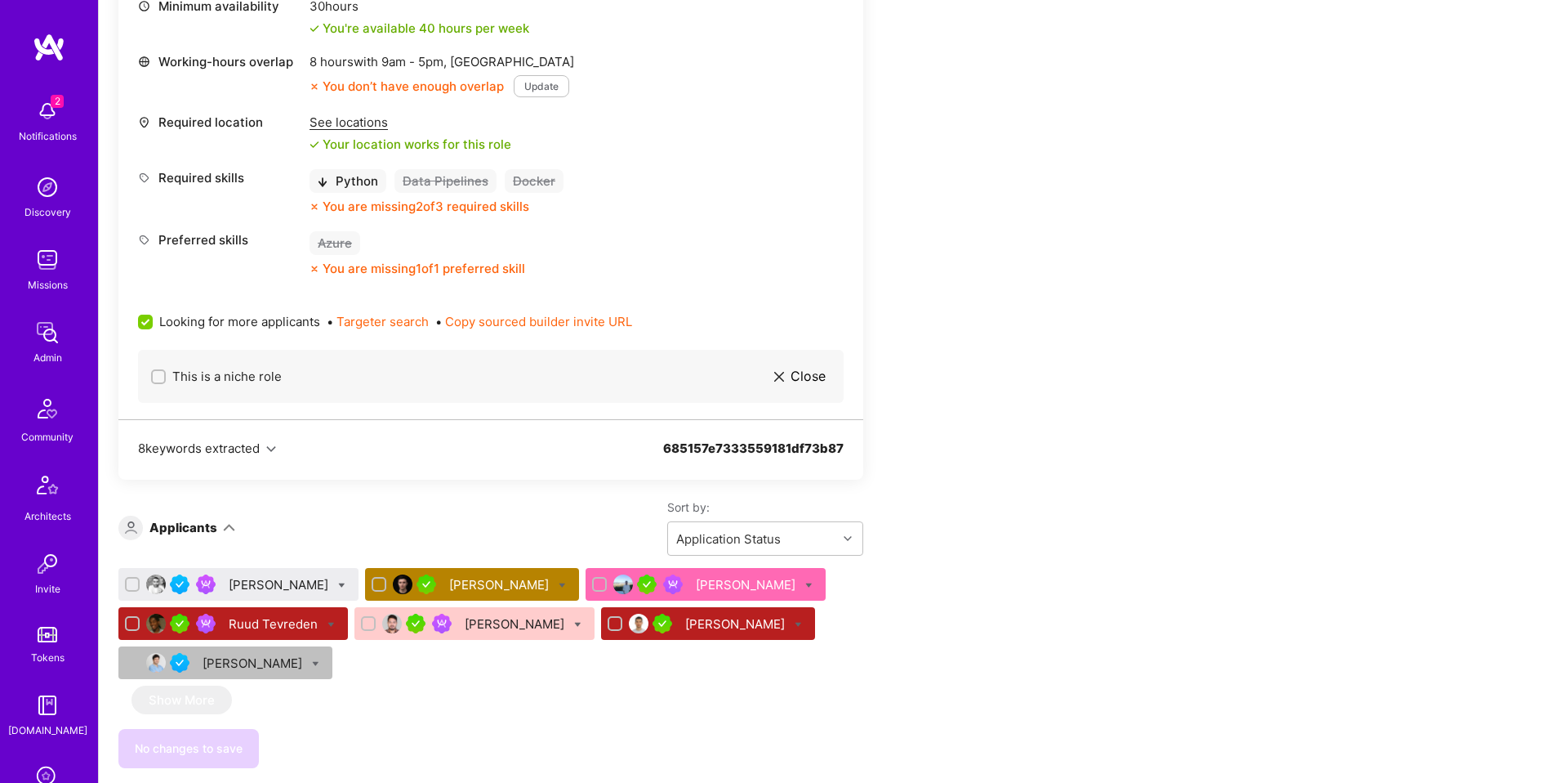
click at [245, 581] on div "[PERSON_NAME]" at bounding box center [280, 585] width 103 height 17
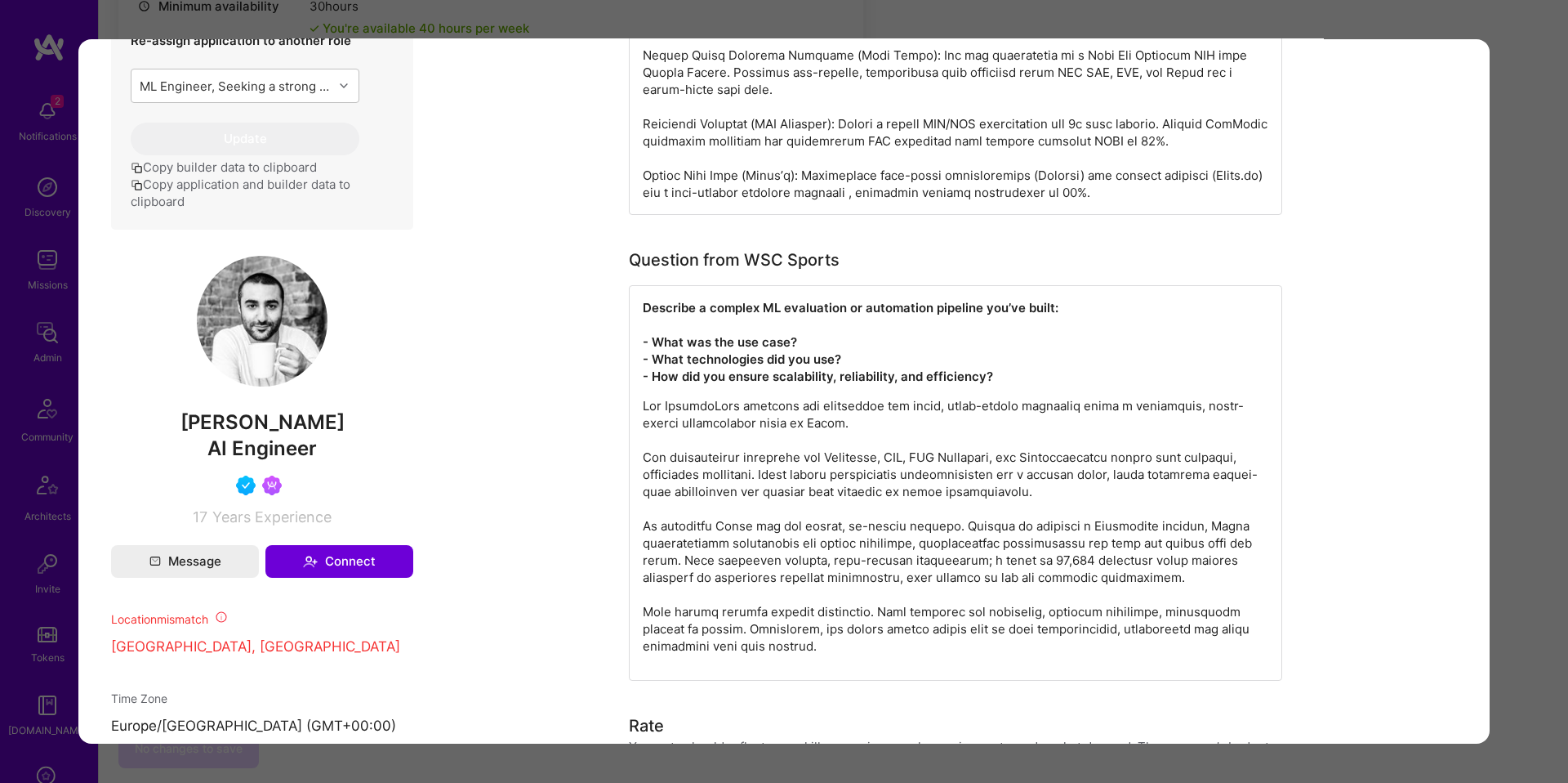
scroll to position [774, 0]
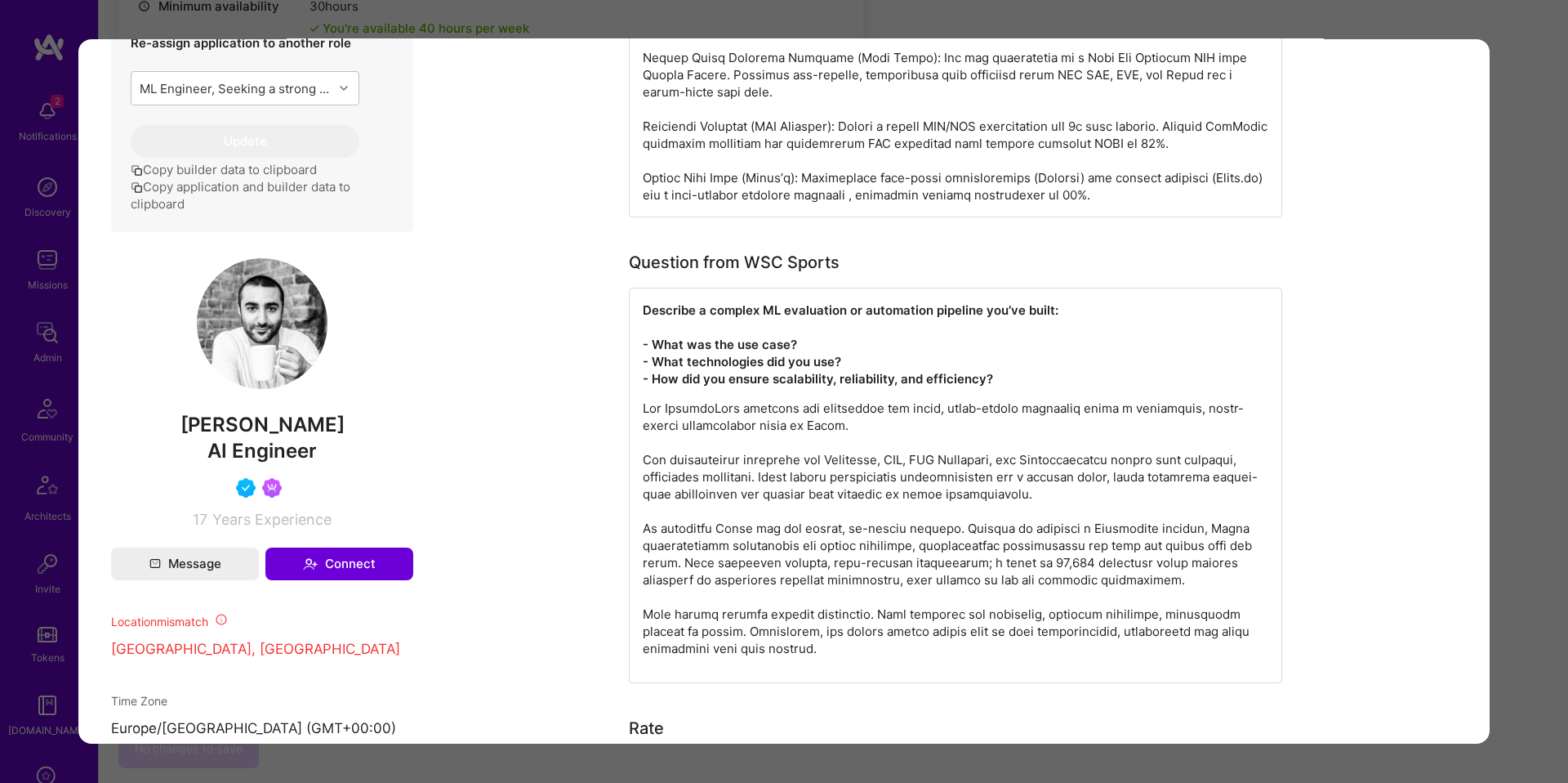
click at [1510, 377] on div "Application 1 of 7 Builder Missing Requirements Required Location See locations…" at bounding box center [784, 391] width 1568 height 783
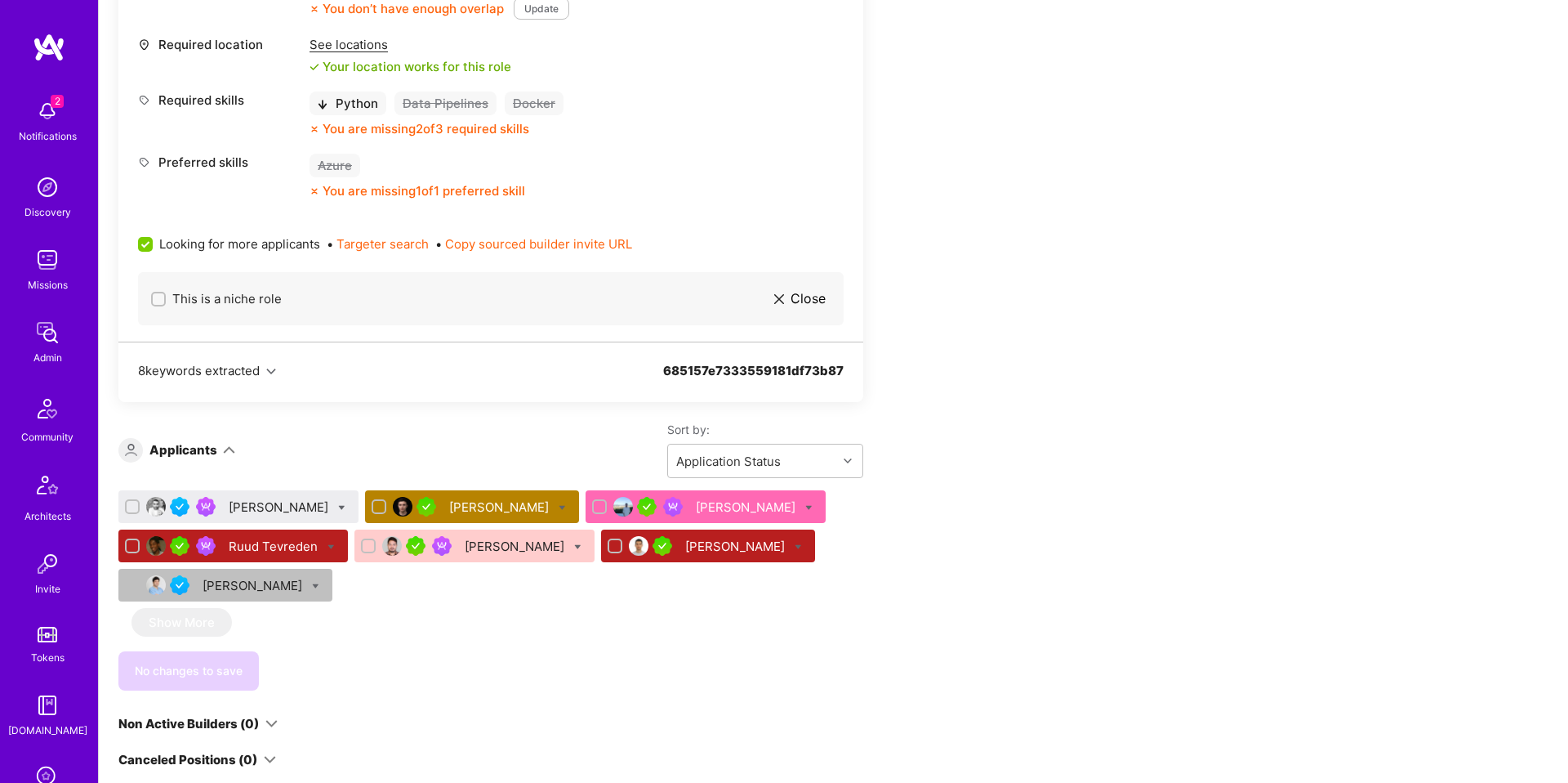
scroll to position [803, 0]
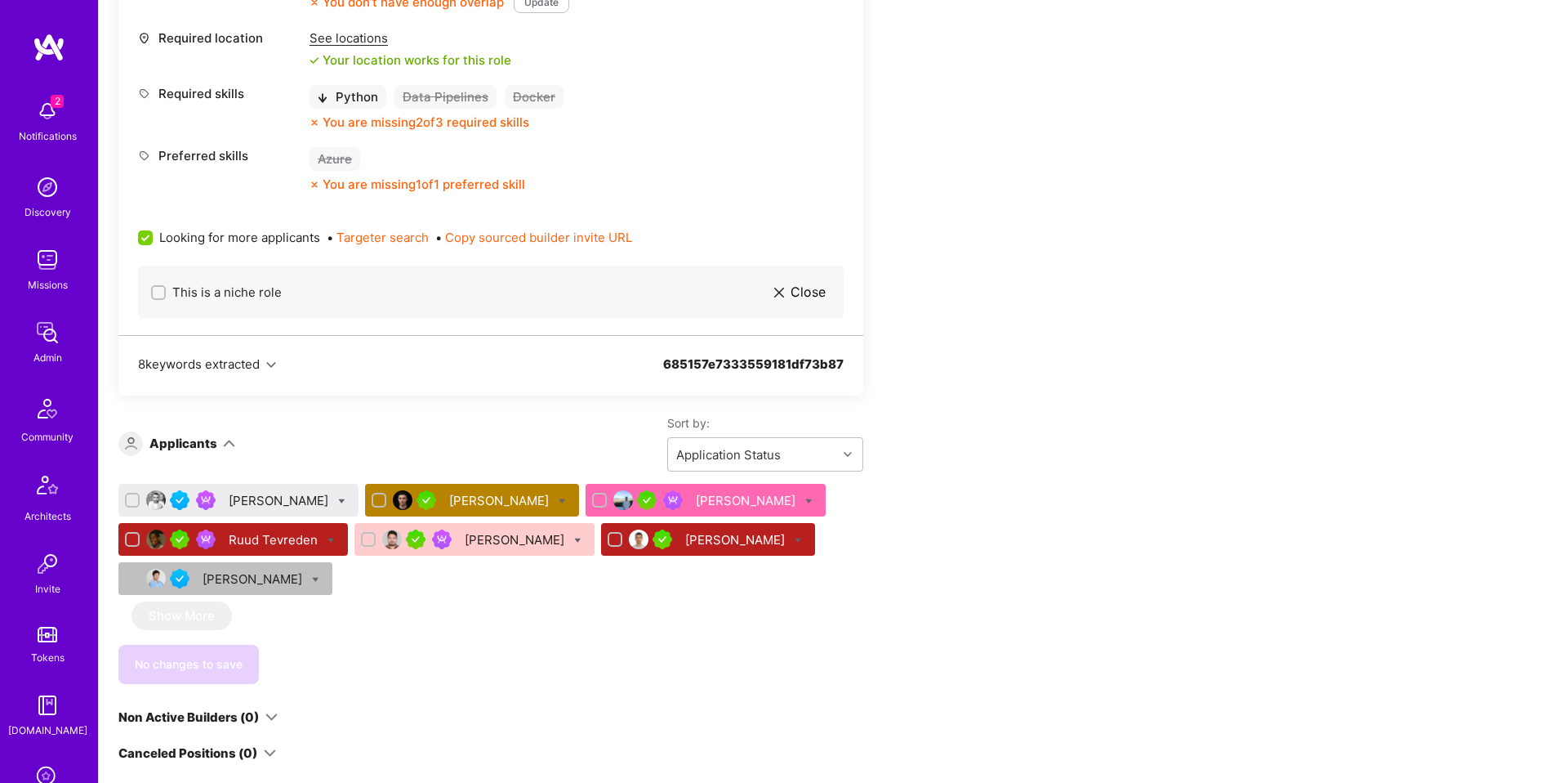
click at [280, 496] on div "Siavosh Zarrasvand" at bounding box center [280, 500] width 103 height 17
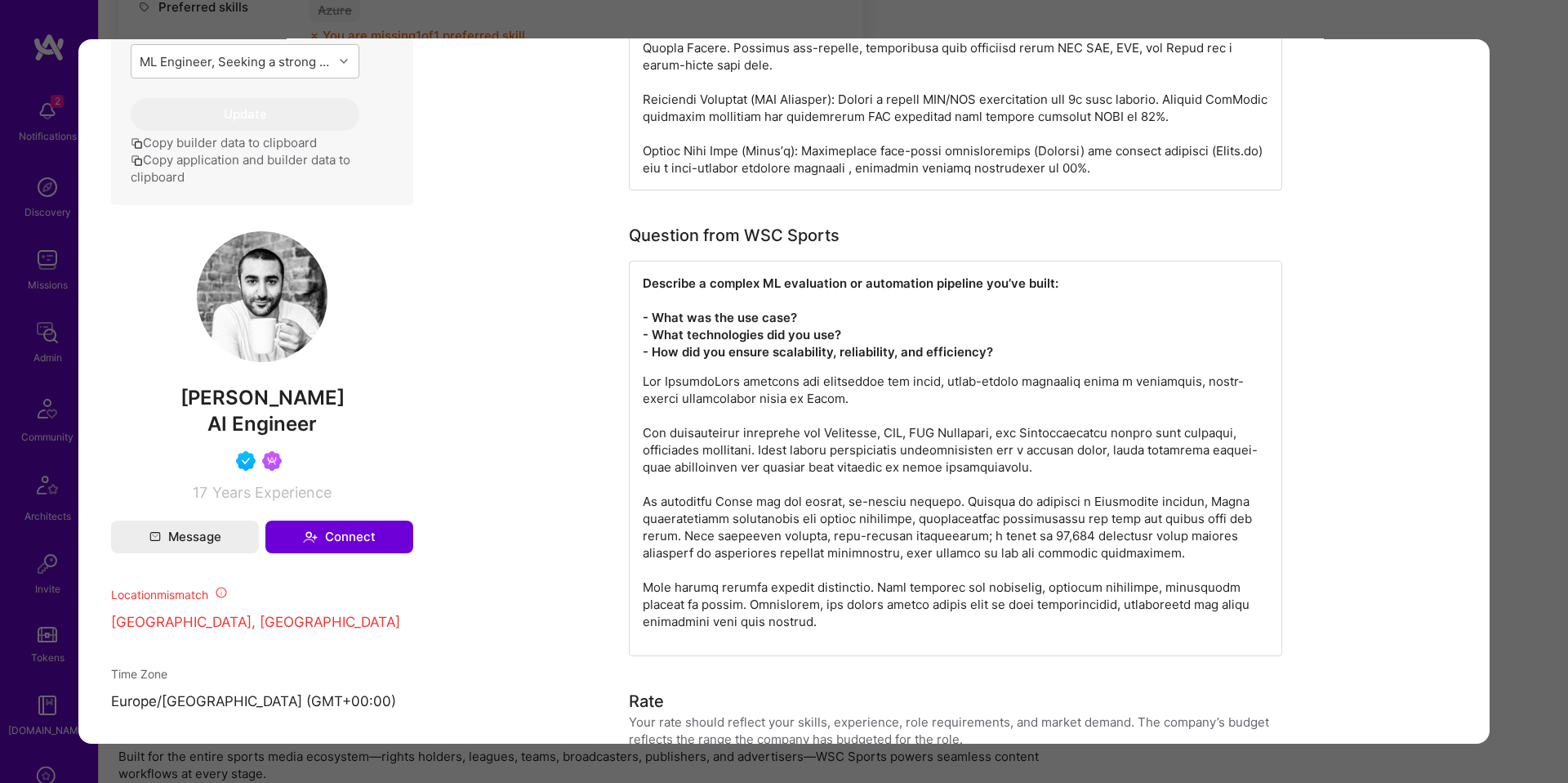
scroll to position [846, 0]
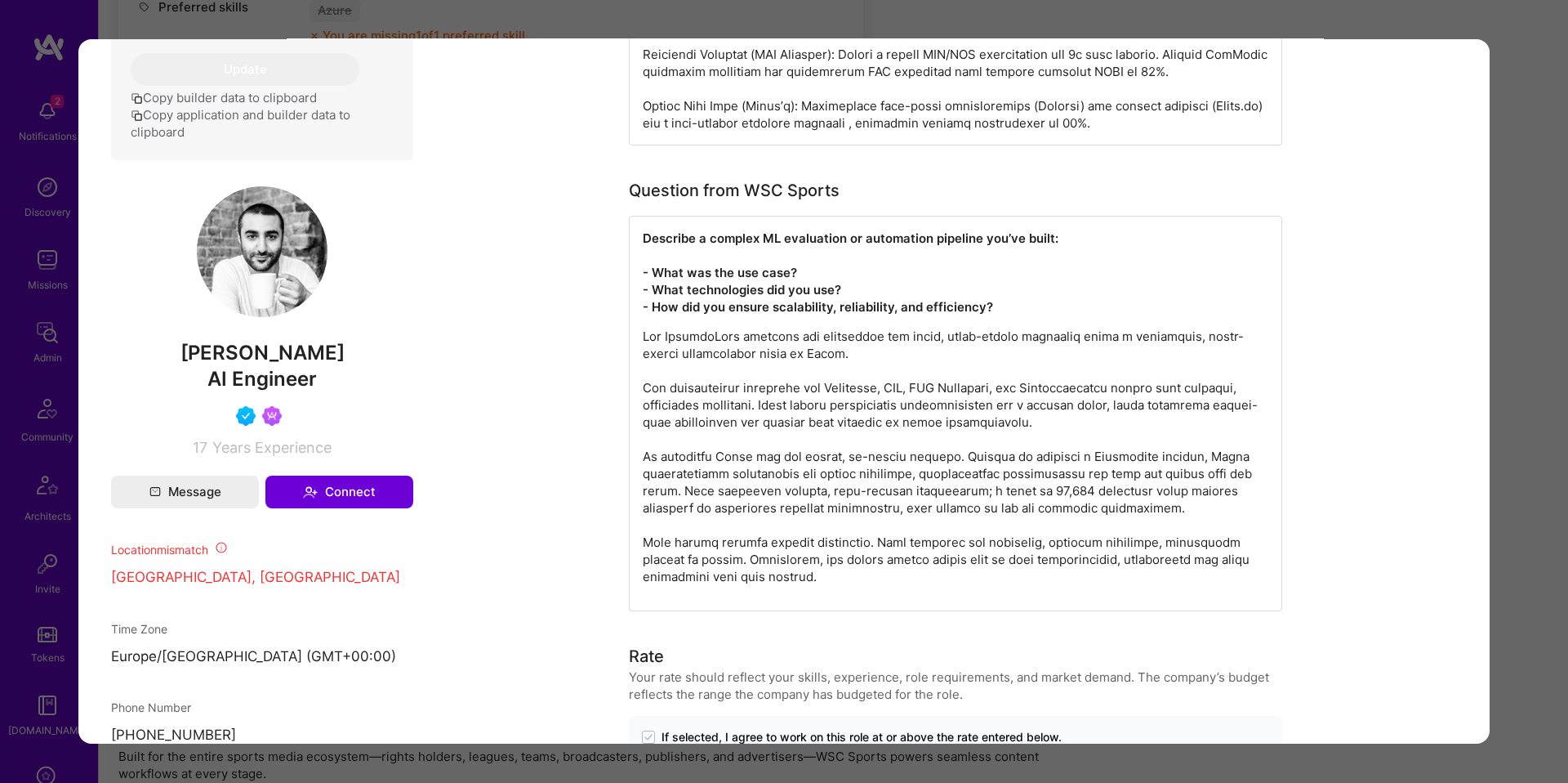
click at [63, 464] on div "Application 1 of 7 Builder Missing Requirements Required Location See locations…" at bounding box center [784, 391] width 1568 height 783
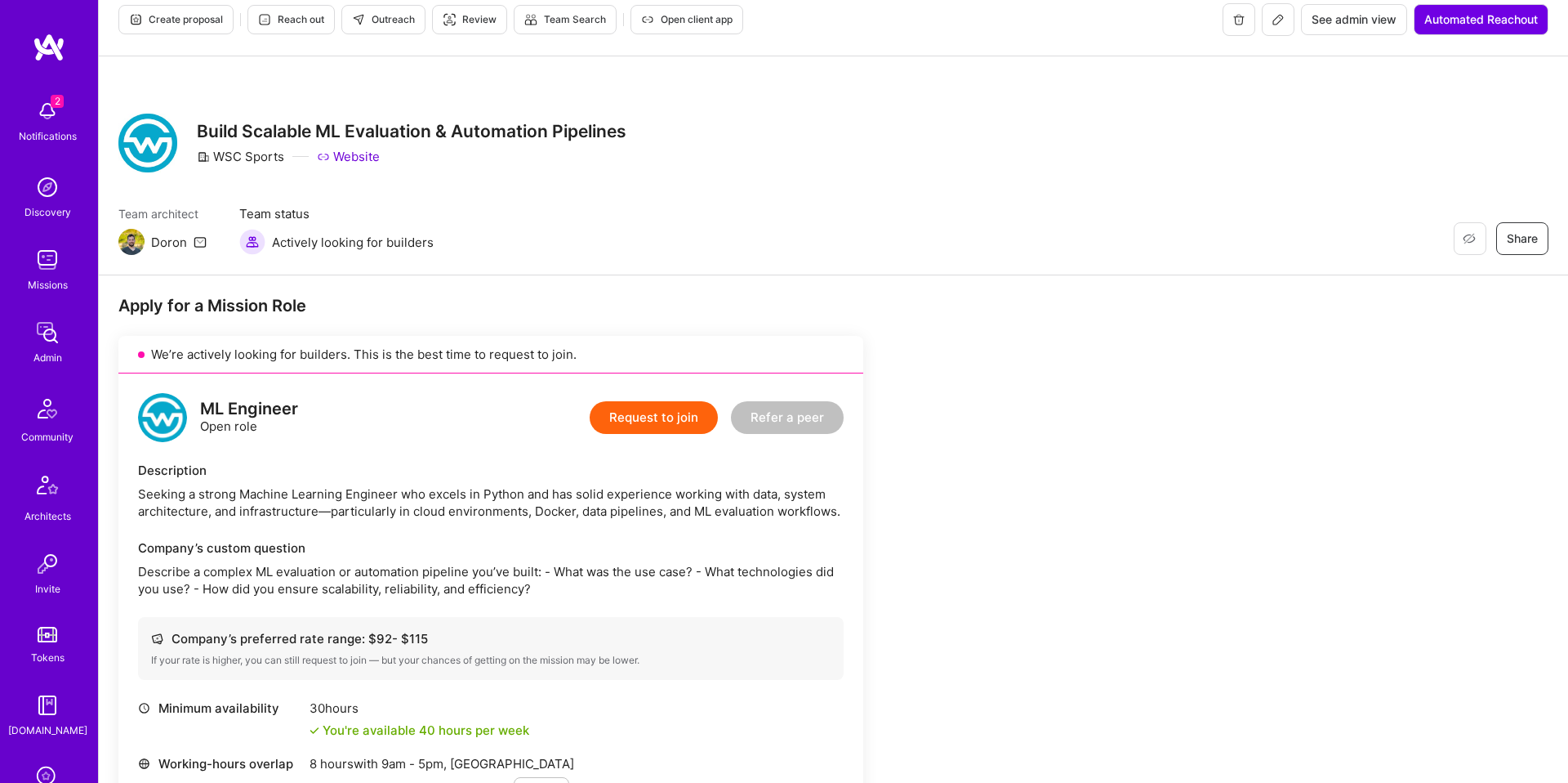
scroll to position [7, 0]
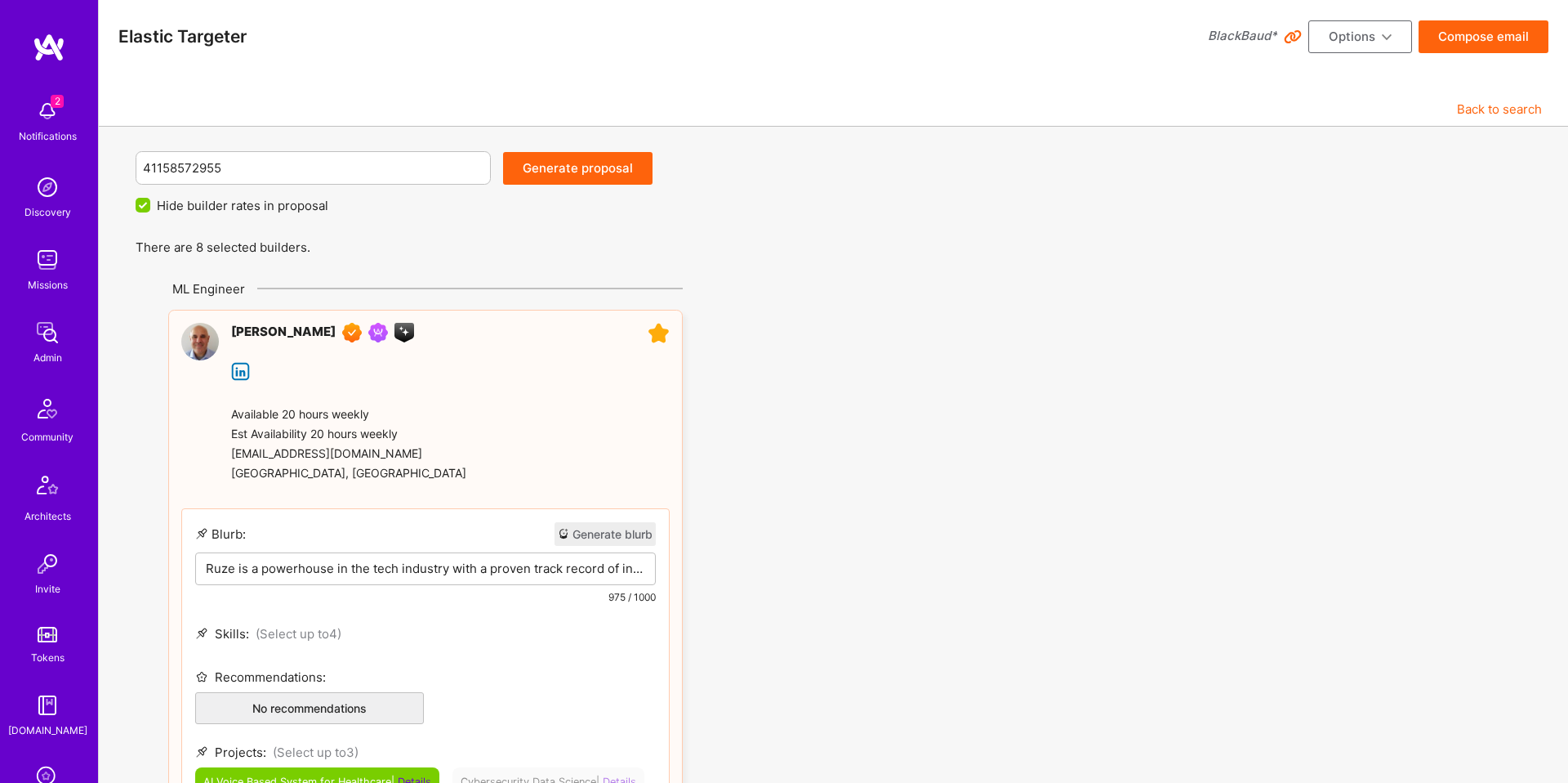
scroll to position [4627, 0]
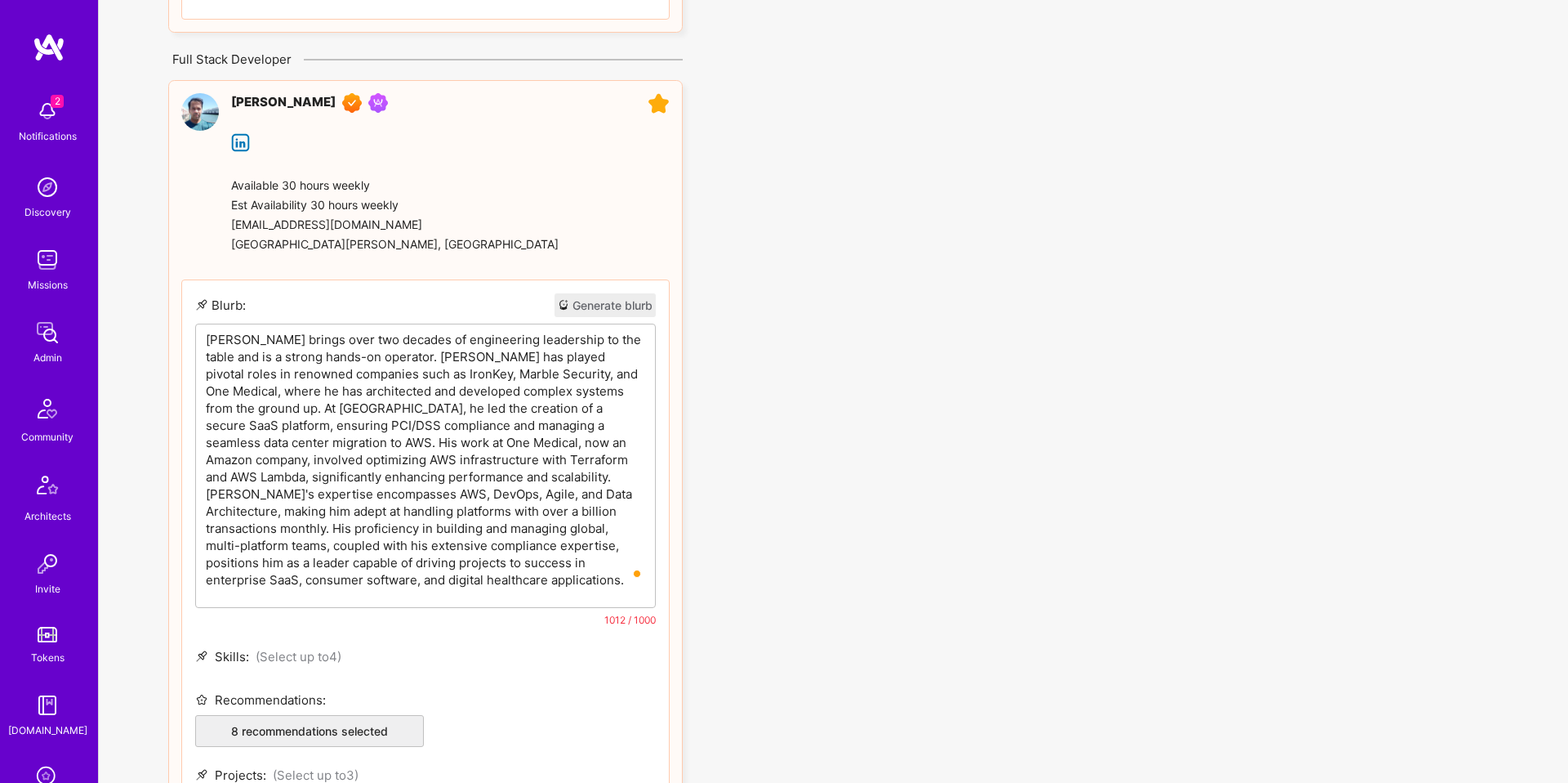
click at [393, 360] on p "Vipin brings over two decades of engineering leadership to the table and is a s…" at bounding box center [425, 460] width 439 height 258
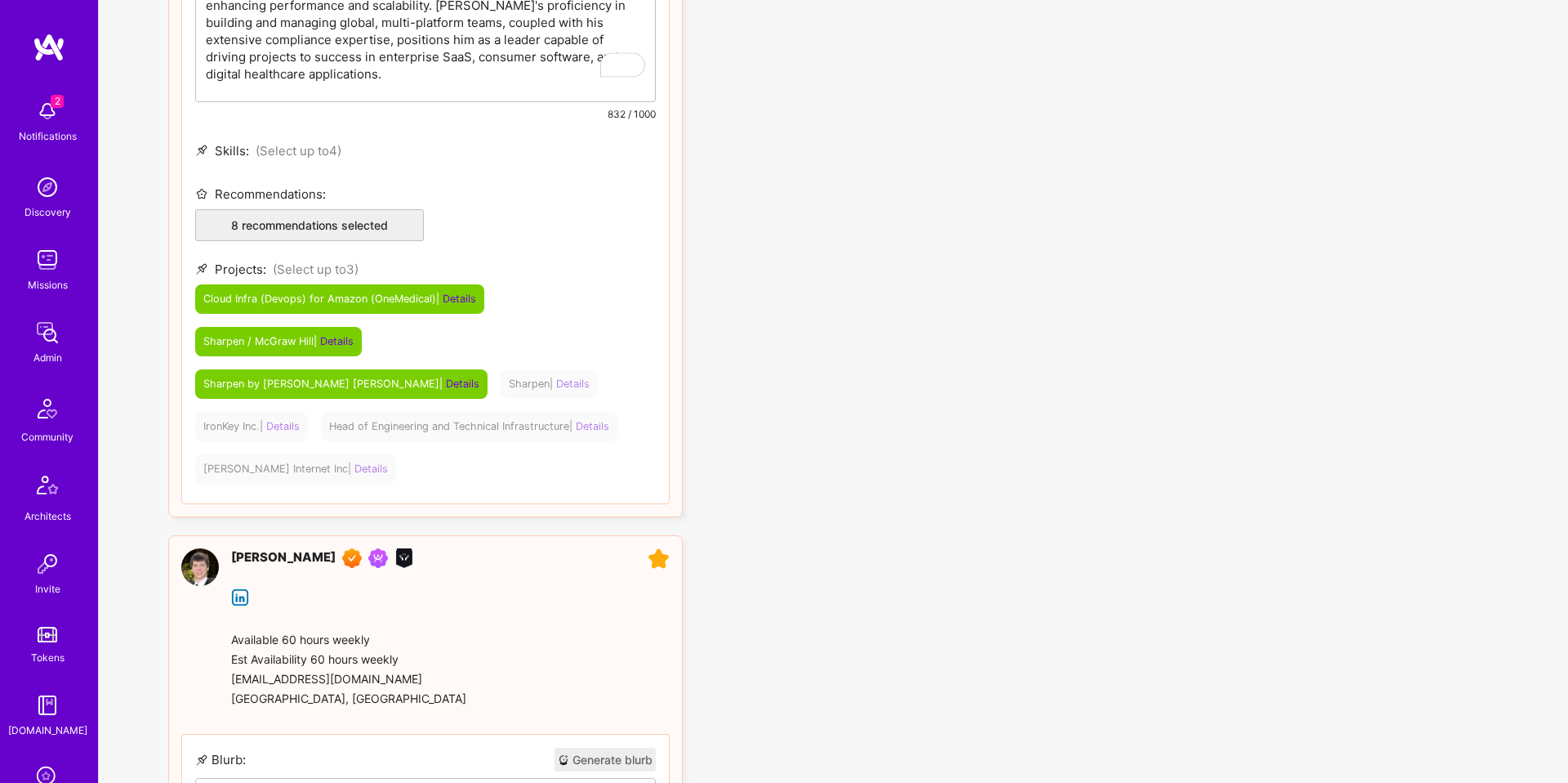
scroll to position [5476, 0]
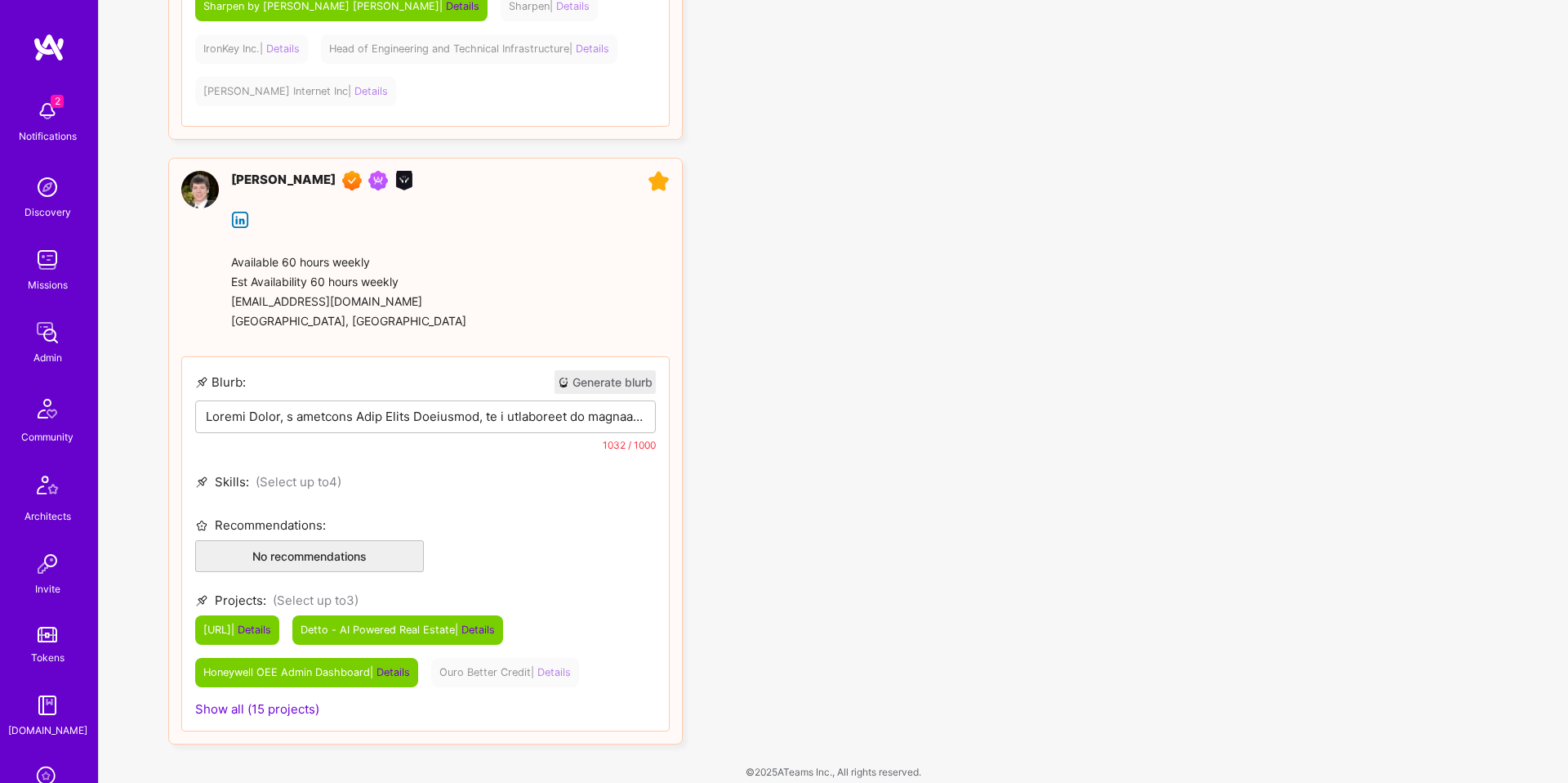
click at [448, 408] on p at bounding box center [425, 416] width 439 height 17
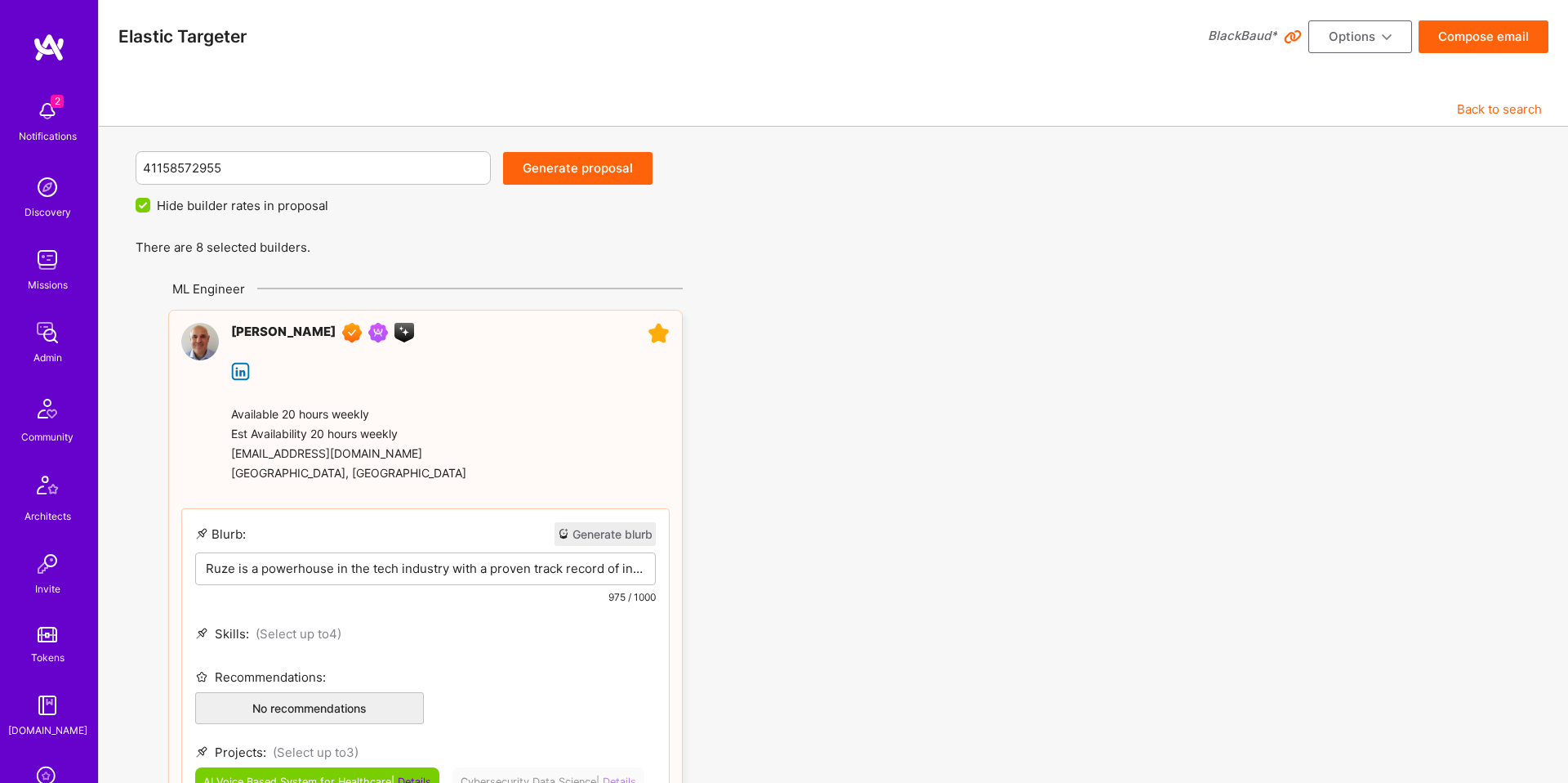
scroll to position [5276, 0]
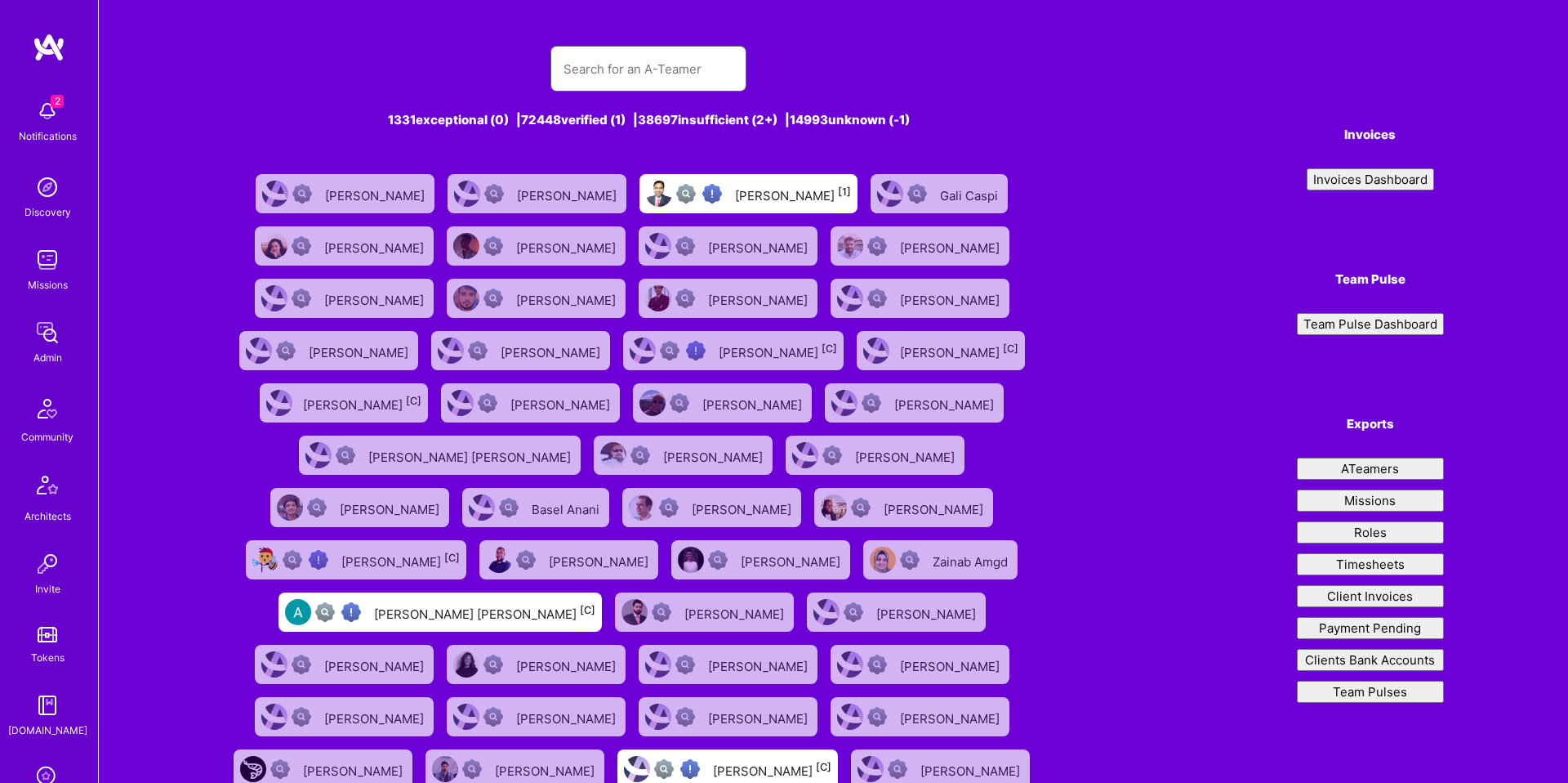
click at [707, 65] on input "text" at bounding box center [649, 69] width 170 height 42
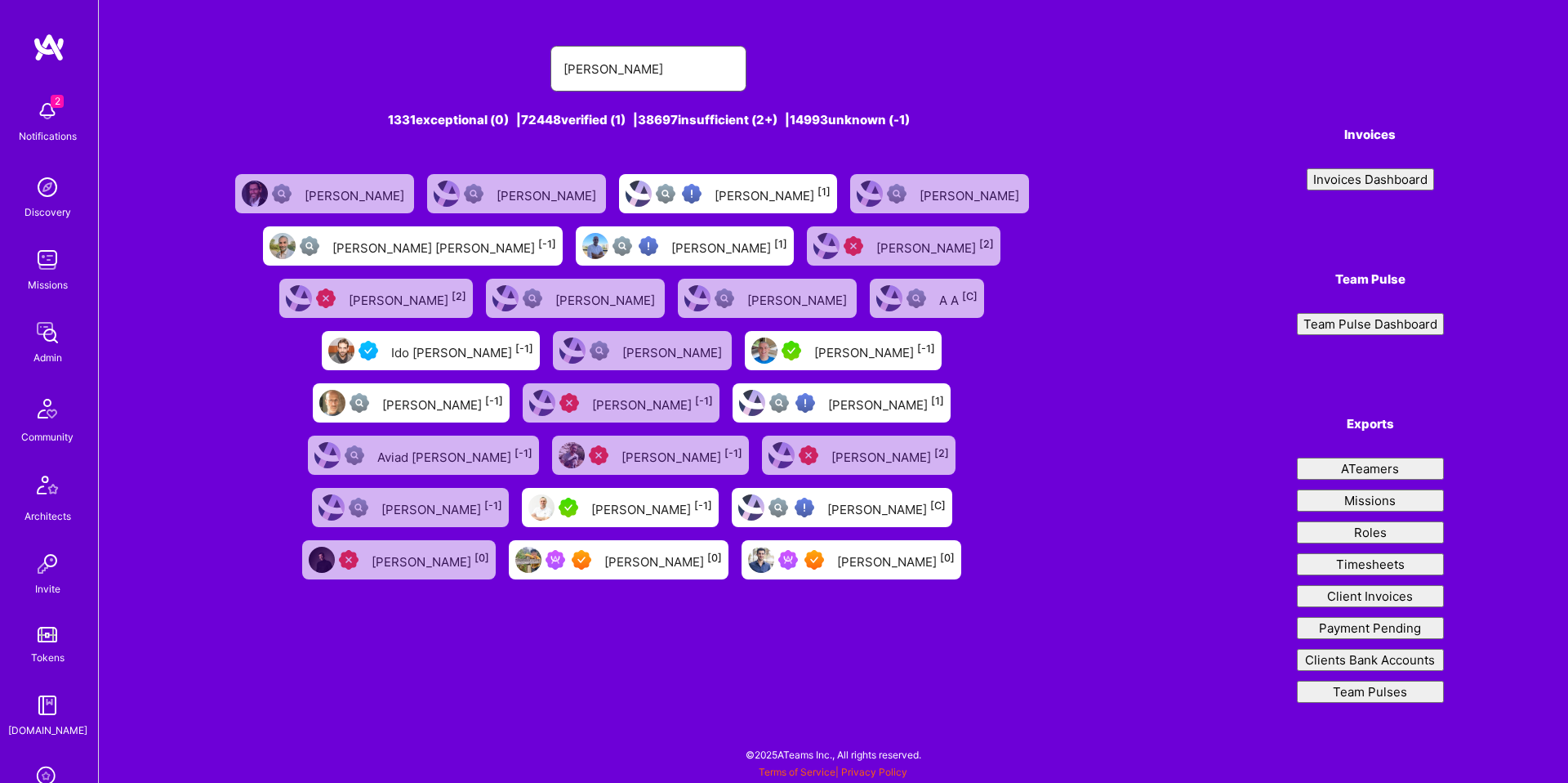
type input "moshe"
click at [864, 540] on div "Moshe Simantov [0]" at bounding box center [851, 560] width 220 height 39
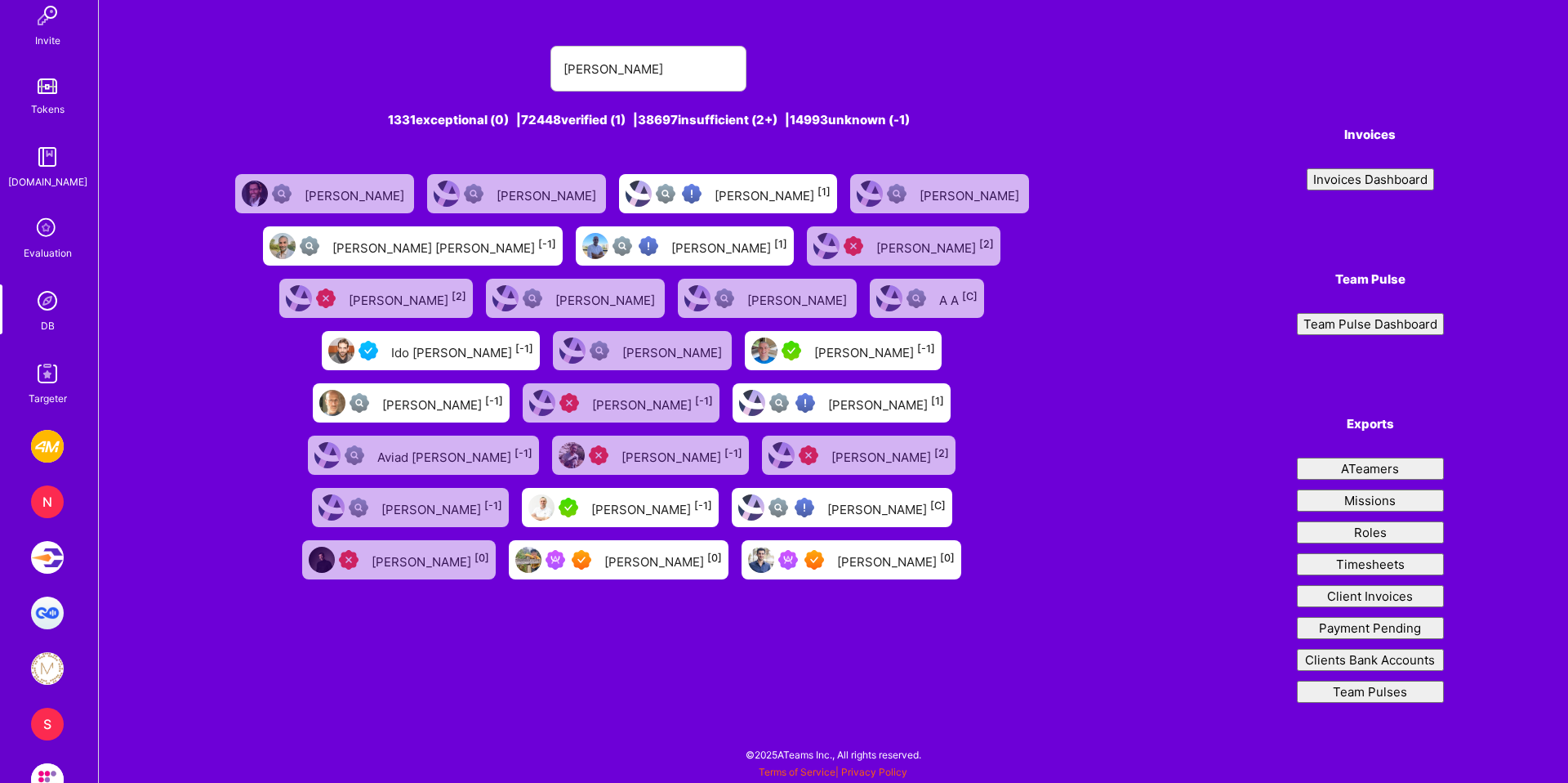
scroll to position [650, 0]
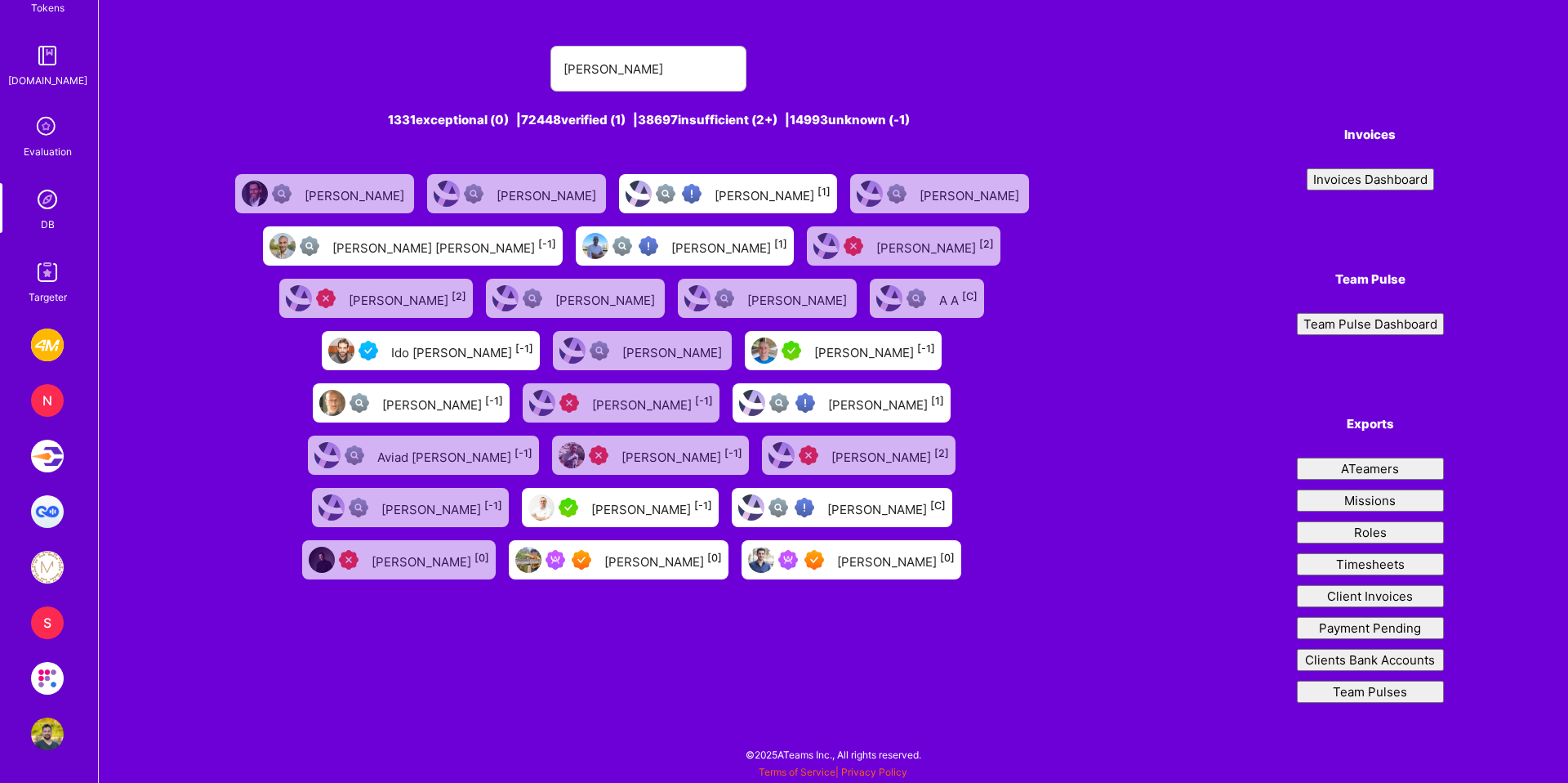
click at [54, 748] on img at bounding box center [47, 734] width 33 height 33
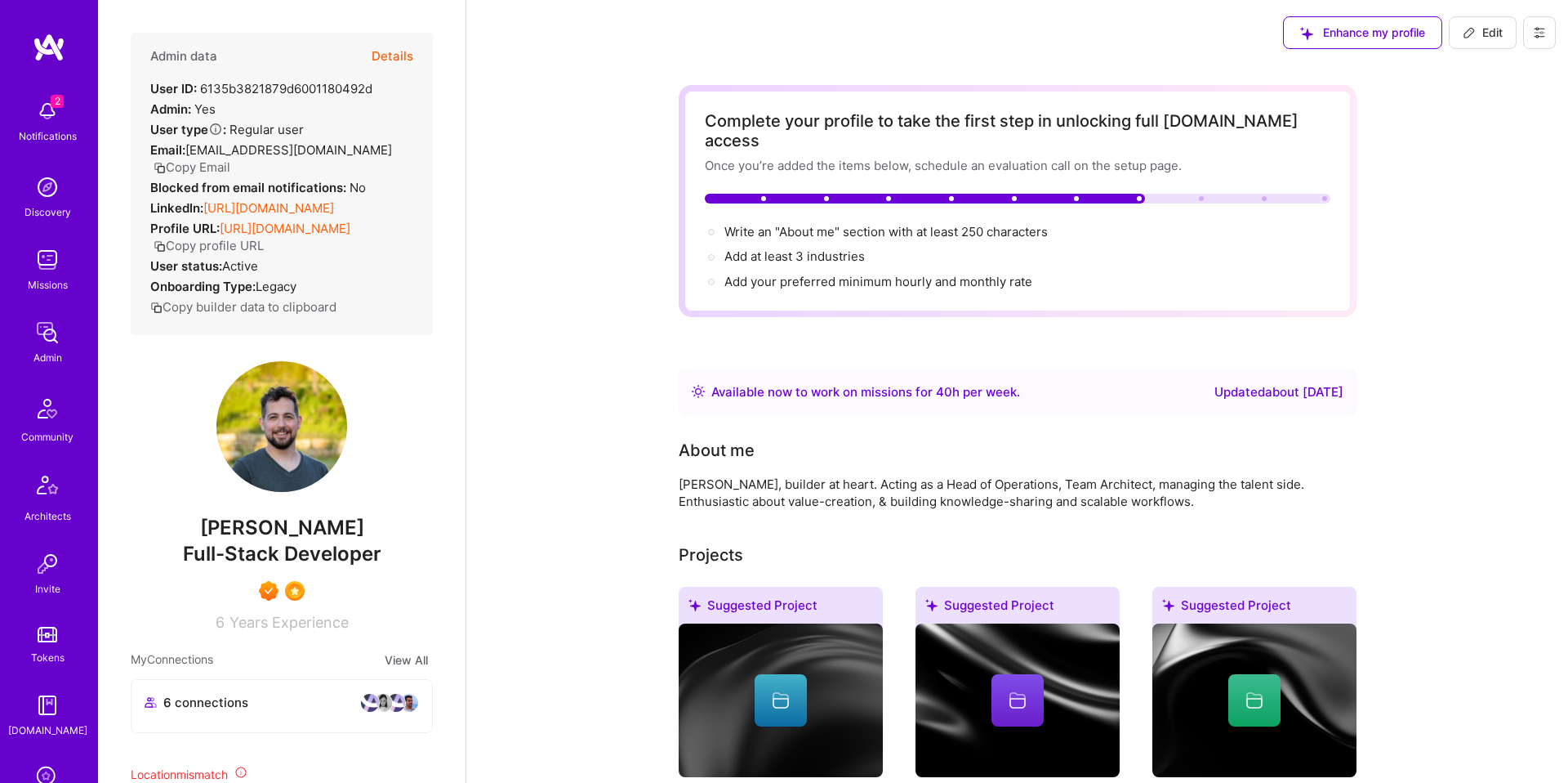
click at [1539, 36] on icon at bounding box center [1539, 33] width 10 height 10
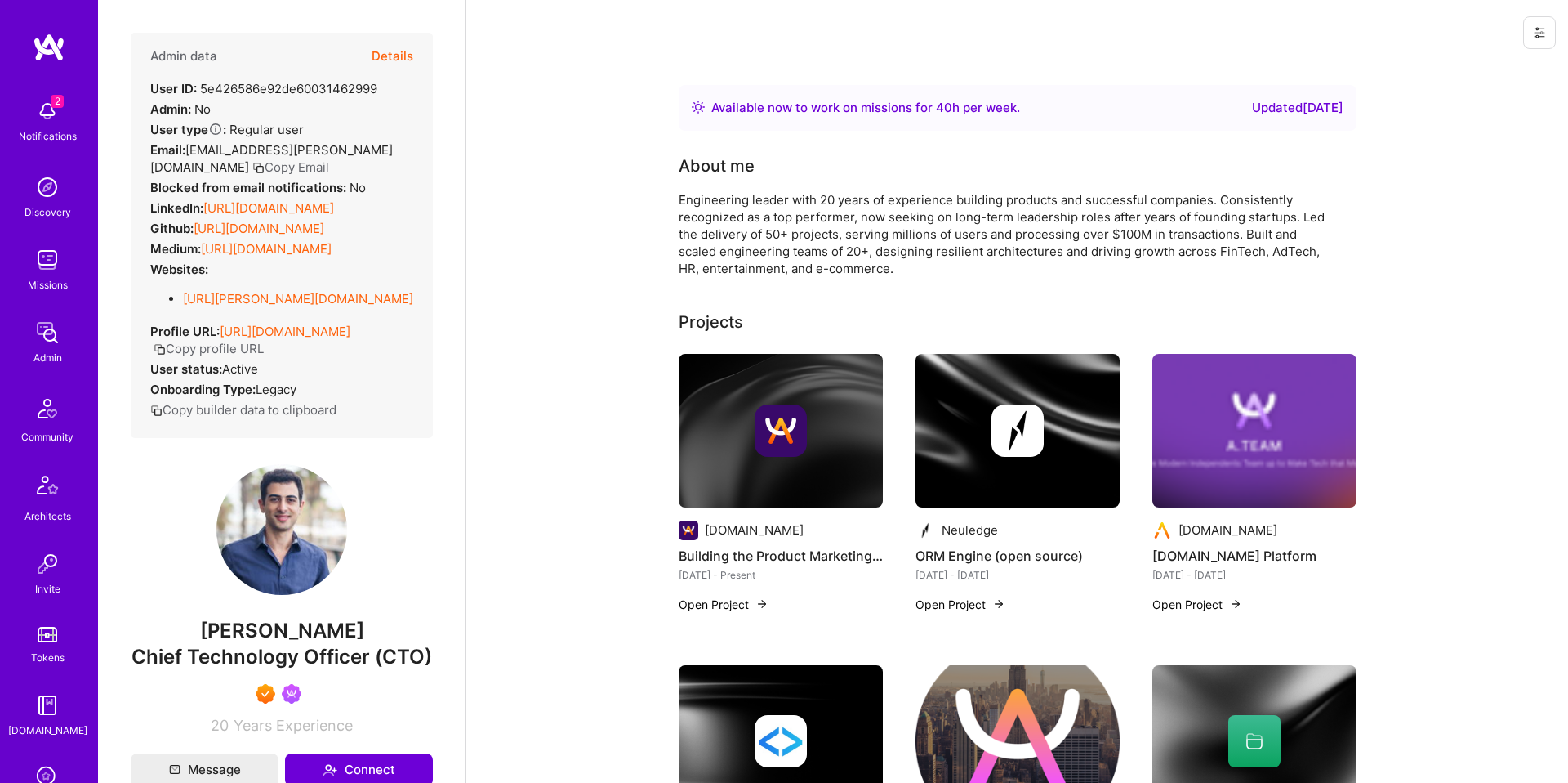
click at [1546, 37] on icon at bounding box center [1540, 33] width 13 height 13
click at [1489, 71] on button "Login as [PERSON_NAME]" at bounding box center [1469, 70] width 172 height 42
